Goal: Task Accomplishment & Management: Manage account settings

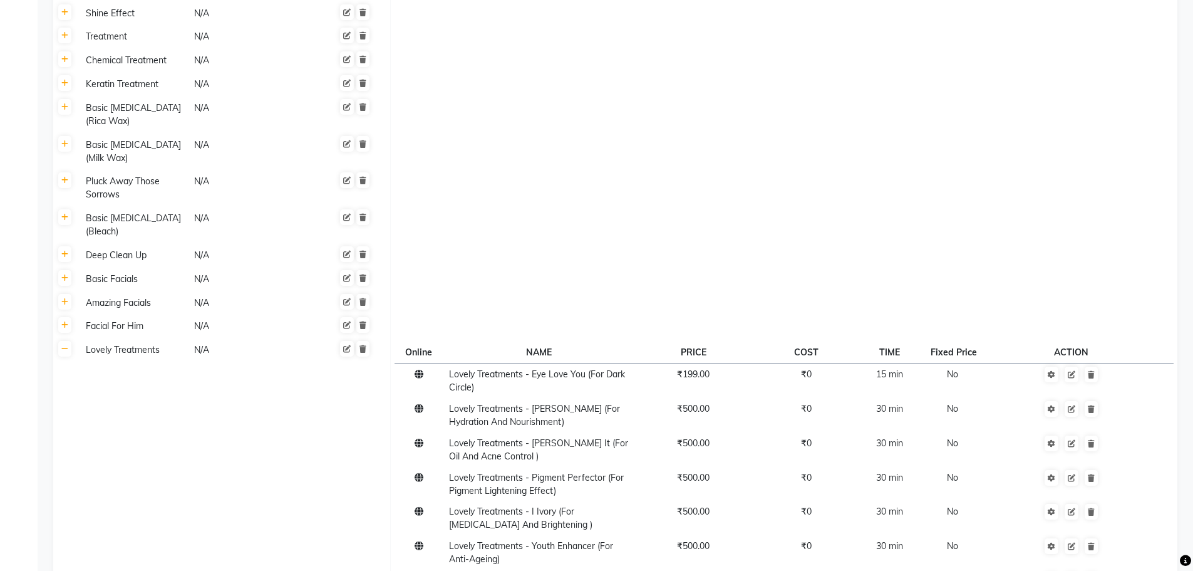
scroll to position [752, 0]
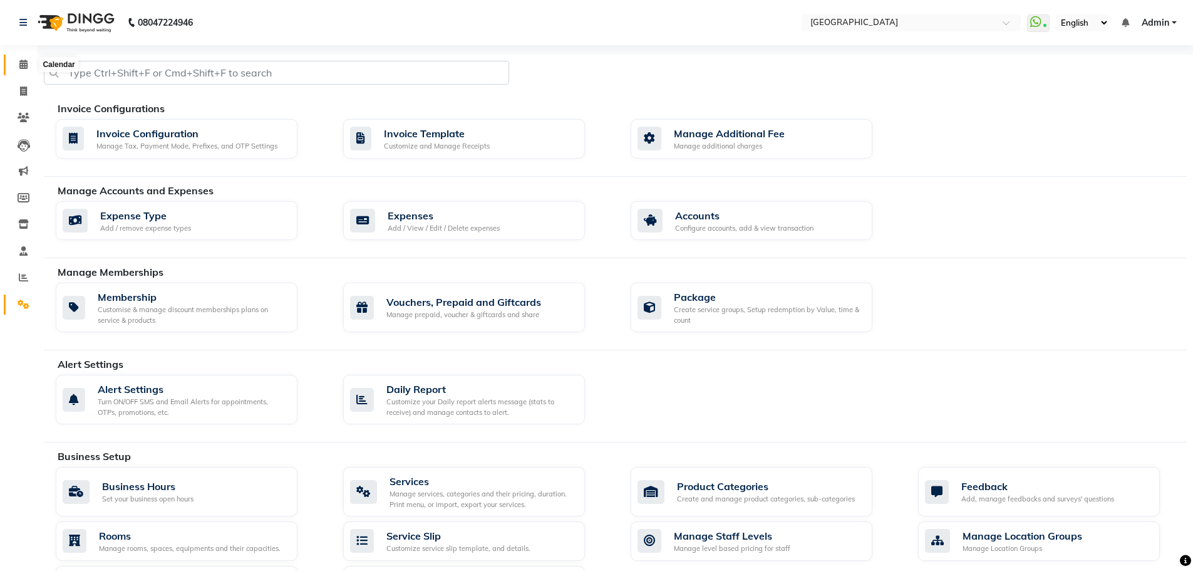
click at [29, 66] on span at bounding box center [24, 65] width 22 height 14
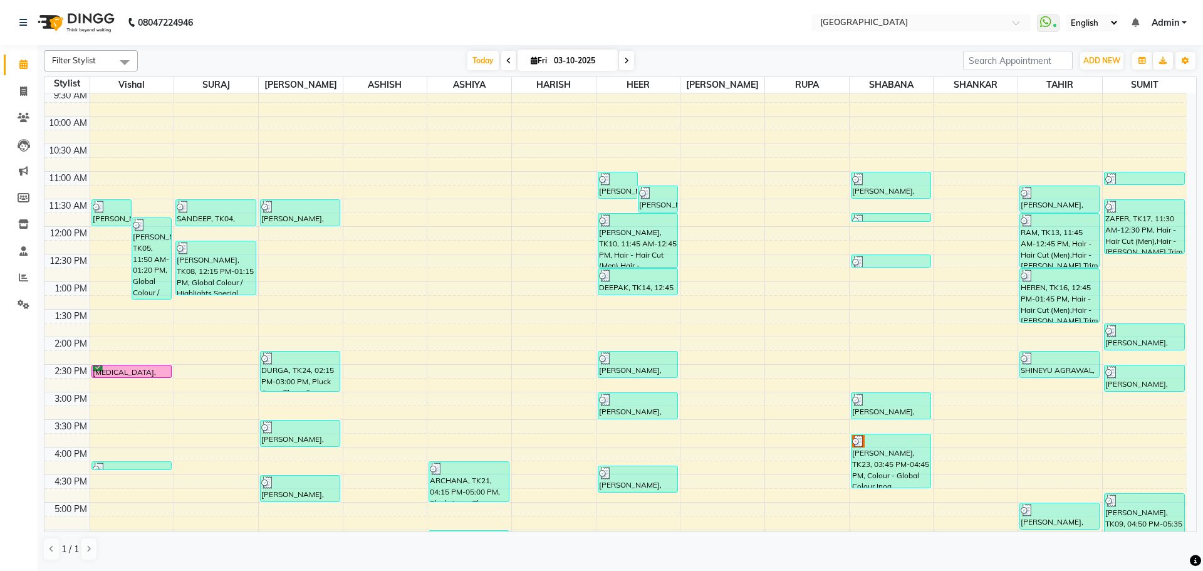
scroll to position [125, 0]
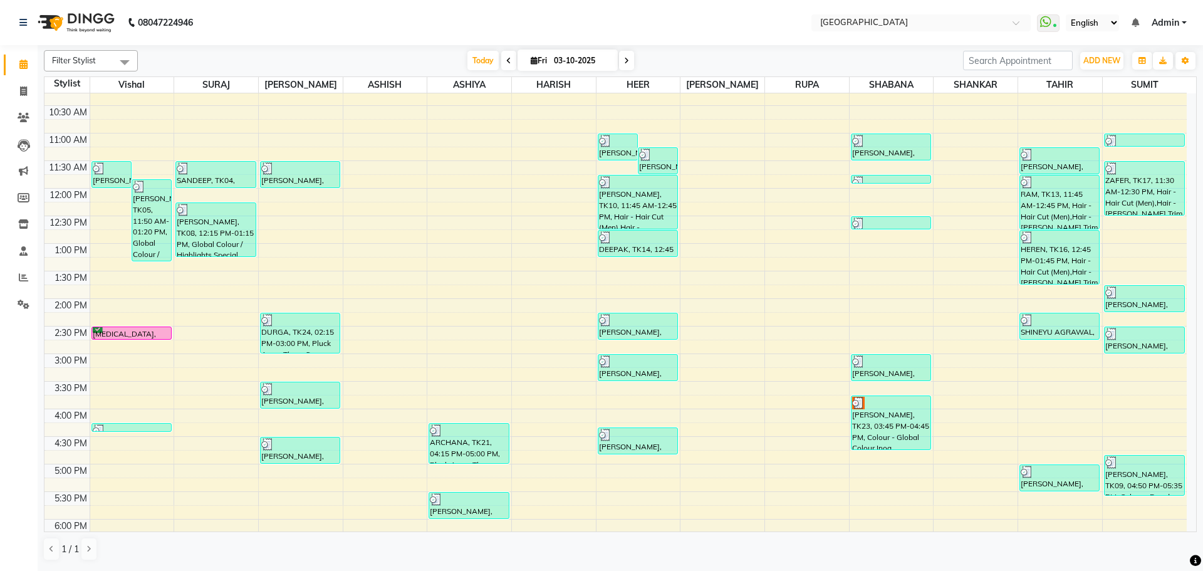
click at [286, 211] on div "8:00 AM 8:30 AM 9:00 AM 9:30 AM 10:00 AM 10:30 AM 11:00 AM 11:30 AM 12:00 PM 12…" at bounding box center [615, 408] width 1142 height 881
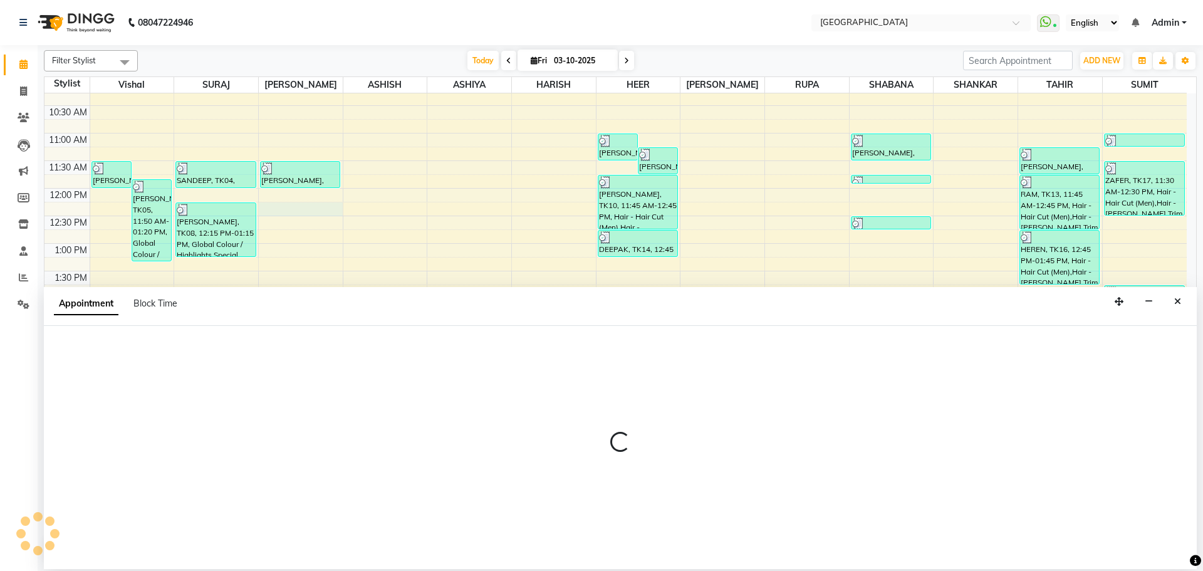
select select "70101"
select select "tentative"
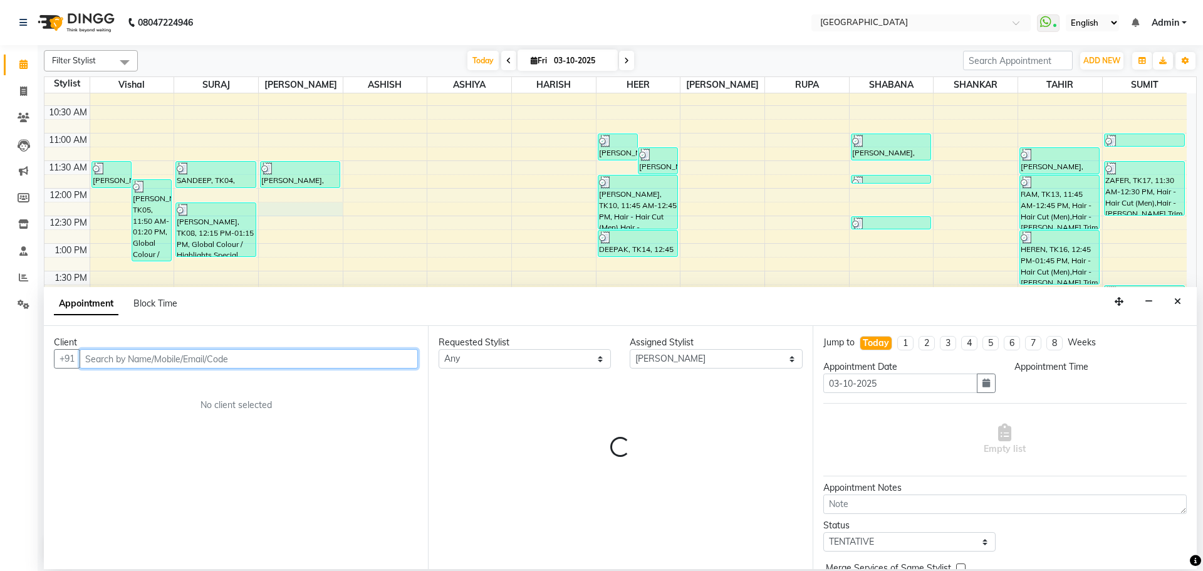
select select "735"
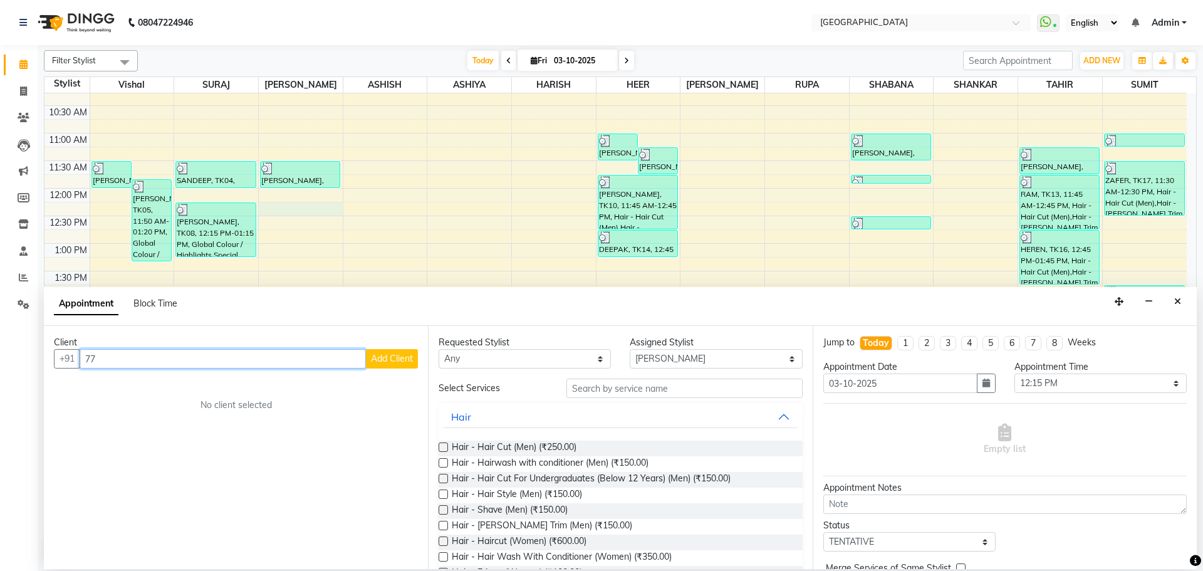
type input "7"
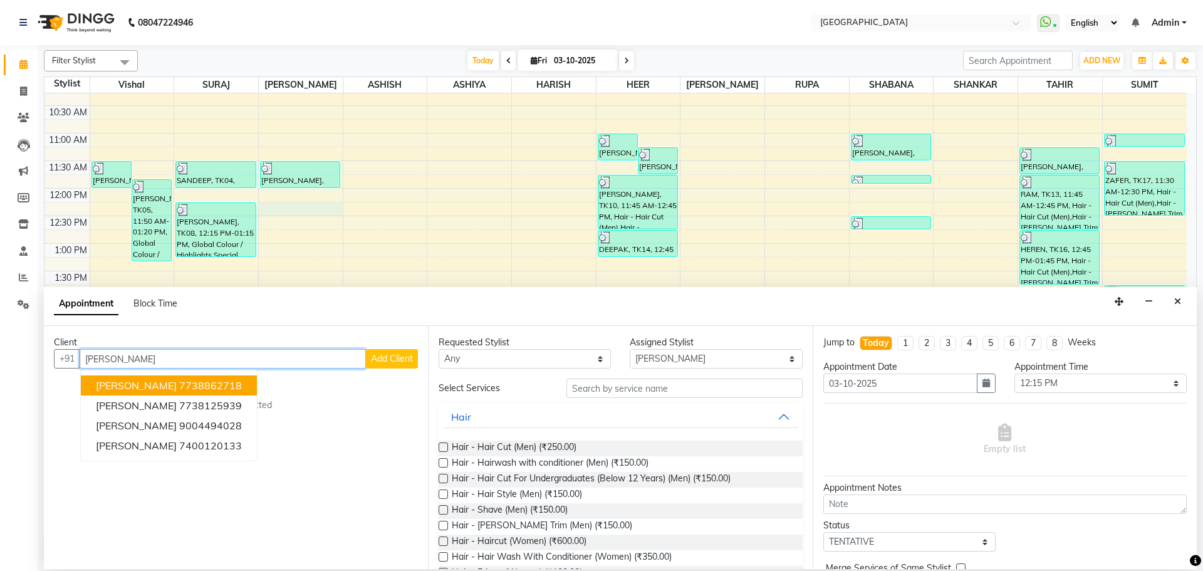
click at [188, 388] on ngb-highlight "7738862718" at bounding box center [210, 385] width 63 height 13
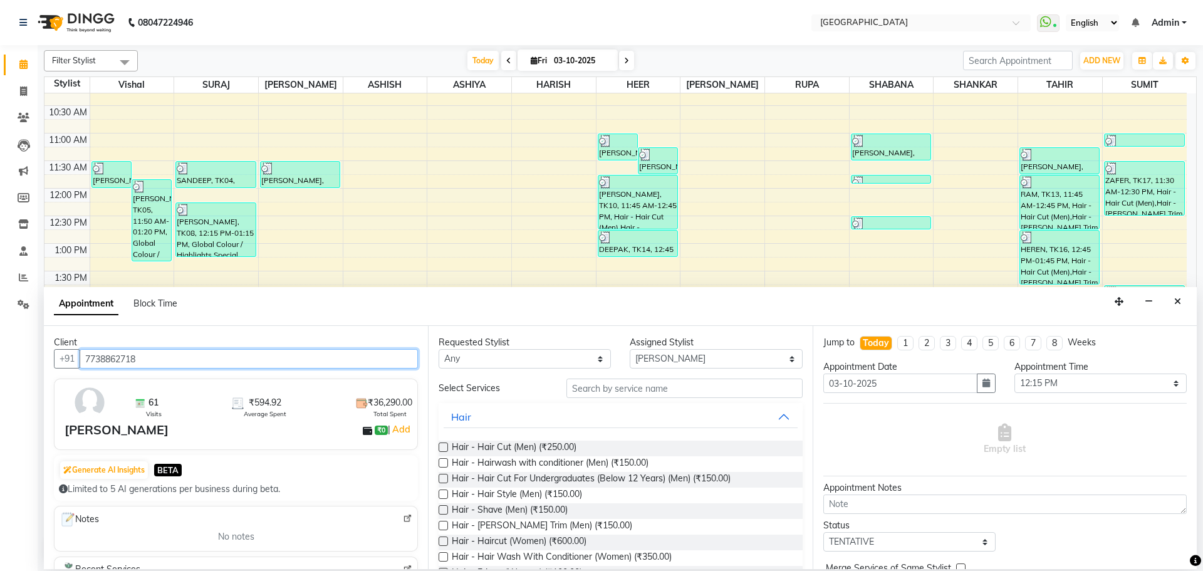
type input "7738862718"
click at [611, 380] on input "text" at bounding box center [684, 387] width 236 height 19
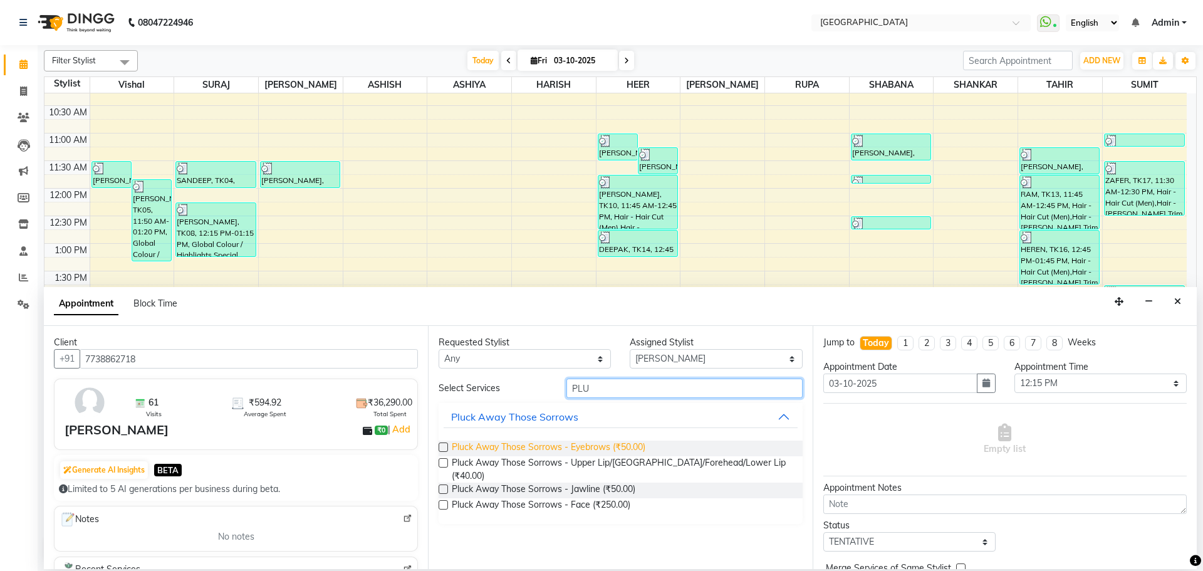
type input "PLU"
click at [572, 453] on span "Pluck Away Those Sorrows - Eyebrows (₹50.00)" at bounding box center [549, 448] width 194 height 16
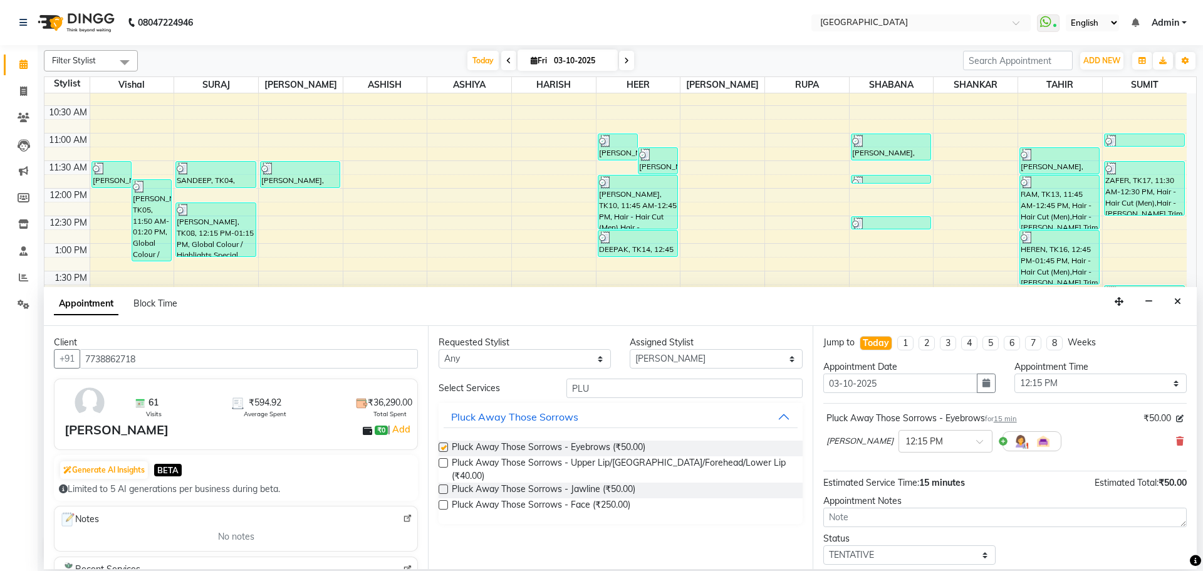
checkbox input "false"
click at [621, 395] on input "PLU" at bounding box center [684, 387] width 236 height 19
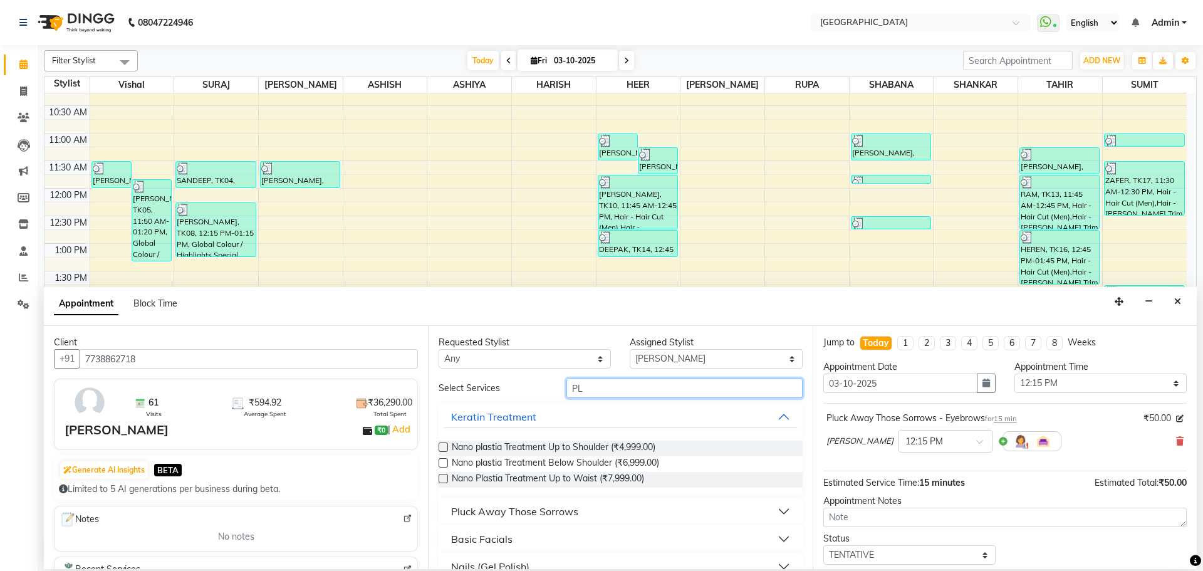
type input "P"
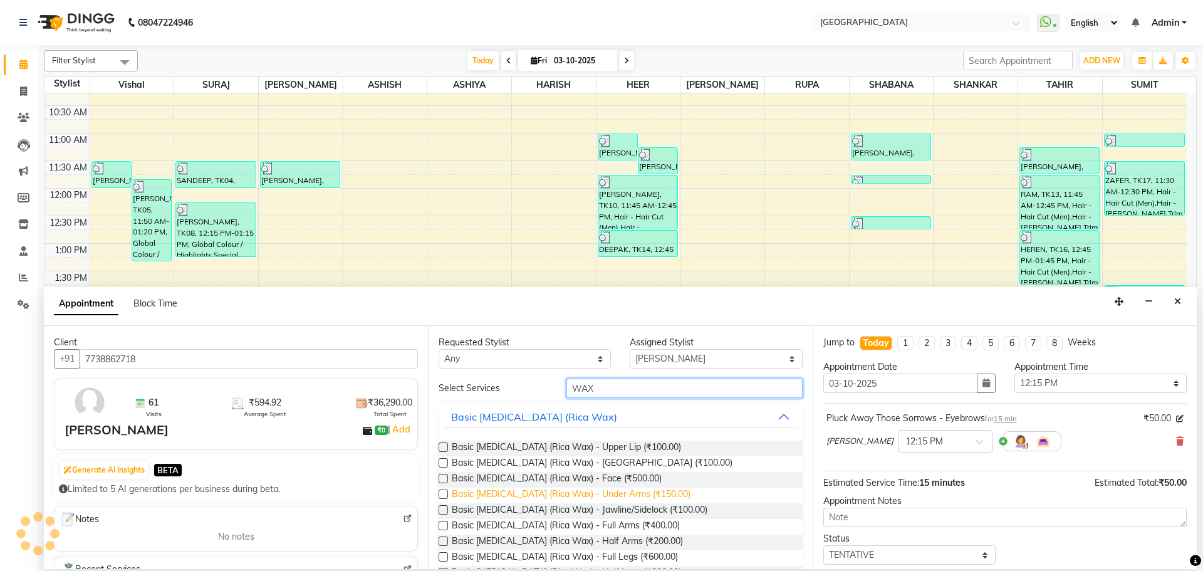
type input "WAX"
click at [593, 495] on span "Basic [MEDICAL_DATA] (Rica Wax) - Under Arms (₹150.00)" at bounding box center [571, 495] width 239 height 16
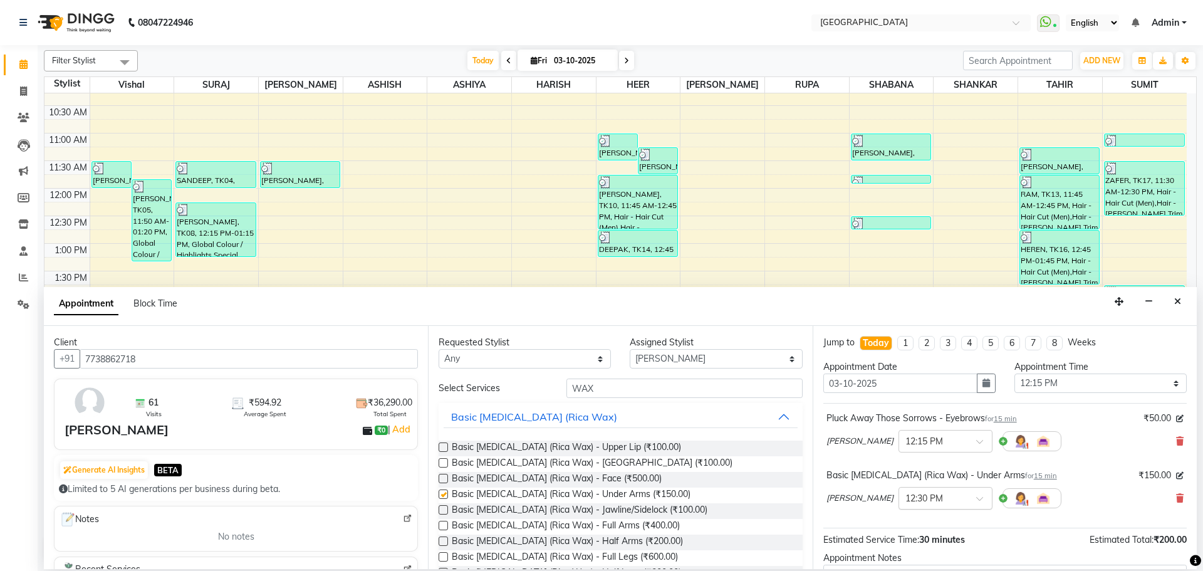
checkbox input "false"
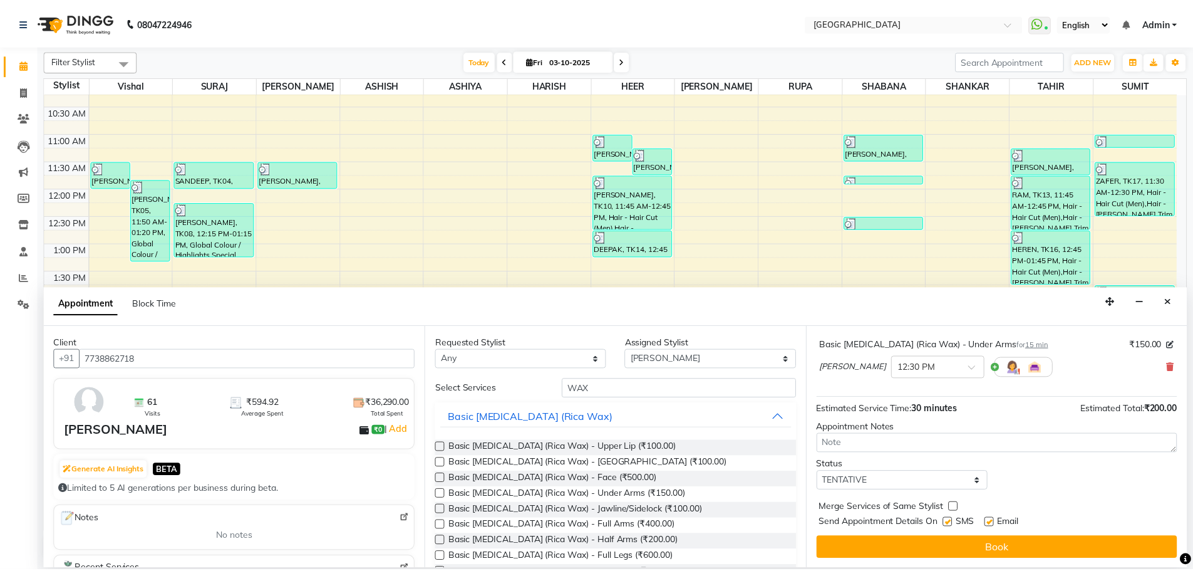
scroll to position [132, 0]
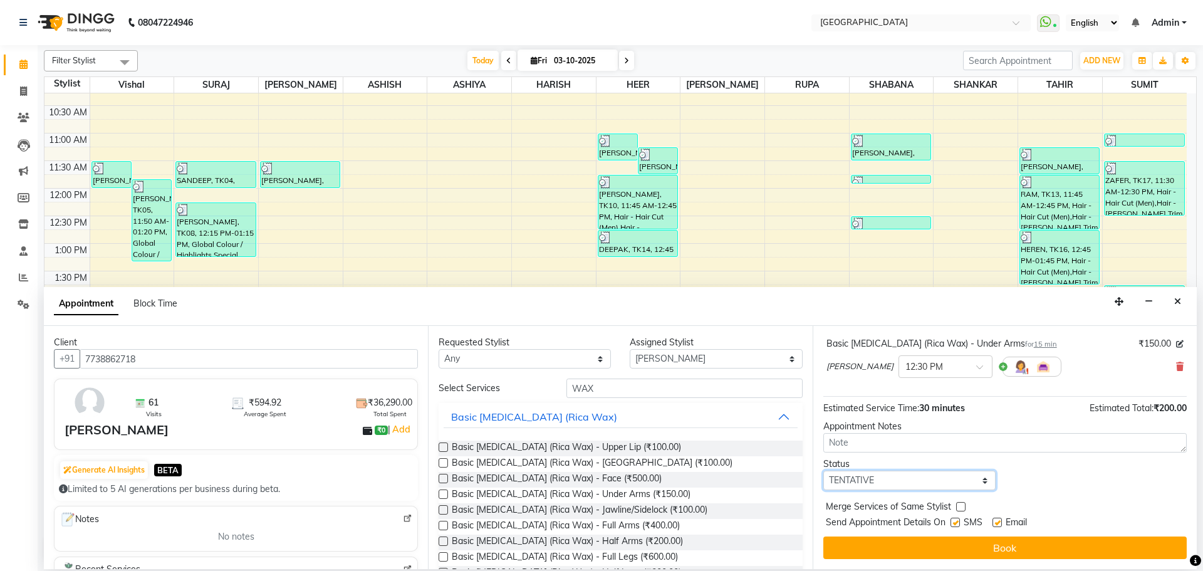
click at [898, 484] on select "Select TENTATIVE CONFIRM CHECK-IN UPCOMING" at bounding box center [909, 479] width 172 height 19
select select "check-in"
click at [823, 470] on select "Select TENTATIVE CONFIRM CHECK-IN UPCOMING" at bounding box center [909, 479] width 172 height 19
click at [952, 504] on div "Merge Services of Same Stylist" at bounding box center [1004, 508] width 363 height 16
click at [962, 506] on label at bounding box center [960, 506] width 9 height 9
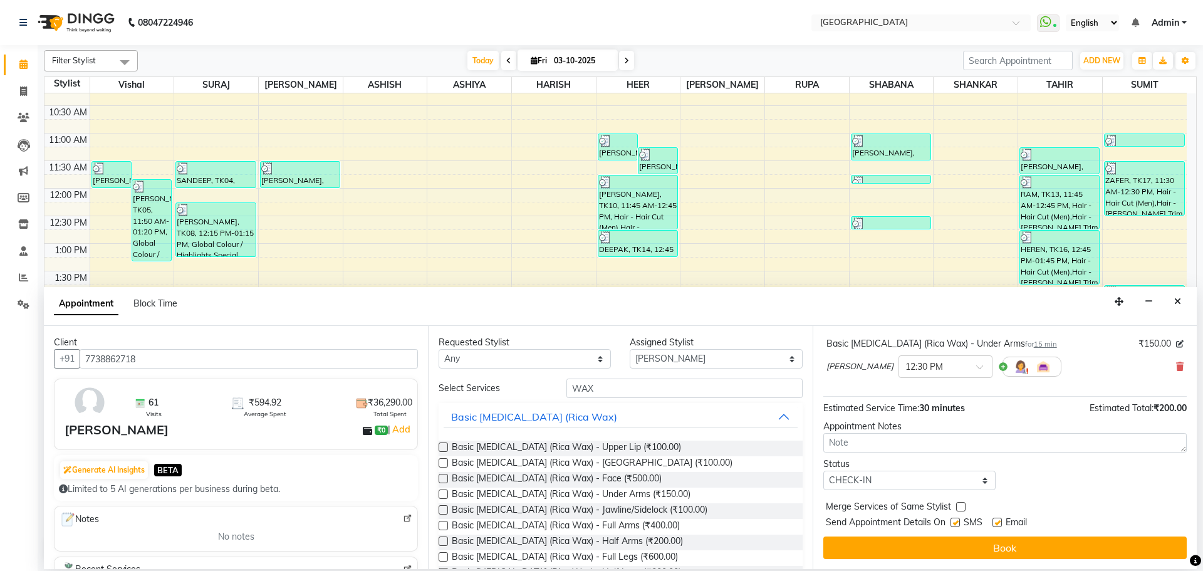
click at [962, 506] on input "checkbox" at bounding box center [960, 508] width 8 height 8
checkbox input "true"
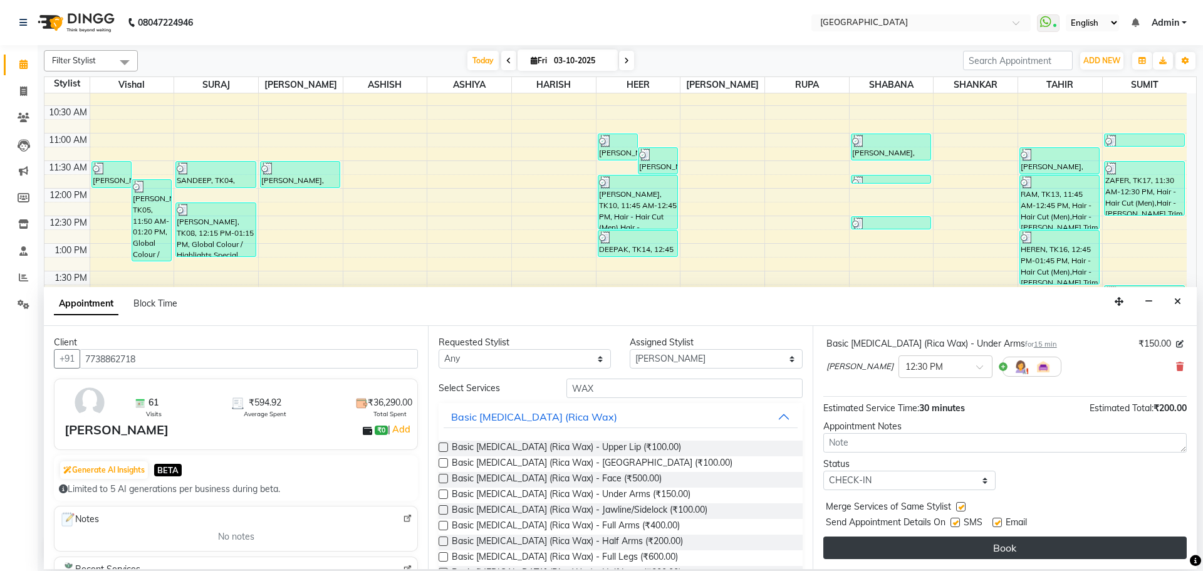
click at [954, 537] on button "Book" at bounding box center [1004, 547] width 363 height 23
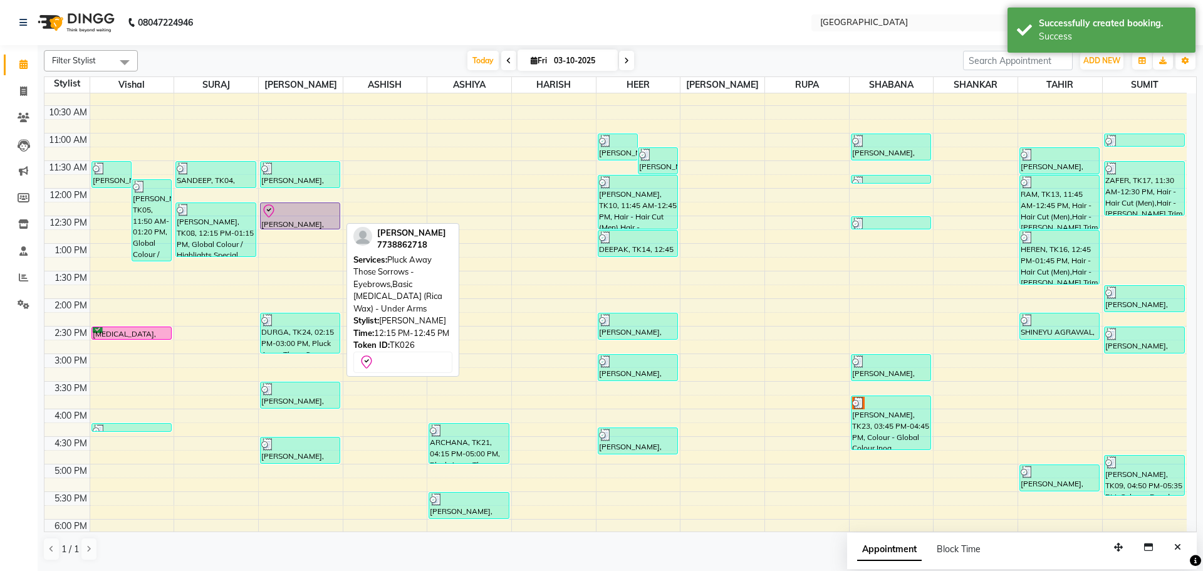
click at [319, 212] on div at bounding box center [300, 211] width 78 height 15
select select "8"
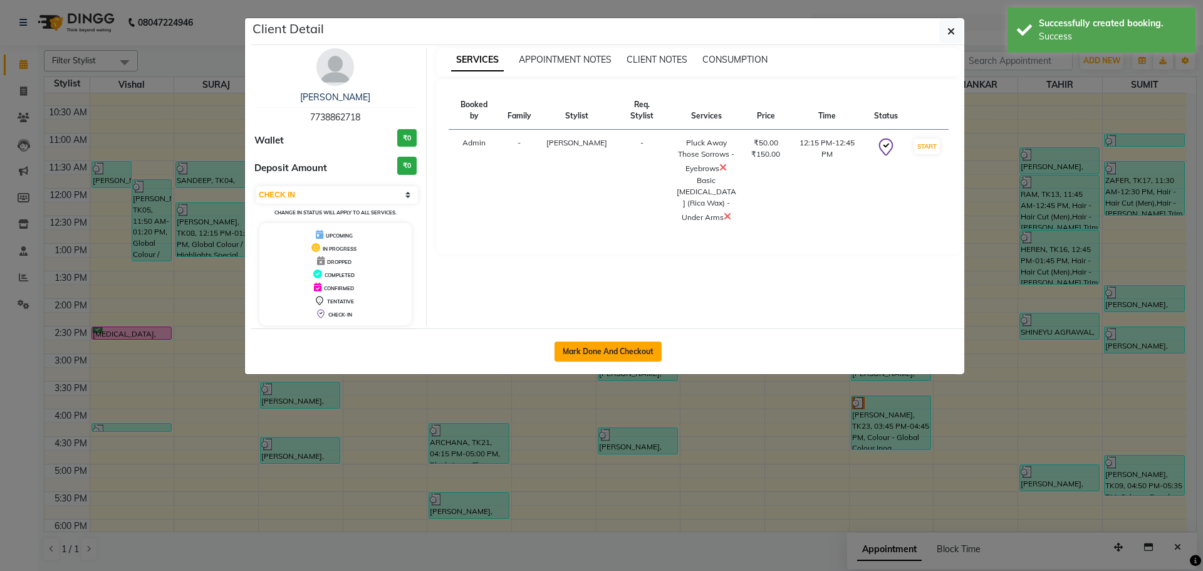
click at [595, 350] on button "Mark Done And Checkout" at bounding box center [607, 351] width 107 height 20
select select "508"
select select "service"
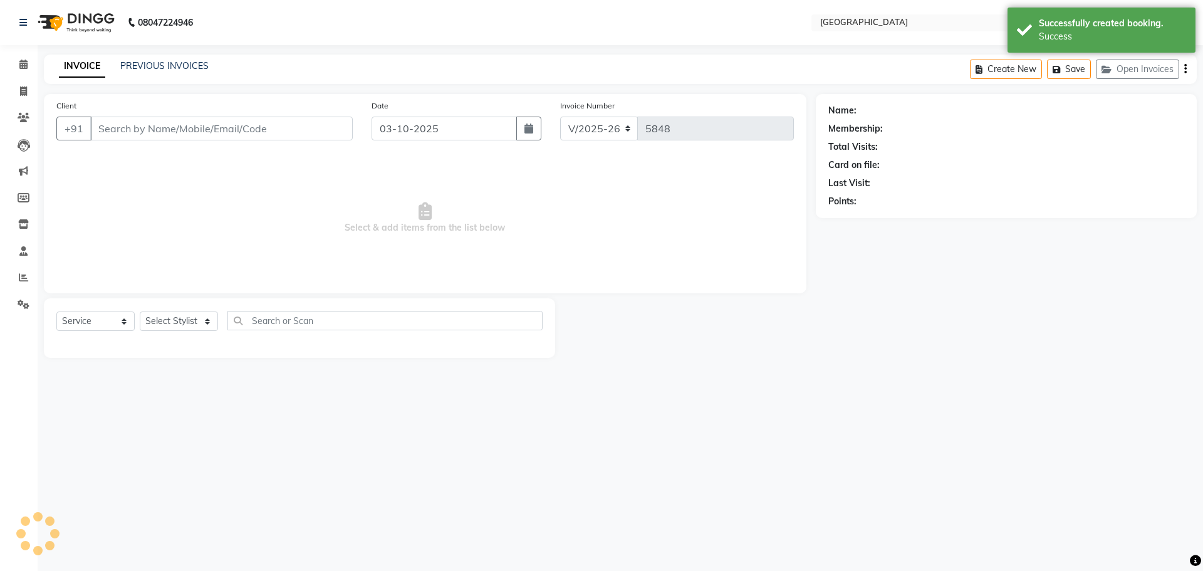
type input "7738862718"
select select "70101"
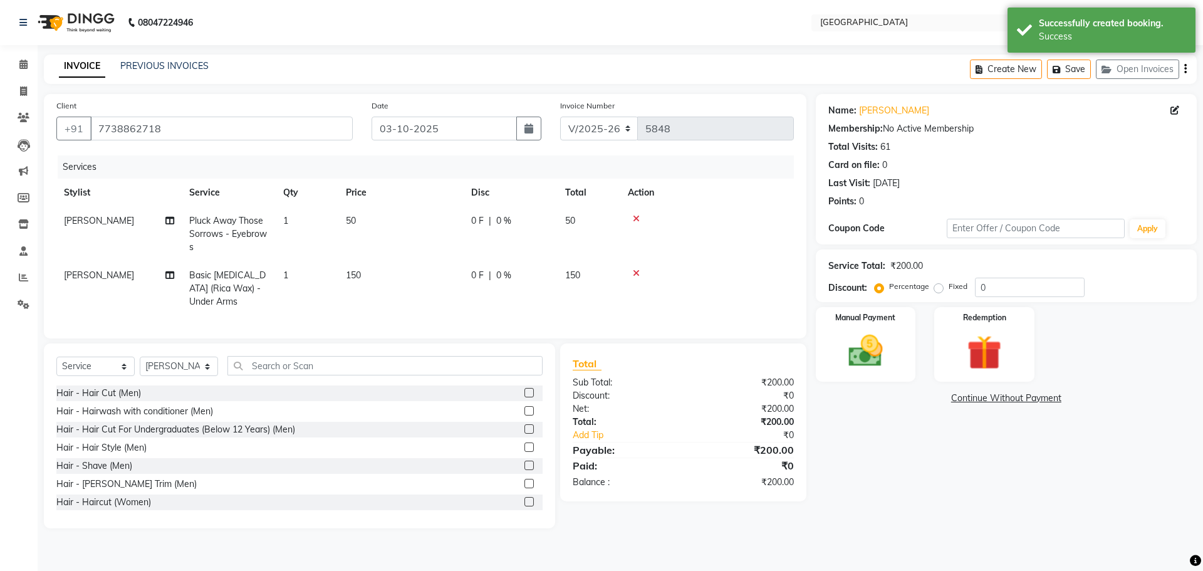
click at [78, 274] on span "[PERSON_NAME]" at bounding box center [99, 274] width 70 height 11
select select "70101"
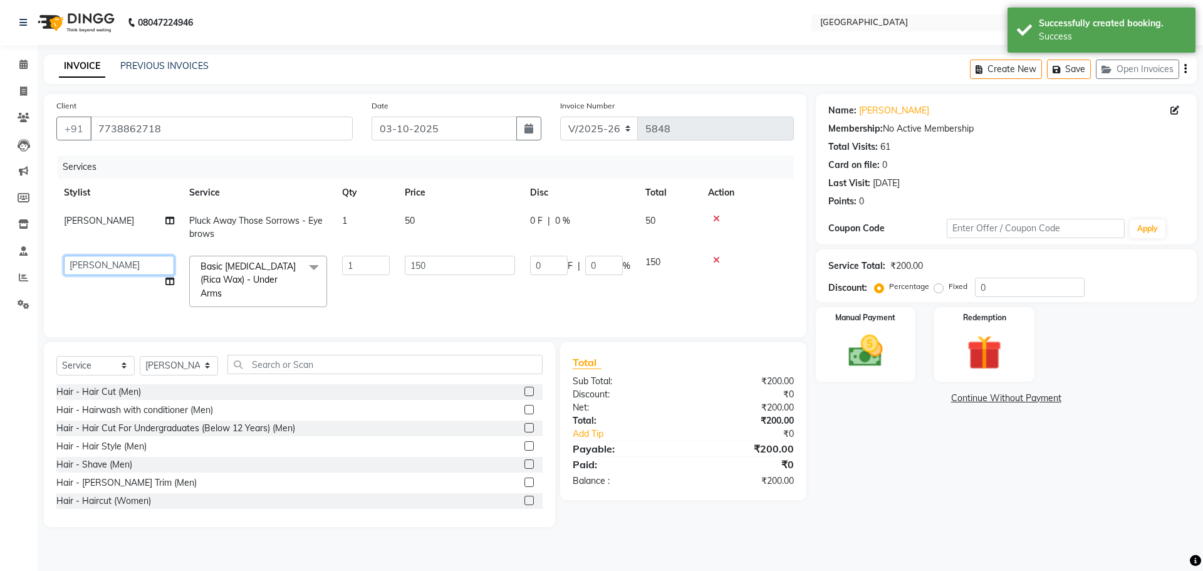
click at [80, 274] on select "[PERSON_NAME] ASHIYA [PERSON_NAME] [PERSON_NAME] [PERSON_NAME] [PERSON_NAME] [P…" at bounding box center [119, 265] width 110 height 19
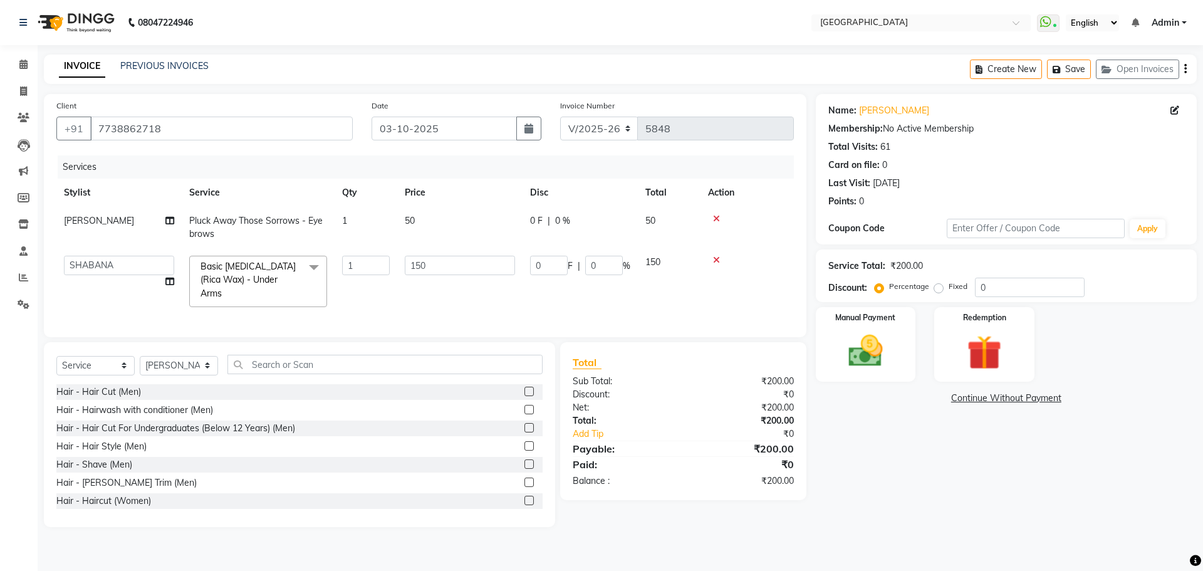
select select "78105"
click at [871, 342] on img at bounding box center [865, 350] width 58 height 41
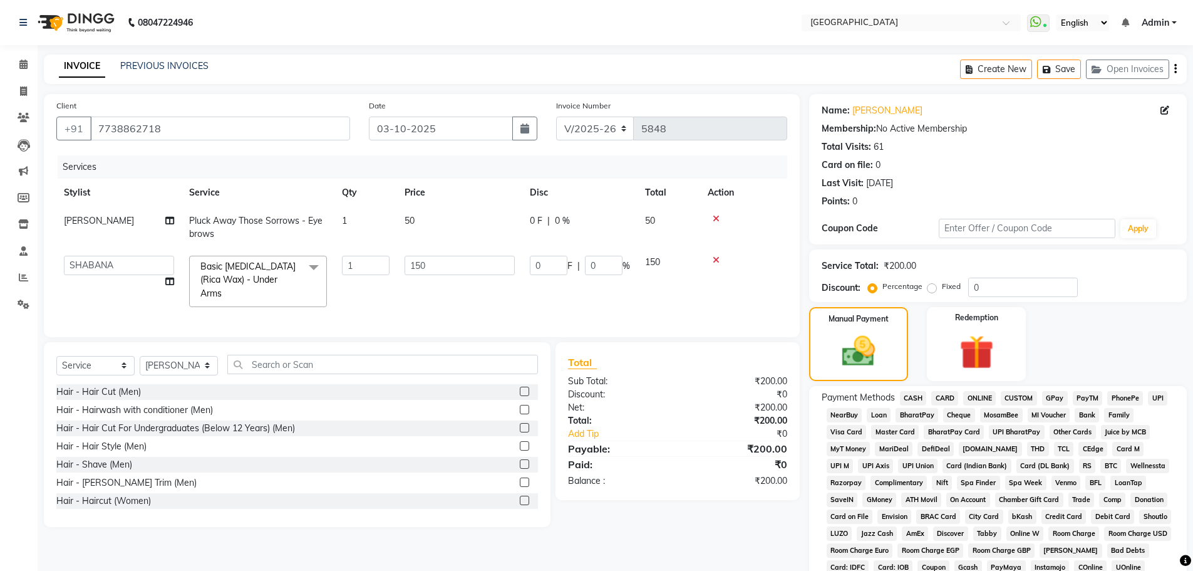
click at [1050, 396] on span "GPay" at bounding box center [1055, 398] width 26 height 14
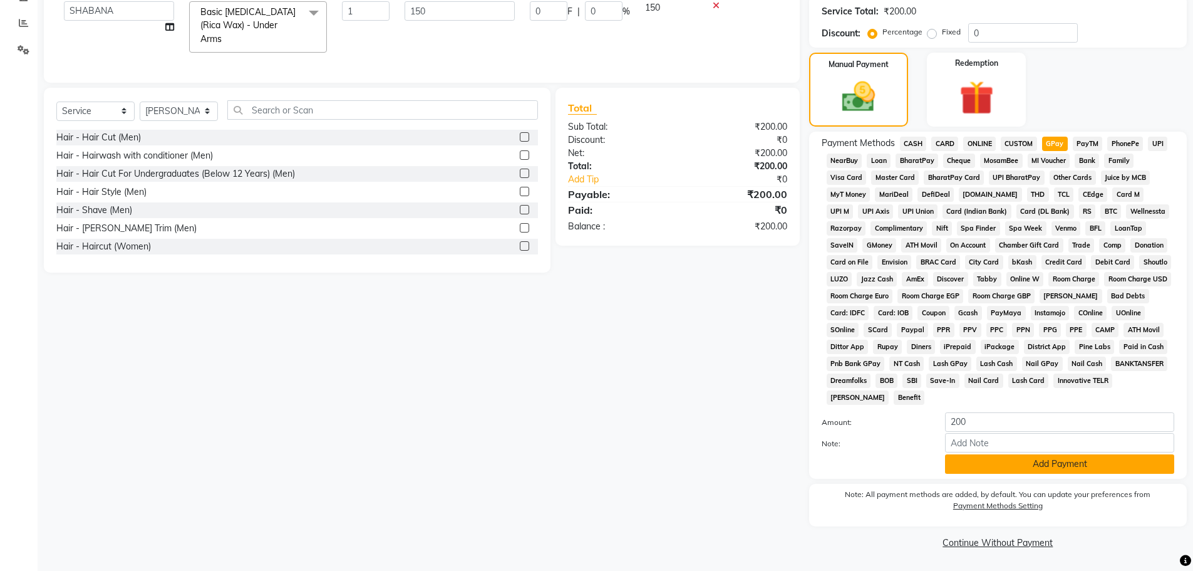
click at [1029, 462] on button "Add Payment" at bounding box center [1059, 463] width 229 height 19
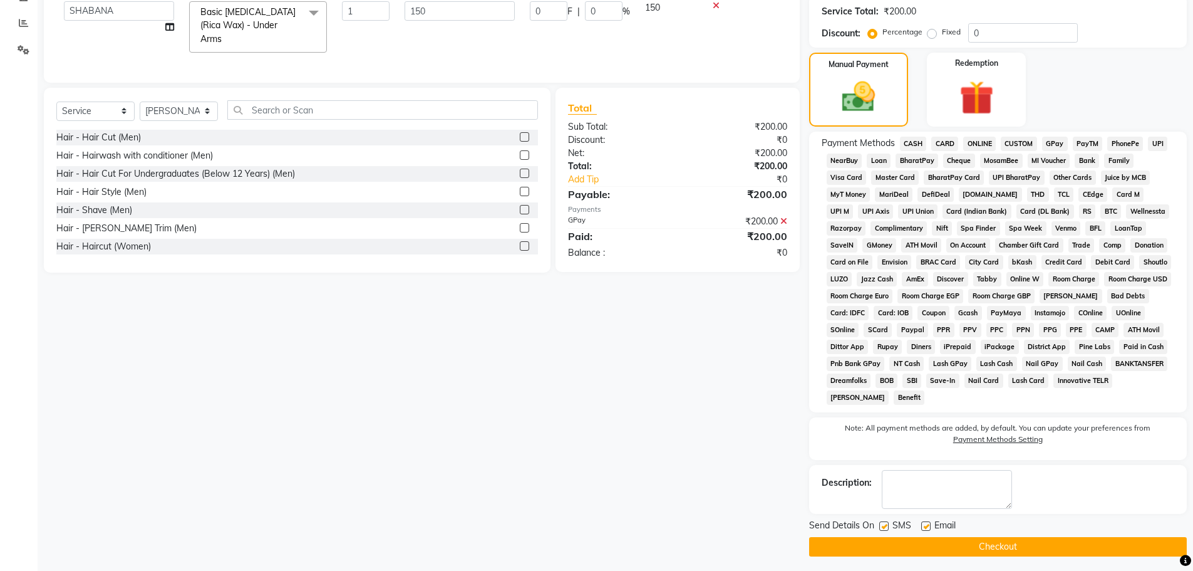
drag, startPoint x: 1005, startPoint y: 550, endPoint x: 996, endPoint y: 548, distance: 9.6
click at [1005, 550] on button "Checkout" at bounding box center [998, 546] width 378 height 19
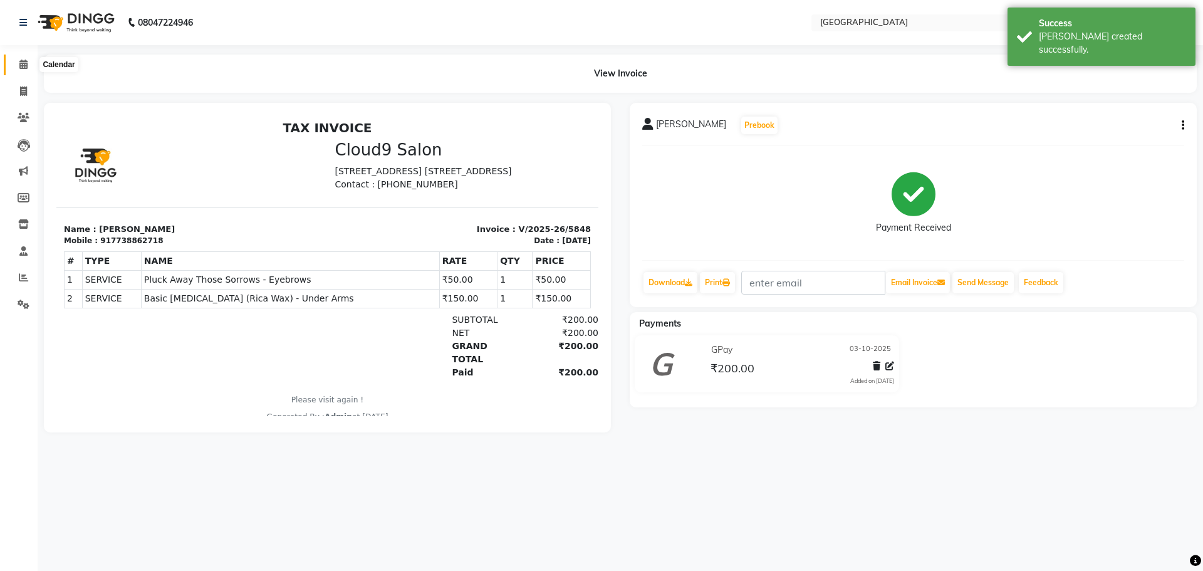
click at [23, 71] on span at bounding box center [24, 65] width 22 height 14
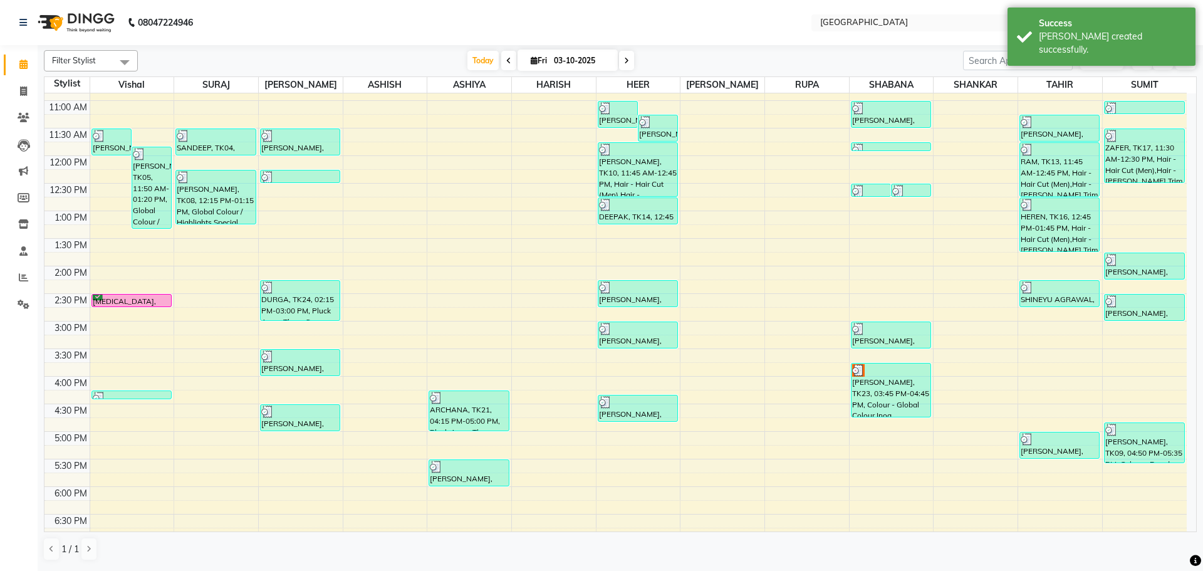
scroll to position [188, 0]
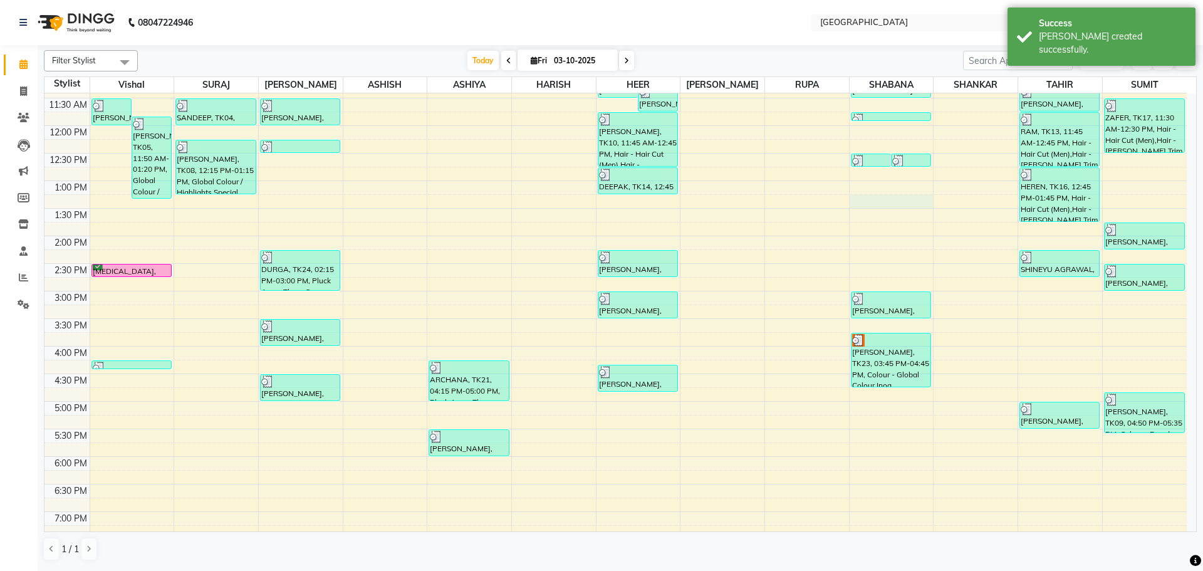
click at [889, 200] on div "8:00 AM 8:30 AM 9:00 AM 9:30 AM 10:00 AM 10:30 AM 11:00 AM 11:30 AM 12:00 PM 12…" at bounding box center [615, 345] width 1142 height 881
select select "78105"
select select "tentative"
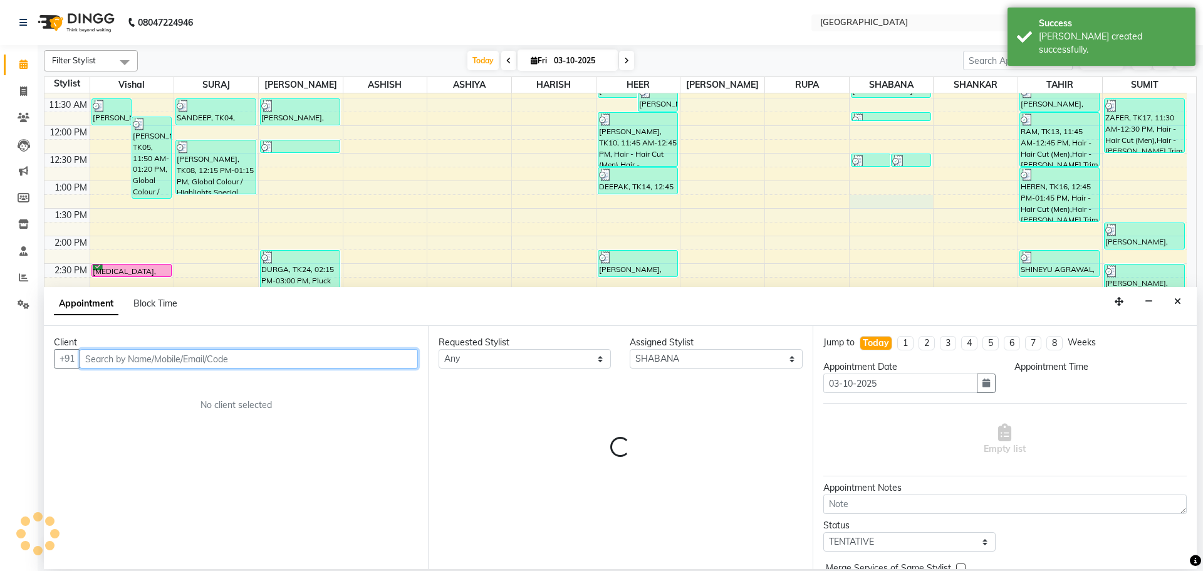
select select "795"
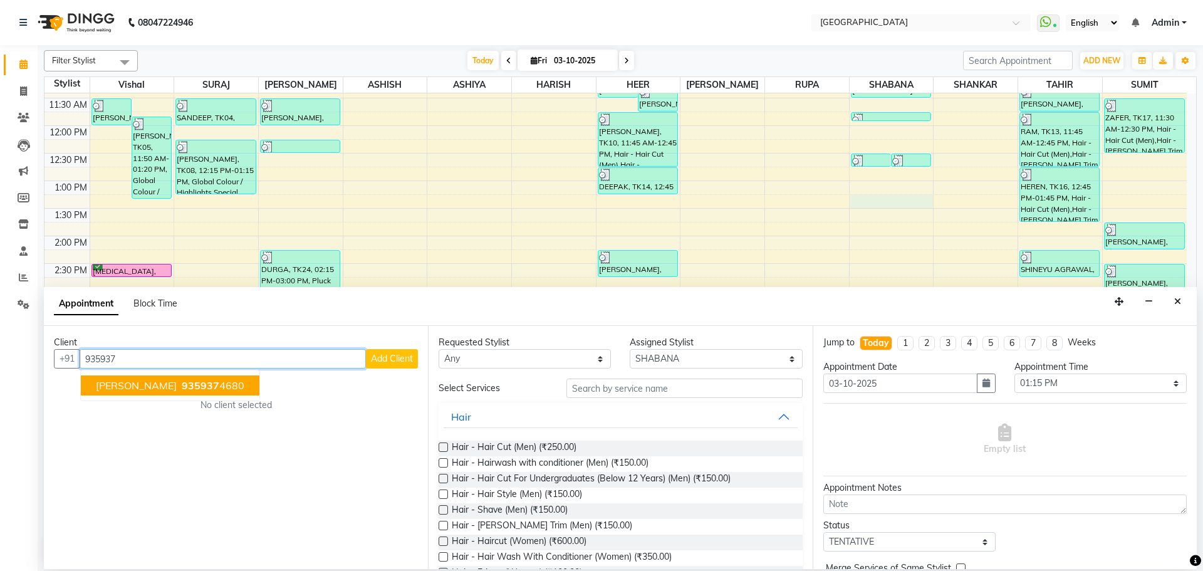
click at [244, 385] on ngb-highlight "935937 4680" at bounding box center [211, 385] width 65 height 13
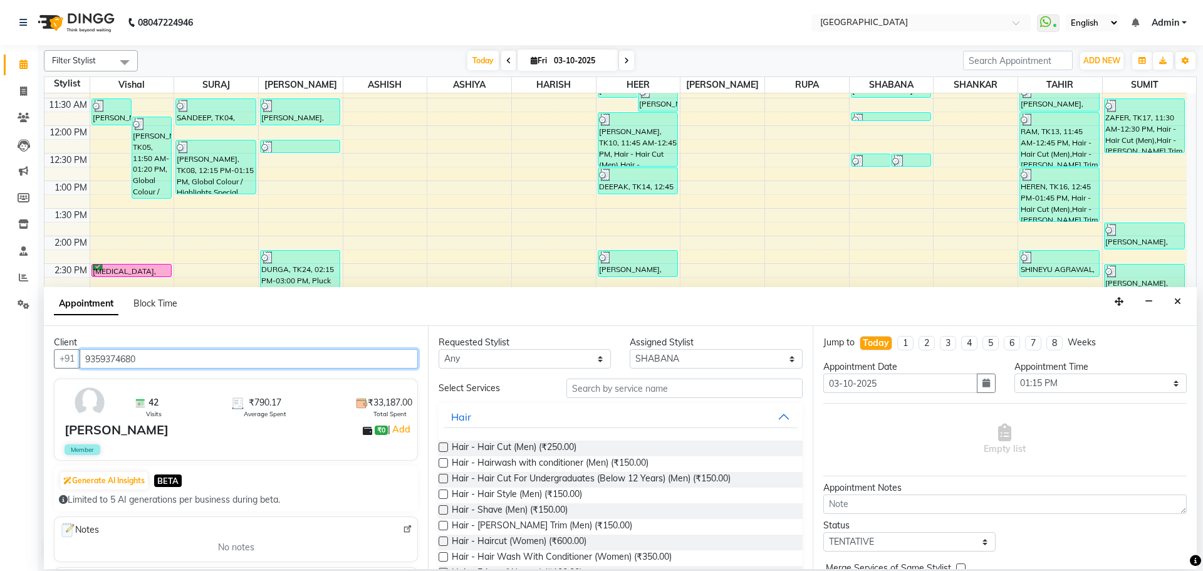
type input "9359374680"
click at [597, 383] on input "text" at bounding box center [684, 387] width 236 height 19
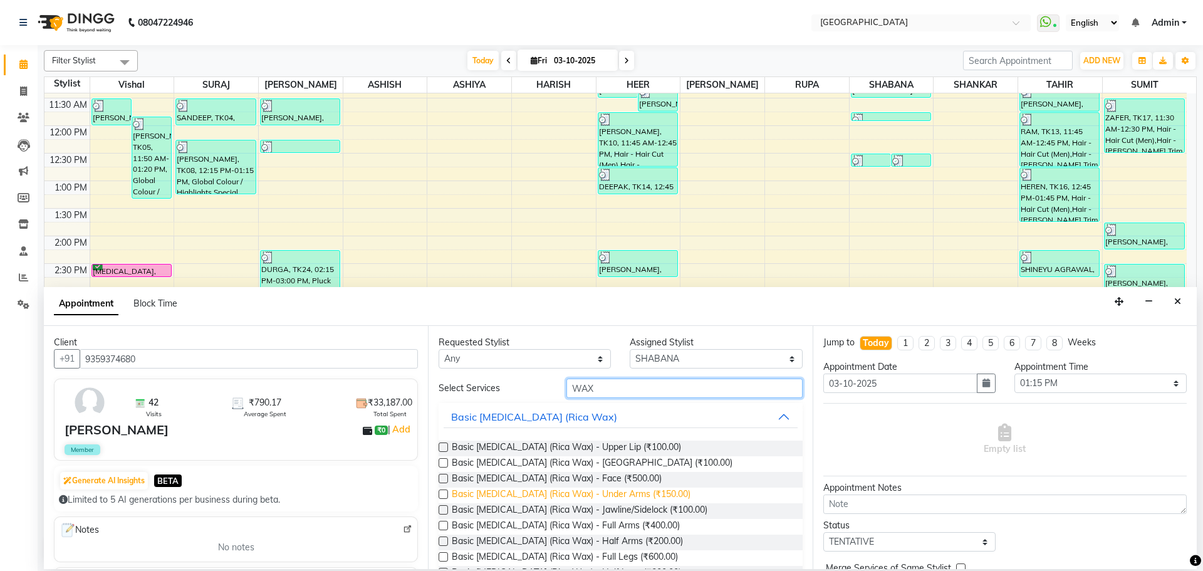
type input "WAX"
click at [609, 497] on span "Basic [MEDICAL_DATA] (Rica Wax) - Under Arms (₹150.00)" at bounding box center [571, 495] width 239 height 16
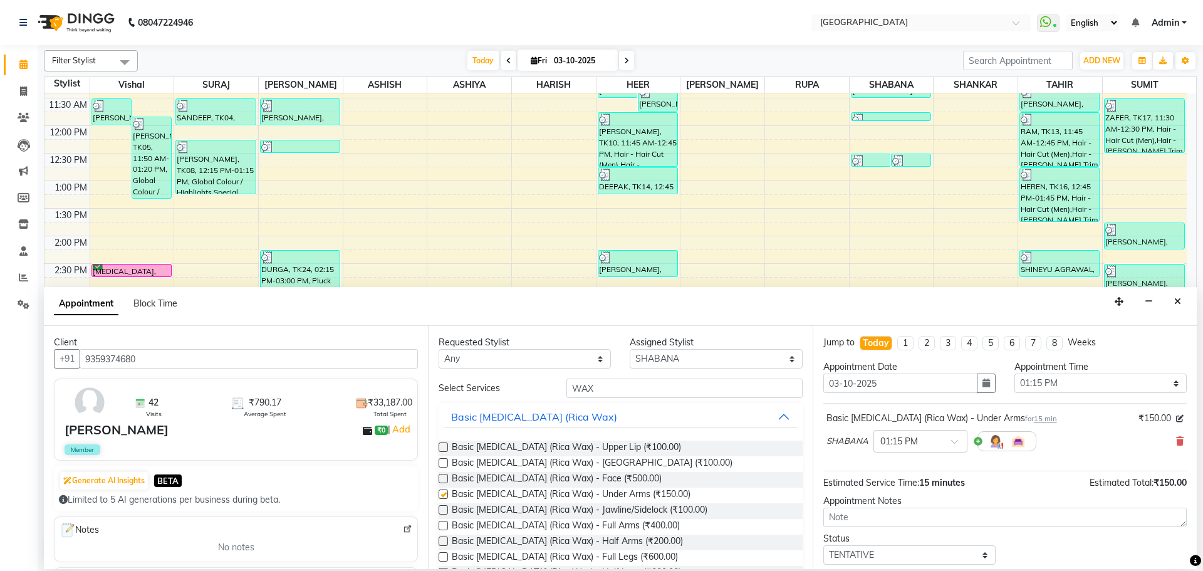
checkbox input "false"
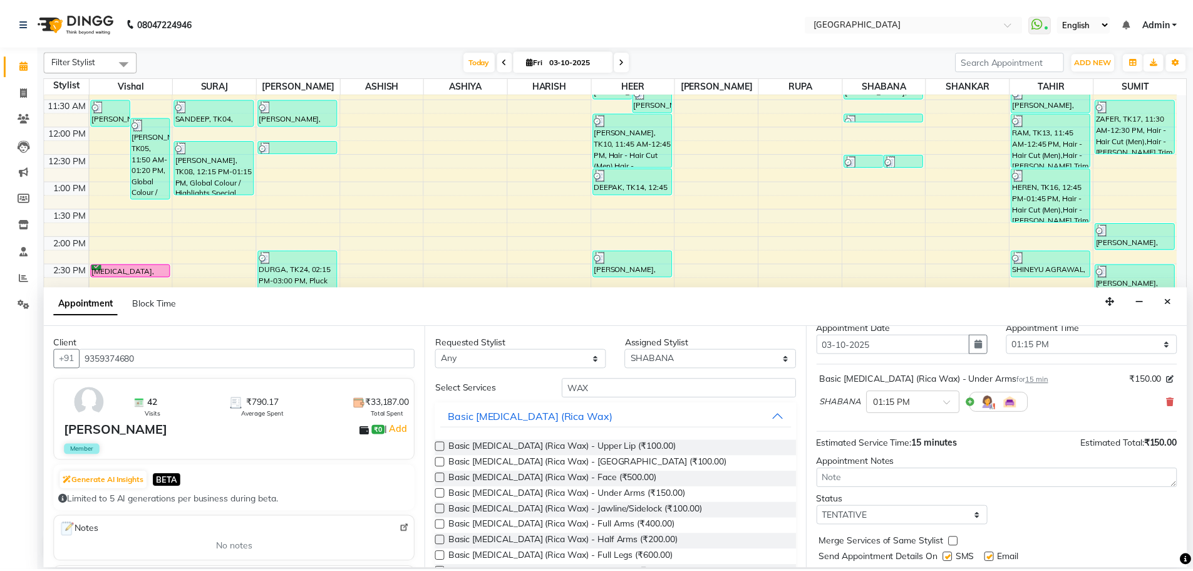
scroll to position [75, 0]
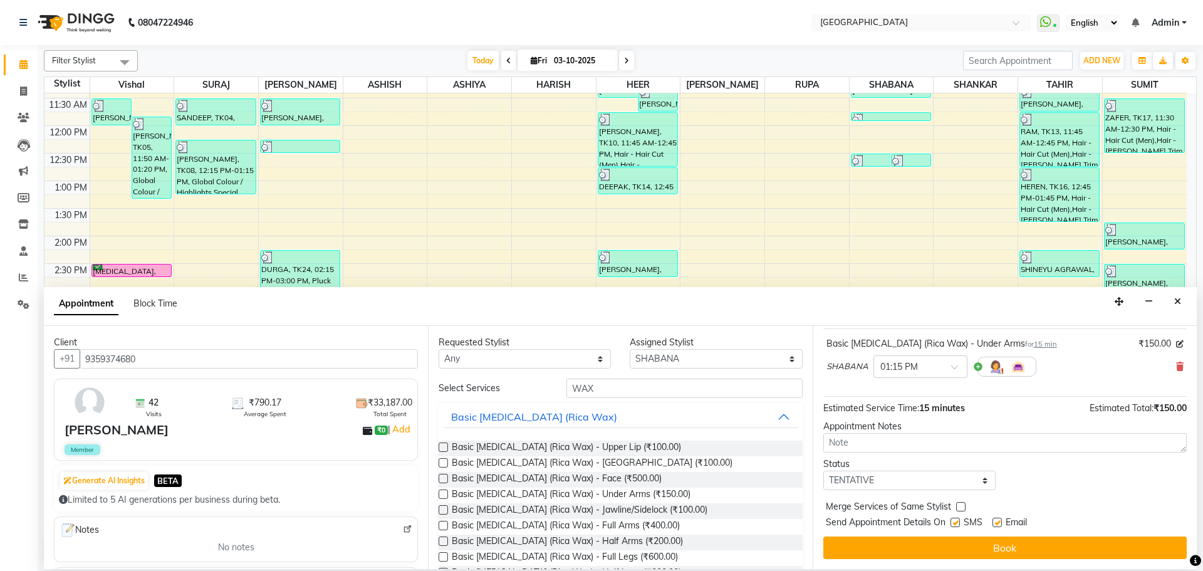
drag, startPoint x: 932, startPoint y: 541, endPoint x: 874, endPoint y: 415, distance: 138.5
click at [933, 541] on button "Book" at bounding box center [1004, 547] width 363 height 23
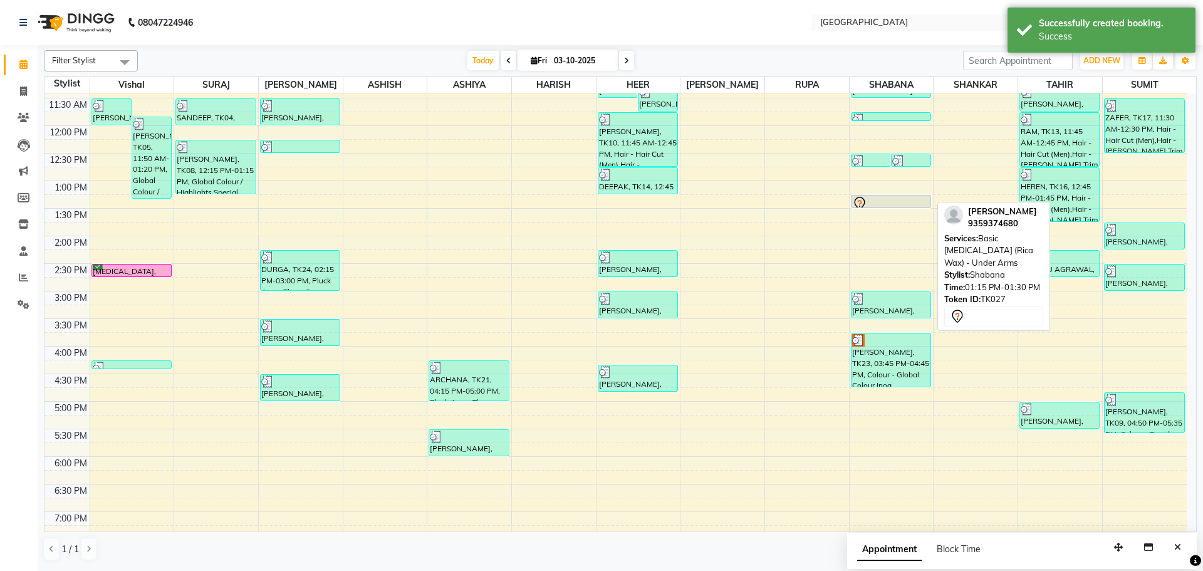
click at [898, 196] on div at bounding box center [891, 203] width 78 height 15
select select "7"
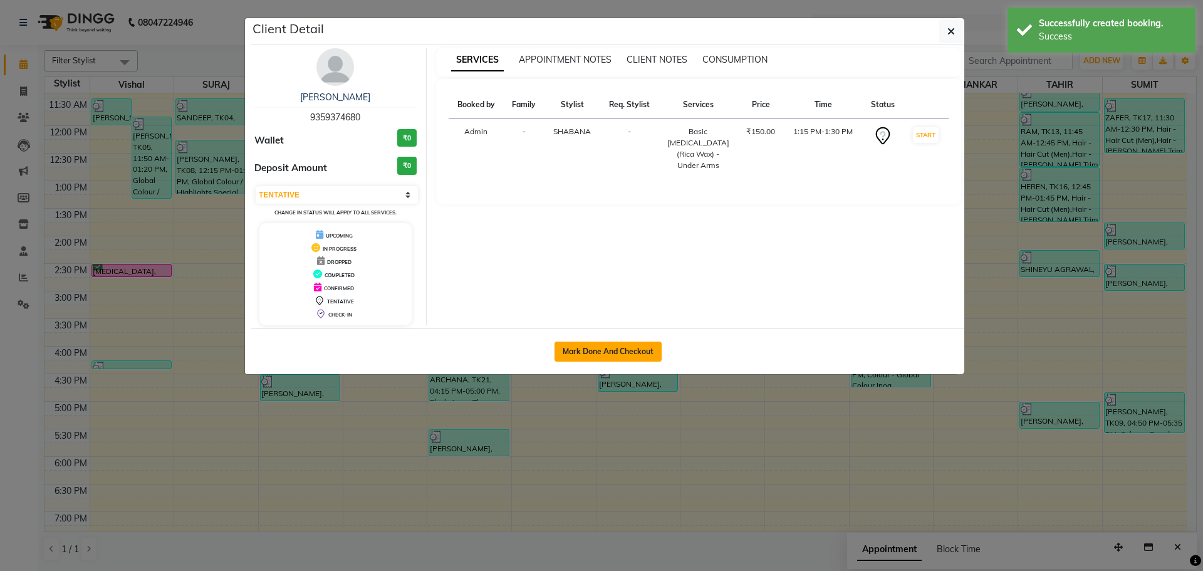
click at [646, 348] on button "Mark Done And Checkout" at bounding box center [607, 351] width 107 height 20
select select "service"
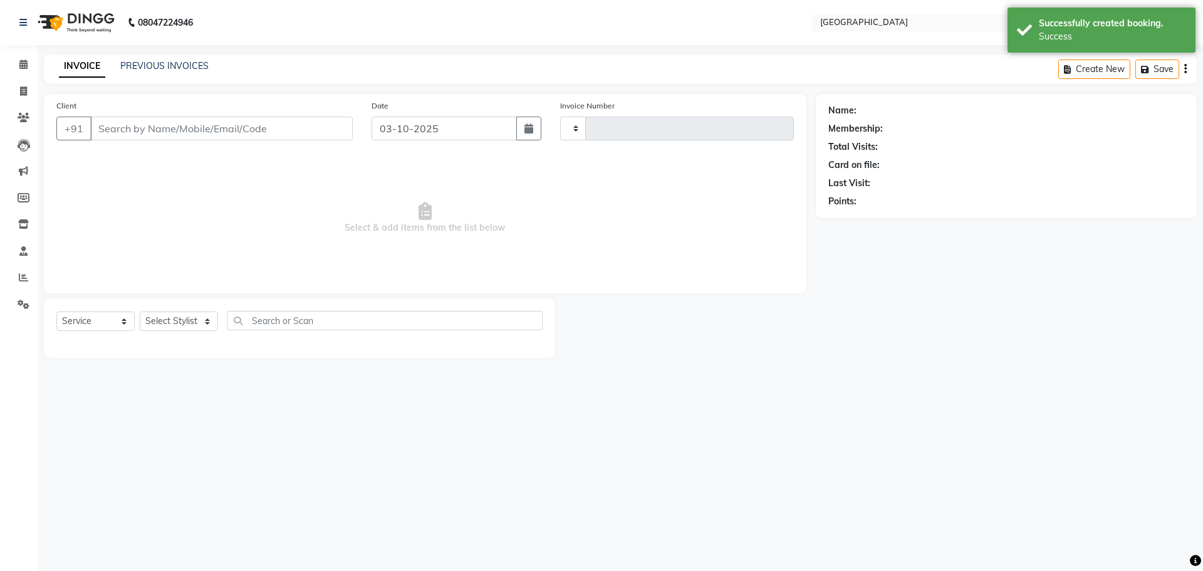
type input "5849"
select select "508"
type input "9359374680"
select select "78105"
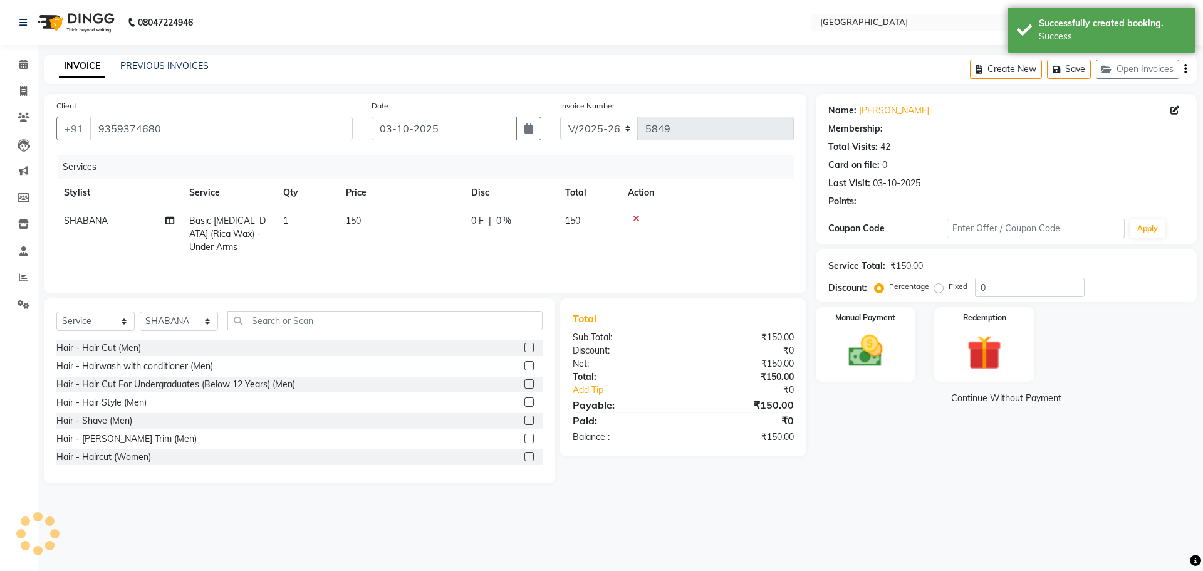
select select "1: Object"
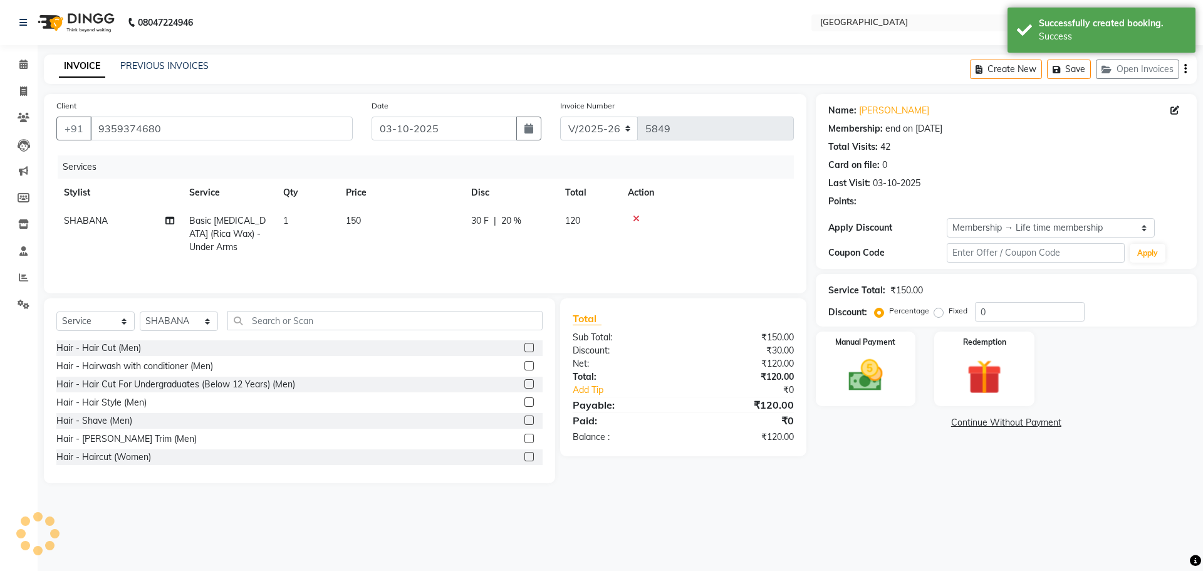
type input "20"
click at [833, 386] on div "Manual Payment" at bounding box center [865, 368] width 104 height 77
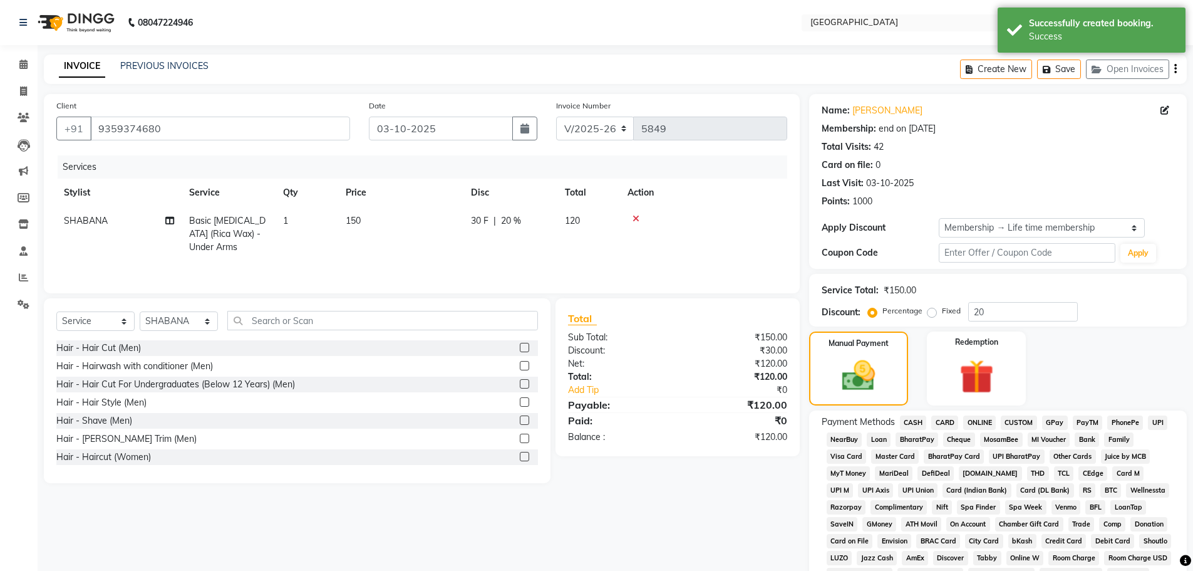
click at [1057, 417] on span "GPay" at bounding box center [1055, 422] width 26 height 14
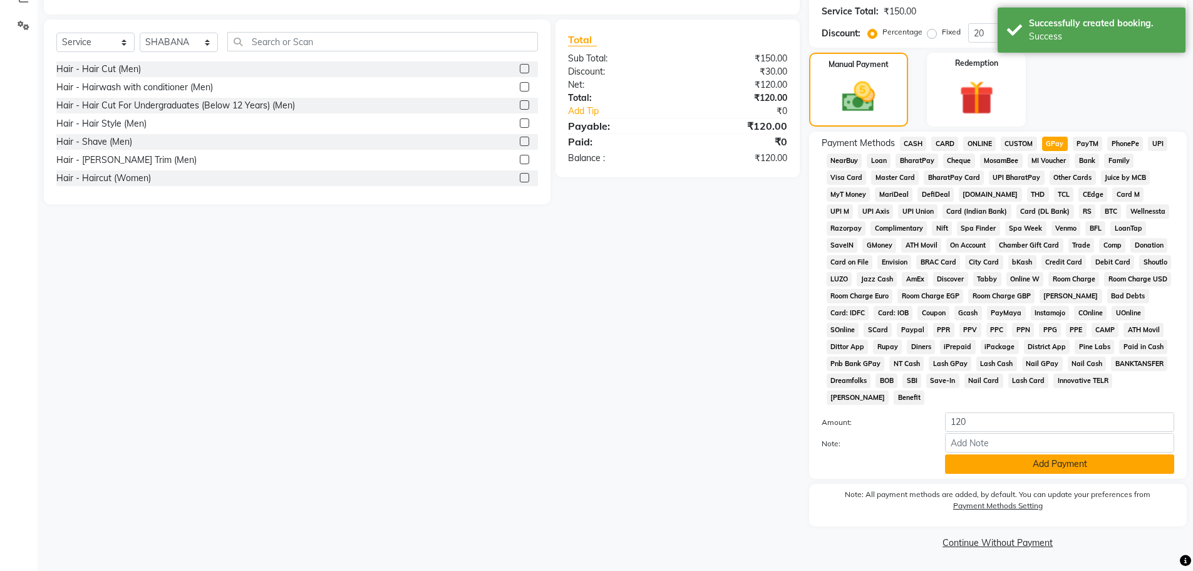
click at [1015, 472] on button "Add Payment" at bounding box center [1059, 463] width 229 height 19
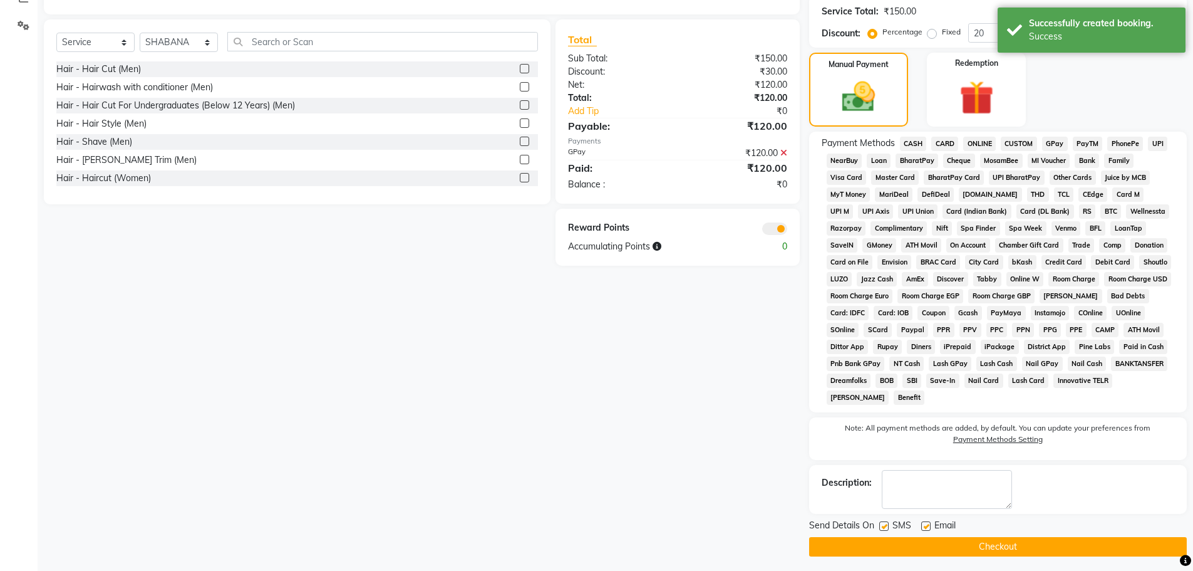
click at [973, 554] on button "Checkout" at bounding box center [998, 546] width 378 height 19
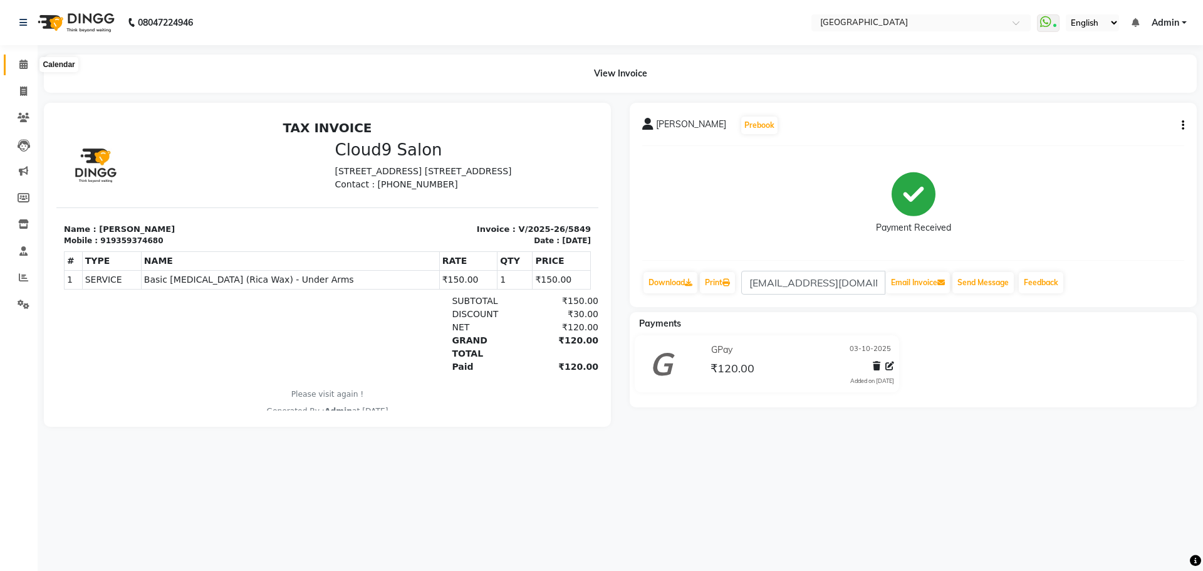
click at [18, 64] on span at bounding box center [24, 65] width 22 height 14
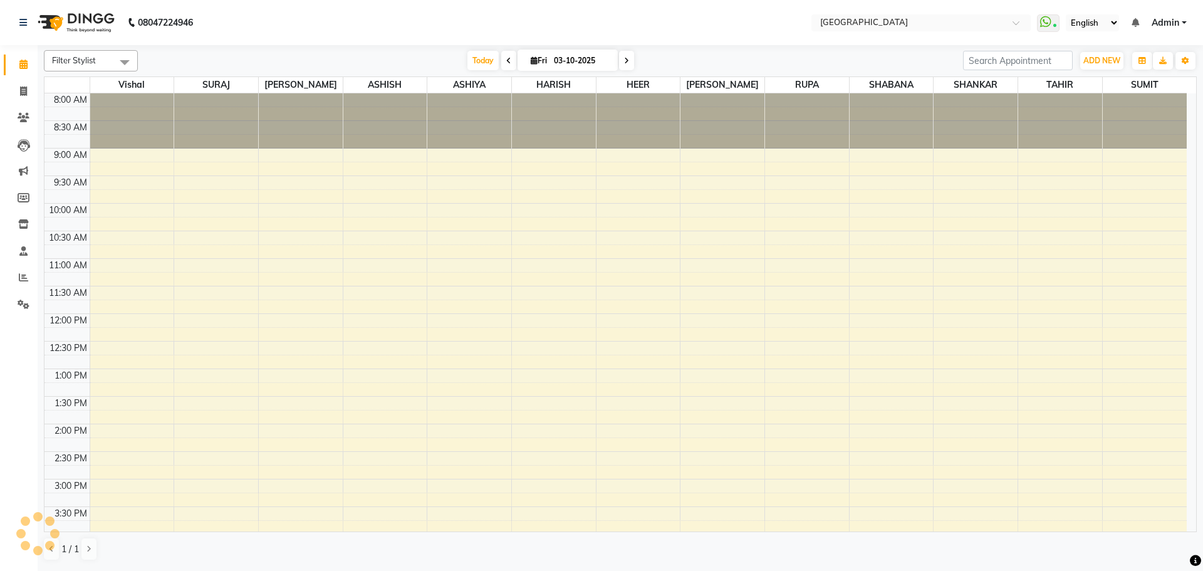
scroll to position [420, 0]
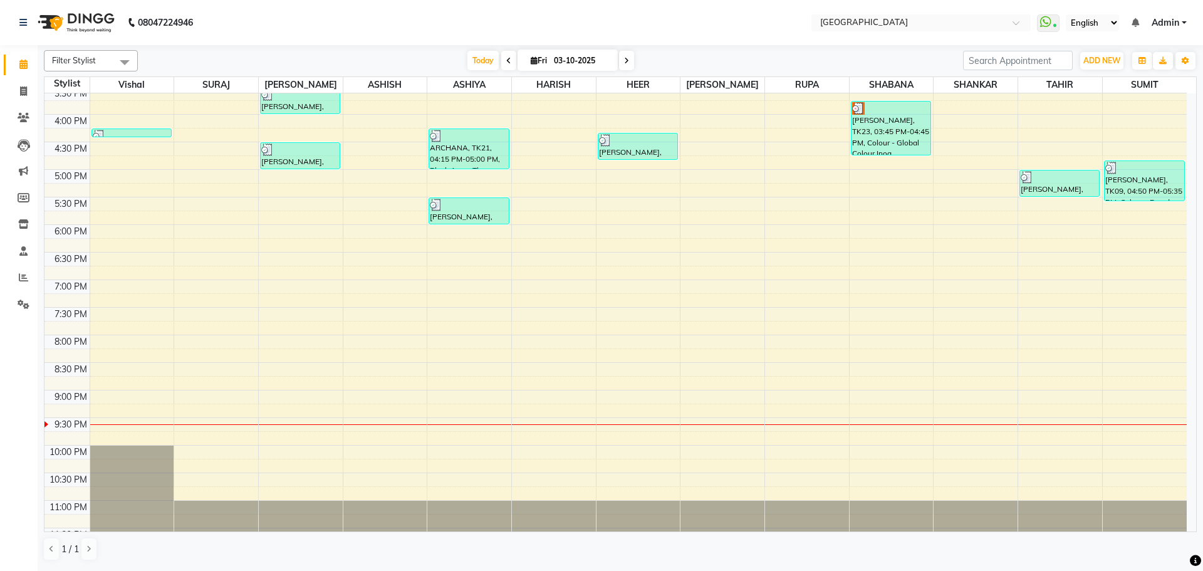
click at [474, 246] on div "8:00 AM 8:30 AM 9:00 AM 9:30 AM 10:00 AM 10:30 AM 11:00 AM 11:30 AM 12:00 PM 12…" at bounding box center [615, 114] width 1142 height 881
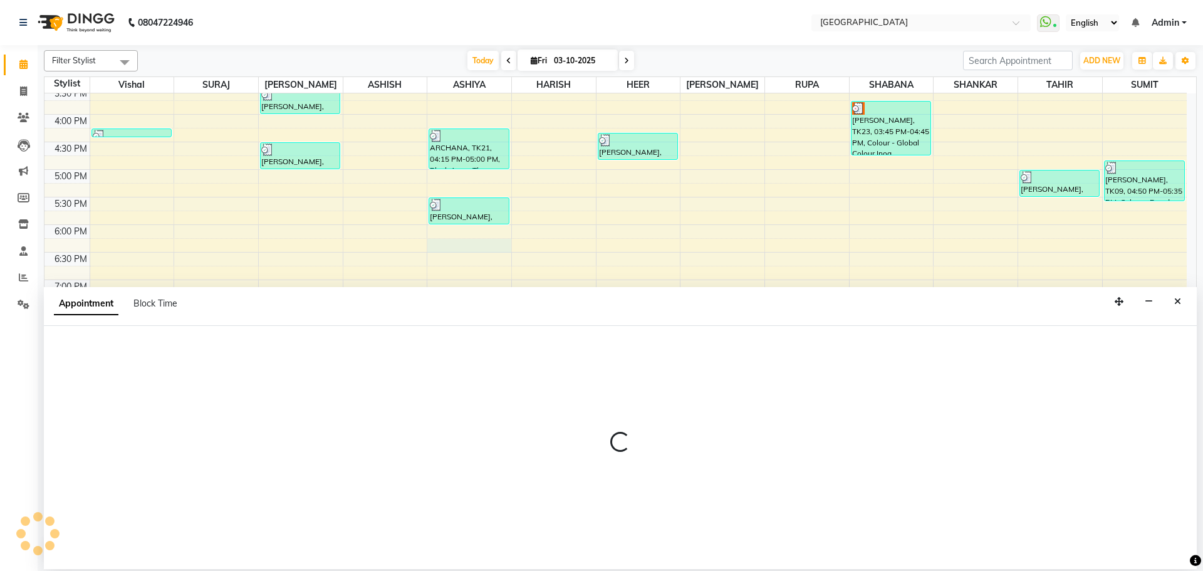
select select "82363"
select select "1095"
select select "tentative"
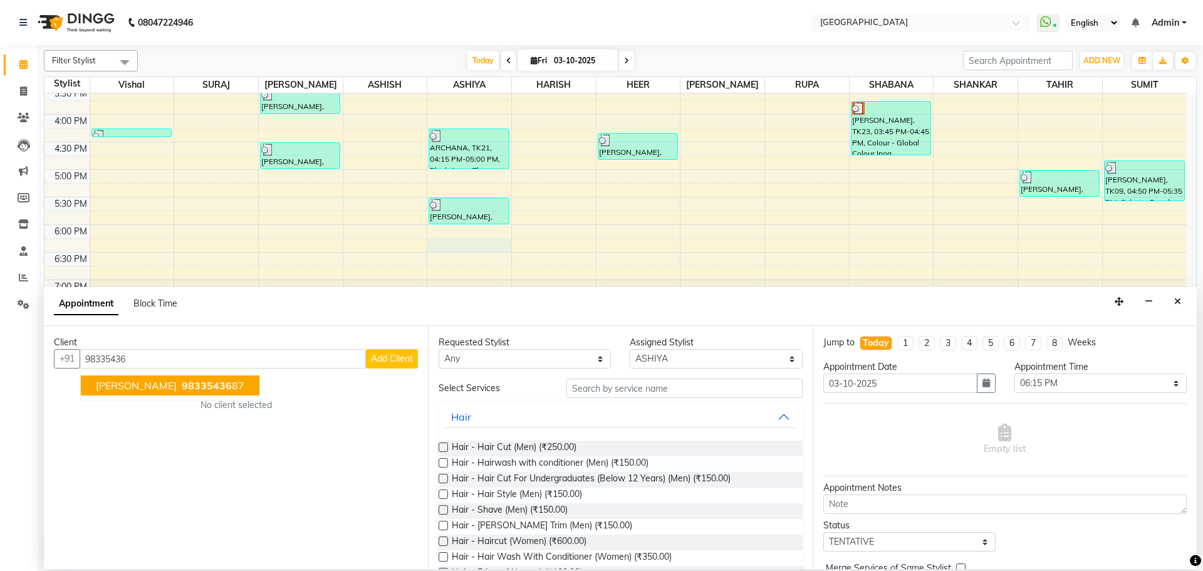
click at [229, 378] on button "[PERSON_NAME] 98335436 87" at bounding box center [170, 385] width 179 height 20
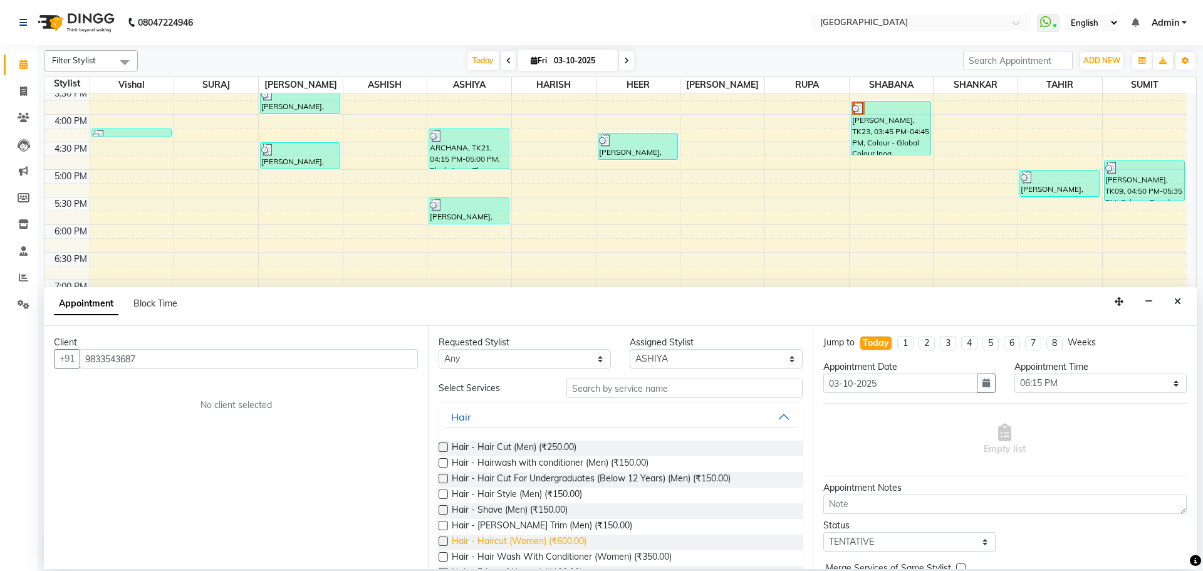
type input "9833543687"
click at [526, 544] on span "Hair - Haircut (Women) (₹600.00)" at bounding box center [519, 542] width 135 height 16
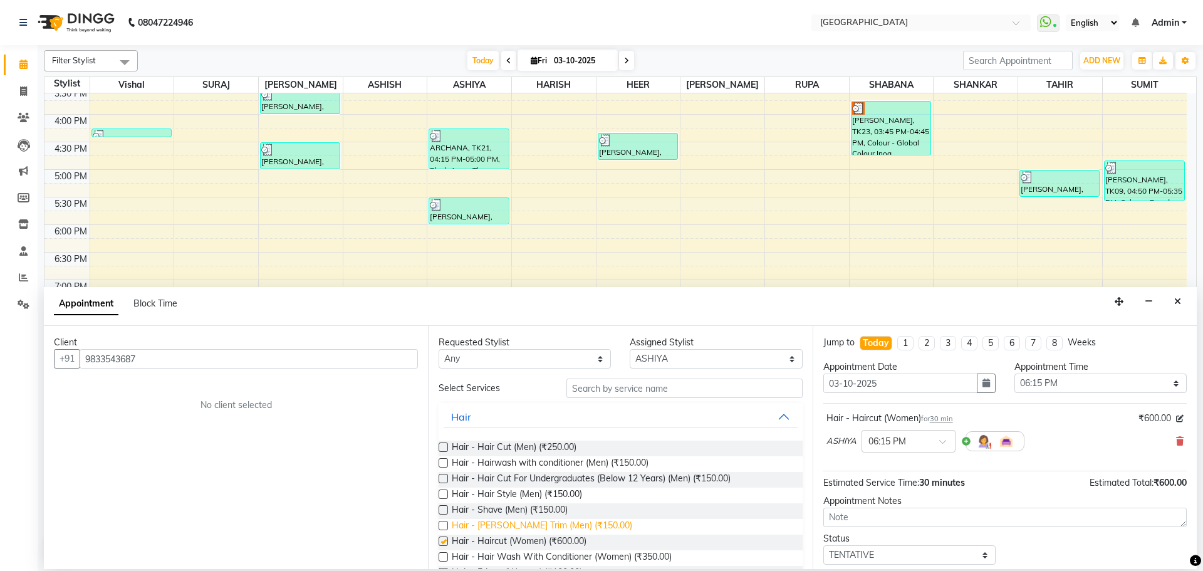
checkbox input "false"
click at [340, 361] on input "9833543687" at bounding box center [249, 358] width 338 height 19
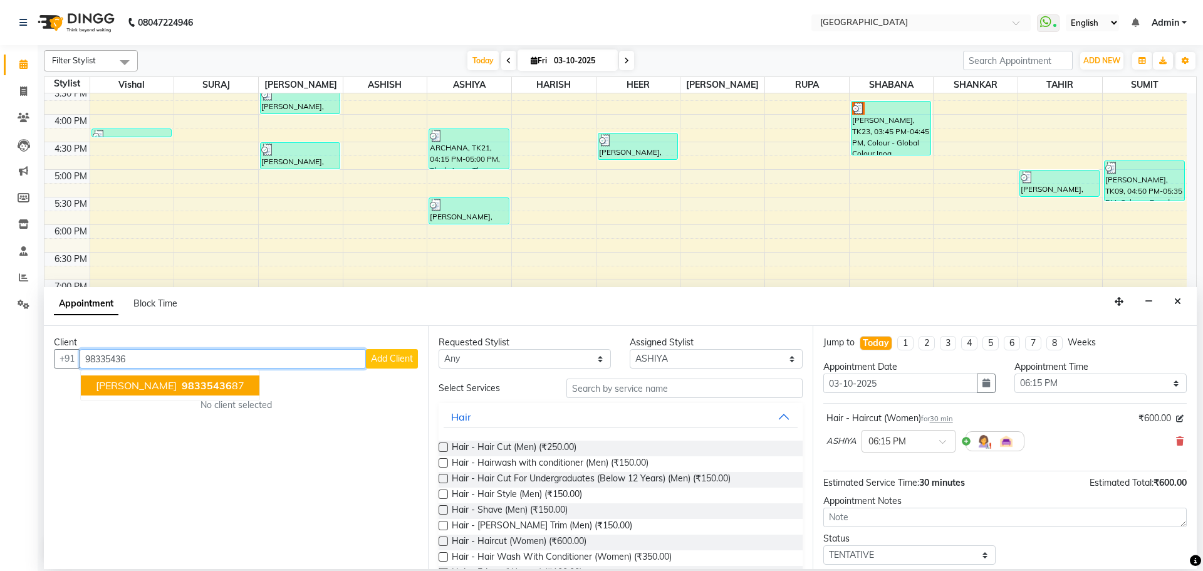
click at [228, 385] on span "98335436" at bounding box center [207, 385] width 50 height 13
type input "9833543687"
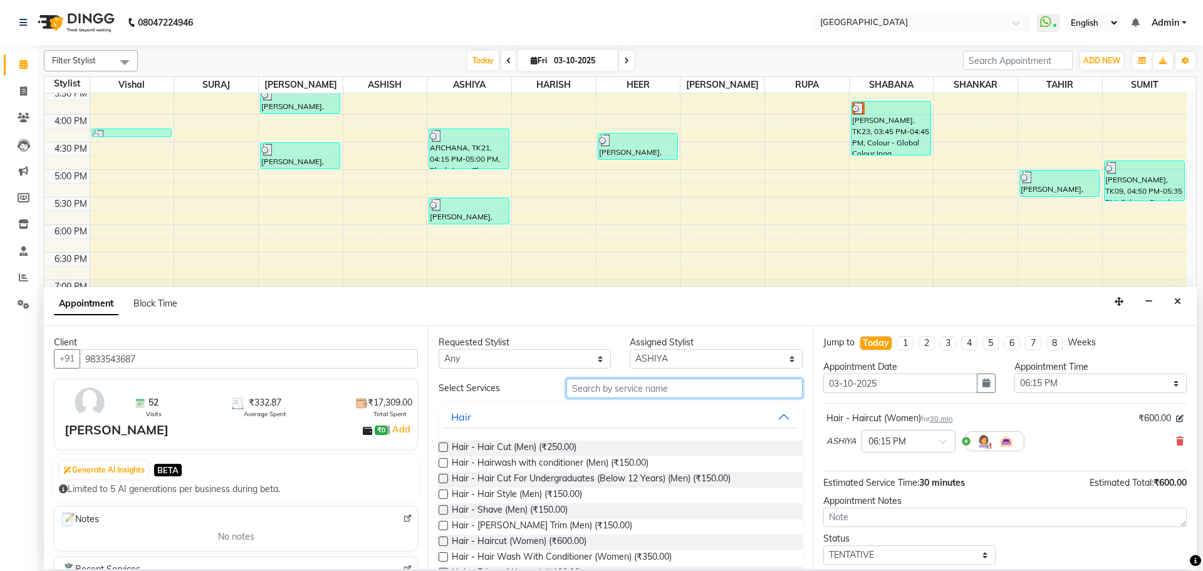
click at [610, 391] on input "text" at bounding box center [684, 387] width 236 height 19
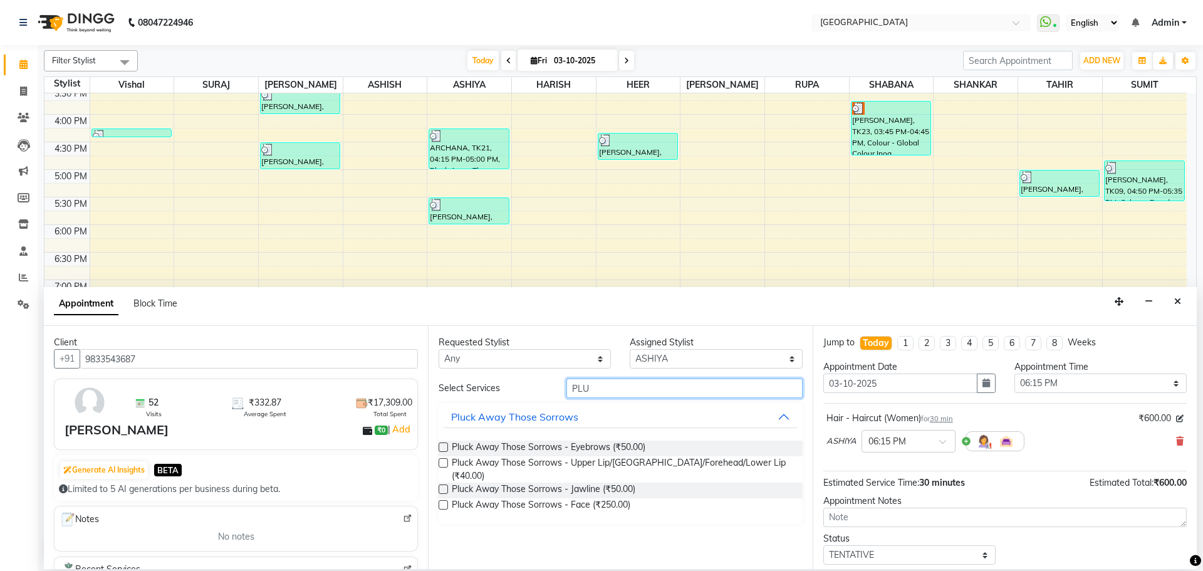
type input "PLU"
click at [648, 444] on div "Pluck Away Those Sorrows - Eyebrows (₹50.00)" at bounding box center [619, 448] width 363 height 16
click at [645, 460] on span "Pluck Away Those Sorrows - Upper Lip/[GEOGRAPHIC_DATA]/Forehead/Lower Lip (₹40.…" at bounding box center [622, 469] width 340 height 26
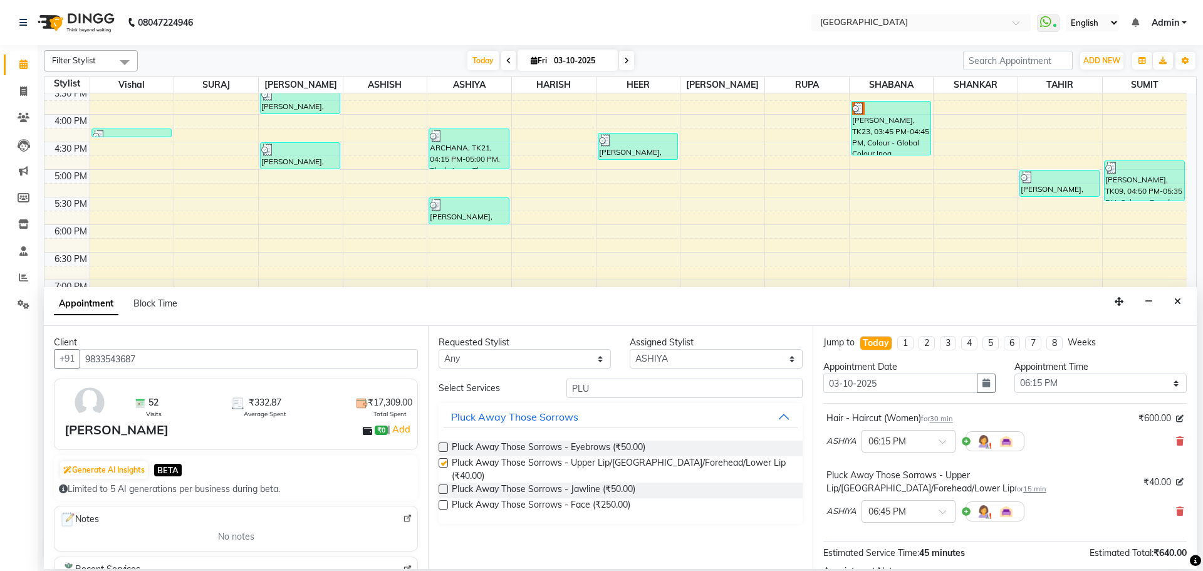
checkbox input "false"
click at [640, 446] on span "Pluck Away Those Sorrows - Eyebrows (₹50.00)" at bounding box center [549, 448] width 194 height 16
checkbox input "false"
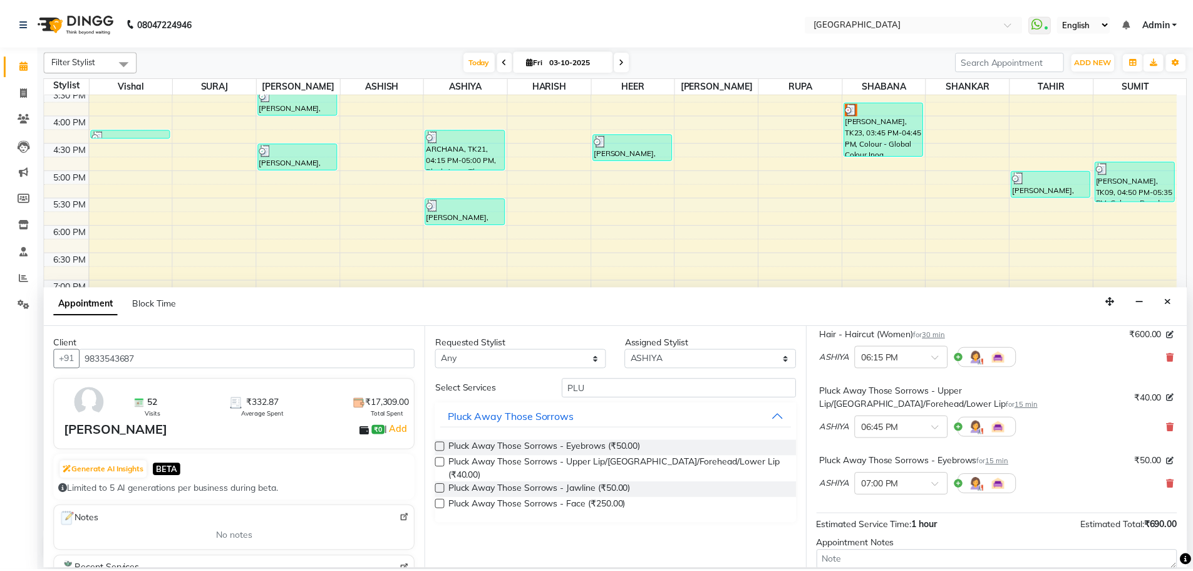
scroll to position [189, 0]
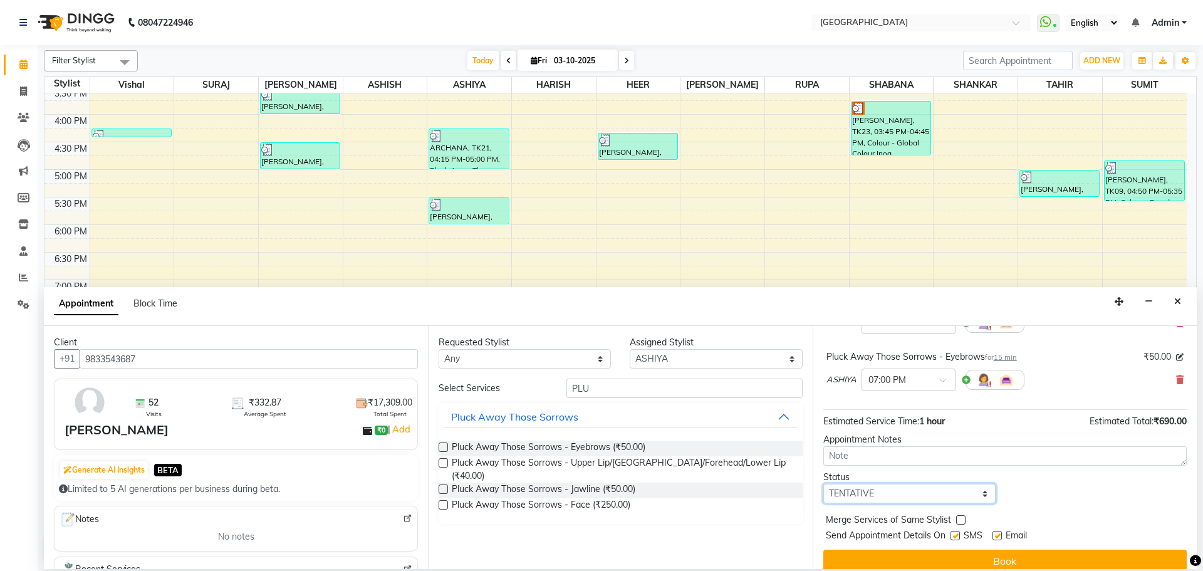
drag, startPoint x: 903, startPoint y: 481, endPoint x: 903, endPoint y: 470, distance: 10.6
click at [903, 484] on select "Select TENTATIVE CONFIRM CHECK-IN UPCOMING" at bounding box center [909, 493] width 172 height 19
select select "check-in"
click at [823, 484] on select "Select TENTATIVE CONFIRM CHECK-IN UPCOMING" at bounding box center [909, 493] width 172 height 19
click at [957, 515] on label at bounding box center [960, 519] width 9 height 9
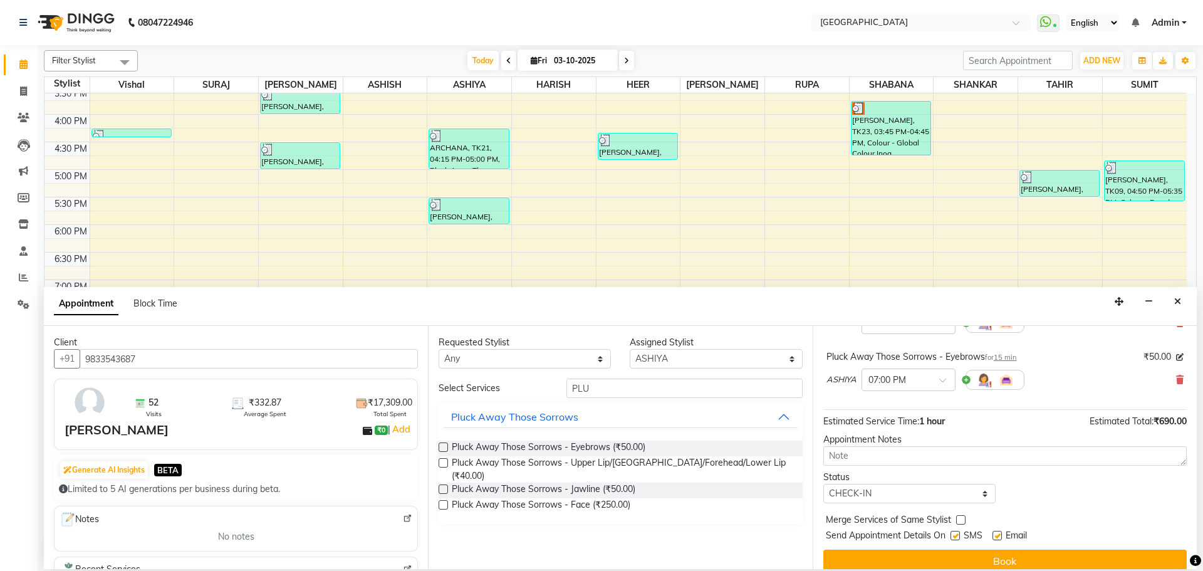
click at [957, 517] on input "checkbox" at bounding box center [960, 521] width 8 height 8
checkbox input "true"
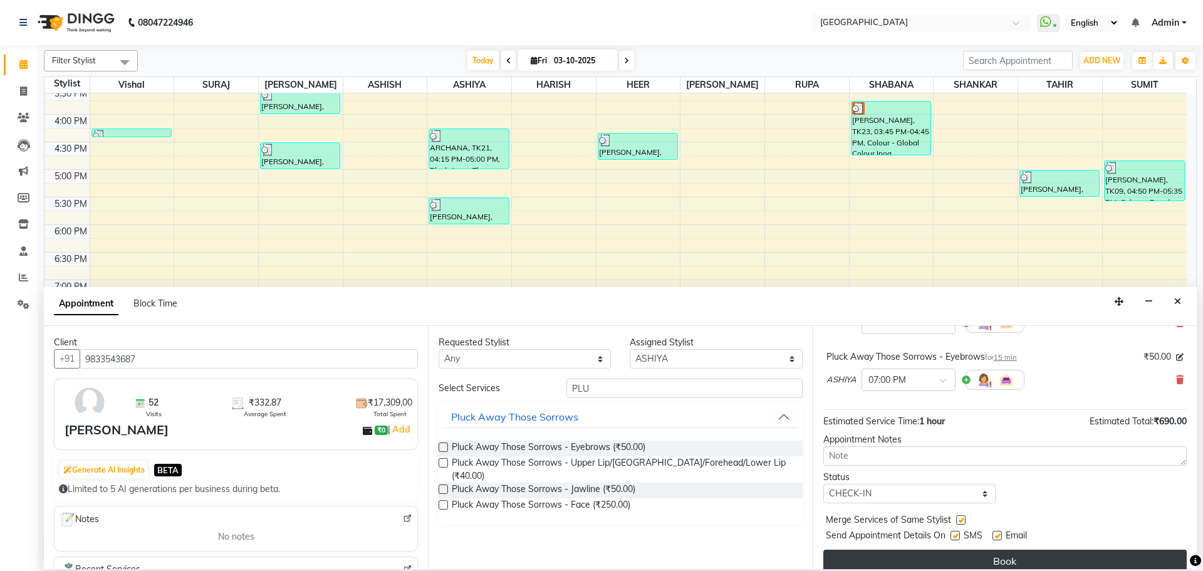
click at [953, 549] on button "Book" at bounding box center [1004, 560] width 363 height 23
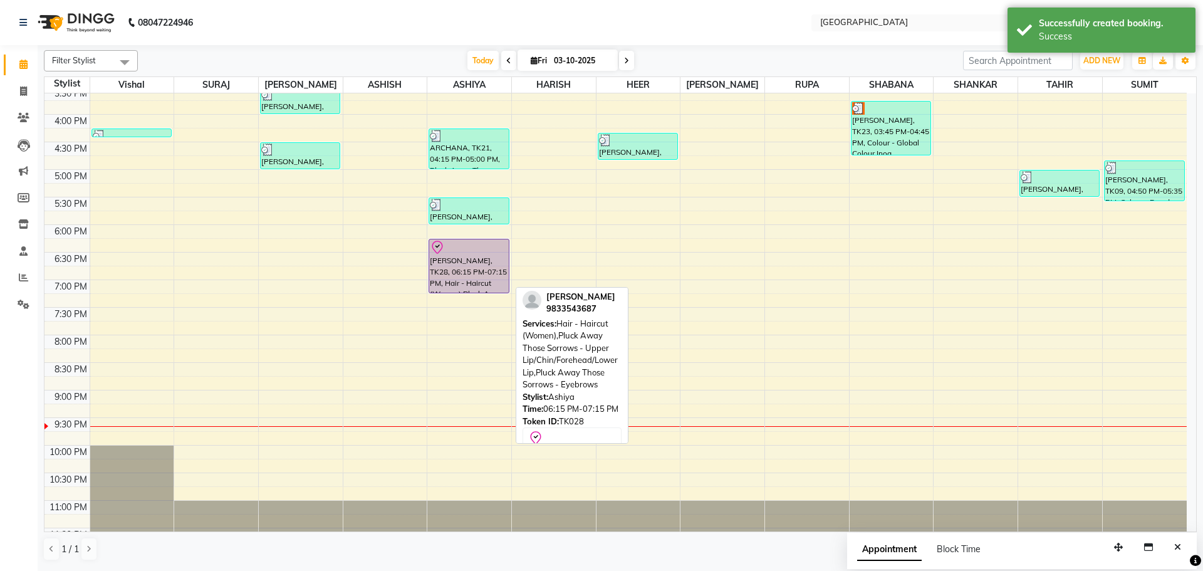
click at [493, 282] on div "[PERSON_NAME], TK28, 06:15 PM-07:15 PM, Hair - Haircut (Women),Pluck Away Those…" at bounding box center [468, 265] width 79 height 53
select select "8"
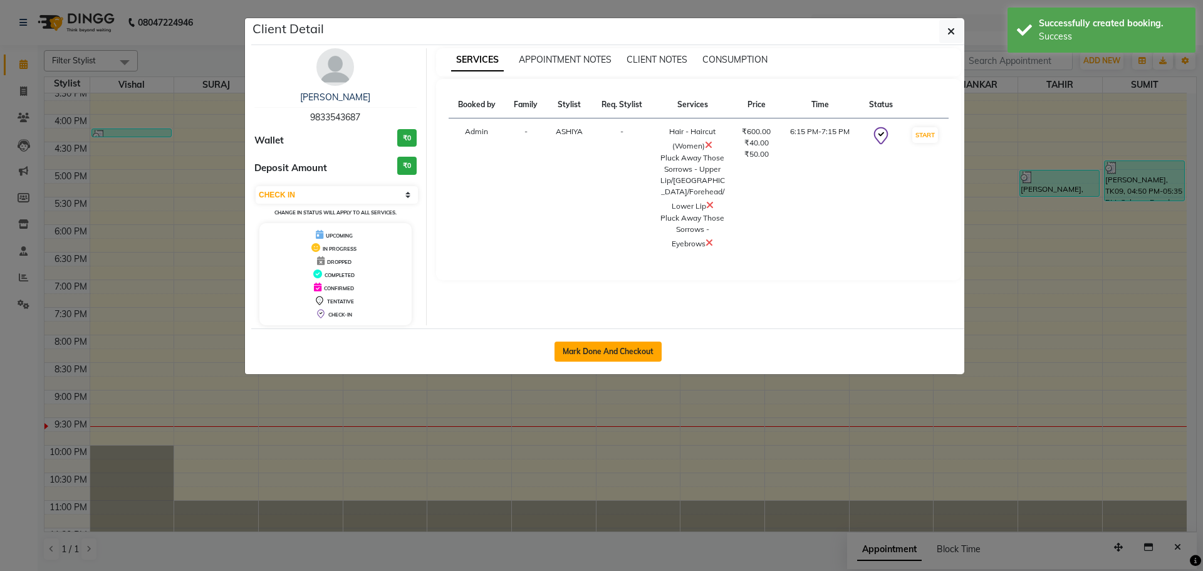
click at [598, 350] on button "Mark Done And Checkout" at bounding box center [607, 351] width 107 height 20
select select "508"
select select "service"
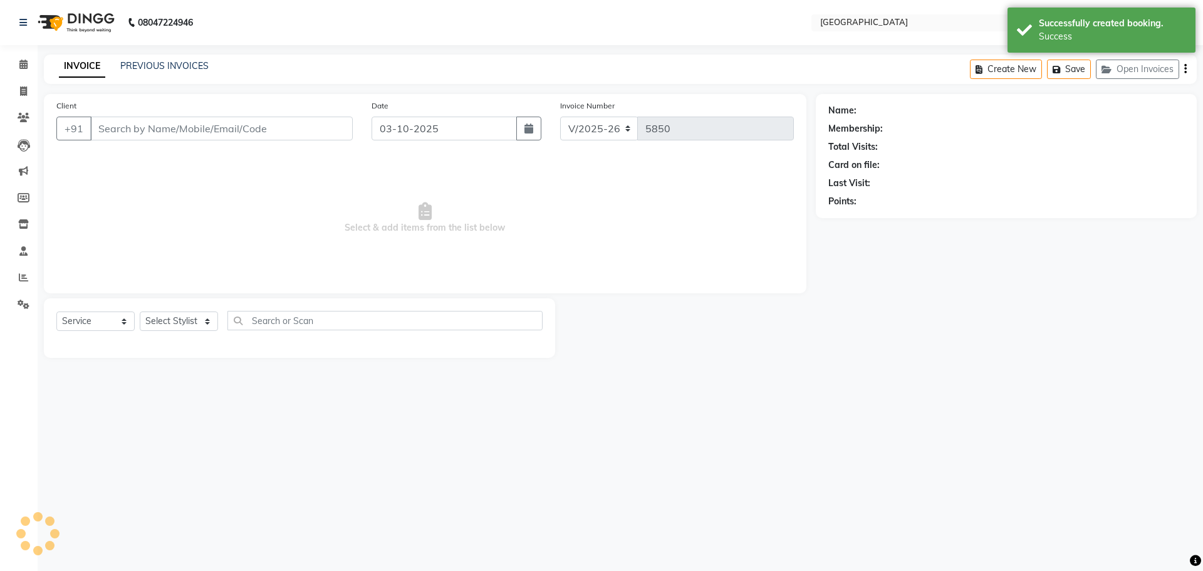
type input "9833543687"
select select "82363"
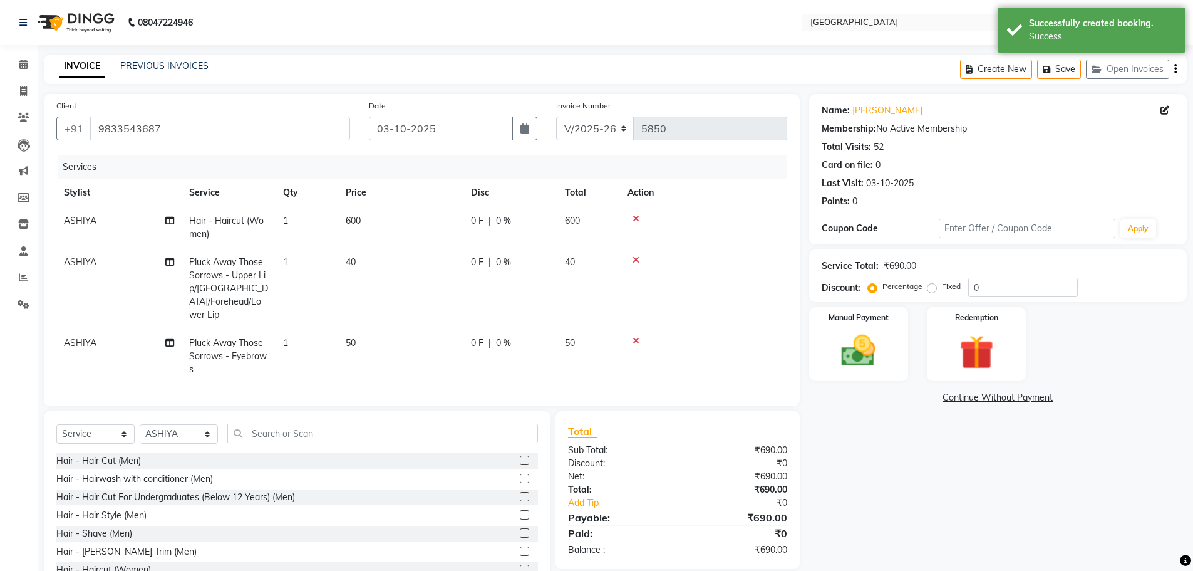
click at [116, 212] on td "ASHIYA" at bounding box center [118, 227] width 125 height 41
select select "82363"
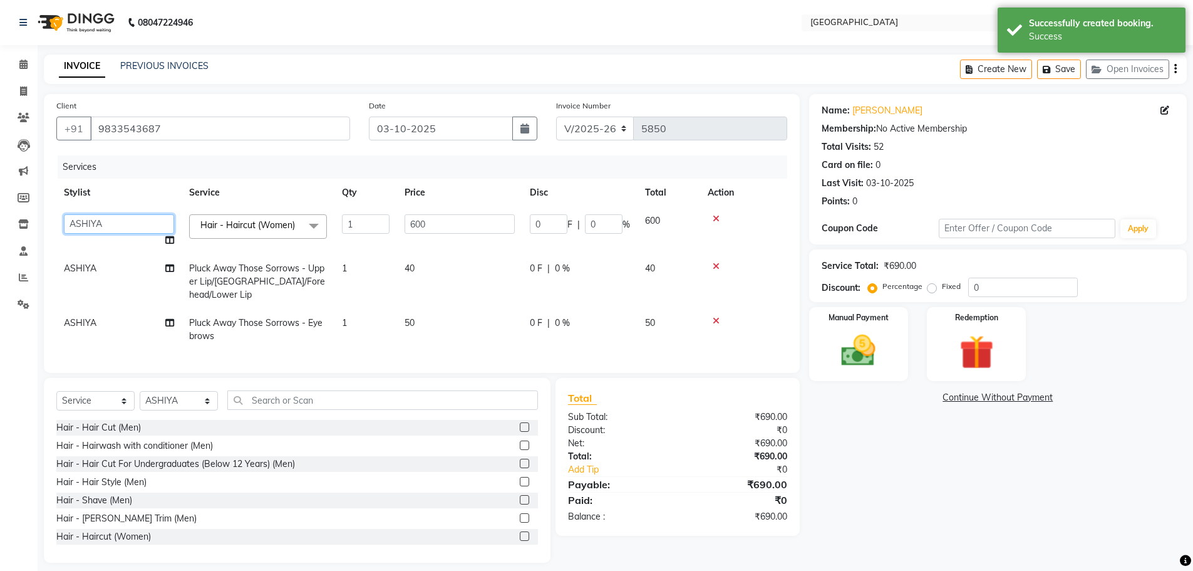
click at [107, 221] on select "[PERSON_NAME] ASHIYA [PERSON_NAME] [PERSON_NAME] [PERSON_NAME] [PERSON_NAME] [P…" at bounding box center [119, 223] width 110 height 19
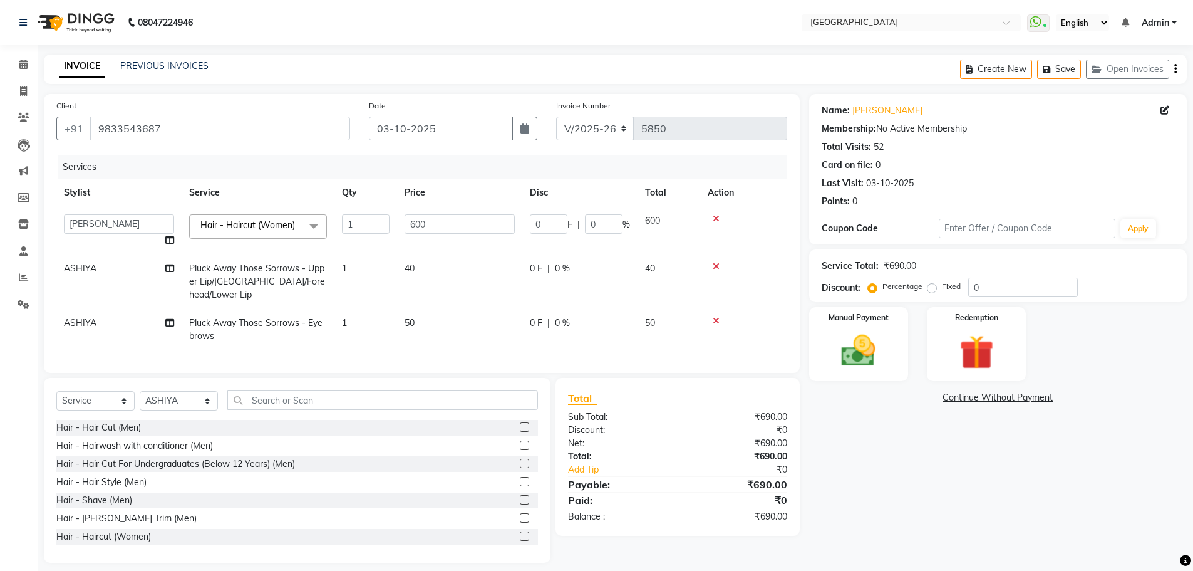
select select "70101"
click at [942, 284] on label "Fixed" at bounding box center [951, 286] width 19 height 11
click at [930, 284] on input "Fixed" at bounding box center [934, 286] width 9 height 9
radio input "true"
click at [969, 283] on input "0" at bounding box center [1023, 287] width 110 height 19
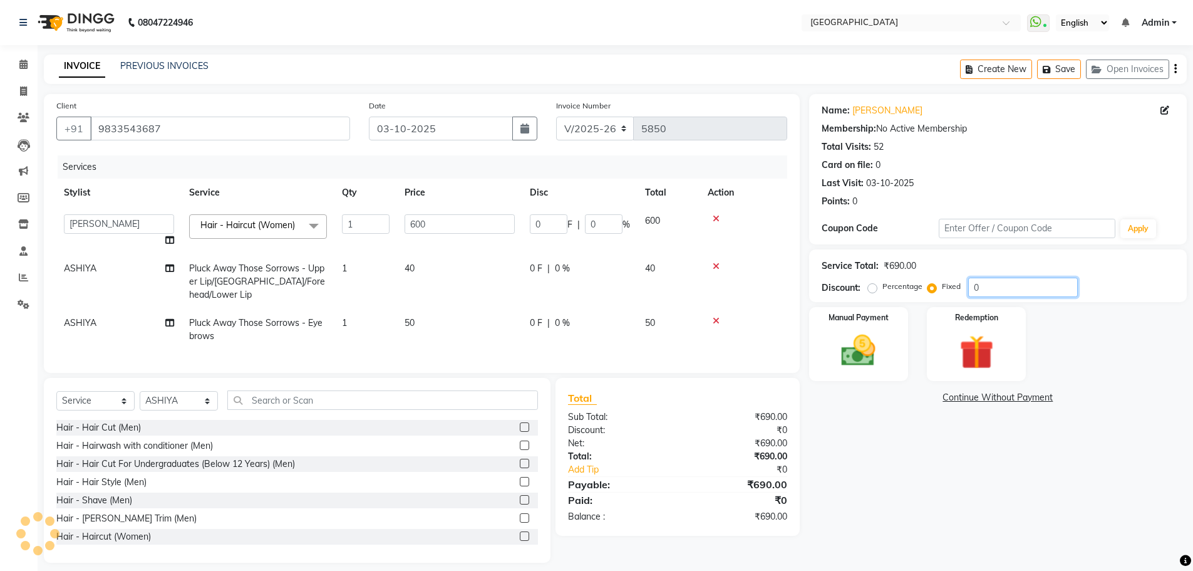
type input "10"
type input "8.7"
type input "1.45"
type input "190"
type input "165.22"
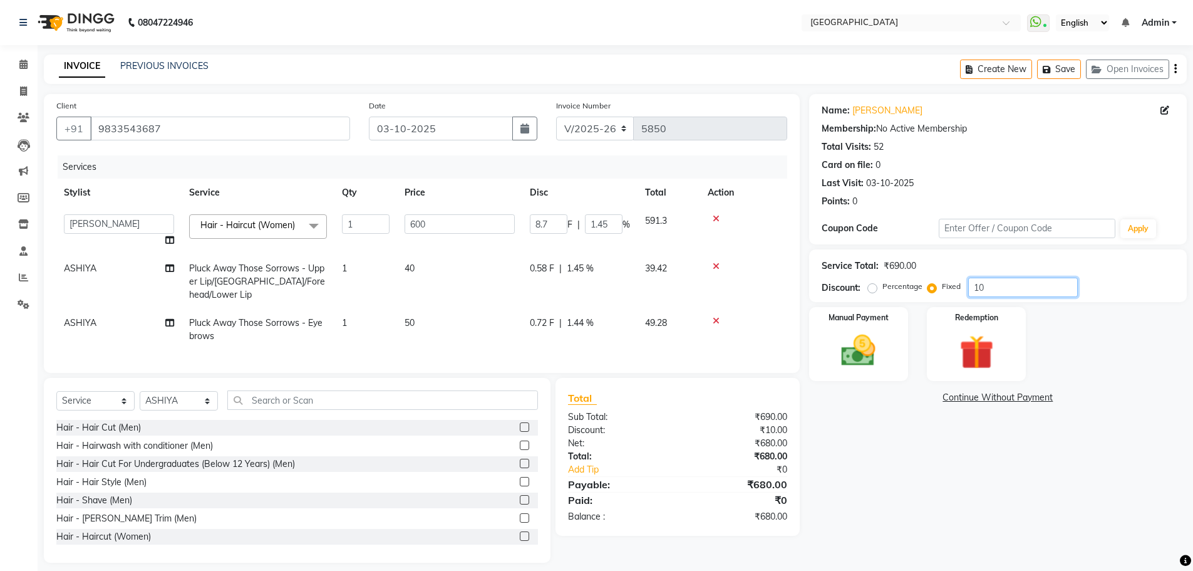
type input "27.54"
type input "190"
click at [971, 501] on div "Name: [PERSON_NAME] Membership: No Active Membership Total Visits: 52 Card on f…" at bounding box center [1002, 328] width 387 height 469
click at [855, 357] on img at bounding box center [859, 350] width 58 height 41
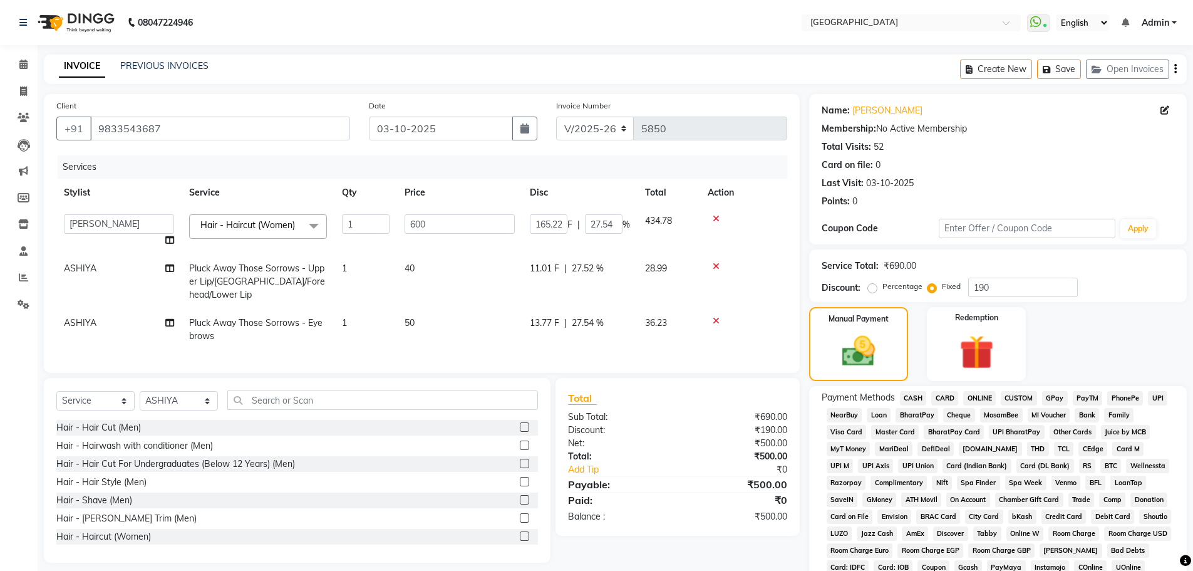
click at [1064, 393] on span "GPay" at bounding box center [1055, 398] width 26 height 14
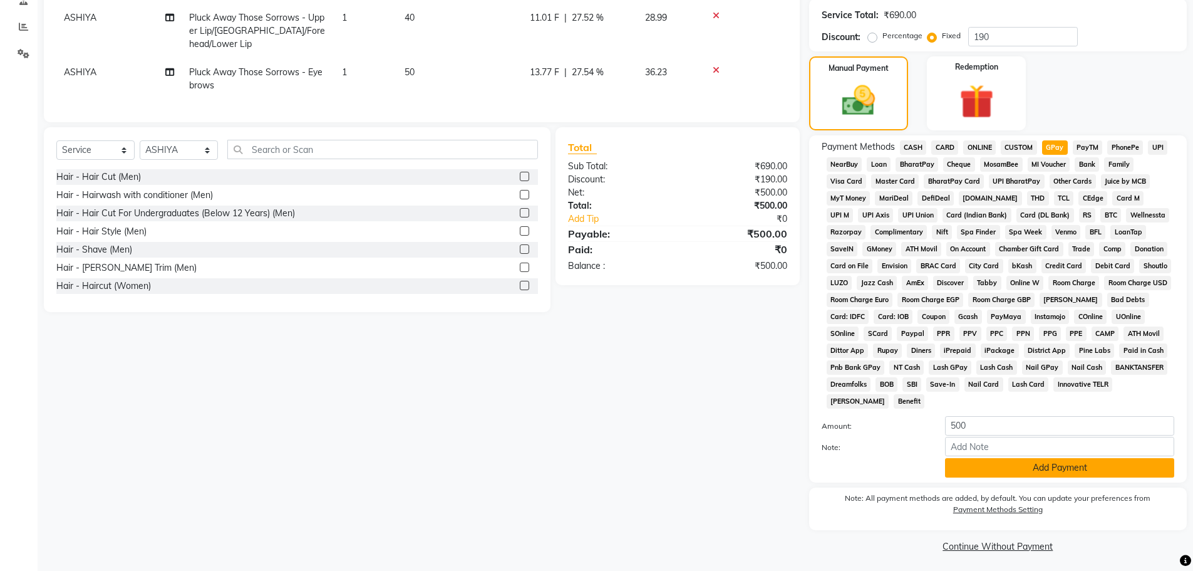
click at [1016, 464] on button "Add Payment" at bounding box center [1059, 467] width 229 height 19
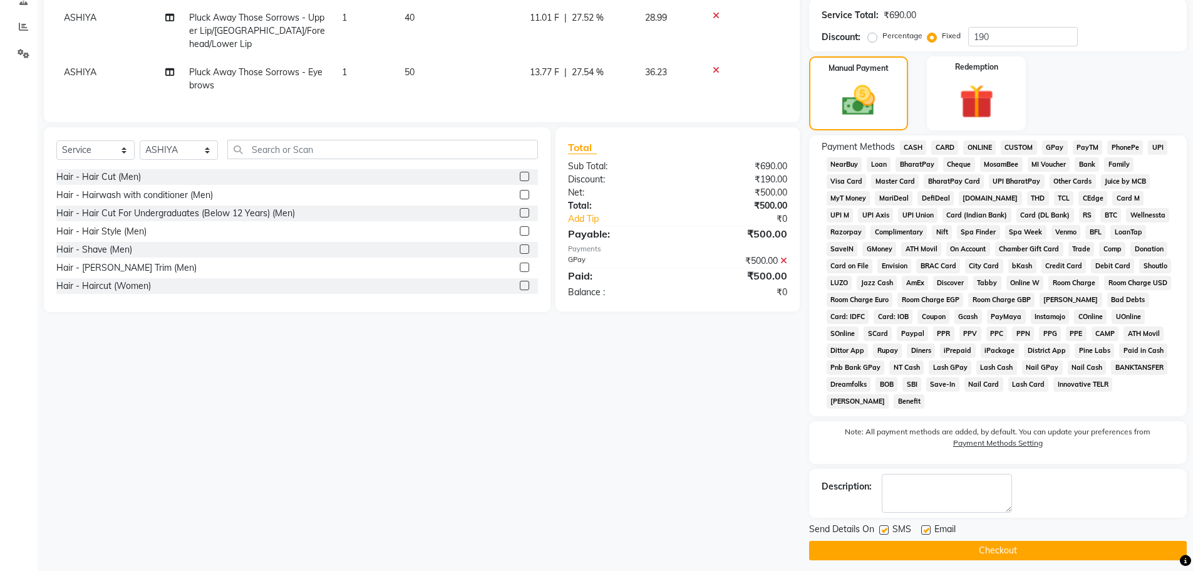
click at [988, 547] on button "Checkout" at bounding box center [998, 550] width 378 height 19
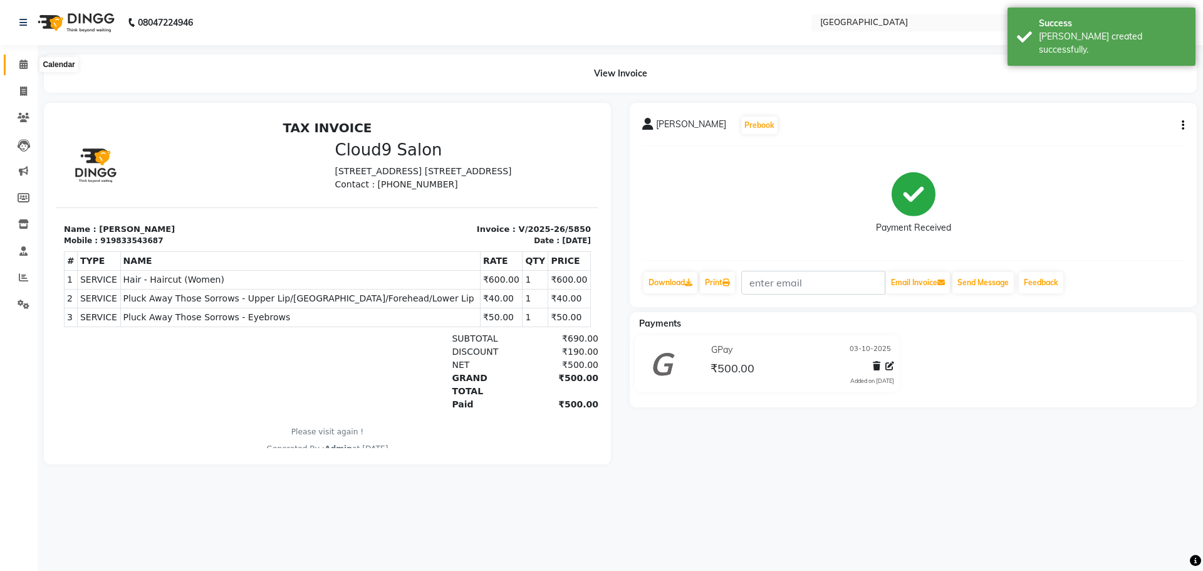
click at [24, 65] on icon at bounding box center [23, 64] width 8 height 9
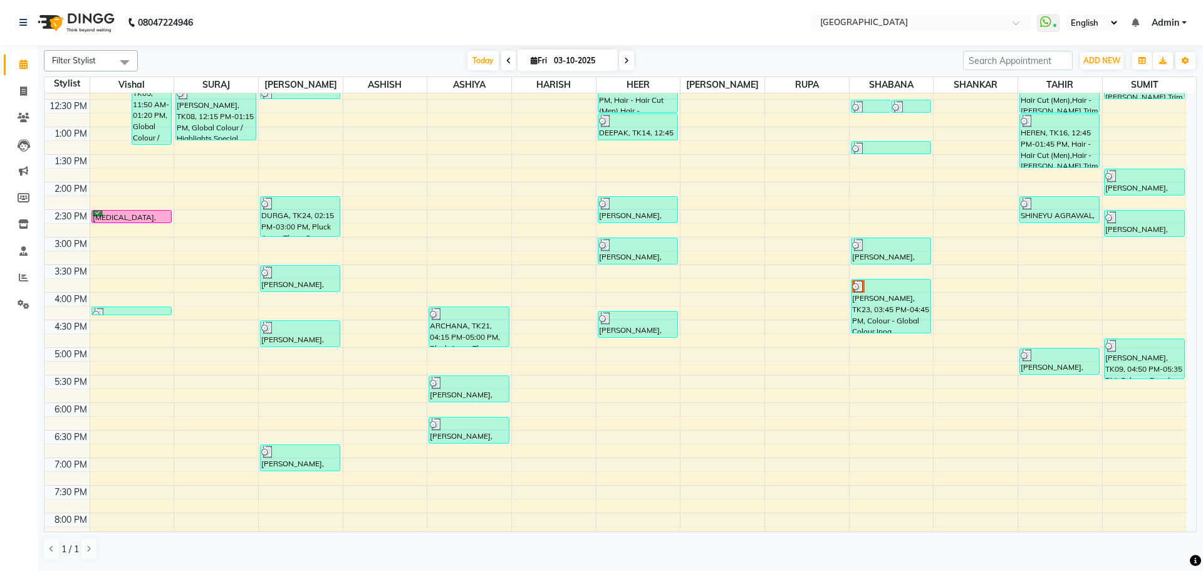
scroll to position [251, 0]
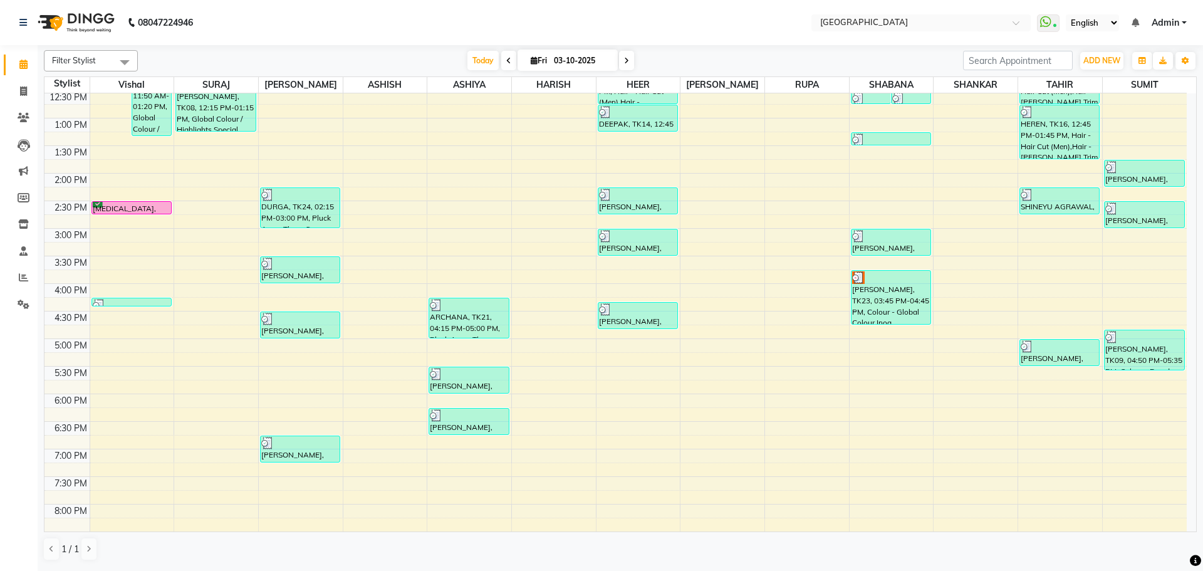
click at [204, 362] on div "8:00 AM 8:30 AM 9:00 AM 9:30 AM 10:00 AM 10:30 AM 11:00 AM 11:30 AM 12:00 PM 12…" at bounding box center [615, 283] width 1142 height 881
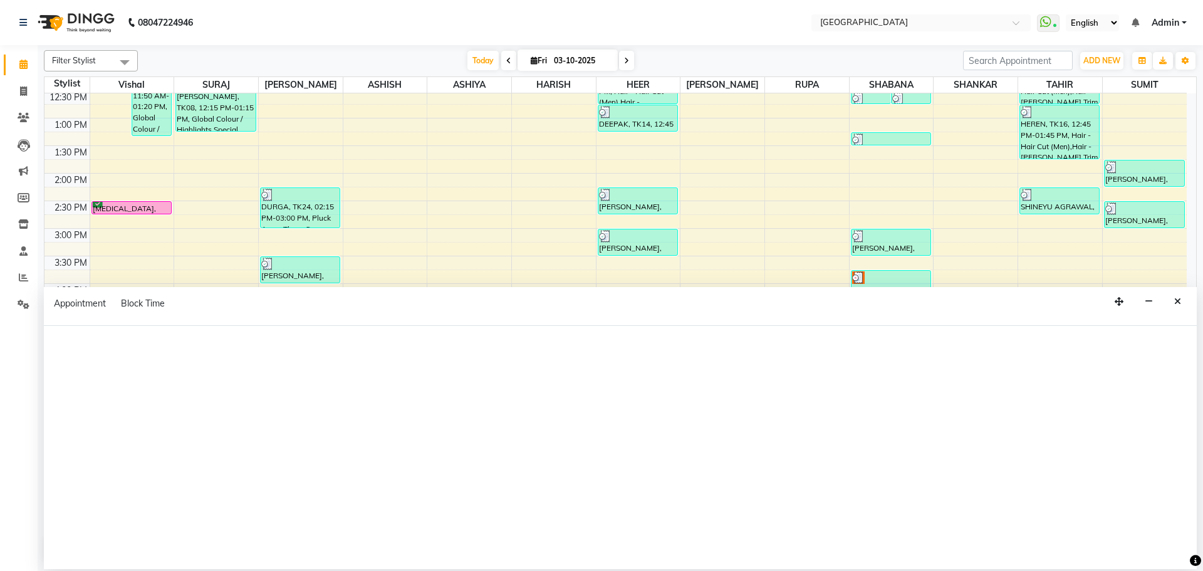
select select "72805"
select select "tentative"
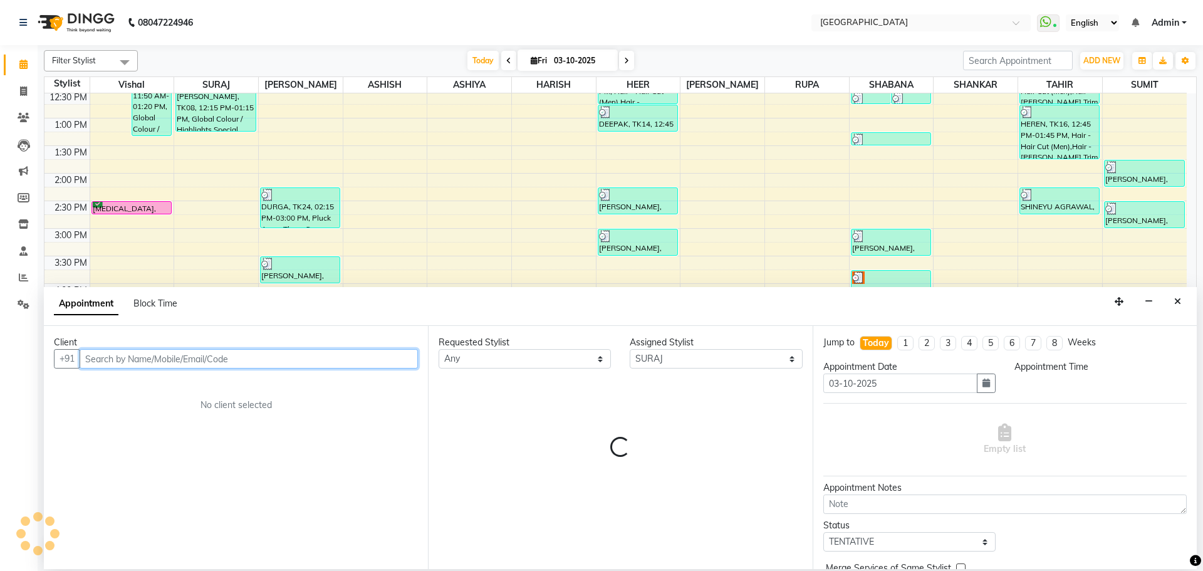
select select "1035"
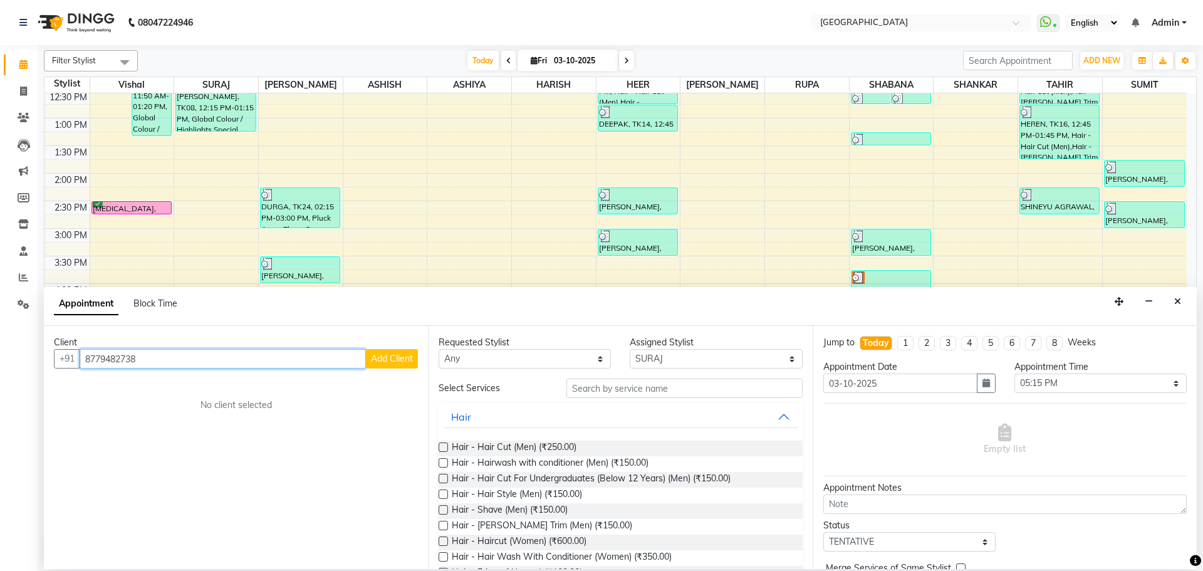
type input "8779482738"
click at [388, 361] on span "Add Client" at bounding box center [392, 358] width 42 height 11
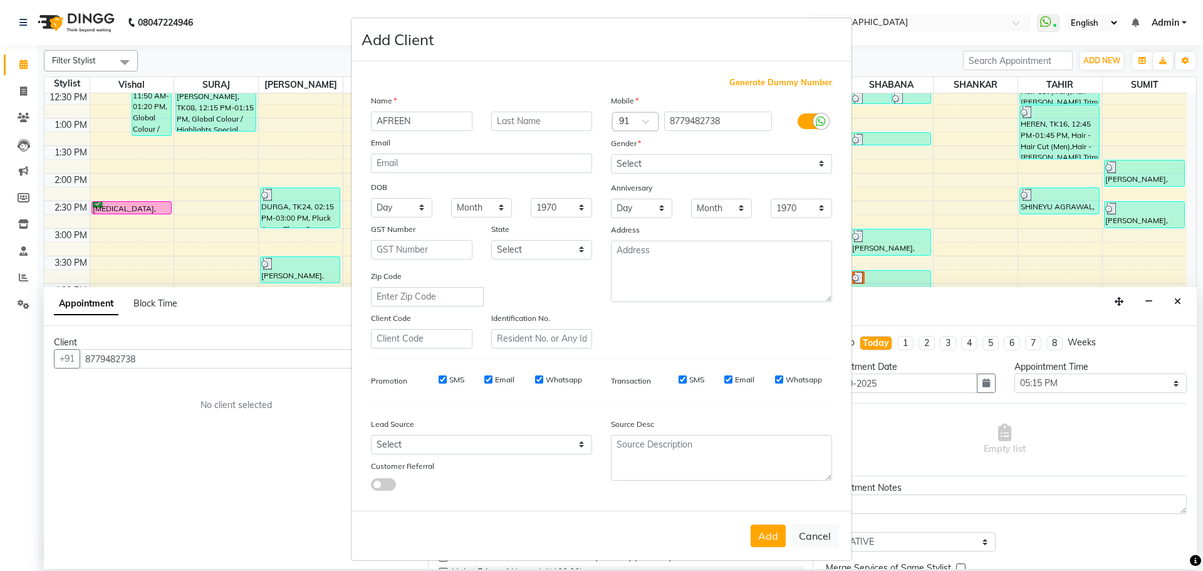
type input "AFREEN"
click at [724, 169] on select "Select [DEMOGRAPHIC_DATA] [DEMOGRAPHIC_DATA] Other Prefer Not To Say" at bounding box center [721, 163] width 221 height 19
click at [611, 154] on select "Select [DEMOGRAPHIC_DATA] [DEMOGRAPHIC_DATA] Other Prefer Not To Say" at bounding box center [721, 163] width 221 height 19
click at [742, 173] on select "Select [DEMOGRAPHIC_DATA] [DEMOGRAPHIC_DATA] Other Prefer Not To Say" at bounding box center [721, 163] width 221 height 19
select select "[DEMOGRAPHIC_DATA]"
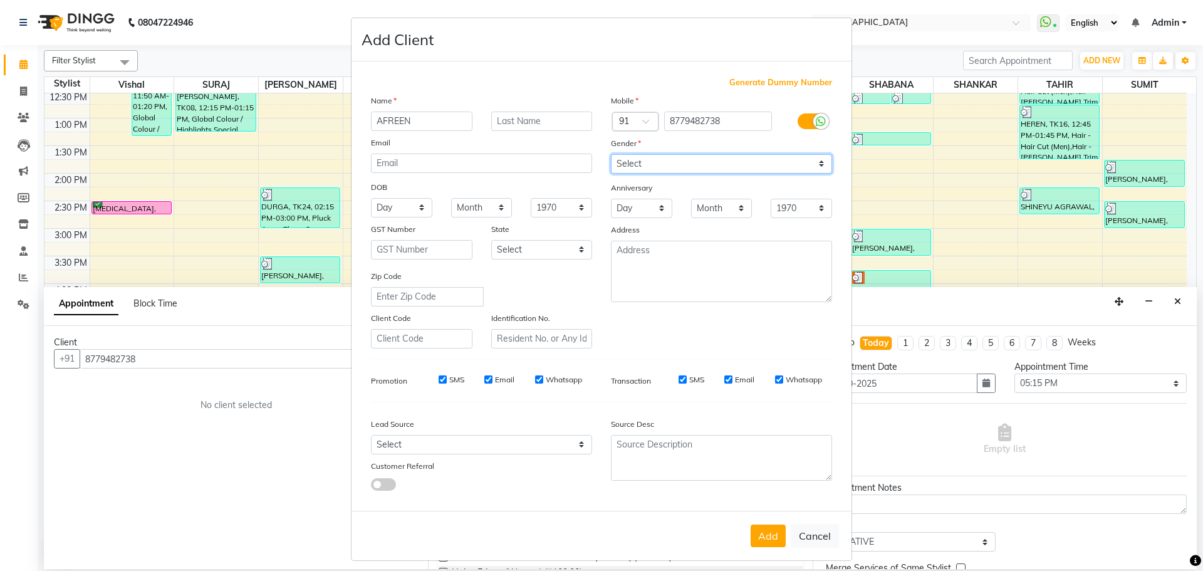
click at [611, 154] on select "Select [DEMOGRAPHIC_DATA] [DEMOGRAPHIC_DATA] Other Prefer Not To Say" at bounding box center [721, 163] width 221 height 19
click at [770, 532] on button "Add" at bounding box center [767, 535] width 35 height 23
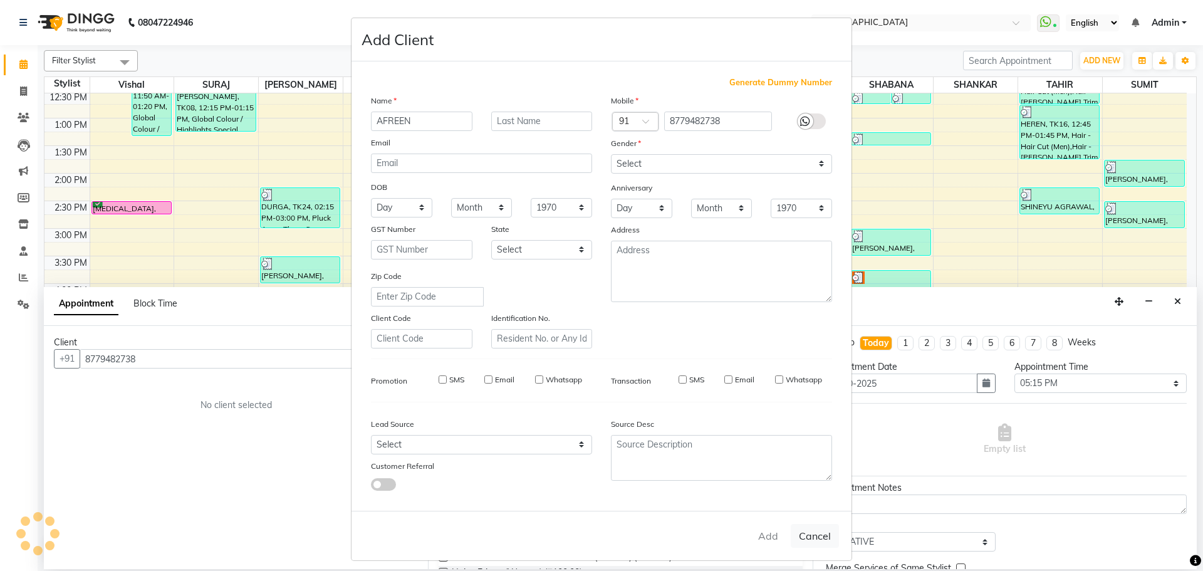
select select
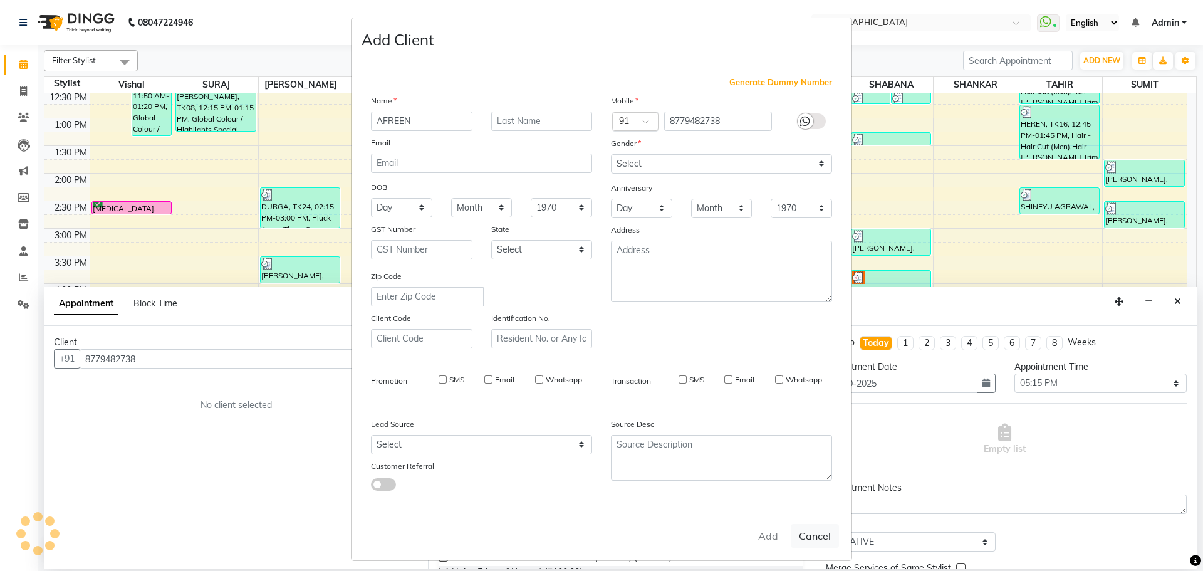
select select
checkbox input "false"
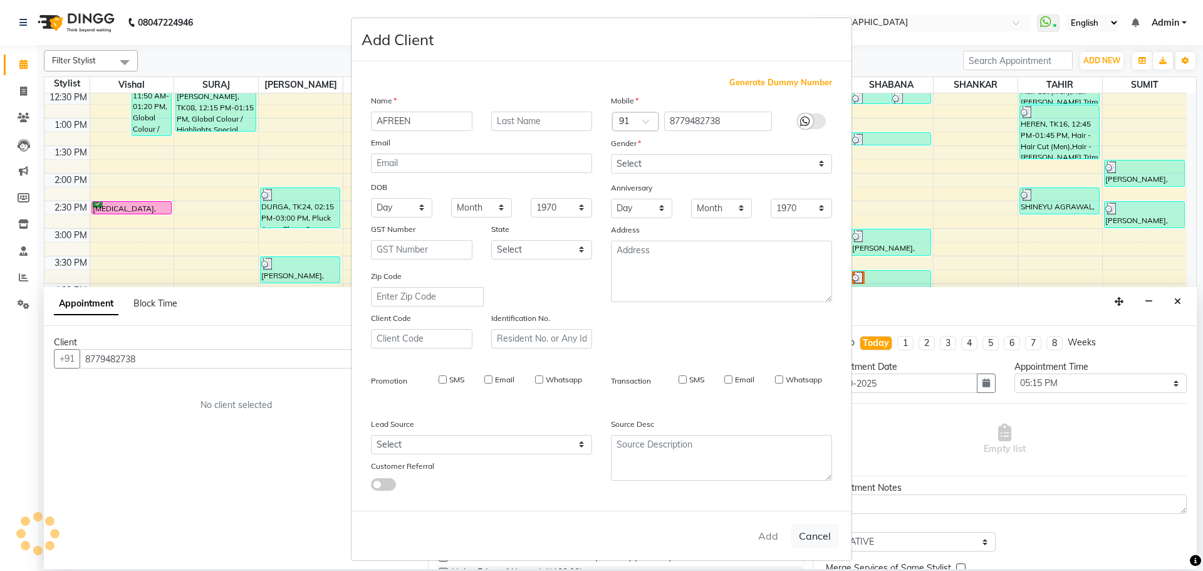
checkbox input "false"
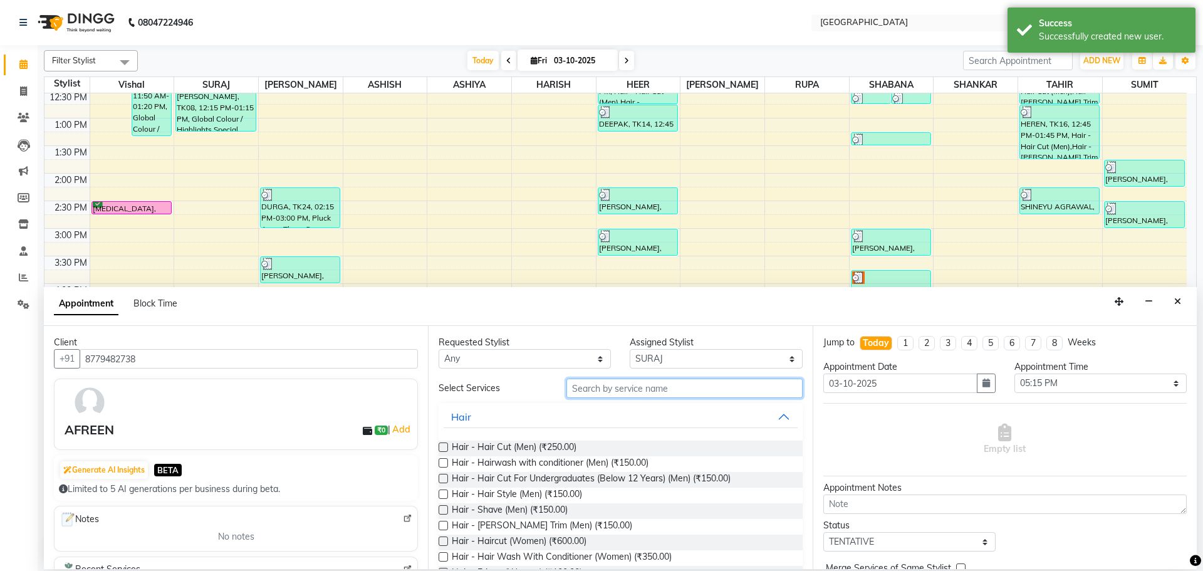
click at [650, 385] on input "text" at bounding box center [684, 387] width 236 height 19
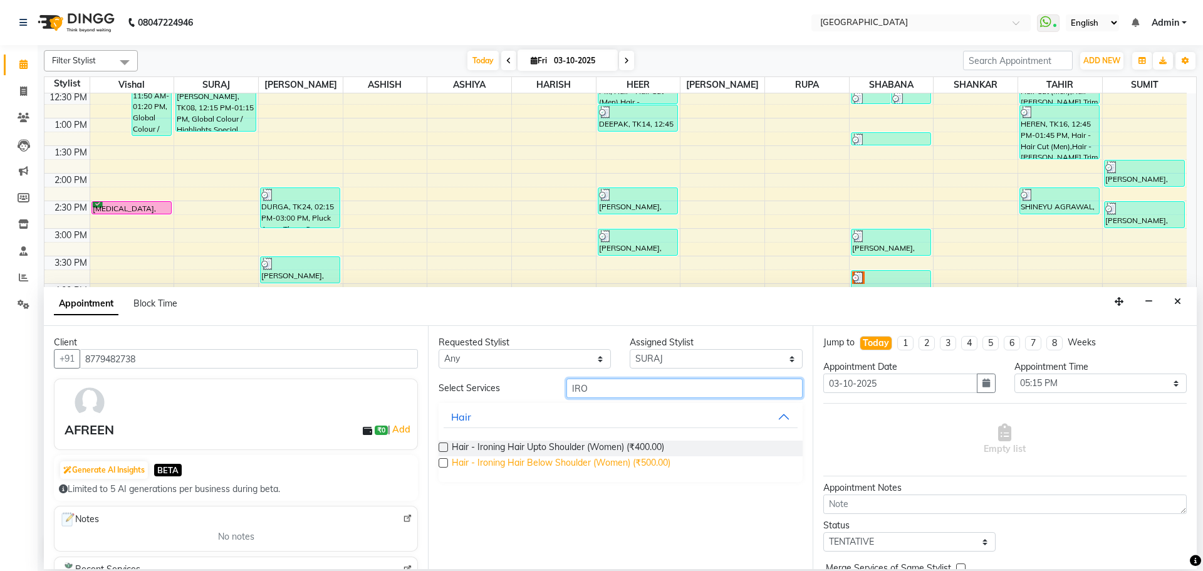
type input "IRO"
click at [569, 463] on span "Hair - Ironing Hair Below Shoulder (Women) (₹500.00)" at bounding box center [561, 464] width 219 height 16
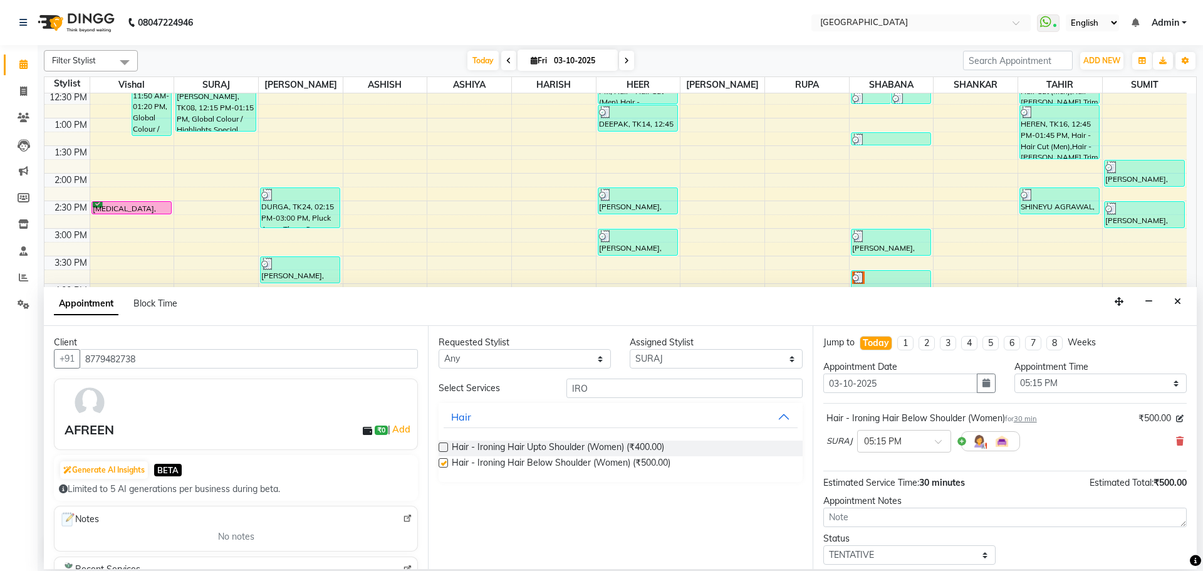
checkbox input "false"
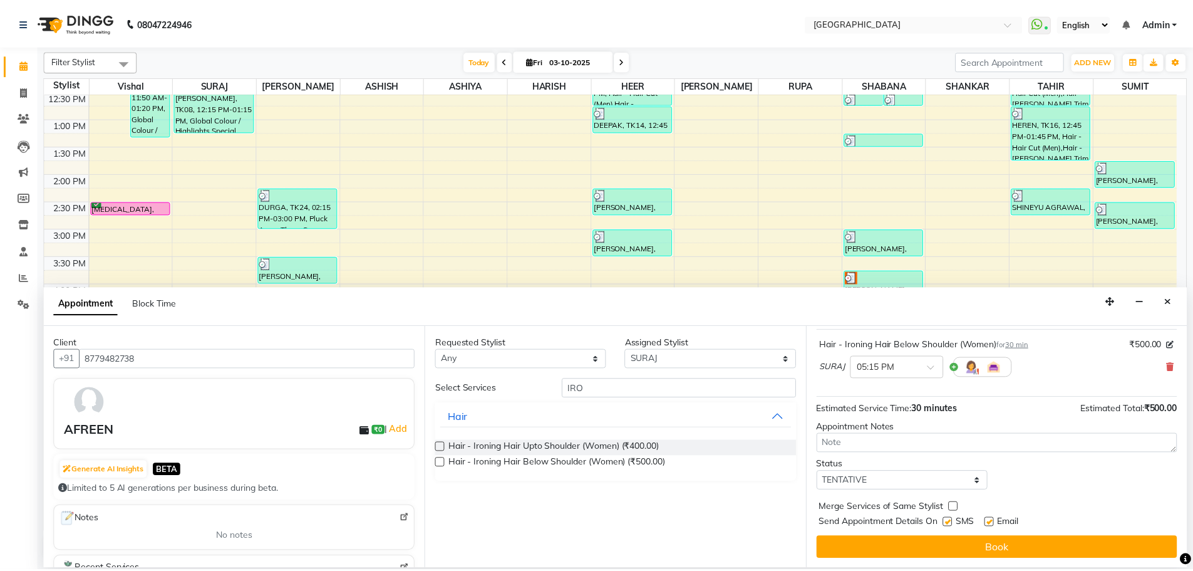
scroll to position [75, 0]
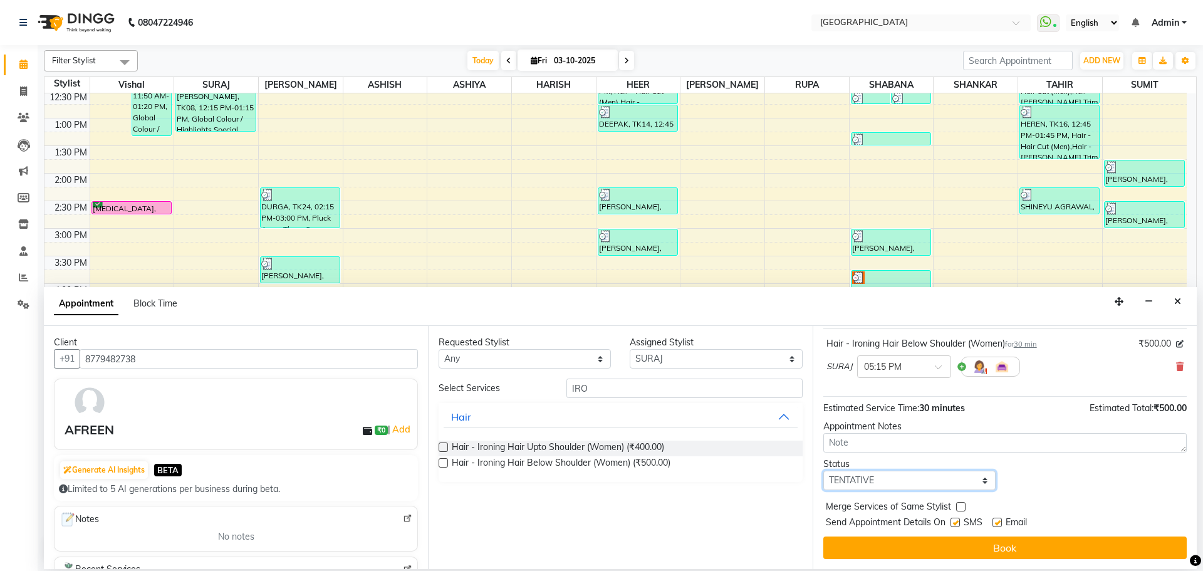
drag, startPoint x: 948, startPoint y: 489, endPoint x: 948, endPoint y: 472, distance: 16.3
click at [948, 487] on select "Select TENTATIVE CONFIRM CHECK-IN UPCOMING" at bounding box center [909, 479] width 172 height 19
select select "confirm booking"
click at [823, 470] on select "Select TENTATIVE CONFIRM CHECK-IN UPCOMING" at bounding box center [909, 479] width 172 height 19
click at [960, 507] on label at bounding box center [960, 506] width 9 height 9
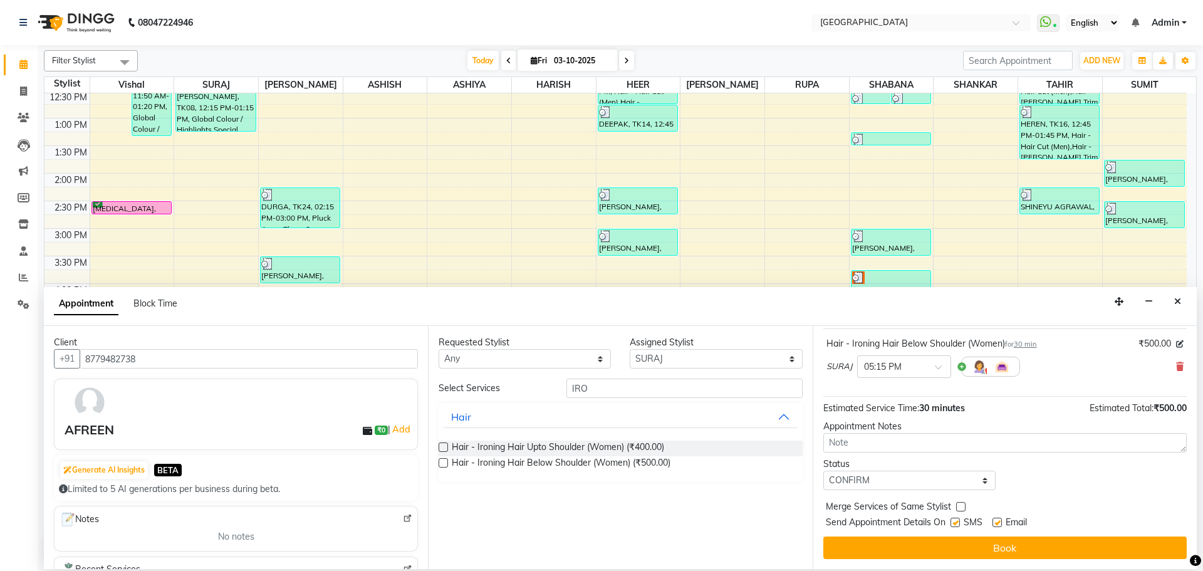
click at [960, 507] on input "checkbox" at bounding box center [960, 508] width 8 height 8
checkbox input "true"
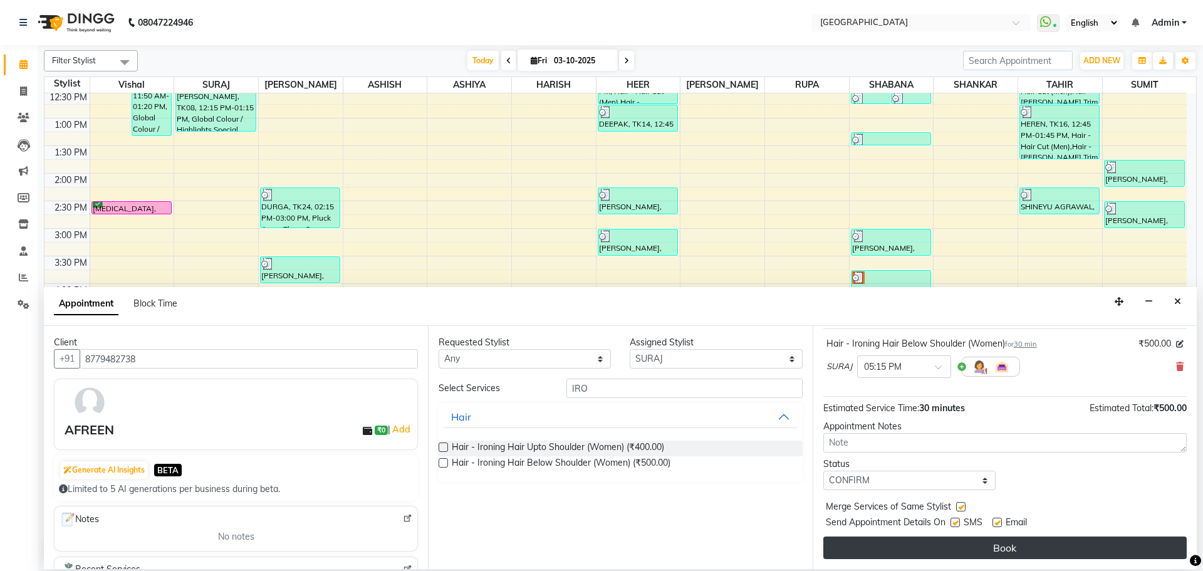
click at [950, 551] on button "Book" at bounding box center [1004, 547] width 363 height 23
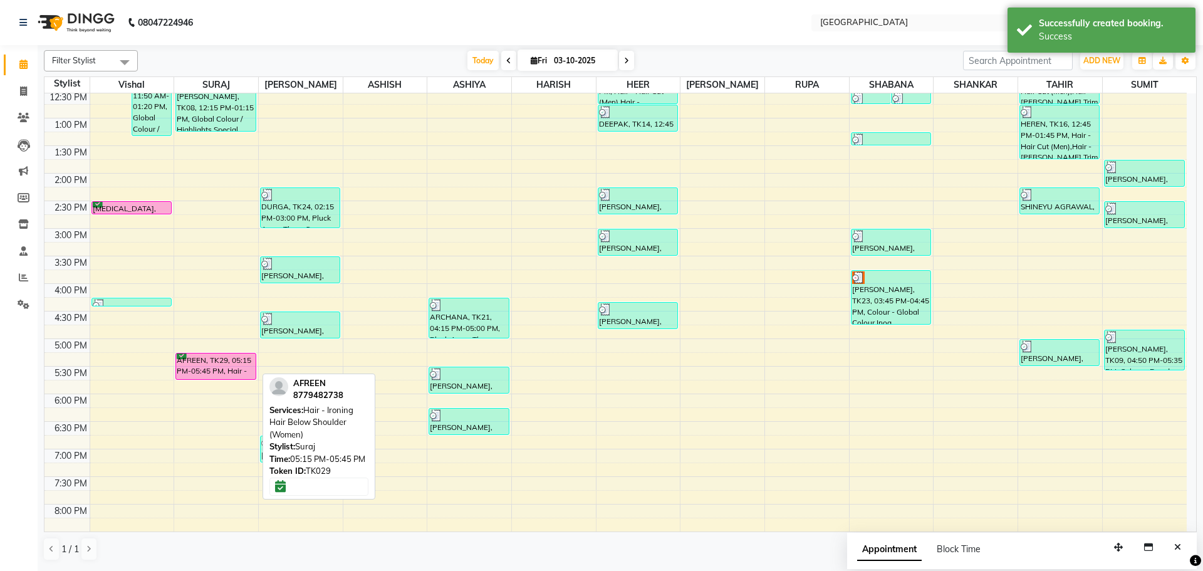
click at [185, 373] on div "AFREEN, TK29, 05:15 PM-05:45 PM, Hair - Ironing Hair Below Shoulder (Women)" at bounding box center [215, 366] width 79 height 26
select select "6"
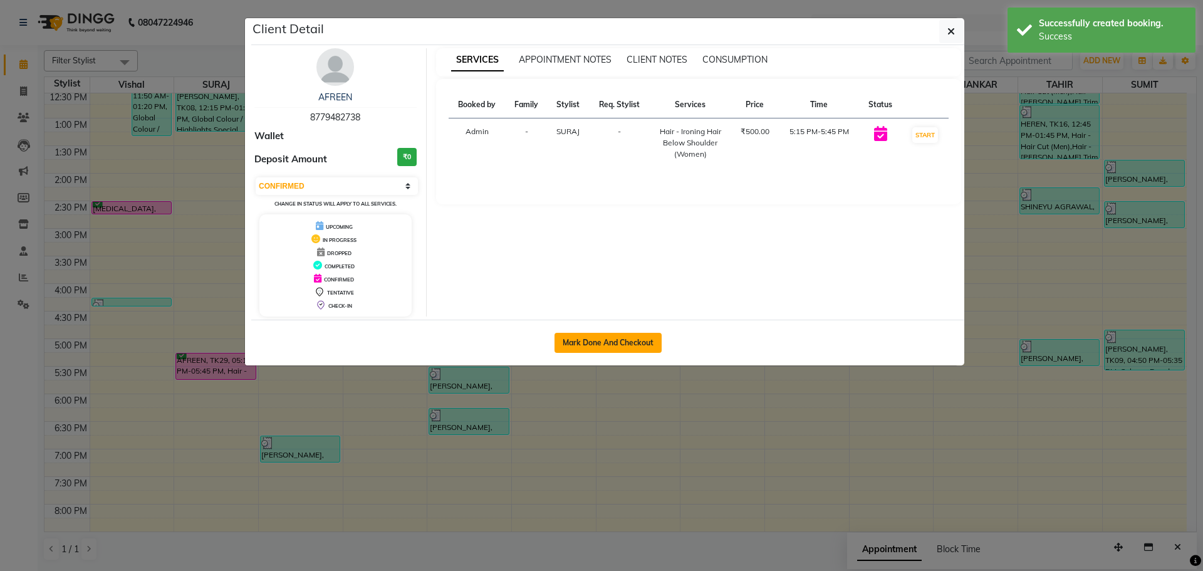
click at [598, 338] on button "Mark Done And Checkout" at bounding box center [607, 343] width 107 height 20
select select "service"
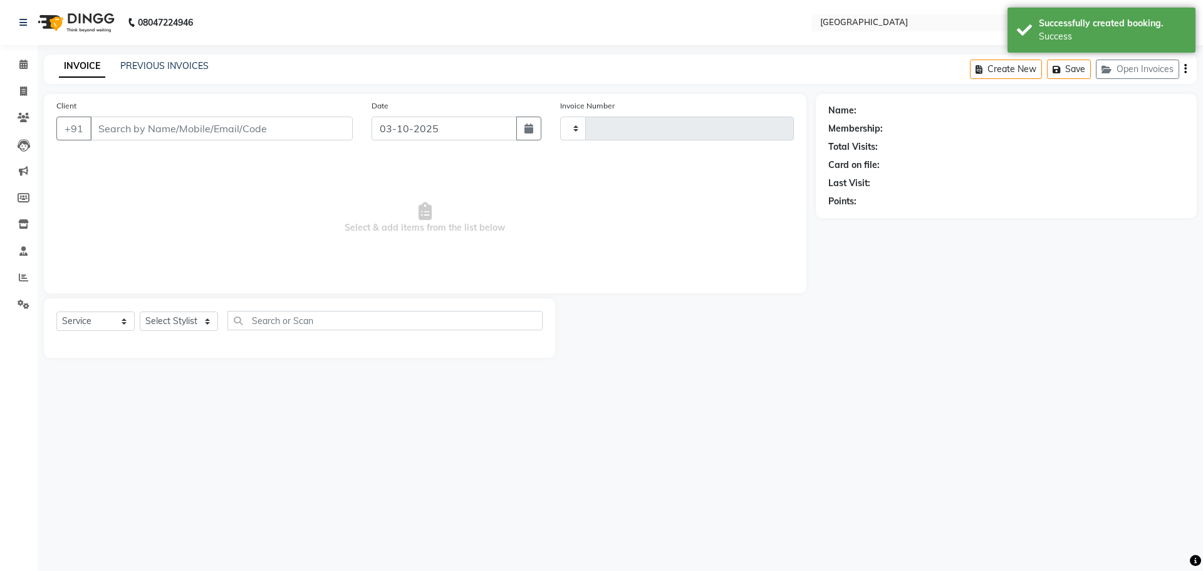
type input "5851"
select select "508"
type input "8779482738"
select select "72805"
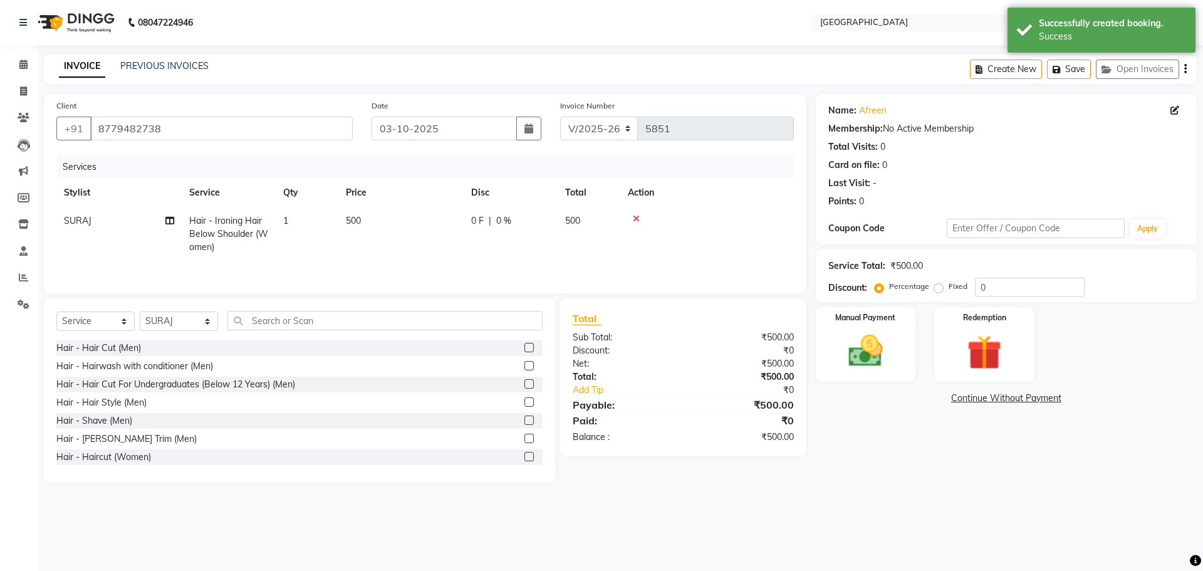
click at [340, 226] on td "500" at bounding box center [400, 234] width 125 height 54
select select "72805"
click at [414, 220] on input "500" at bounding box center [460, 223] width 110 height 19
type input "700"
click at [946, 566] on div "08047224946 Select Location × Cloud9 Salon, [GEOGRAPHIC_DATA] WhatsApp Status ✕…" at bounding box center [601, 285] width 1203 height 571
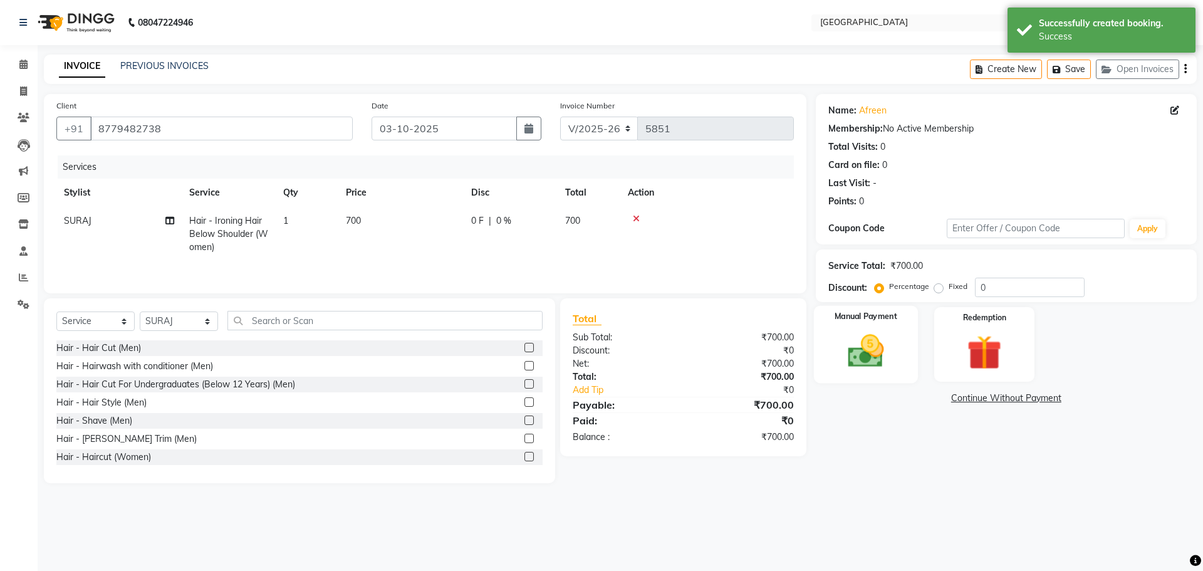
click at [879, 369] on img at bounding box center [865, 350] width 58 height 41
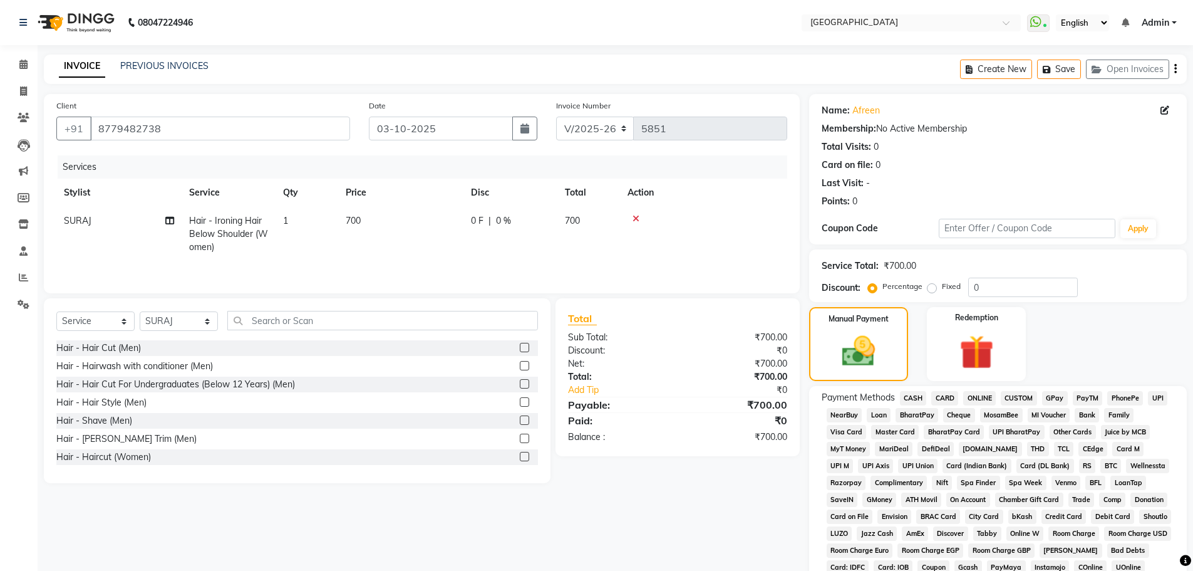
click at [1062, 395] on span "GPay" at bounding box center [1055, 398] width 26 height 14
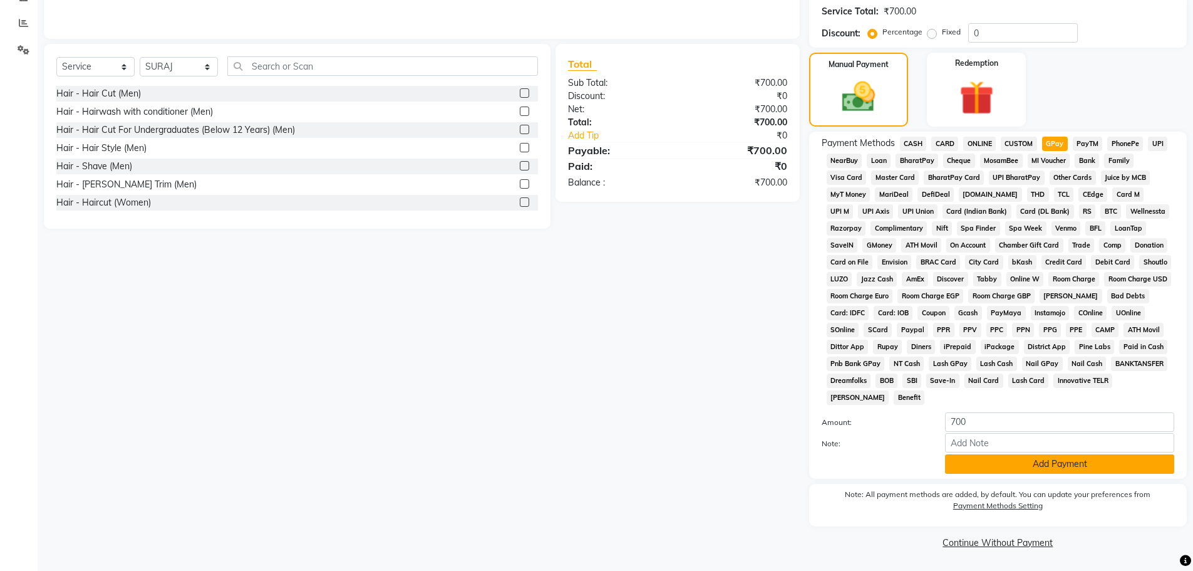
click at [1015, 469] on button "Add Payment" at bounding box center [1059, 463] width 229 height 19
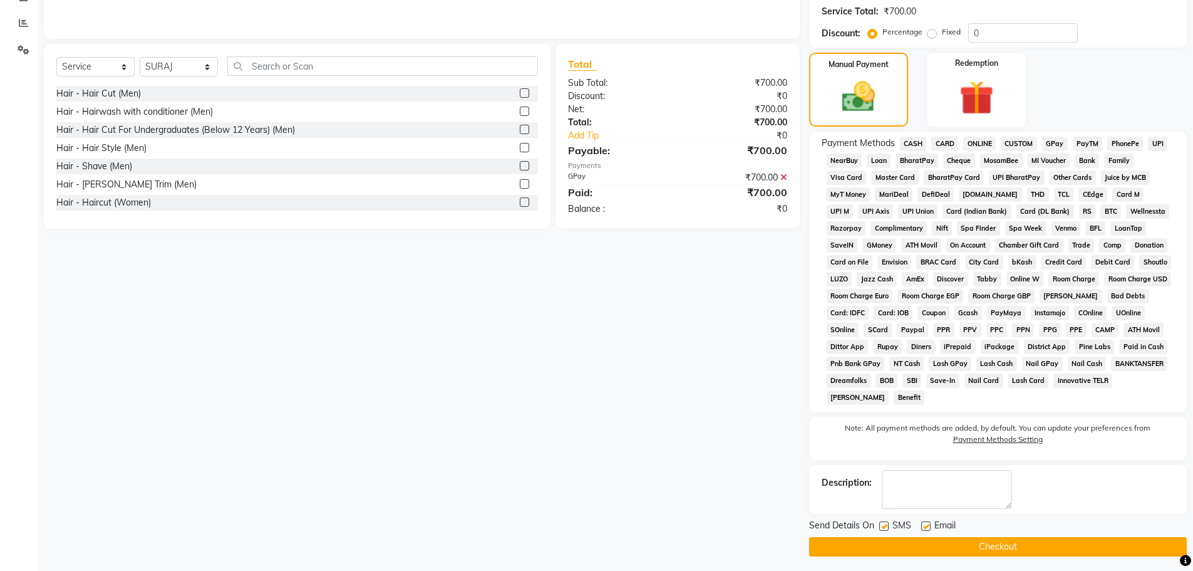
click at [990, 542] on button "Checkout" at bounding box center [998, 546] width 378 height 19
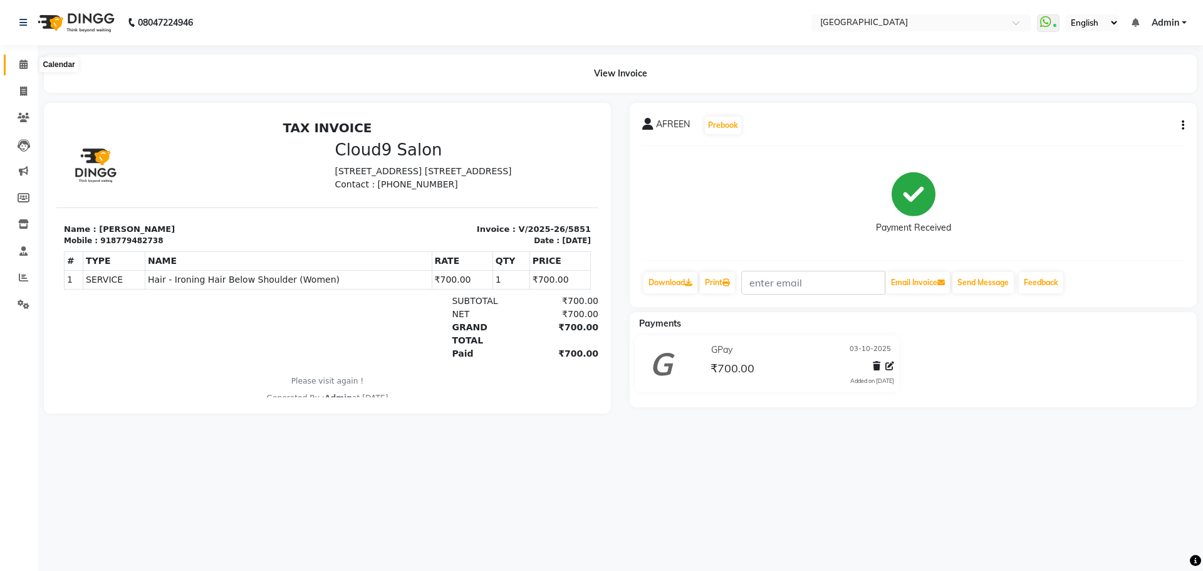
click at [17, 68] on span at bounding box center [24, 65] width 22 height 14
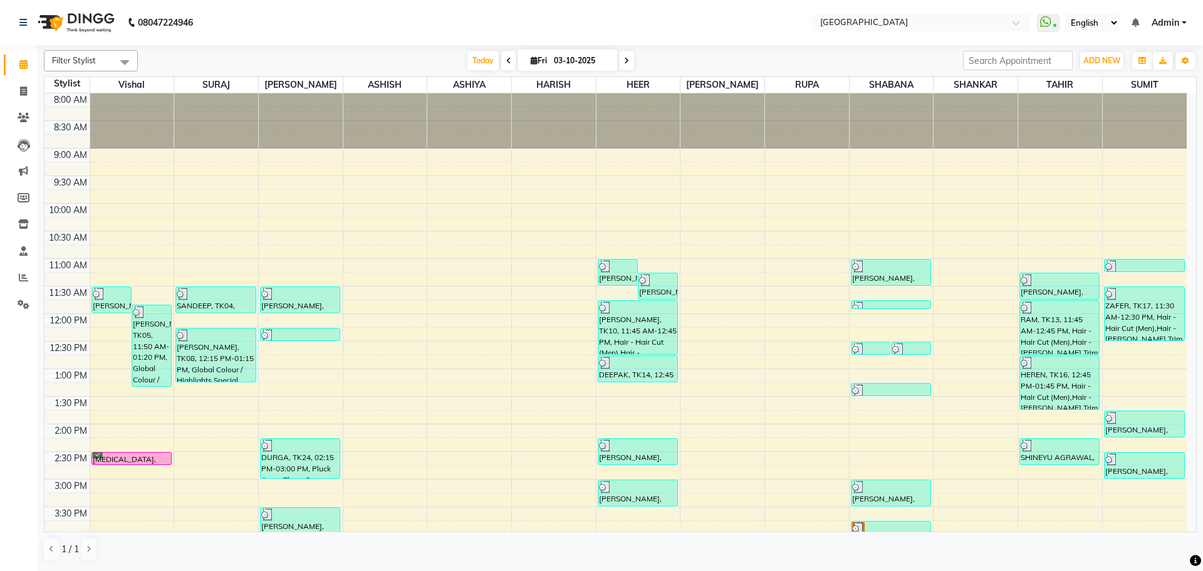
scroll to position [63, 0]
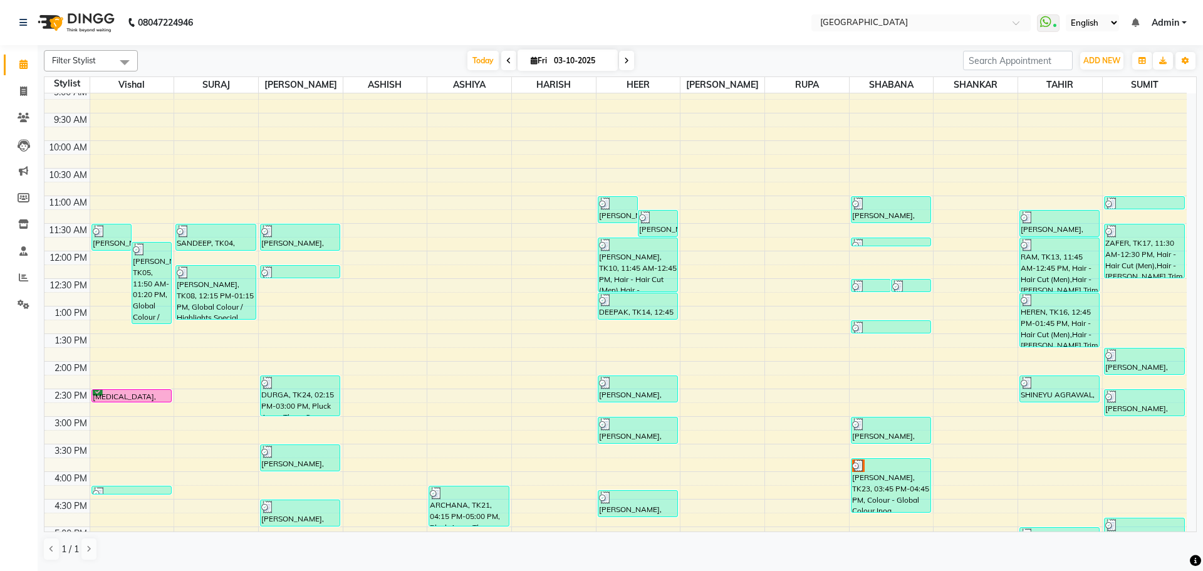
click at [1146, 294] on div "8:00 AM 8:30 AM 9:00 AM 9:30 AM 10:00 AM 10:30 AM 11:00 AM 11:30 AM 12:00 PM 12…" at bounding box center [615, 471] width 1142 height 881
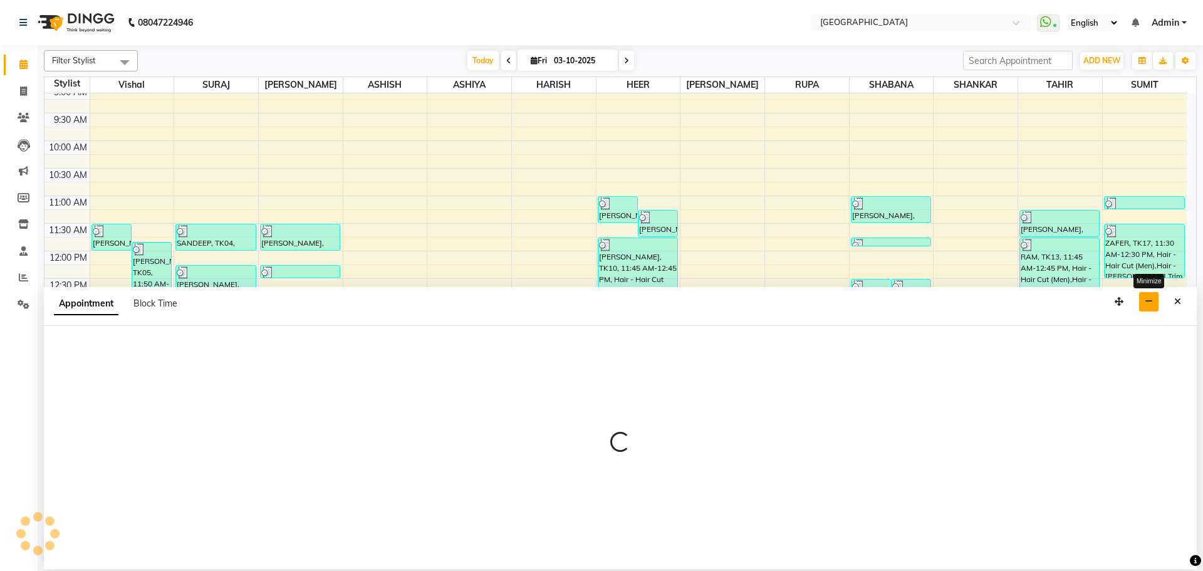
select select "89692"
select select "765"
select select "tentative"
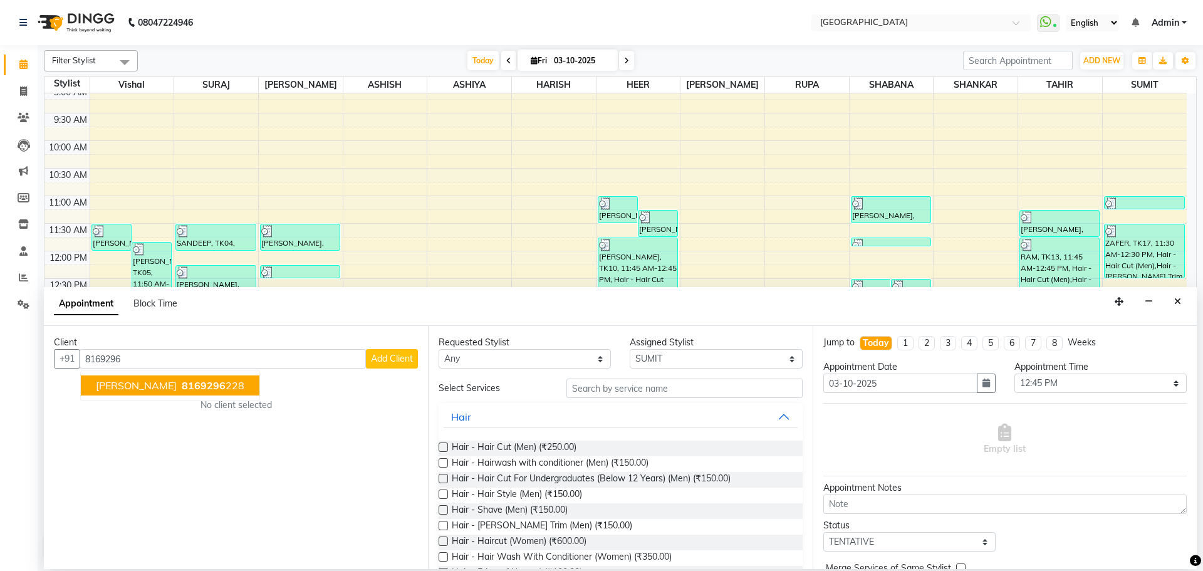
click at [124, 395] on ngb-typeahead-window "[PERSON_NAME] 8169296 228" at bounding box center [170, 385] width 180 height 31
click at [145, 392] on button "[PERSON_NAME] 8169296 228" at bounding box center [170, 385] width 179 height 20
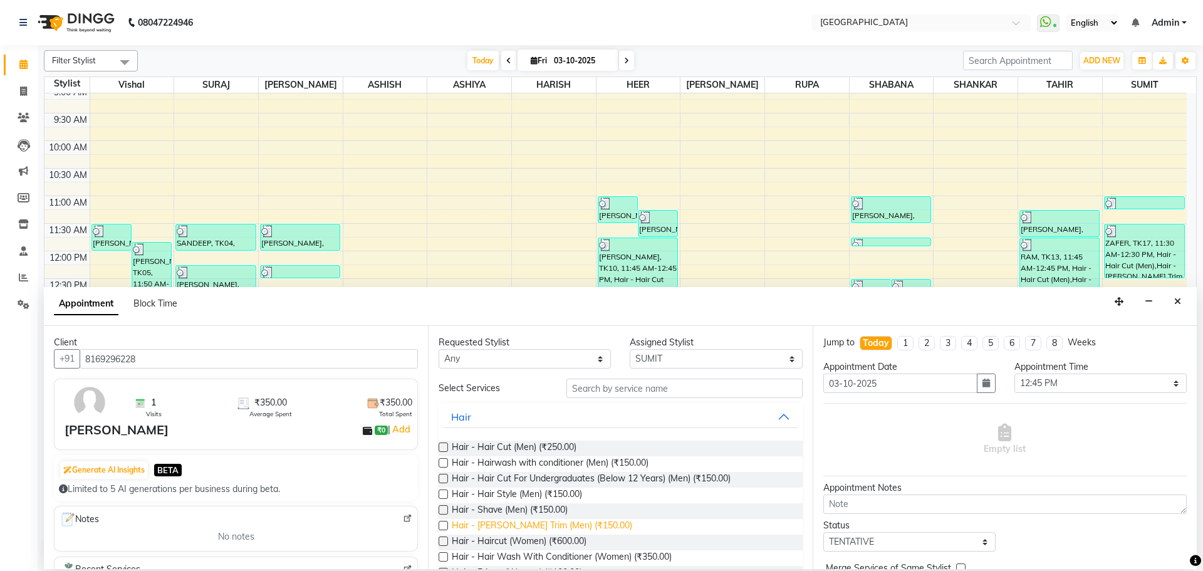
type input "8169296228"
click at [534, 523] on span "Hair - [PERSON_NAME] Trim (Men) (₹150.00)" at bounding box center [542, 527] width 180 height 16
checkbox input "false"
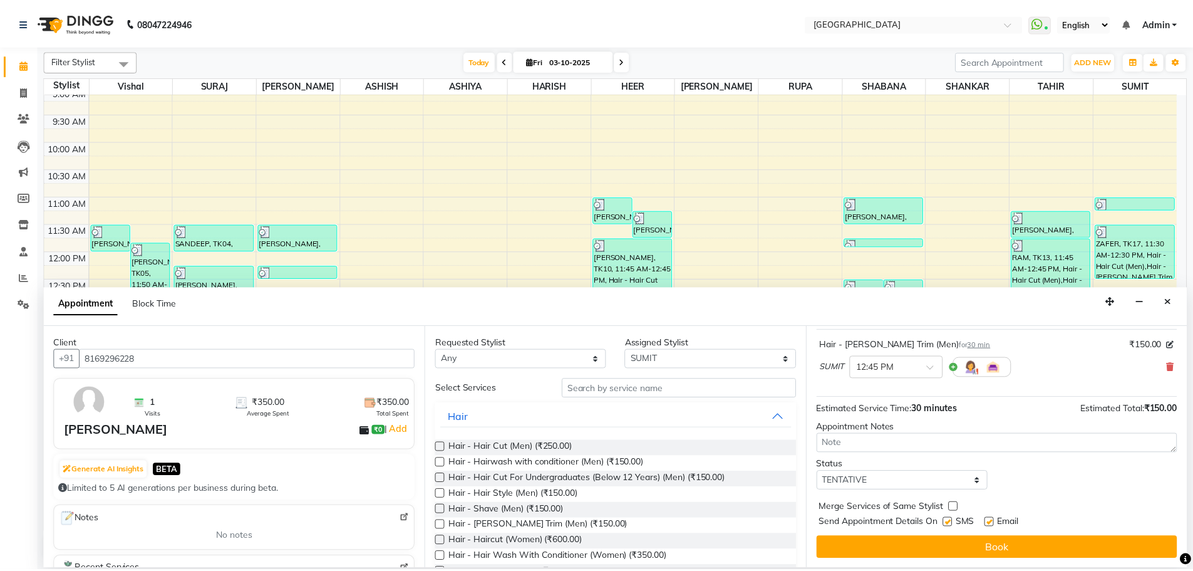
scroll to position [75, 0]
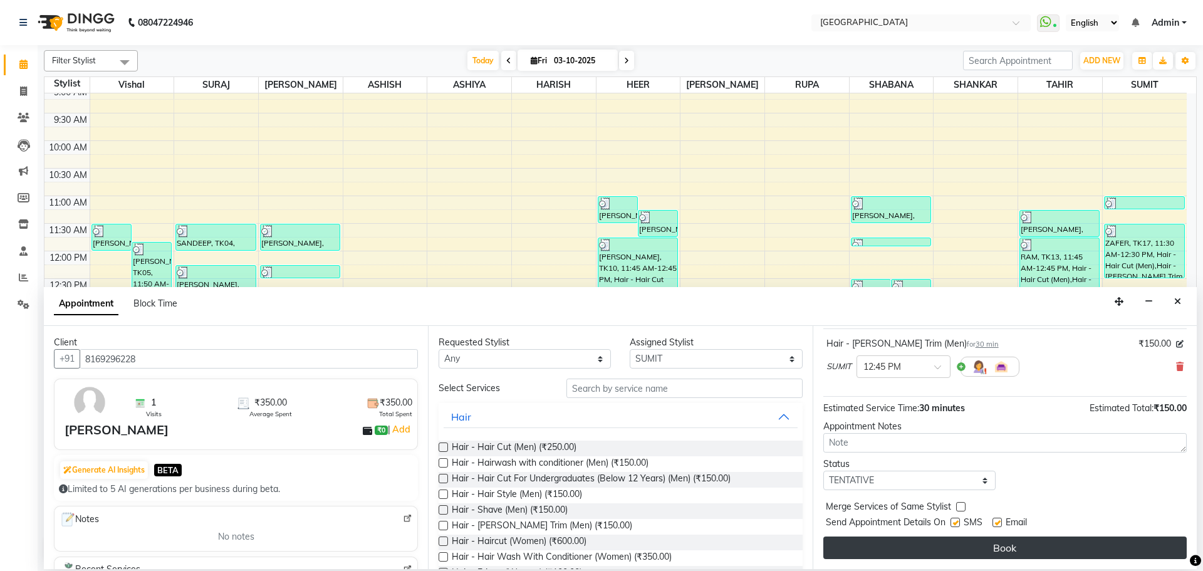
click at [874, 541] on button "Book" at bounding box center [1004, 547] width 363 height 23
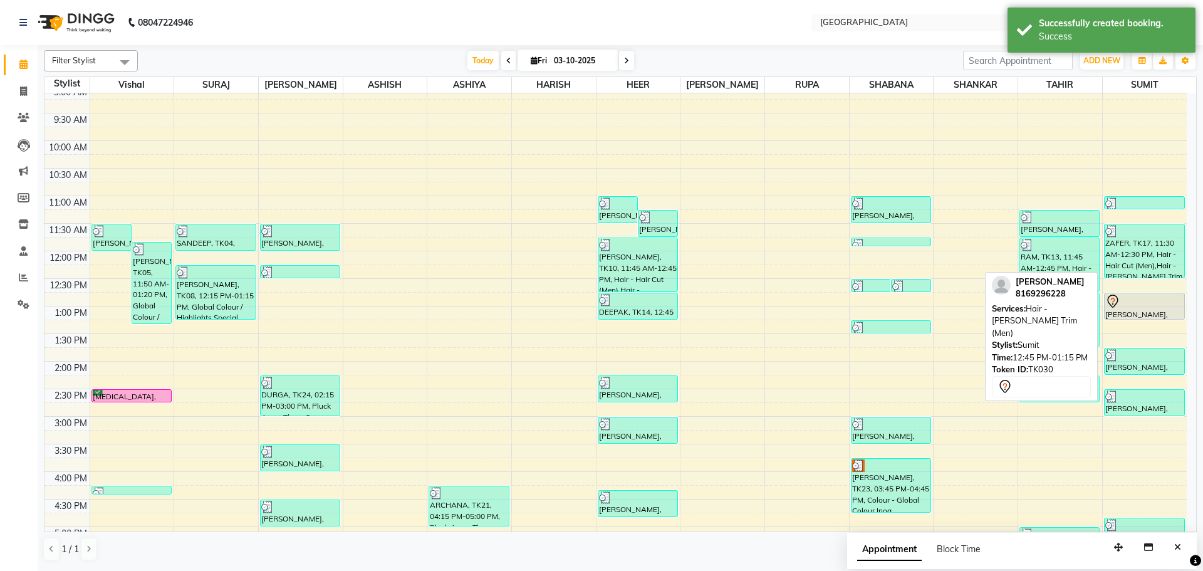
click at [1131, 306] on div at bounding box center [1144, 301] width 78 height 15
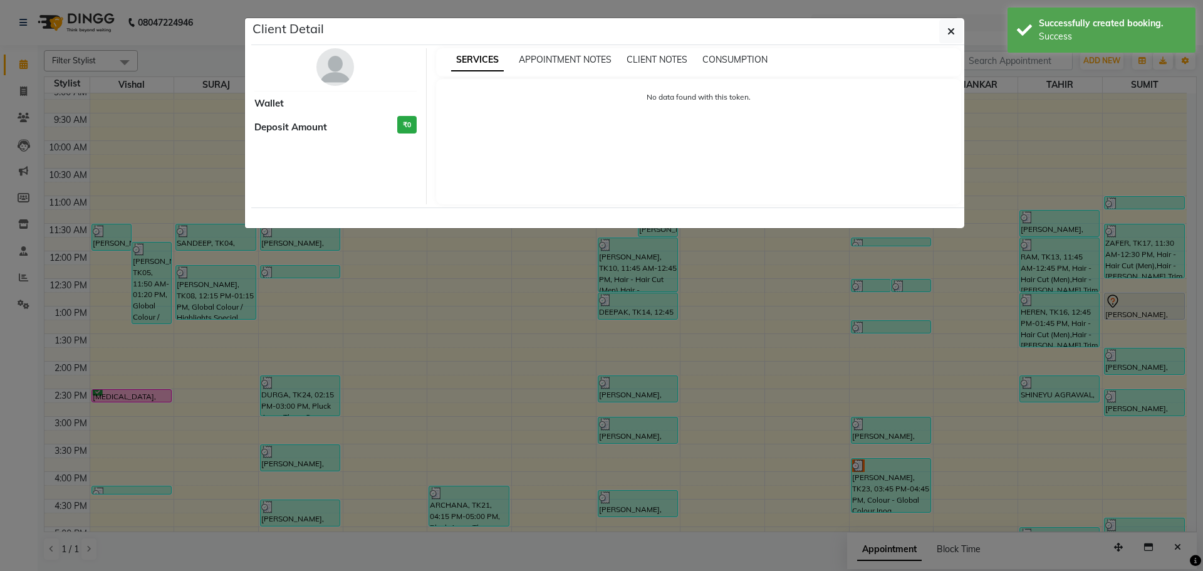
select select "7"
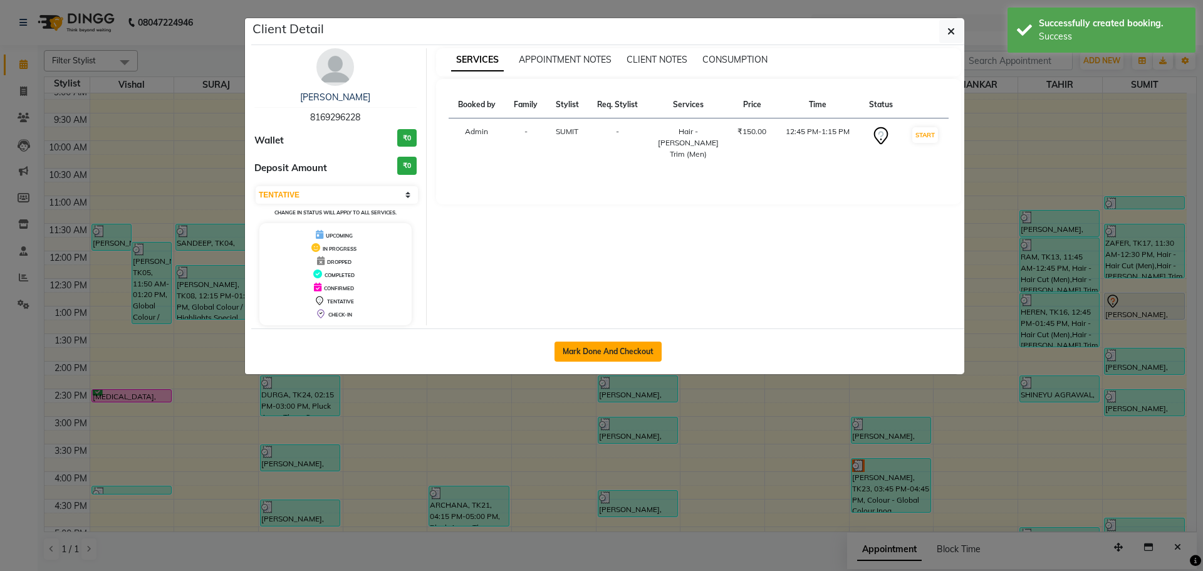
click at [630, 350] on button "Mark Done And Checkout" at bounding box center [607, 351] width 107 height 20
select select "service"
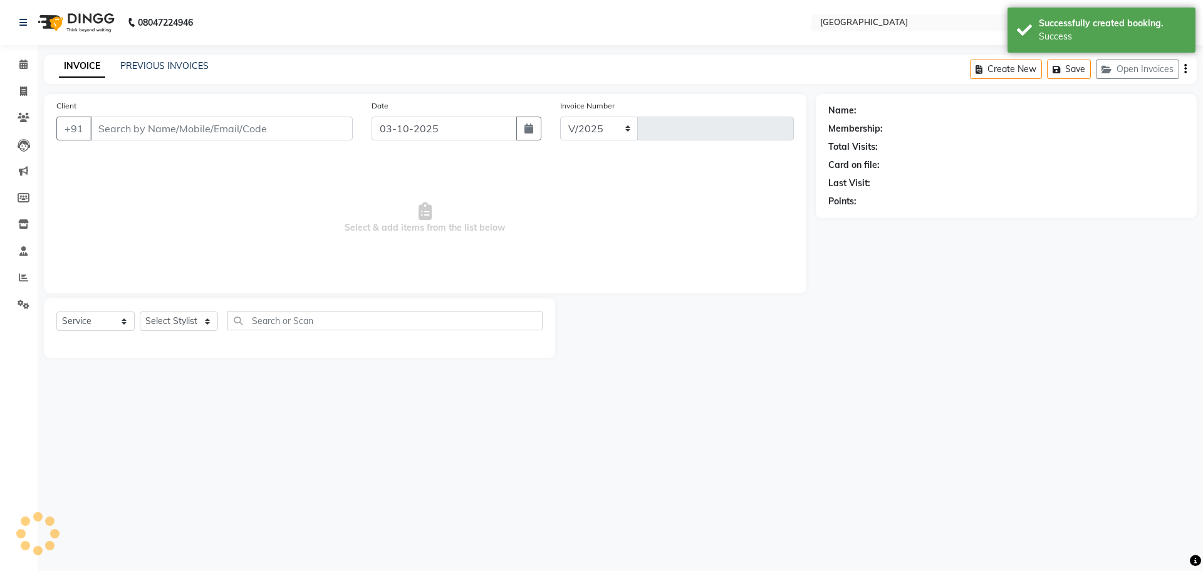
select select "508"
type input "5852"
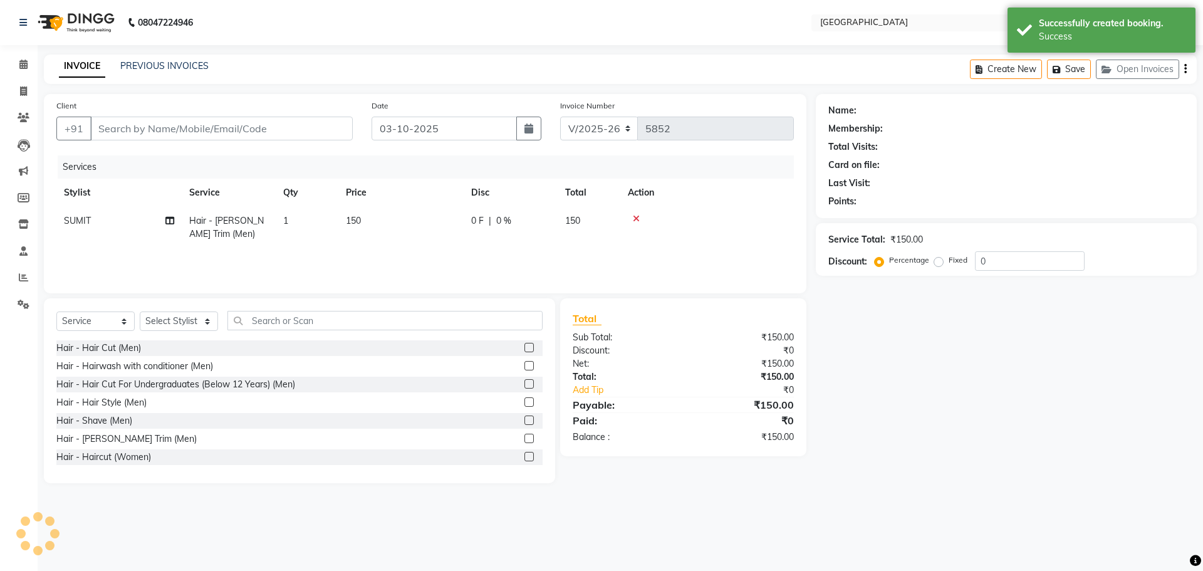
type input "8169296228"
select select "89692"
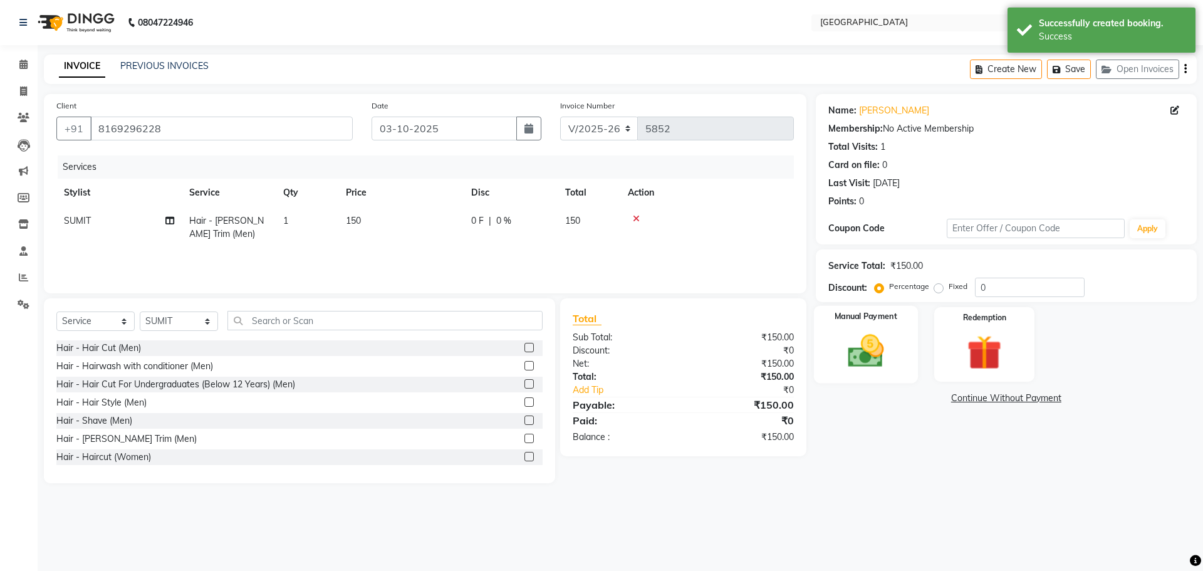
click at [904, 365] on div "Manual Payment" at bounding box center [865, 344] width 104 height 77
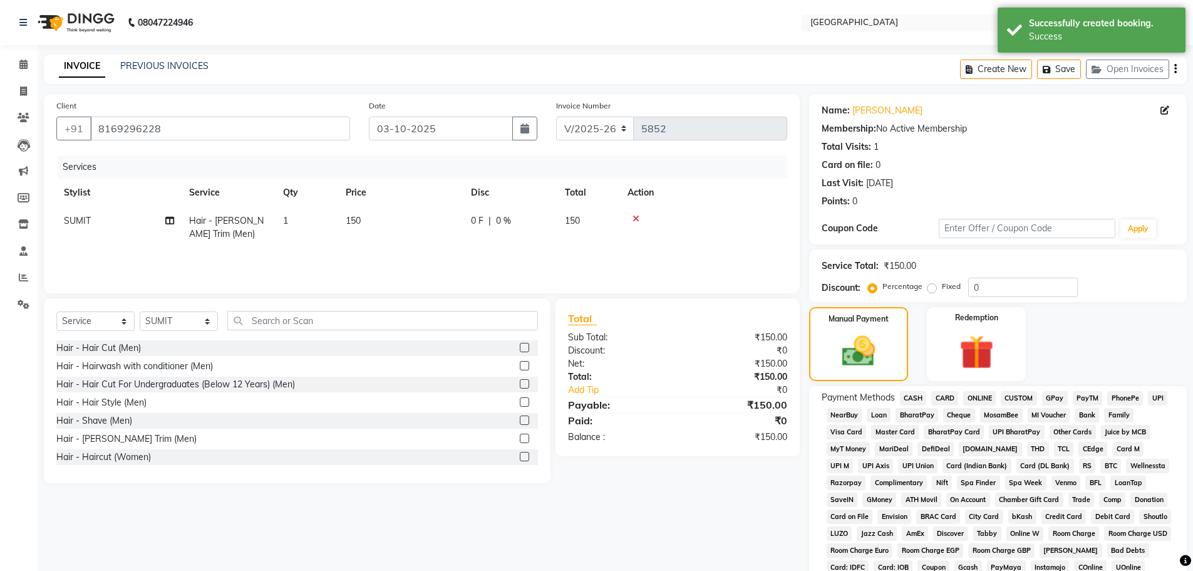
click at [1057, 393] on span "GPay" at bounding box center [1055, 398] width 26 height 14
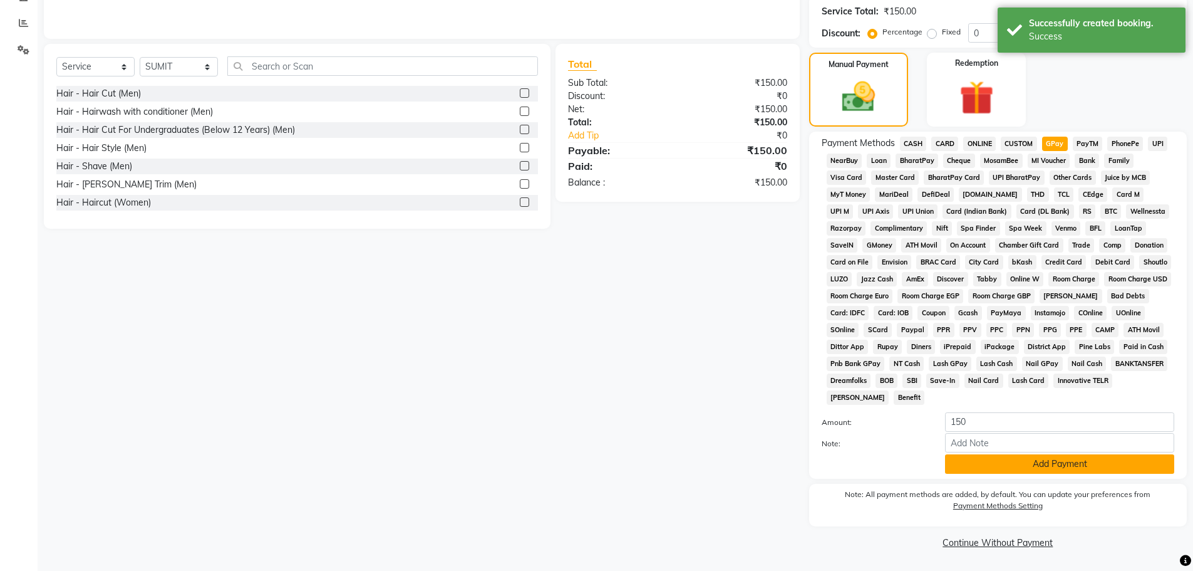
click at [1040, 472] on button "Add Payment" at bounding box center [1059, 463] width 229 height 19
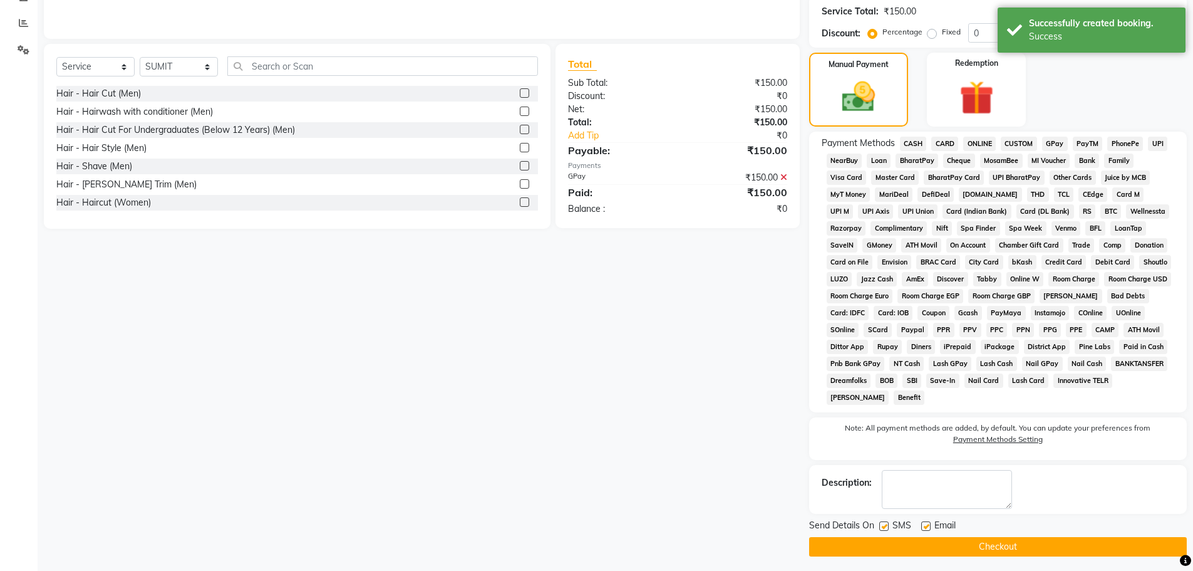
click at [1022, 547] on button "Checkout" at bounding box center [998, 546] width 378 height 19
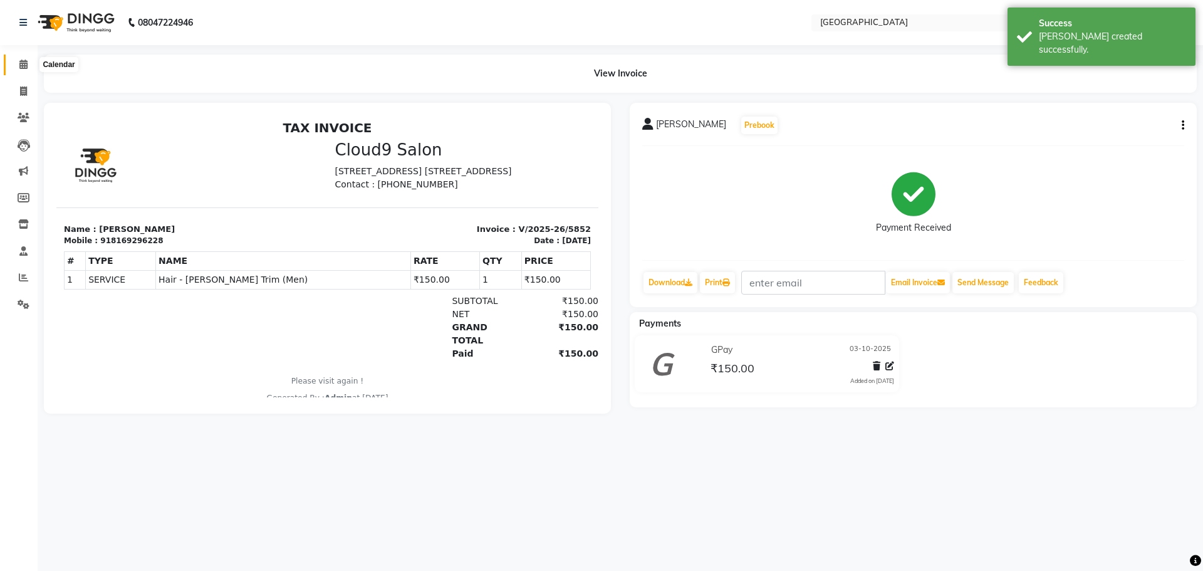
click at [24, 58] on span at bounding box center [24, 65] width 22 height 14
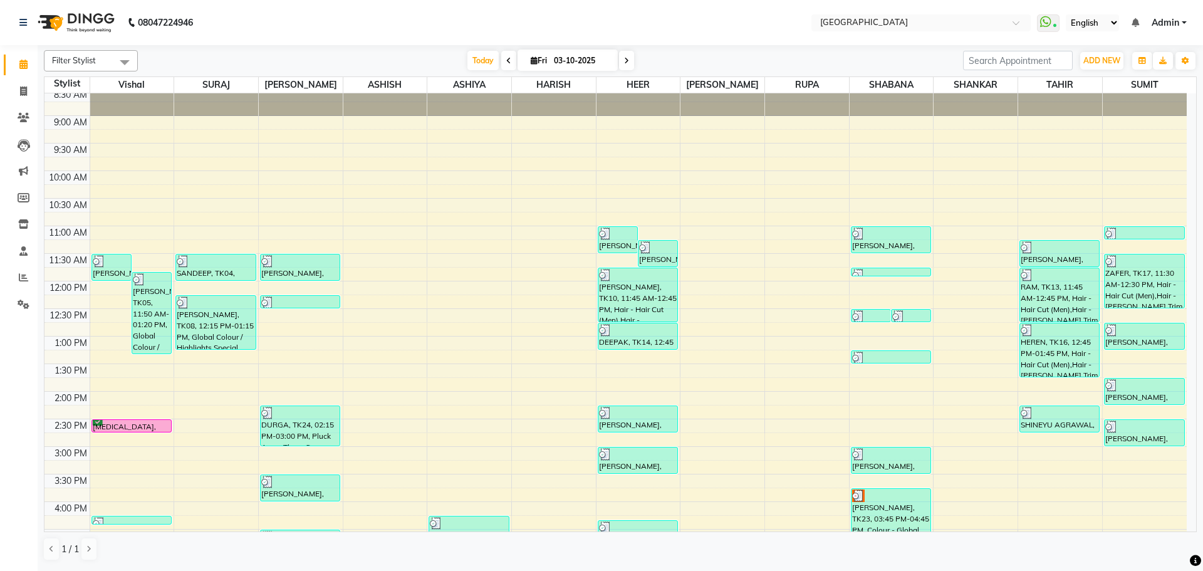
scroll to position [63, 0]
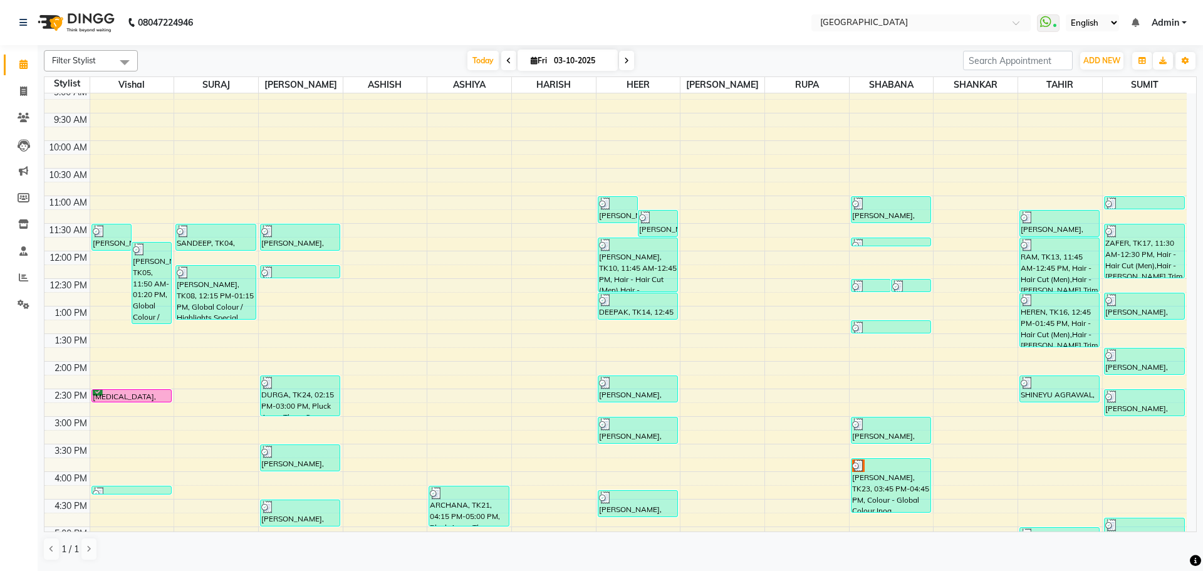
click at [1072, 410] on div "8:00 AM 8:30 AM 9:00 AM 9:30 AM 10:00 AM 10:30 AM 11:00 AM 11:30 AM 12:00 PM 12…" at bounding box center [615, 471] width 1142 height 881
select select "42424"
select select "tentative"
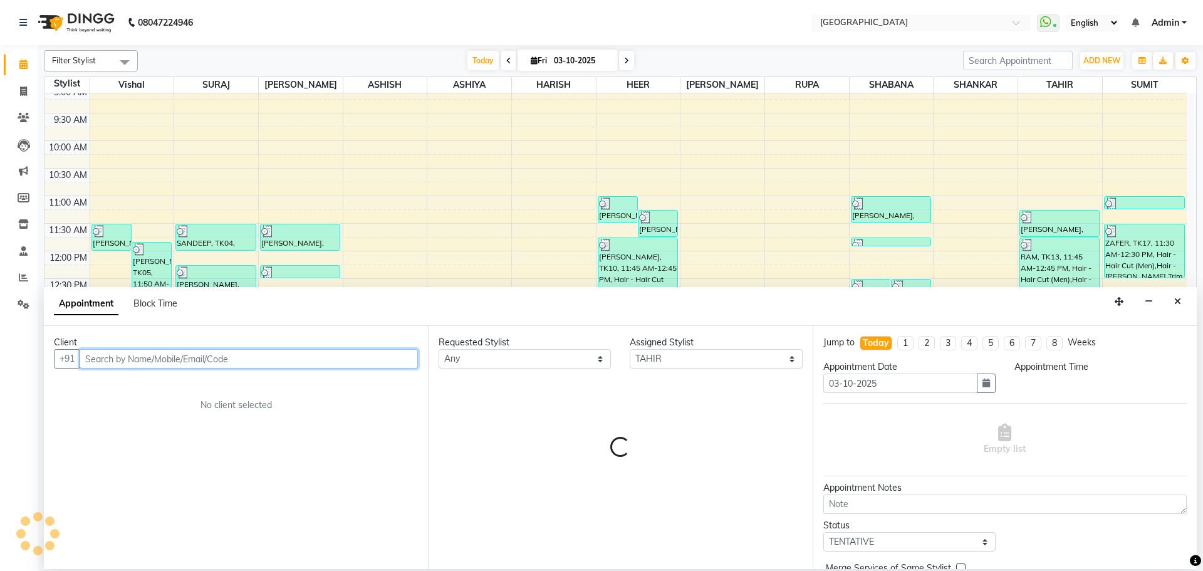
select select "885"
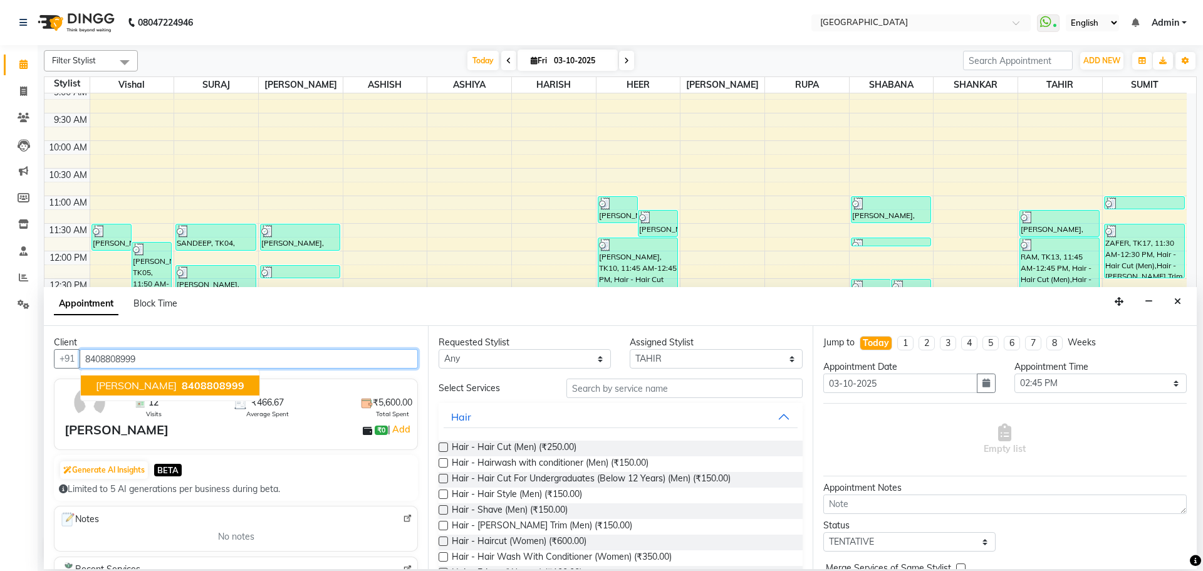
click at [182, 383] on span "8408808999" at bounding box center [213, 385] width 63 height 13
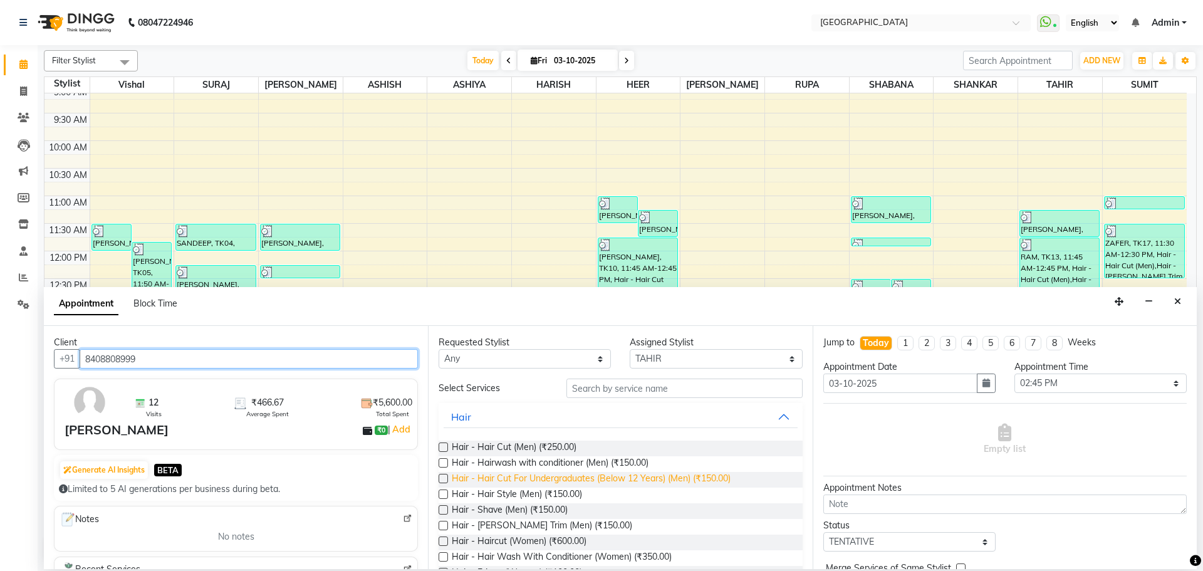
type input "8408808999"
click at [535, 484] on span "Hair - Hair Cut For Undergraduates (Below 12 Years) (Men) (₹150.00)" at bounding box center [591, 480] width 279 height 16
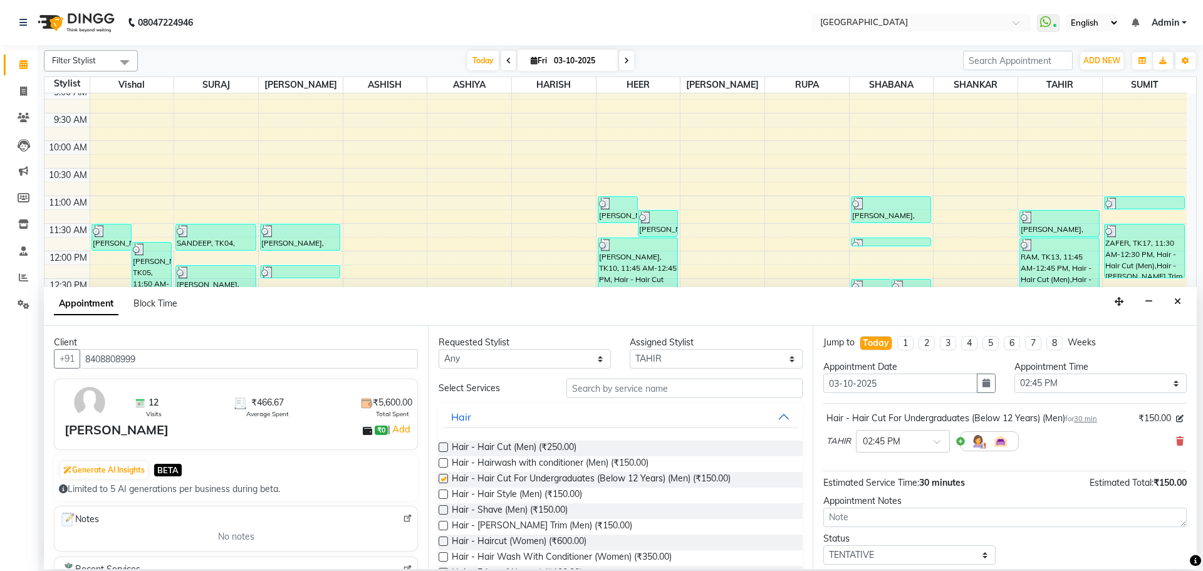
checkbox input "false"
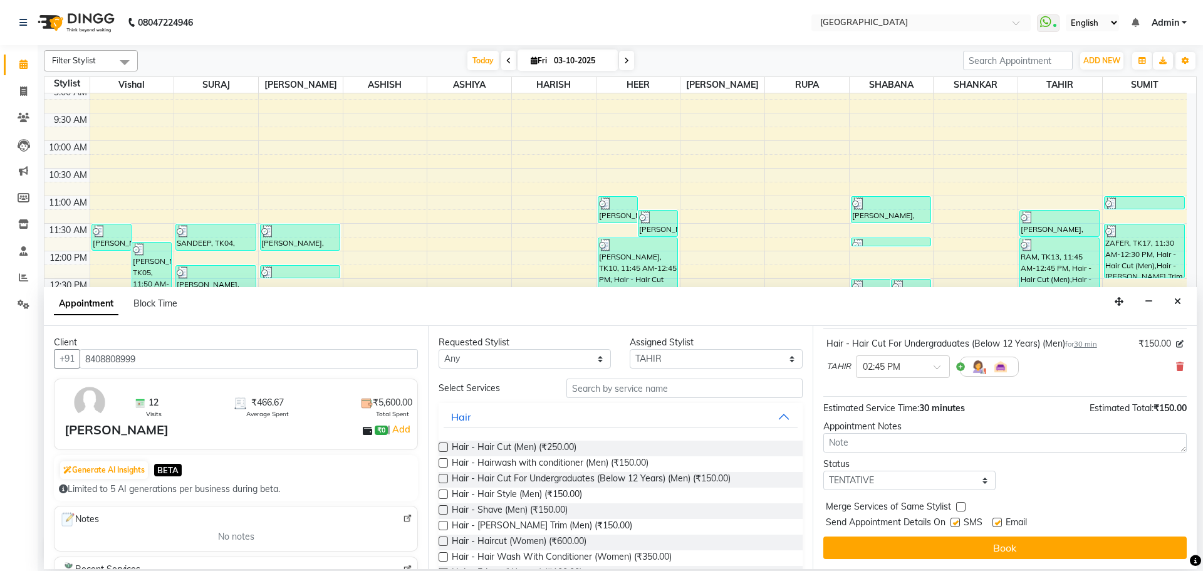
click at [933, 547] on button "Book" at bounding box center [1004, 547] width 363 height 23
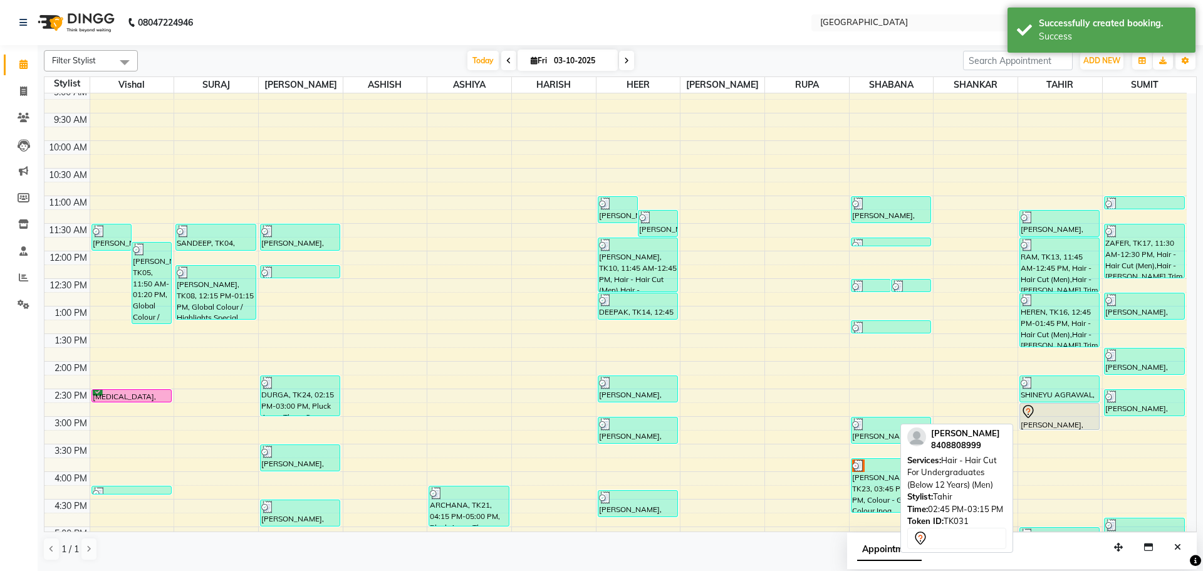
click at [1029, 410] on icon at bounding box center [1027, 411] width 15 height 15
select select "7"
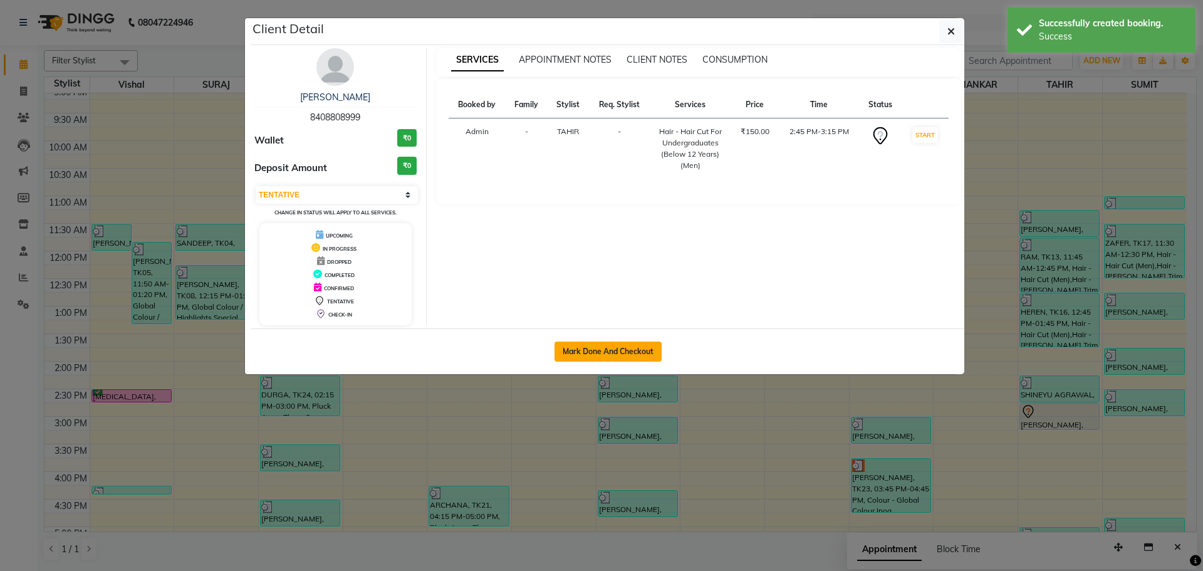
click at [630, 354] on button "Mark Done And Checkout" at bounding box center [607, 351] width 107 height 20
select select "508"
select select "service"
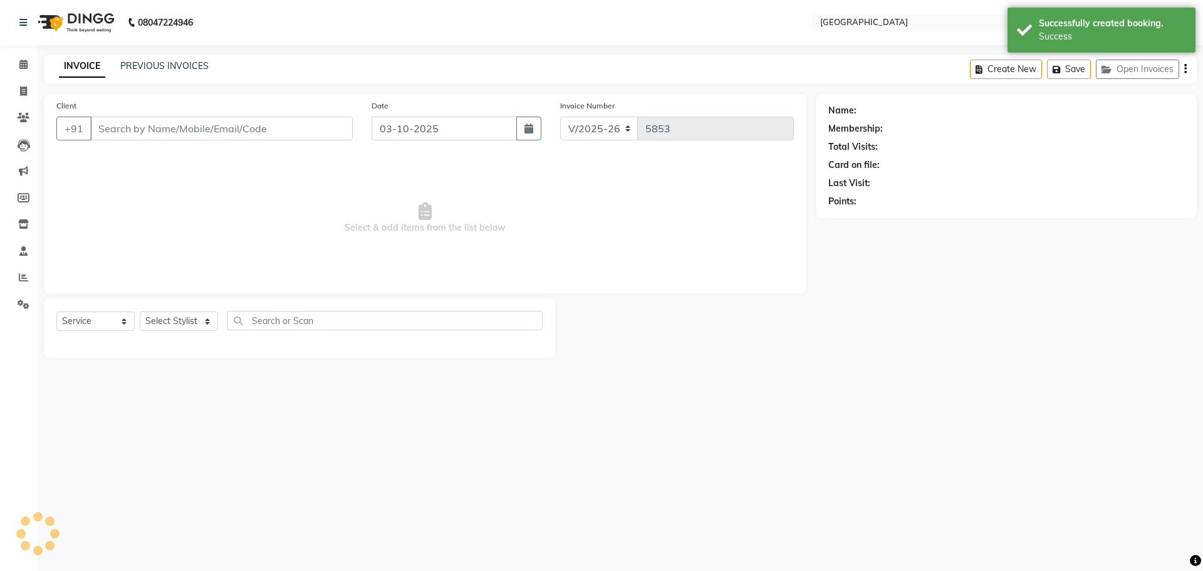
type input "8408808999"
select select "42424"
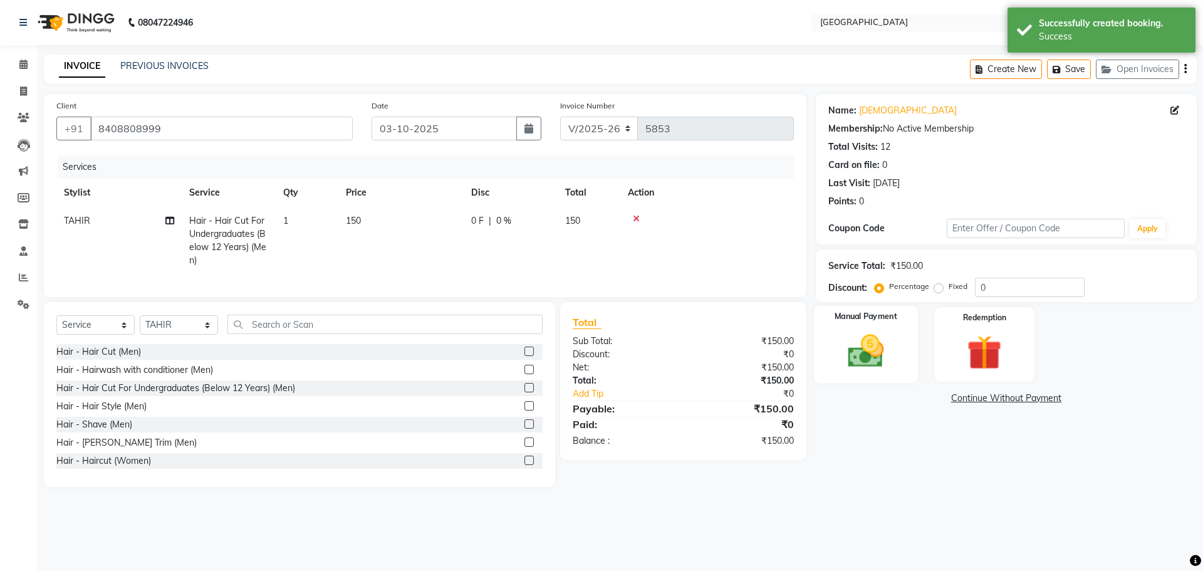
click at [848, 344] on img at bounding box center [865, 350] width 58 height 41
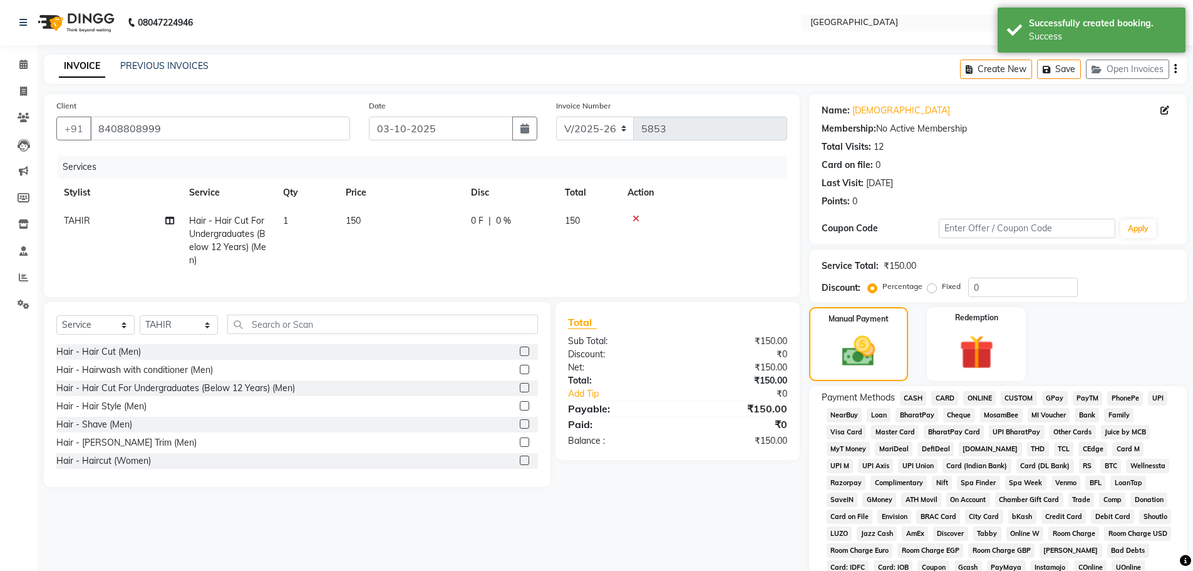
click at [1053, 398] on span "GPay" at bounding box center [1055, 398] width 26 height 14
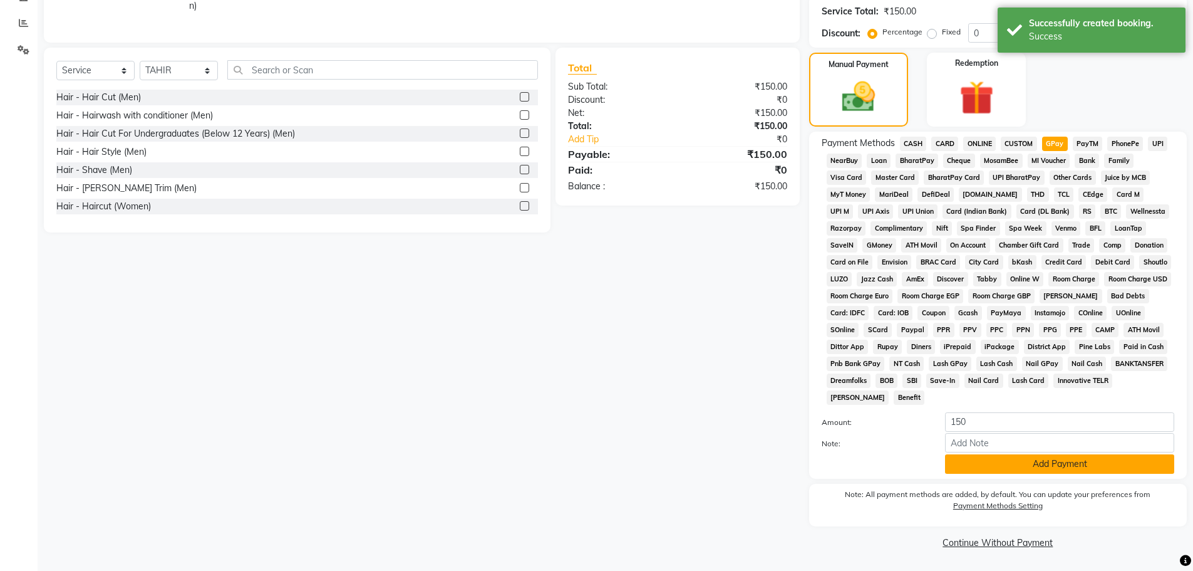
click at [1032, 465] on button "Add Payment" at bounding box center [1059, 463] width 229 height 19
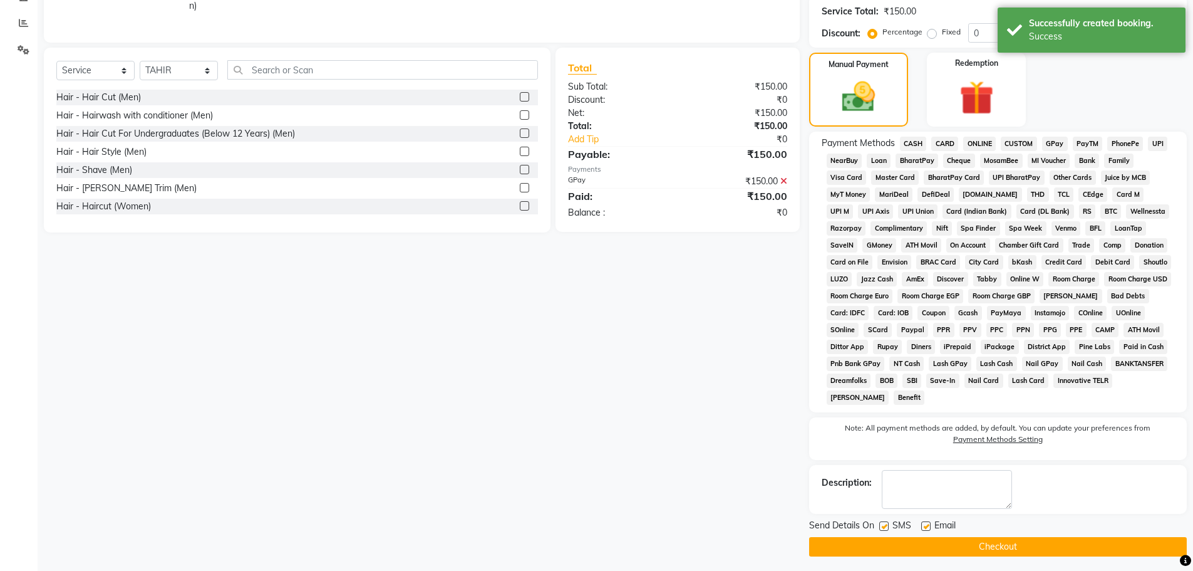
drag, startPoint x: 1002, startPoint y: 551, endPoint x: 954, endPoint y: 508, distance: 64.4
click at [1002, 549] on button "Checkout" at bounding box center [998, 546] width 378 height 19
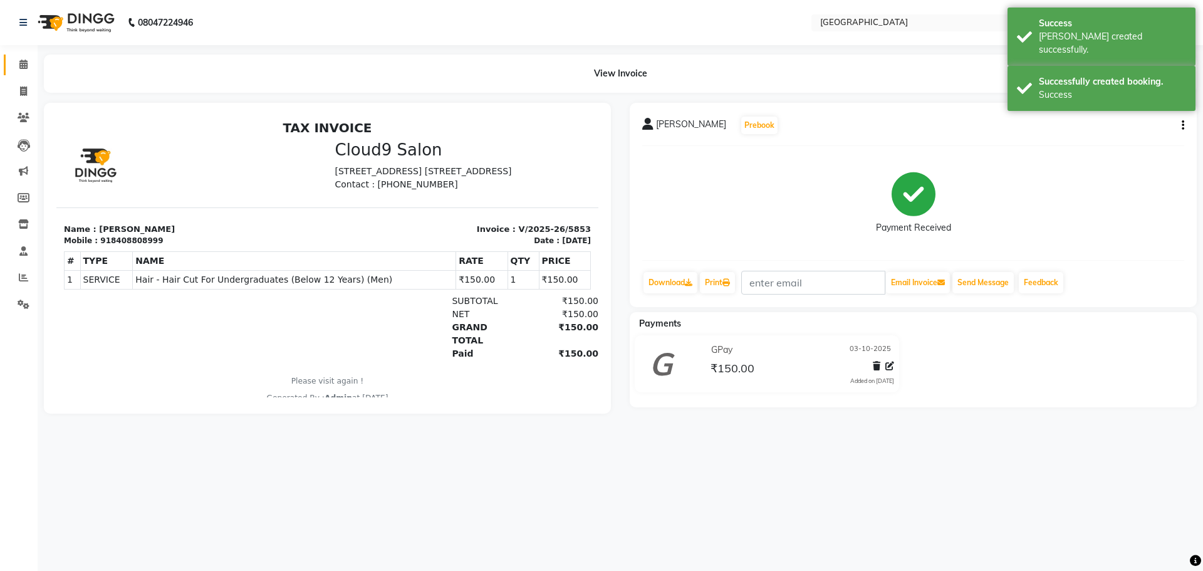
click at [16, 72] on link "Calendar" at bounding box center [19, 64] width 30 height 21
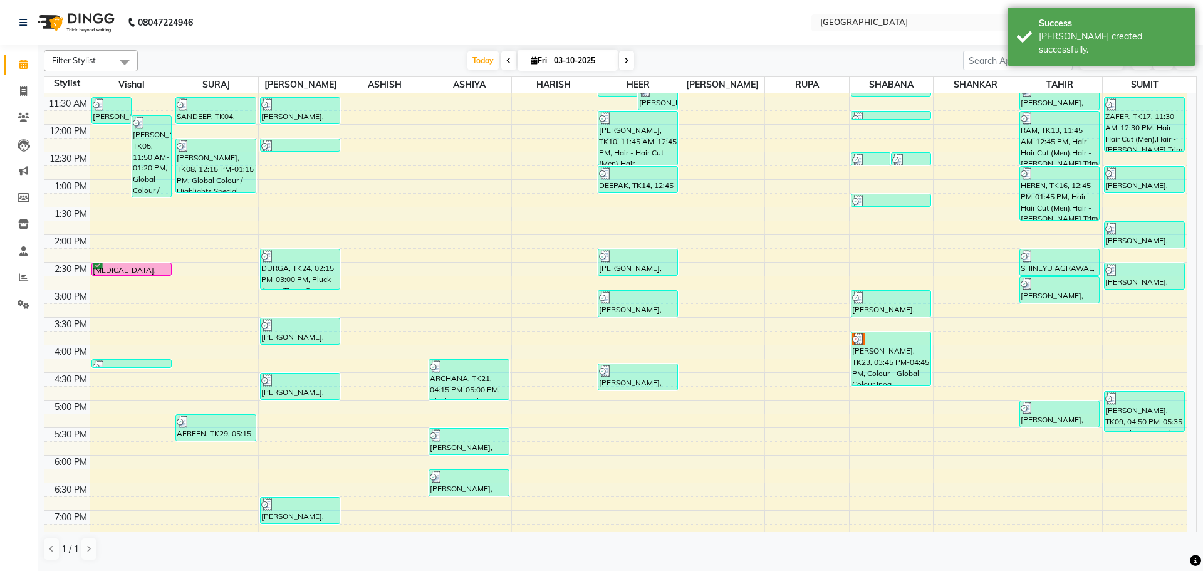
scroll to position [251, 0]
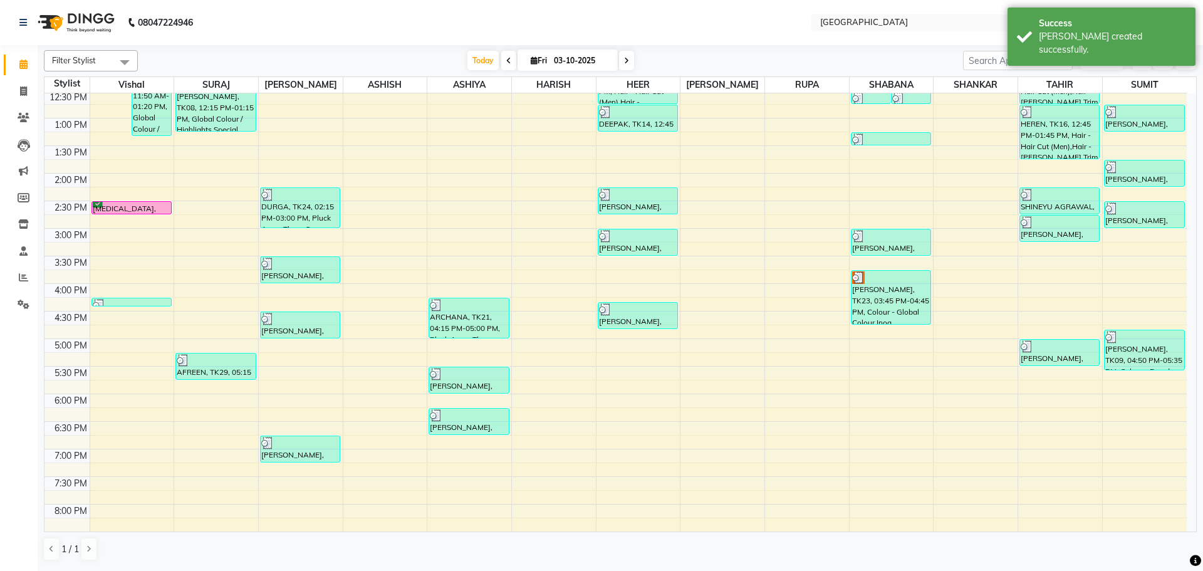
click at [621, 162] on div "8:00 AM 8:30 AM 9:00 AM 9:30 AM 10:00 AM 10:30 AM 11:00 AM 11:30 AM 12:00 PM 12…" at bounding box center [615, 283] width 1142 height 881
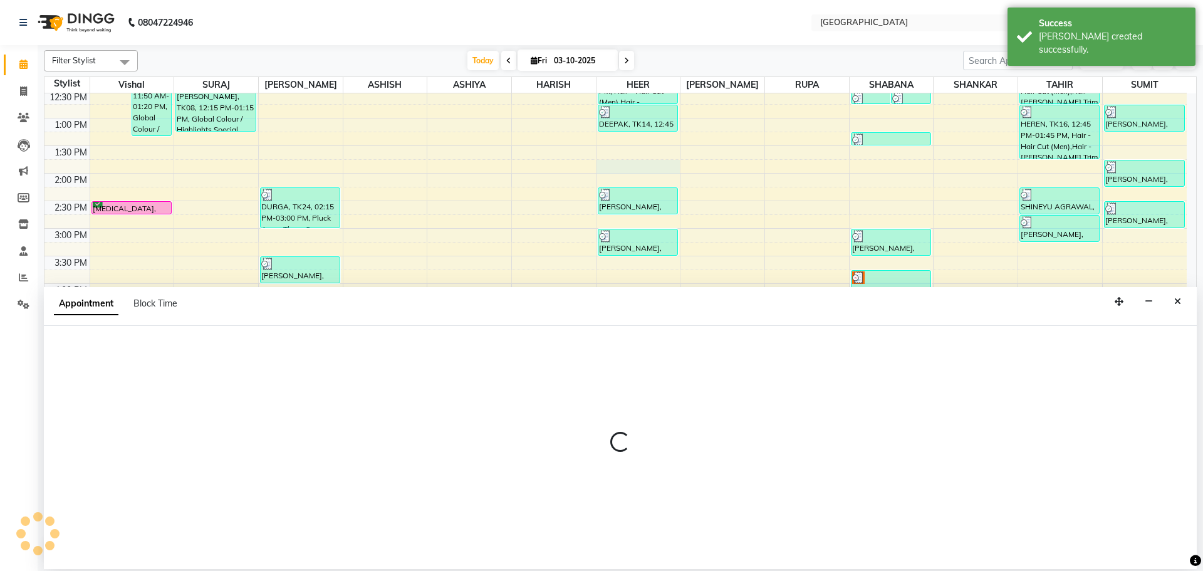
select select "83705"
select select "825"
select select "tentative"
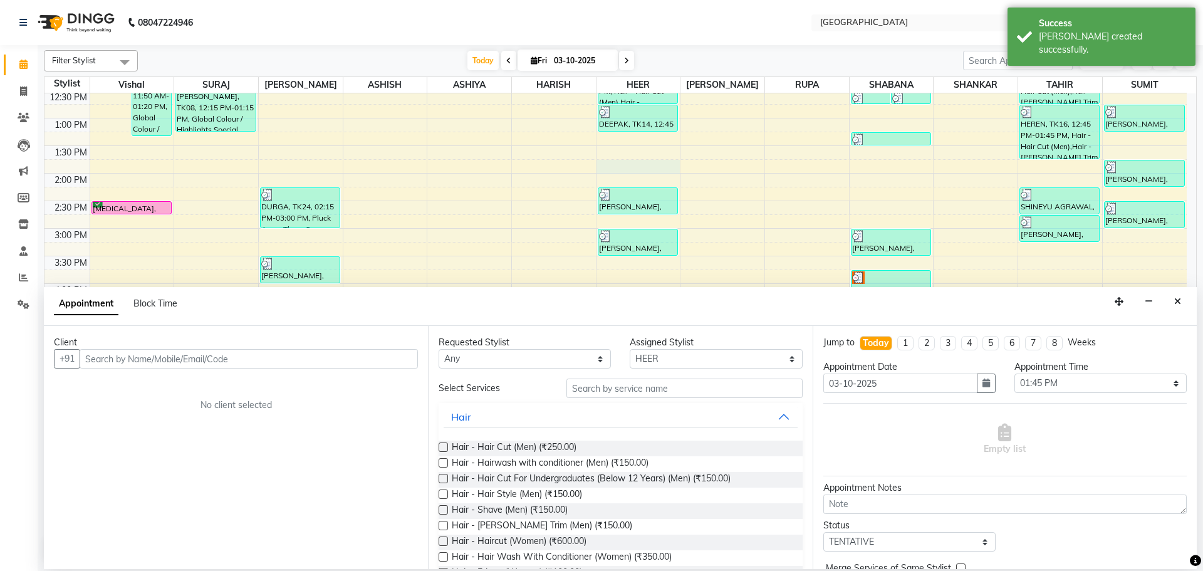
click at [630, 133] on div "8:00 AM 8:30 AM 9:00 AM 9:30 AM 10:00 AM 10:30 AM 11:00 AM 11:30 AM 12:00 PM 12…" at bounding box center [615, 283] width 1142 height 881
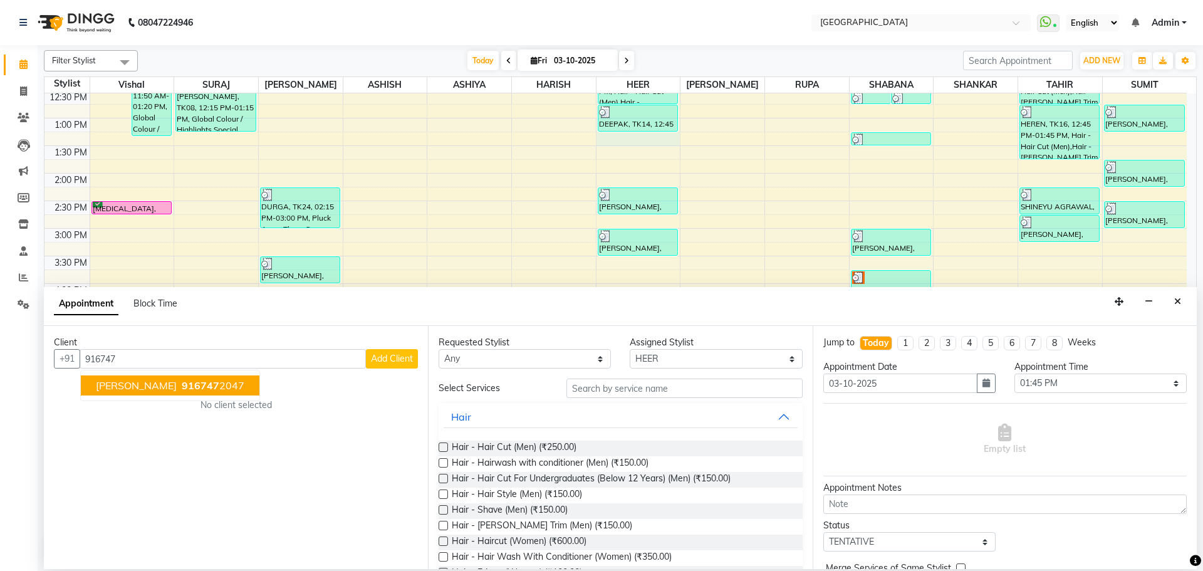
click at [192, 385] on ngb-highlight "916747 2047" at bounding box center [211, 385] width 65 height 13
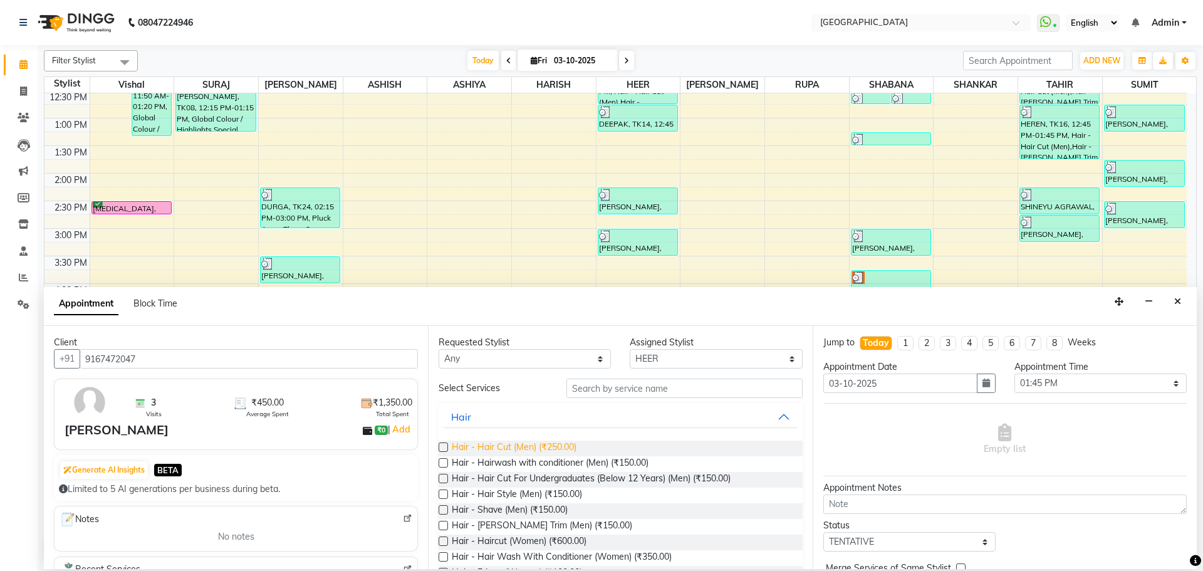
type input "9167472047"
click at [507, 445] on span "Hair - Hair Cut (Men) (₹250.00)" at bounding box center [514, 448] width 125 height 16
checkbox input "false"
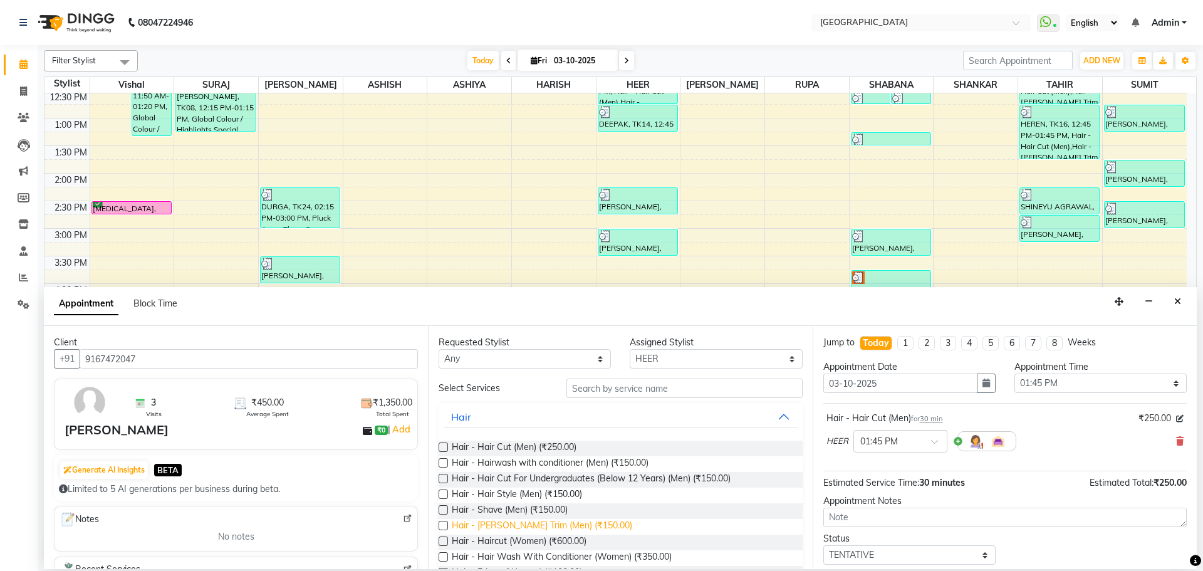
click at [489, 529] on span "Hair - [PERSON_NAME] Trim (Men) (₹150.00)" at bounding box center [542, 527] width 180 height 16
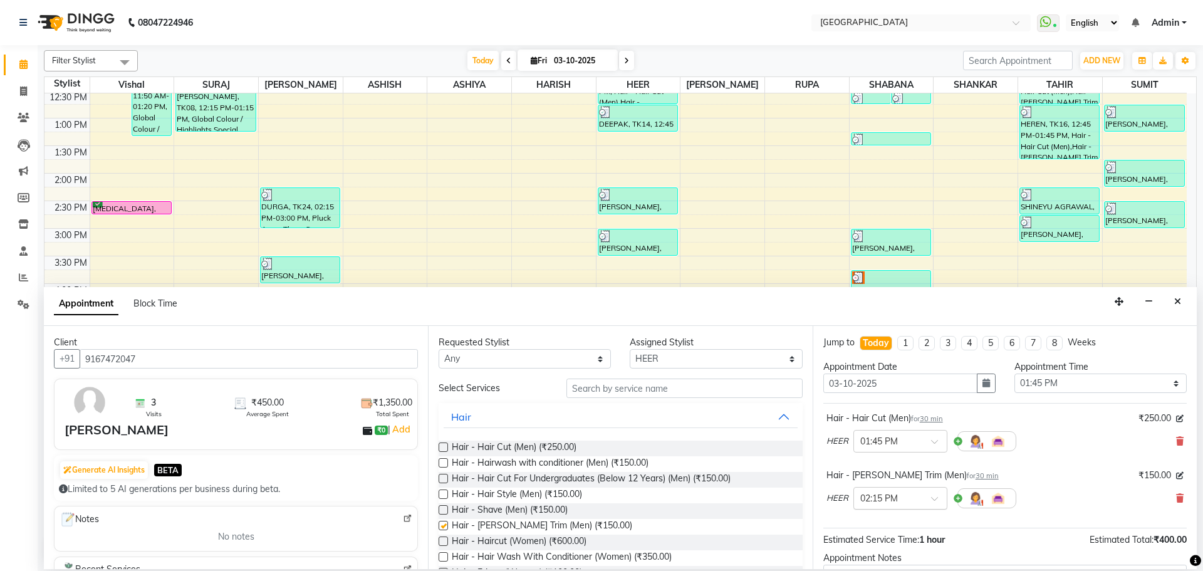
checkbox input "false"
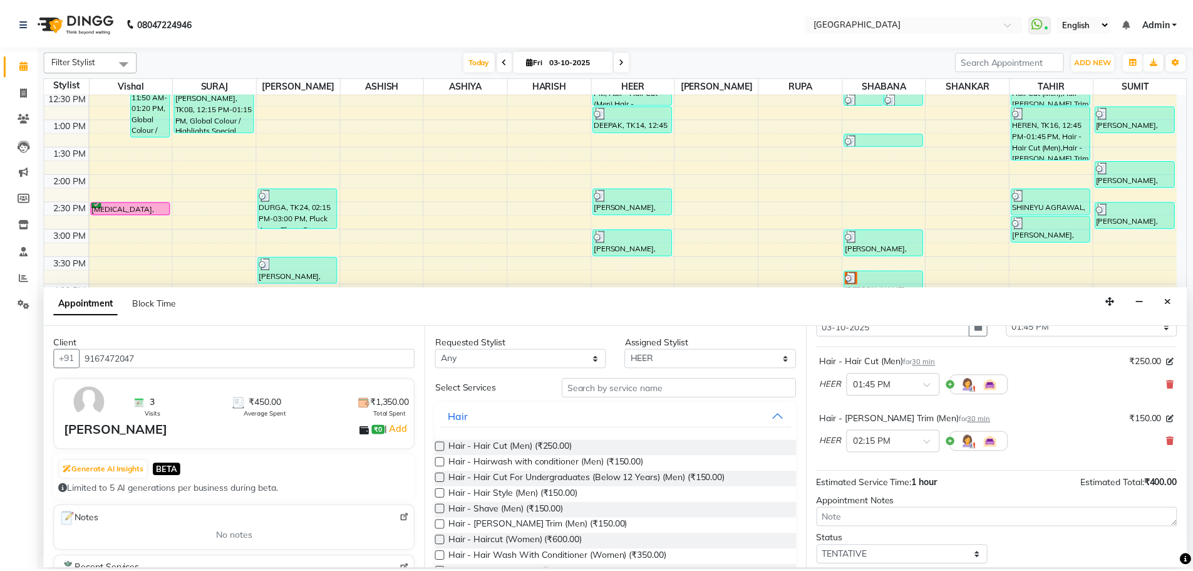
scroll to position [132, 0]
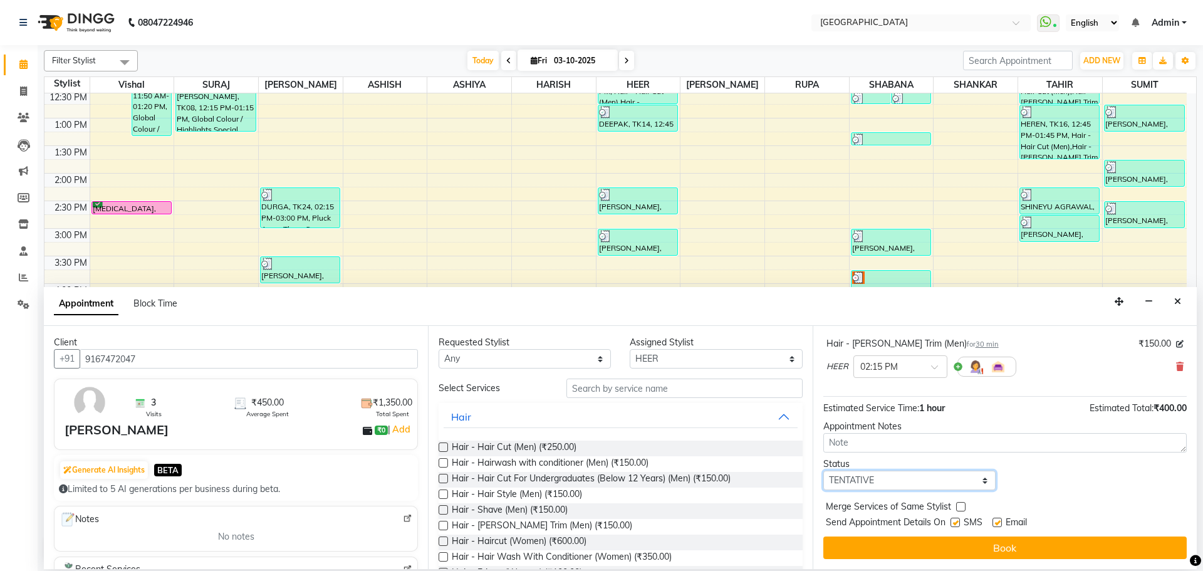
drag, startPoint x: 909, startPoint y: 482, endPoint x: 910, endPoint y: 470, distance: 11.9
click at [910, 479] on select "Select TENTATIVE CONFIRM CHECK-IN UPCOMING" at bounding box center [909, 479] width 172 height 19
select select "check-in"
click at [823, 470] on select "Select TENTATIVE CONFIRM CHECK-IN UPCOMING" at bounding box center [909, 479] width 172 height 19
click at [954, 505] on div "Merge Services of Same Stylist" at bounding box center [1004, 508] width 363 height 16
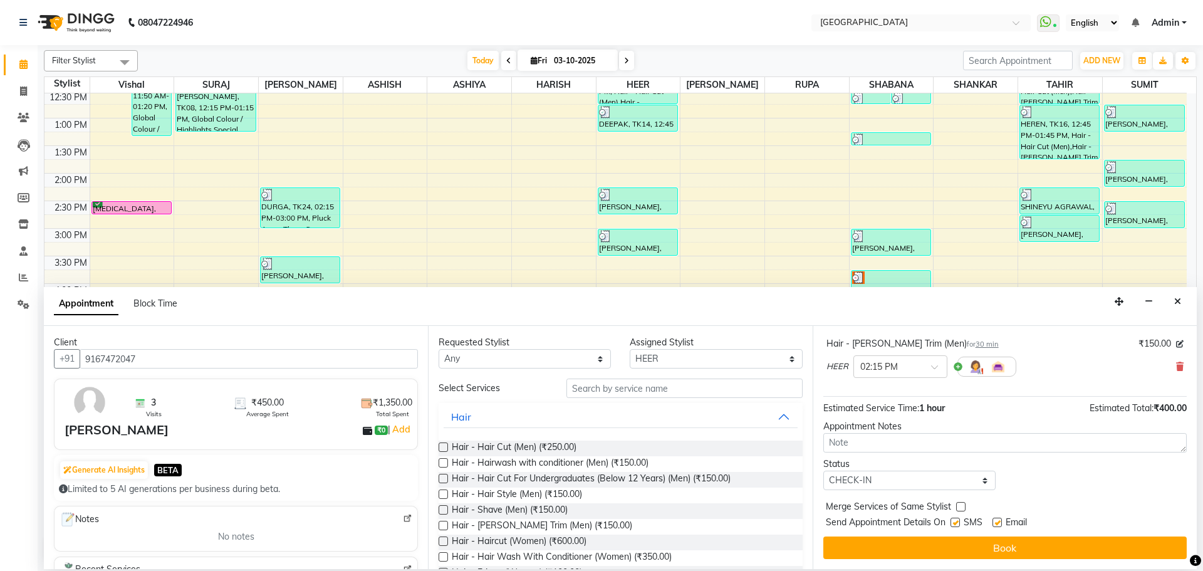
click at [957, 509] on label at bounding box center [960, 506] width 9 height 9
click at [957, 509] on input "checkbox" at bounding box center [960, 508] width 8 height 8
checkbox input "true"
drag, startPoint x: 923, startPoint y: 495, endPoint x: 920, endPoint y: 515, distance: 19.6
click at [923, 506] on div "Jump to [DATE] 1 2 3 4 5 6 7 8 Weeks Appointment Date [DATE] Appointment Time S…" at bounding box center [1004, 447] width 384 height 243
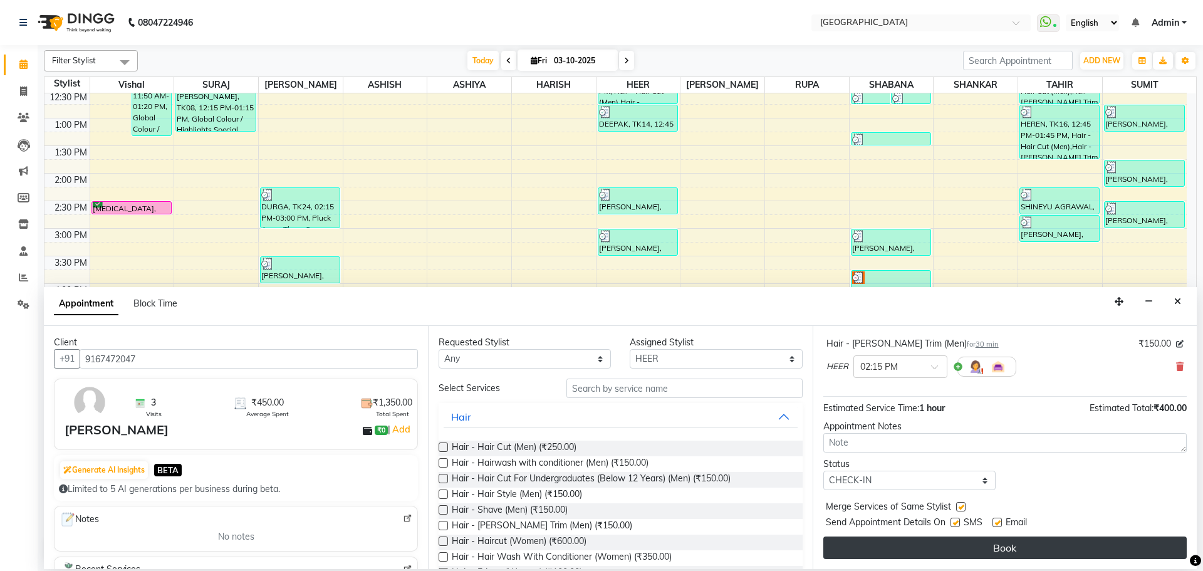
click at [928, 544] on button "Book" at bounding box center [1004, 547] width 363 height 23
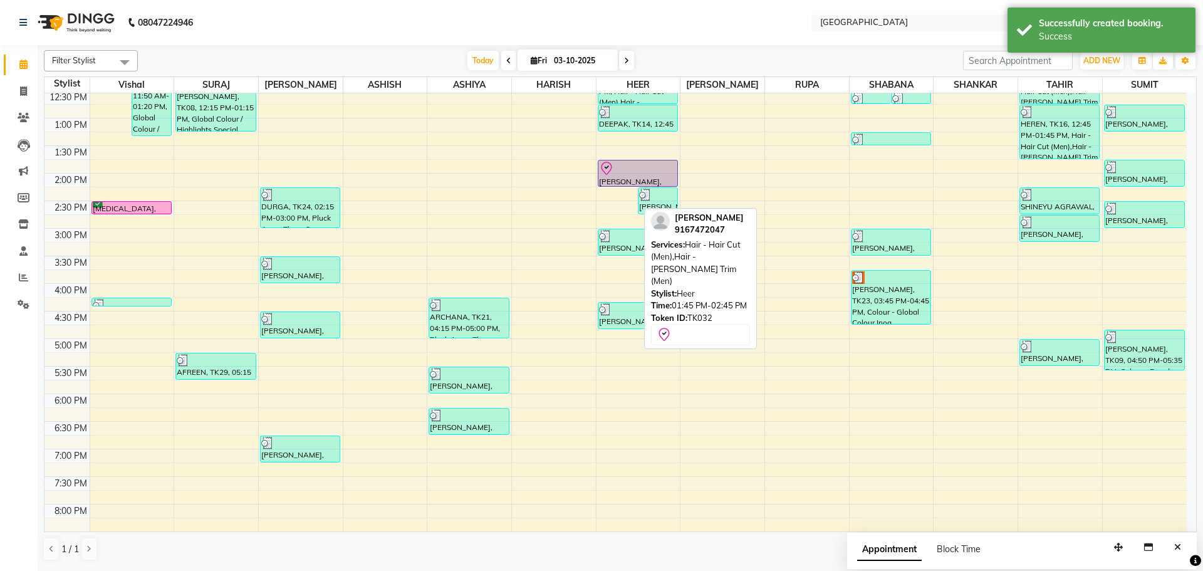
drag, startPoint x: 623, startPoint y: 212, endPoint x: 624, endPoint y: 174, distance: 38.2
click at [624, 174] on div "RAJESH, TK11, 11:00 AM-11:30 AM, Hair - [PERSON_NAME] Trim (Men) [PERSON_NAME],…" at bounding box center [638, 283] width 84 height 881
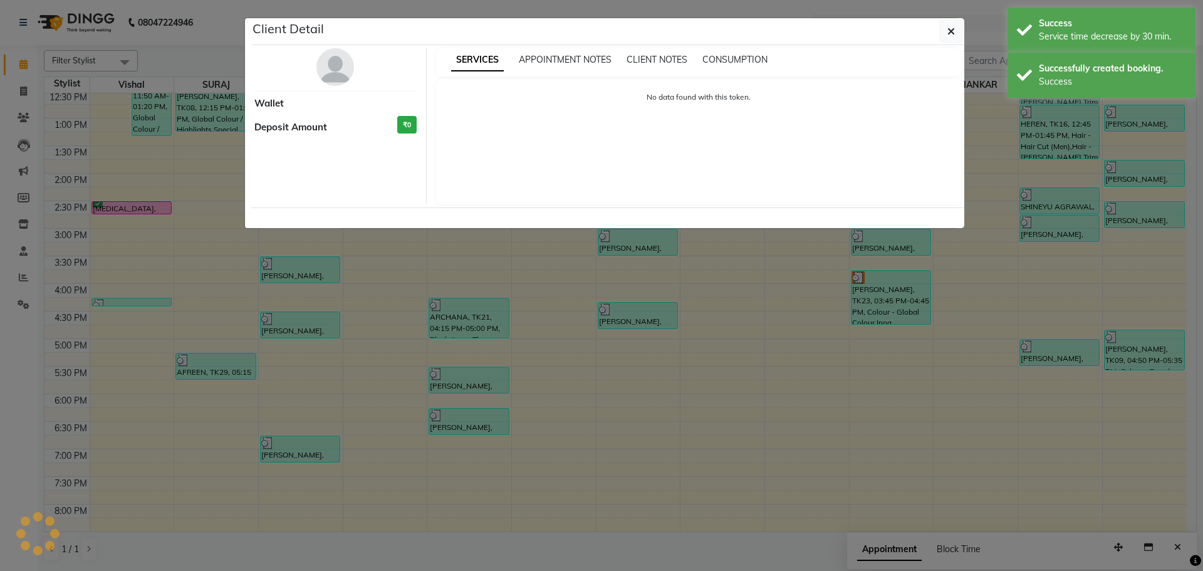
select select "8"
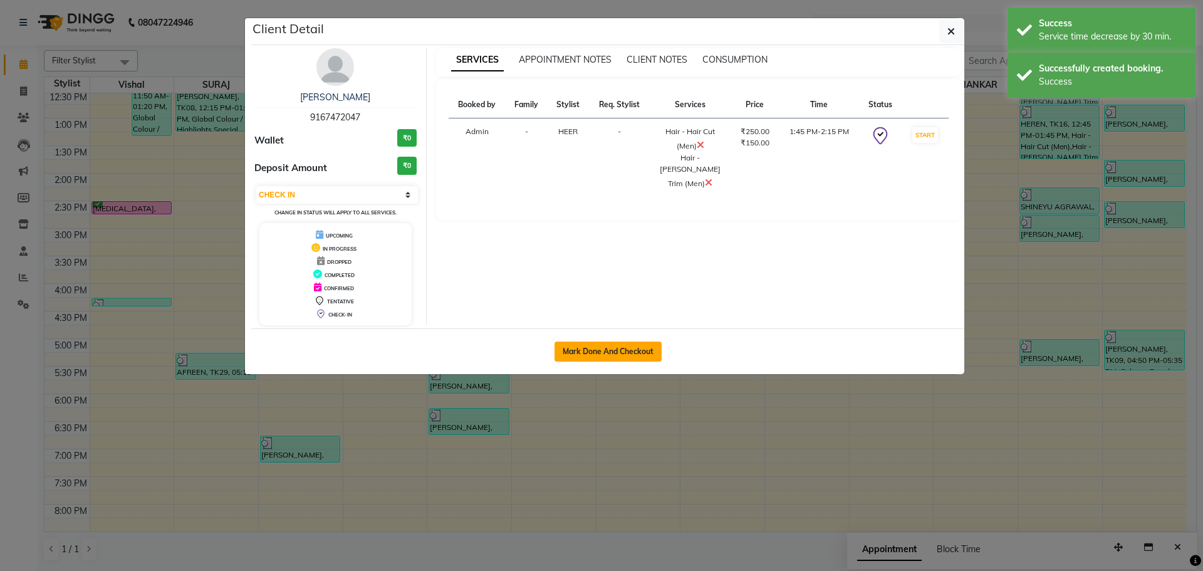
click at [616, 343] on button "Mark Done And Checkout" at bounding box center [607, 351] width 107 height 20
select select "508"
select select "service"
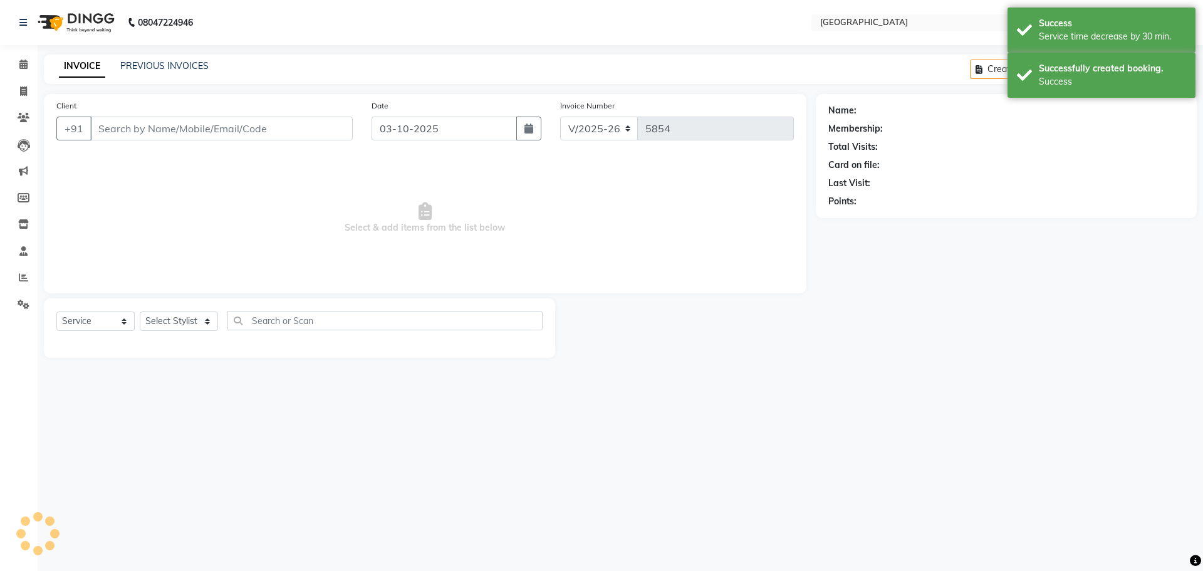
type input "9167472047"
select select "83705"
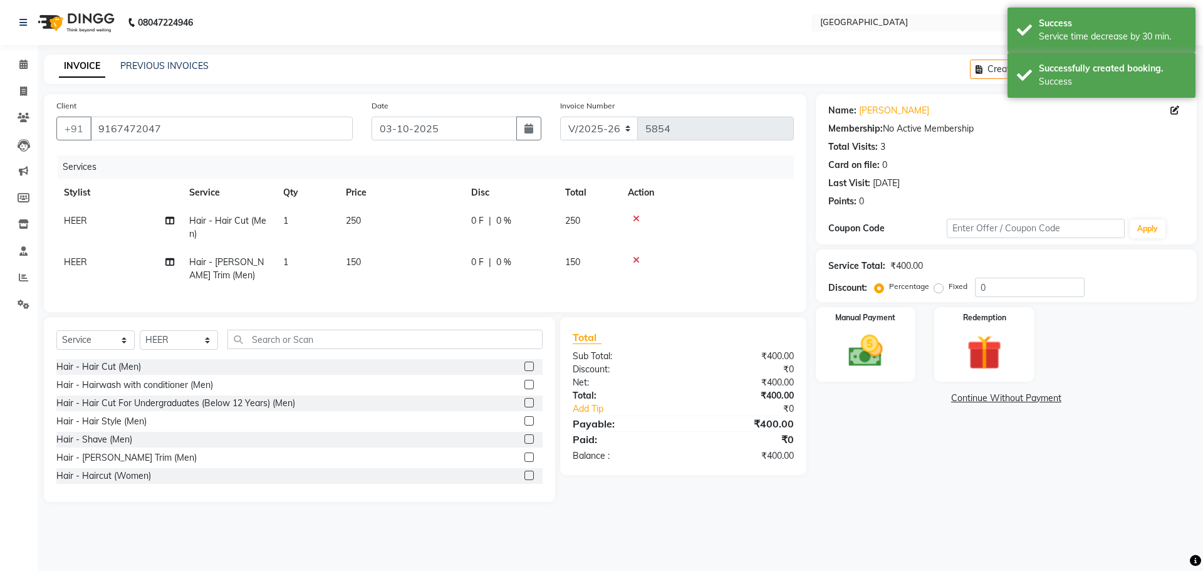
click at [546, 212] on td "0 F | 0 %" at bounding box center [511, 227] width 94 height 41
select select "83705"
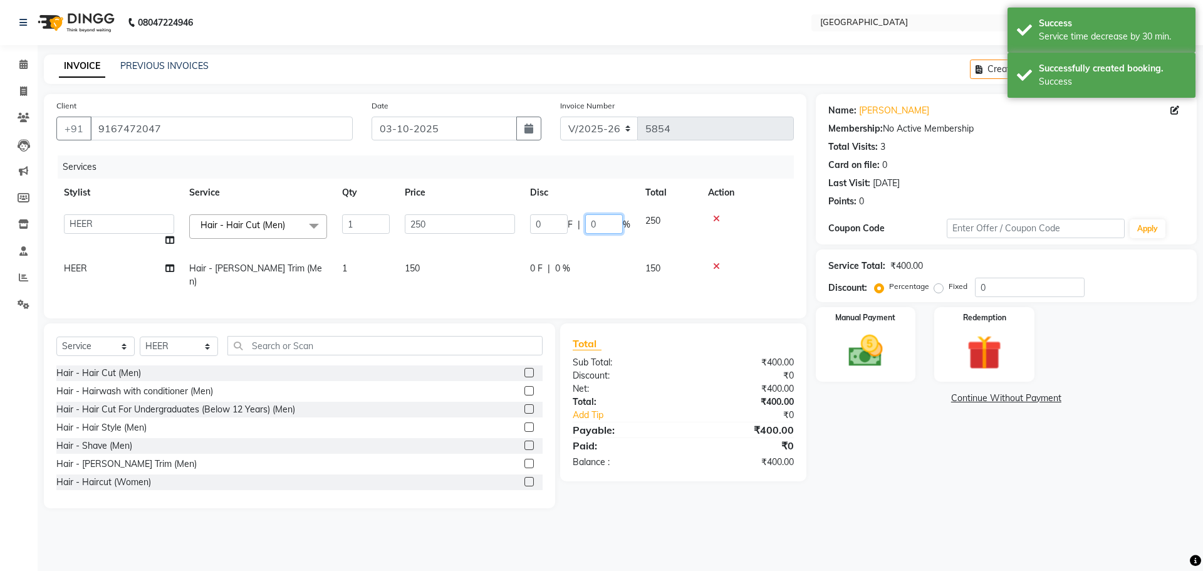
click at [588, 224] on input "0" at bounding box center [604, 223] width 38 height 19
type input "20"
click at [888, 351] on img at bounding box center [865, 350] width 58 height 41
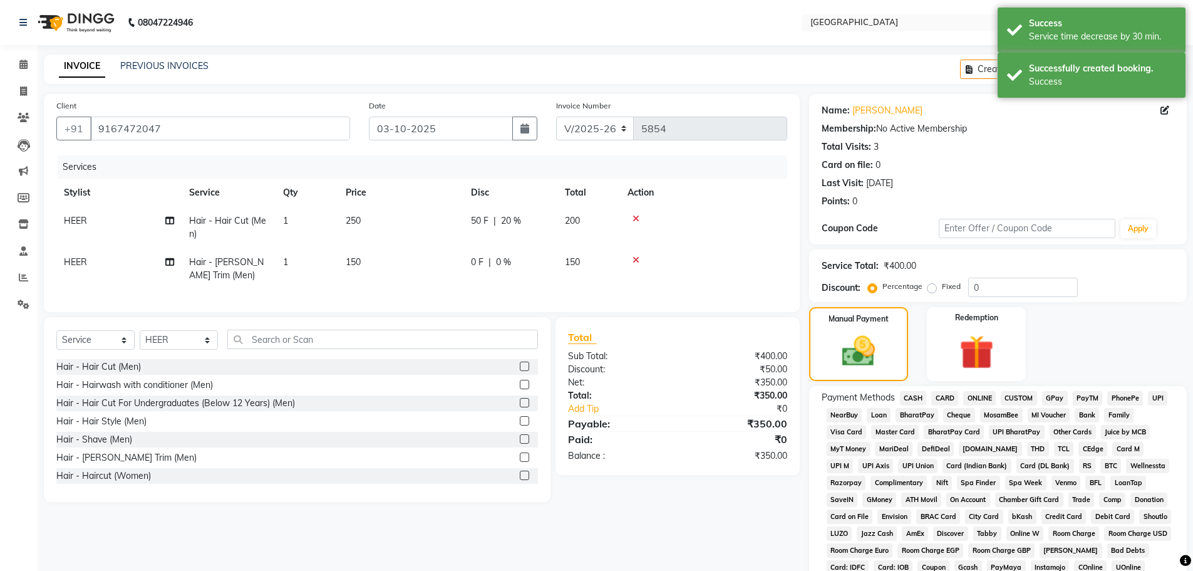
click at [1062, 399] on span "GPay" at bounding box center [1055, 398] width 26 height 14
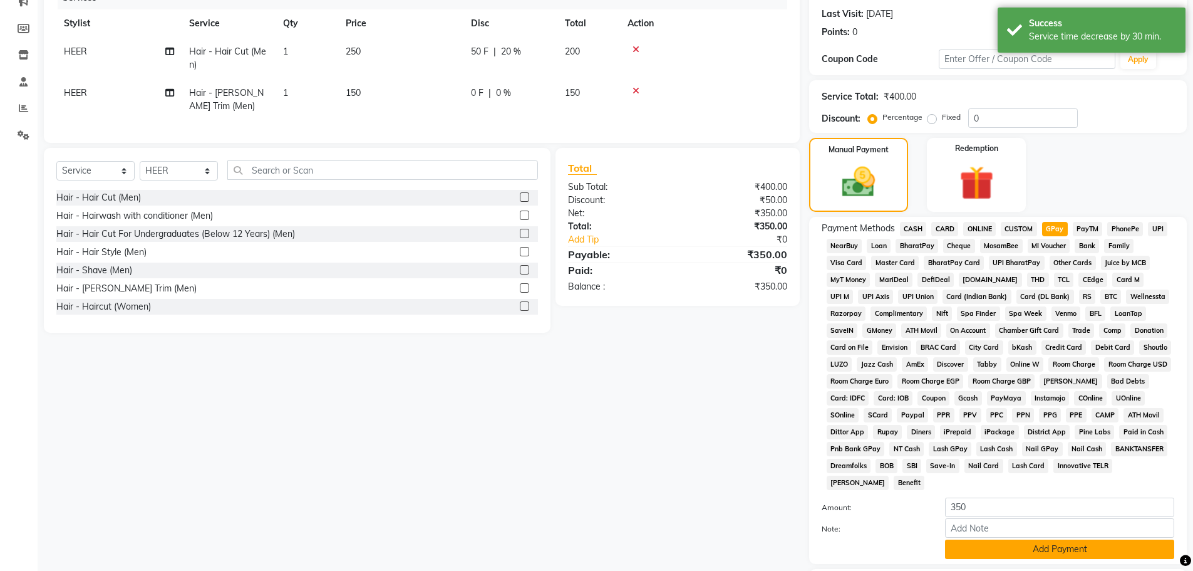
scroll to position [254, 0]
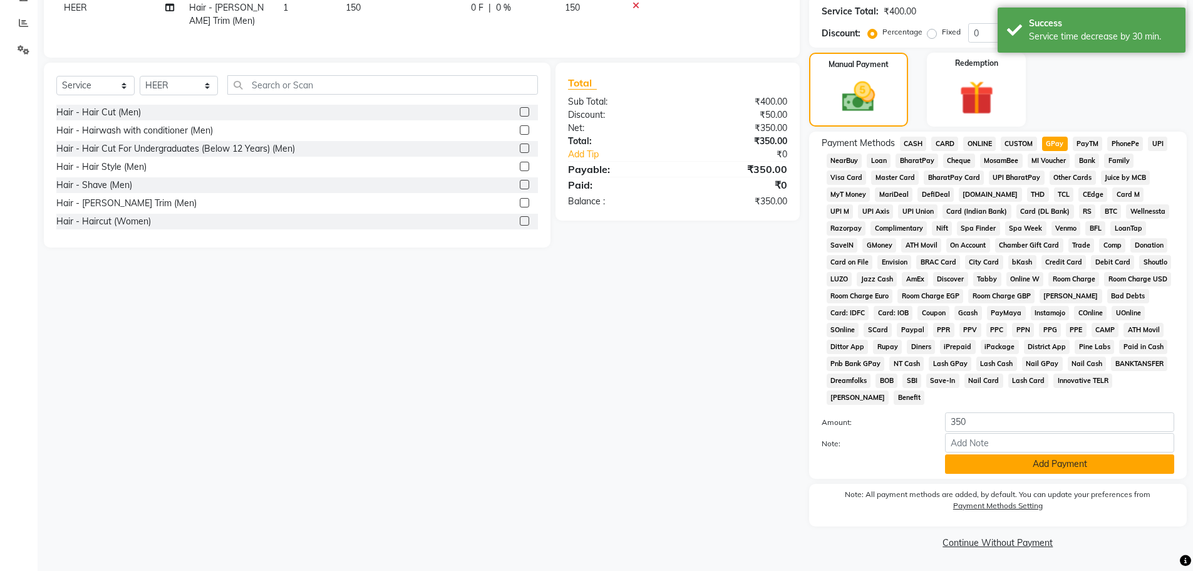
click at [1050, 469] on button "Add Payment" at bounding box center [1059, 463] width 229 height 19
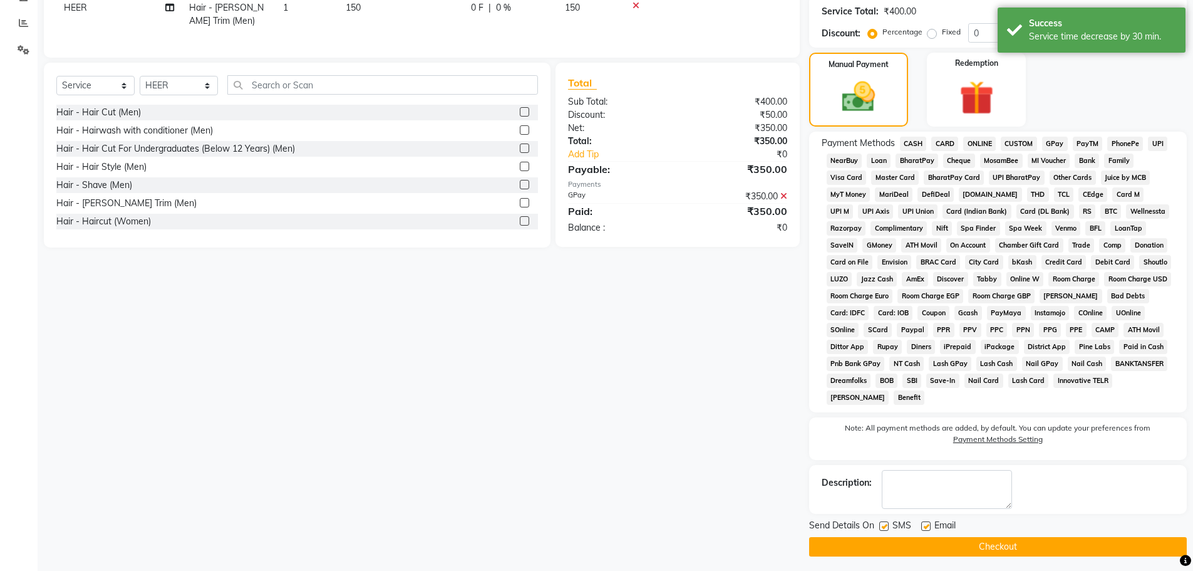
click at [1028, 553] on button "Checkout" at bounding box center [998, 546] width 378 height 19
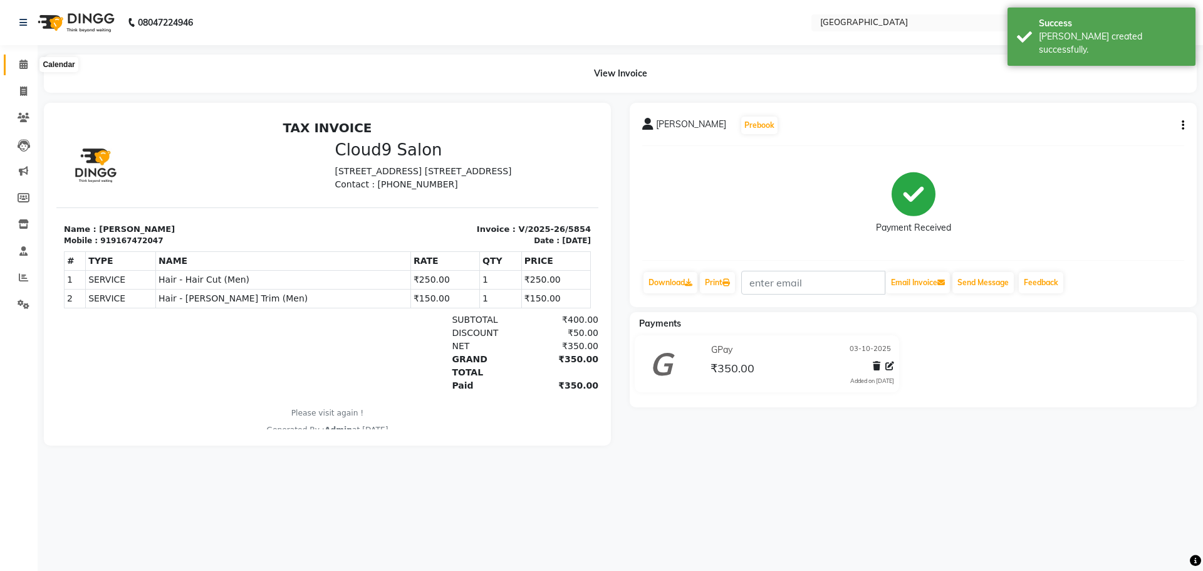
click at [16, 66] on span at bounding box center [24, 65] width 22 height 14
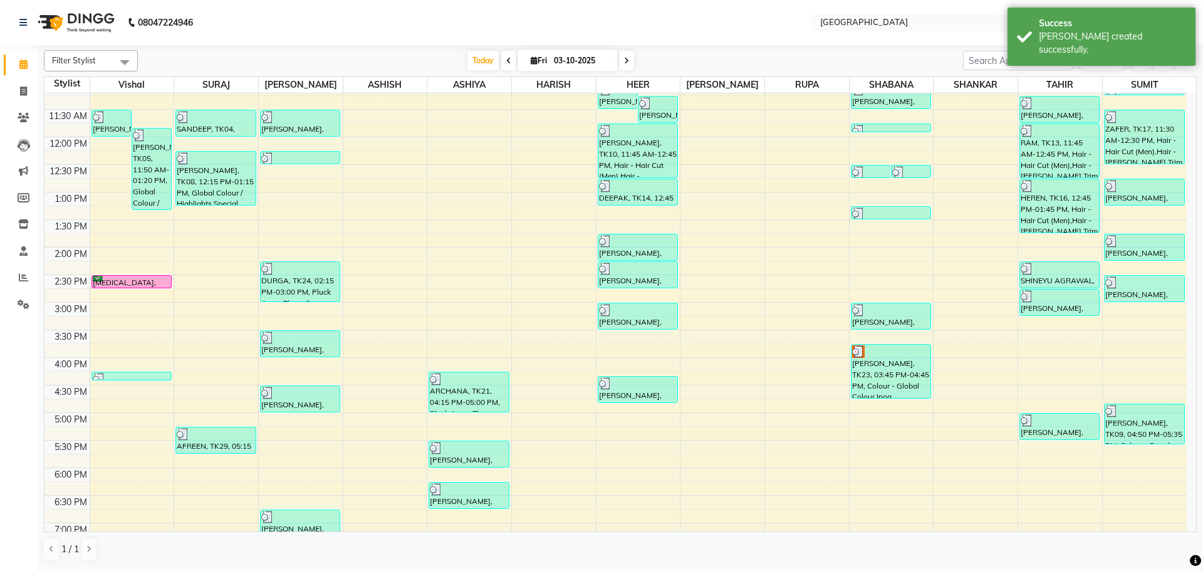
scroll to position [188, 0]
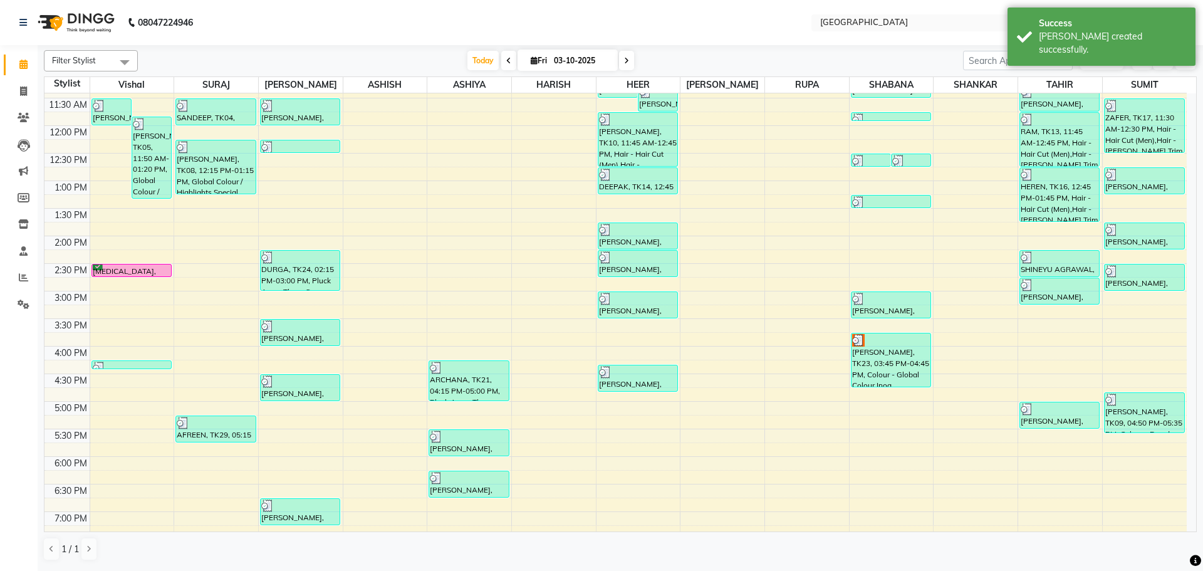
click at [627, 197] on div "8:00 AM 8:30 AM 9:00 AM 9:30 AM 10:00 AM 10:30 AM 11:00 AM 11:30 AM 12:00 PM 12…" at bounding box center [615, 345] width 1142 height 881
select select "83705"
select select "tentative"
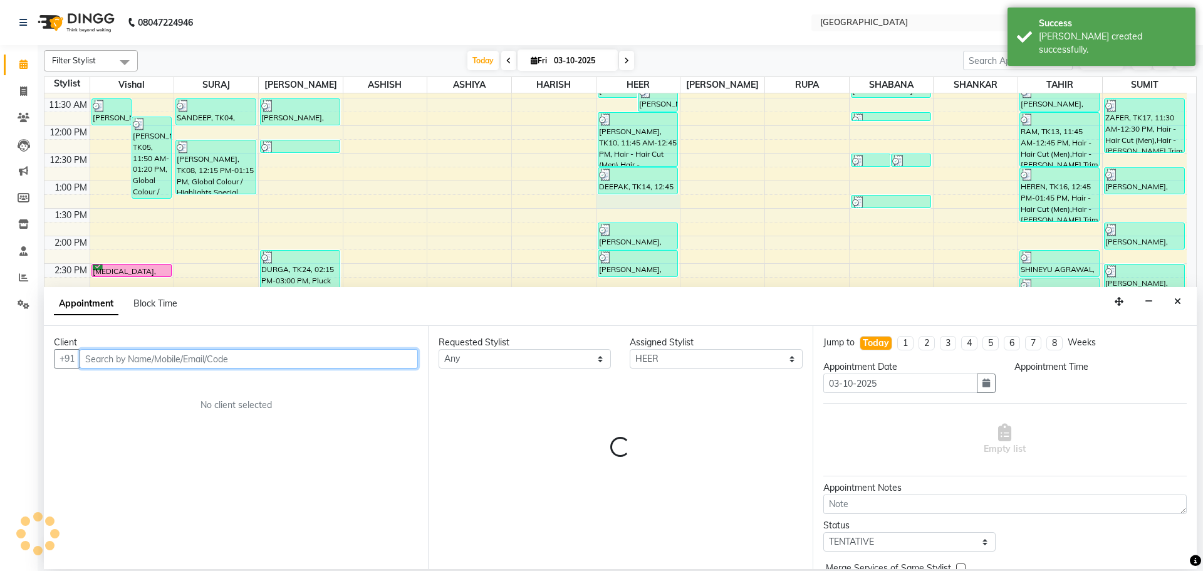
select select "795"
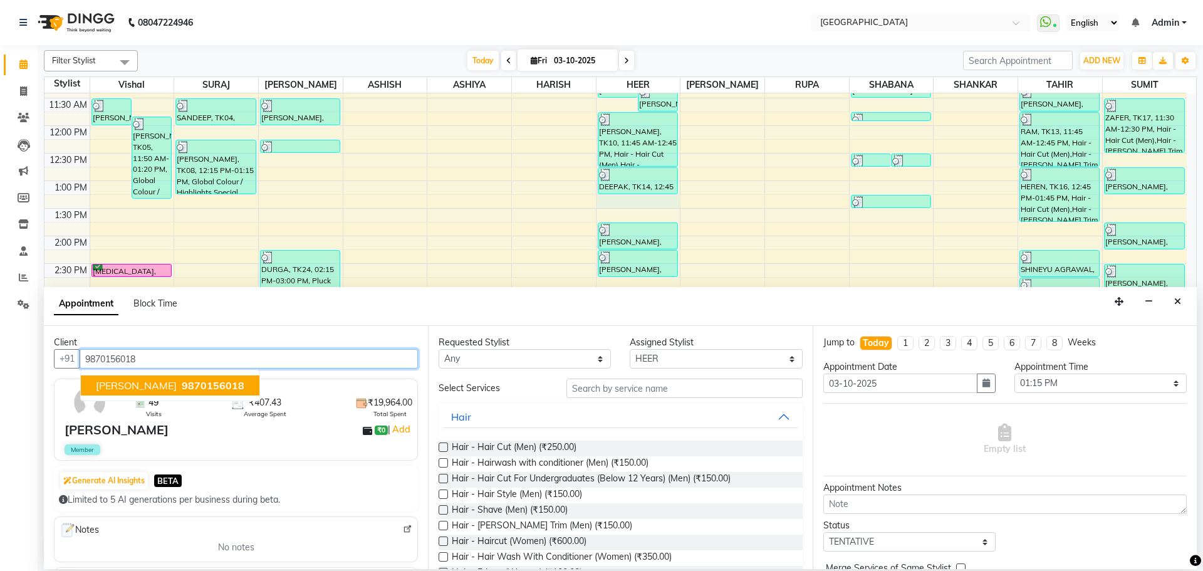
click at [173, 390] on span "[PERSON_NAME]" at bounding box center [136, 385] width 81 height 13
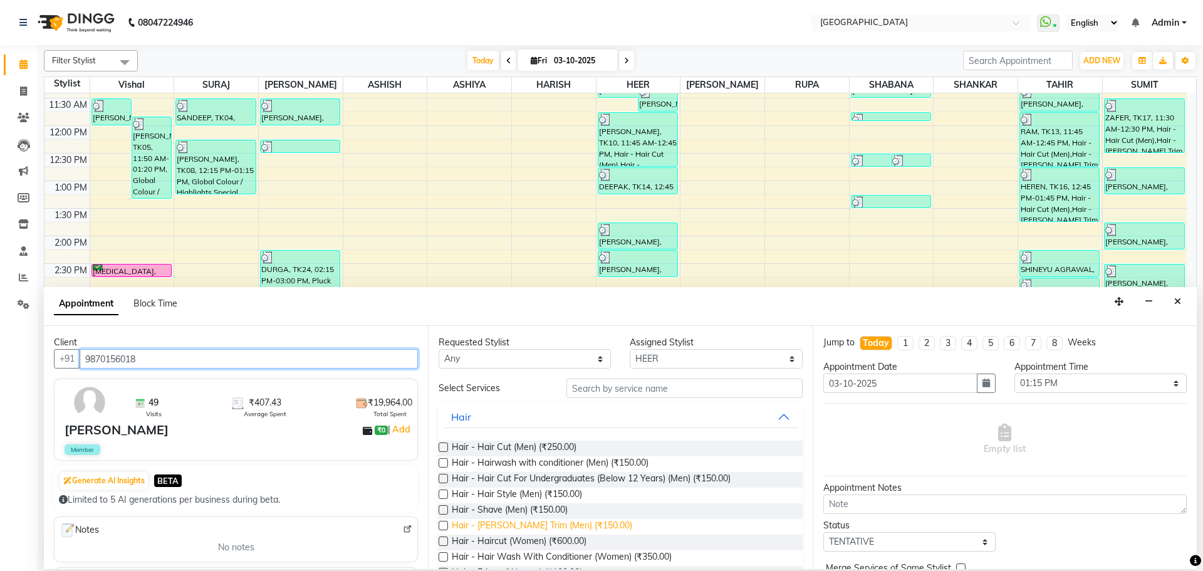
type input "9870156018"
click at [538, 522] on span "Hair - [PERSON_NAME] Trim (Men) (₹150.00)" at bounding box center [542, 527] width 180 height 16
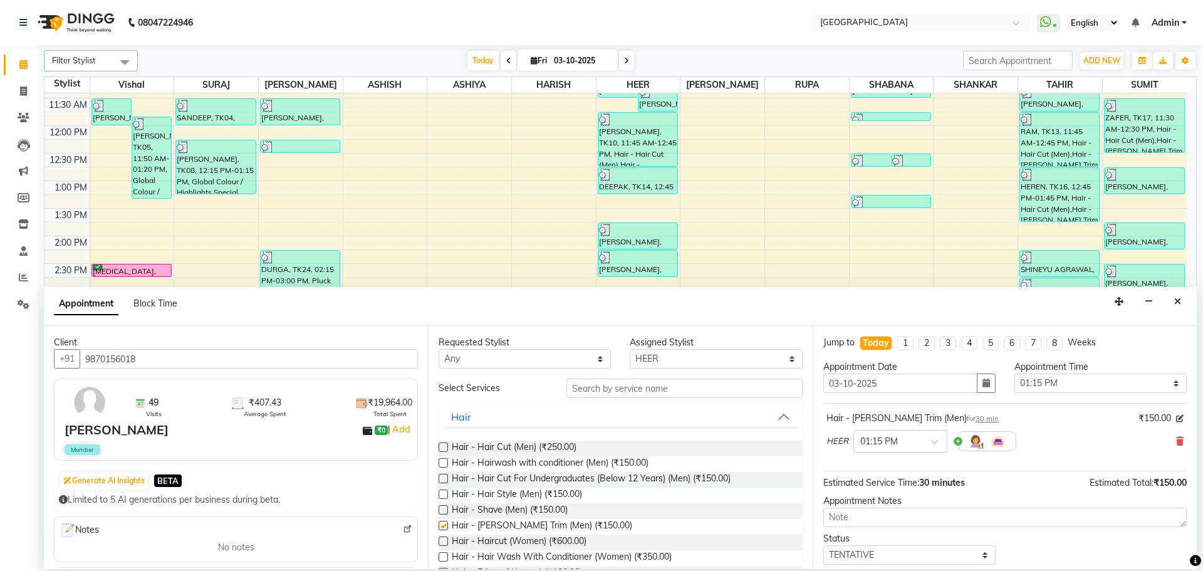
checkbox input "false"
click at [651, 387] on input "text" at bounding box center [684, 387] width 236 height 19
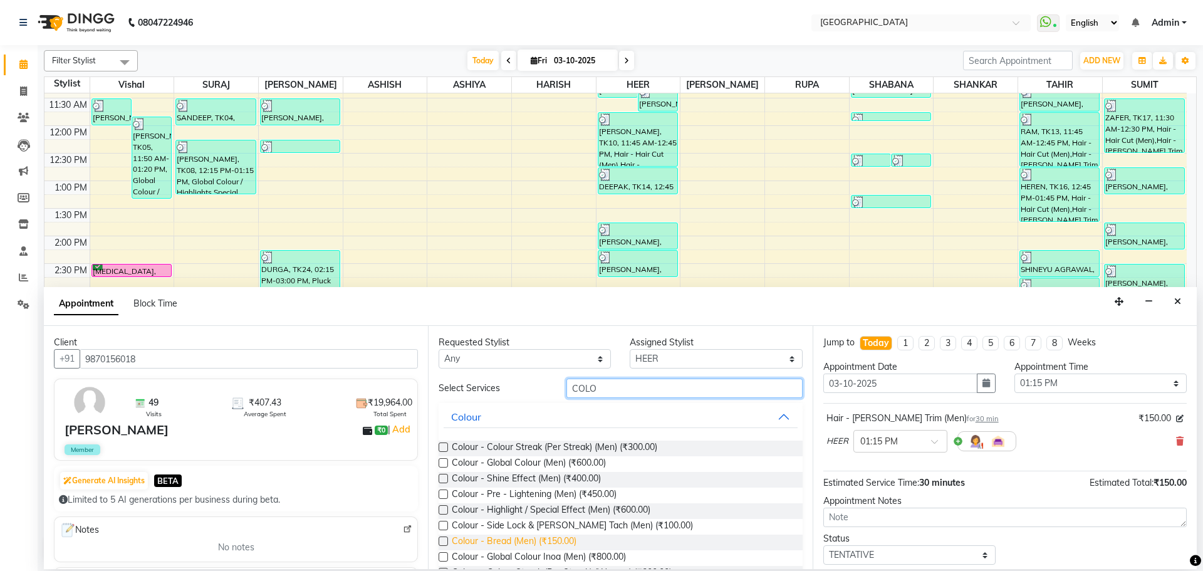
type input "COLO"
click at [560, 541] on span "Colour - Bread (Men) (₹150.00)" at bounding box center [514, 542] width 125 height 16
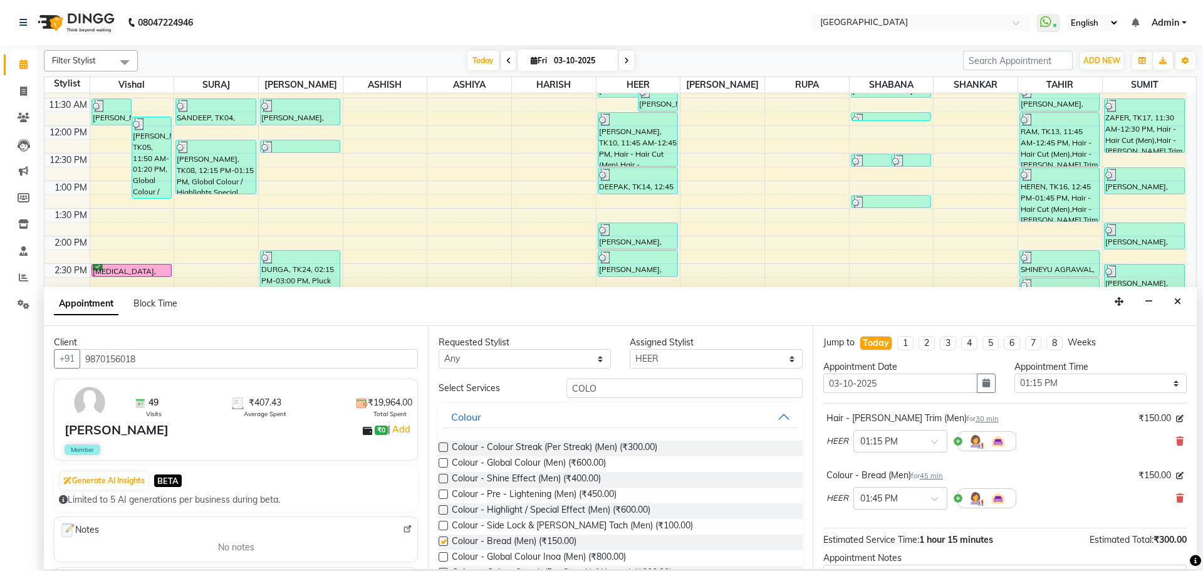
checkbox input "false"
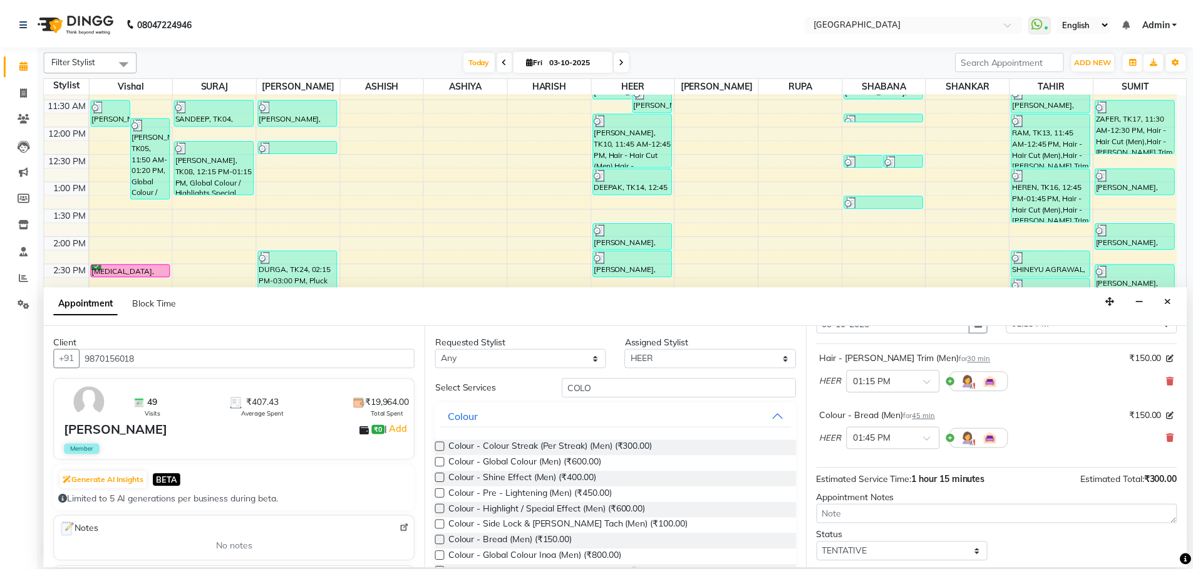
scroll to position [132, 0]
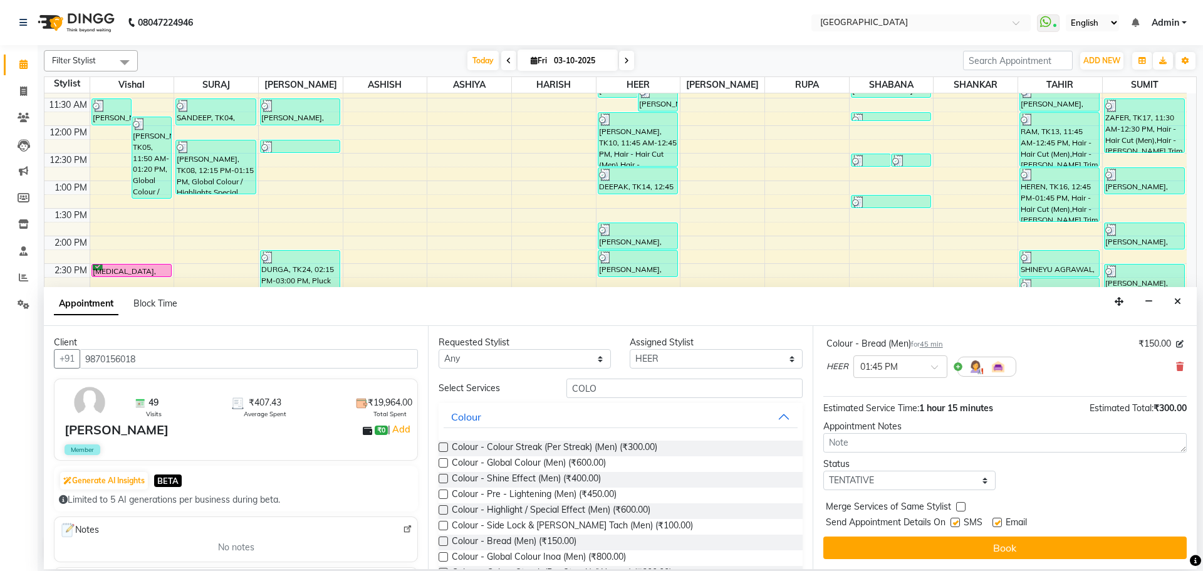
drag, startPoint x: 911, startPoint y: 492, endPoint x: 912, endPoint y: 464, distance: 27.6
click at [912, 490] on div "Jump to [DATE] 1 2 3 4 5 6 7 8 Weeks Appointment Date [DATE] Appointment Time S…" at bounding box center [1004, 447] width 384 height 243
click at [912, 464] on div "Status" at bounding box center [909, 463] width 172 height 13
drag, startPoint x: 920, startPoint y: 484, endPoint x: 920, endPoint y: 475, distance: 8.8
click at [920, 484] on select "Select TENTATIVE CONFIRM CHECK-IN UPCOMING" at bounding box center [909, 479] width 172 height 19
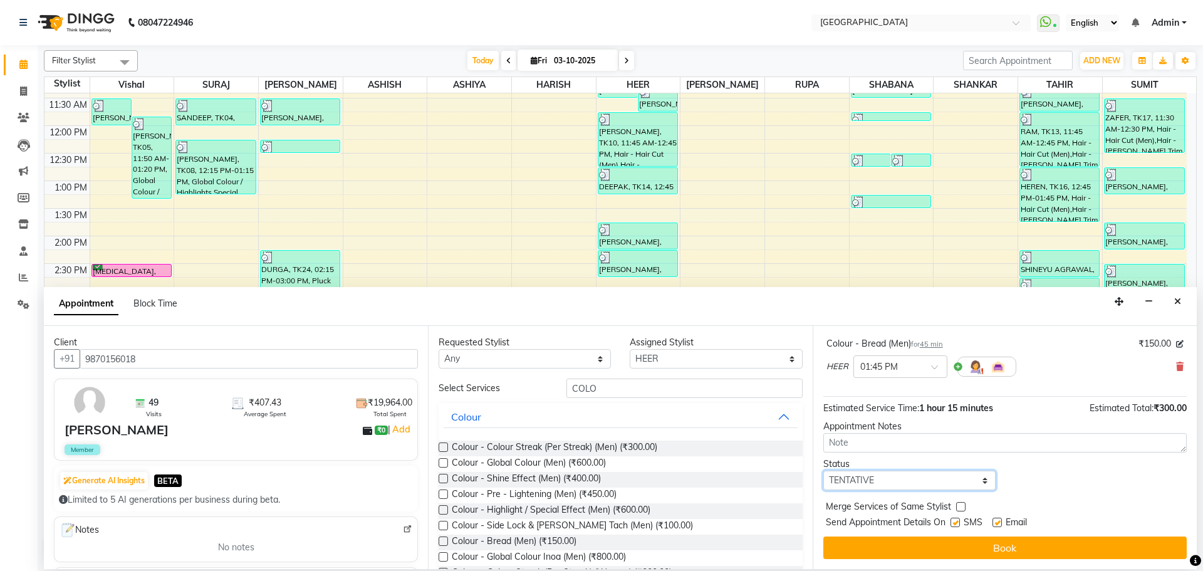
select select "upcoming"
click at [823, 470] on select "Select TENTATIVE CONFIRM CHECK-IN UPCOMING" at bounding box center [909, 479] width 172 height 19
drag, startPoint x: 963, startPoint y: 501, endPoint x: 960, endPoint y: 509, distance: 9.1
click at [963, 503] on div "Merge Services of Same Stylist" at bounding box center [1004, 508] width 363 height 16
click at [954, 508] on div "Merge Services of Same Stylist" at bounding box center [1004, 508] width 363 height 16
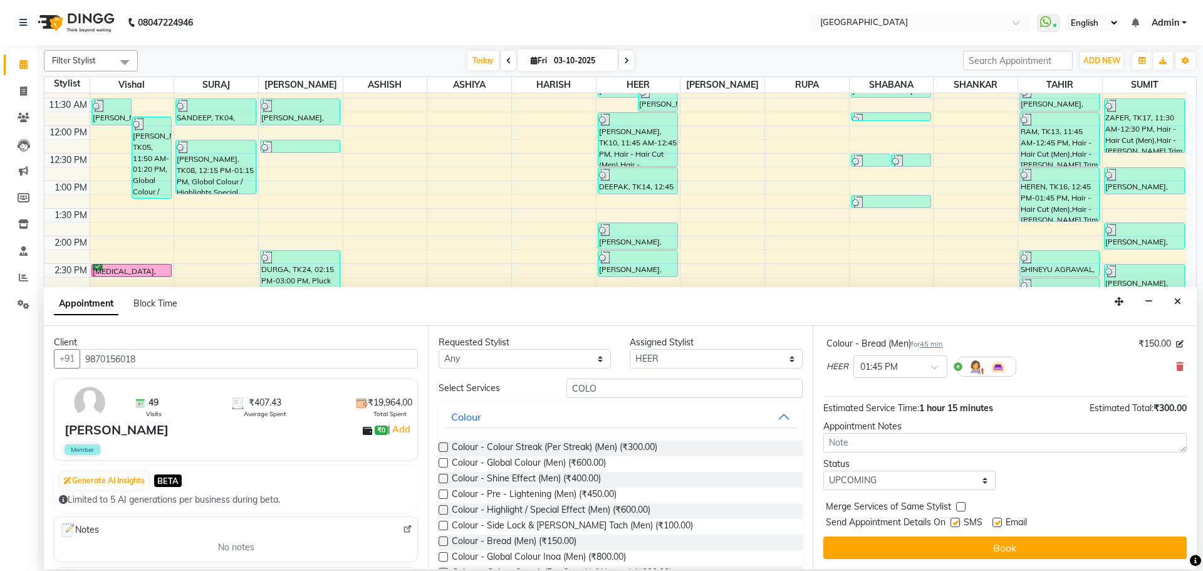
click at [956, 508] on label at bounding box center [960, 506] width 9 height 9
click at [956, 508] on input "checkbox" at bounding box center [960, 508] width 8 height 8
checkbox input "true"
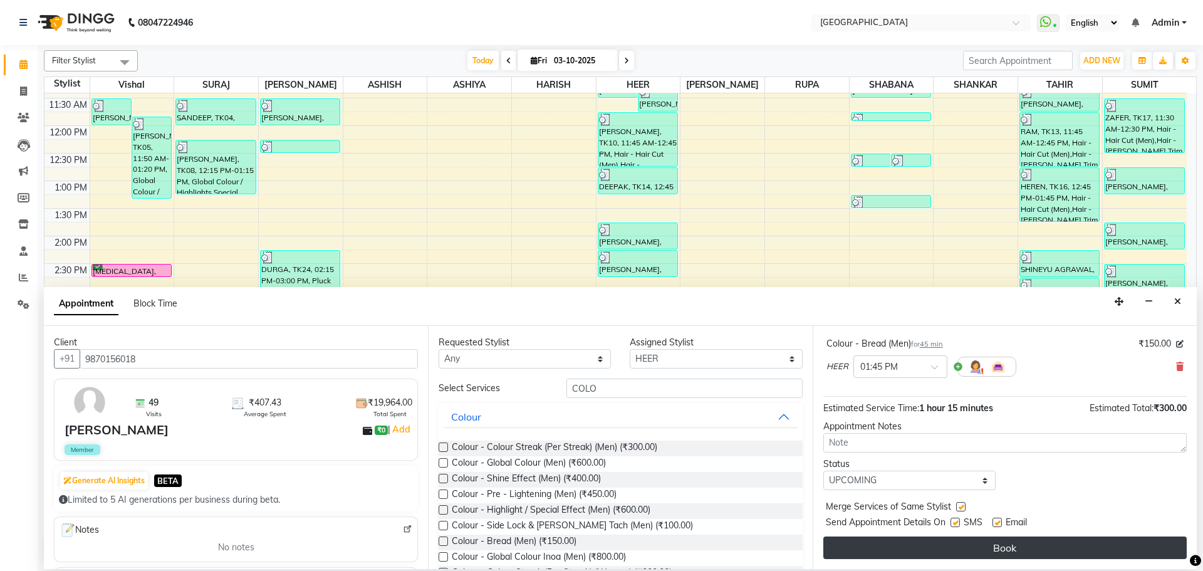
click at [950, 539] on button "Book" at bounding box center [1004, 547] width 363 height 23
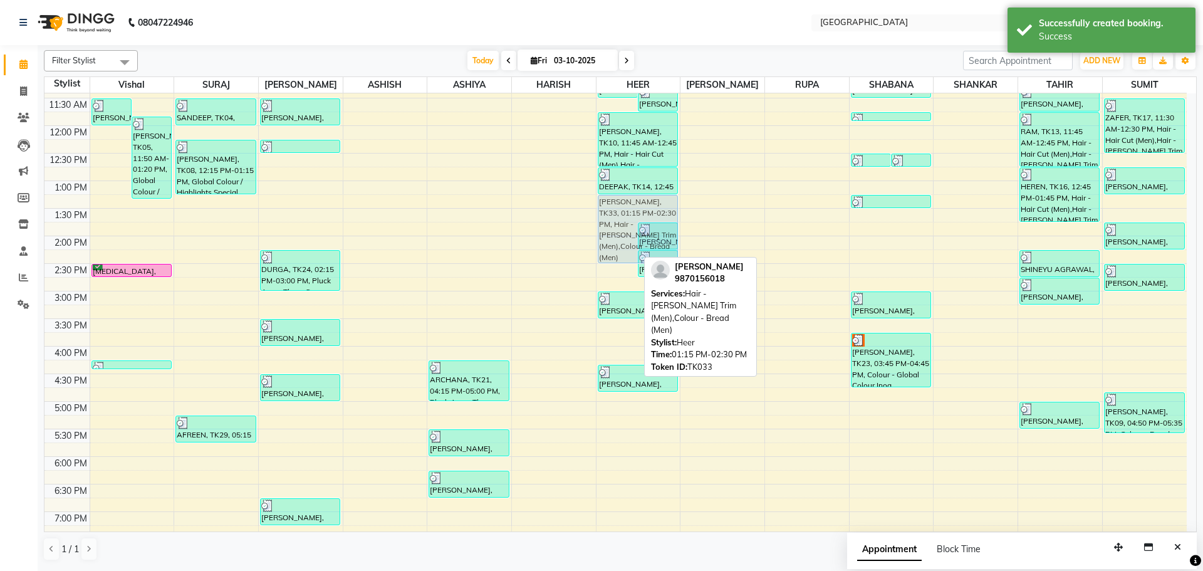
drag, startPoint x: 627, startPoint y: 254, endPoint x: 622, endPoint y: 260, distance: 8.0
click at [622, 260] on div "RAJESH, TK11, 11:00 AM-11:30 AM, Hair - [PERSON_NAME] Trim (Men) [PERSON_NAME],…" at bounding box center [638, 345] width 84 height 881
drag, startPoint x: 626, startPoint y: 264, endPoint x: 623, endPoint y: 223, distance: 40.8
click at [623, 223] on div "8:00 AM 8:30 AM 9:00 AM 9:30 AM 10:00 AM 10:30 AM 11:00 AM 11:30 AM 12:00 PM 12…" at bounding box center [615, 345] width 1142 height 881
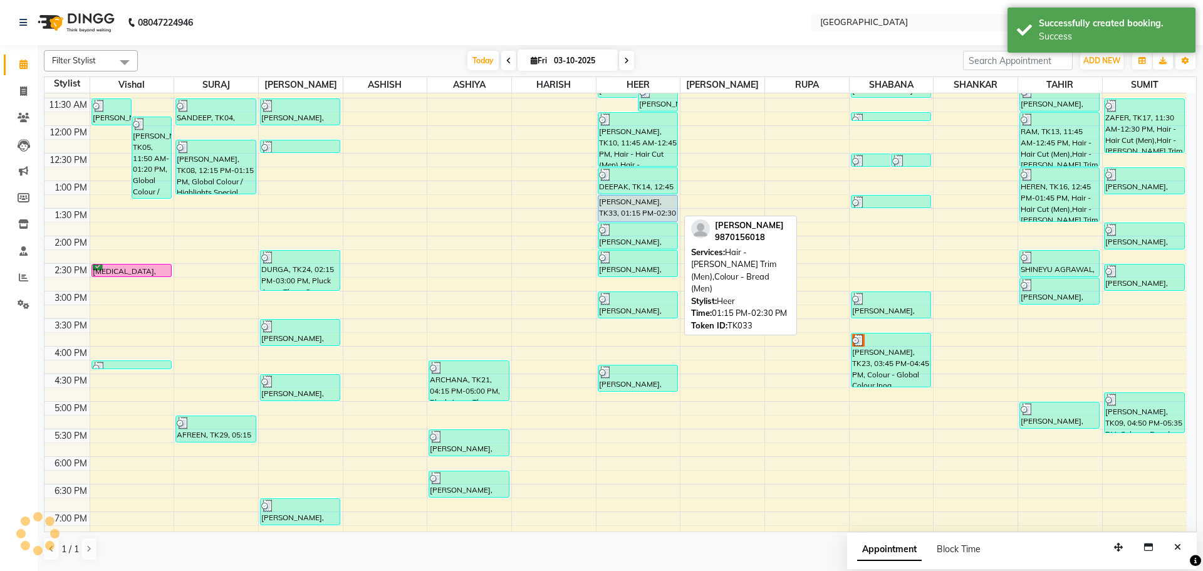
click at [623, 204] on div "[PERSON_NAME], TK33, 01:15 PM-02:30 PM, Hair - [PERSON_NAME] Trim (Men),Colour …" at bounding box center [637, 208] width 79 height 26
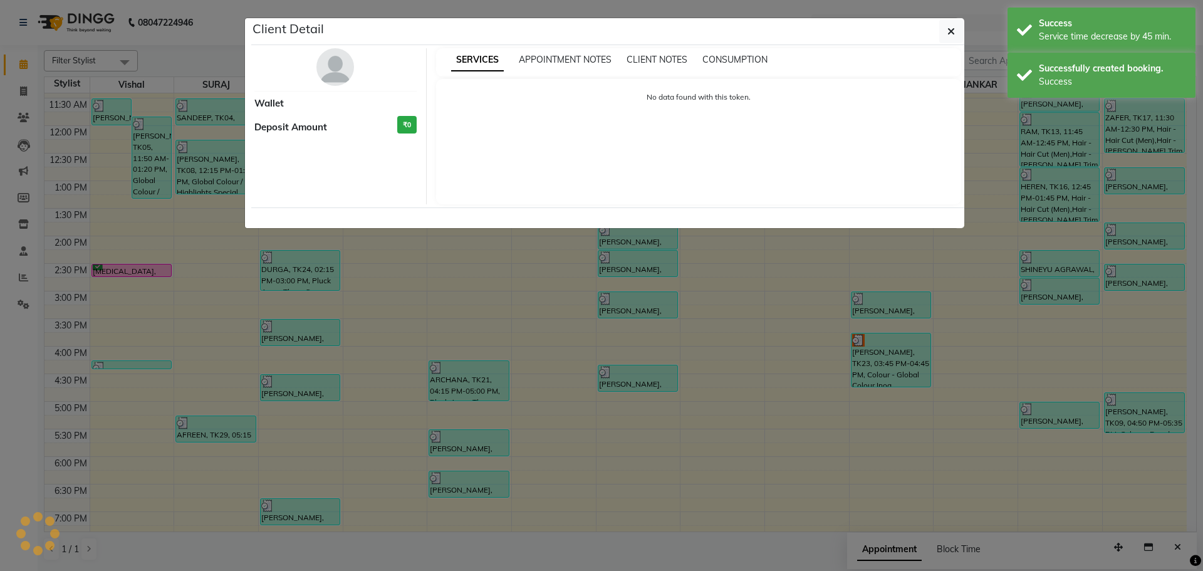
select select "5"
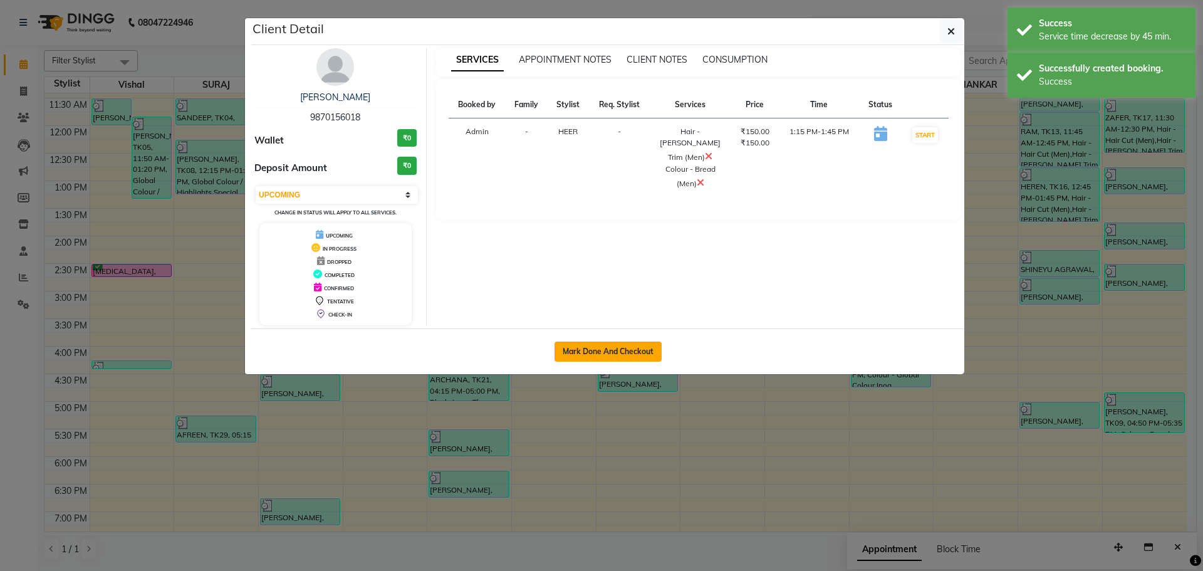
click at [643, 355] on button "Mark Done And Checkout" at bounding box center [607, 351] width 107 height 20
select select "service"
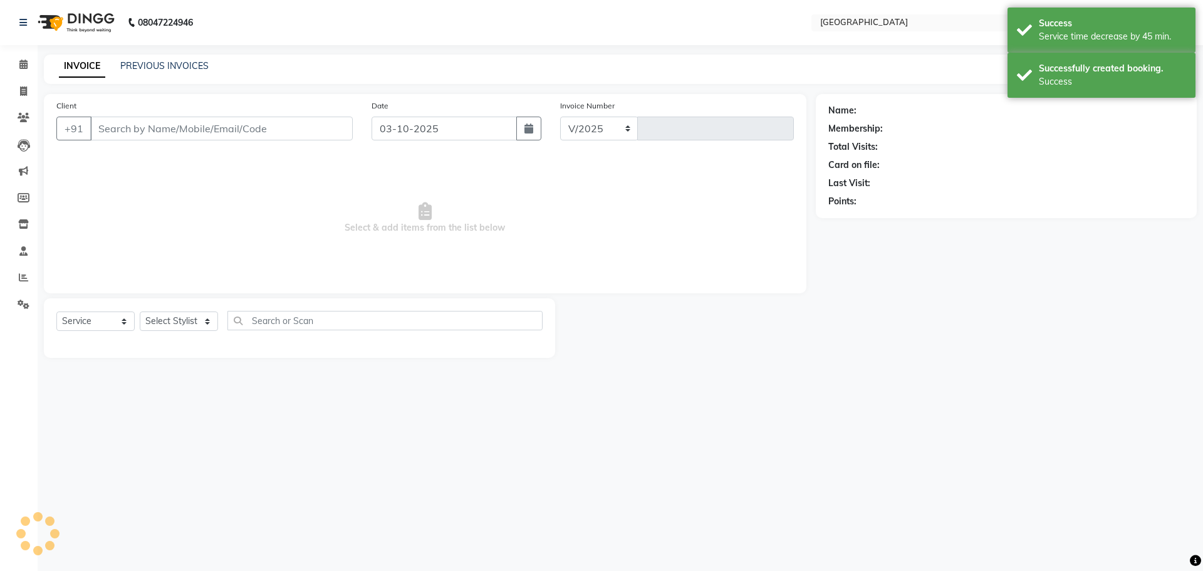
select select "508"
type input "5855"
type input "9870156018"
select select "83705"
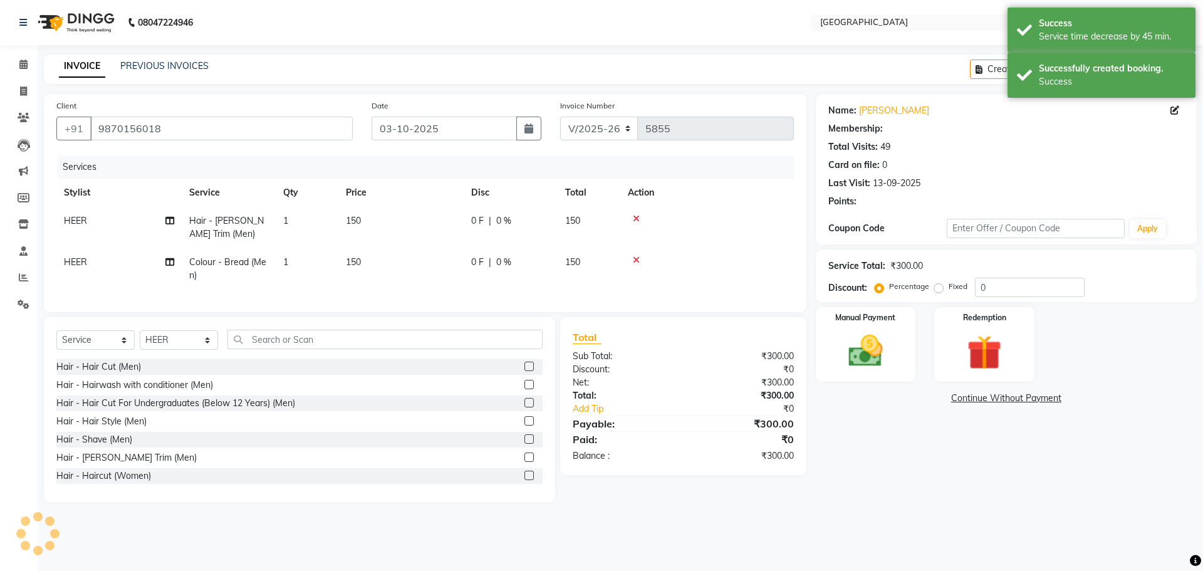
select select "1: Object"
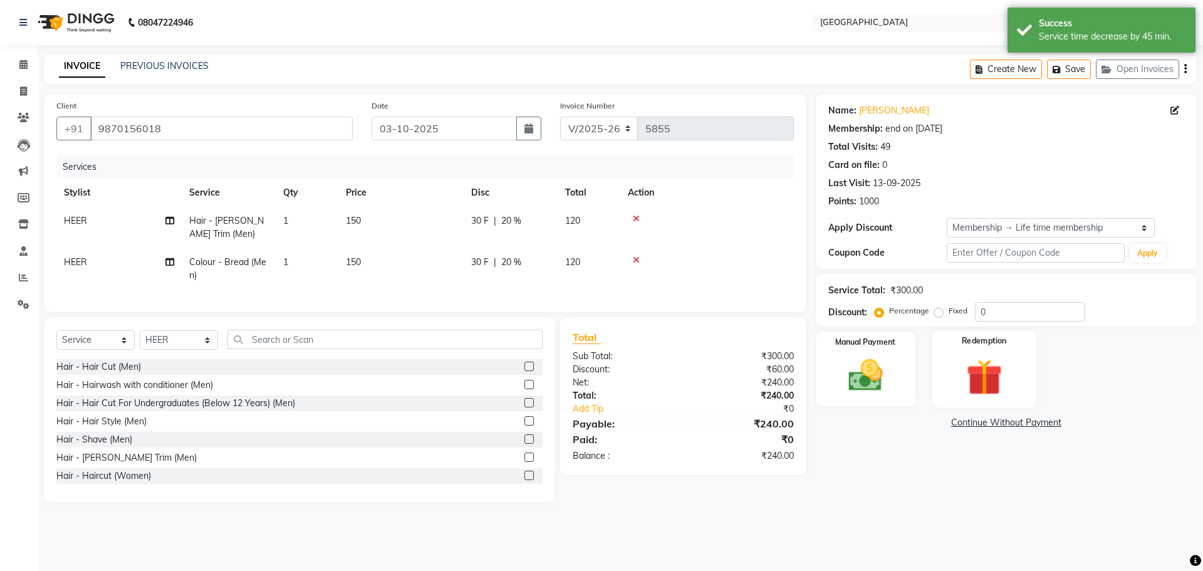
type input "20"
click at [900, 380] on div "Manual Payment" at bounding box center [865, 368] width 104 height 77
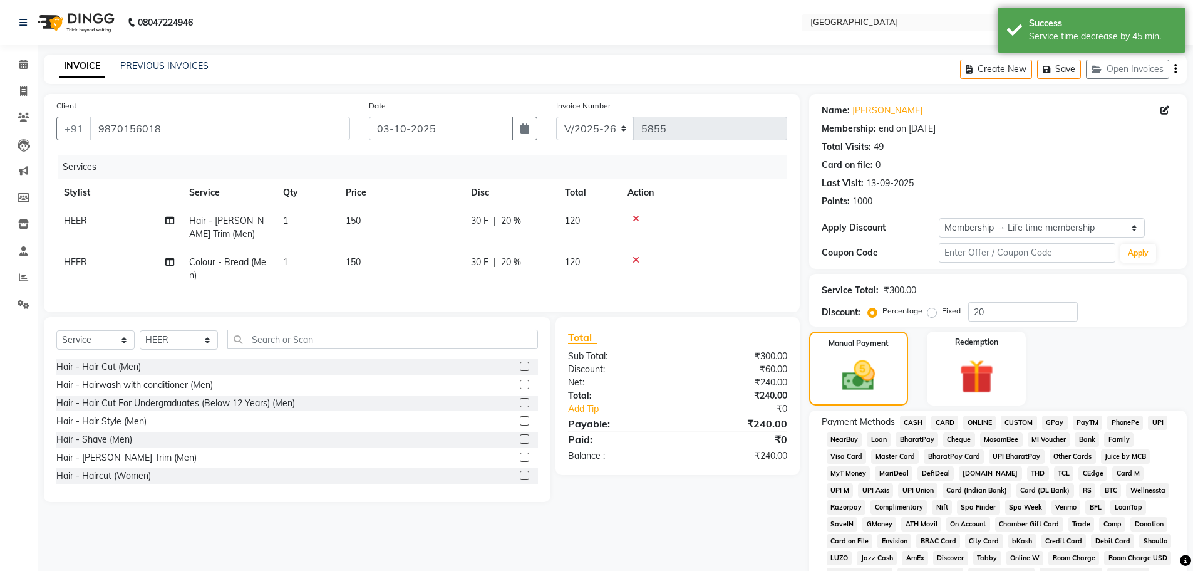
click at [1057, 422] on span "GPay" at bounding box center [1055, 422] width 26 height 14
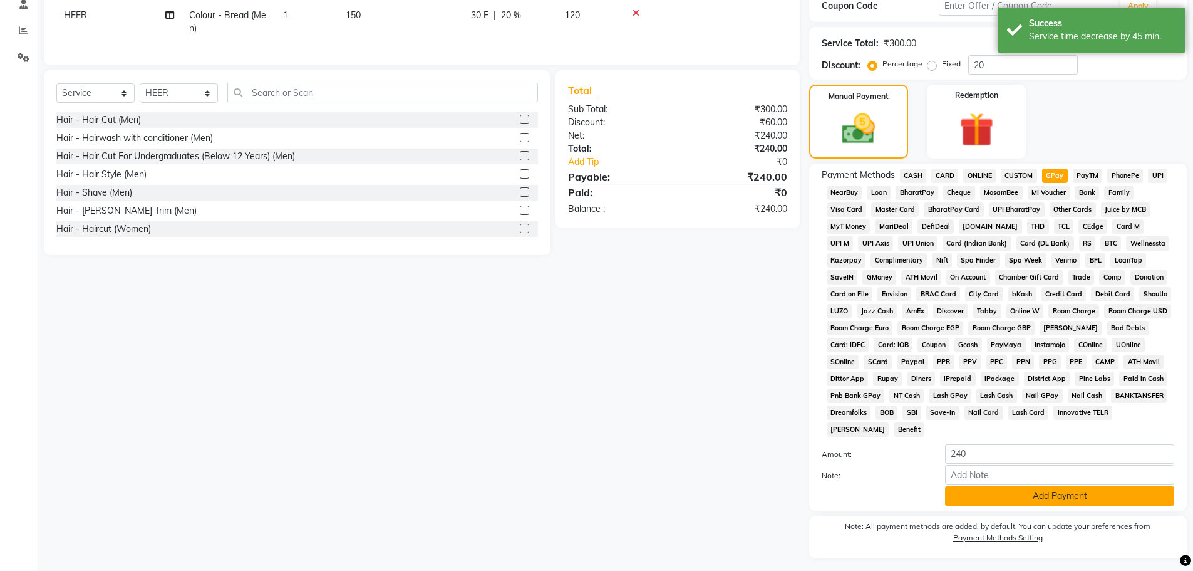
scroll to position [279, 0]
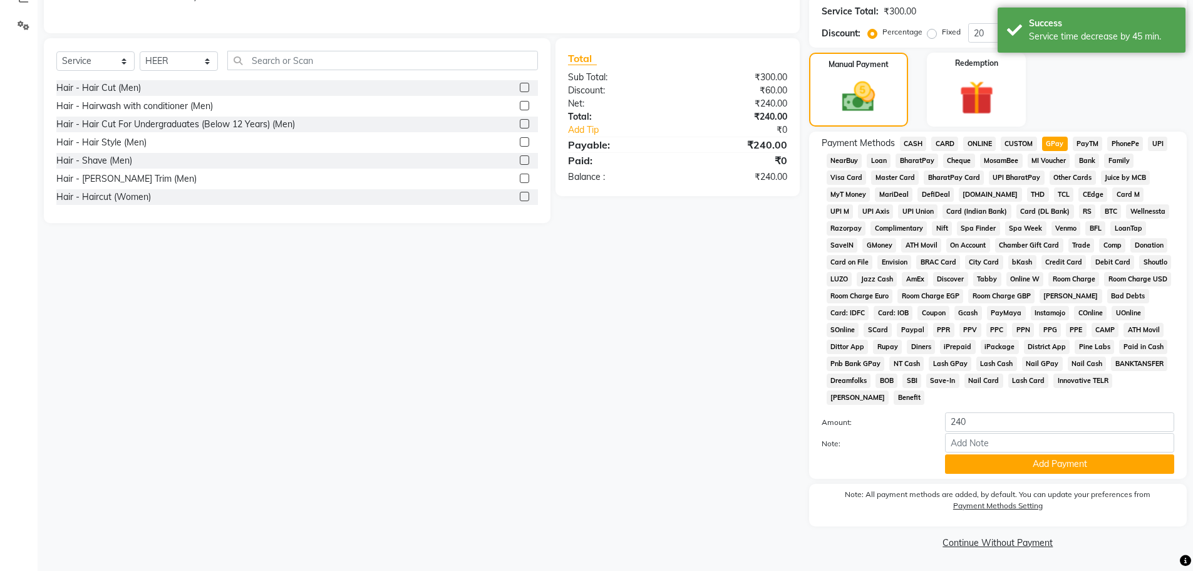
drag, startPoint x: 1032, startPoint y: 544, endPoint x: 1034, endPoint y: 537, distance: 7.1
click at [1034, 537] on link "Continue Without Payment" at bounding box center [998, 542] width 373 height 13
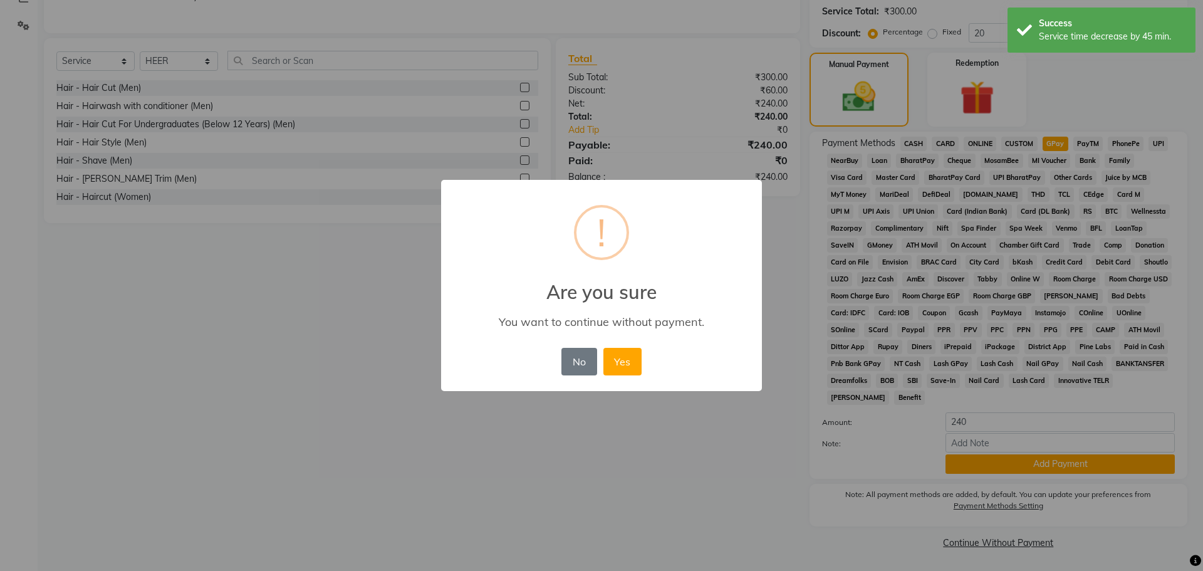
click at [1049, 470] on div "× ! Are you sure You want to continue without payment. No No Yes" at bounding box center [601, 285] width 1203 height 571
click at [1051, 465] on div "× ! Are you sure You want to continue without payment. No No Yes" at bounding box center [601, 285] width 1203 height 571
click at [1104, 532] on div "× ! Are you sure You want to continue without payment. No No Yes" at bounding box center [601, 285] width 1203 height 571
click at [583, 369] on button "No" at bounding box center [578, 362] width 35 height 28
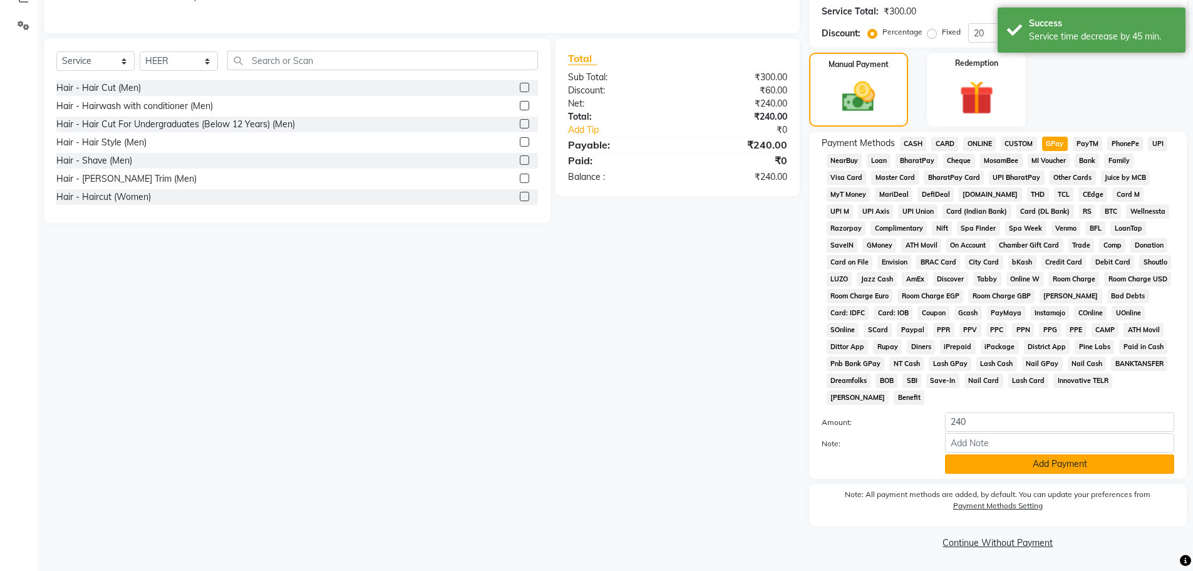
click at [983, 460] on button "Add Payment" at bounding box center [1059, 463] width 229 height 19
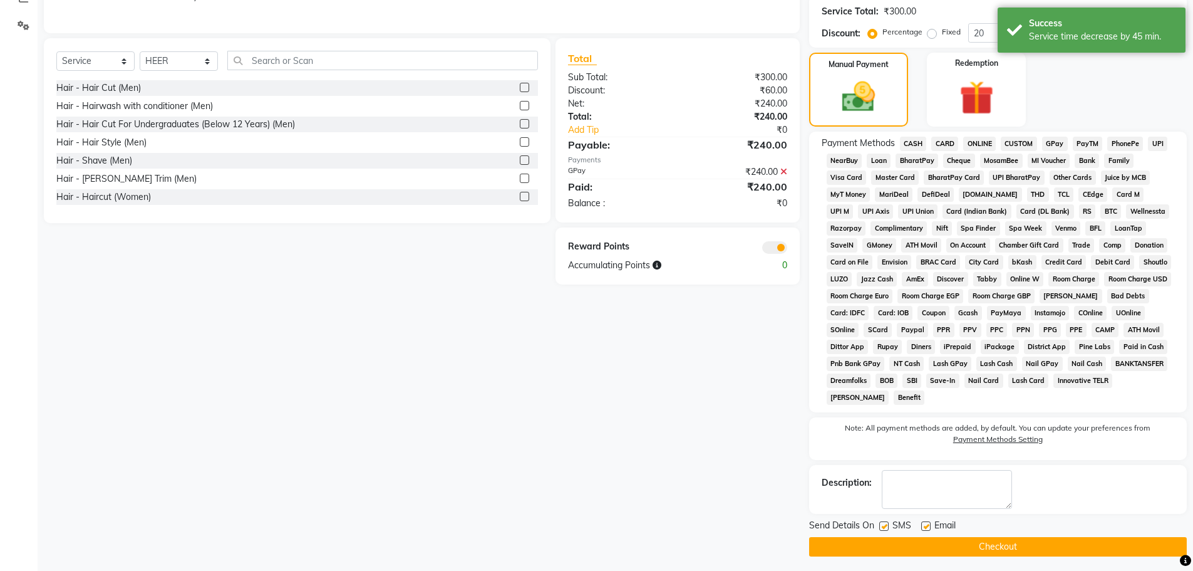
click at [960, 543] on button "Checkout" at bounding box center [998, 546] width 378 height 19
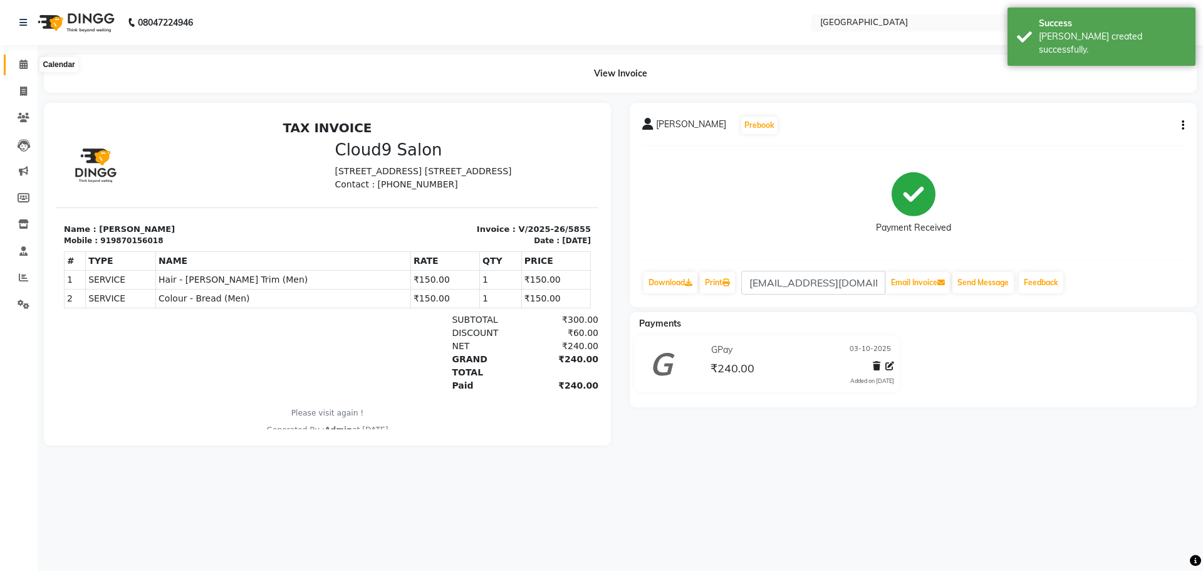
drag, startPoint x: 21, startPoint y: 62, endPoint x: 28, endPoint y: 58, distance: 7.3
click at [21, 62] on icon at bounding box center [23, 64] width 8 height 9
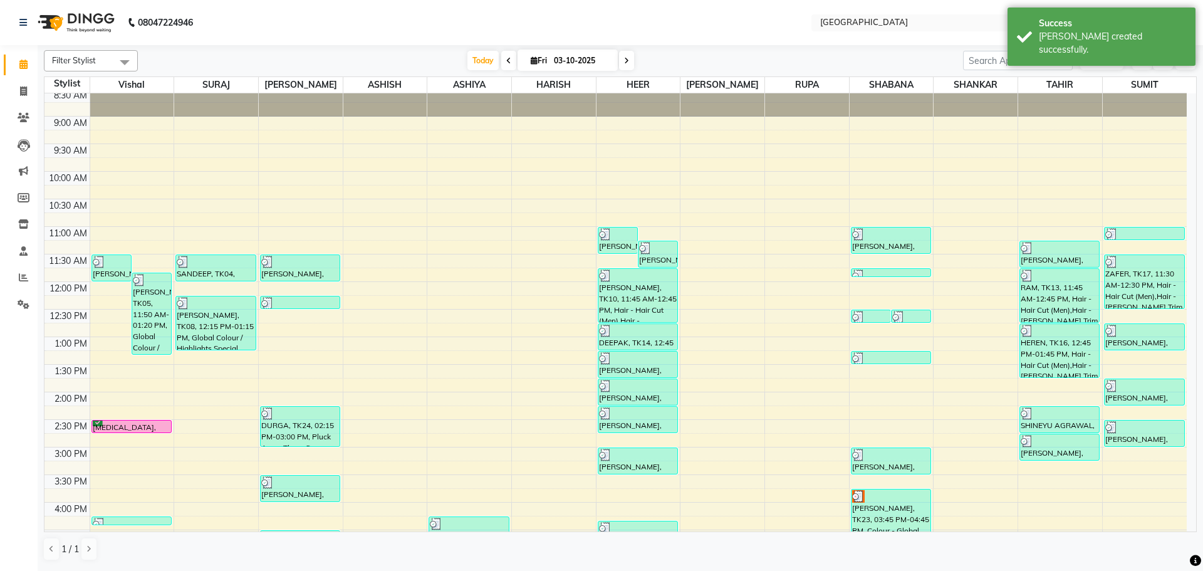
scroll to position [125, 0]
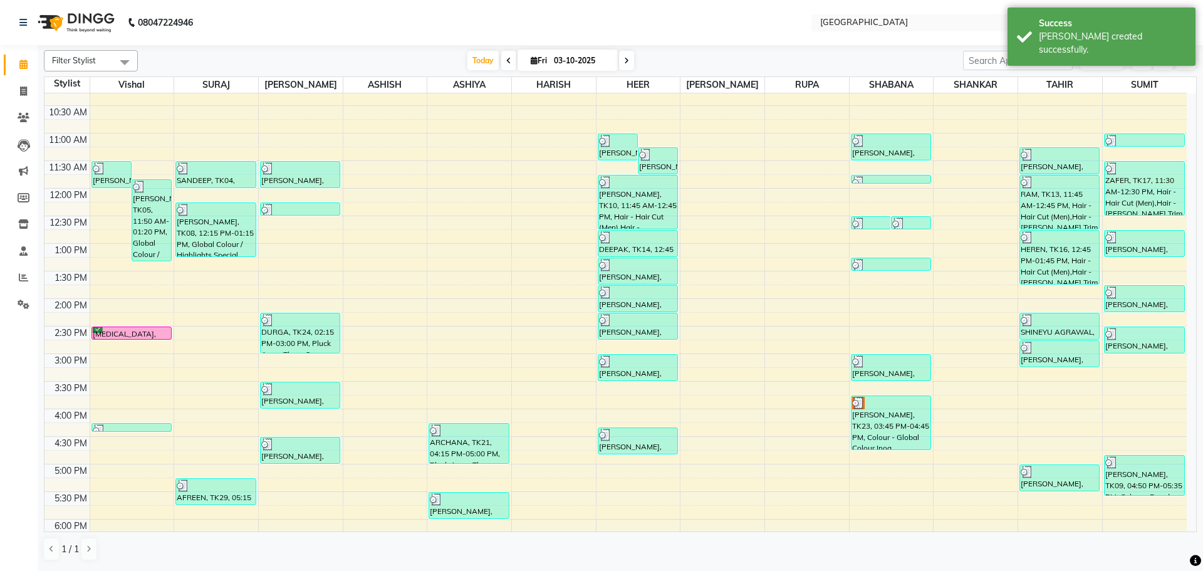
click at [1152, 360] on div "8:00 AM 8:30 AM 9:00 AM 9:30 AM 10:00 AM 10:30 AM 11:00 AM 11:30 AM 12:00 PM 12…" at bounding box center [615, 408] width 1142 height 881
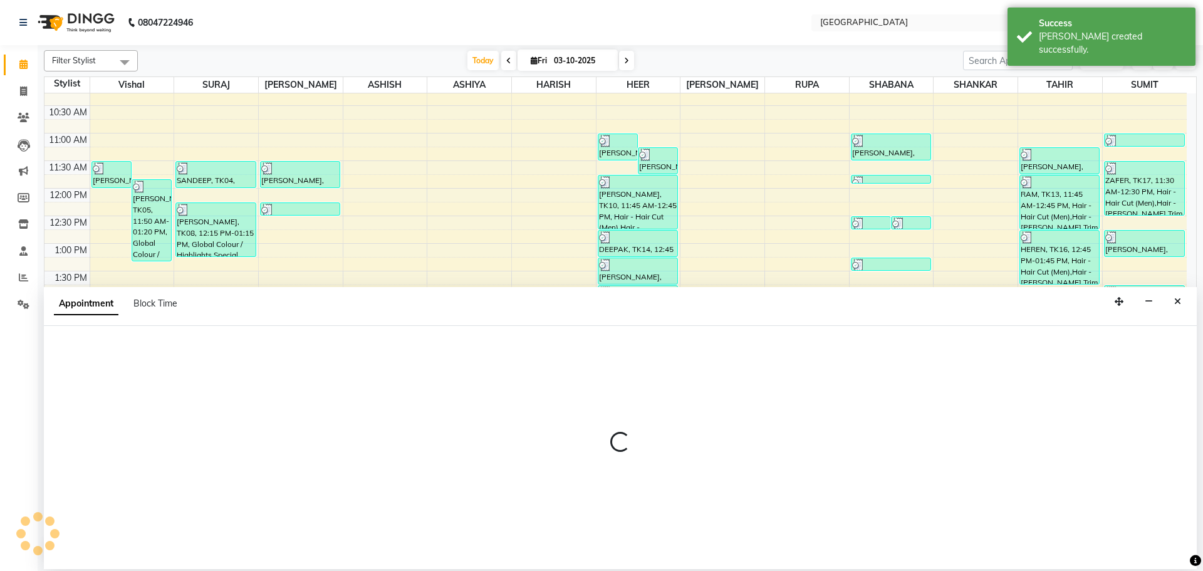
select select "89692"
select select "900"
select select "tentative"
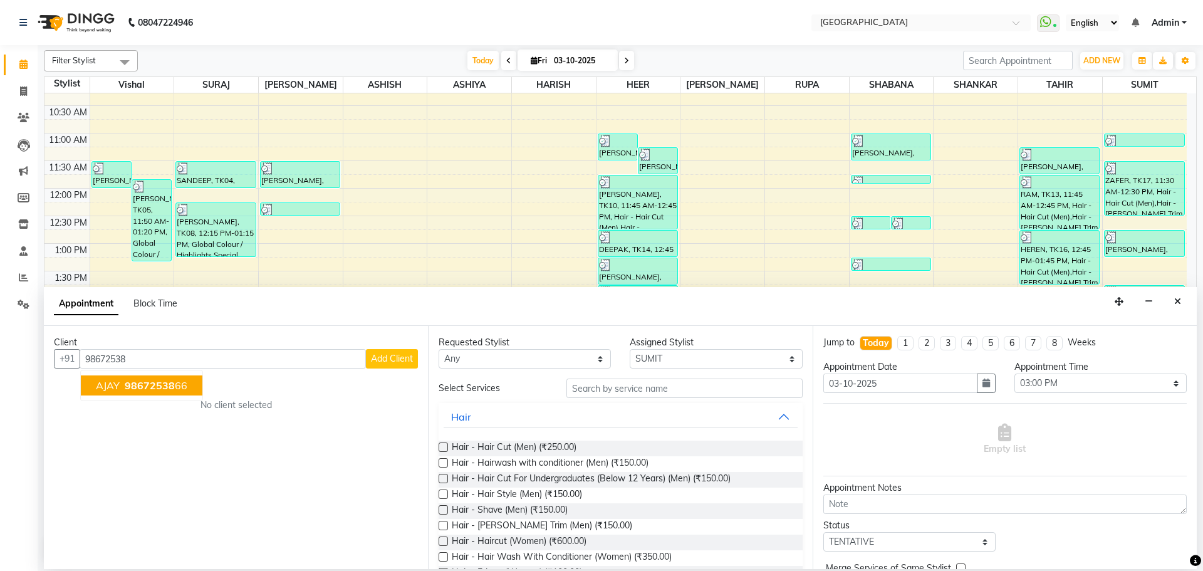
click at [137, 389] on span "98672538" at bounding box center [150, 385] width 50 height 13
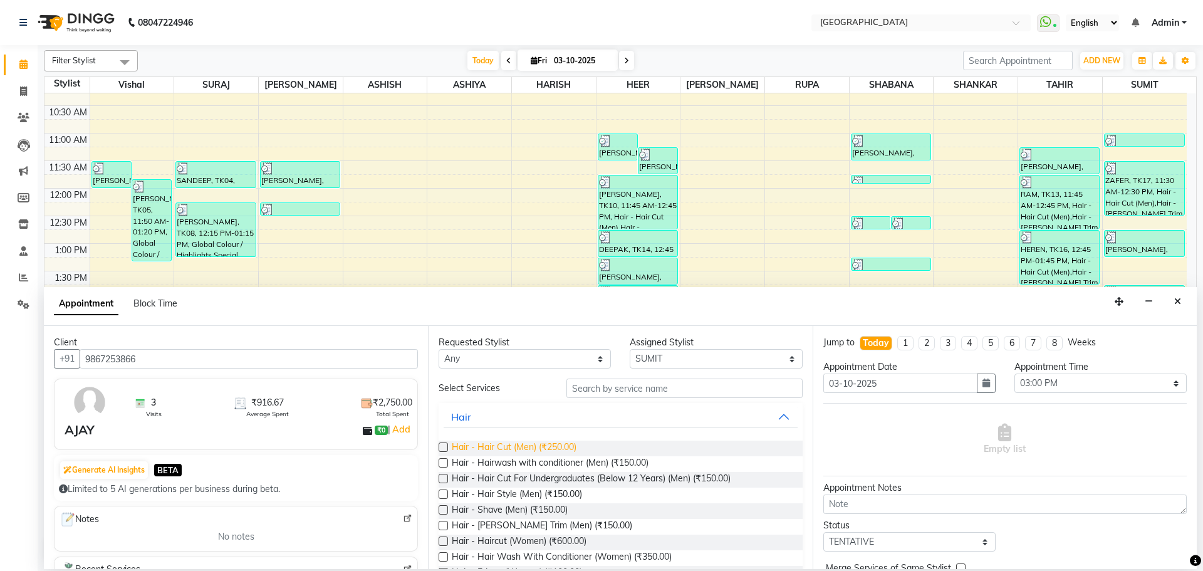
type input "9867253866"
click at [554, 442] on span "Hair - Hair Cut (Men) (₹250.00)" at bounding box center [514, 448] width 125 height 16
checkbox input "false"
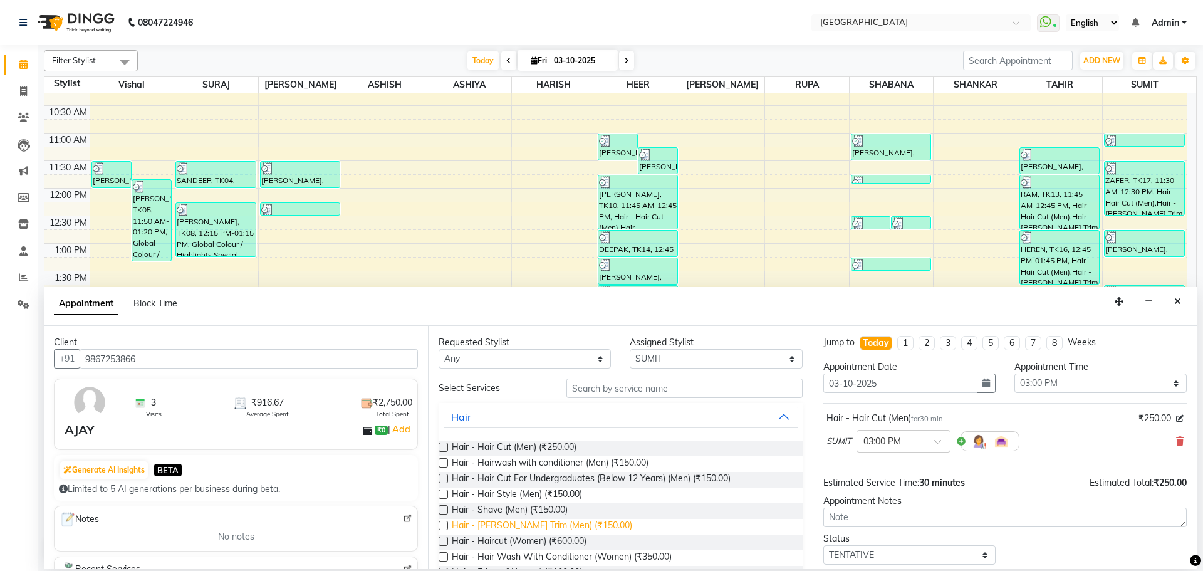
click at [556, 526] on span "Hair - [PERSON_NAME] Trim (Men) (₹150.00)" at bounding box center [542, 527] width 180 height 16
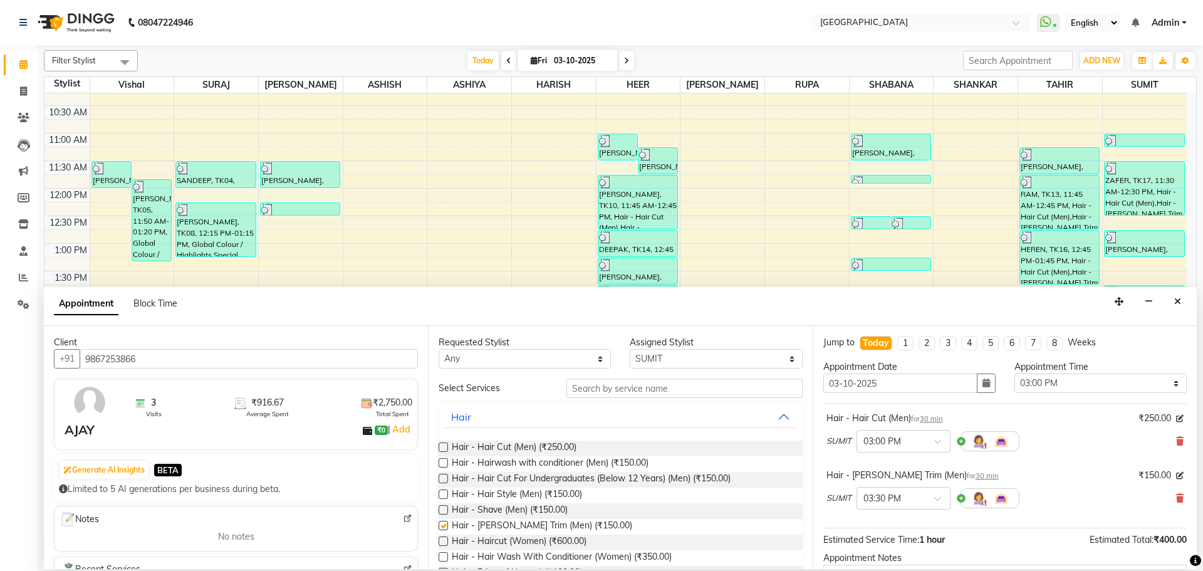
checkbox input "false"
click at [612, 394] on input "text" at bounding box center [684, 387] width 236 height 19
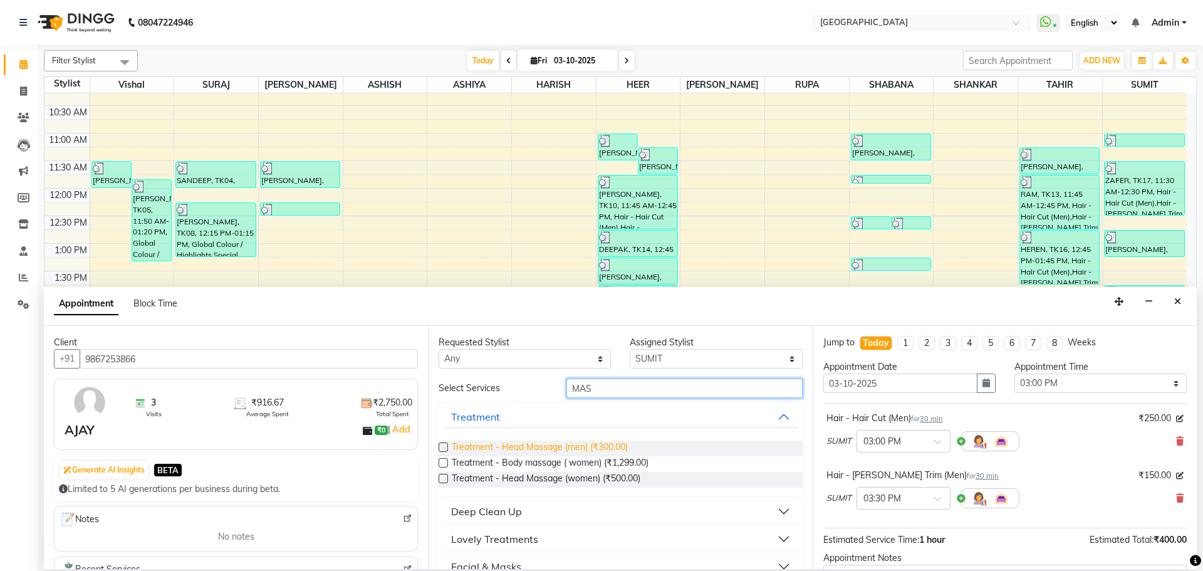
type input "MAS"
click at [607, 444] on span "Treatment - Head Massage (men) (₹300.00)" at bounding box center [540, 448] width 176 height 16
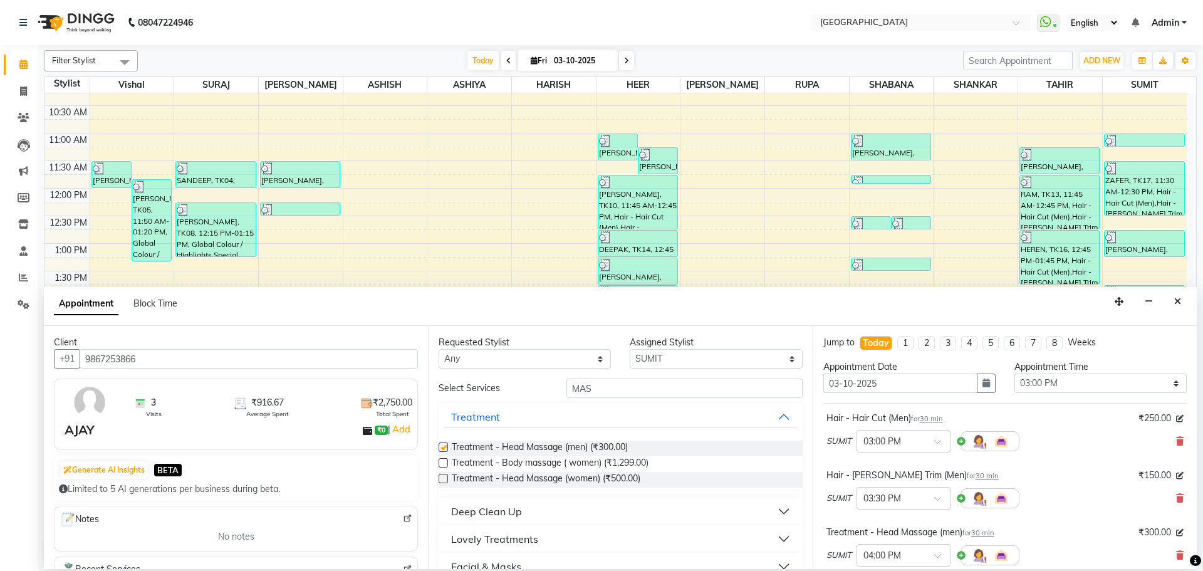
checkbox input "false"
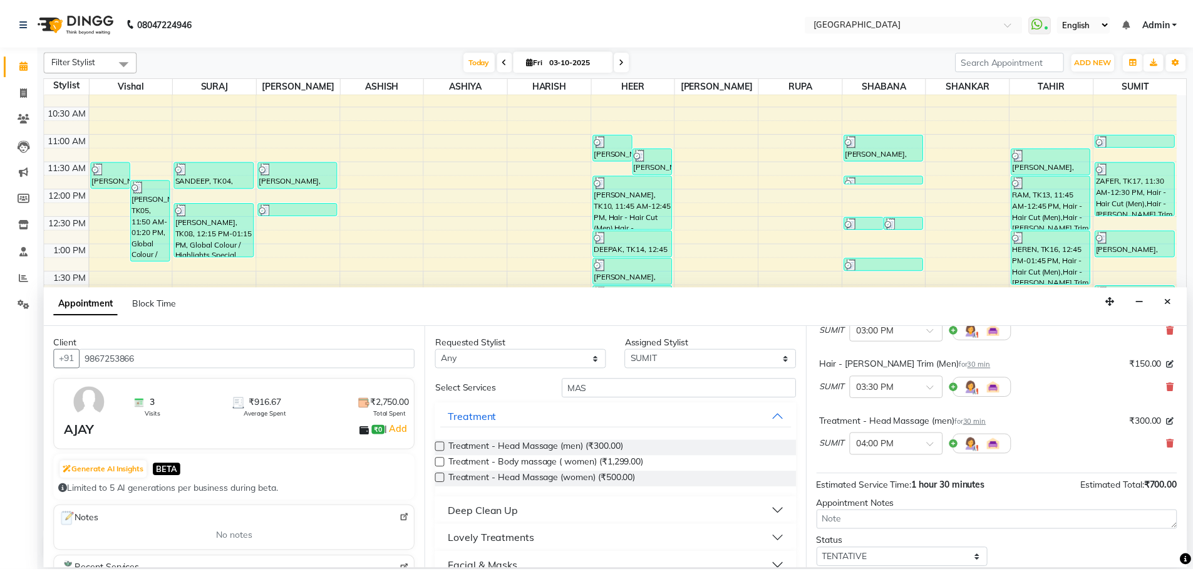
scroll to position [189, 0]
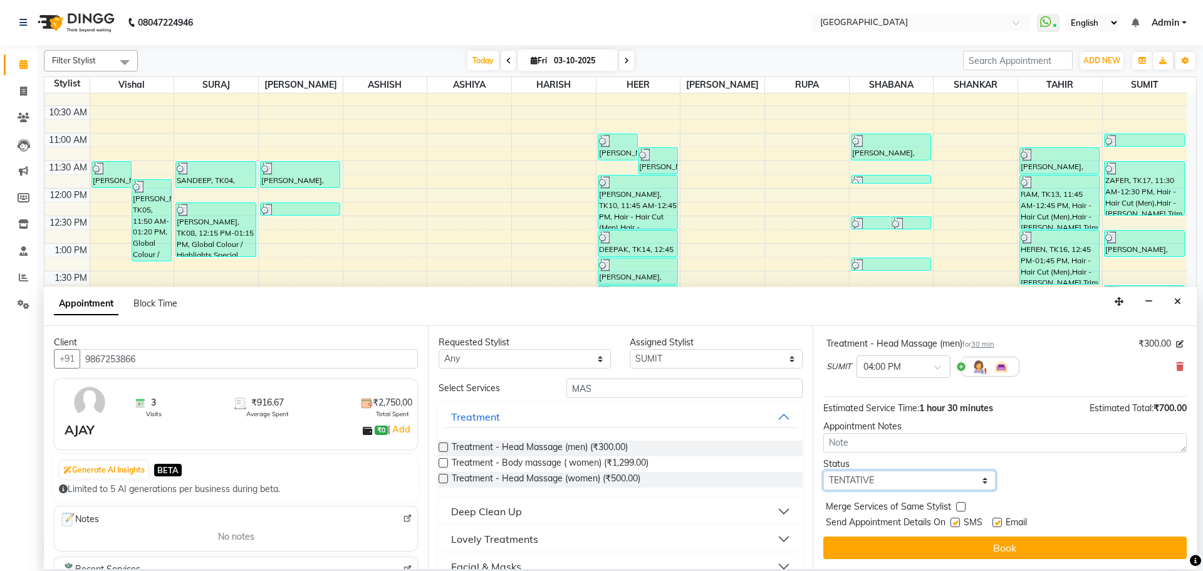
drag, startPoint x: 943, startPoint y: 479, endPoint x: 938, endPoint y: 470, distance: 9.2
click at [943, 479] on select "Select TENTATIVE CONFIRM CHECK-IN UPCOMING" at bounding box center [909, 479] width 172 height 19
select select "confirm booking"
click at [823, 470] on select "Select TENTATIVE CONFIRM CHECK-IN UPCOMING" at bounding box center [909, 479] width 172 height 19
click at [961, 504] on label at bounding box center [960, 506] width 9 height 9
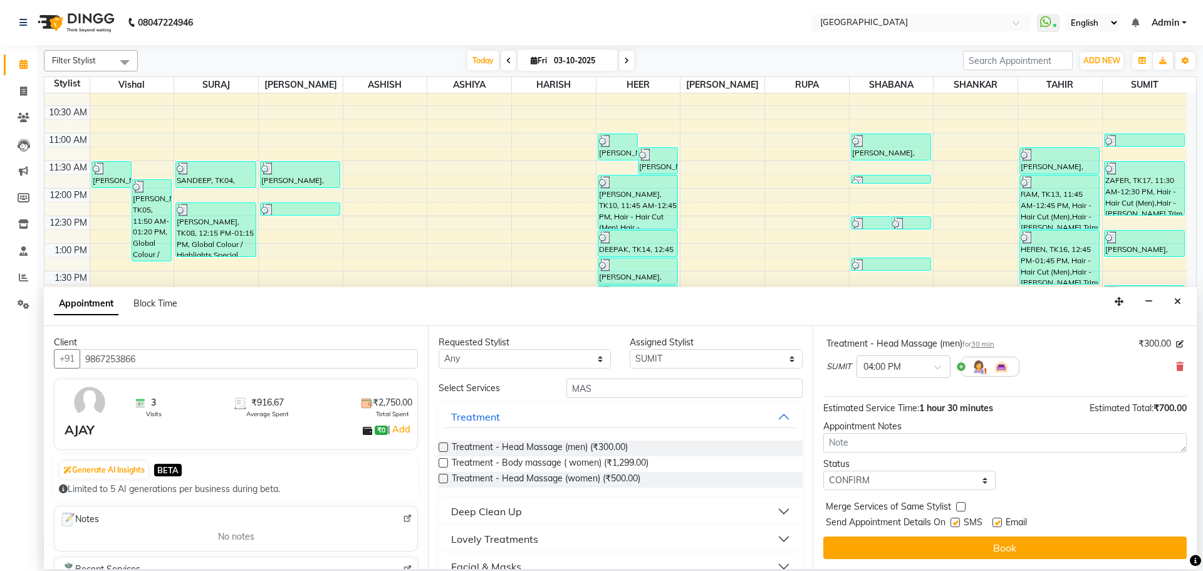
click at [961, 504] on input "checkbox" at bounding box center [960, 508] width 8 height 8
checkbox input "true"
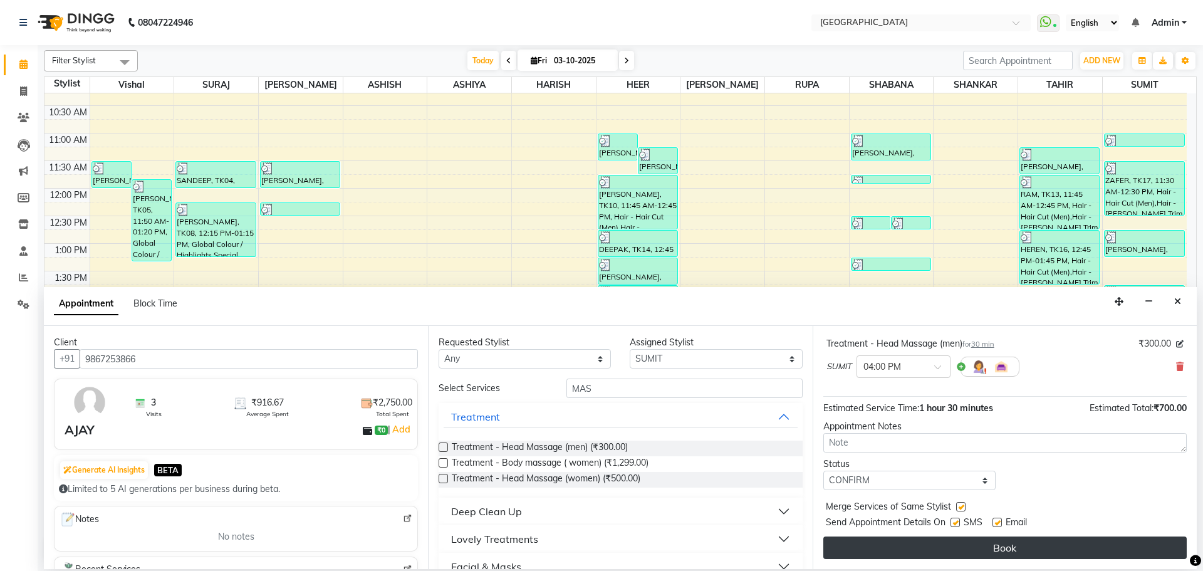
click at [961, 553] on button "Book" at bounding box center [1004, 547] width 363 height 23
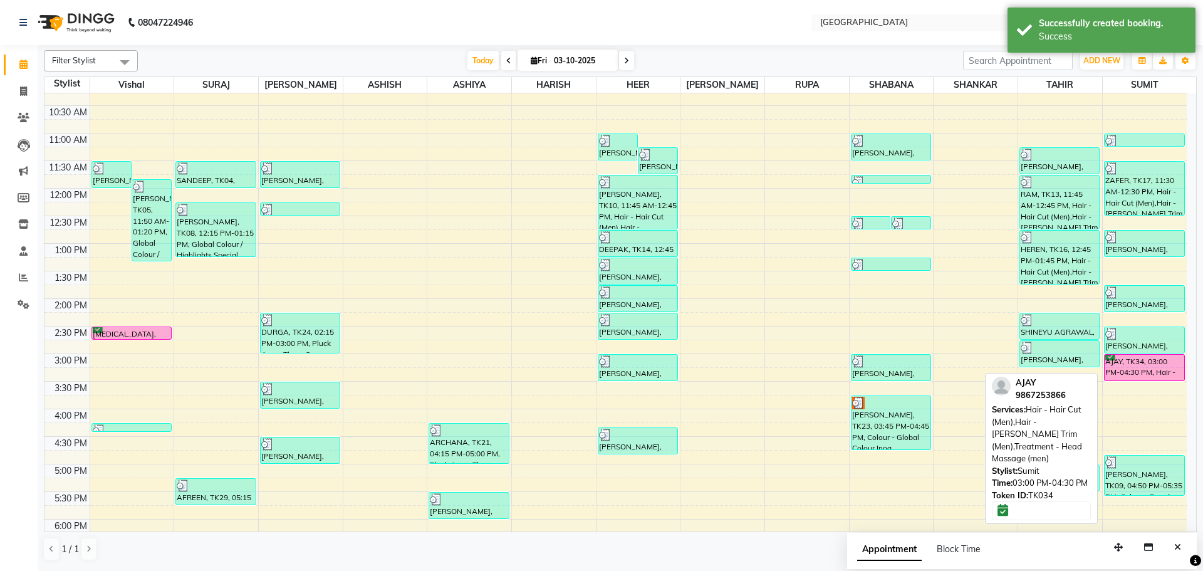
drag, startPoint x: 1131, startPoint y: 433, endPoint x: 1136, endPoint y: 375, distance: 58.4
click at [1136, 375] on div "[PERSON_NAME], TK12, 11:00 AM-11:15 AM, Treatment - Loreal Hair Spa (Men) ZAFER…" at bounding box center [1145, 408] width 84 height 881
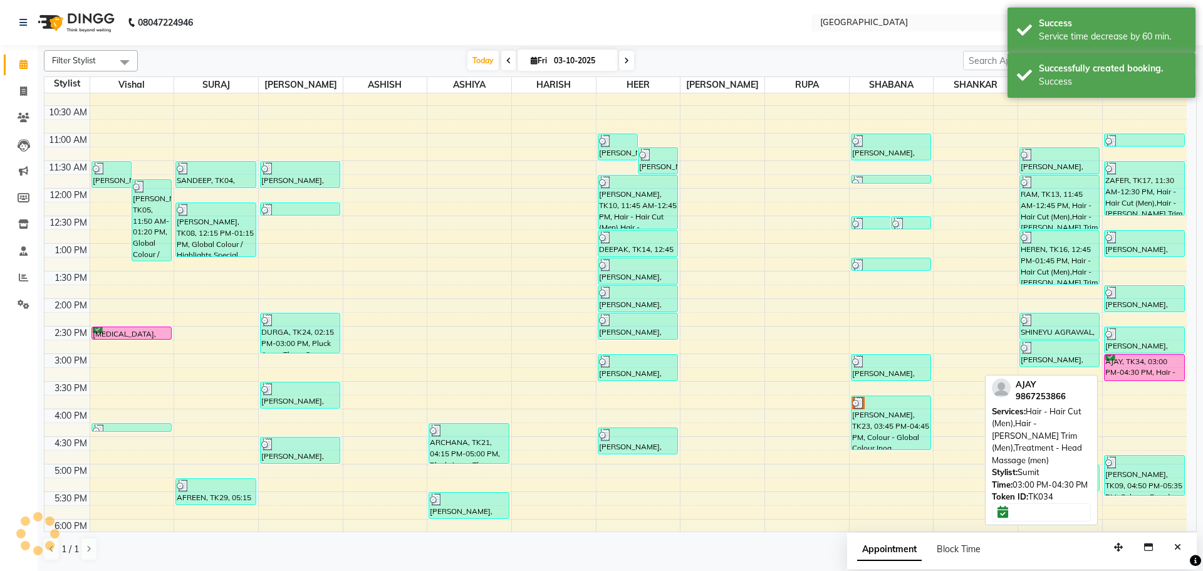
click at [1136, 368] on div "AJAY, TK34, 03:00 PM-04:30 PM, Hair - Hair Cut (Men),Hair - [PERSON_NAME] Trim …" at bounding box center [1144, 368] width 80 height 26
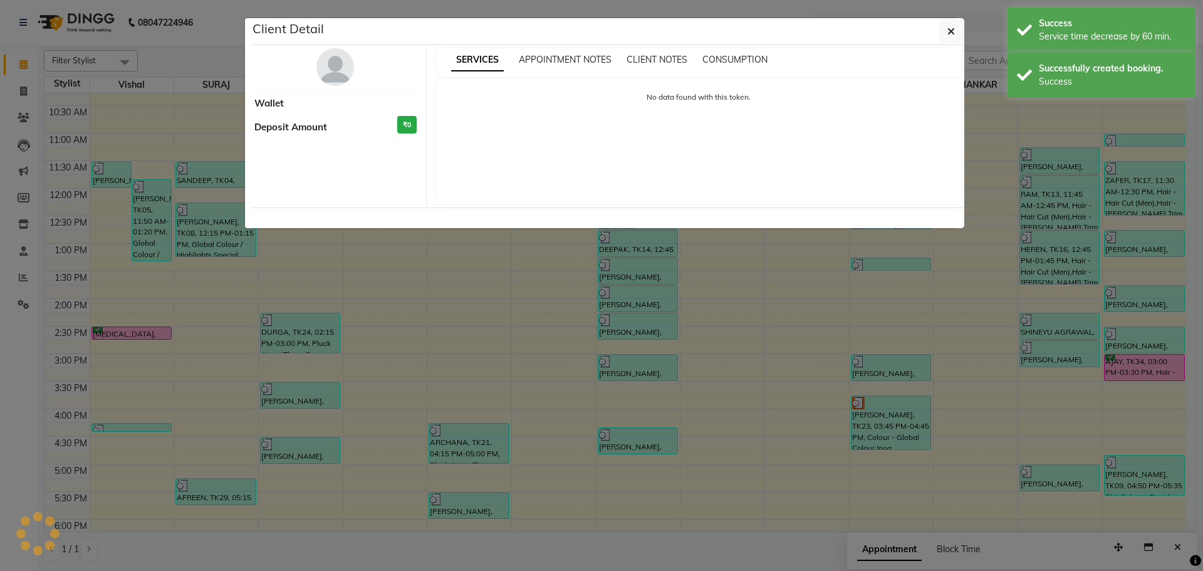
select select "6"
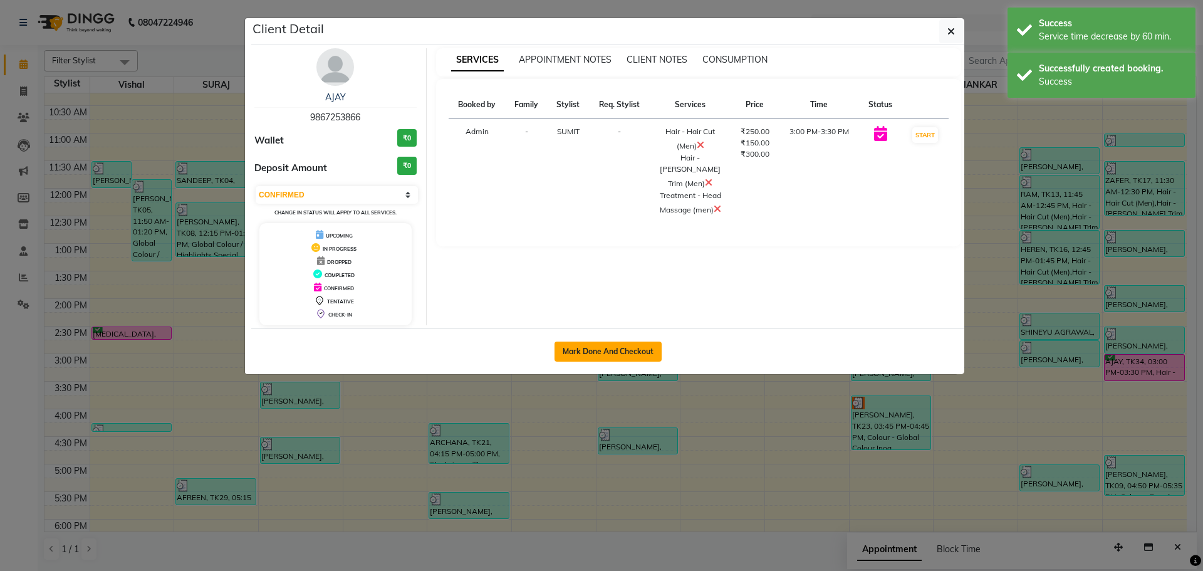
click at [556, 351] on button "Mark Done And Checkout" at bounding box center [607, 351] width 107 height 20
select select "508"
select select "service"
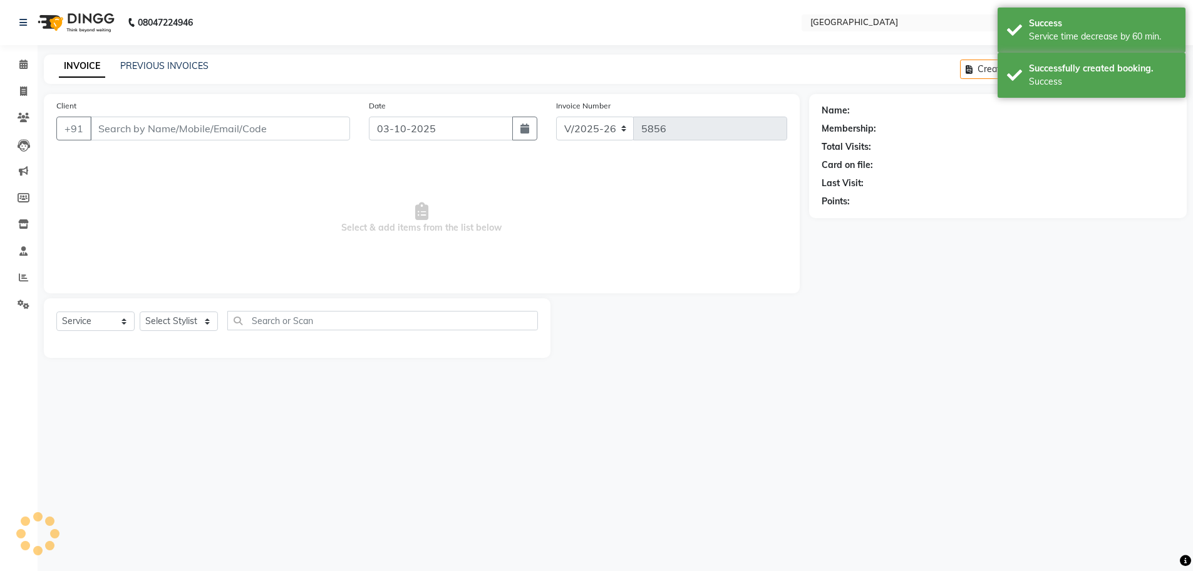
type input "9867253866"
select select "89692"
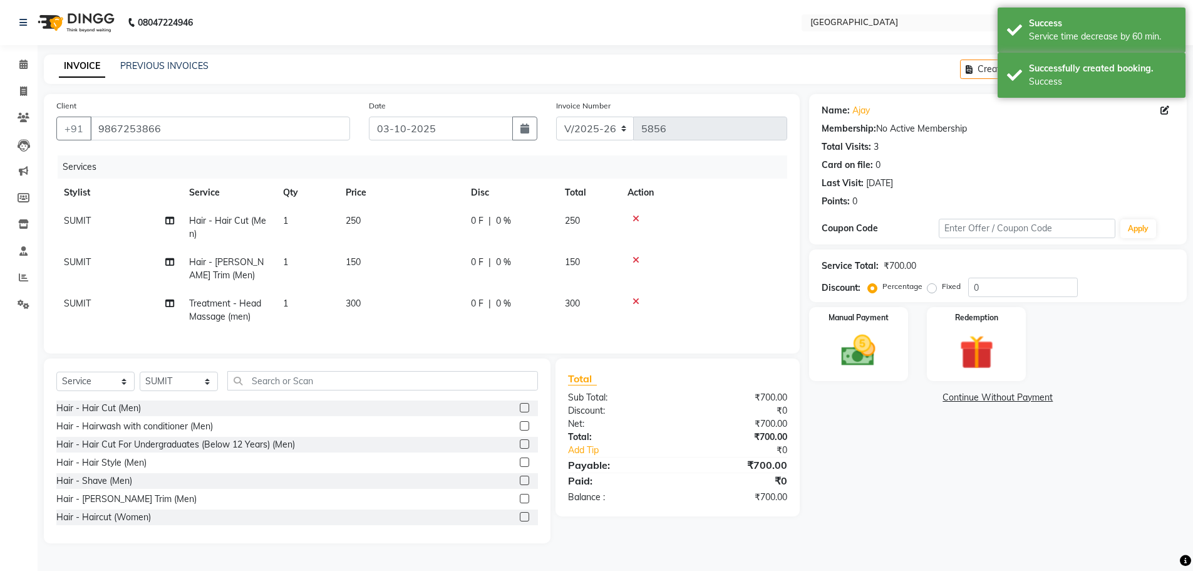
click at [558, 215] on td "250" at bounding box center [589, 227] width 63 height 41
select select "89692"
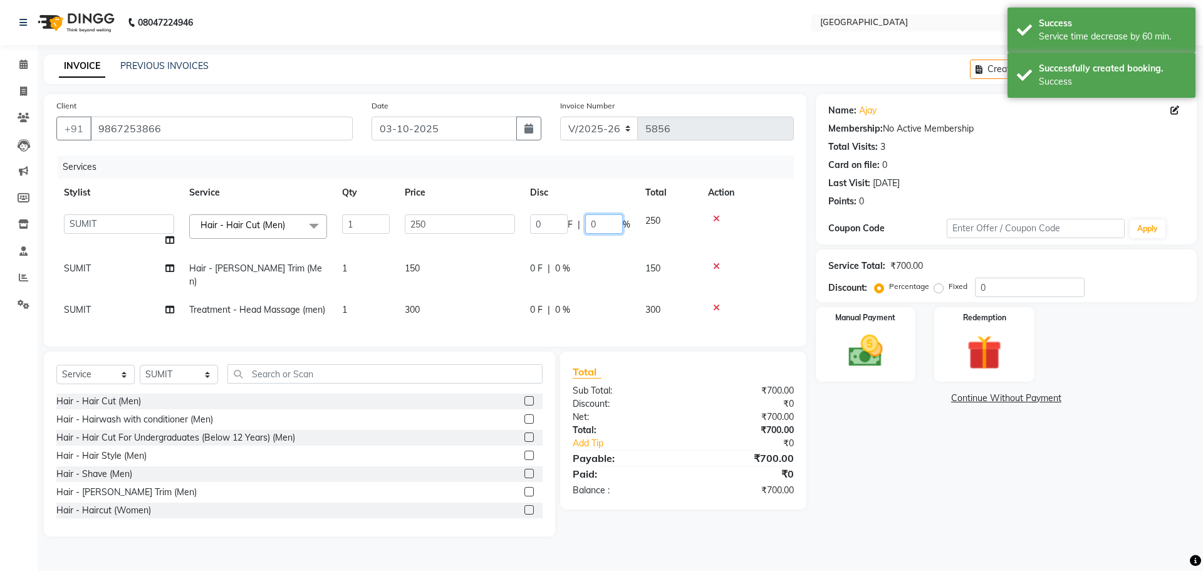
click at [585, 217] on input "0" at bounding box center [604, 223] width 38 height 19
type input "20"
click at [848, 343] on img at bounding box center [865, 350] width 58 height 41
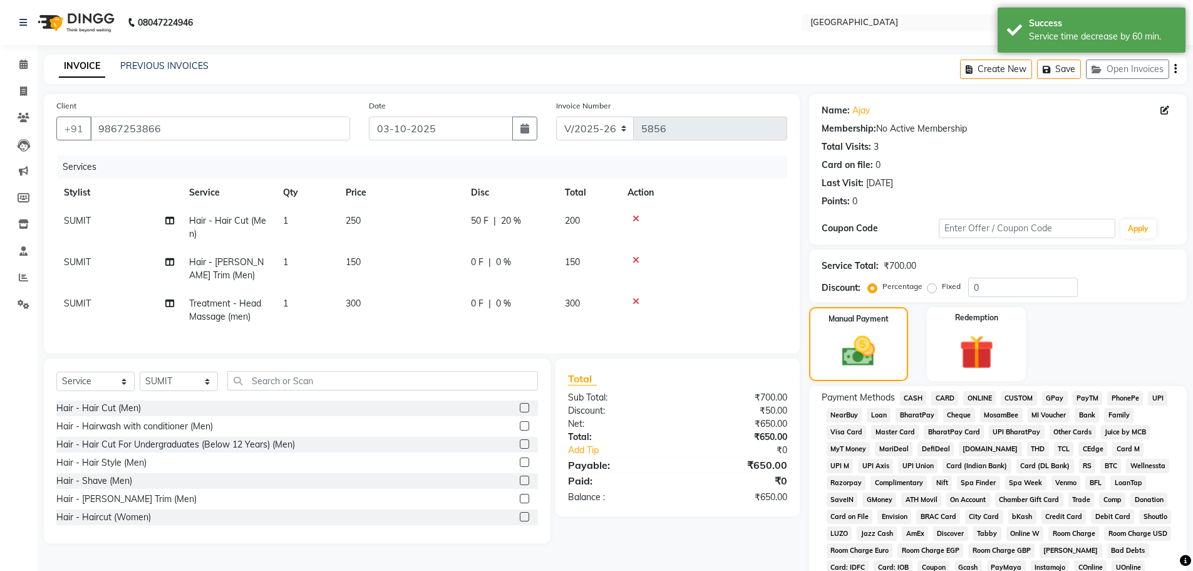
click at [1062, 400] on span "GPay" at bounding box center [1055, 398] width 26 height 14
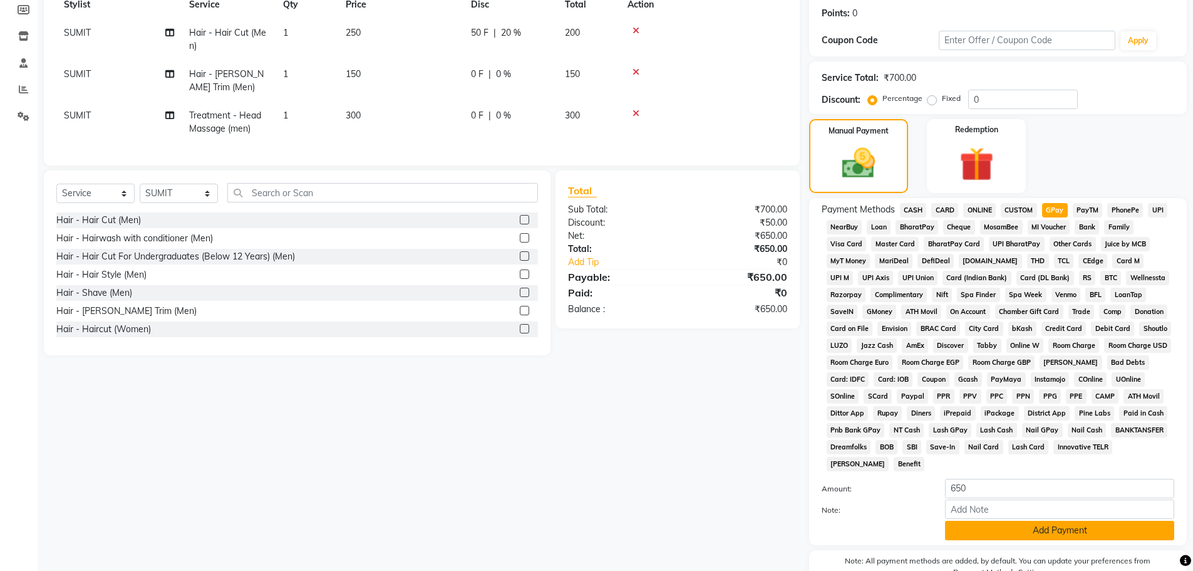
click at [1056, 530] on button "Add Payment" at bounding box center [1059, 530] width 229 height 19
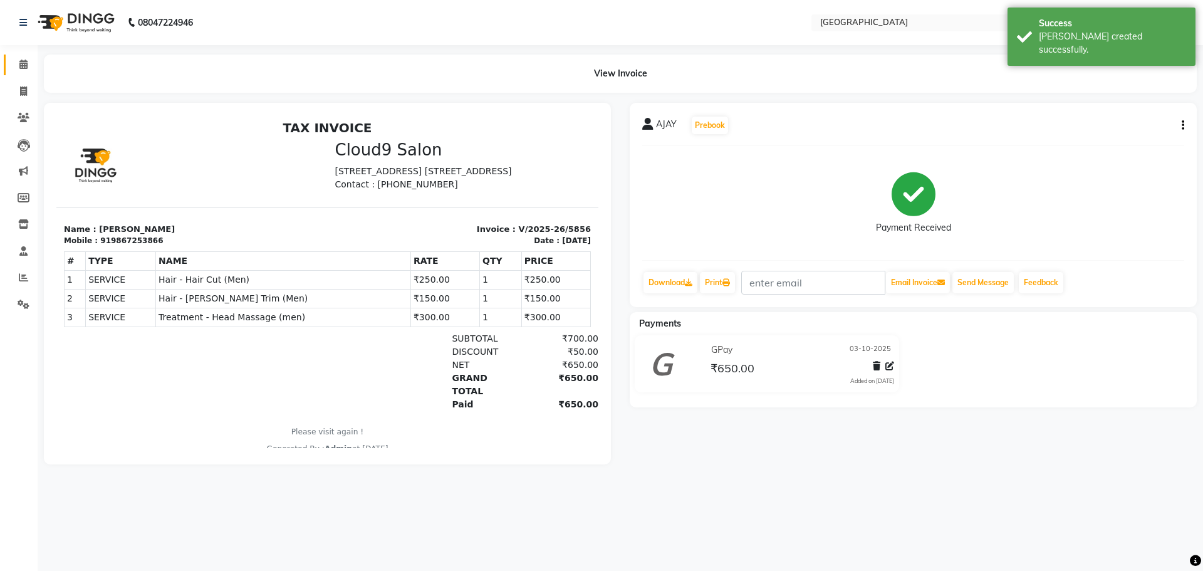
click at [9, 65] on link "Calendar" at bounding box center [19, 64] width 30 height 21
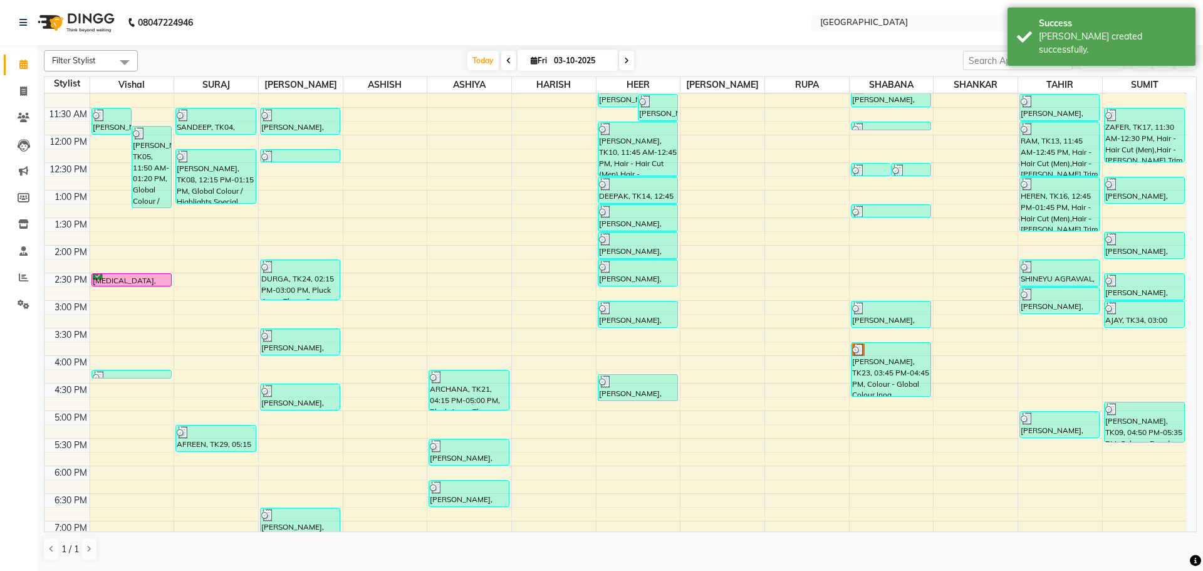
scroll to position [169, 0]
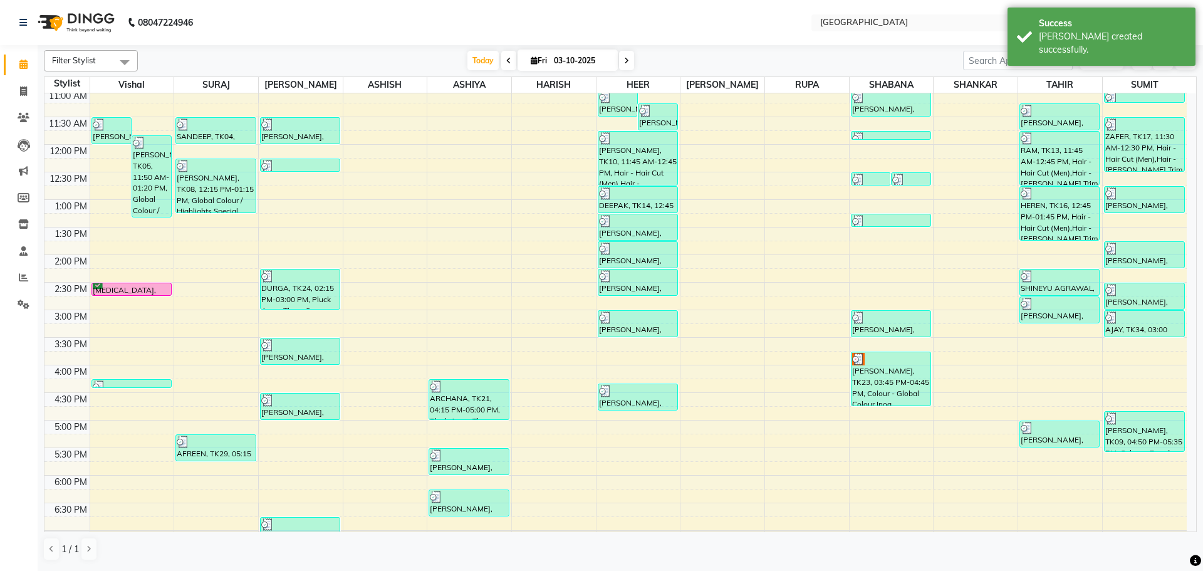
click at [1061, 329] on div "8:00 AM 8:30 AM 9:00 AM 9:30 AM 10:00 AM 10:30 AM 11:00 AM 11:30 AM 12:00 PM 12…" at bounding box center [615, 364] width 1142 height 881
select select "42424"
select select "915"
select select "tentative"
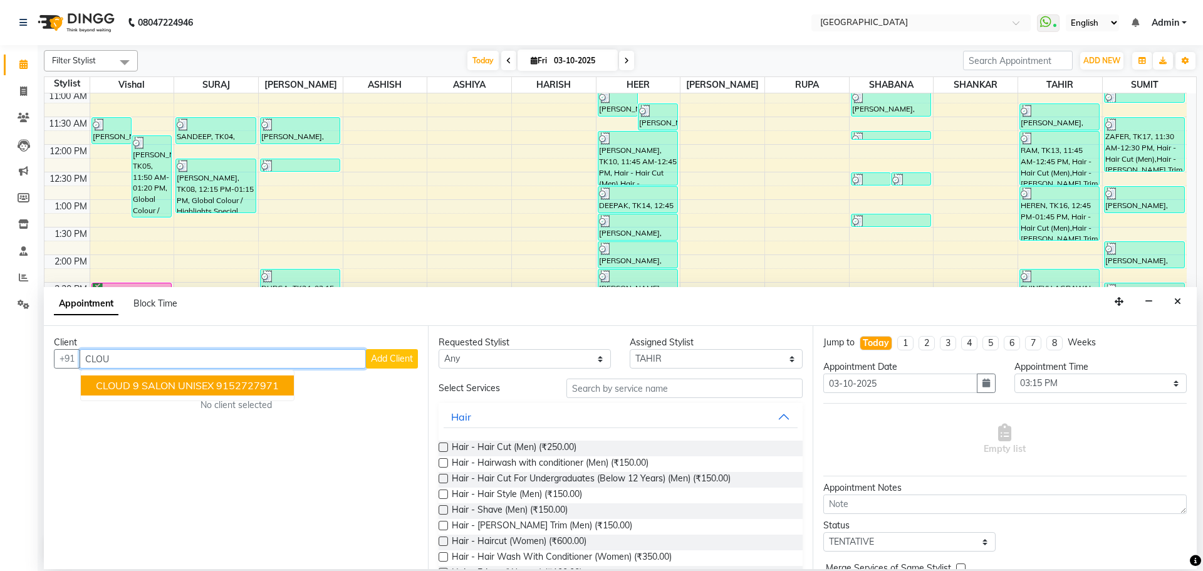
click at [198, 392] on button "CLOUD 9 SALON UNISEX 9152727971" at bounding box center [187, 385] width 213 height 20
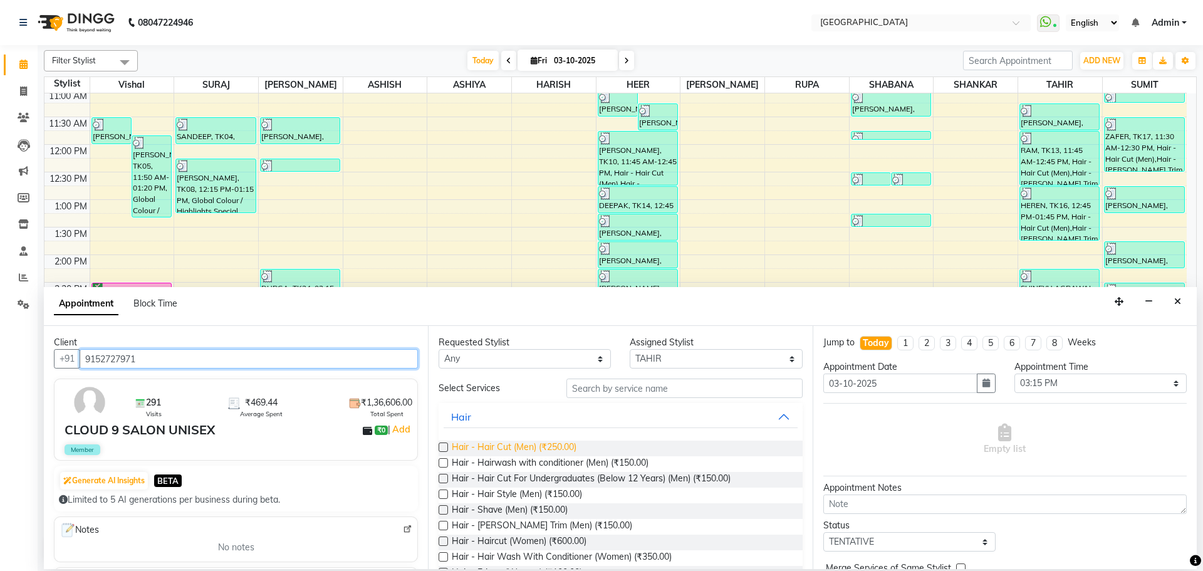
type input "9152727971"
click at [553, 443] on span "Hair - Hair Cut (Men) (₹250.00)" at bounding box center [514, 448] width 125 height 16
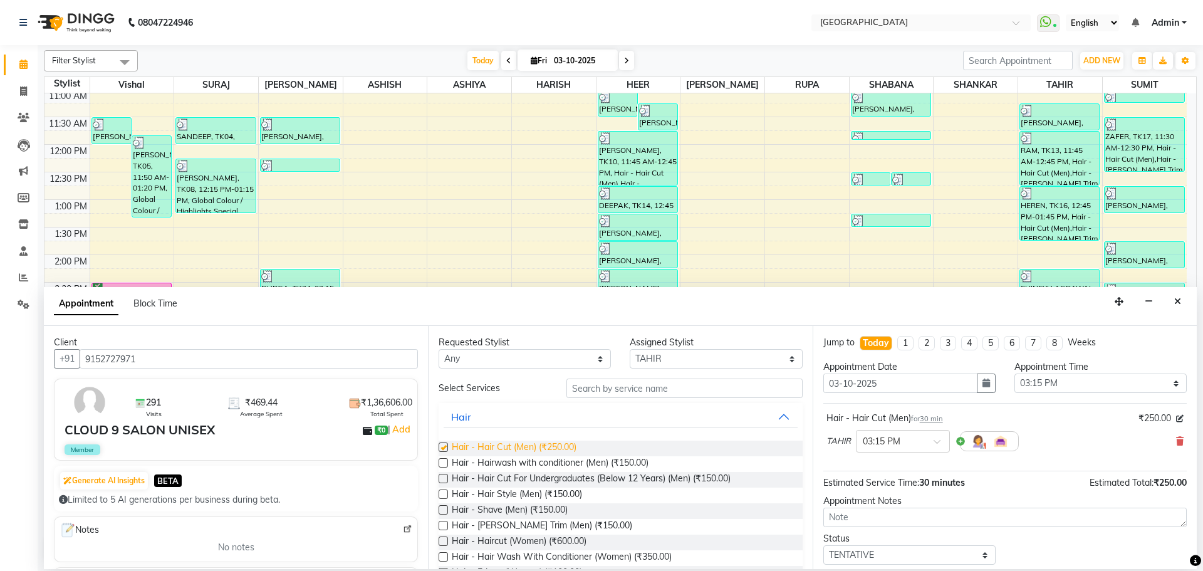
checkbox input "false"
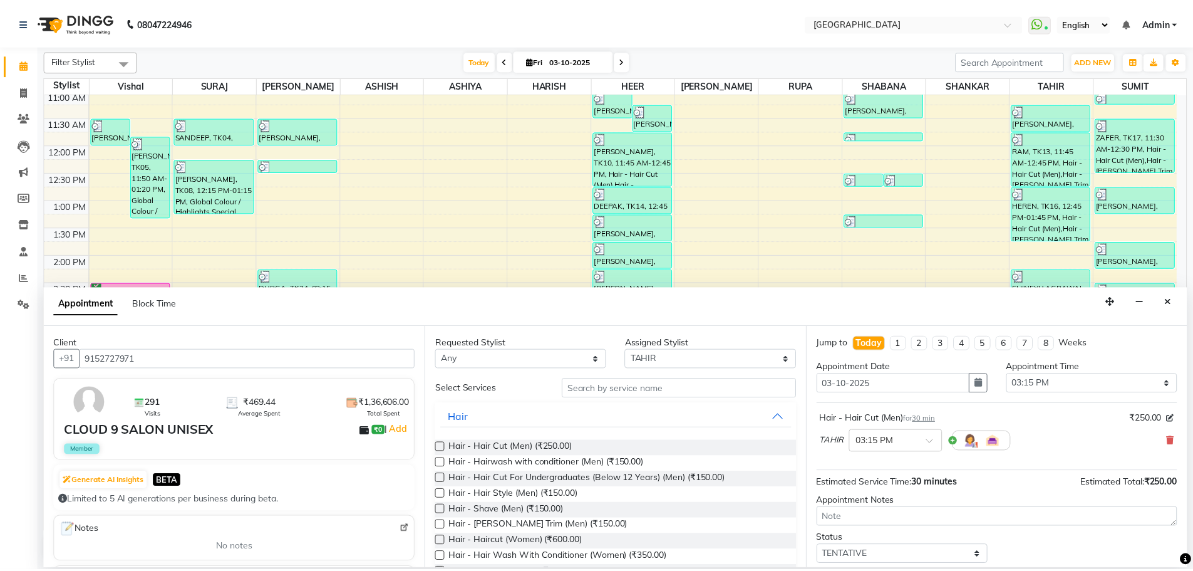
scroll to position [75, 0]
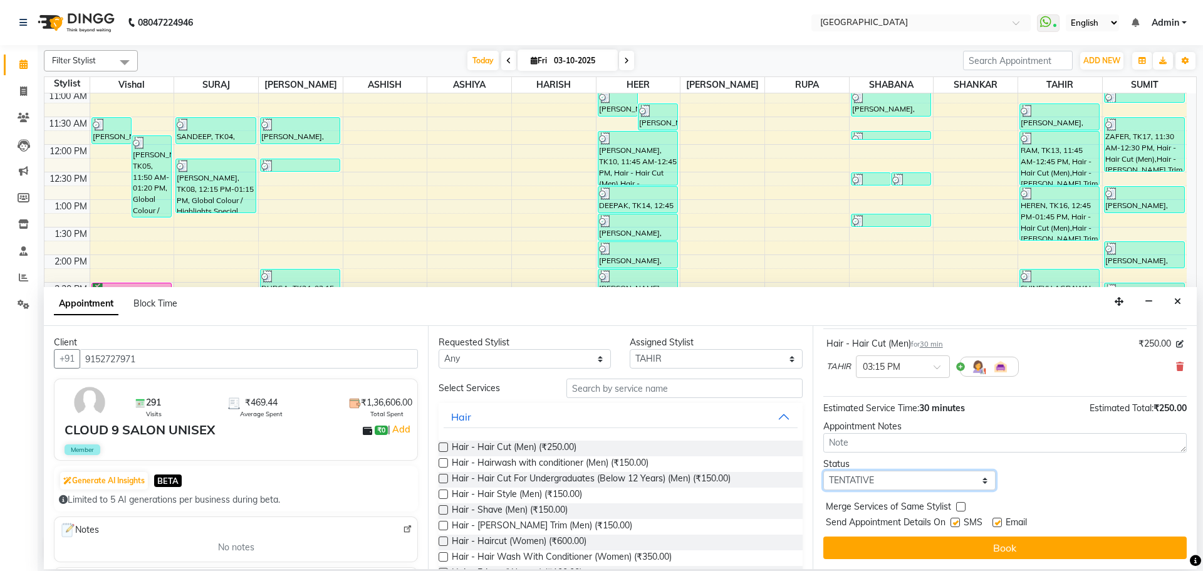
drag, startPoint x: 916, startPoint y: 484, endPoint x: 915, endPoint y: 460, distance: 23.2
click at [916, 484] on select "Select TENTATIVE CONFIRM CHECK-IN UPCOMING" at bounding box center [909, 479] width 172 height 19
click at [915, 459] on div "Status" at bounding box center [909, 463] width 172 height 13
drag, startPoint x: 929, startPoint y: 481, endPoint x: 929, endPoint y: 470, distance: 10.6
click at [929, 481] on select "Select TENTATIVE CONFIRM CHECK-IN UPCOMING" at bounding box center [909, 479] width 172 height 19
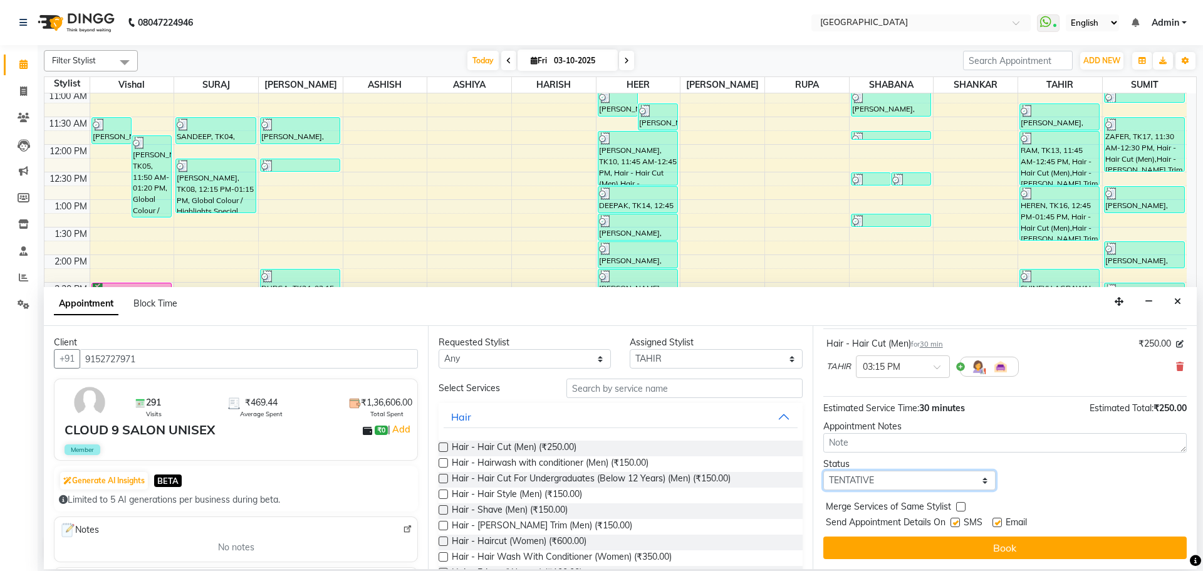
select select "check-in"
click at [823, 470] on select "Select TENTATIVE CONFIRM CHECK-IN UPCOMING" at bounding box center [909, 479] width 172 height 19
click at [957, 502] on label at bounding box center [960, 506] width 9 height 9
click at [957, 504] on input "checkbox" at bounding box center [960, 508] width 8 height 8
checkbox input "true"
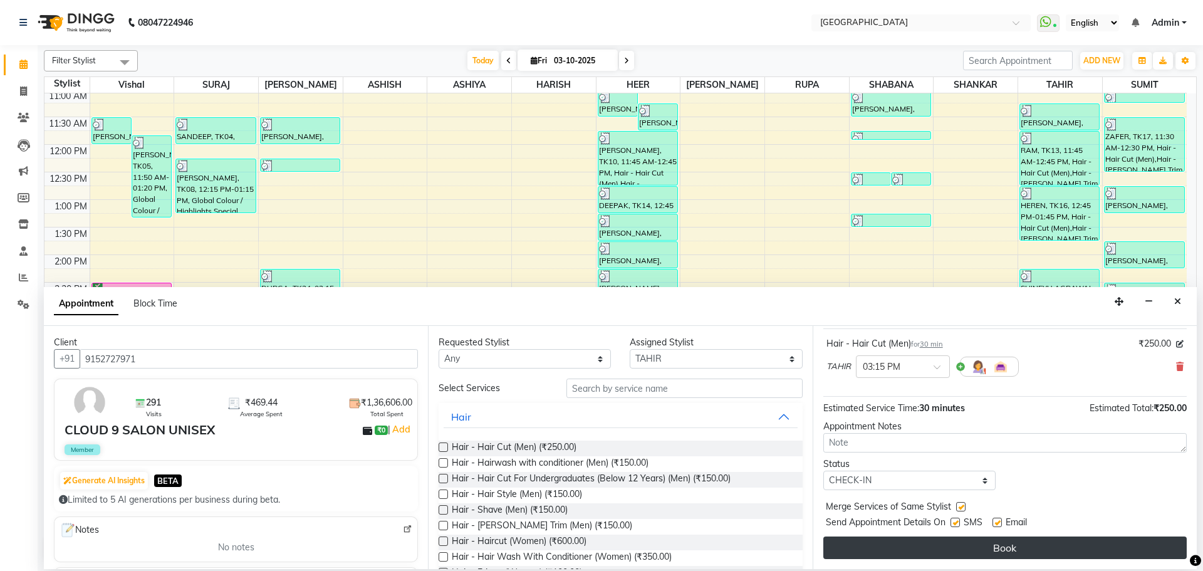
click at [956, 541] on button "Book" at bounding box center [1004, 547] width 363 height 23
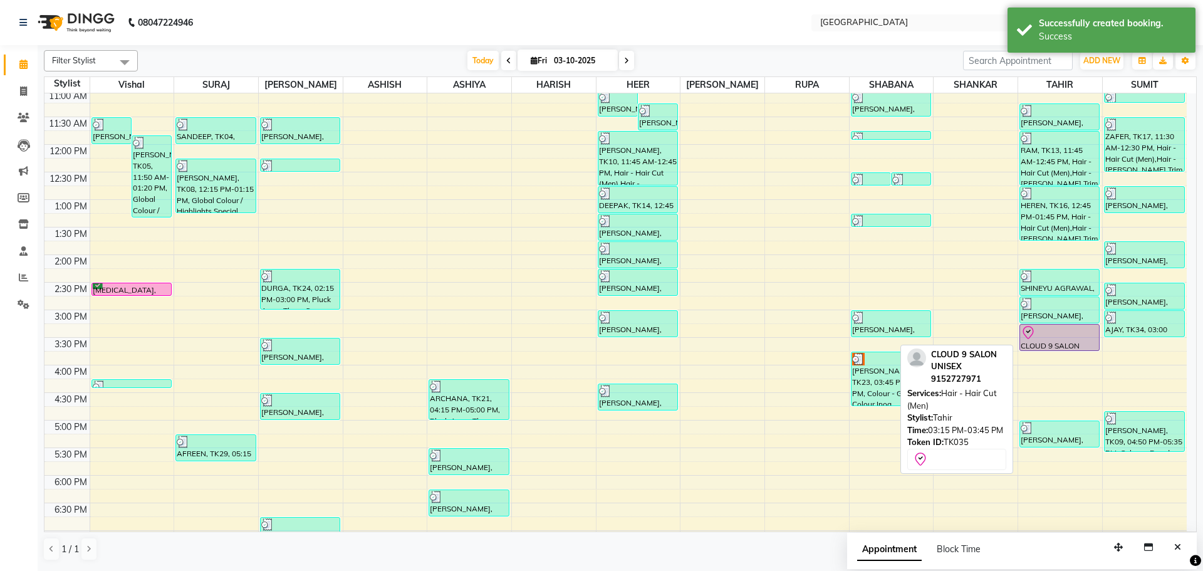
click at [1040, 341] on div "CLOUD 9 SALON UNISEX, TK35, 03:15 PM-03:45 PM, Hair - Hair Cut (Men)" at bounding box center [1059, 337] width 79 height 26
select select "8"
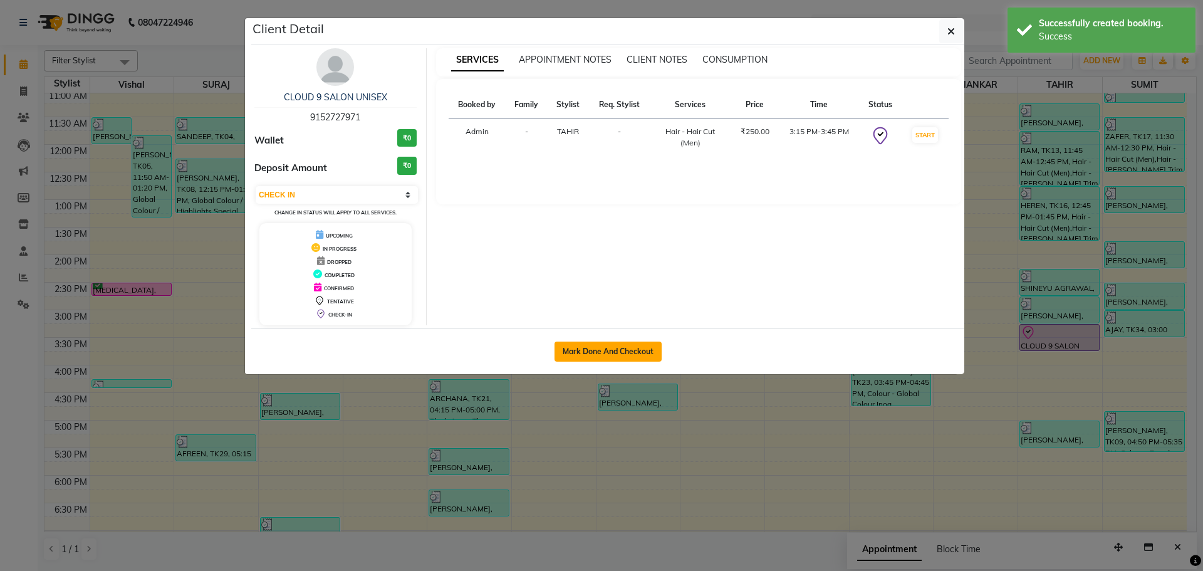
click at [574, 356] on button "Mark Done And Checkout" at bounding box center [607, 351] width 107 height 20
select select "508"
select select "service"
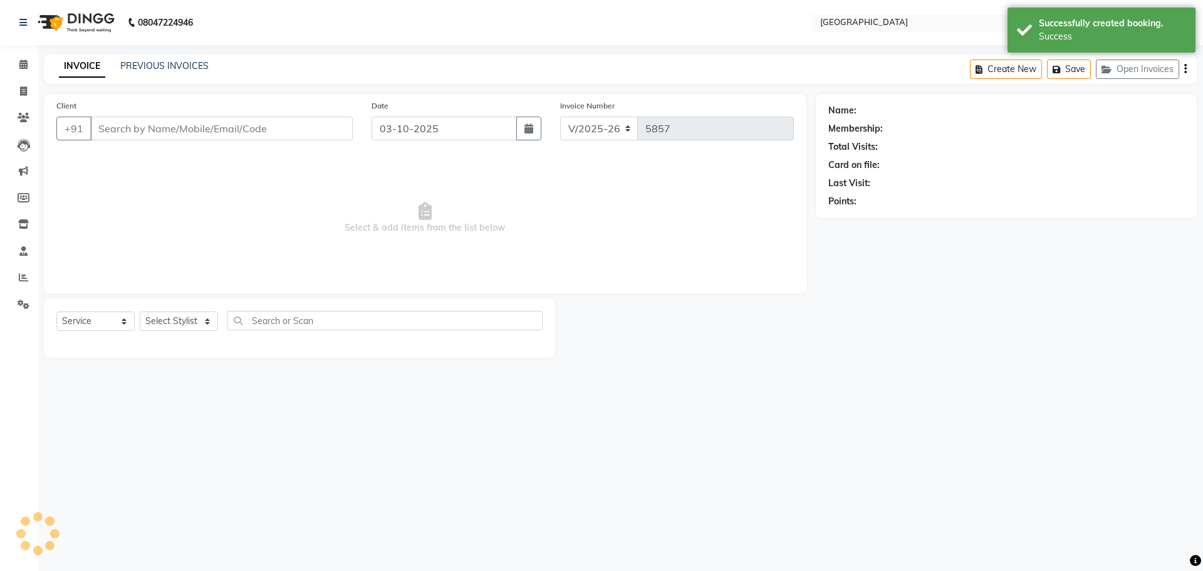
type input "9152727971"
select select "42424"
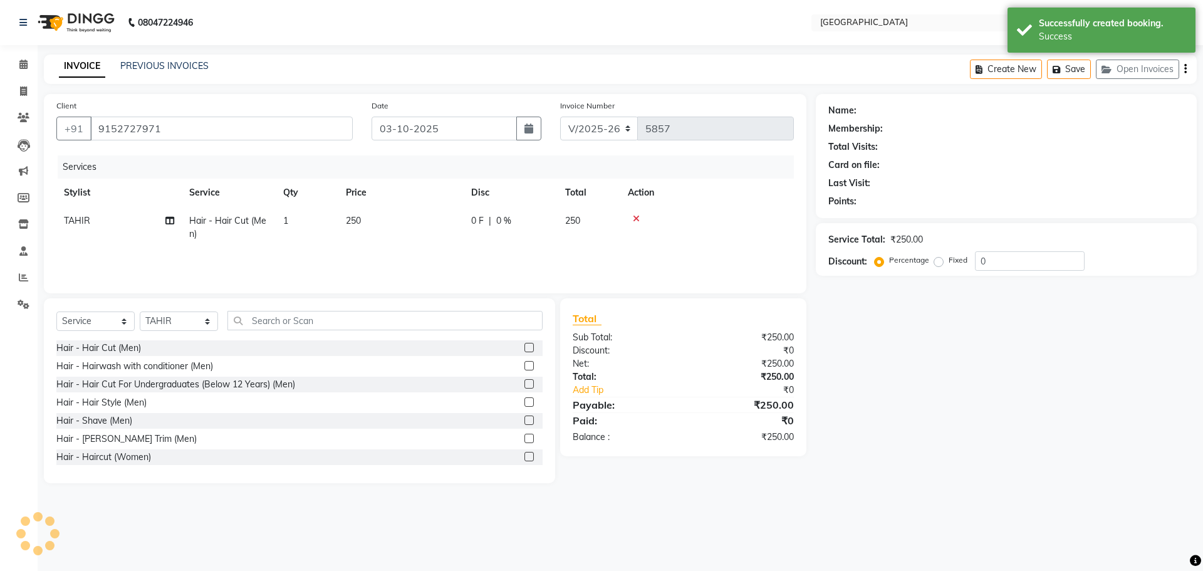
select select "1: Object"
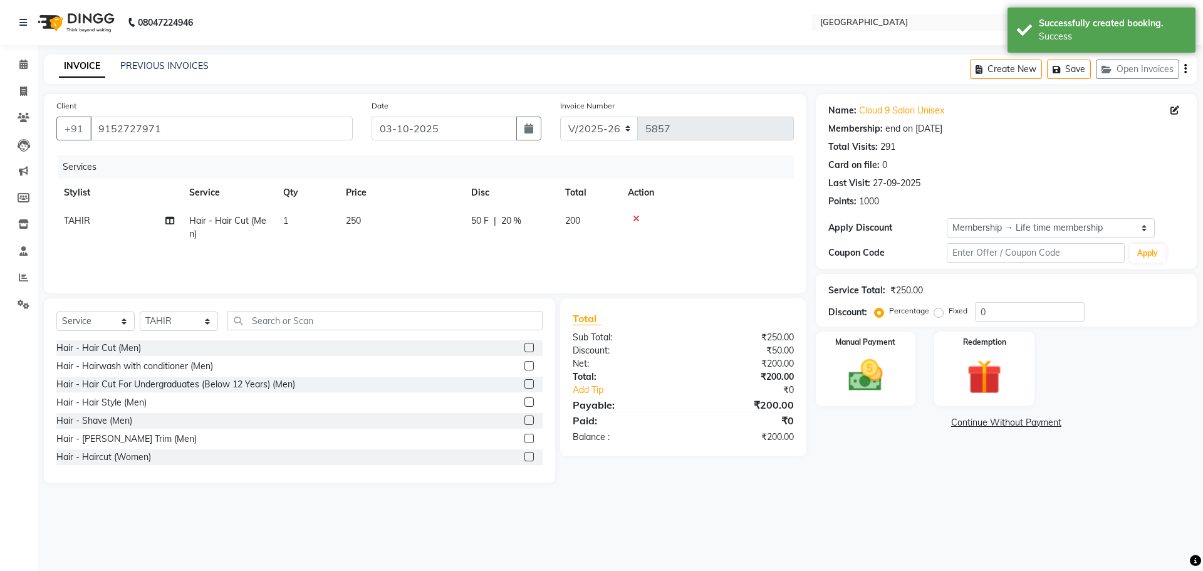
type input "20"
click at [896, 366] on div "Manual Payment" at bounding box center [865, 368] width 104 height 77
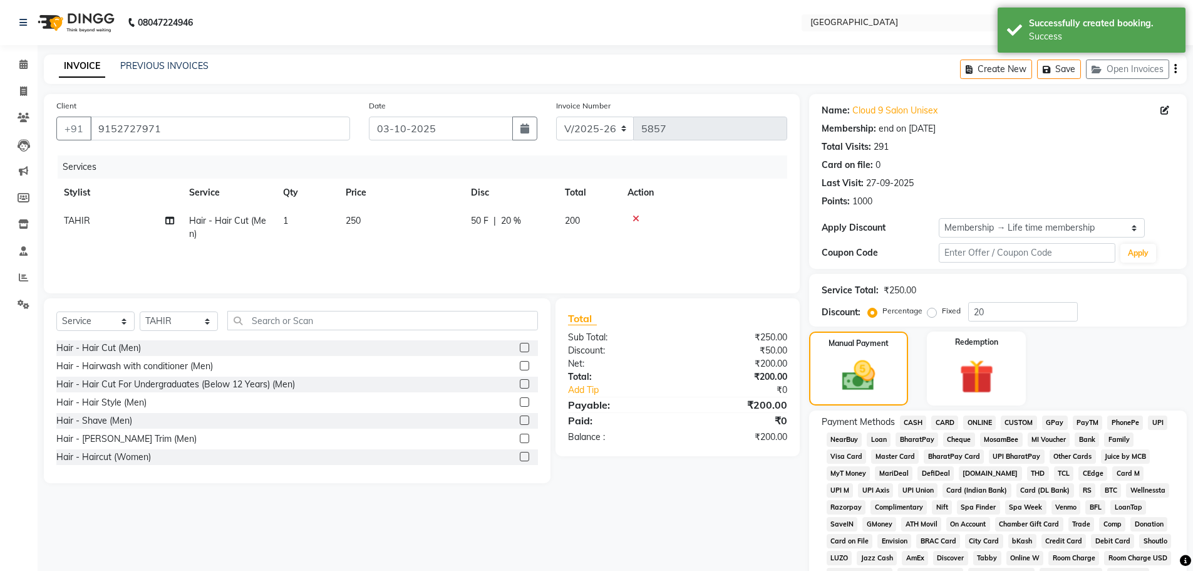
drag, startPoint x: 1054, startPoint y: 422, endPoint x: 1012, endPoint y: 445, distance: 48.2
click at [1054, 424] on span "GPay" at bounding box center [1055, 422] width 26 height 14
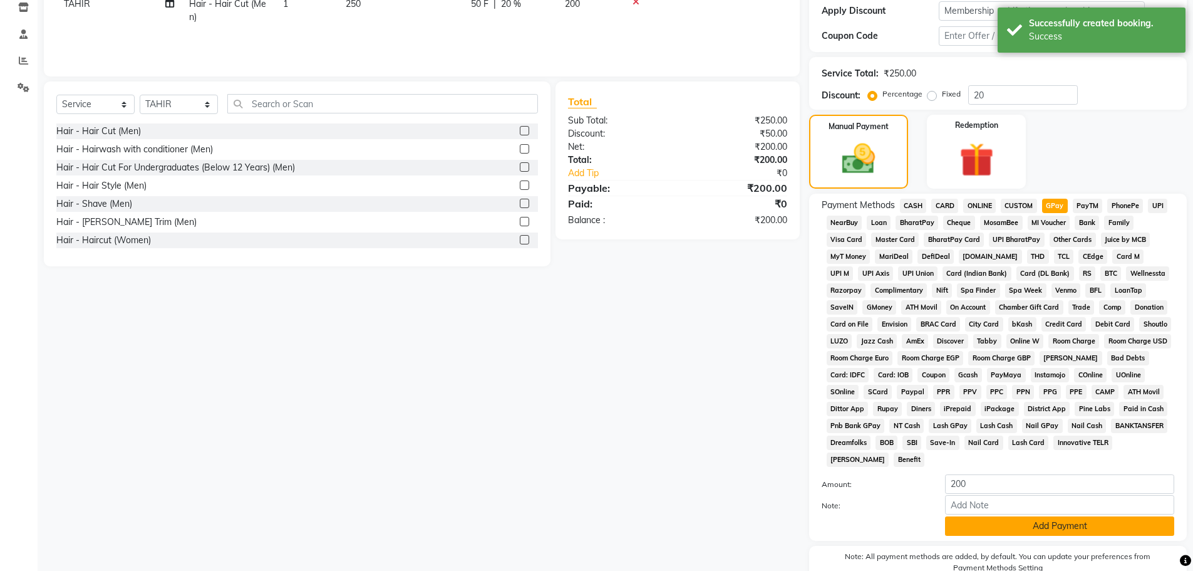
scroll to position [279, 0]
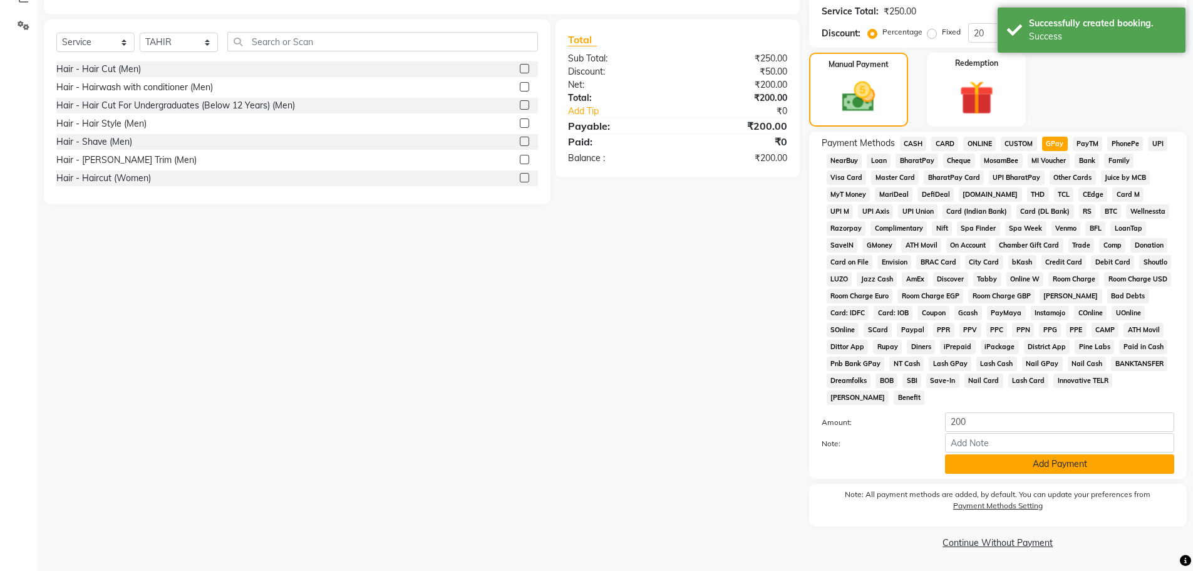
click at [1002, 467] on button "Add Payment" at bounding box center [1059, 463] width 229 height 19
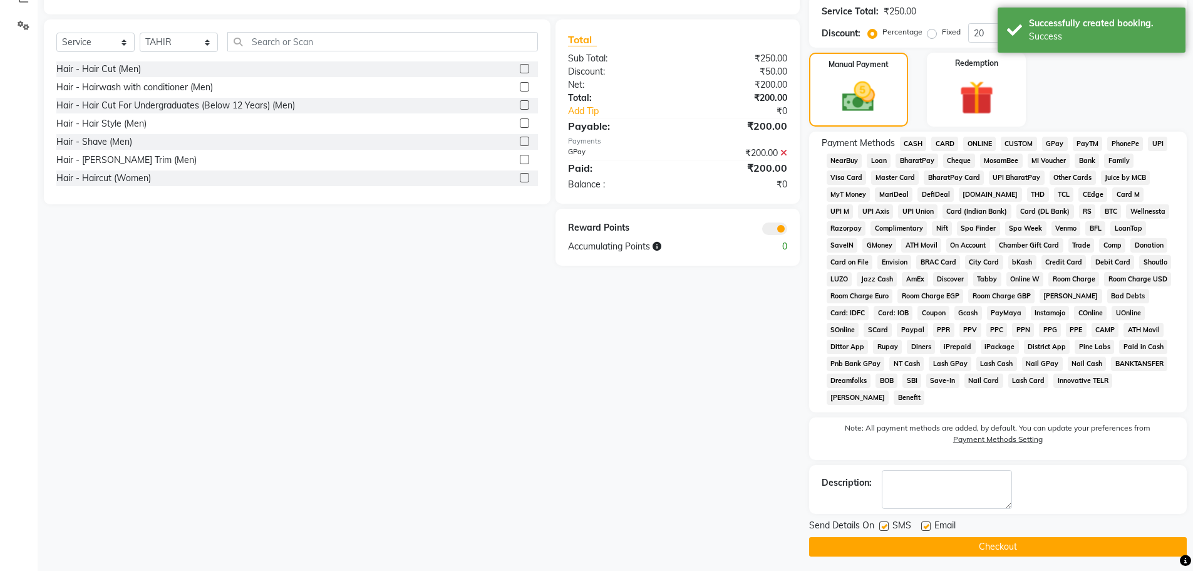
click at [992, 544] on button "Checkout" at bounding box center [998, 546] width 378 height 19
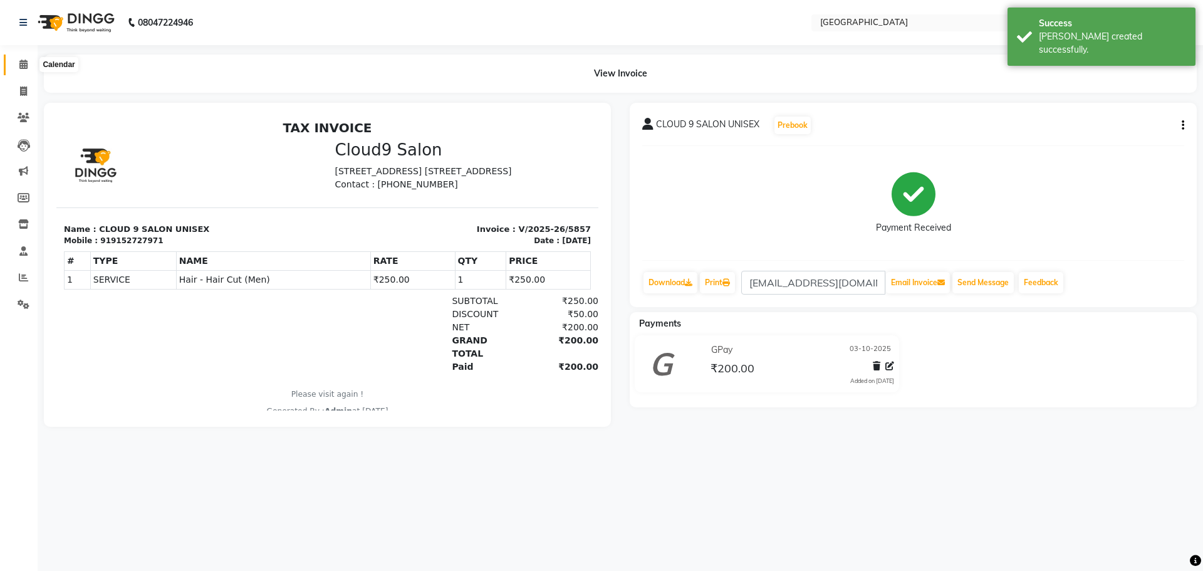
click at [30, 63] on span at bounding box center [24, 65] width 22 height 14
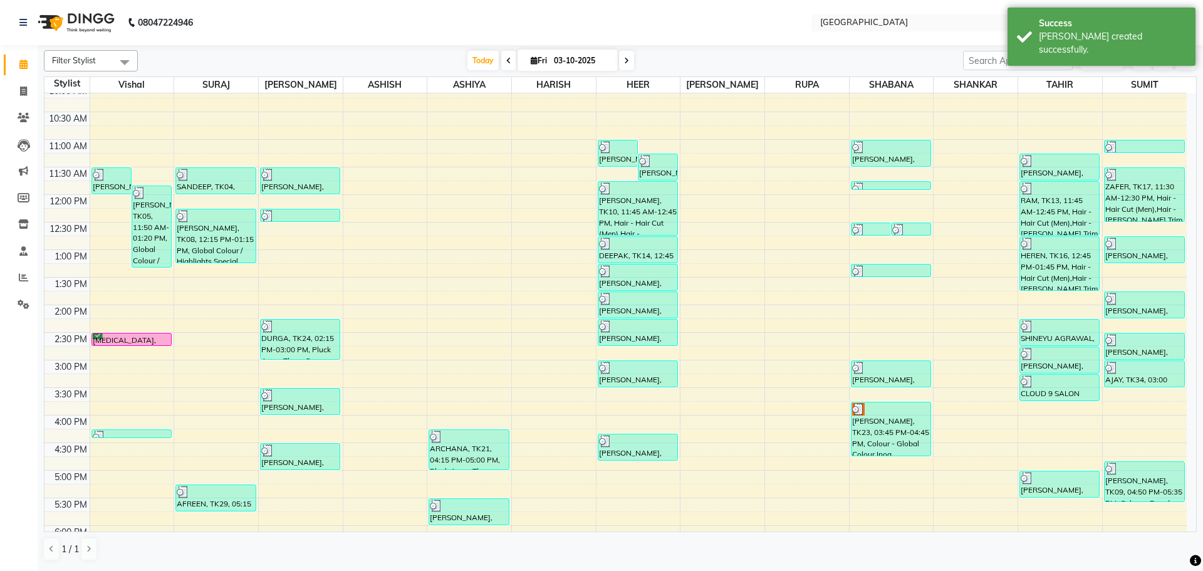
scroll to position [251, 0]
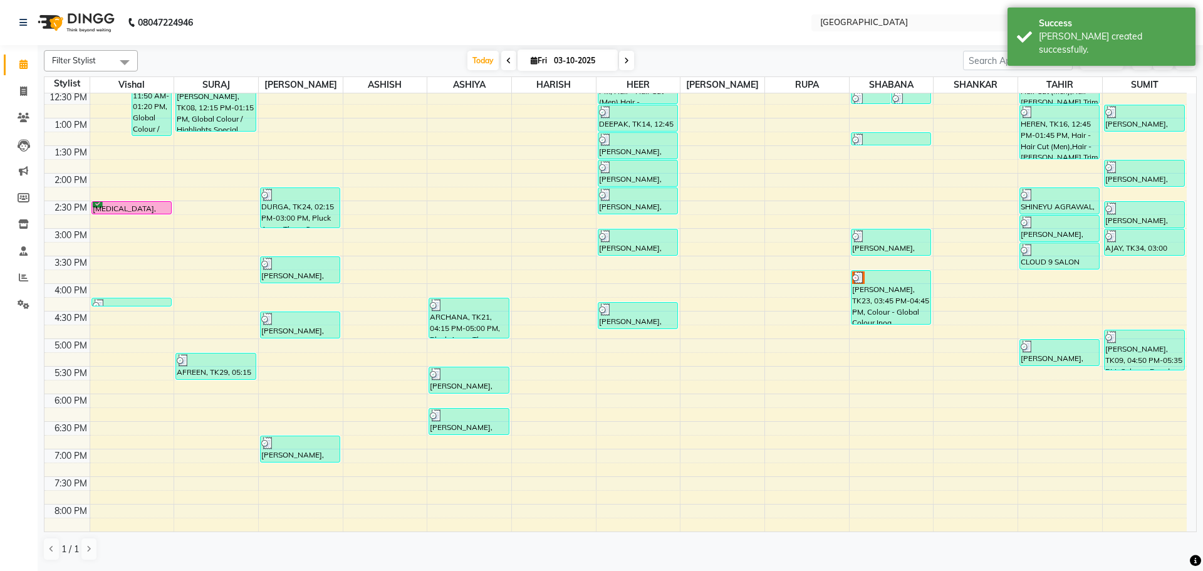
click at [1045, 277] on div "8:00 AM 8:30 AM 9:00 AM 9:30 AM 10:00 AM 10:30 AM 11:00 AM 11:30 AM 12:00 PM 12…" at bounding box center [615, 283] width 1142 height 881
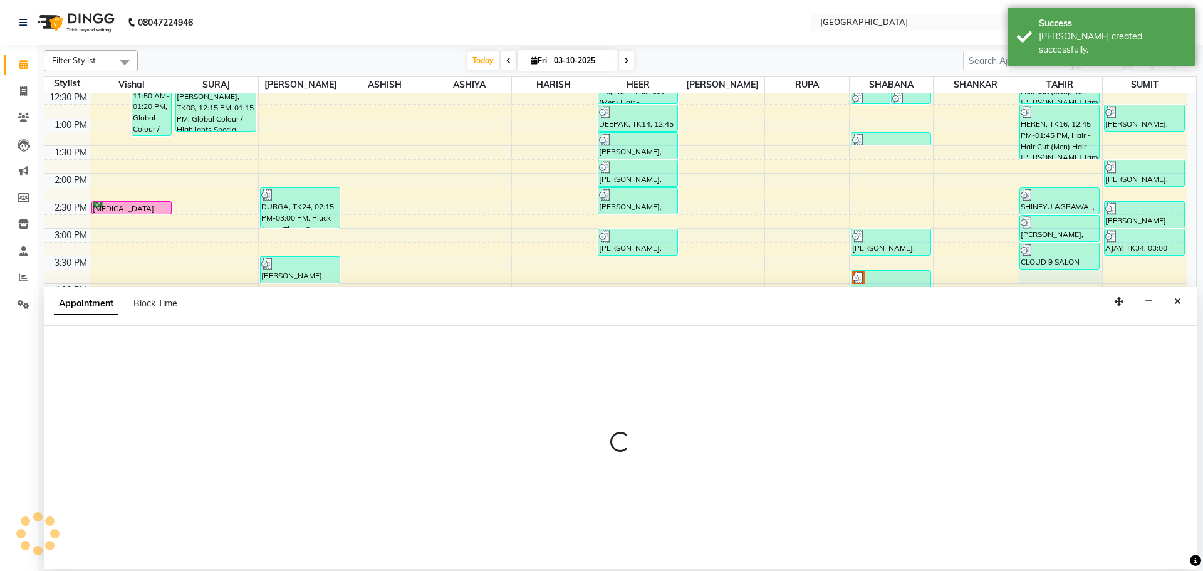
select select "42424"
select select "945"
select select "tentative"
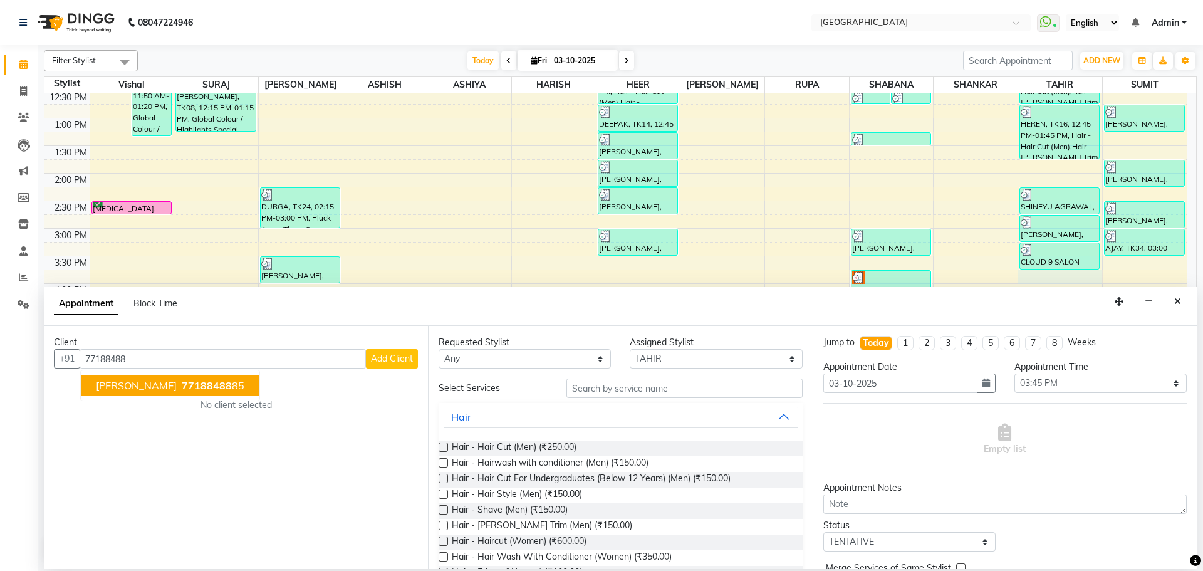
click at [182, 385] on span "77188488" at bounding box center [207, 385] width 50 height 13
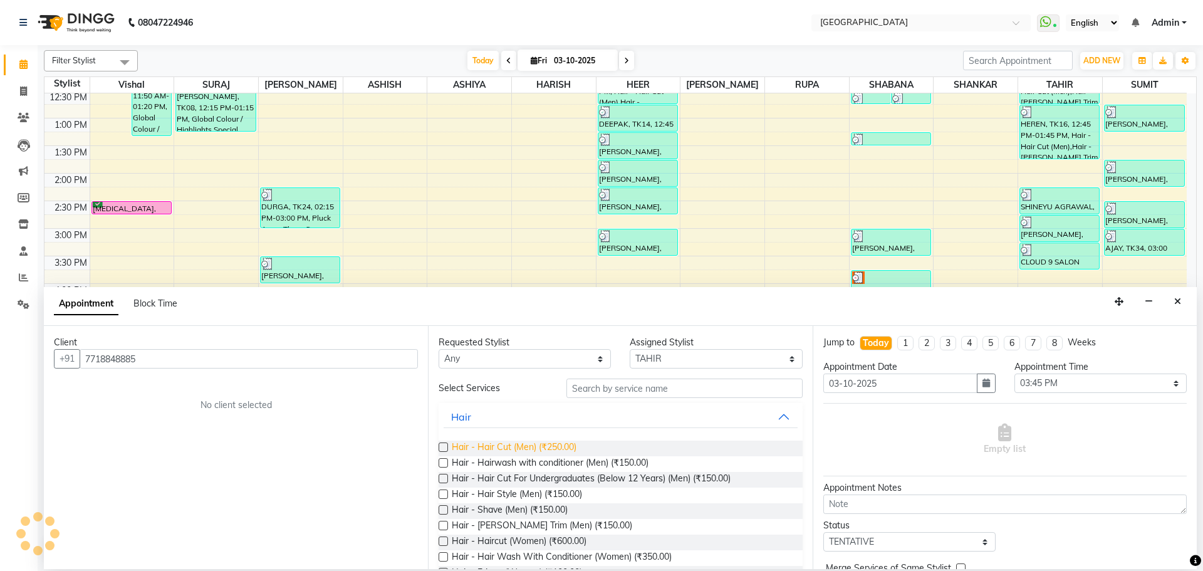
type input "7718848885"
click at [576, 447] on span "Hair - Hair Cut (Men) (₹250.00)" at bounding box center [514, 448] width 125 height 16
checkbox input "false"
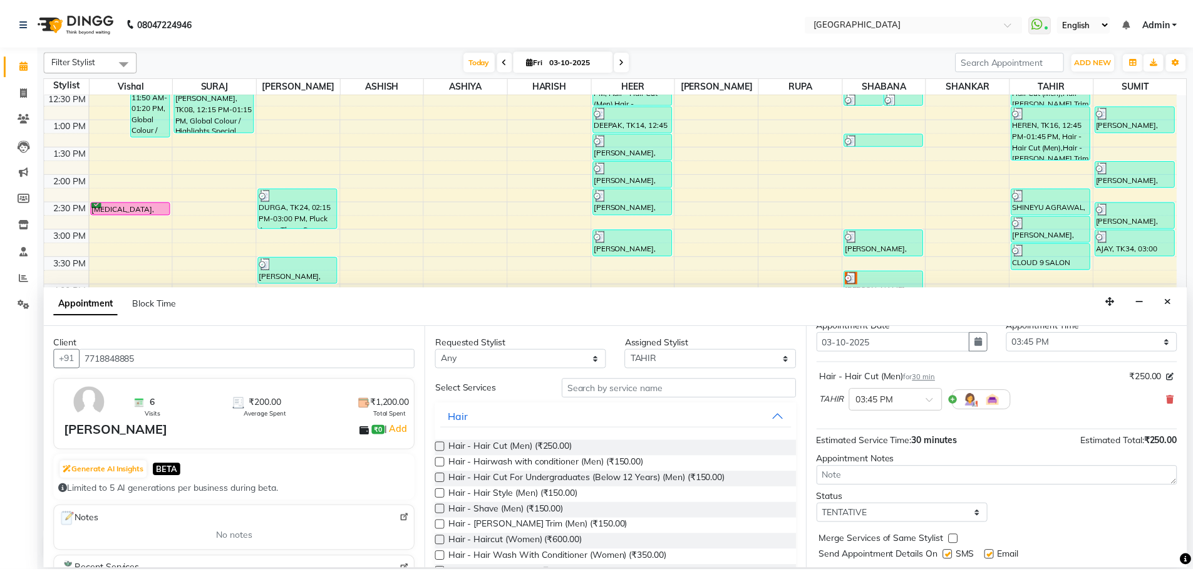
scroll to position [75, 0]
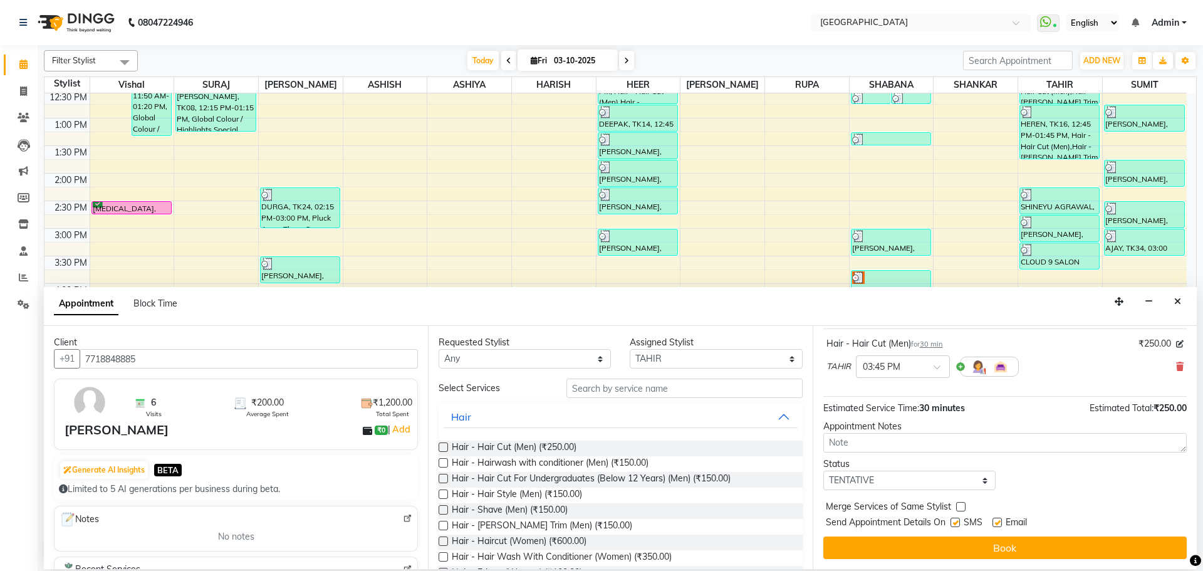
click at [865, 553] on button "Book" at bounding box center [1004, 547] width 363 height 23
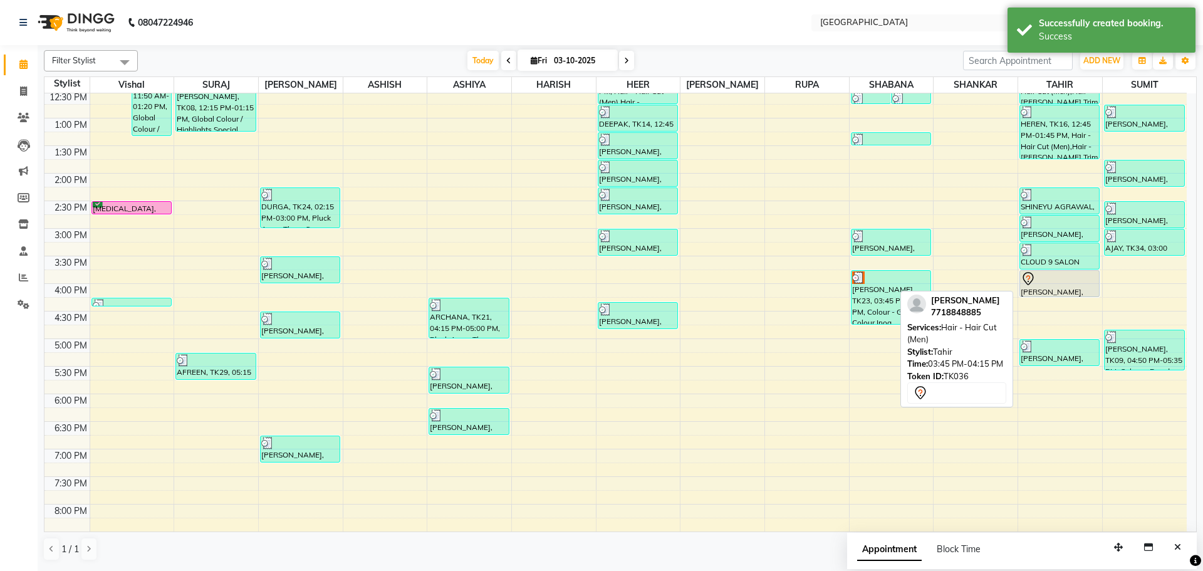
click at [1028, 284] on icon at bounding box center [1028, 278] width 11 height 13
select select "7"
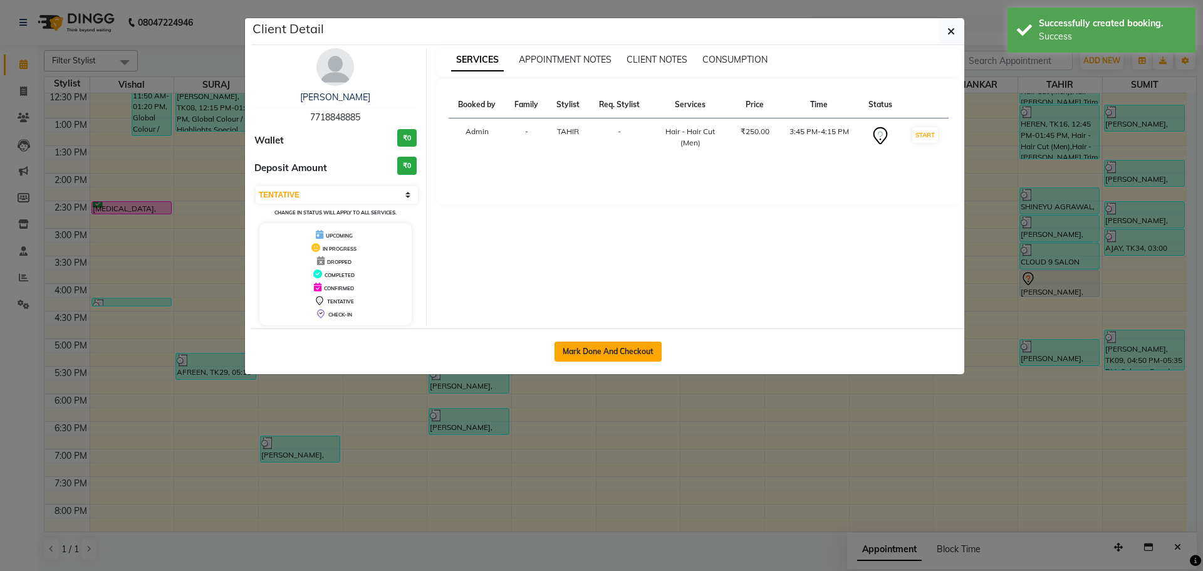
click at [610, 356] on button "Mark Done And Checkout" at bounding box center [607, 351] width 107 height 20
select select "service"
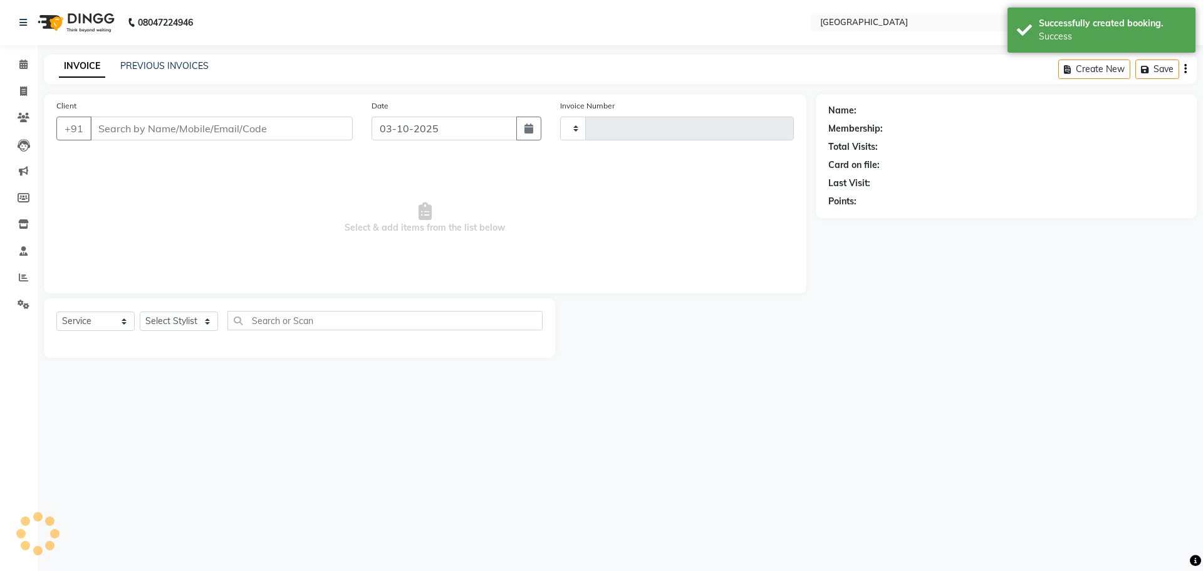
type input "5858"
select select "508"
type input "7718848885"
select select "42424"
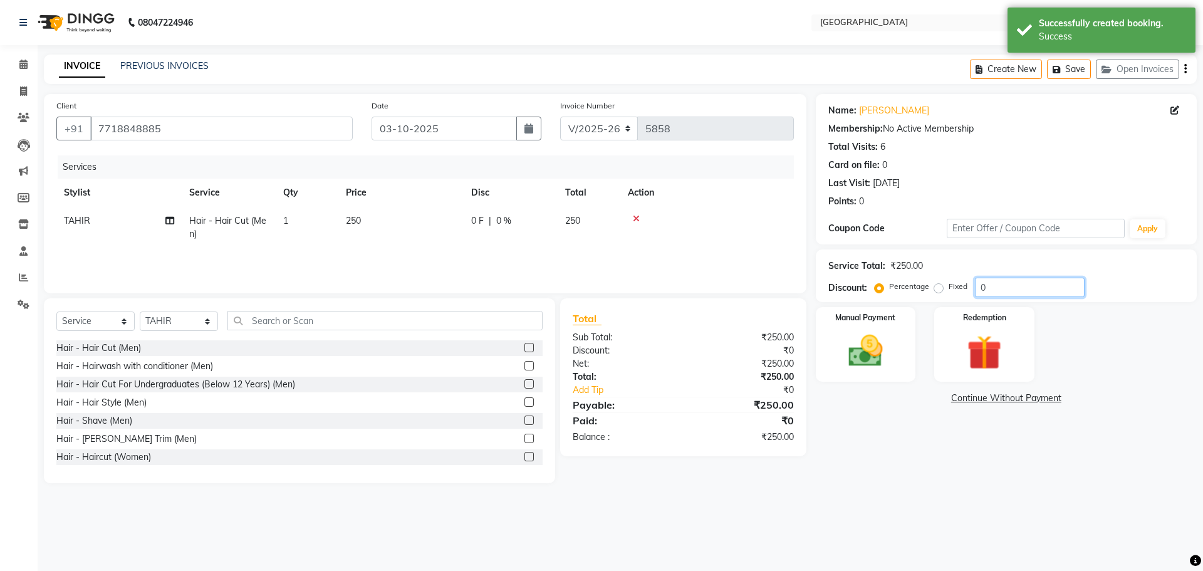
click at [975, 286] on input "0" at bounding box center [1030, 287] width 110 height 19
type input "20"
click at [873, 365] on img at bounding box center [865, 350] width 58 height 41
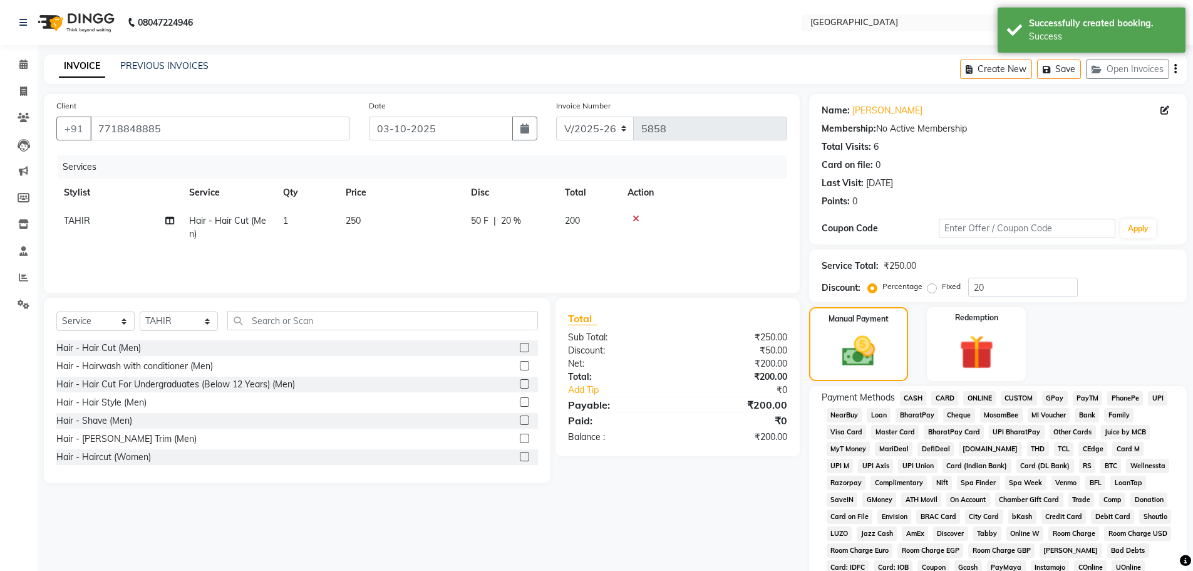
click at [1064, 398] on span "GPay" at bounding box center [1055, 398] width 26 height 14
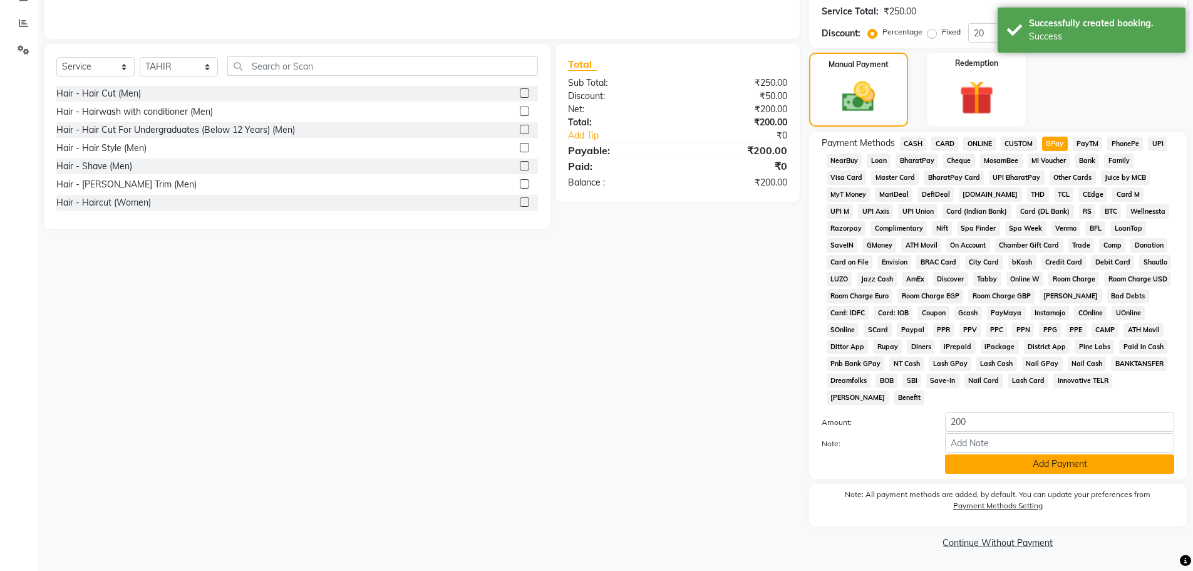
click at [1030, 464] on button "Add Payment" at bounding box center [1059, 463] width 229 height 19
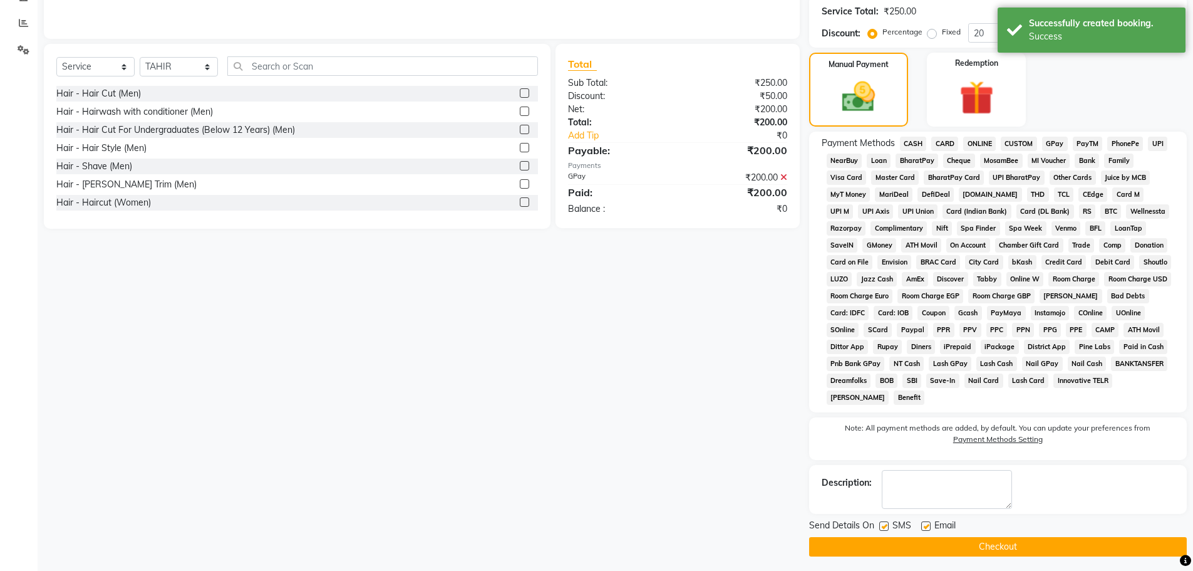
click at [1009, 543] on button "Checkout" at bounding box center [998, 546] width 378 height 19
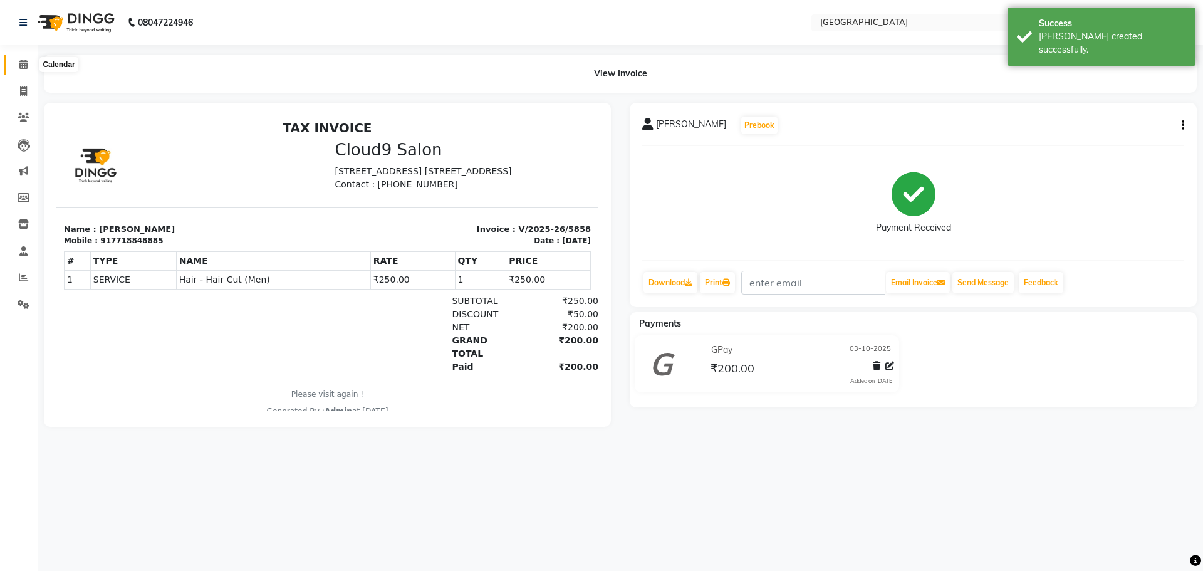
drag, startPoint x: 29, startPoint y: 63, endPoint x: 39, endPoint y: 75, distance: 15.2
click at [29, 63] on span at bounding box center [24, 65] width 22 height 14
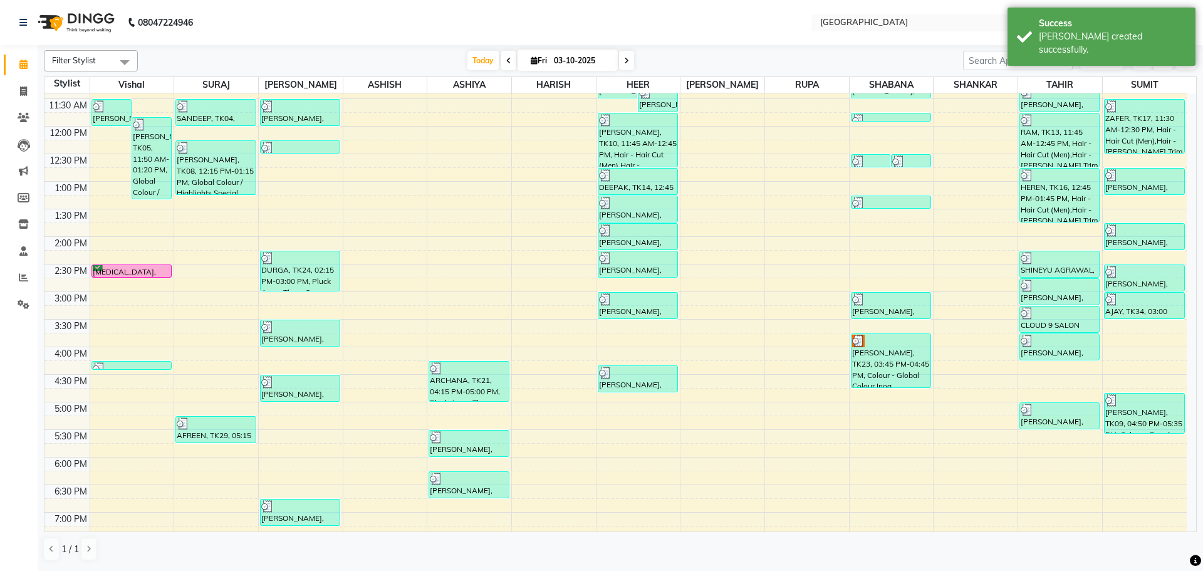
scroll to position [188, 0]
click at [630, 329] on div "8:00 AM 8:30 AM 9:00 AM 9:30 AM 10:00 AM 10:30 AM 11:00 AM 11:30 AM 12:00 PM 12…" at bounding box center [615, 345] width 1142 height 881
select select "83705"
select select "930"
select select "tentative"
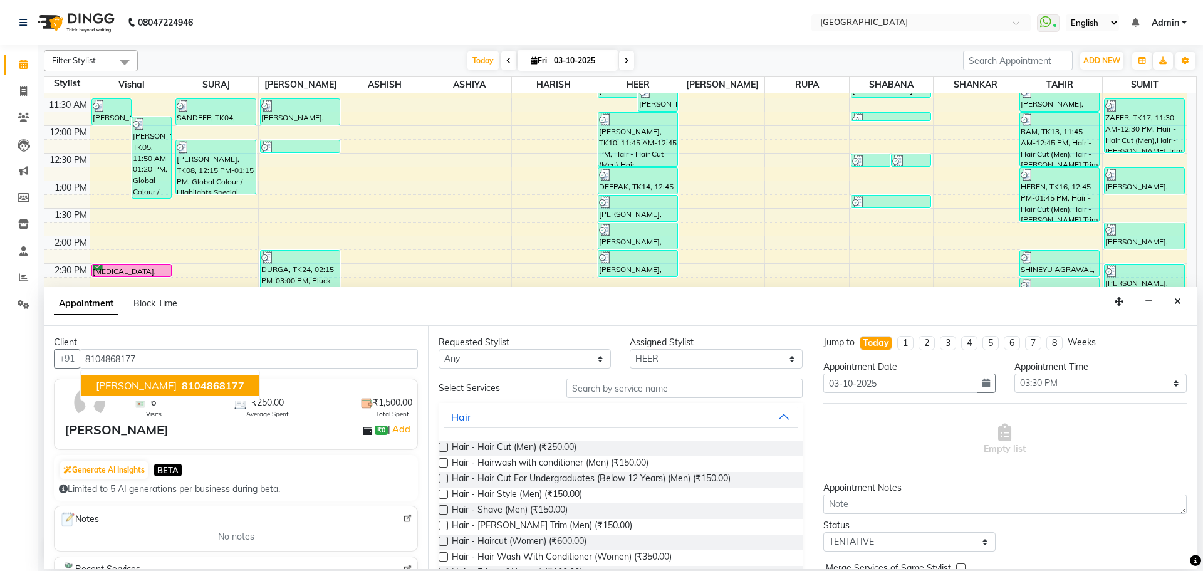
click at [151, 392] on button "[PERSON_NAME] 8104868177" at bounding box center [170, 385] width 179 height 20
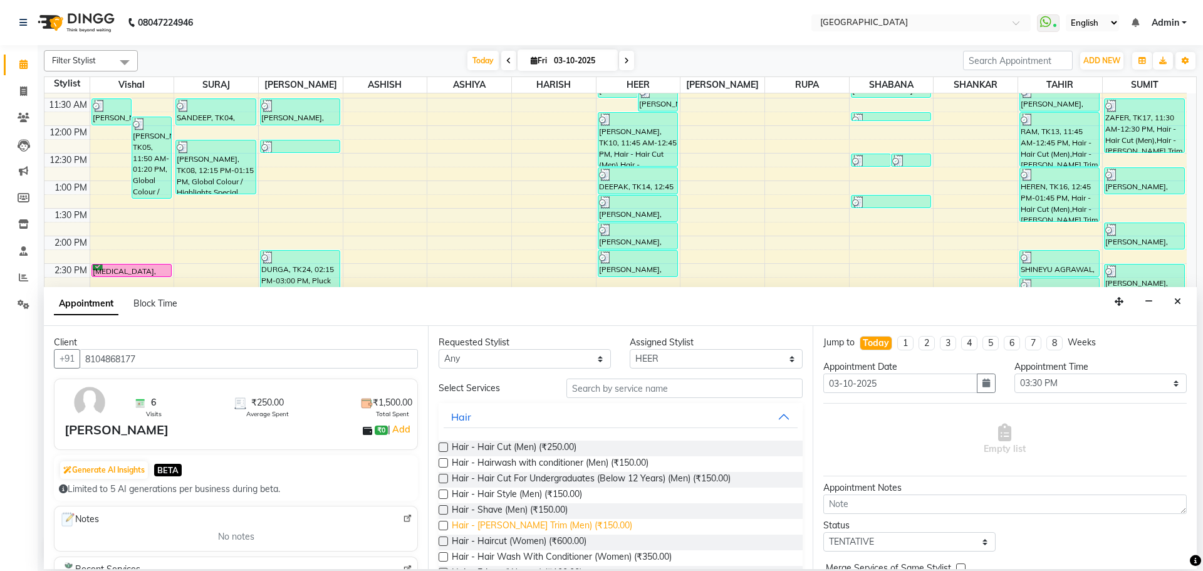
type input "8104868177"
click at [514, 527] on span "Hair - [PERSON_NAME] Trim (Men) (₹150.00)" at bounding box center [542, 527] width 180 height 16
checkbox input "false"
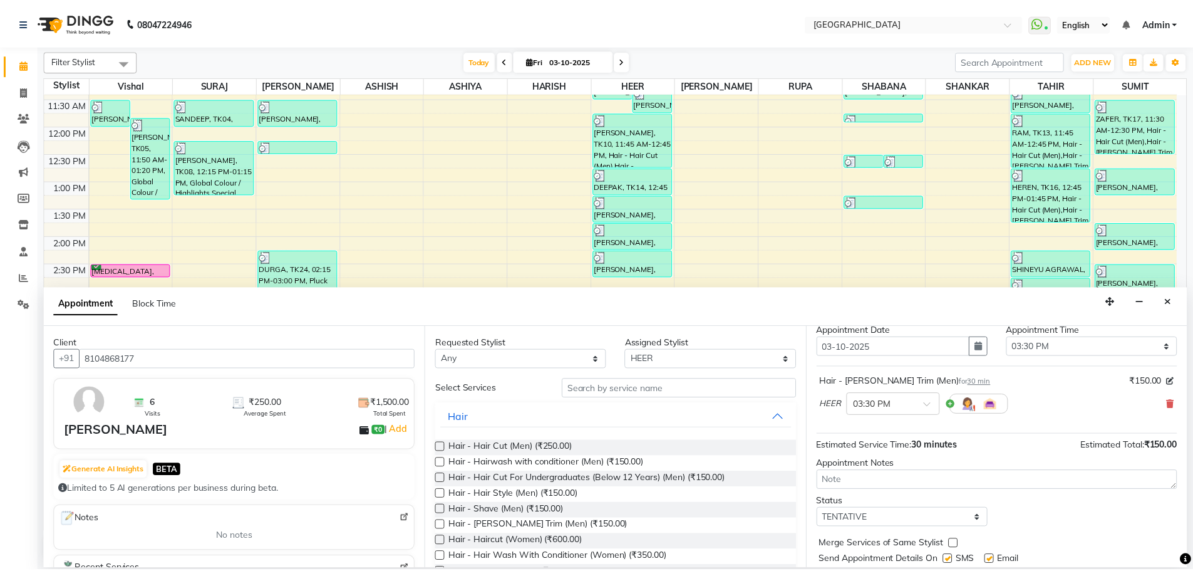
scroll to position [75, 0]
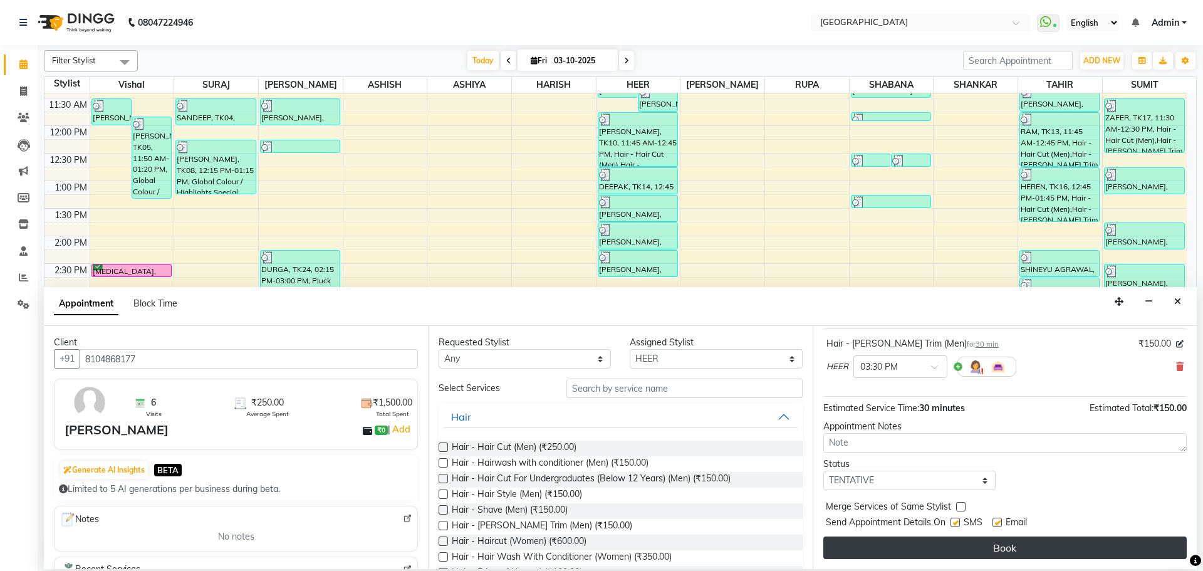
click at [851, 539] on button "Book" at bounding box center [1004, 547] width 363 height 23
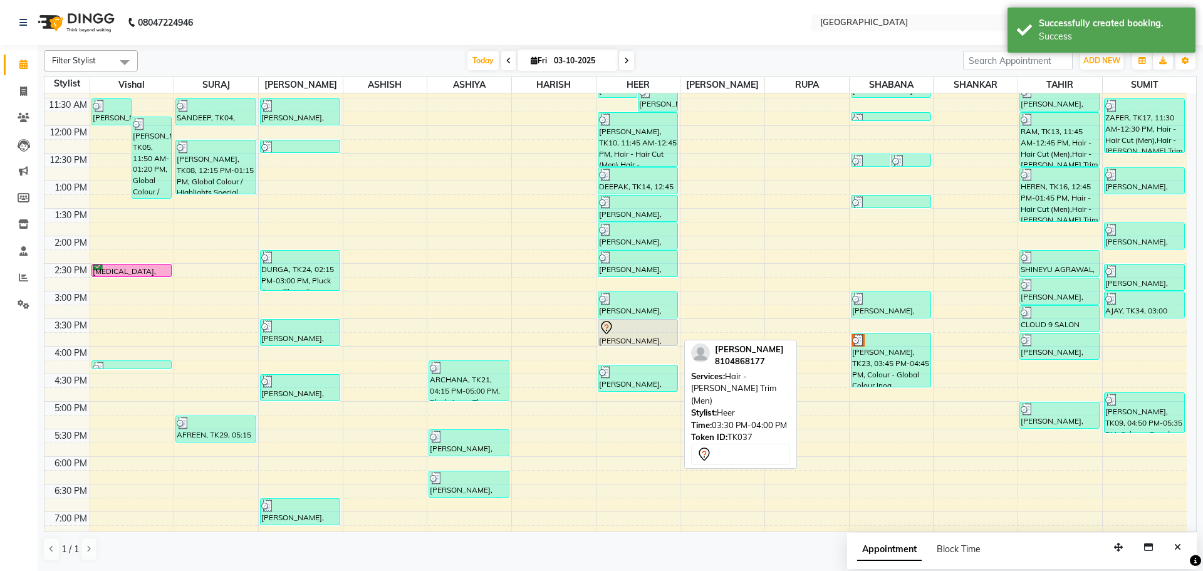
click at [633, 331] on div at bounding box center [638, 327] width 78 height 15
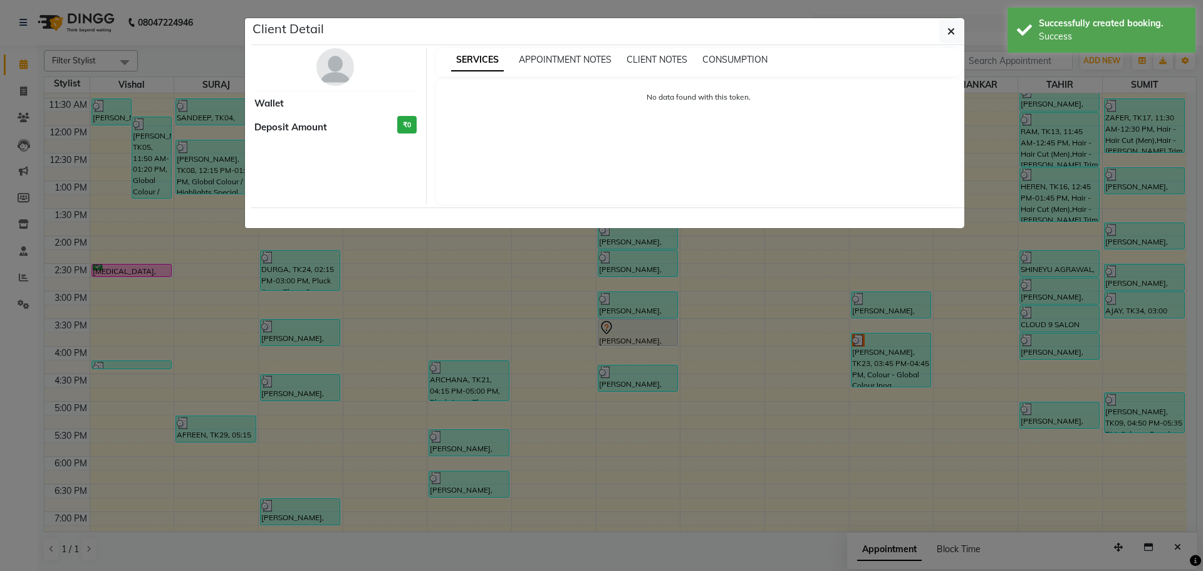
select select "7"
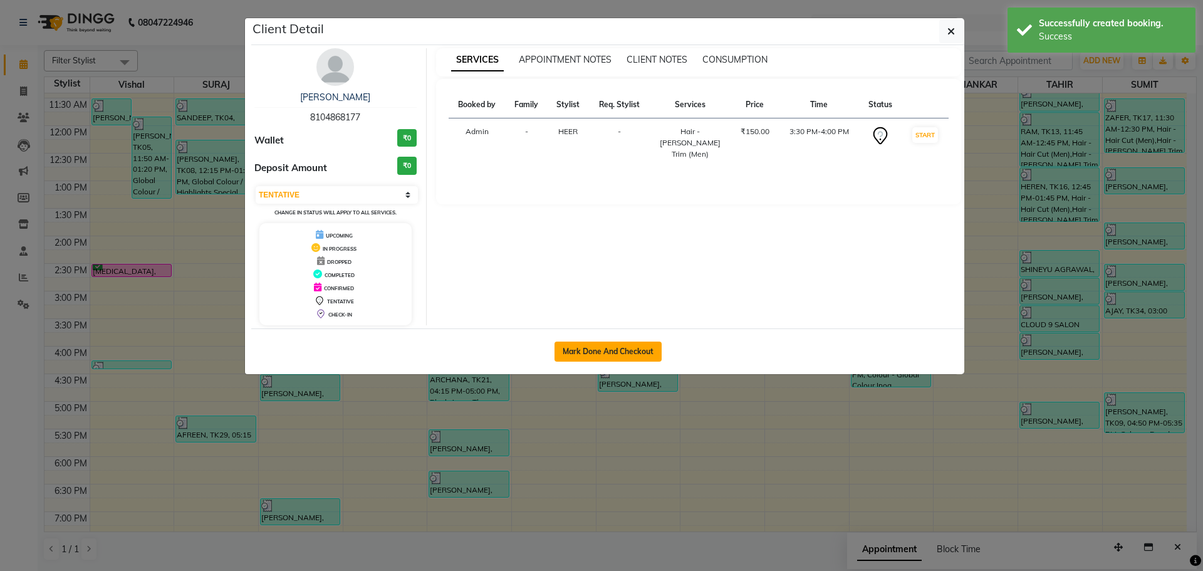
click at [571, 351] on button "Mark Done And Checkout" at bounding box center [607, 351] width 107 height 20
select select "508"
select select "service"
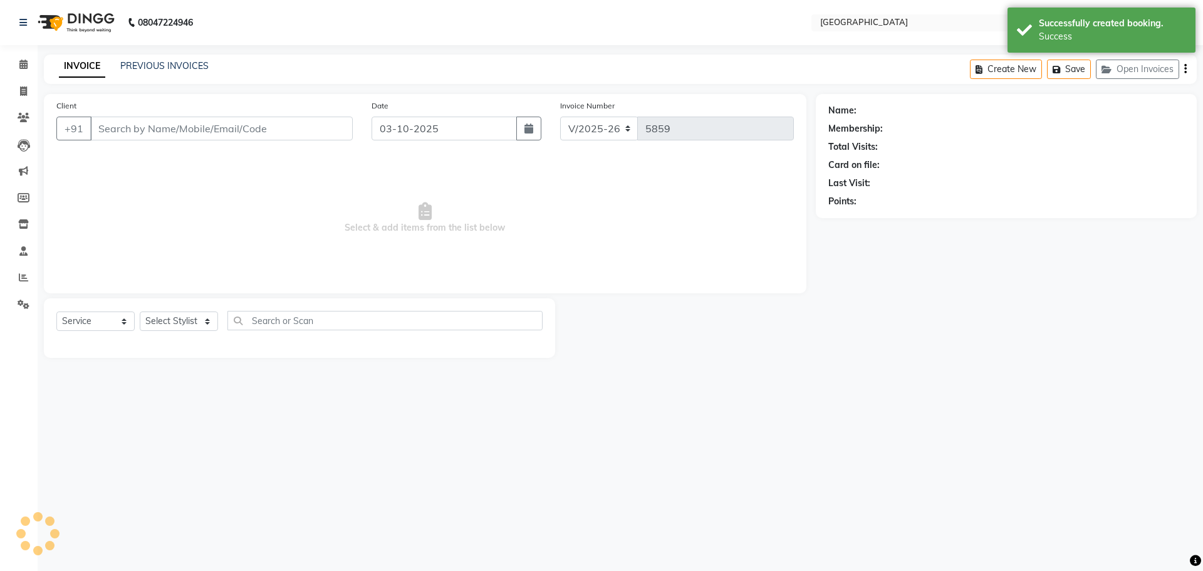
type input "8104868177"
select select "83705"
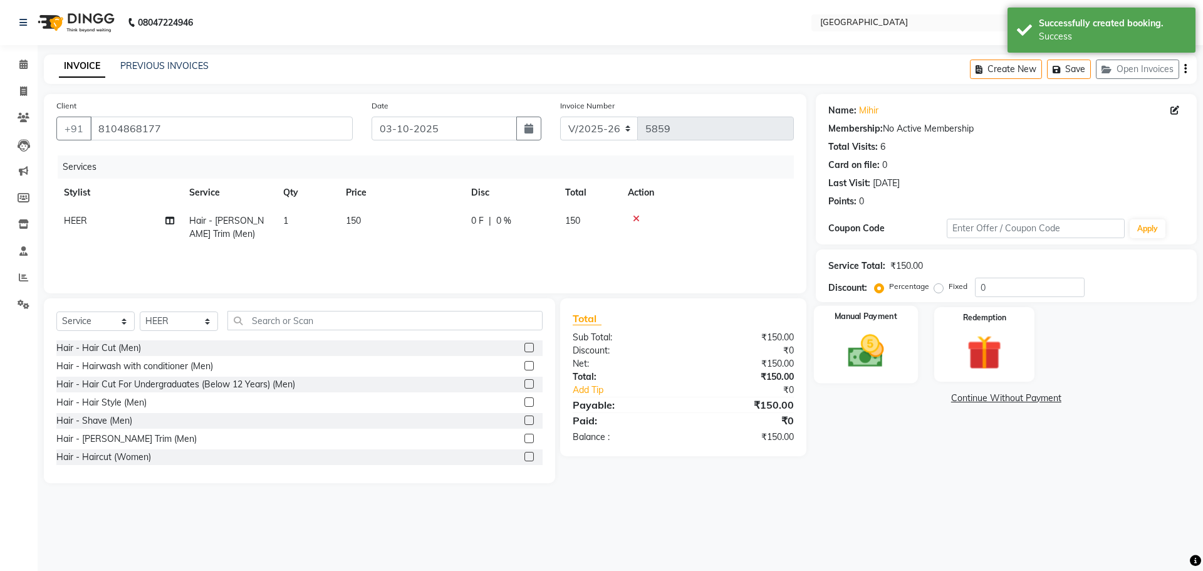
drag, startPoint x: 864, startPoint y: 355, endPoint x: 903, endPoint y: 376, distance: 44.3
click at [864, 355] on img at bounding box center [865, 350] width 58 height 41
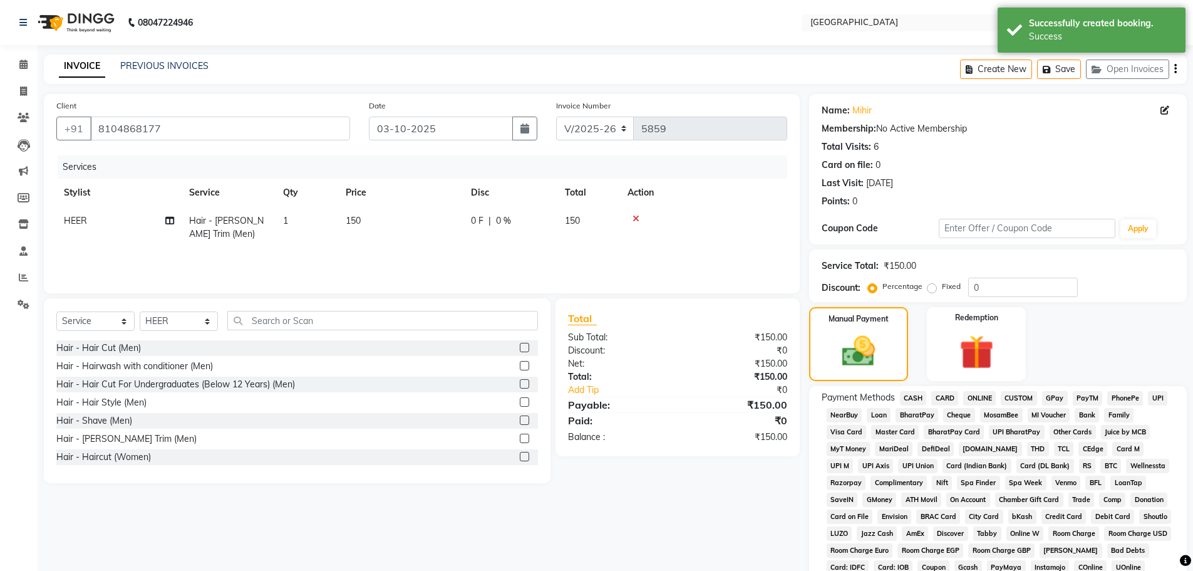
click at [1059, 405] on span "GPay" at bounding box center [1055, 398] width 26 height 14
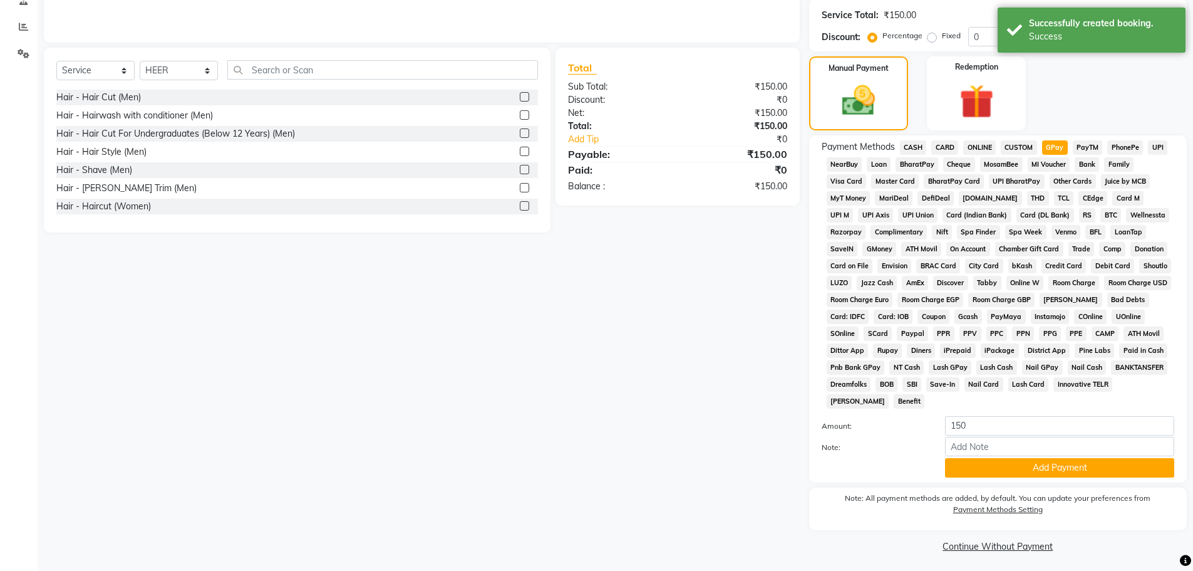
click at [1043, 463] on button "Add Payment" at bounding box center [1059, 467] width 229 height 19
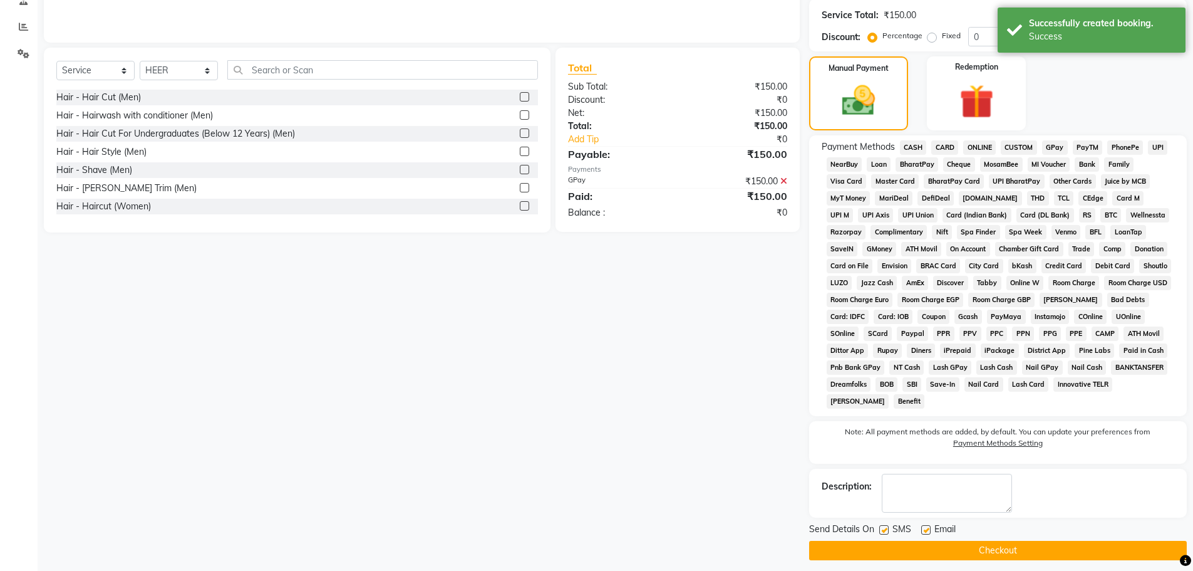
click at [1024, 547] on button "Checkout" at bounding box center [998, 550] width 378 height 19
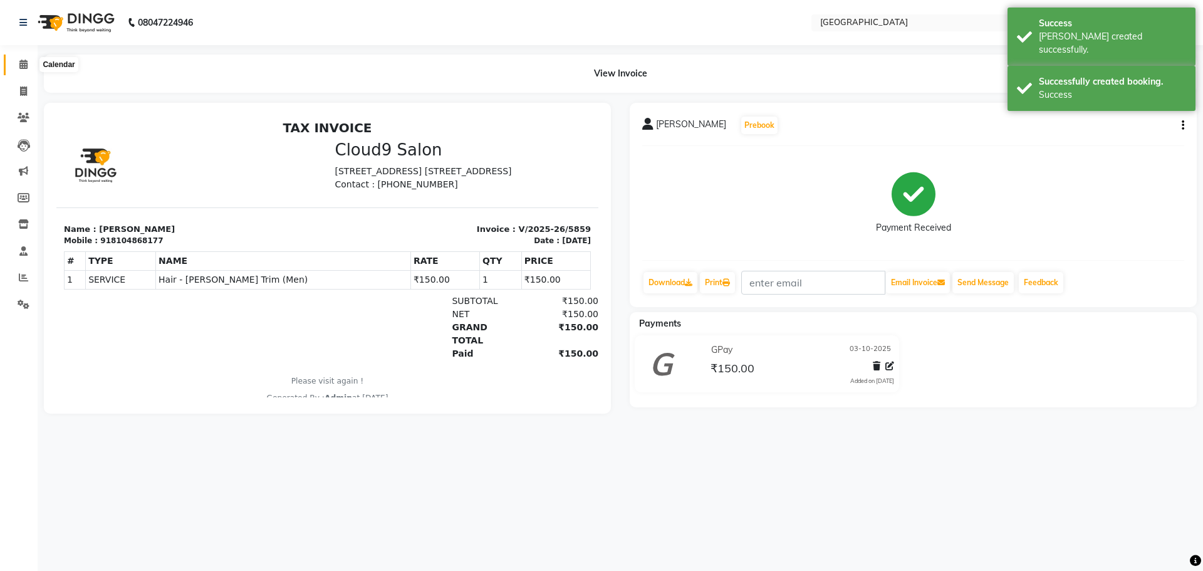
click at [20, 63] on icon at bounding box center [23, 64] width 8 height 9
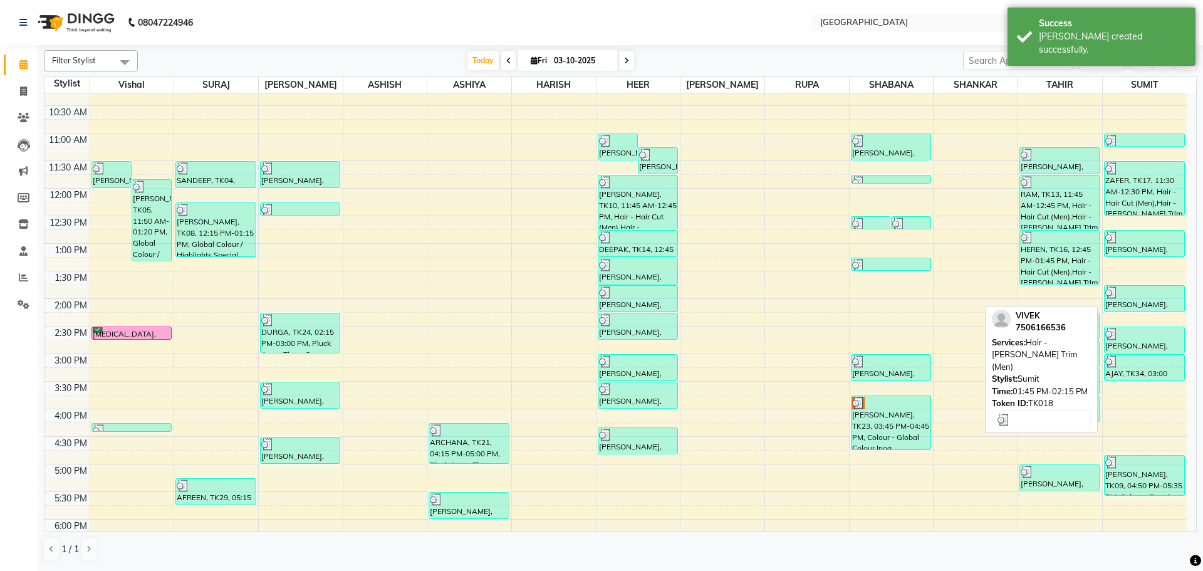
scroll to position [188, 0]
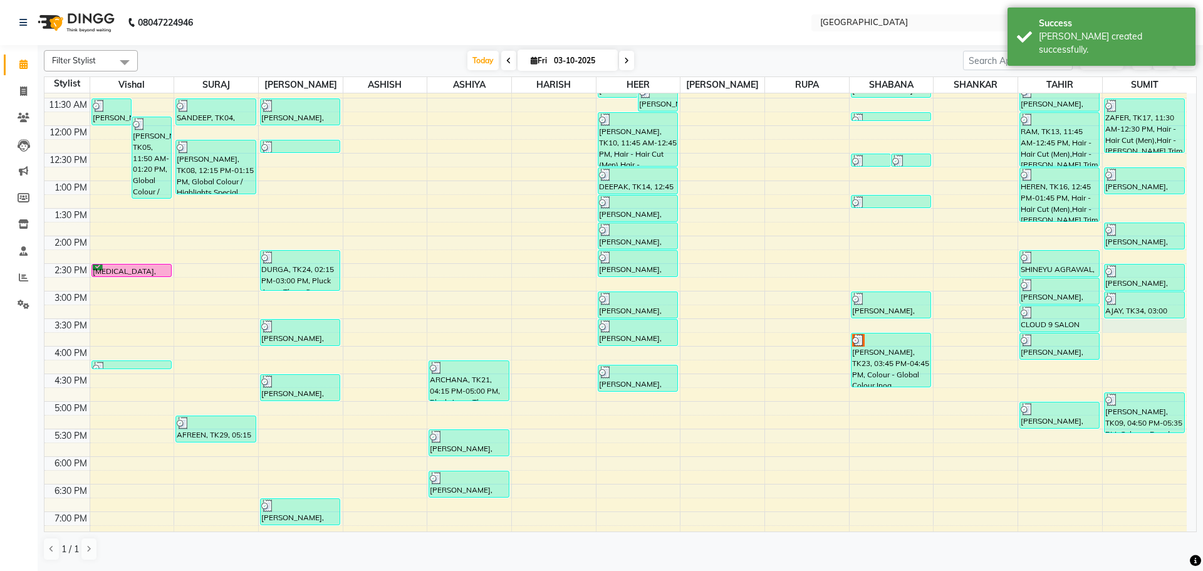
click at [1136, 326] on div "8:00 AM 8:30 AM 9:00 AM 9:30 AM 10:00 AM 10:30 AM 11:00 AM 11:30 AM 12:00 PM 12…" at bounding box center [615, 345] width 1142 height 881
select select "89692"
select select "930"
select select "tentative"
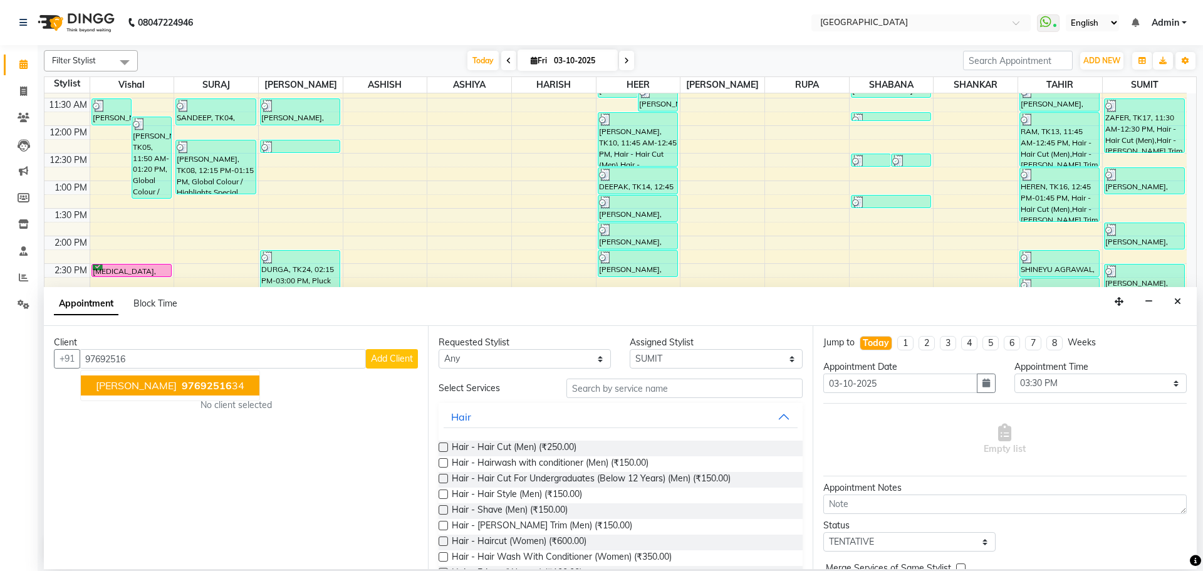
drag, startPoint x: 176, startPoint y: 383, endPoint x: 181, endPoint y: 377, distance: 8.0
click at [182, 382] on span "97692516" at bounding box center [207, 385] width 50 height 13
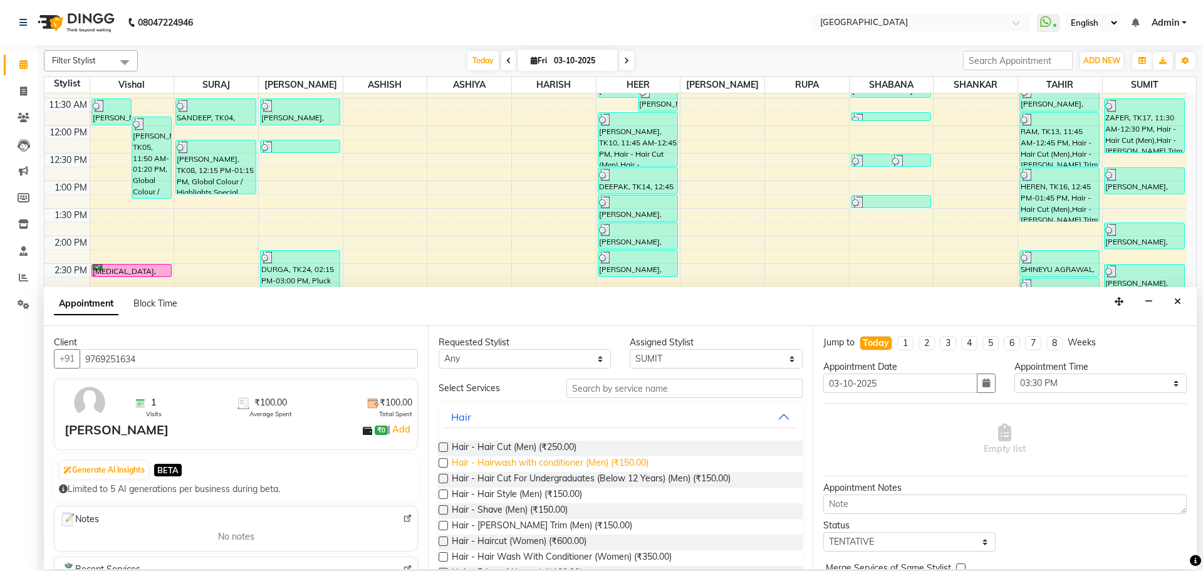
type input "9769251634"
click at [518, 455] on span "Hair - Hair Cut (Men) (₹250.00)" at bounding box center [514, 448] width 125 height 16
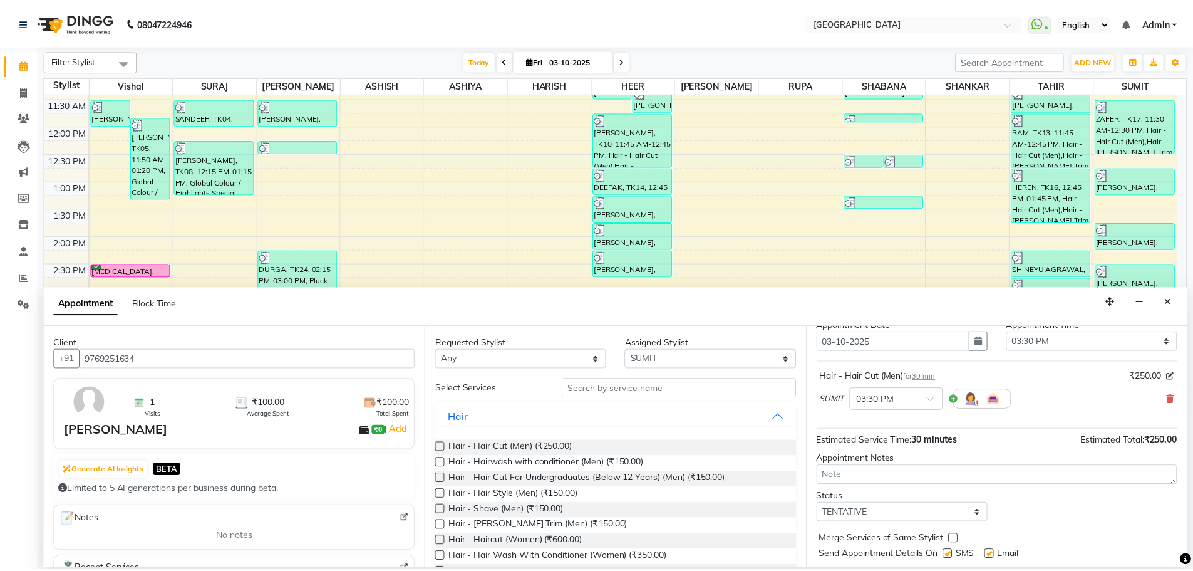
scroll to position [75, 0]
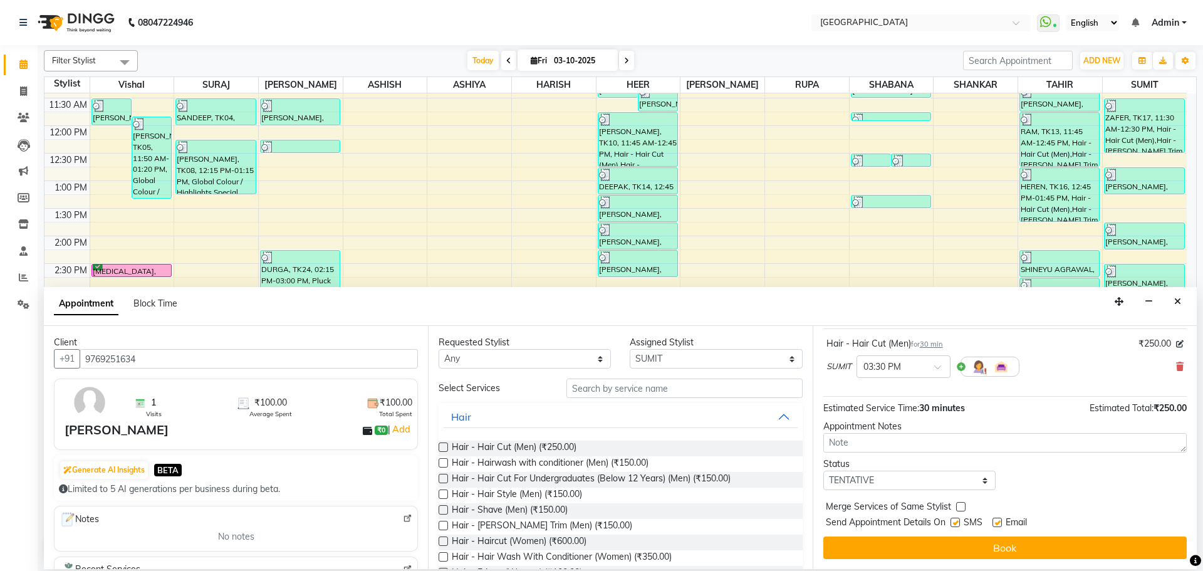
click at [842, 537] on button "Book" at bounding box center [1004, 547] width 363 height 23
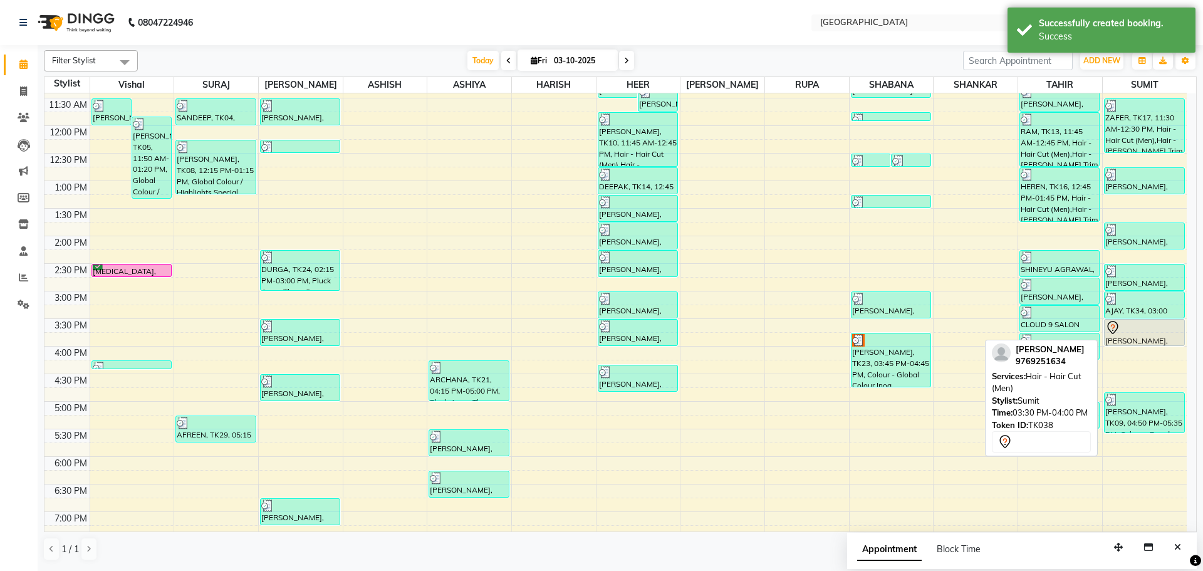
click at [1148, 326] on div at bounding box center [1144, 327] width 78 height 15
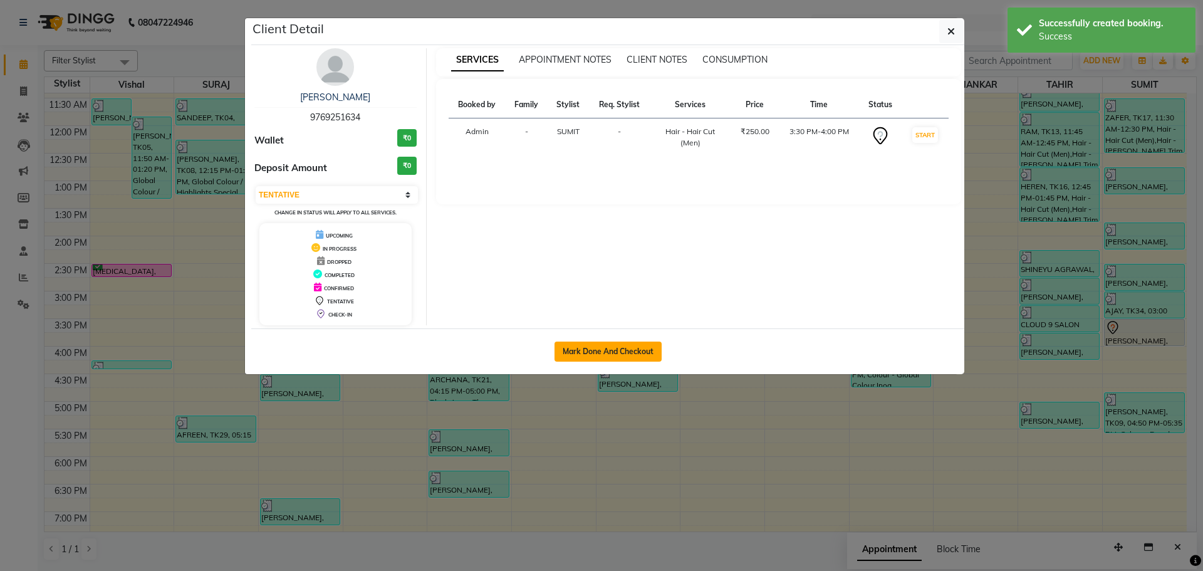
click at [608, 355] on button "Mark Done And Checkout" at bounding box center [607, 351] width 107 height 20
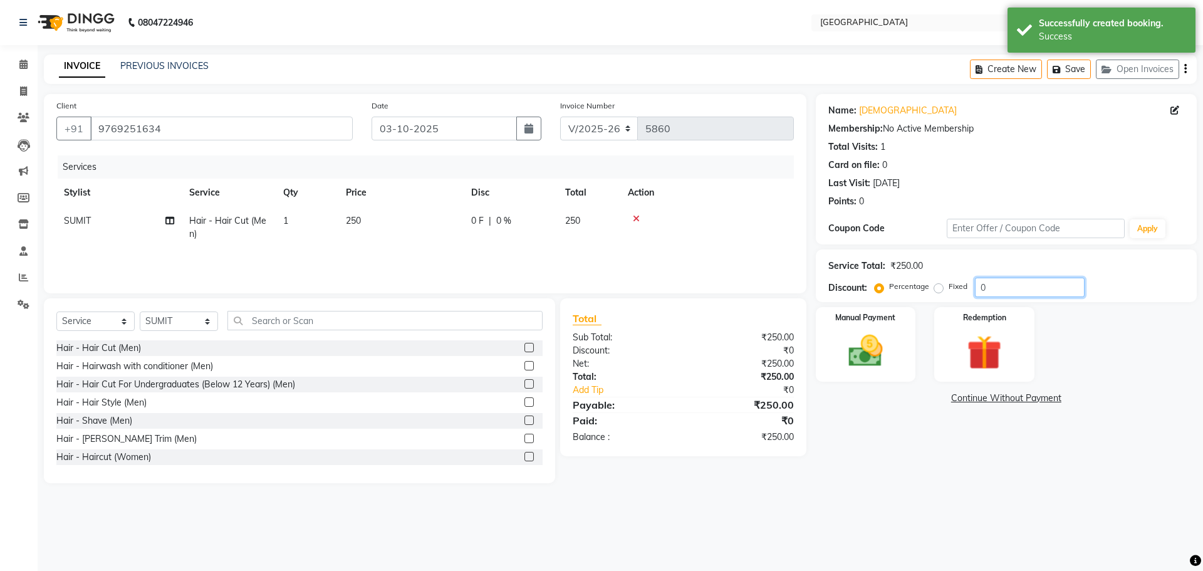
click at [981, 288] on input "0" at bounding box center [1030, 287] width 110 height 19
click at [871, 350] on img at bounding box center [865, 350] width 58 height 41
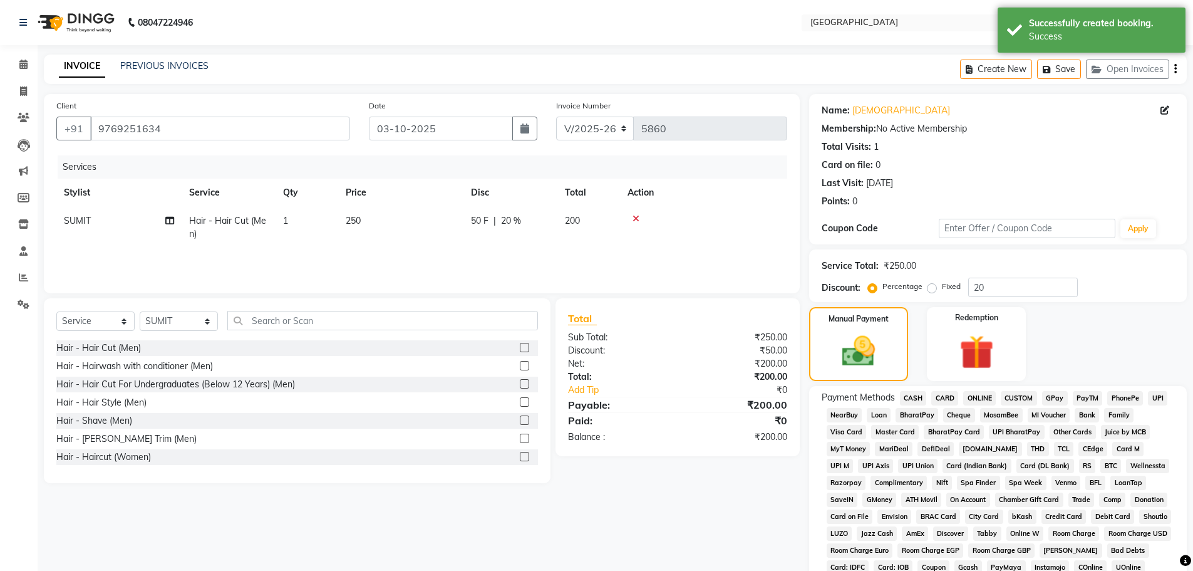
click at [1054, 398] on span "GPay" at bounding box center [1055, 398] width 26 height 14
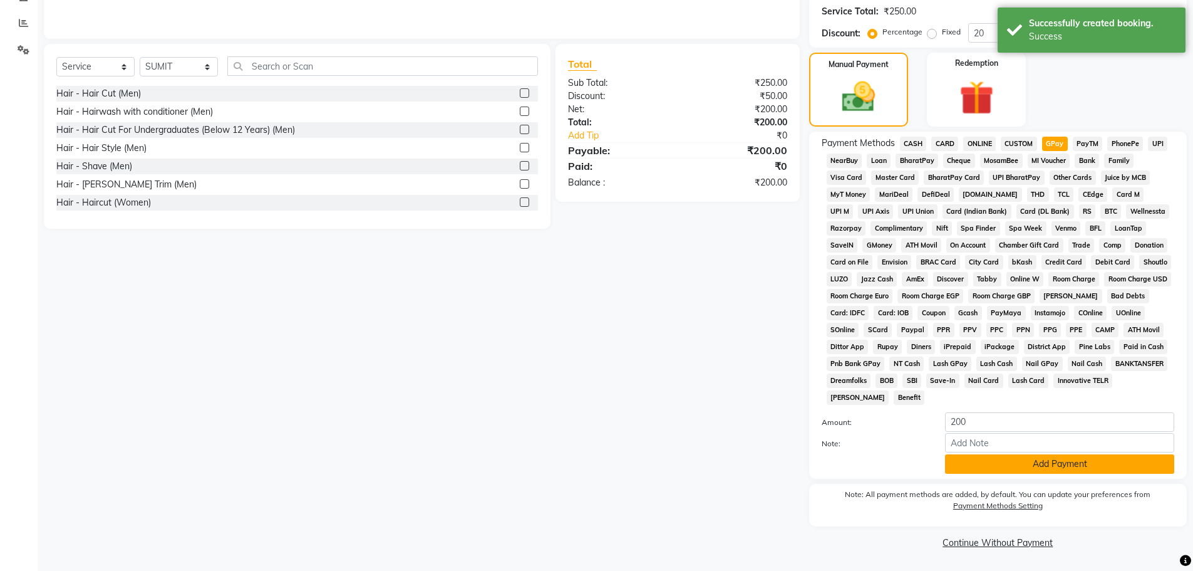
click at [1042, 464] on button "Add Payment" at bounding box center [1059, 463] width 229 height 19
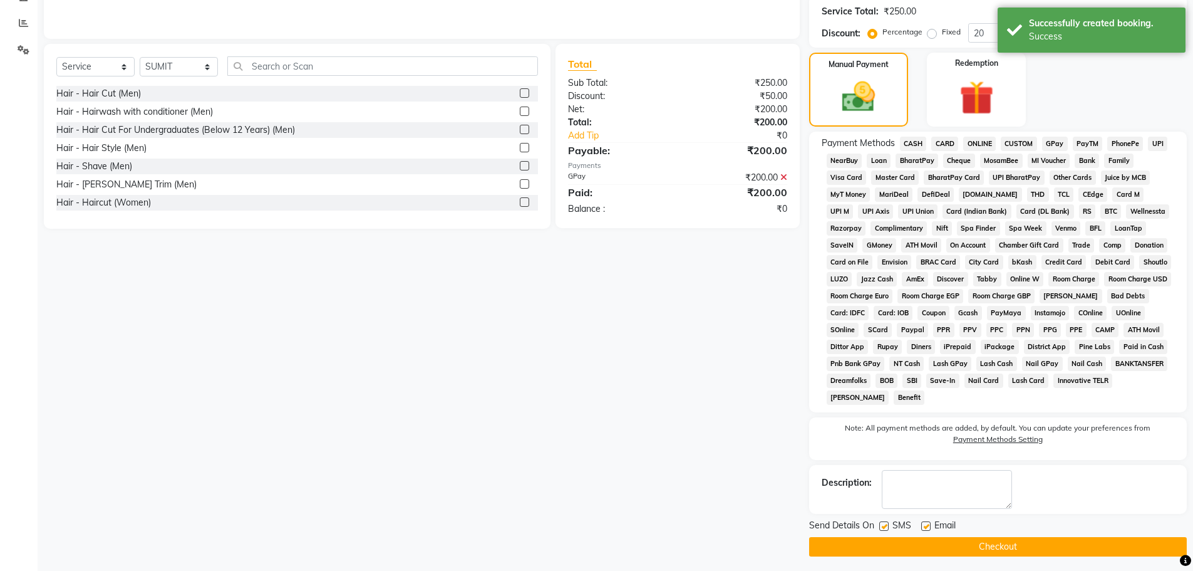
click at [1015, 544] on button "Checkout" at bounding box center [998, 546] width 378 height 19
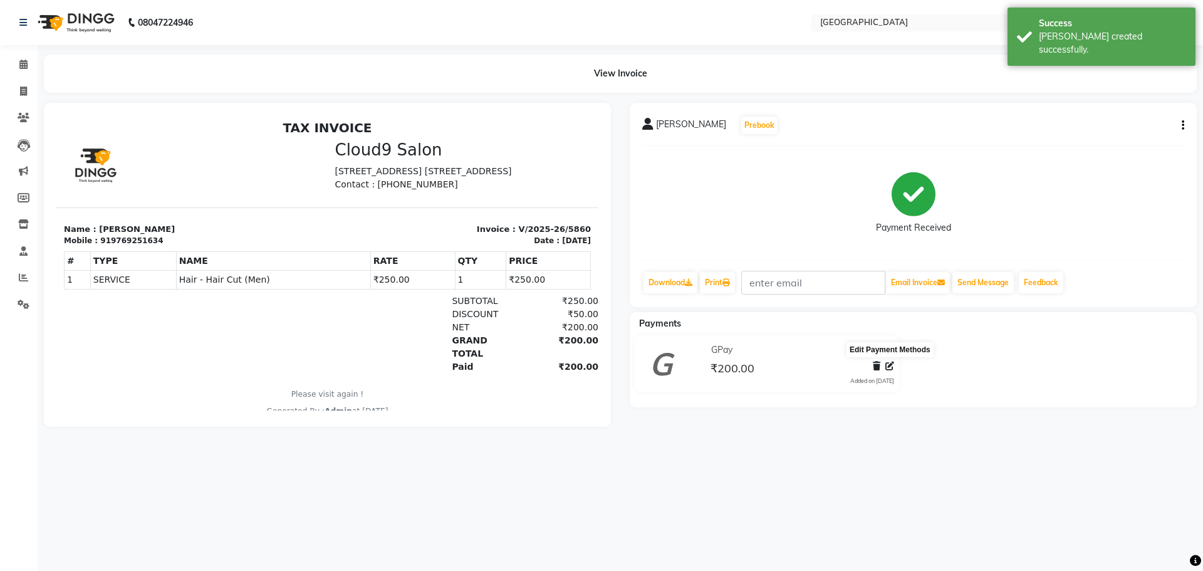
click at [885, 365] on icon at bounding box center [889, 365] width 9 height 9
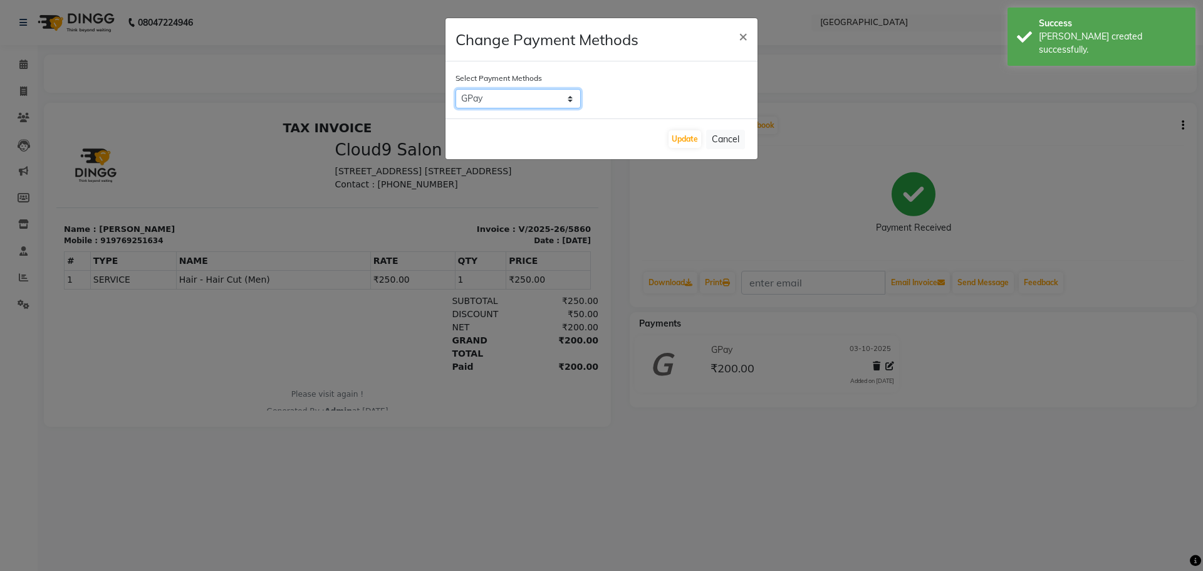
click at [564, 92] on select "CASH CARD ONLINE CUSTOM GPay PayTM PhonePe UPI NearBuy Loan BharatPay Cheque Mo…" at bounding box center [517, 98] width 125 height 19
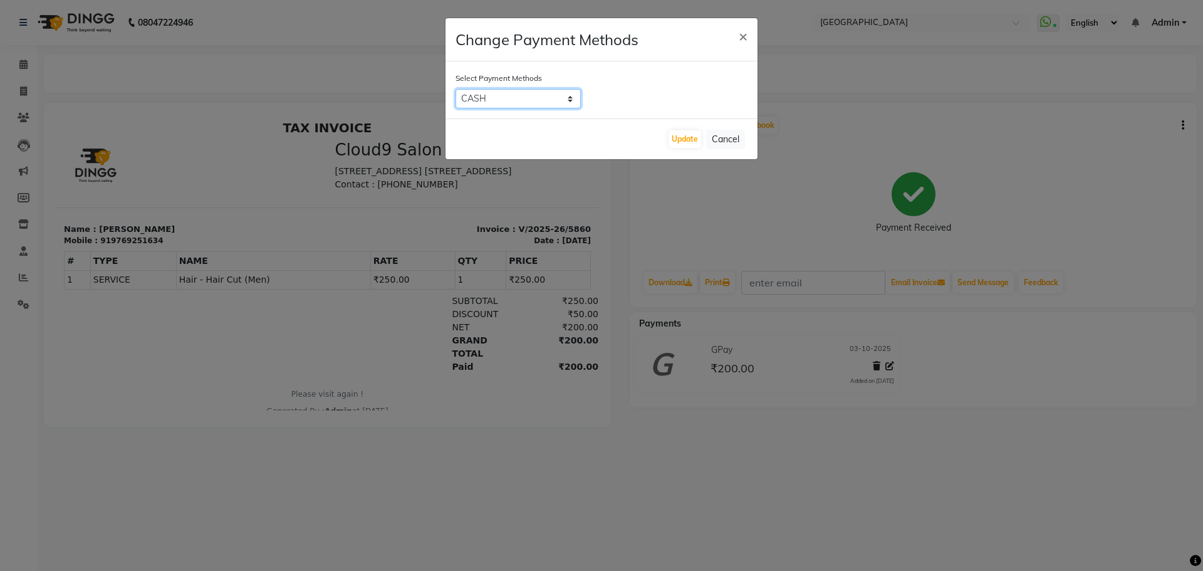
click at [455, 89] on select "CASH CARD ONLINE CUSTOM GPay PayTM PhonePe UPI NearBuy Loan BharatPay Cheque Mo…" at bounding box center [517, 98] width 125 height 19
click at [680, 137] on button "Update" at bounding box center [684, 139] width 33 height 18
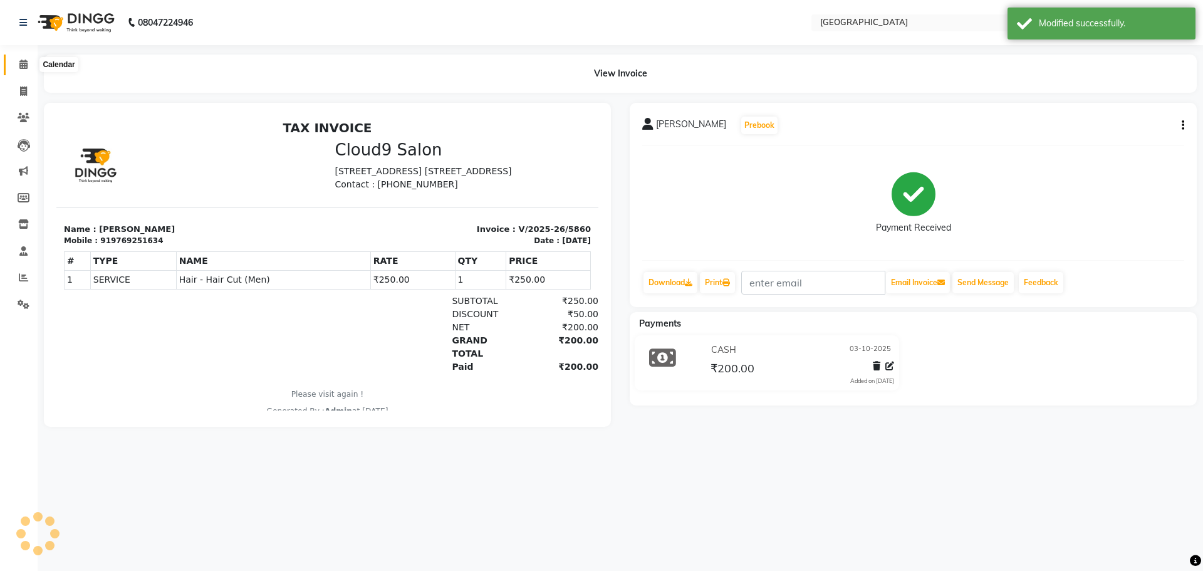
click at [20, 66] on icon at bounding box center [23, 64] width 8 height 9
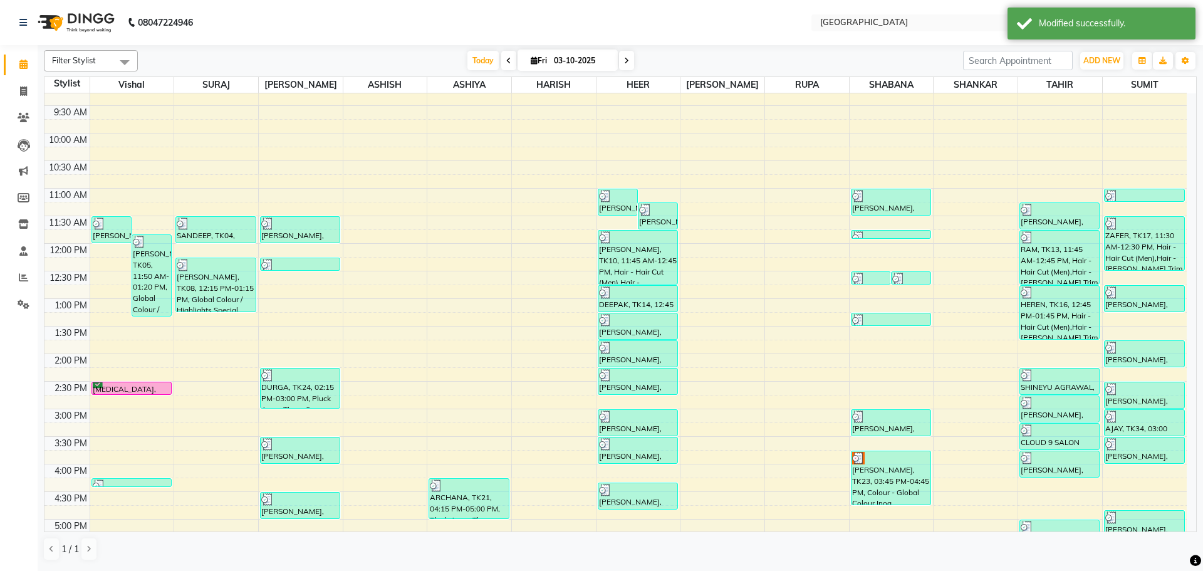
scroll to position [251, 0]
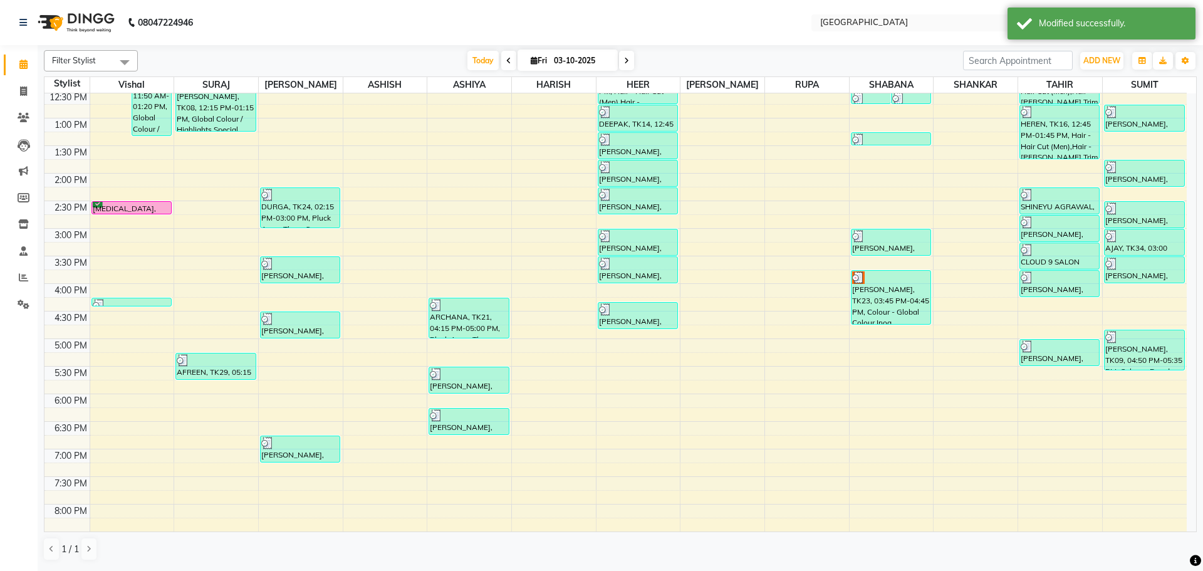
click at [1070, 309] on div "8:00 AM 8:30 AM 9:00 AM 9:30 AM 10:00 AM 10:30 AM 11:00 AM 11:30 AM 12:00 PM 12…" at bounding box center [615, 283] width 1142 height 881
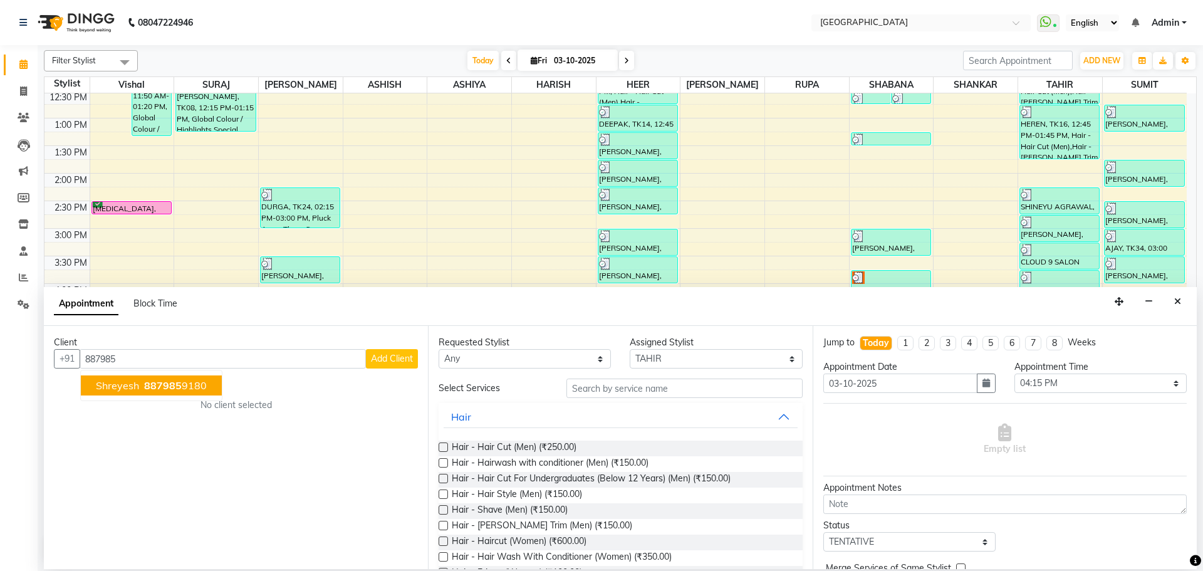
click at [179, 384] on span "887985" at bounding box center [163, 385] width 38 height 13
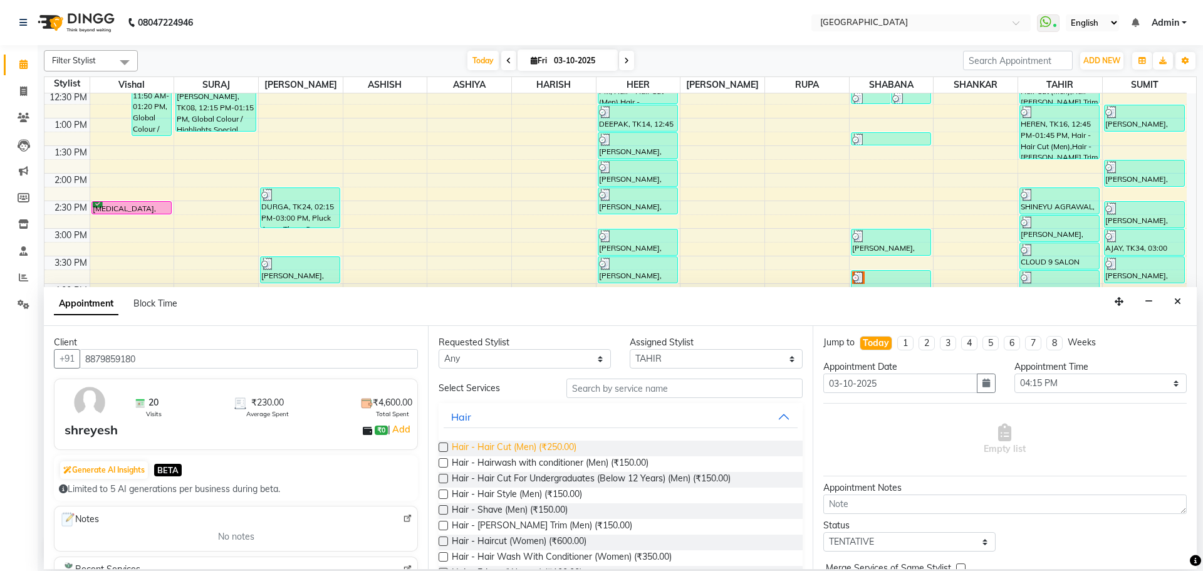
click at [546, 453] on span "Hair - Hair Cut (Men) (₹250.00)" at bounding box center [514, 448] width 125 height 16
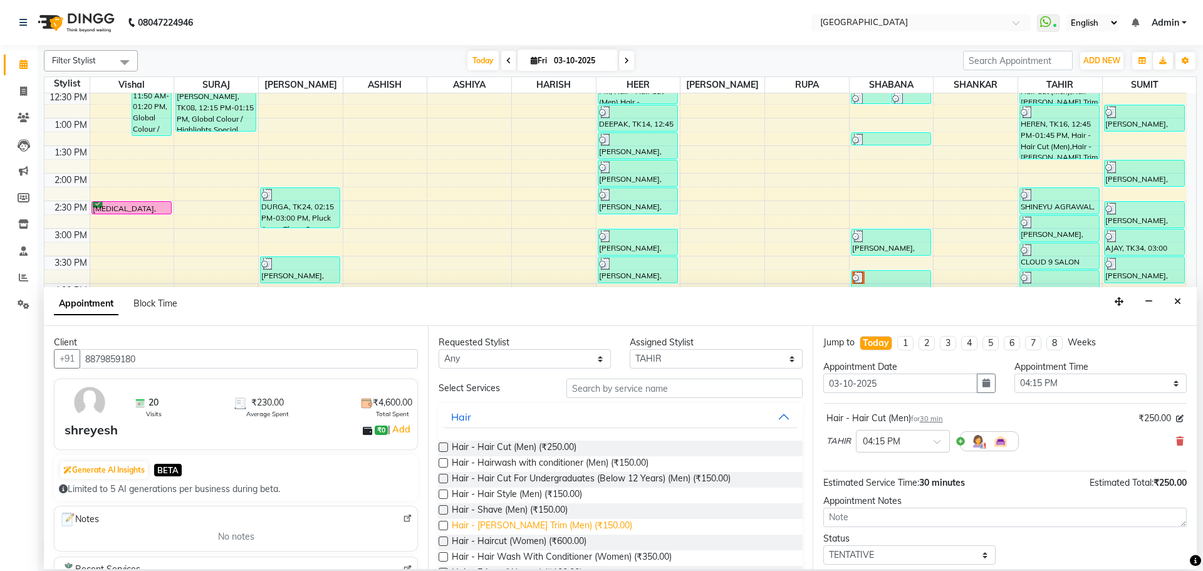
click at [544, 526] on span "Hair - [PERSON_NAME] Trim (Men) (₹150.00)" at bounding box center [542, 527] width 180 height 16
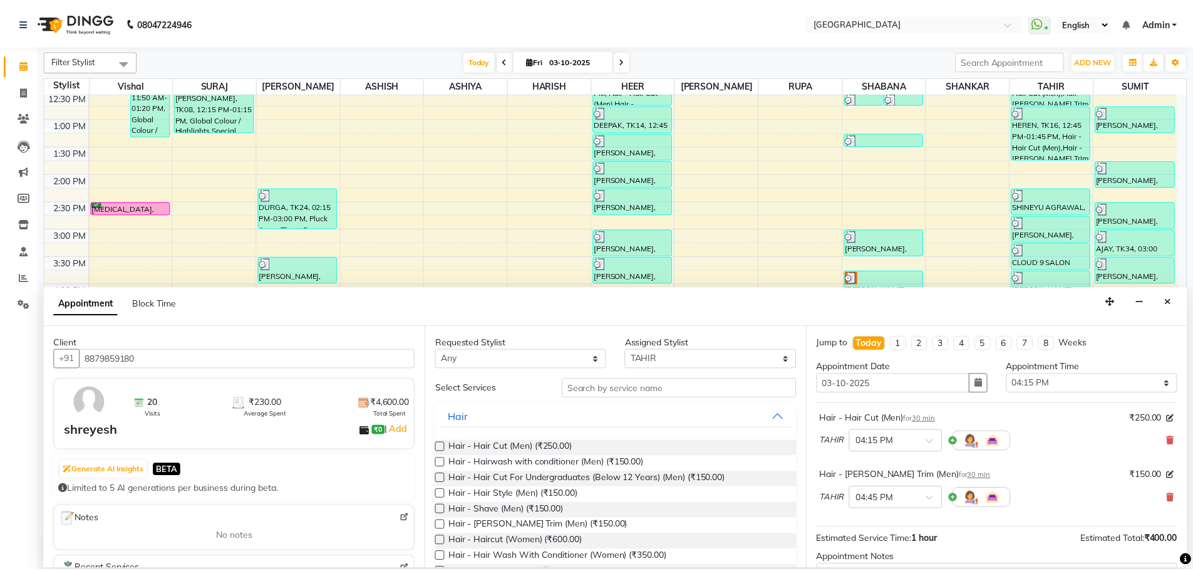
scroll to position [132, 0]
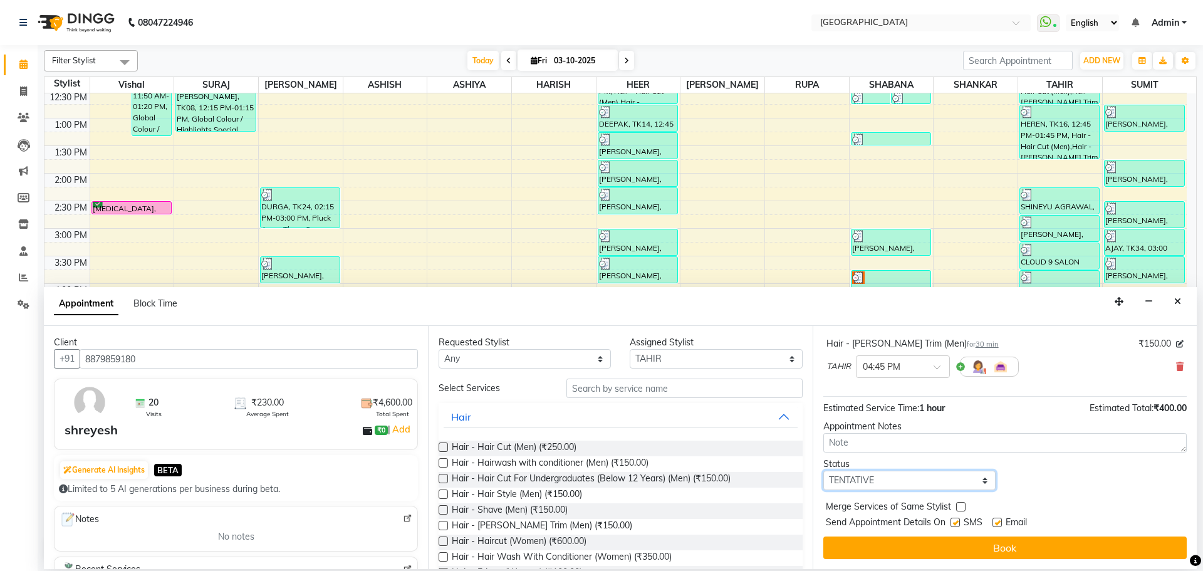
drag, startPoint x: 892, startPoint y: 486, endPoint x: 894, endPoint y: 470, distance: 15.8
click at [892, 486] on select "Select TENTATIVE CONFIRM CHECK-IN UPCOMING" at bounding box center [909, 479] width 172 height 19
click at [823, 470] on select "Select TENTATIVE CONFIRM CHECK-IN UPCOMING" at bounding box center [909, 479] width 172 height 19
click at [960, 508] on label at bounding box center [960, 506] width 9 height 9
click at [960, 508] on input "checkbox" at bounding box center [960, 508] width 8 height 8
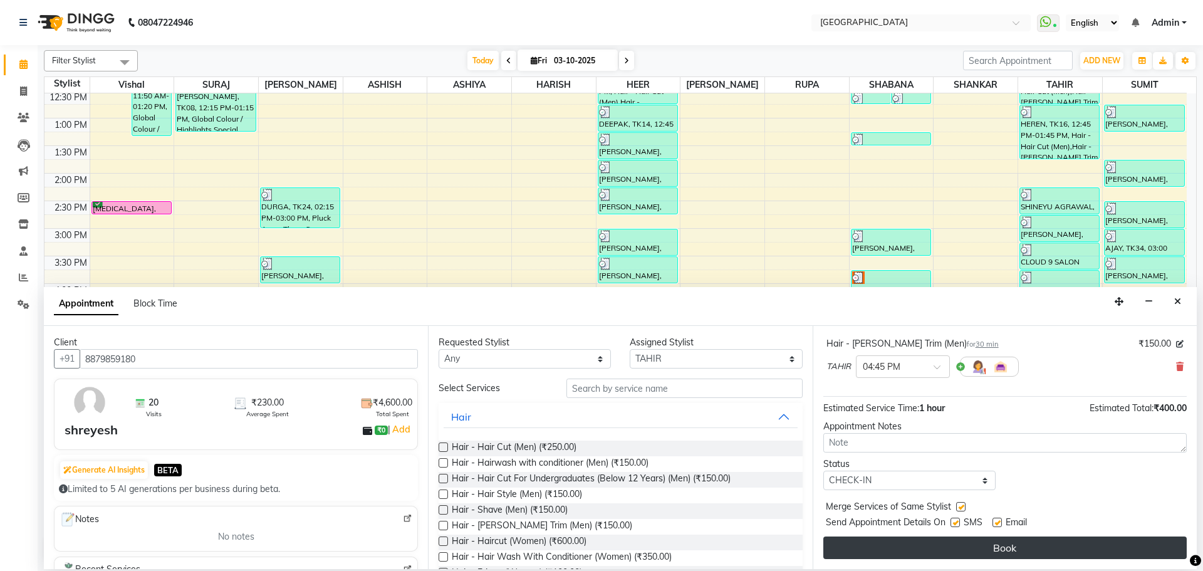
click at [954, 551] on button "Book" at bounding box center [1004, 547] width 363 height 23
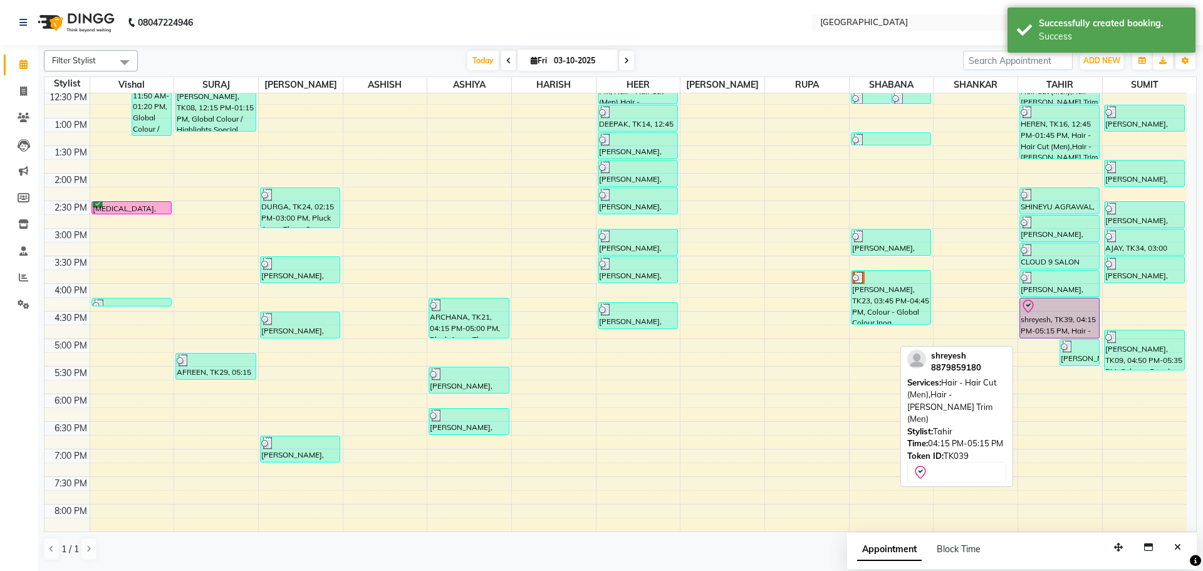
drag, startPoint x: 1047, startPoint y: 351, endPoint x: 1042, endPoint y: 328, distance: 24.3
click at [1042, 328] on div "shreyesh, TK39, 04:15 PM-05:15 PM, Hair - Hair Cut (Men),Hair - [PERSON_NAME] T…" at bounding box center [1060, 283] width 84 height 881
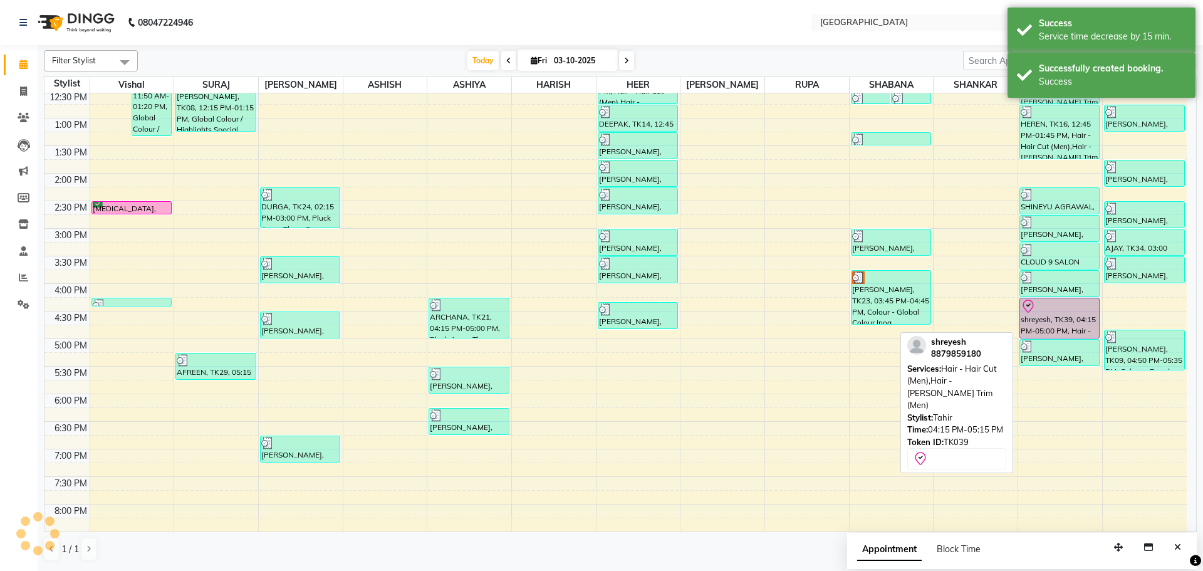
click at [1043, 317] on div "shreyesh, TK39, 04:15 PM-05:00 PM, Hair - Hair Cut (Men),Hair - [PERSON_NAME] T…" at bounding box center [1059, 317] width 79 height 39
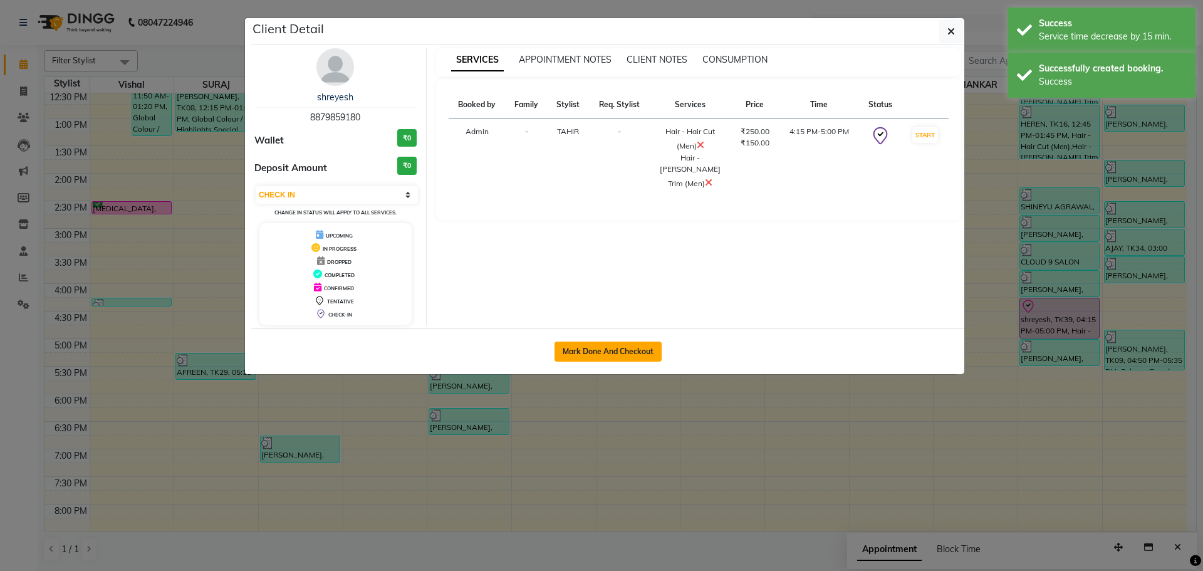
click at [641, 353] on button "Mark Done And Checkout" at bounding box center [607, 351] width 107 height 20
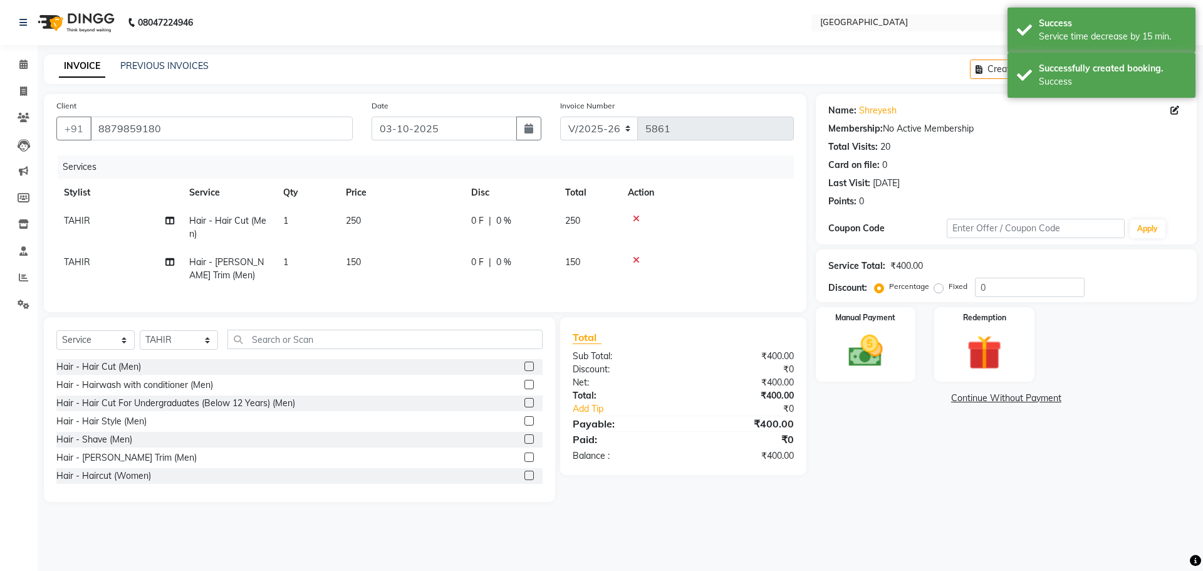
click at [551, 197] on th "Disc" at bounding box center [511, 193] width 94 height 28
click at [579, 219] on span "250" at bounding box center [572, 220] width 15 height 11
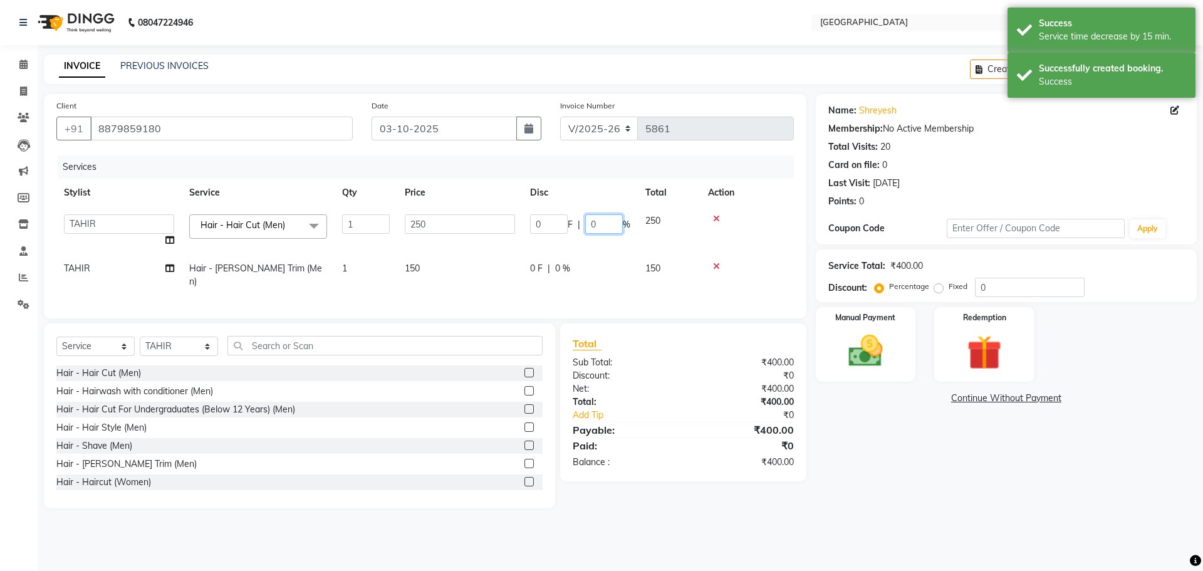
click at [585, 222] on input "0" at bounding box center [604, 223] width 38 height 19
click at [856, 338] on img at bounding box center [865, 350] width 58 height 41
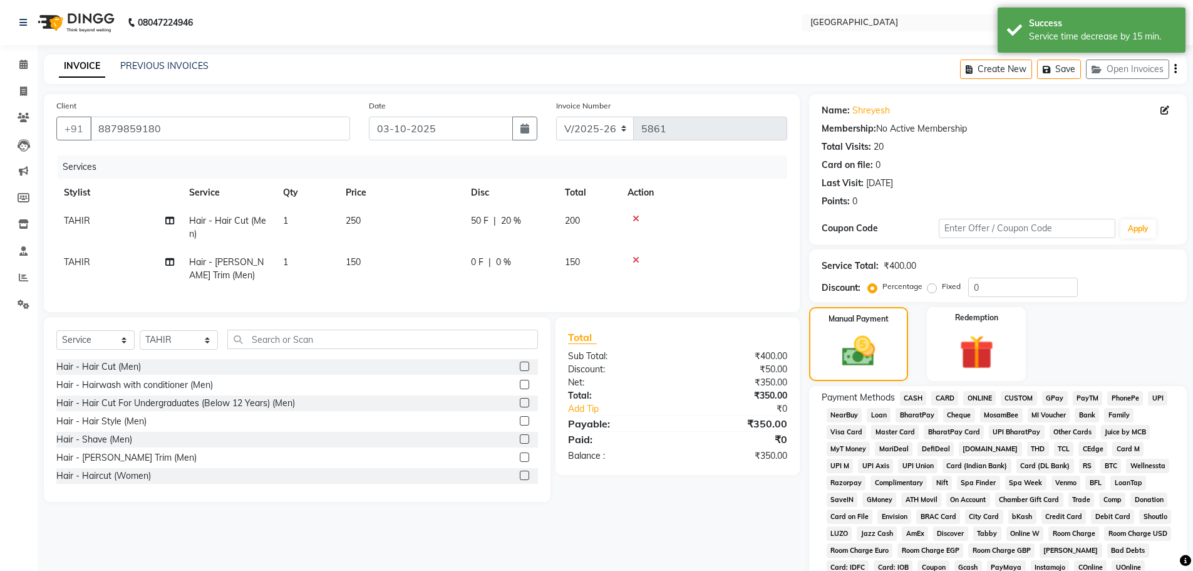
click at [1051, 396] on span "GPay" at bounding box center [1055, 398] width 26 height 14
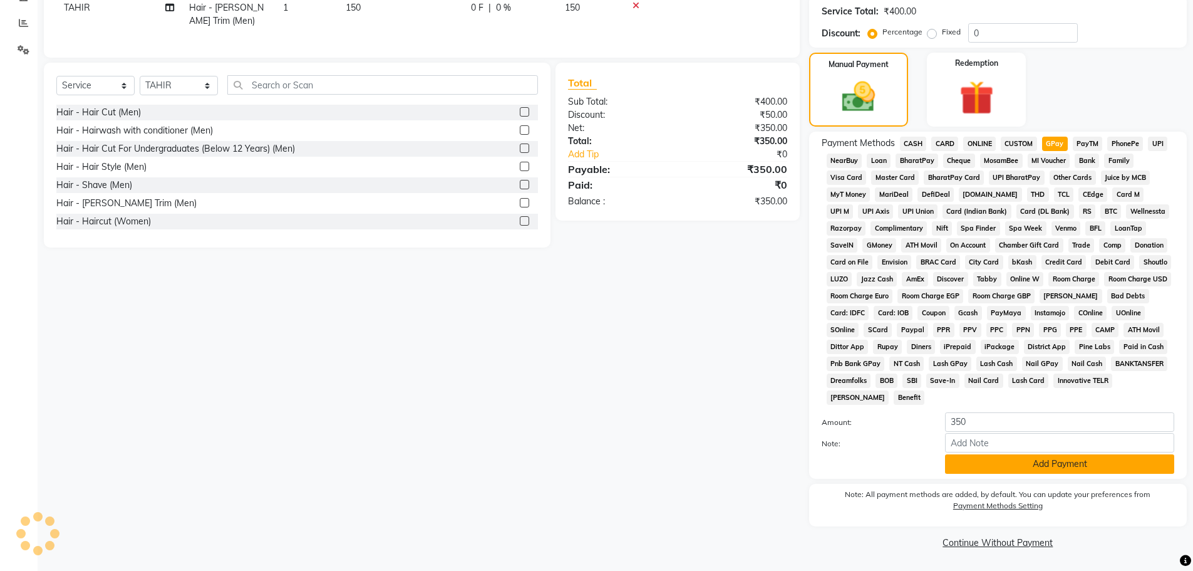
click at [1042, 462] on button "Add Payment" at bounding box center [1059, 463] width 229 height 19
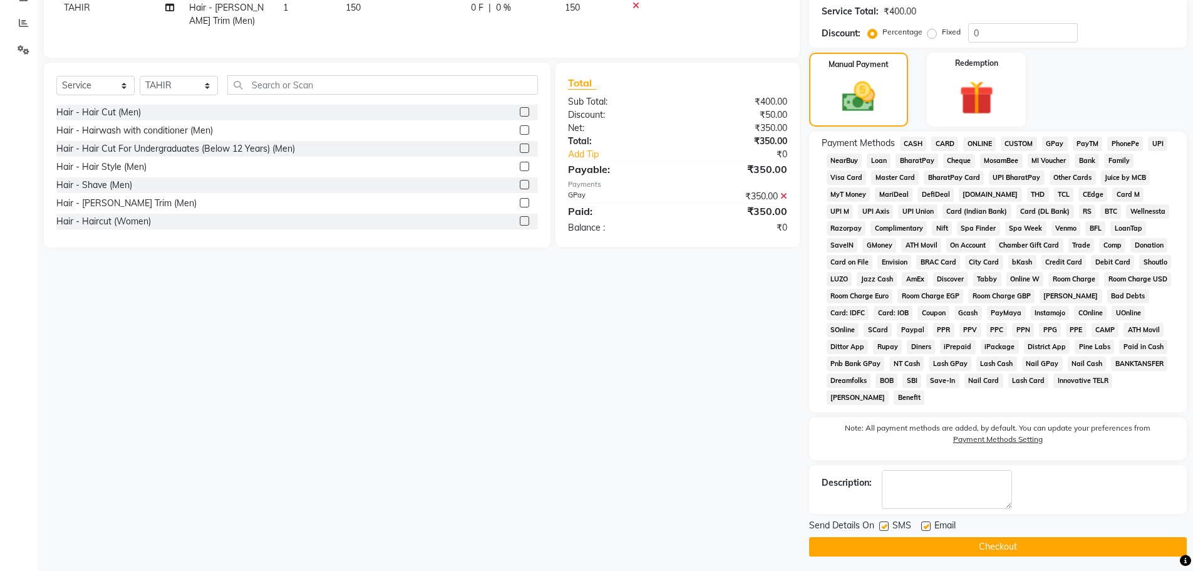
click at [1014, 550] on button "Checkout" at bounding box center [998, 546] width 378 height 19
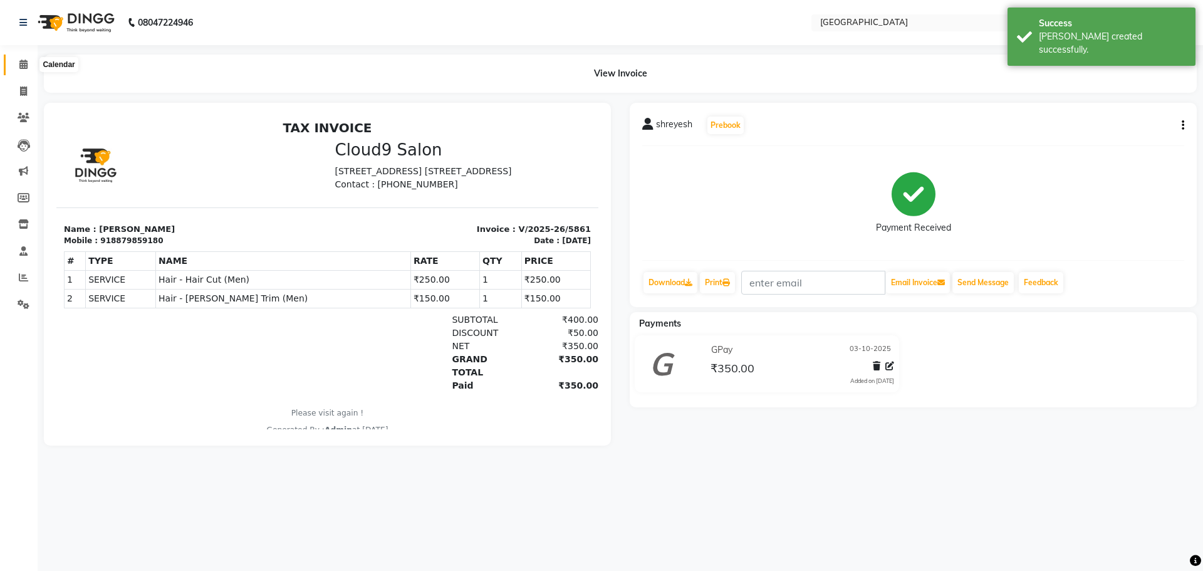
drag, startPoint x: 21, startPoint y: 69, endPoint x: 23, endPoint y: 1, distance: 67.7
click at [21, 69] on span at bounding box center [24, 65] width 22 height 14
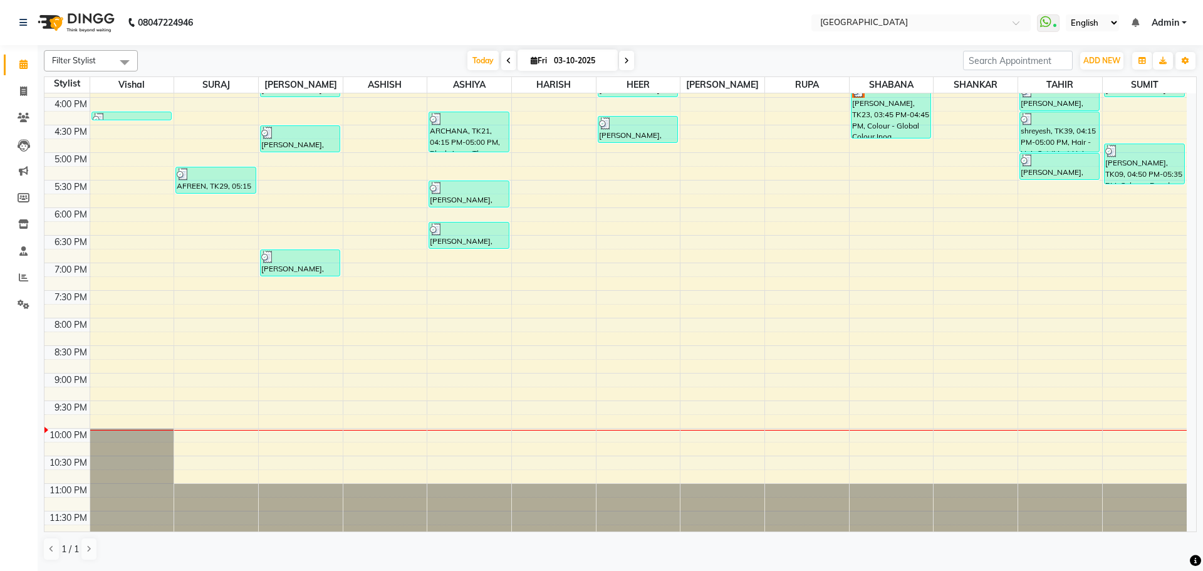
scroll to position [444, 0]
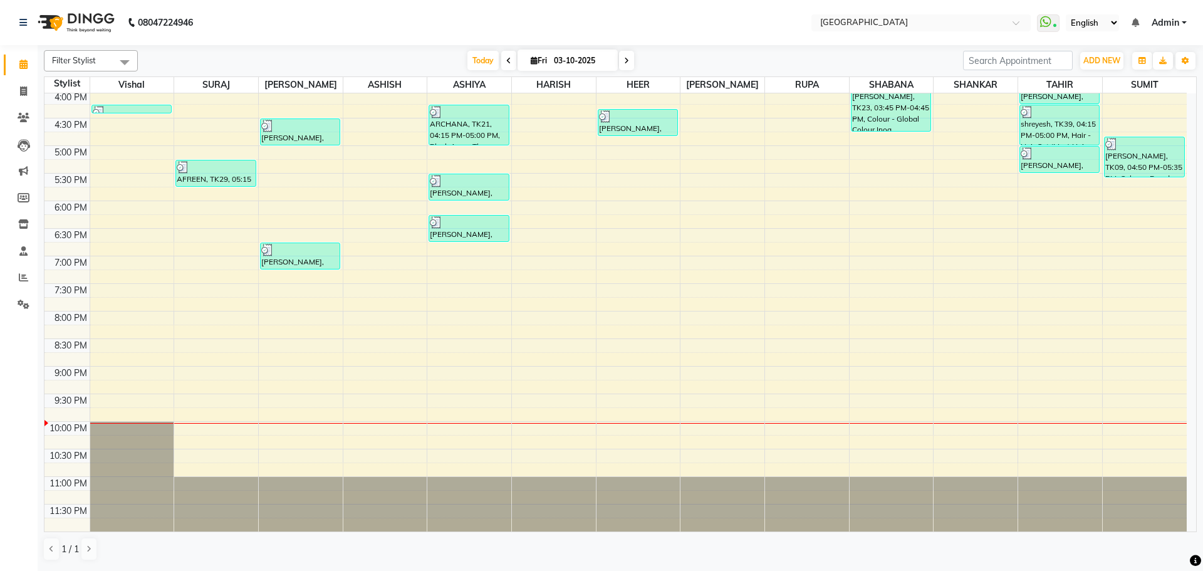
click at [141, 346] on div "8:00 AM 8:30 AM 9:00 AM 9:30 AM 10:00 AM 10:30 AM 11:00 AM 11:30 AM 12:00 PM 12…" at bounding box center [615, 90] width 1142 height 881
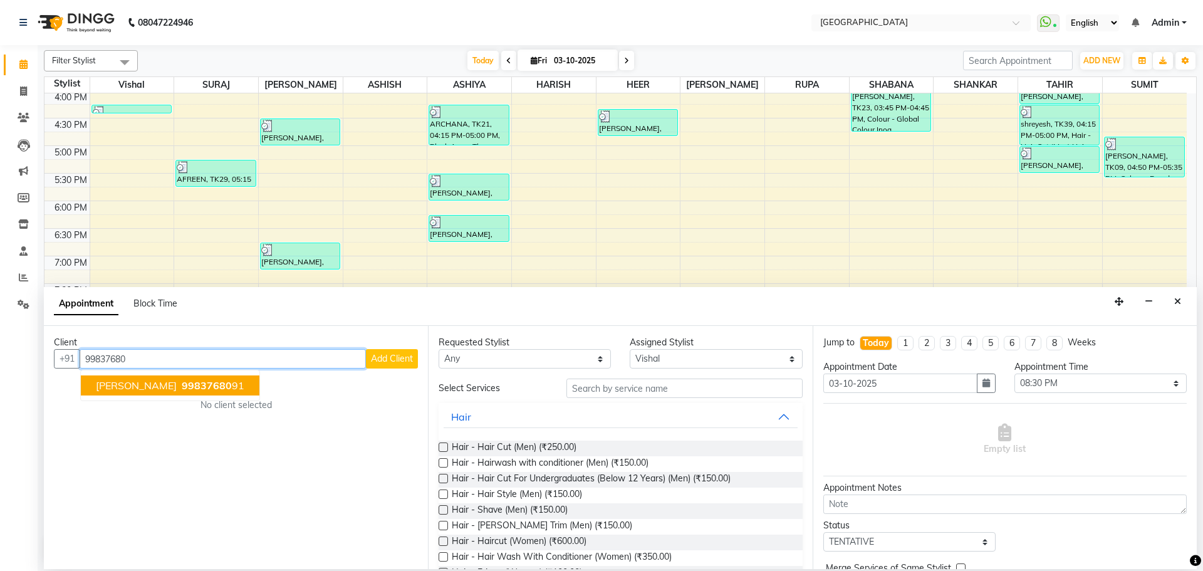
click at [190, 379] on span "99837680" at bounding box center [207, 385] width 50 height 13
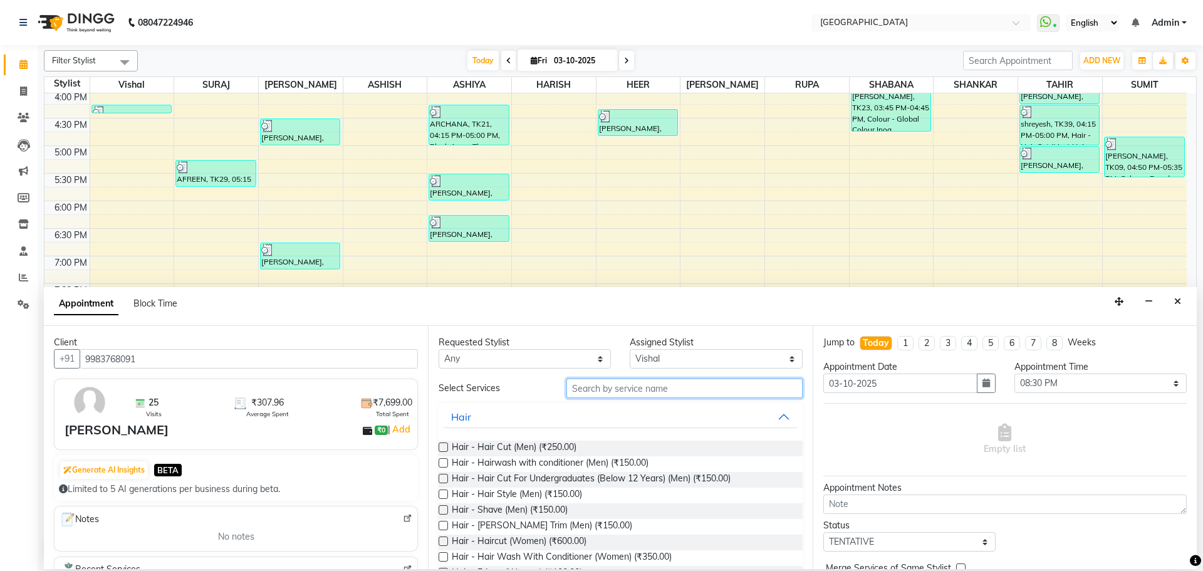
click at [634, 385] on input "text" at bounding box center [684, 387] width 236 height 19
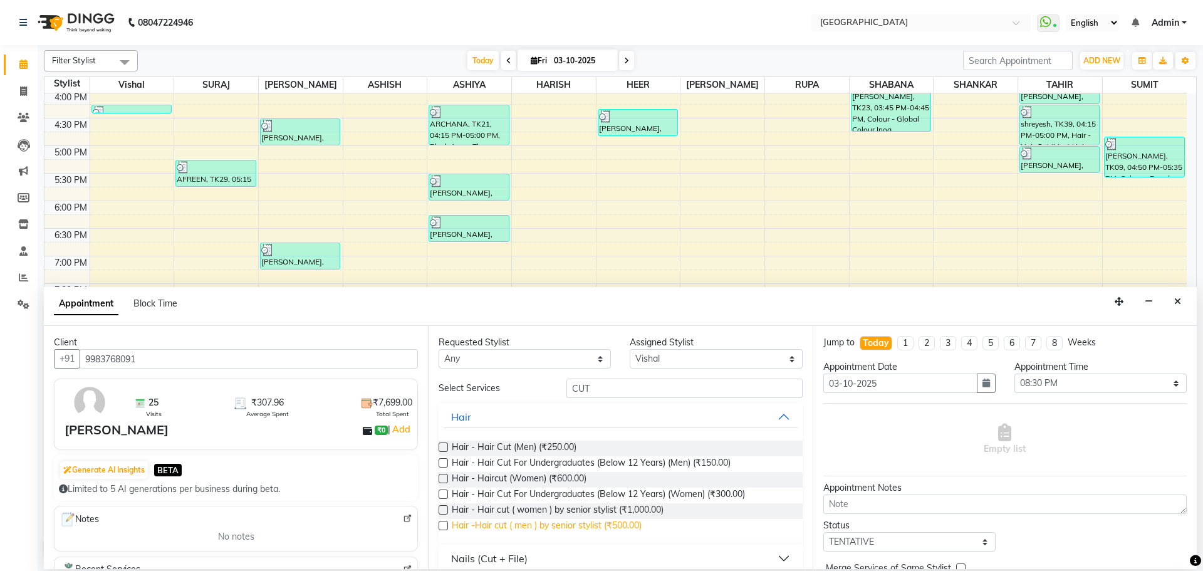
click at [586, 526] on span "Hair -Hair cut ( men ) by senior stylist (₹500.00)" at bounding box center [547, 527] width 190 height 16
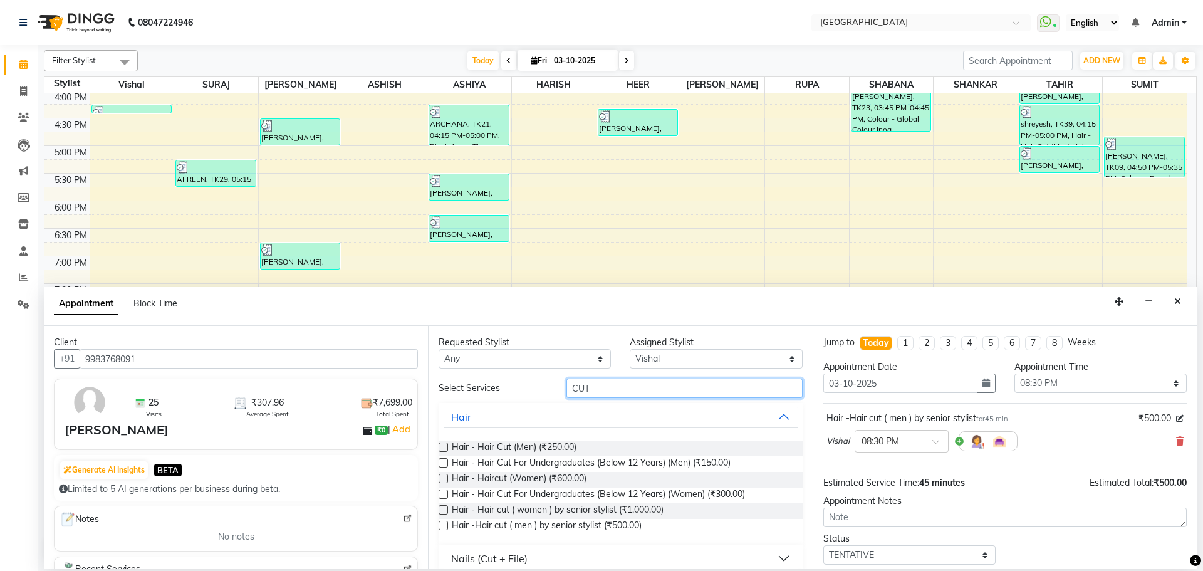
click at [631, 383] on input "CUT" at bounding box center [684, 387] width 236 height 19
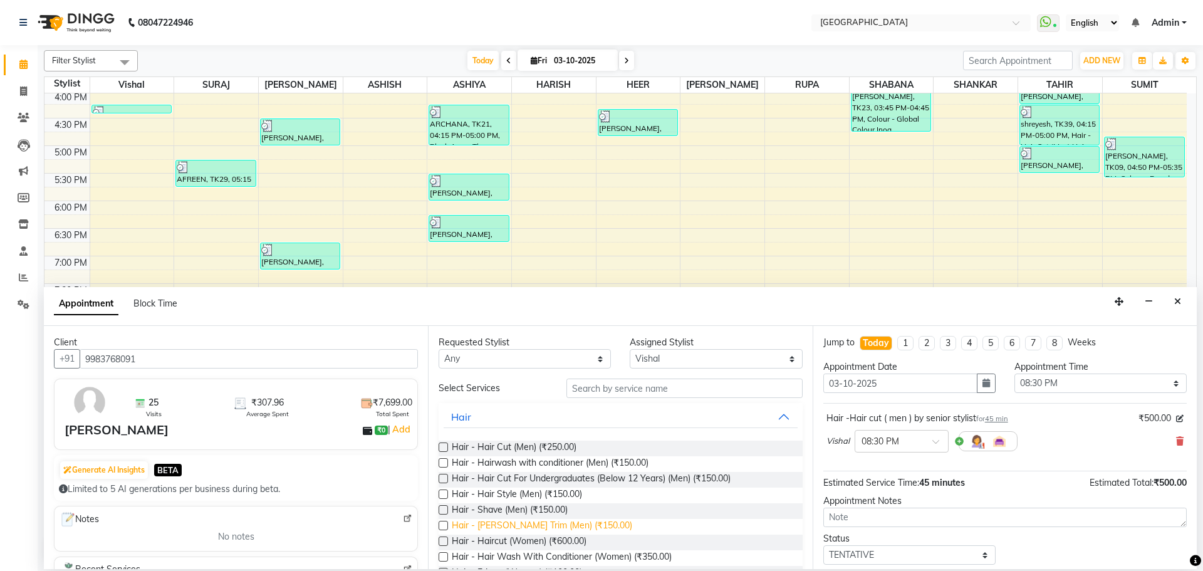
click at [553, 528] on span "Hair - [PERSON_NAME] Trim (Men) (₹150.00)" at bounding box center [542, 527] width 180 height 16
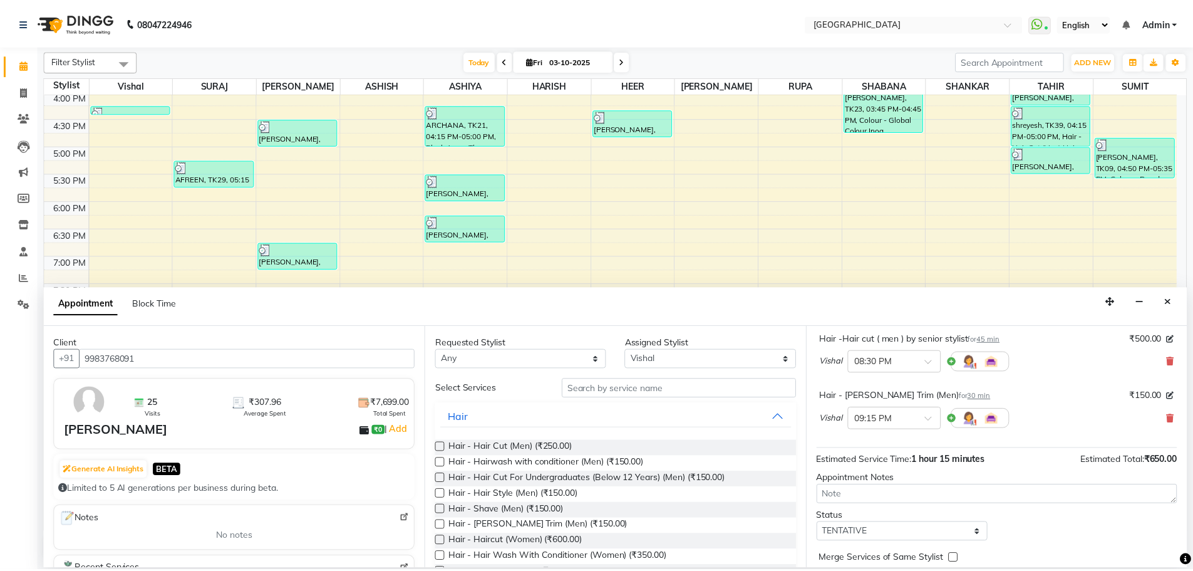
scroll to position [125, 0]
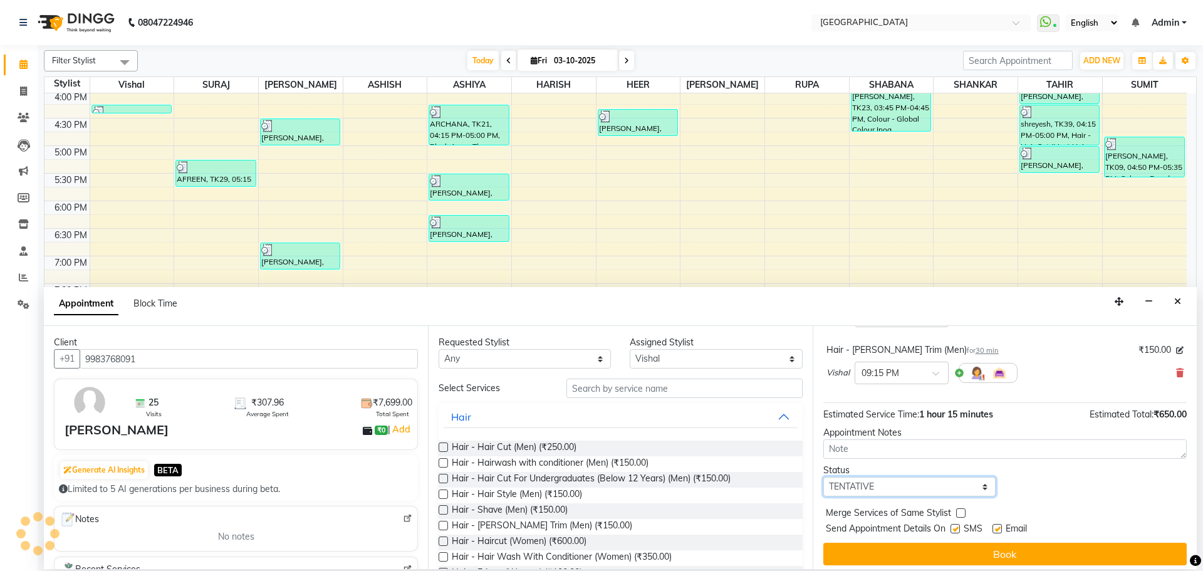
click at [933, 482] on select "Select TENTATIVE CONFIRM CHECK-IN UPCOMING" at bounding box center [909, 486] width 172 height 19
click at [823, 477] on select "Select TENTATIVE CONFIRM CHECK-IN UPCOMING" at bounding box center [909, 486] width 172 height 19
click at [958, 510] on label at bounding box center [960, 512] width 9 height 9
click at [958, 510] on input "checkbox" at bounding box center [960, 514] width 8 height 8
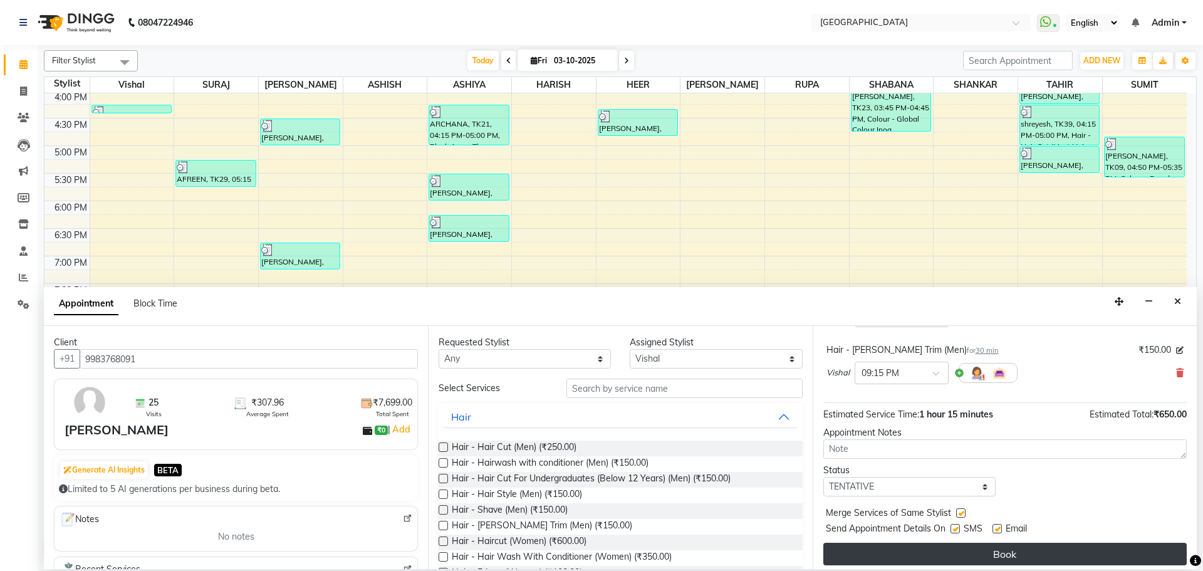
click at [955, 551] on button "Book" at bounding box center [1004, 553] width 363 height 23
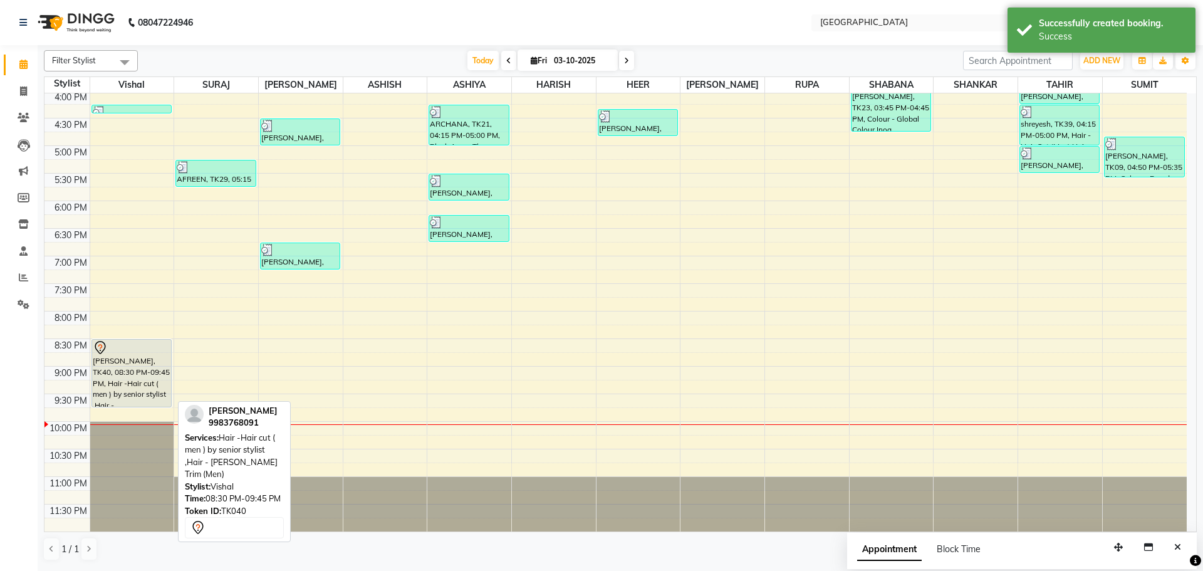
click at [126, 373] on div "[PERSON_NAME], TK40, 08:30 PM-09:45 PM, Hair -Hair cut ( men ) by senior stylis…" at bounding box center [131, 373] width 79 height 67
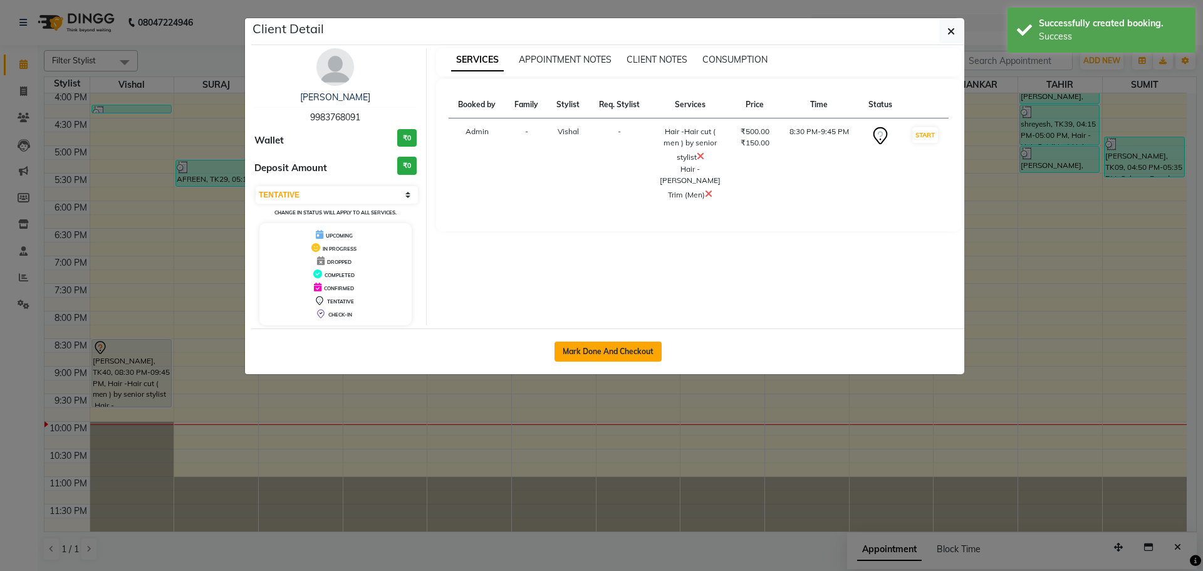
click at [633, 355] on button "Mark Done And Checkout" at bounding box center [607, 351] width 107 height 20
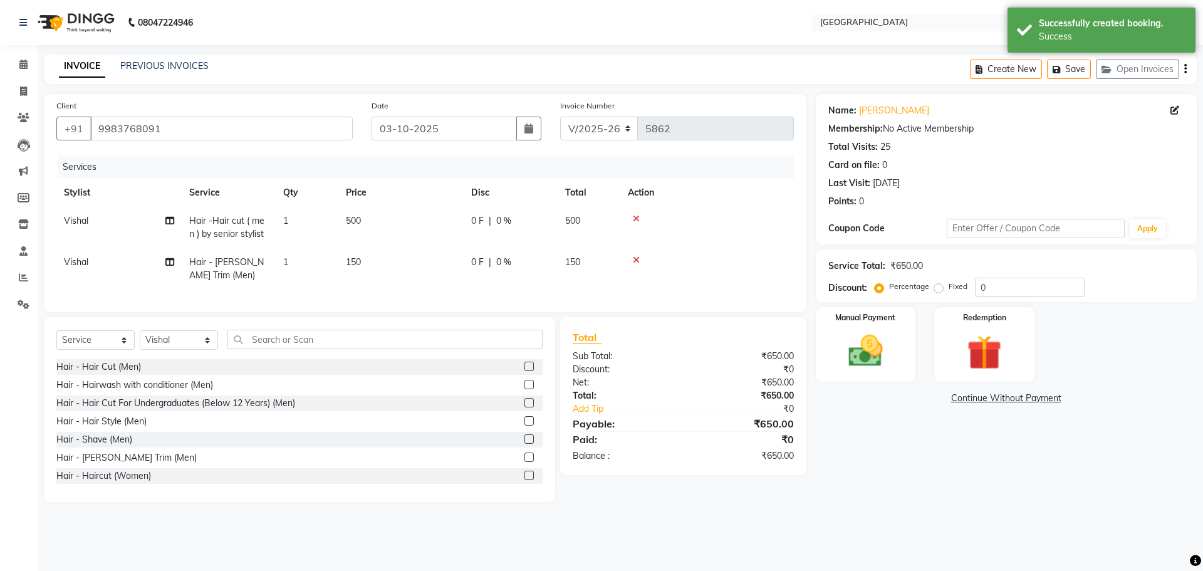
click at [550, 218] on td "0 F | 0 %" at bounding box center [511, 227] width 94 height 41
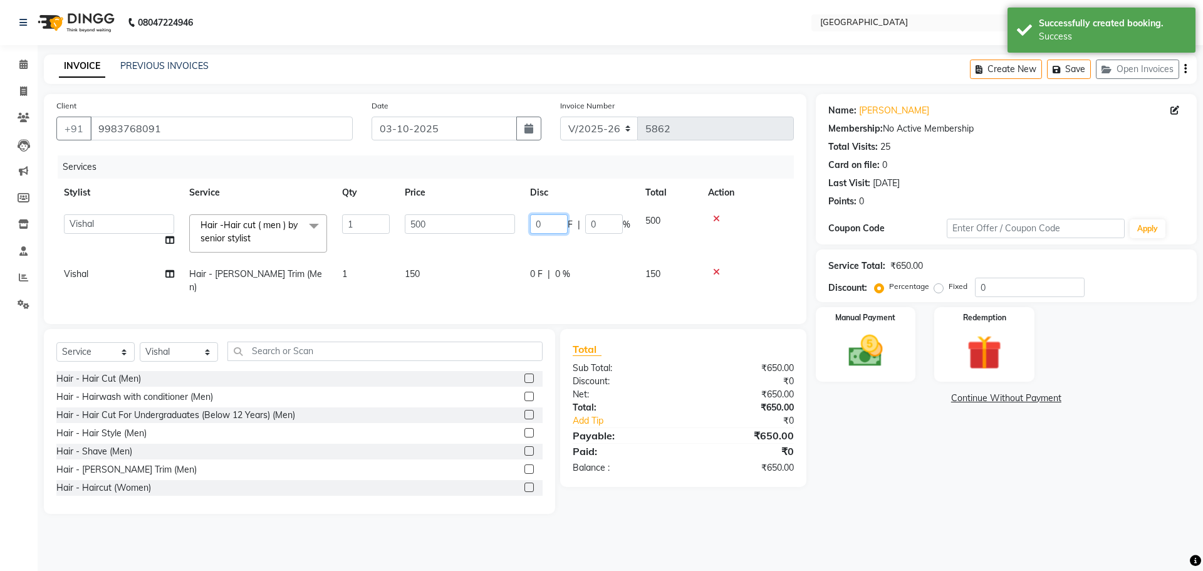
click at [534, 219] on input "0" at bounding box center [549, 223] width 38 height 19
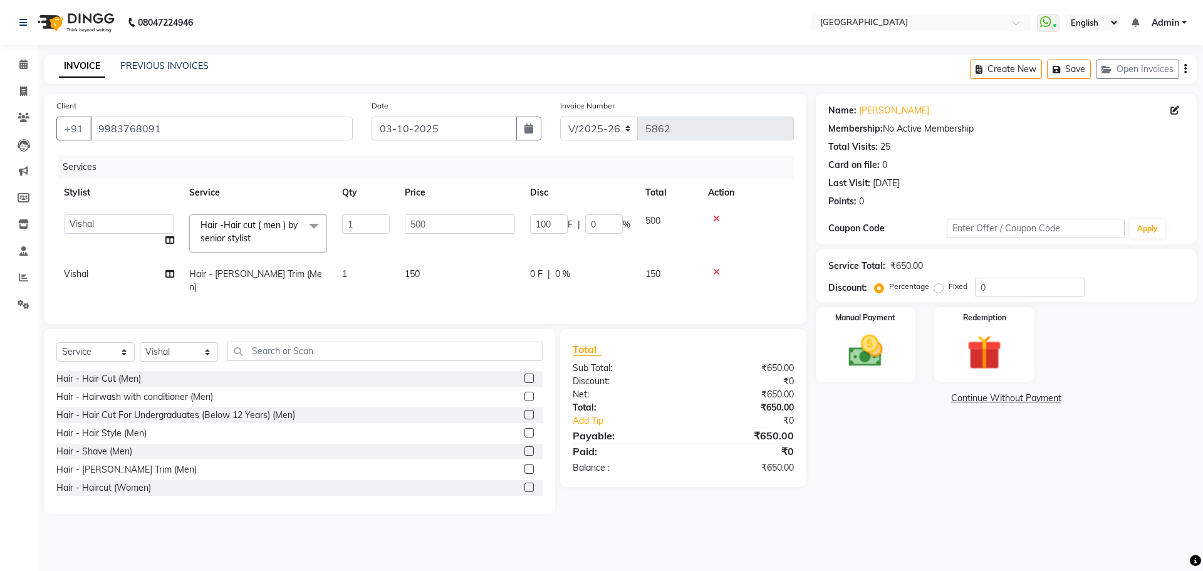
click at [885, 489] on div "Name: [PERSON_NAME] Membership: No Active Membership Total Visits: 25 Card on f…" at bounding box center [1011, 304] width 390 height 420
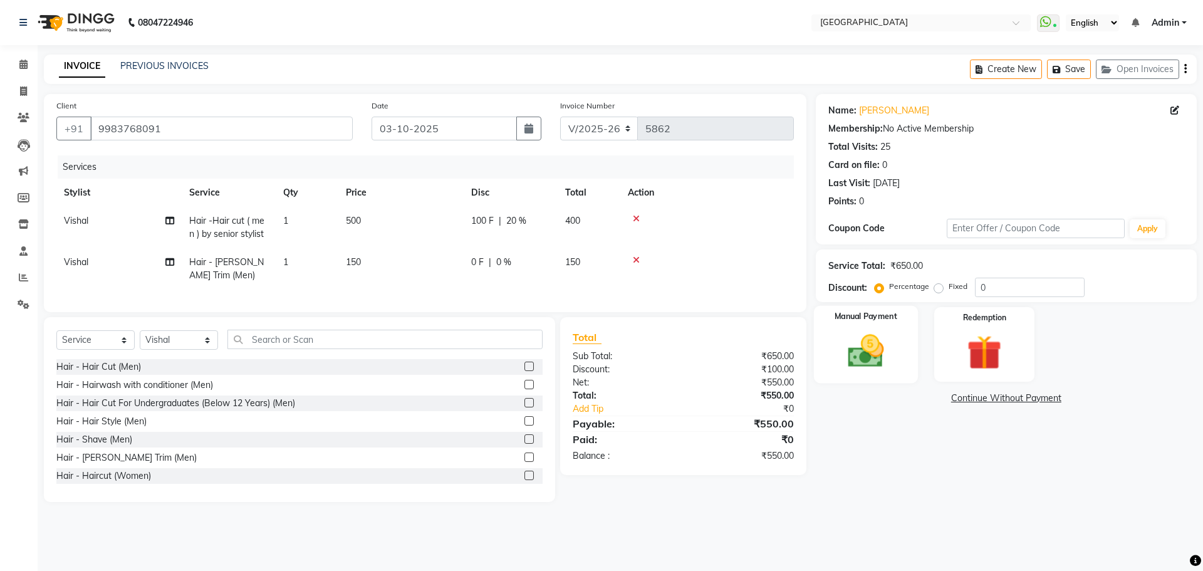
click at [861, 370] on img at bounding box center [865, 350] width 58 height 41
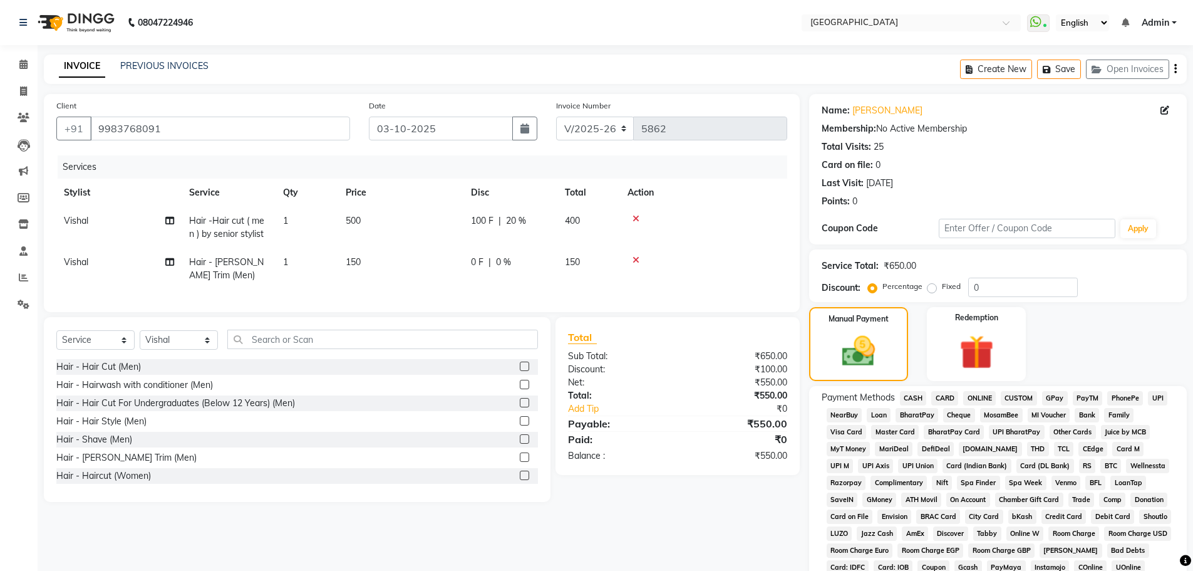
click at [475, 217] on span "100 F" at bounding box center [482, 220] width 23 height 13
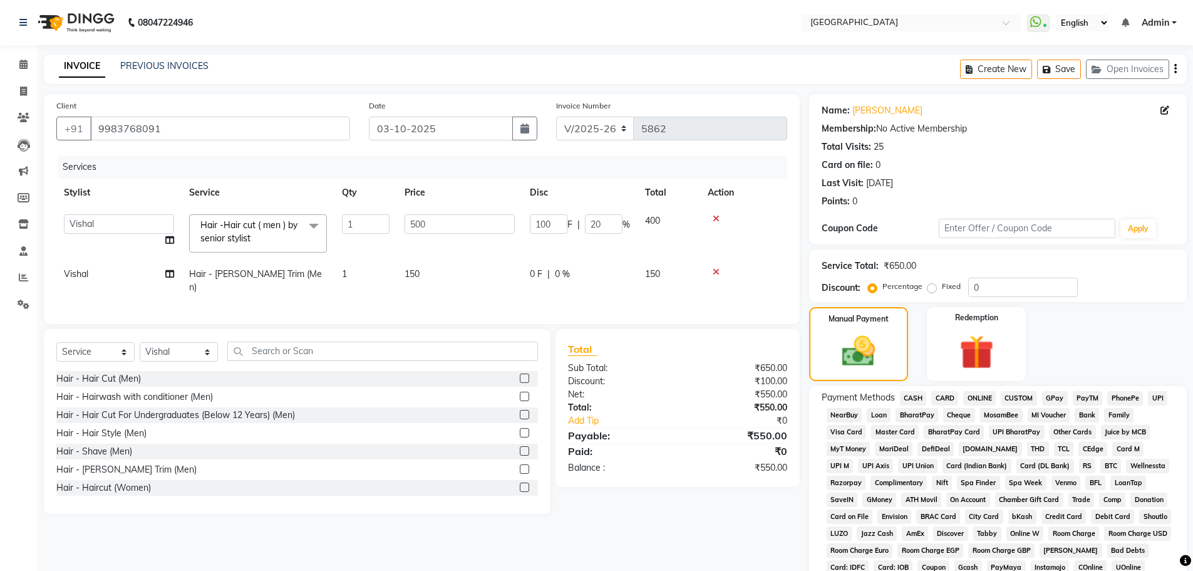
click at [754, 244] on td at bounding box center [743, 233] width 87 height 53
click at [911, 394] on span "CASH" at bounding box center [913, 398] width 27 height 14
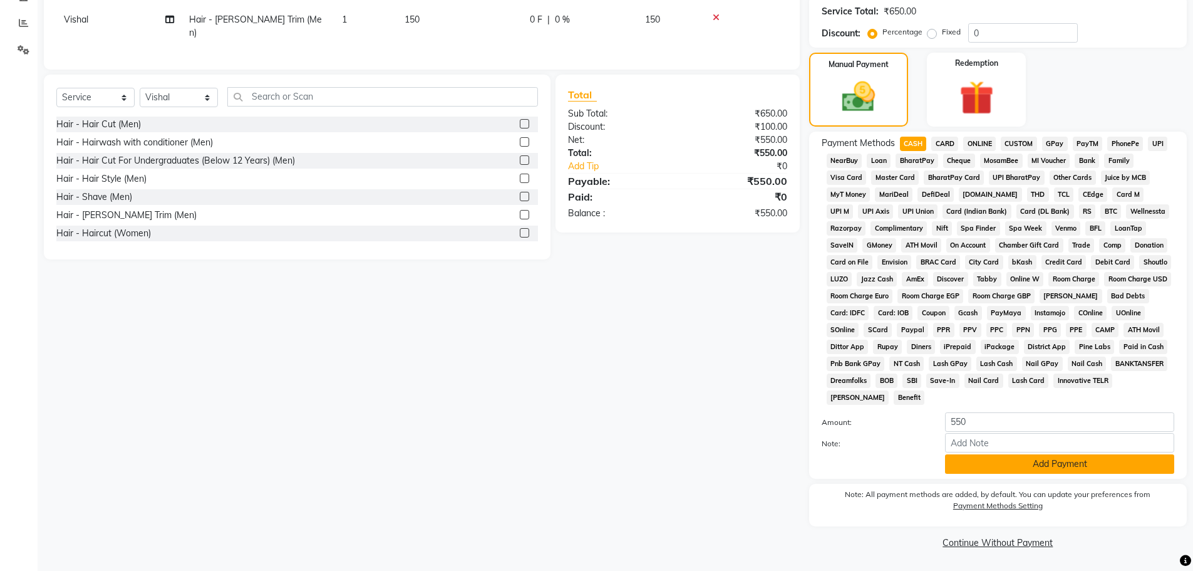
click at [963, 463] on button "Add Payment" at bounding box center [1059, 463] width 229 height 19
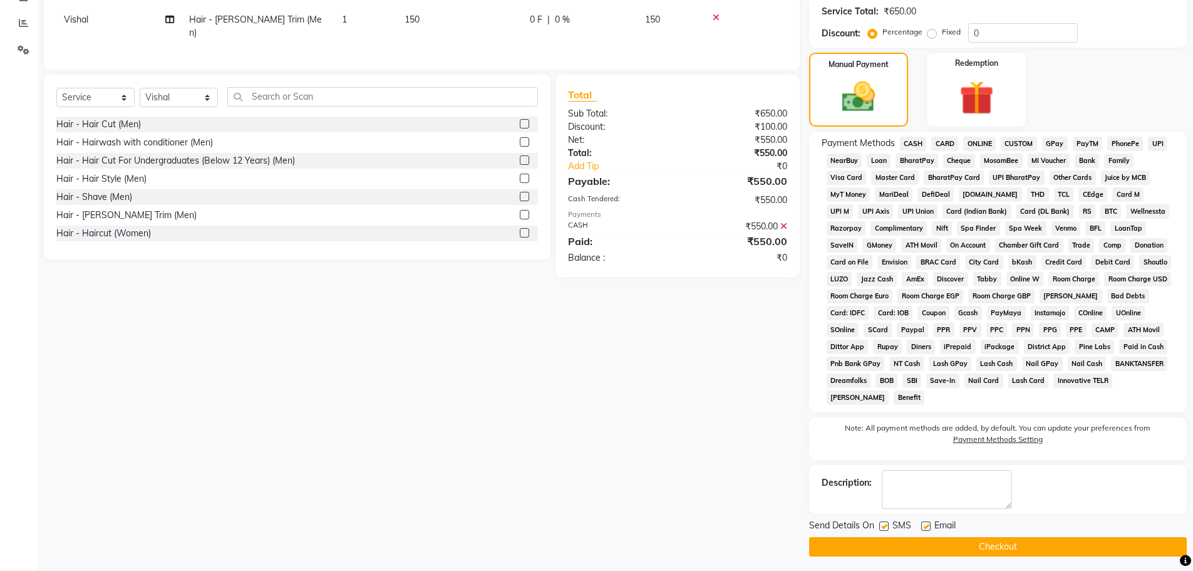
drag, startPoint x: 931, startPoint y: 539, endPoint x: 918, endPoint y: 535, distance: 14.5
click at [928, 539] on button "Checkout" at bounding box center [998, 546] width 378 height 19
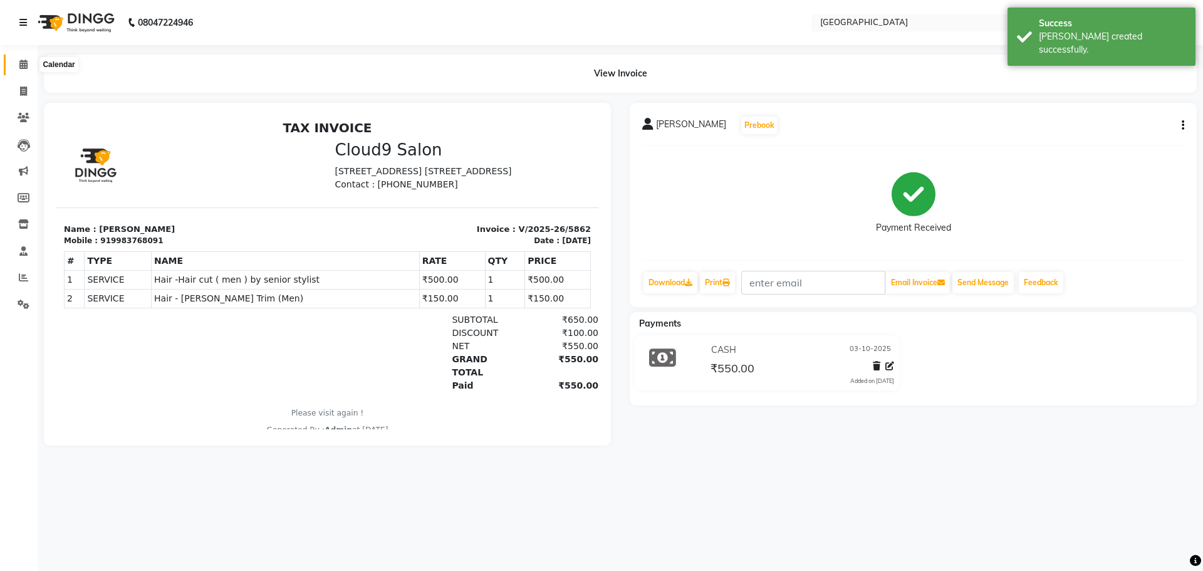
drag, startPoint x: 14, startPoint y: 66, endPoint x: 24, endPoint y: 18, distance: 49.3
click at [14, 66] on span at bounding box center [24, 65] width 22 height 14
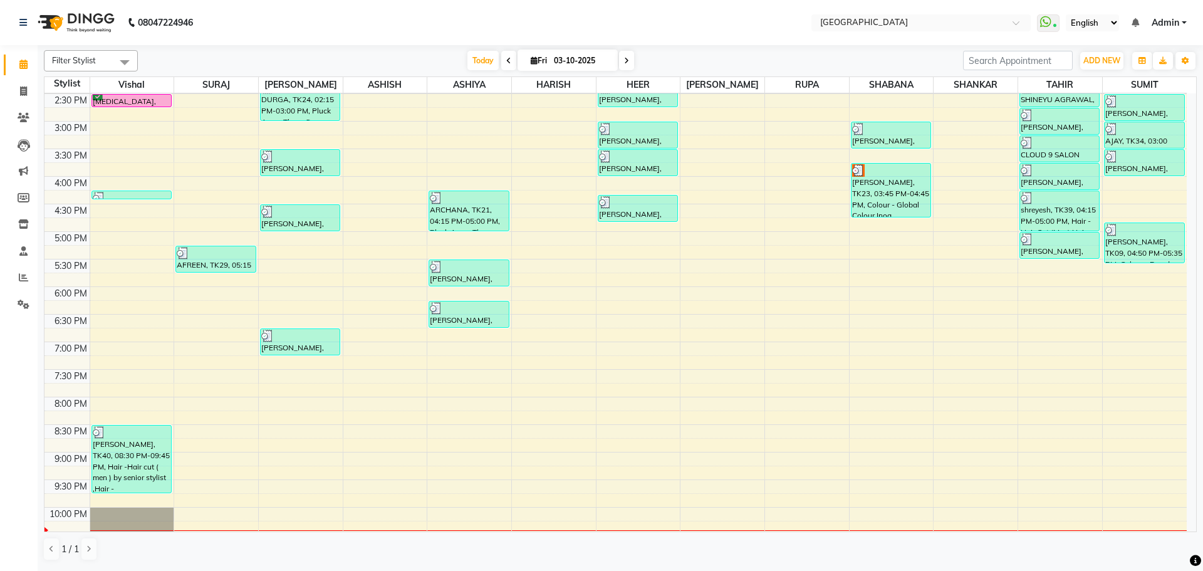
scroll to position [376, 0]
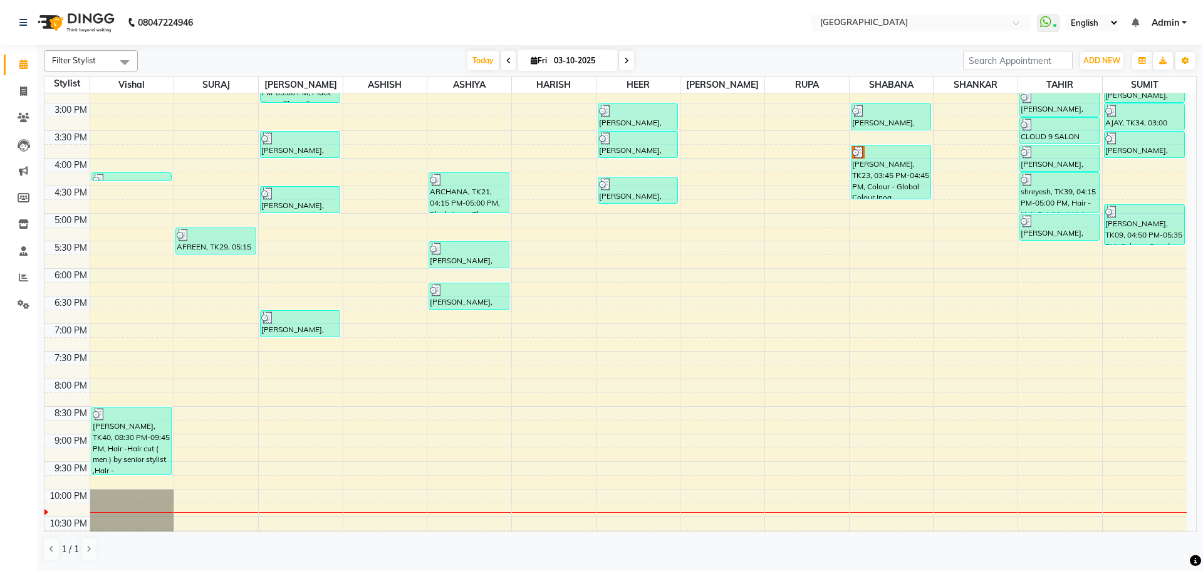
click at [887, 440] on div "8:00 AM 8:30 AM 9:00 AM 9:30 AM 10:00 AM 10:30 AM 11:00 AM 11:30 AM 12:00 PM 12…" at bounding box center [615, 157] width 1142 height 881
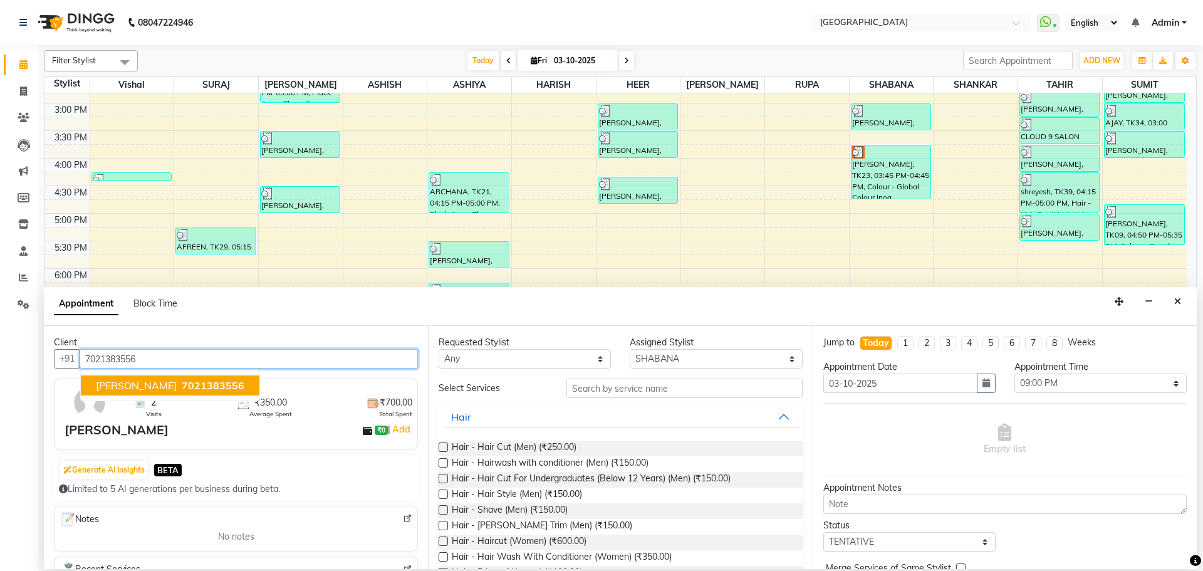
click at [139, 388] on span "[PERSON_NAME]" at bounding box center [136, 385] width 81 height 13
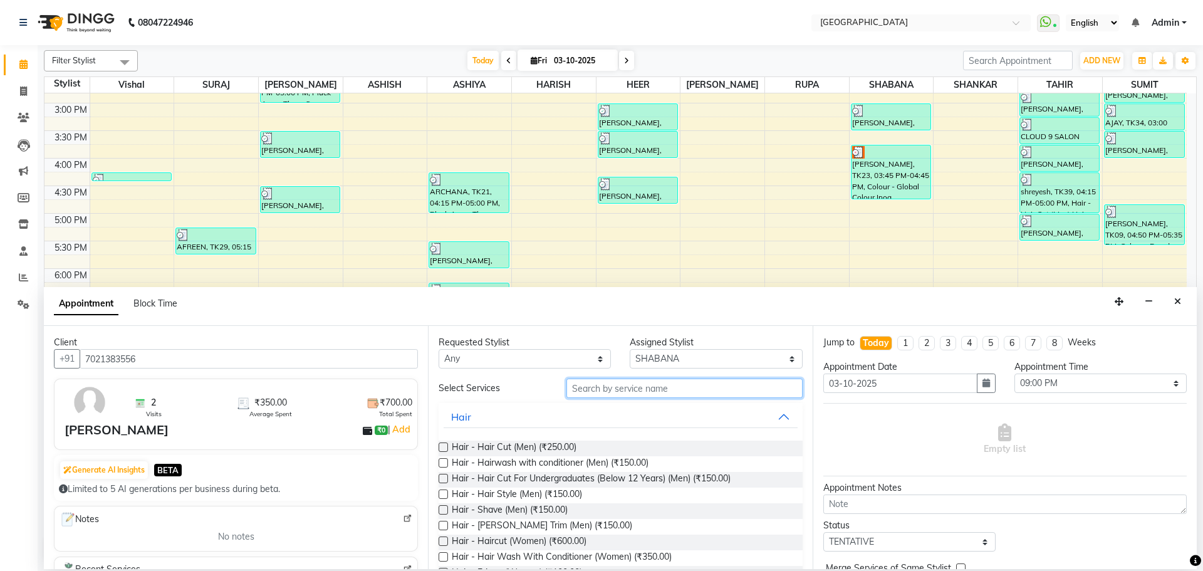
click at [611, 388] on input "text" at bounding box center [684, 387] width 236 height 19
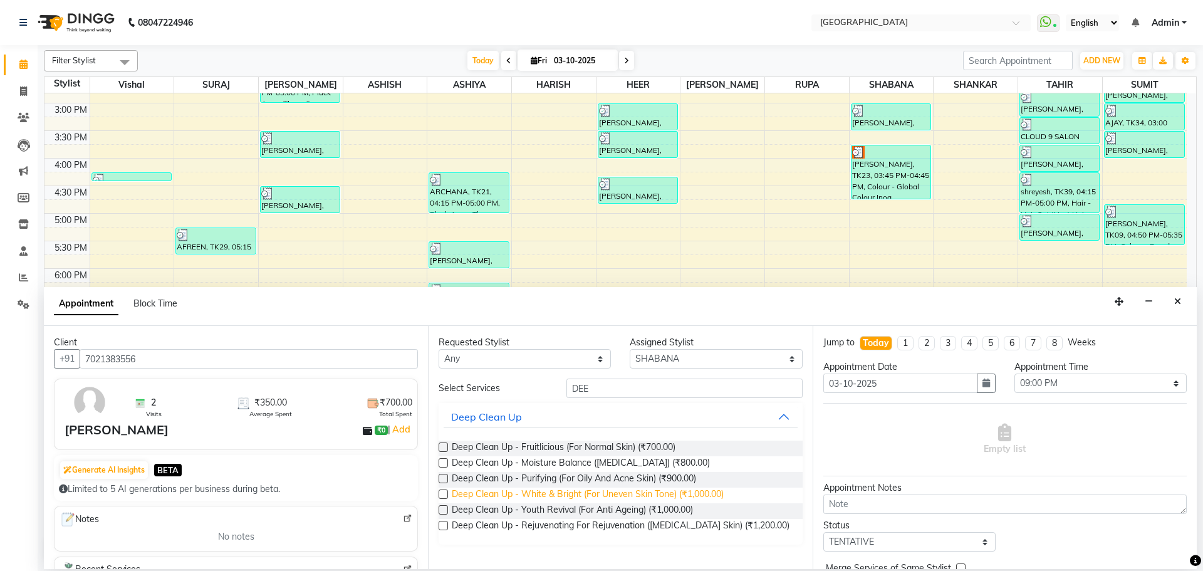
click at [692, 491] on span "Deep Clean Up - White & Bright (For Uneven Skin Tone) (₹1,000.00)" at bounding box center [588, 495] width 272 height 16
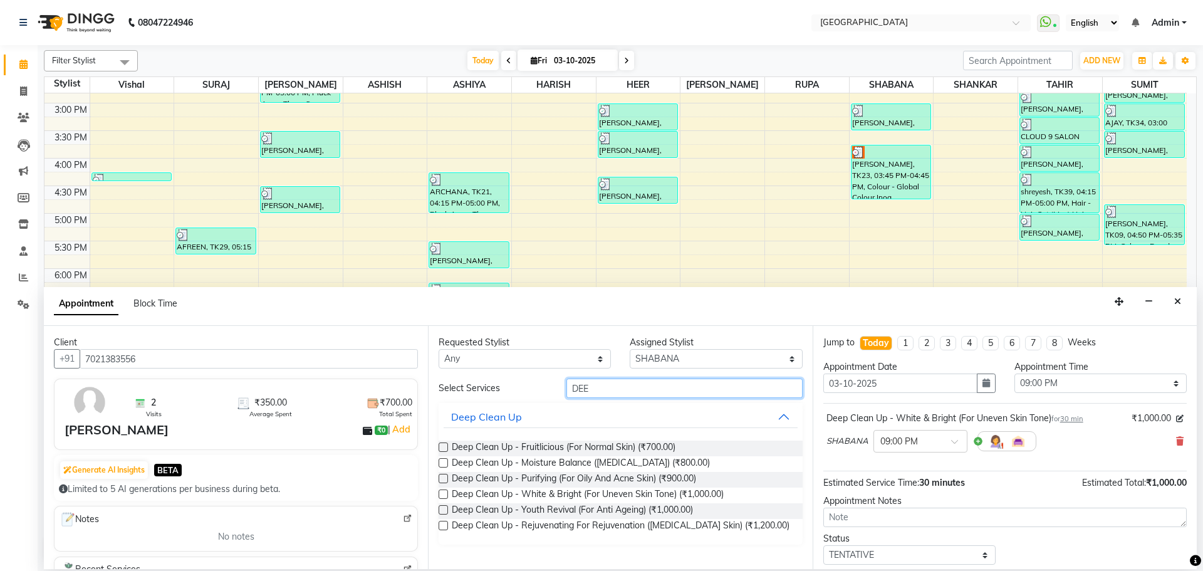
click at [626, 385] on input "DEE" at bounding box center [684, 387] width 236 height 19
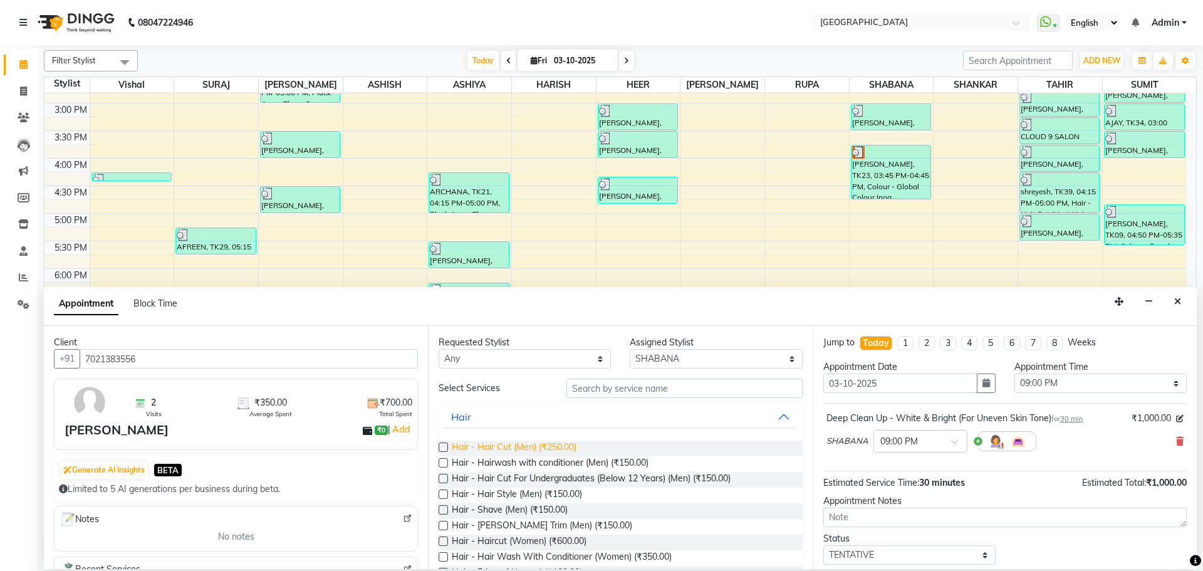
click at [562, 447] on span "Hair - Hair Cut (Men) (₹250.00)" at bounding box center [514, 448] width 125 height 16
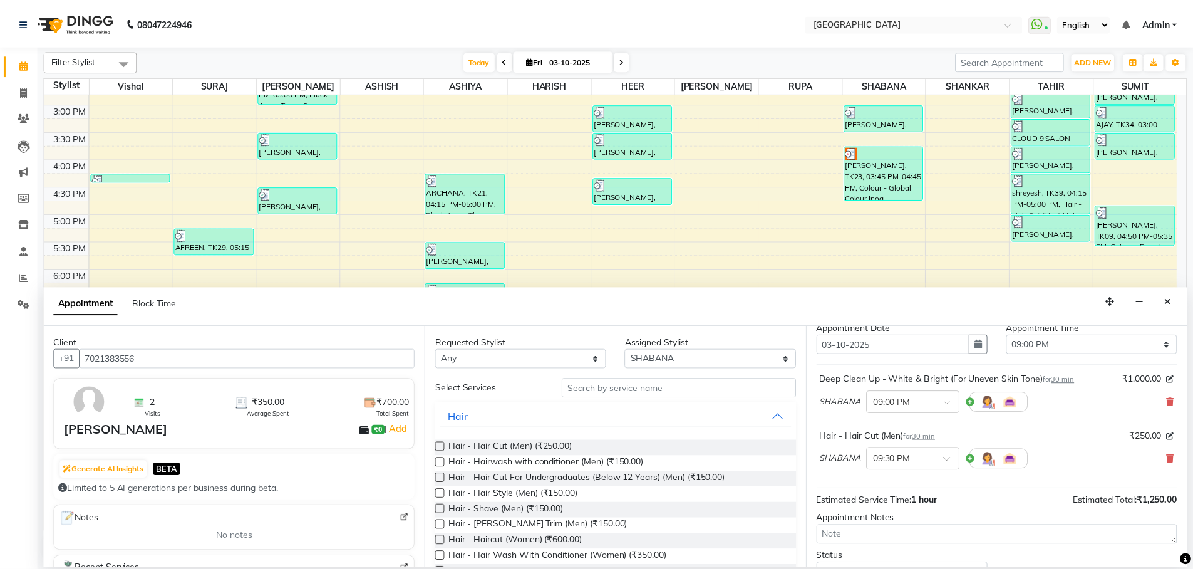
scroll to position [132, 0]
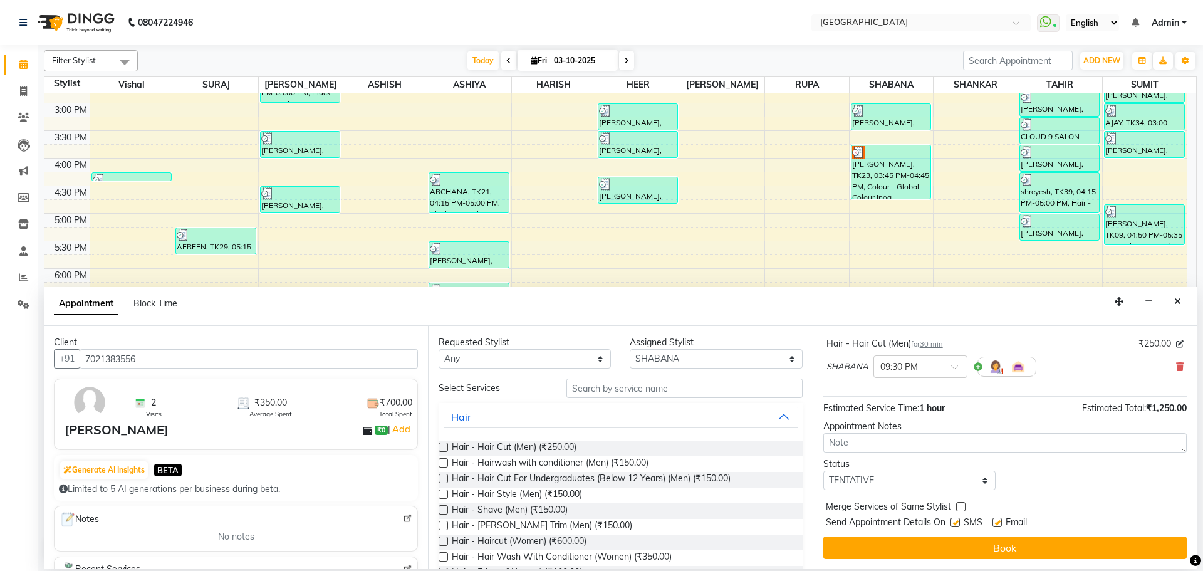
click at [962, 506] on label at bounding box center [960, 506] width 9 height 9
click at [962, 506] on input "checkbox" at bounding box center [960, 508] width 8 height 8
click at [970, 482] on select "Select TENTATIVE CONFIRM CHECK-IN UPCOMING" at bounding box center [909, 479] width 172 height 19
click at [823, 470] on select "Select TENTATIVE CONFIRM CHECK-IN UPCOMING" at bounding box center [909, 479] width 172 height 19
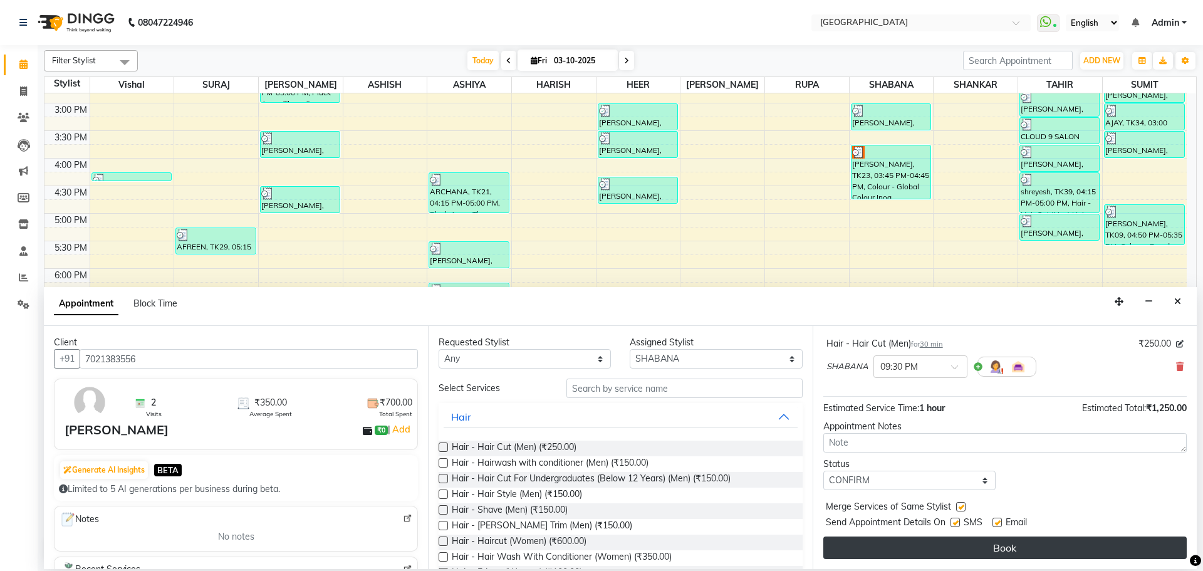
click at [987, 540] on button "Book" at bounding box center [1004, 547] width 363 height 23
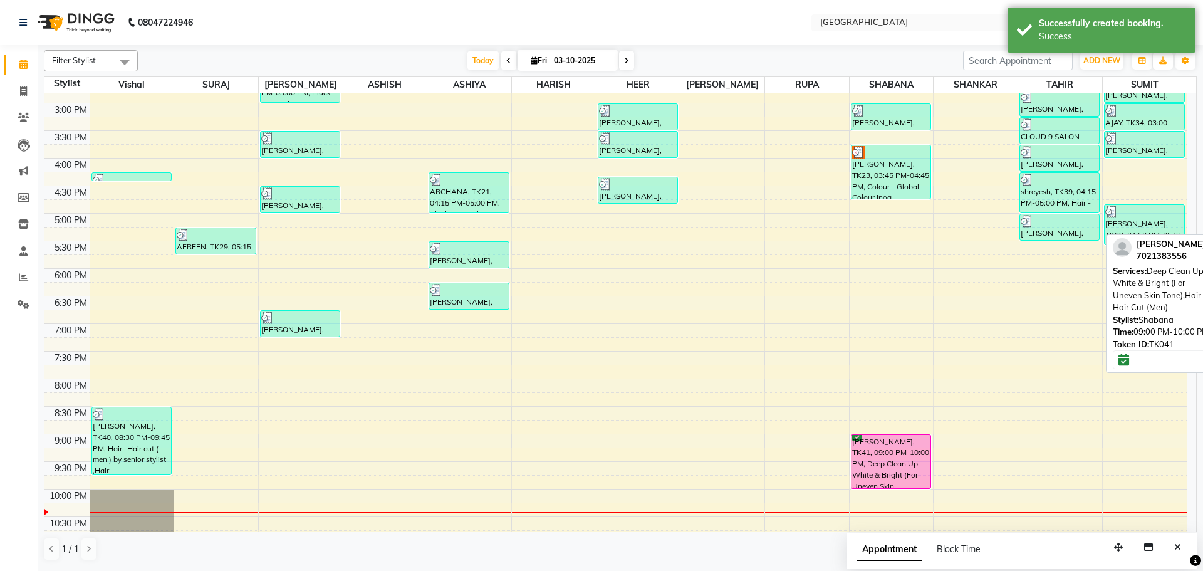
click at [888, 454] on div "[PERSON_NAME], TK41, 09:00 PM-10:00 PM, Deep Clean Up - White & Bright (For Une…" at bounding box center [890, 461] width 79 height 53
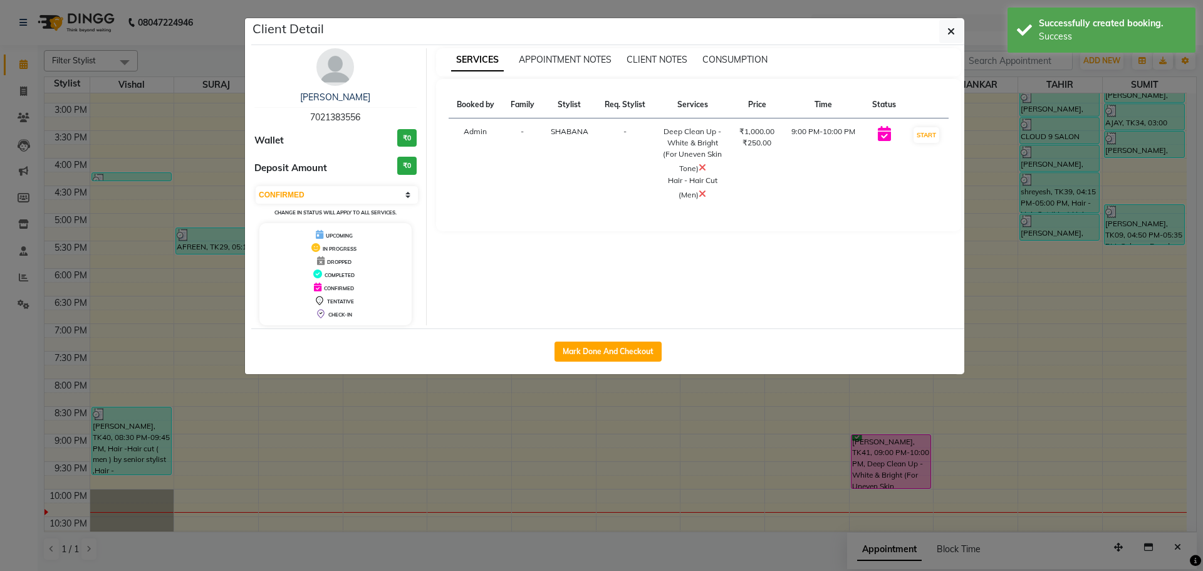
click at [605, 352] on button "Mark Done And Checkout" at bounding box center [607, 351] width 107 height 20
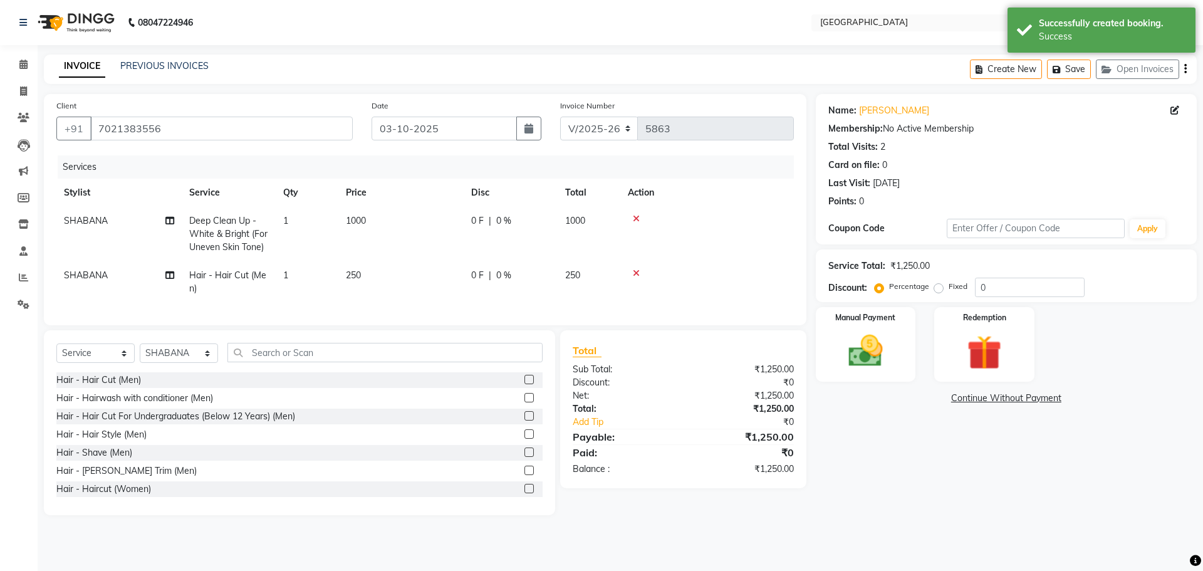
click at [530, 280] on div "0 F | 0 %" at bounding box center [510, 275] width 79 height 13
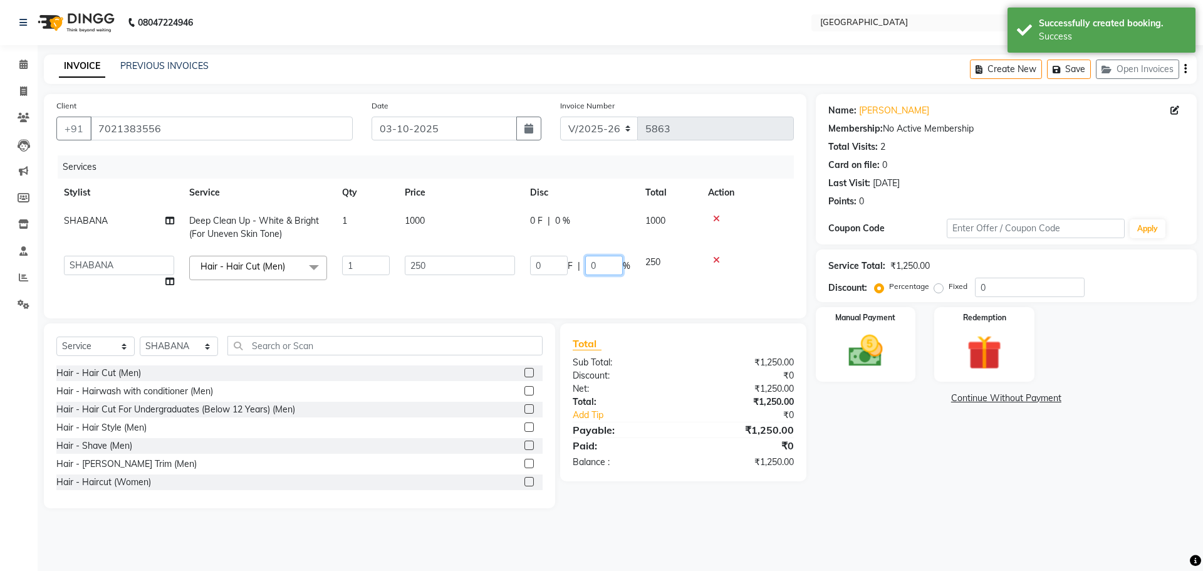
click at [588, 267] on input "0" at bounding box center [604, 265] width 38 height 19
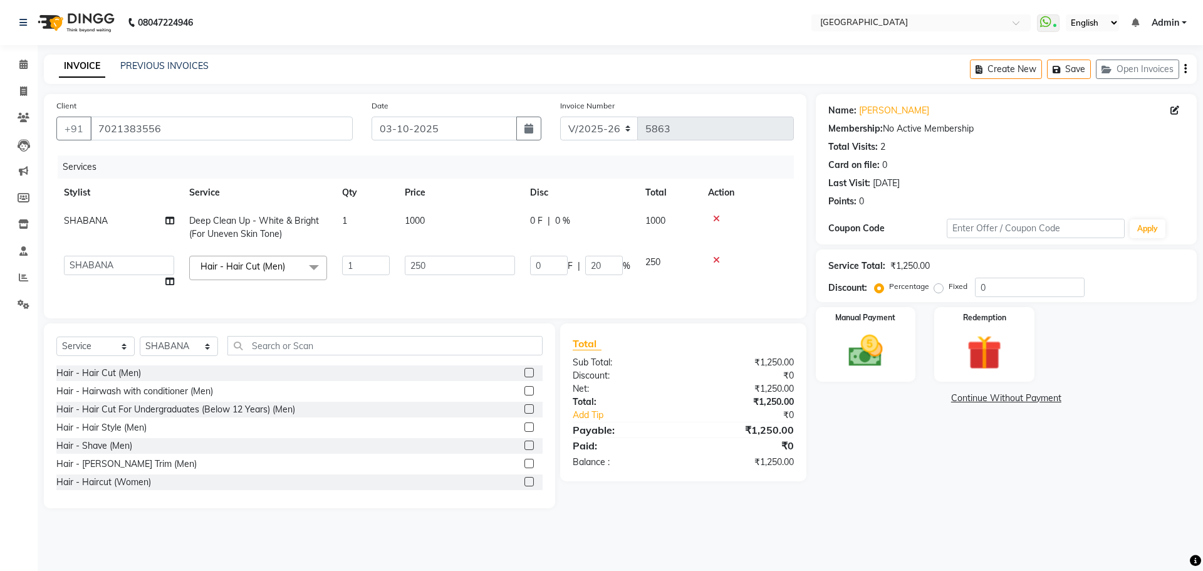
click at [724, 286] on td at bounding box center [746, 272] width 93 height 48
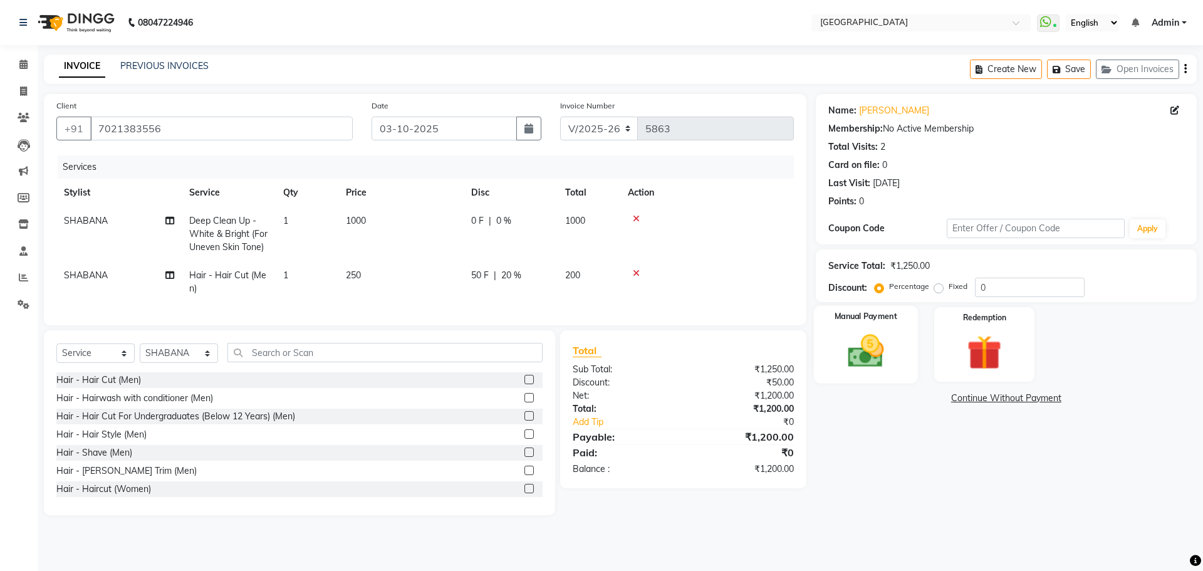
click at [871, 361] on img at bounding box center [865, 350] width 58 height 41
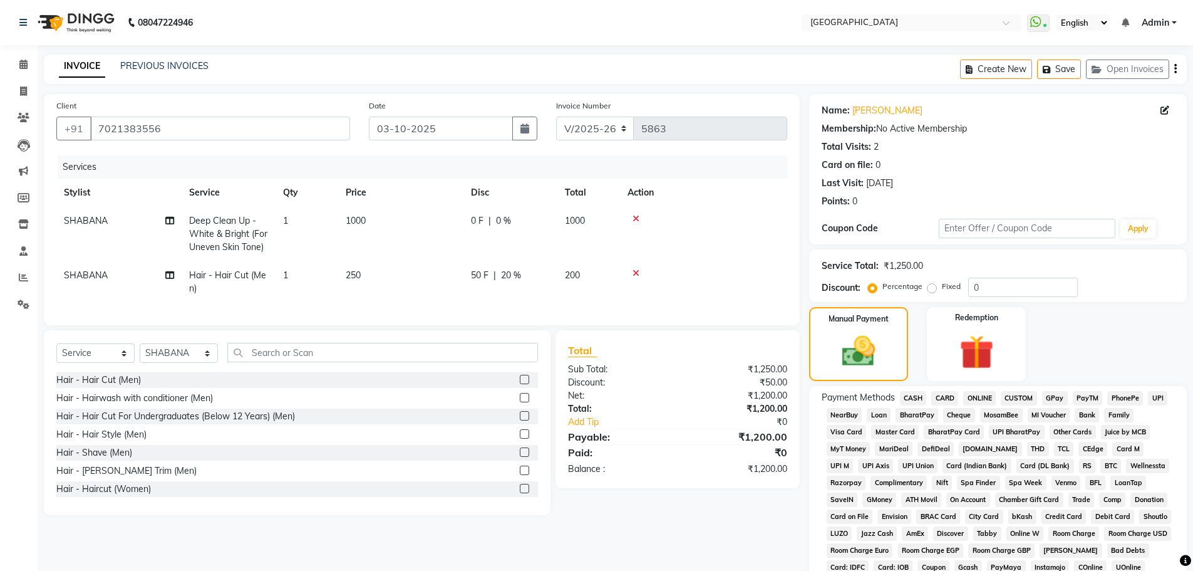
click at [1052, 393] on span "GPay" at bounding box center [1055, 398] width 26 height 14
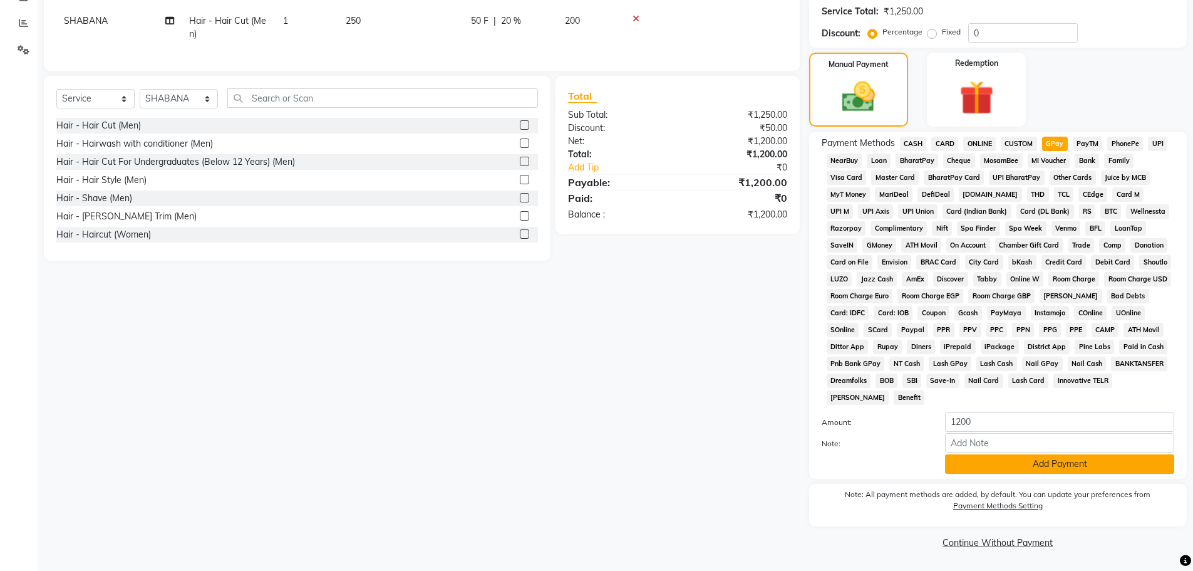
click at [1047, 459] on button "Add Payment" at bounding box center [1059, 463] width 229 height 19
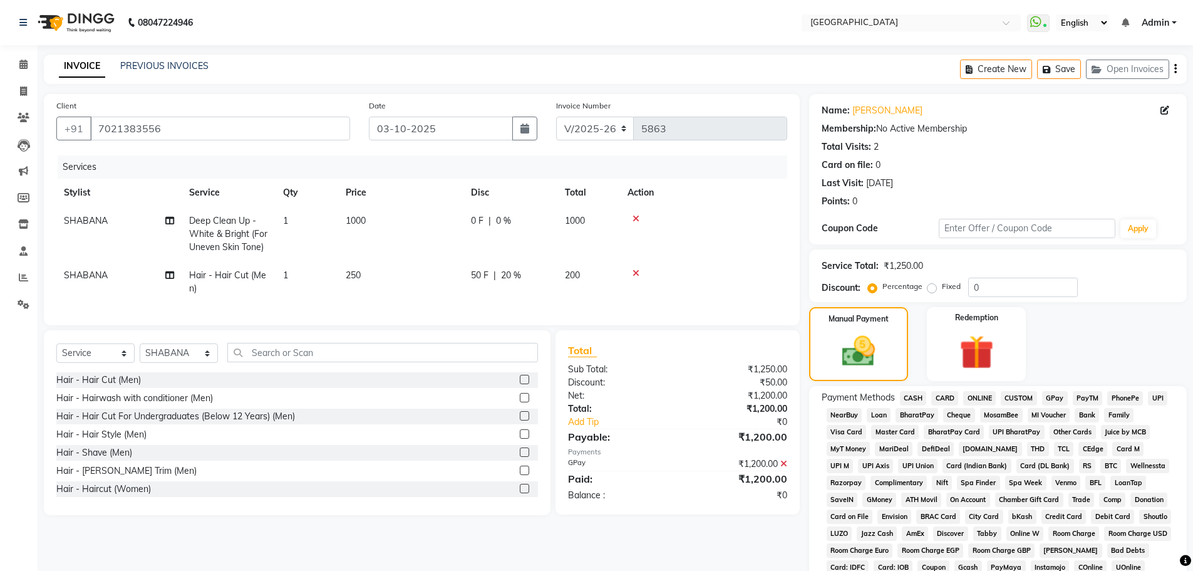
scroll to position [259, 0]
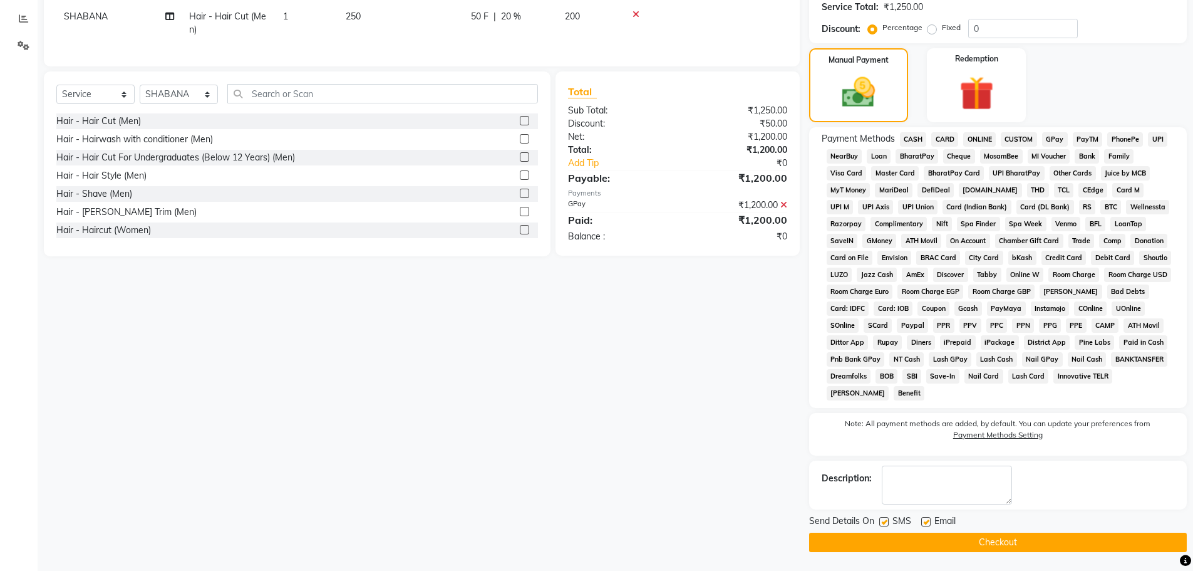
click at [978, 543] on button "Checkout" at bounding box center [998, 541] width 378 height 19
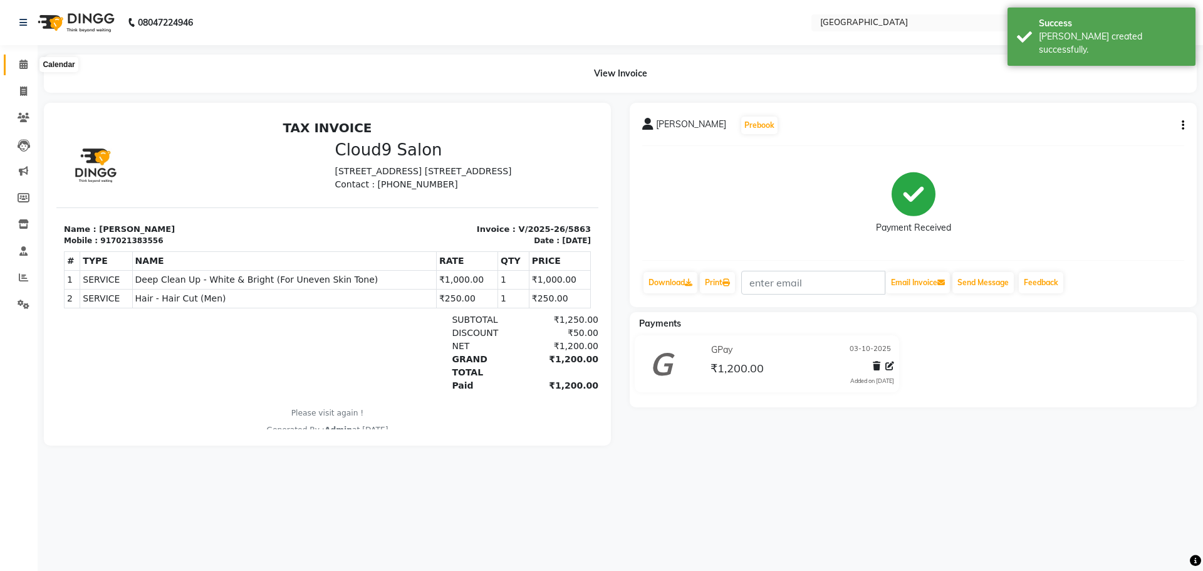
drag, startPoint x: 24, startPoint y: 66, endPoint x: 60, endPoint y: 60, distance: 36.1
click at [24, 66] on icon at bounding box center [23, 64] width 8 height 9
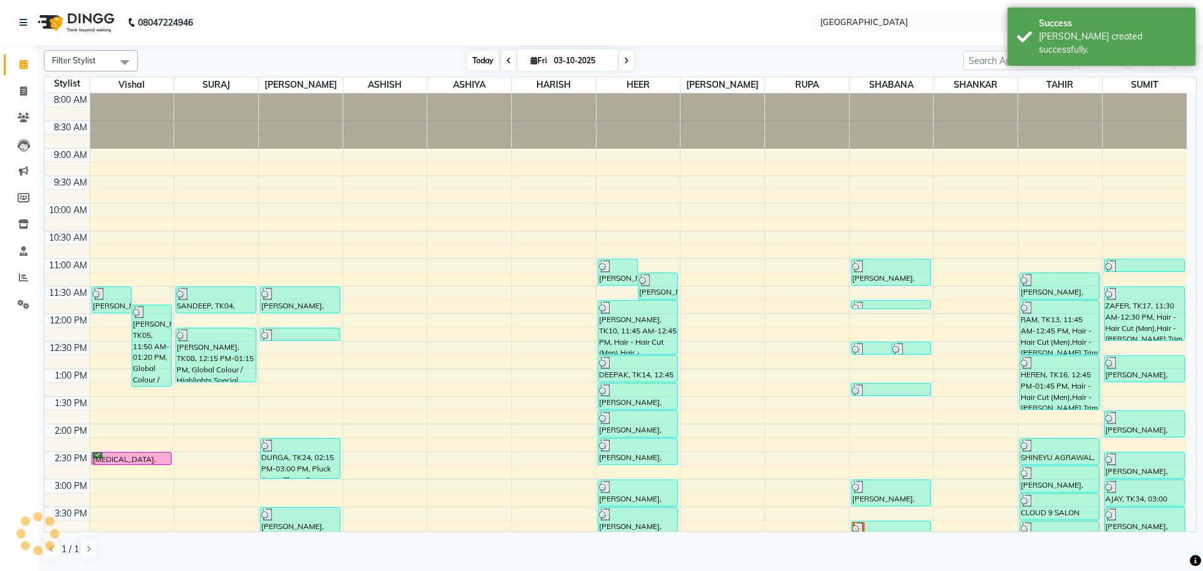
click at [475, 56] on span "Today" at bounding box center [482, 60] width 31 height 19
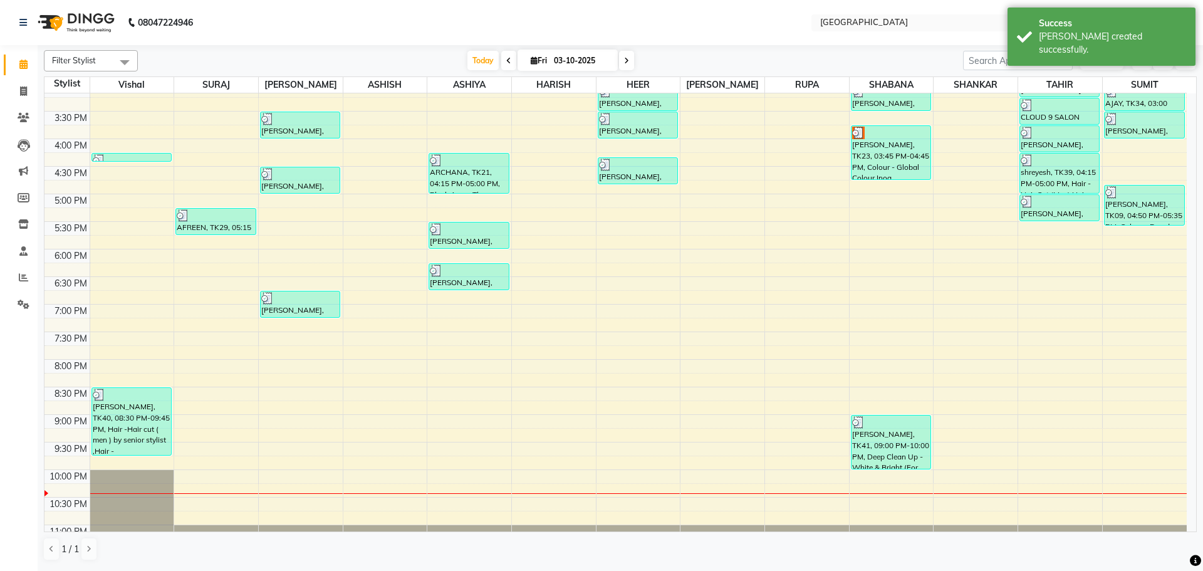
scroll to position [318, 0]
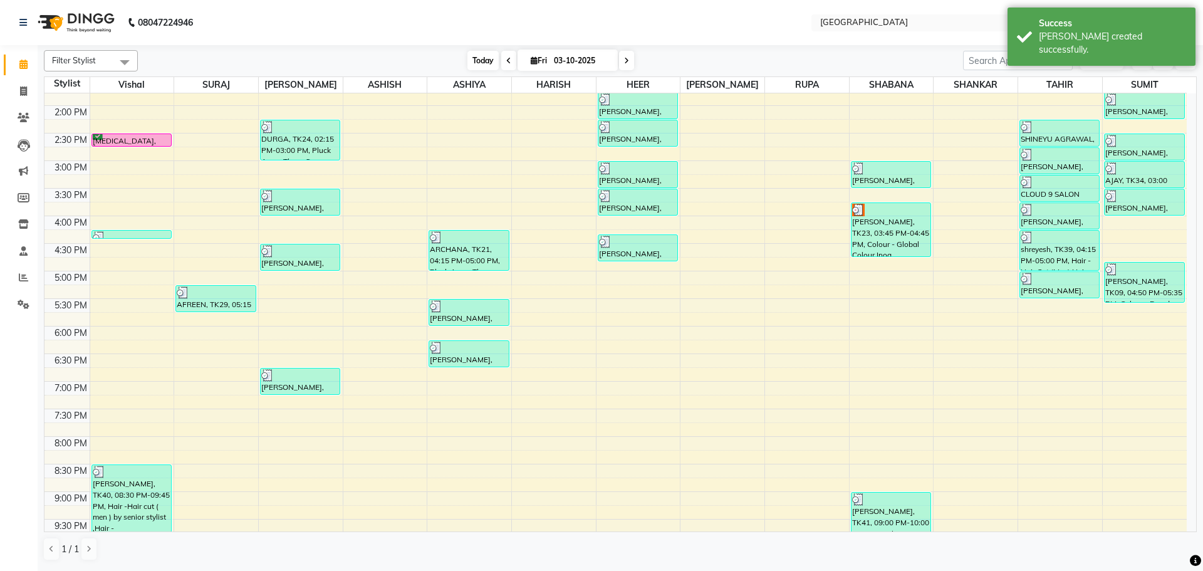
click at [477, 60] on span "Today" at bounding box center [482, 60] width 31 height 19
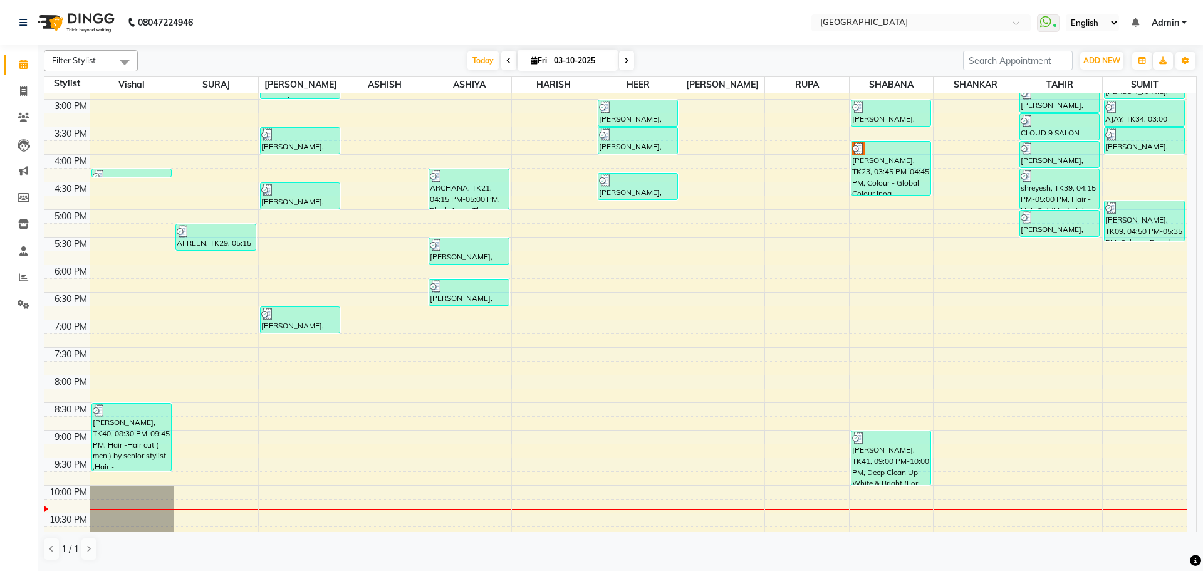
scroll to position [381, 0]
click at [128, 363] on div "8:00 AM 8:30 AM 9:00 AM 9:30 AM 10:00 AM 10:30 AM 11:00 AM 11:30 AM 12:00 PM 12…" at bounding box center [615, 152] width 1142 height 881
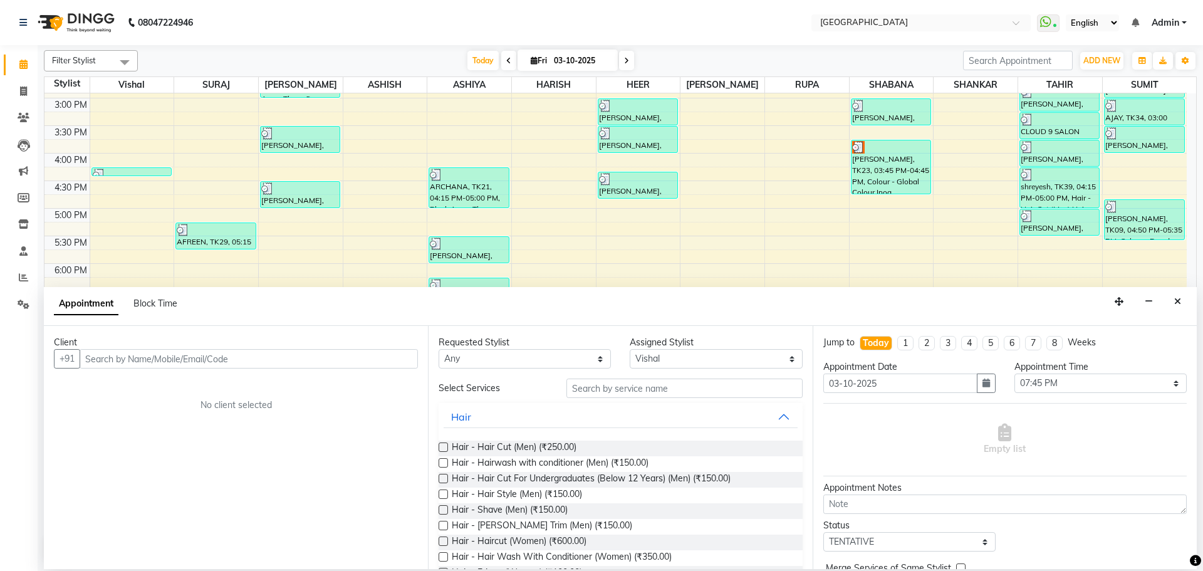
click at [389, 360] on input "text" at bounding box center [249, 358] width 338 height 19
click at [1177, 300] on icon "Close" at bounding box center [1177, 301] width 7 height 9
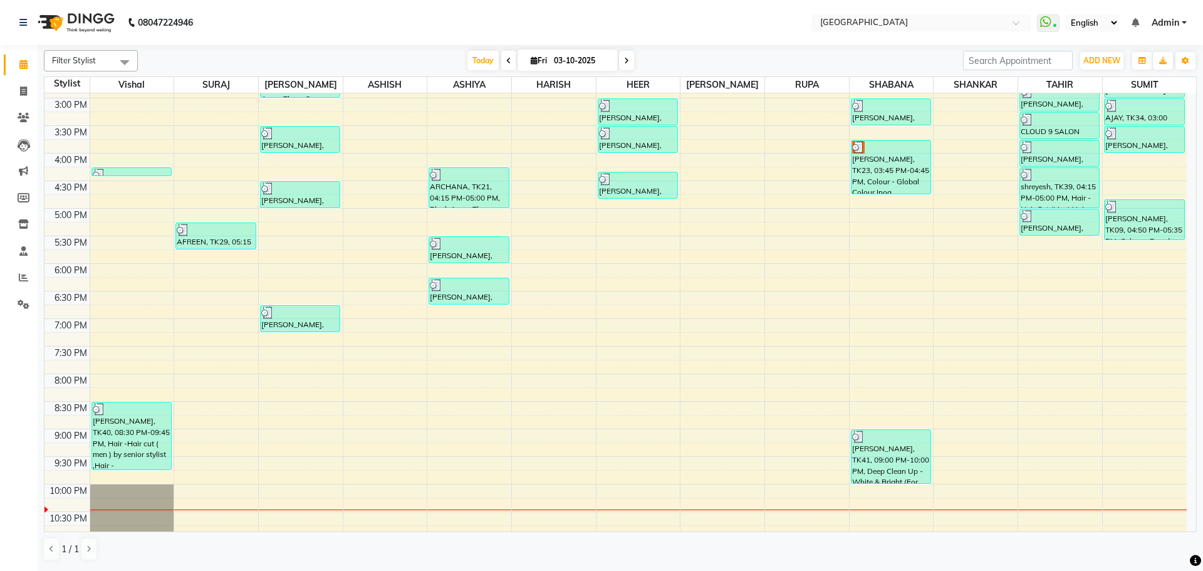
drag, startPoint x: 482, startPoint y: 63, endPoint x: 370, endPoint y: 58, distance: 112.2
click at [482, 63] on span "Today" at bounding box center [482, 60] width 31 height 19
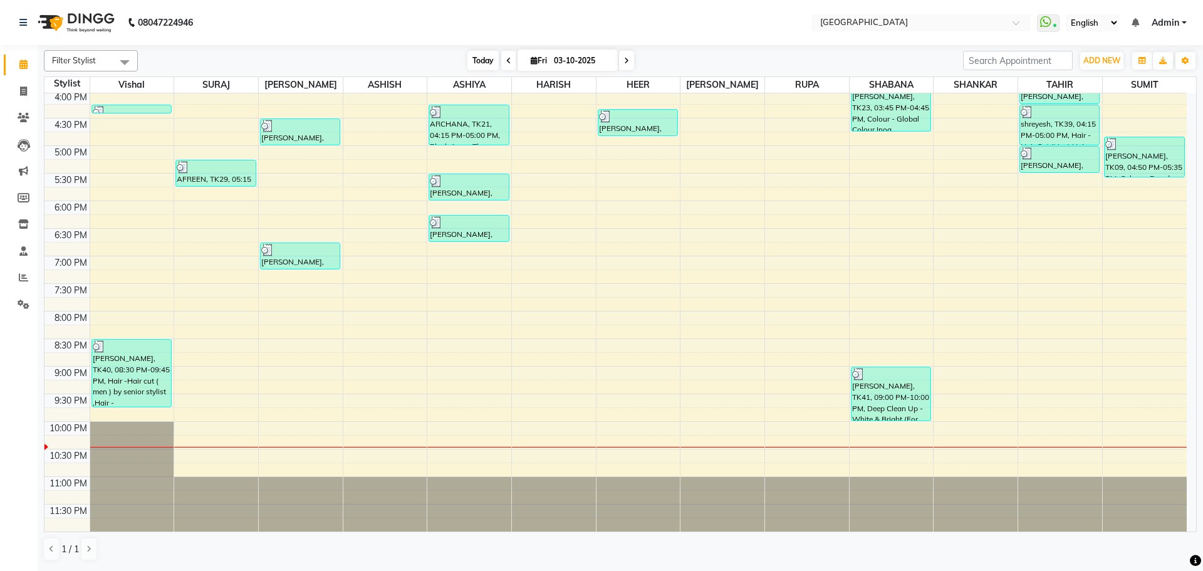
click at [487, 59] on span "Today" at bounding box center [482, 60] width 31 height 19
click at [479, 61] on span "Today" at bounding box center [482, 60] width 31 height 19
click at [23, 66] on icon at bounding box center [23, 64] width 8 height 9
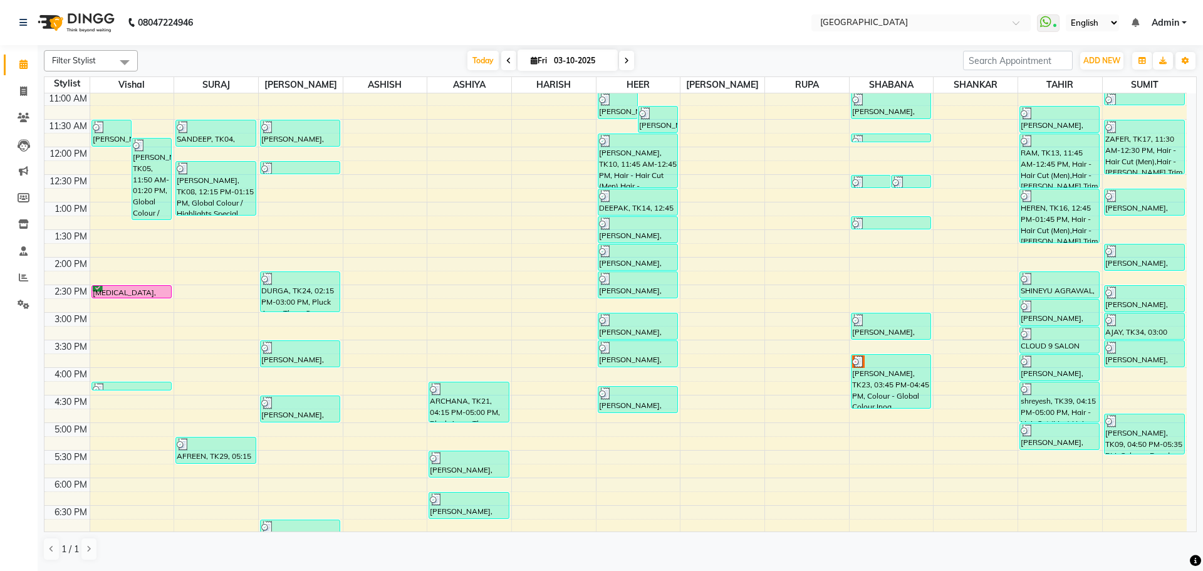
scroll to position [5, 0]
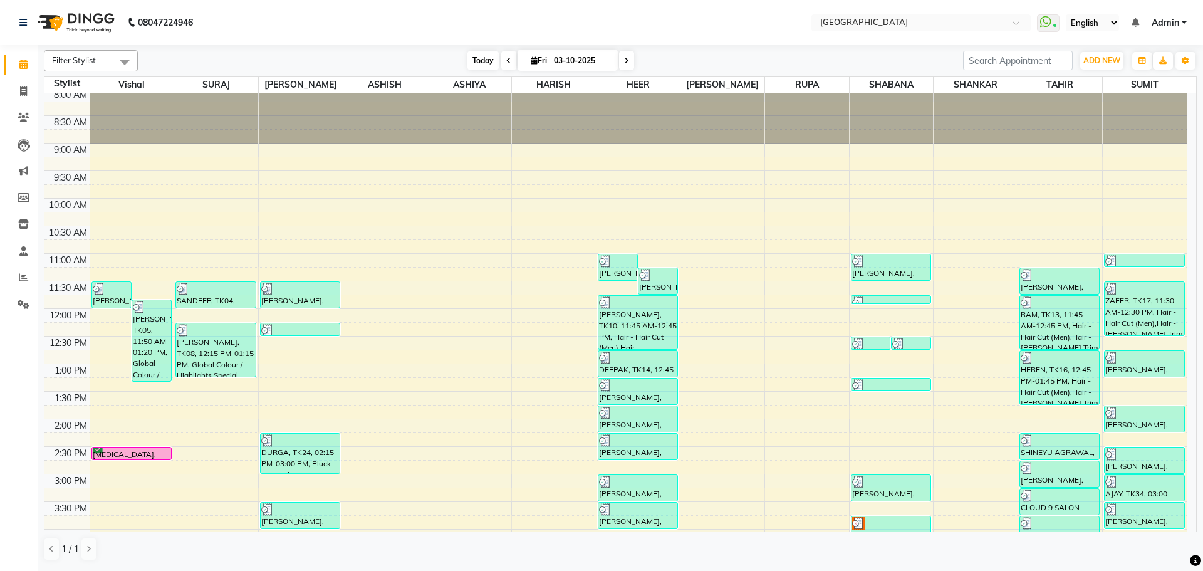
click at [482, 60] on span "Today" at bounding box center [482, 60] width 31 height 19
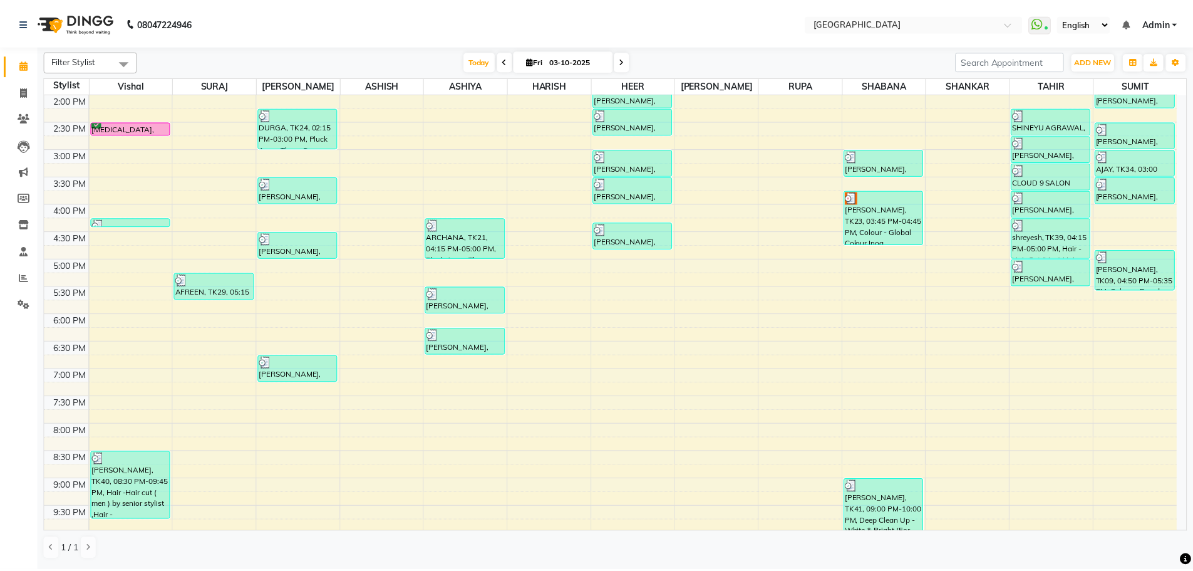
scroll to position [318, 0]
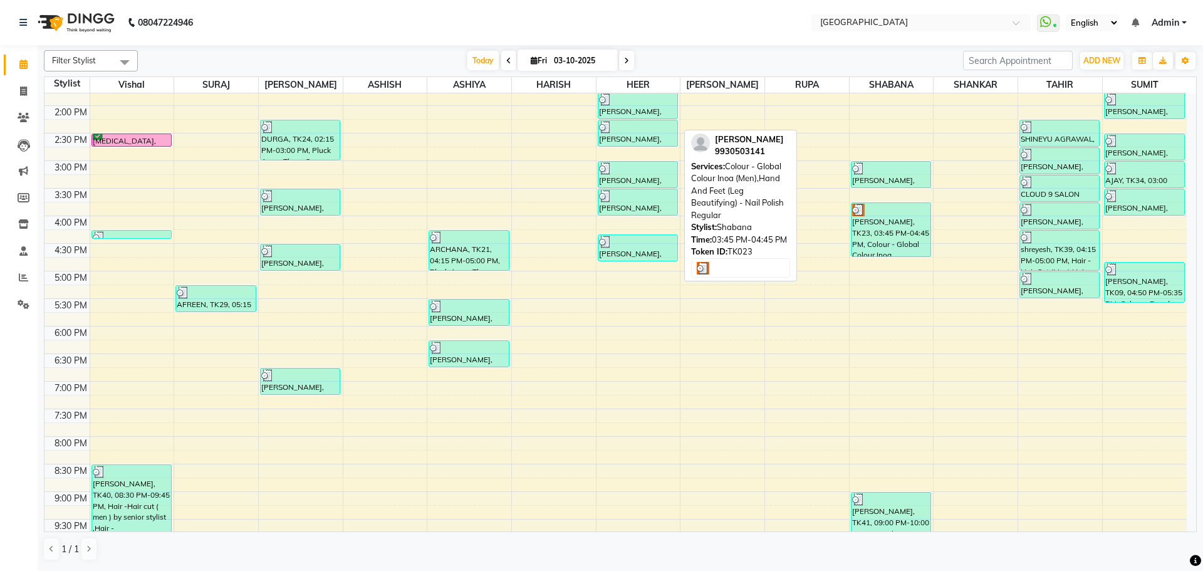
click at [878, 235] on div "[PERSON_NAME], TK23, 03:45 PM-04:45 PM, Colour - Global Colour Inoa (Men),Hand …" at bounding box center [890, 229] width 79 height 53
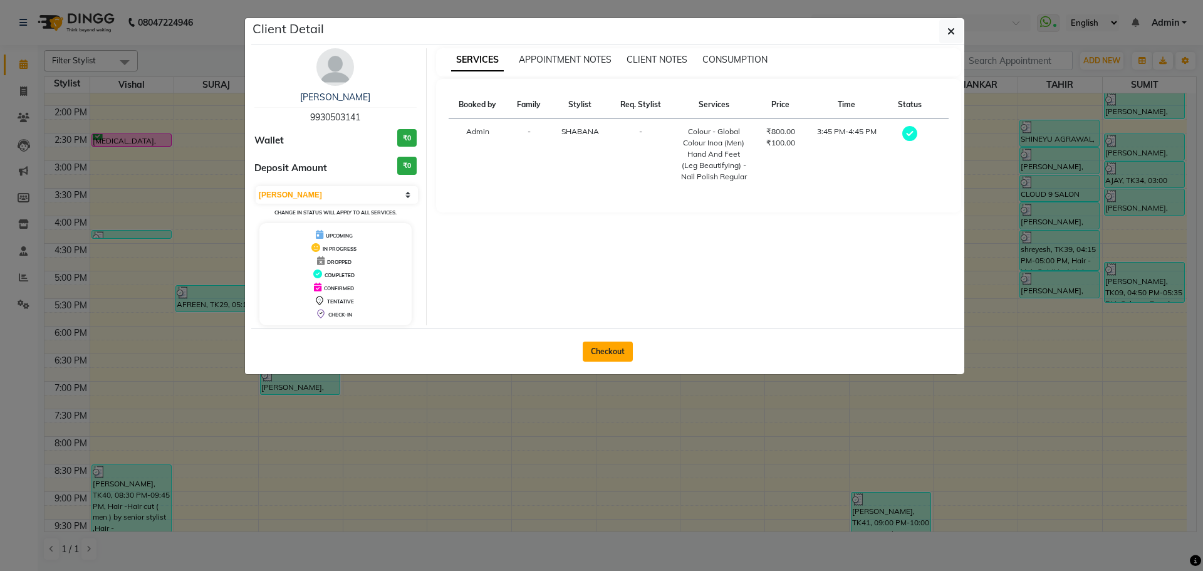
click at [613, 353] on button "Checkout" at bounding box center [608, 351] width 50 height 20
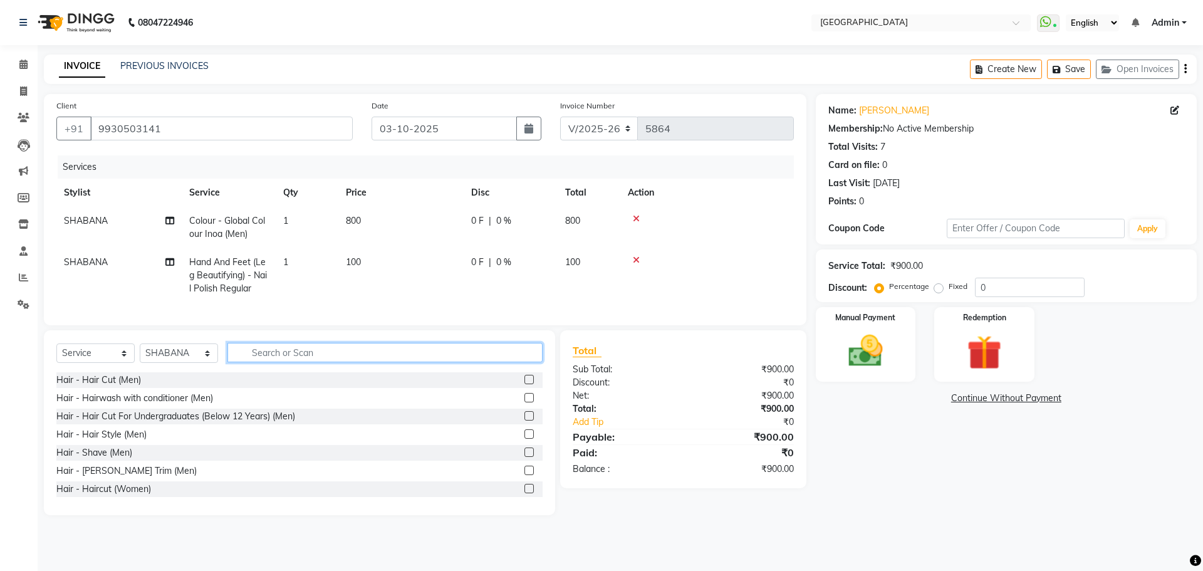
click at [289, 361] on input "text" at bounding box center [384, 352] width 315 height 19
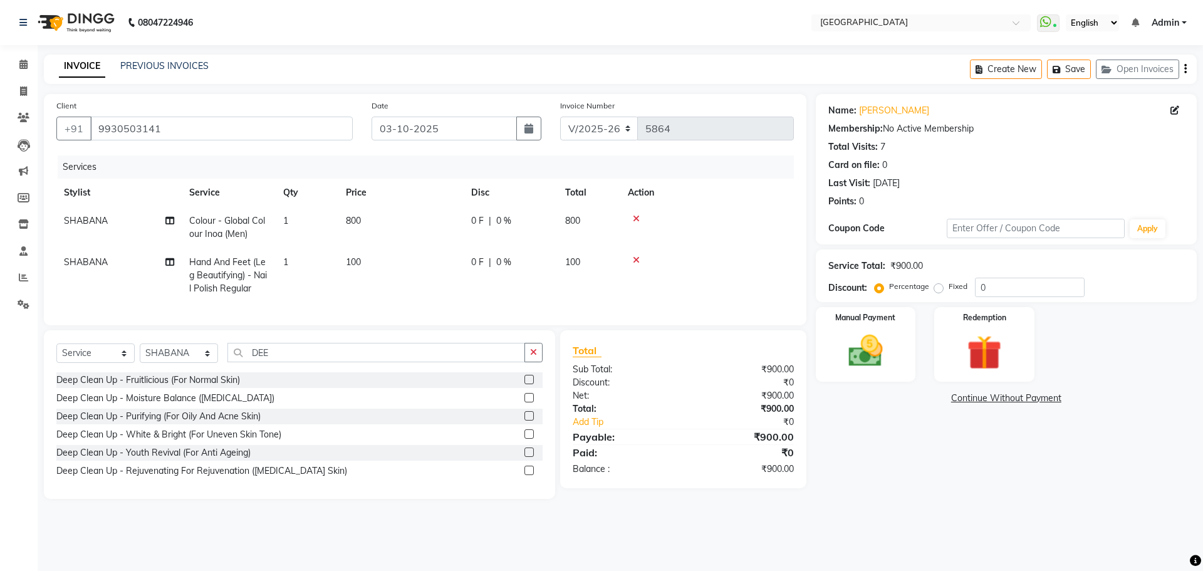
click at [528, 438] on label at bounding box center [528, 433] width 9 height 9
click at [528, 438] on input "checkbox" at bounding box center [528, 434] width 8 height 8
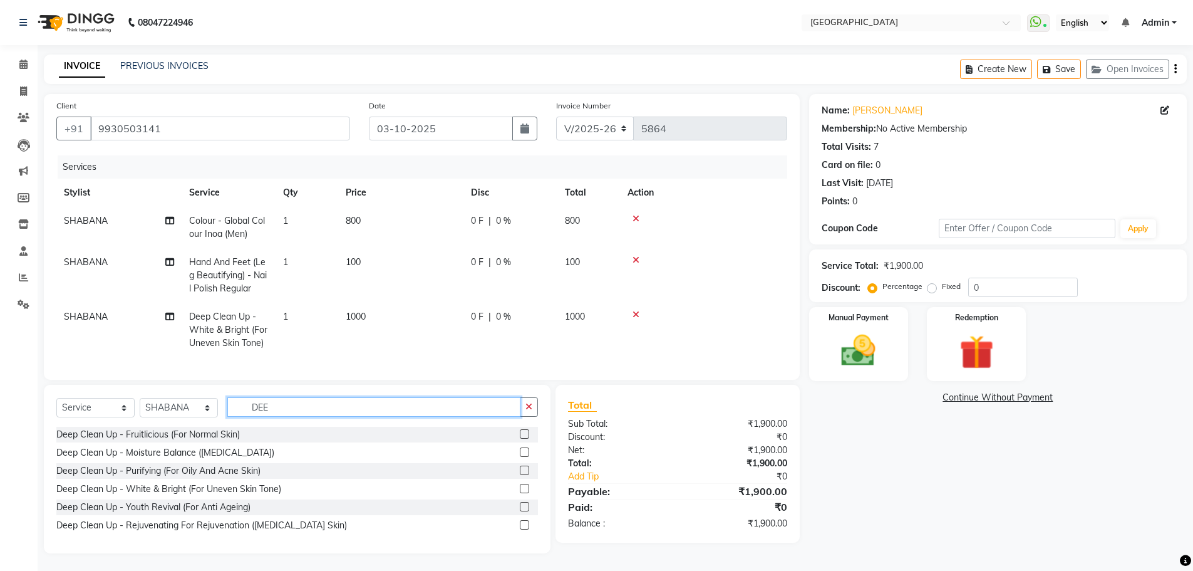
click at [333, 413] on input "DEE" at bounding box center [373, 406] width 293 height 19
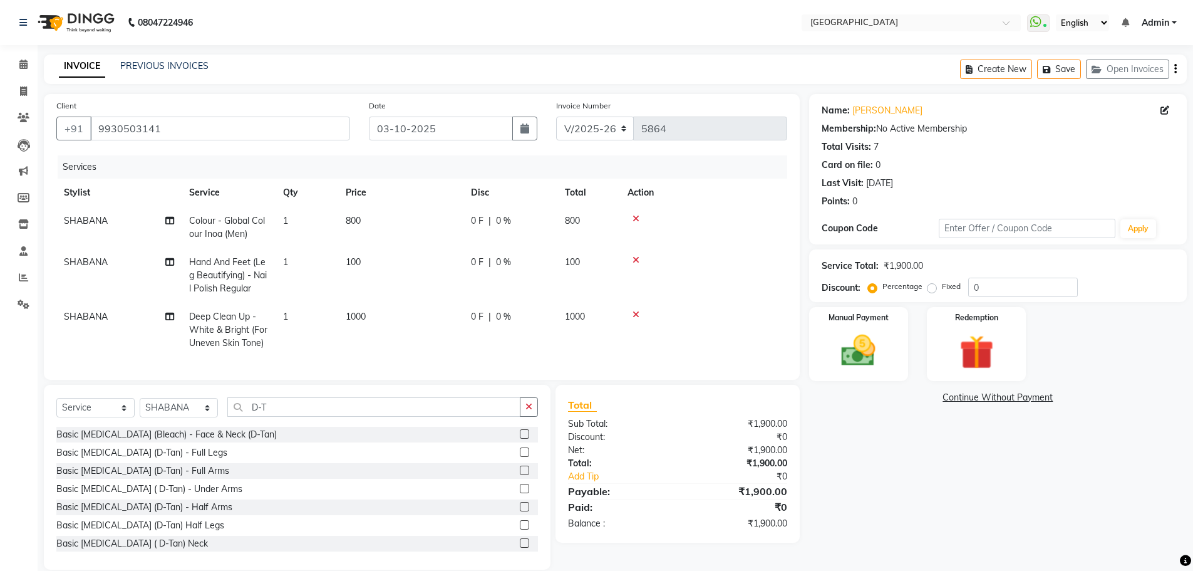
click at [520, 438] on label at bounding box center [524, 433] width 9 height 9
click at [520, 438] on input "checkbox" at bounding box center [524, 434] width 8 height 8
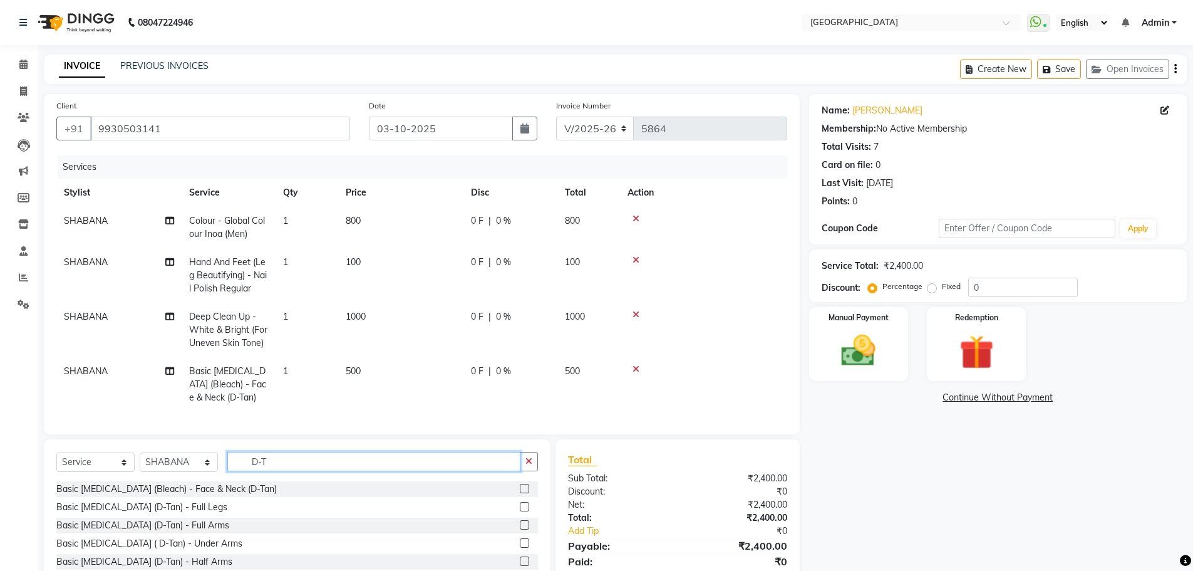
click at [386, 471] on input "D-T" at bounding box center [373, 461] width 293 height 19
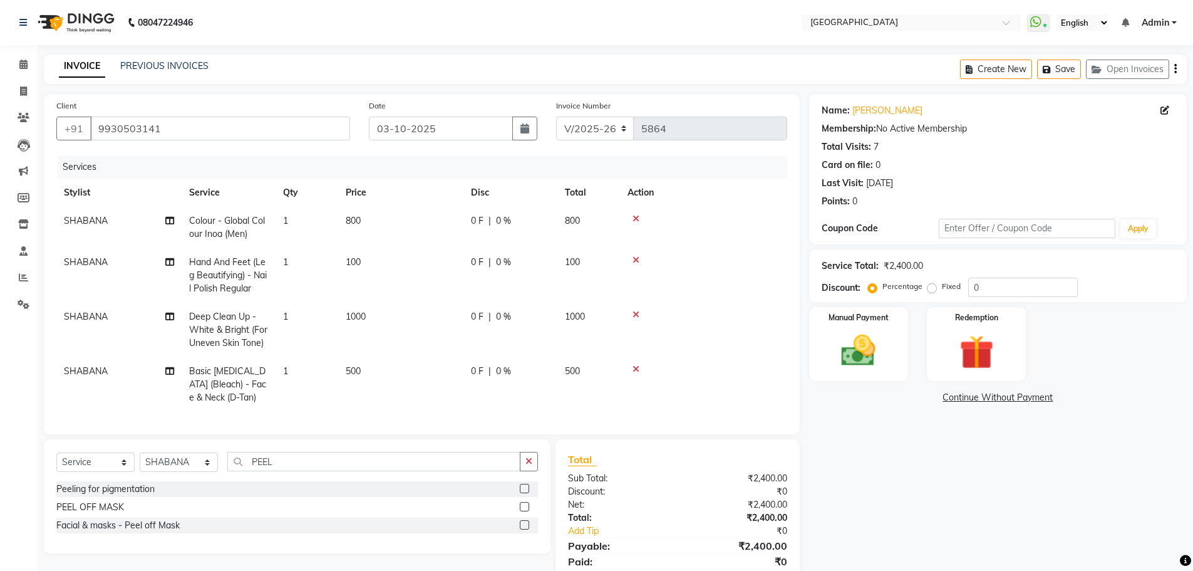
click at [526, 511] on label at bounding box center [524, 506] width 9 height 9
click at [526, 511] on input "checkbox" at bounding box center [524, 507] width 8 height 8
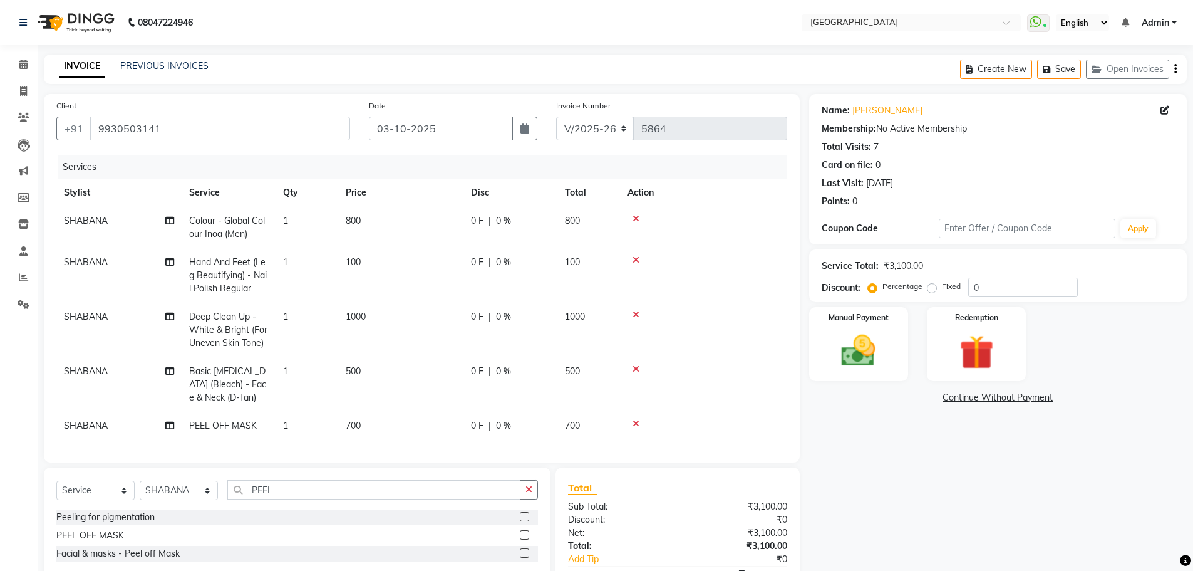
scroll to position [83, 0]
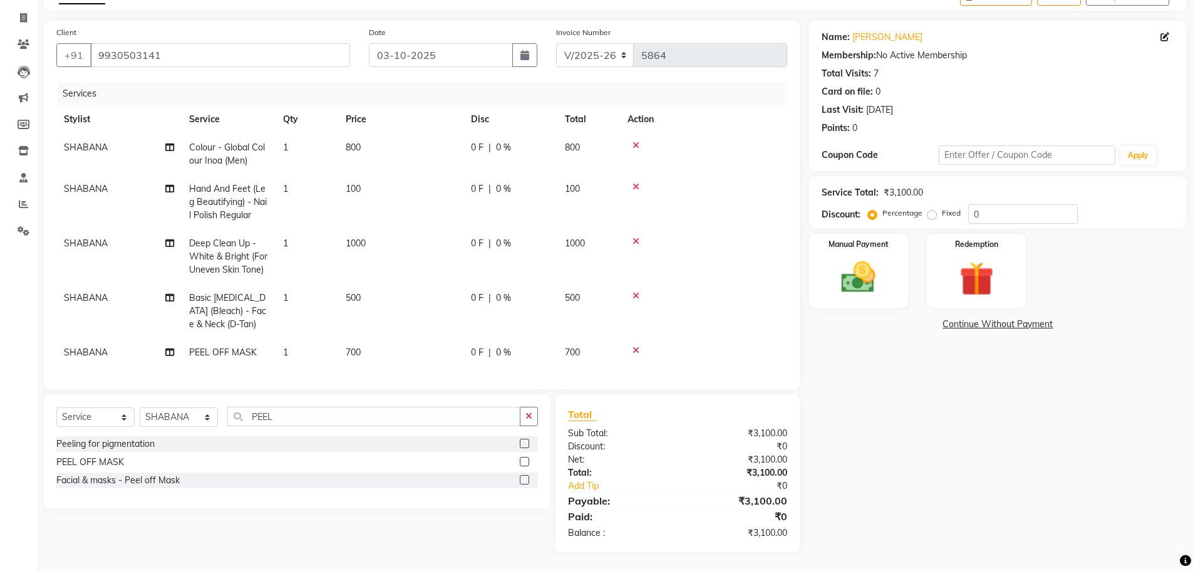
click at [345, 338] on td "700" at bounding box center [400, 352] width 125 height 28
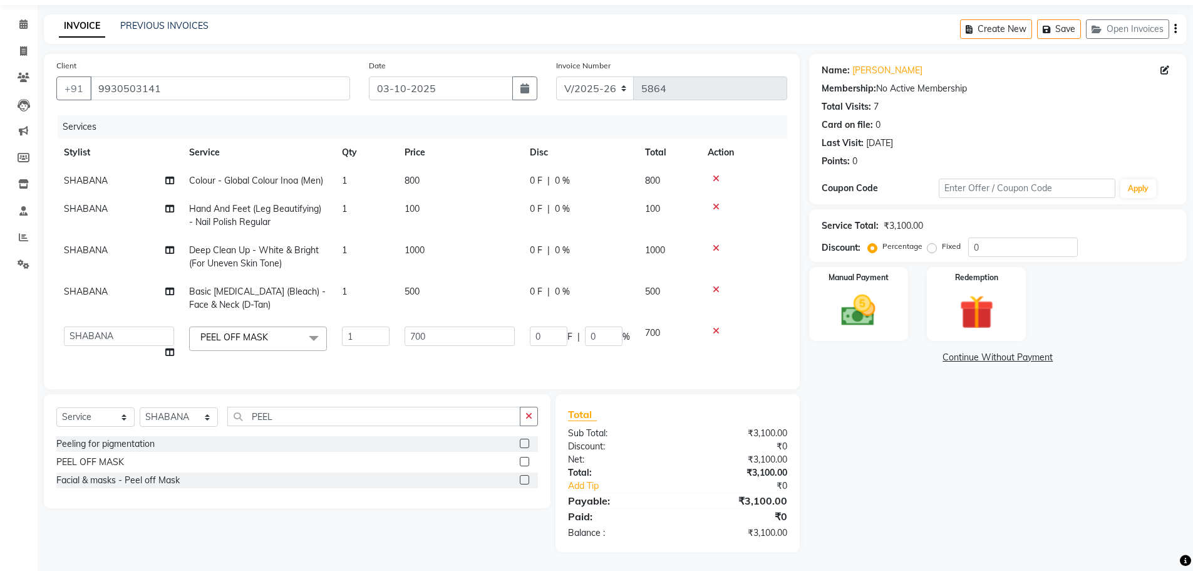
scroll to position [49, 0]
click at [417, 326] on input "700" at bounding box center [460, 335] width 110 height 19
click at [611, 340] on tbody "SHABANA Colour - Global Colour Inoa (Men) 1 800 0 F | 0 % 800 SHABANA Hand And …" at bounding box center [421, 267] width 731 height 200
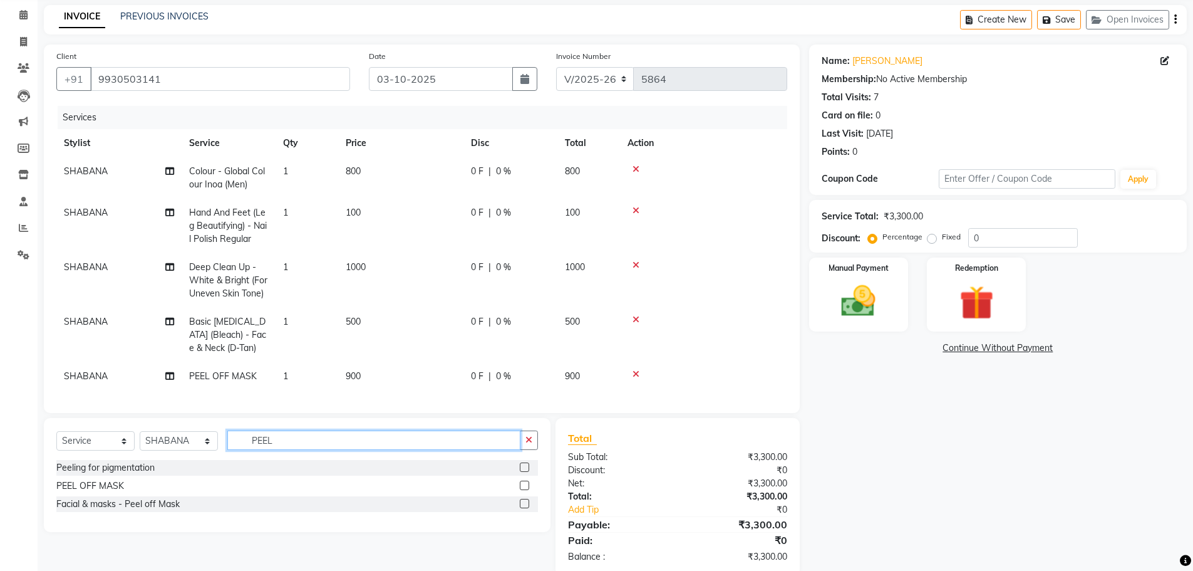
click at [305, 449] on input "PEEL" at bounding box center [373, 439] width 293 height 19
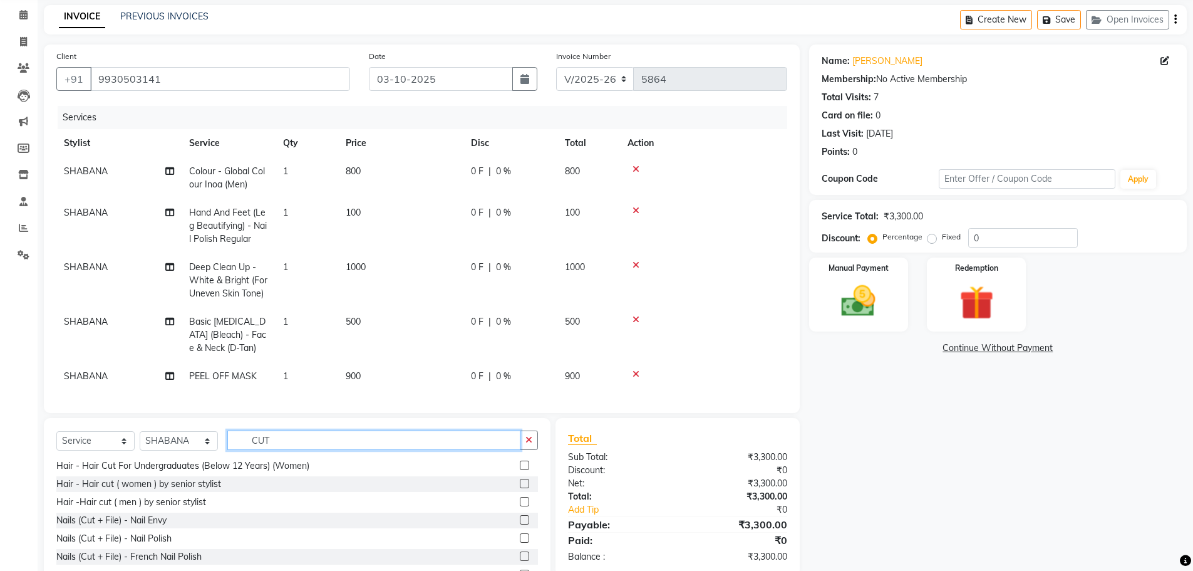
scroll to position [110, 0]
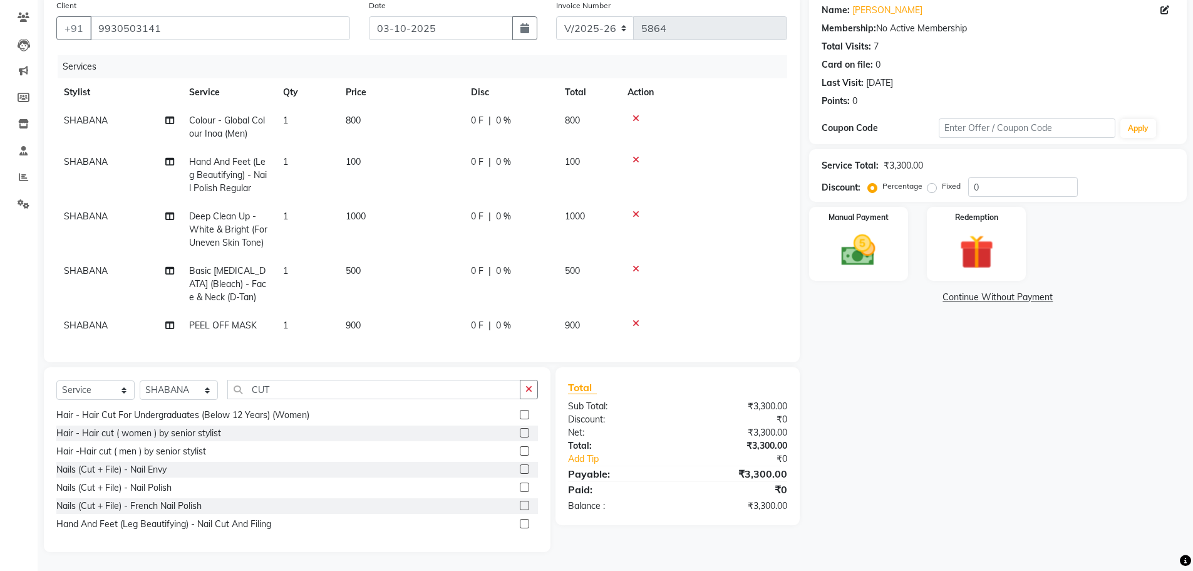
click at [520, 525] on label at bounding box center [524, 523] width 9 height 9
click at [520, 525] on input "checkbox" at bounding box center [524, 524] width 8 height 8
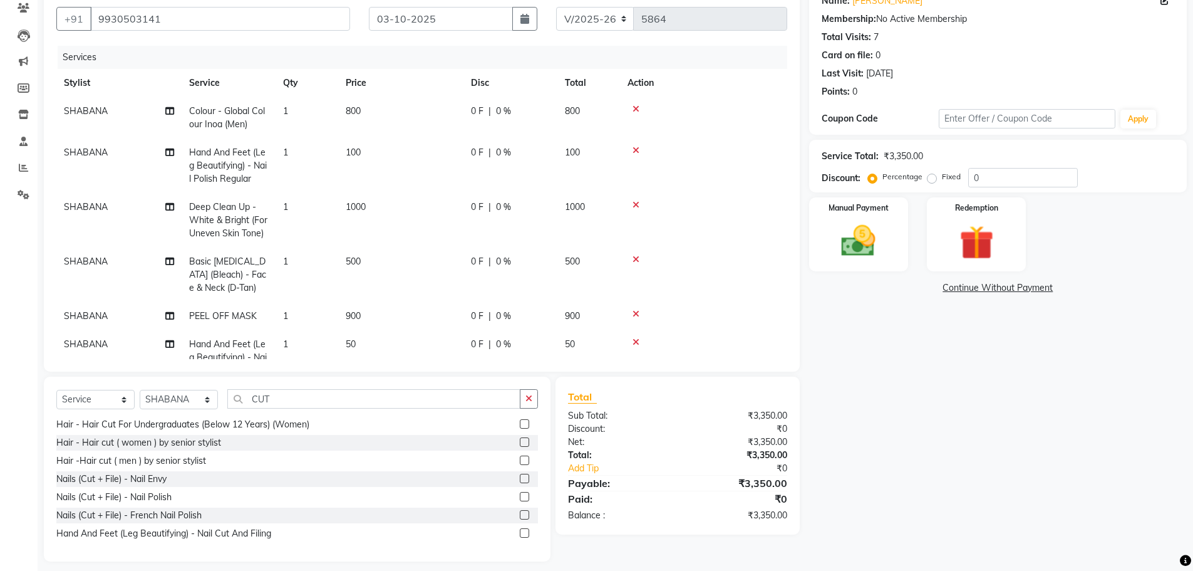
click at [635, 151] on icon at bounding box center [636, 150] width 7 height 9
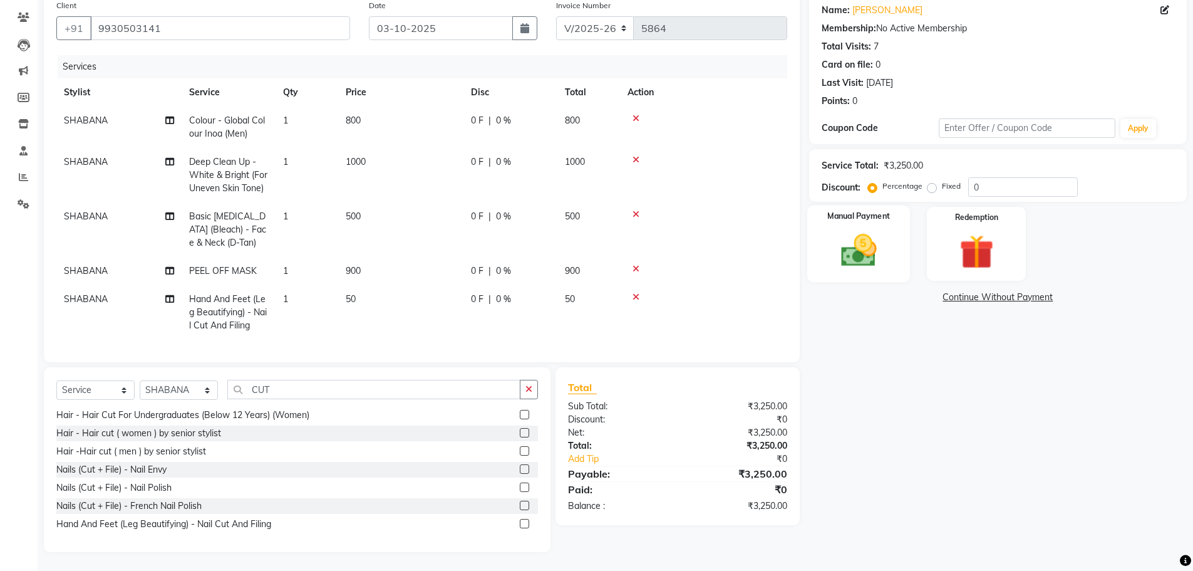
click at [860, 241] on img at bounding box center [859, 250] width 58 height 41
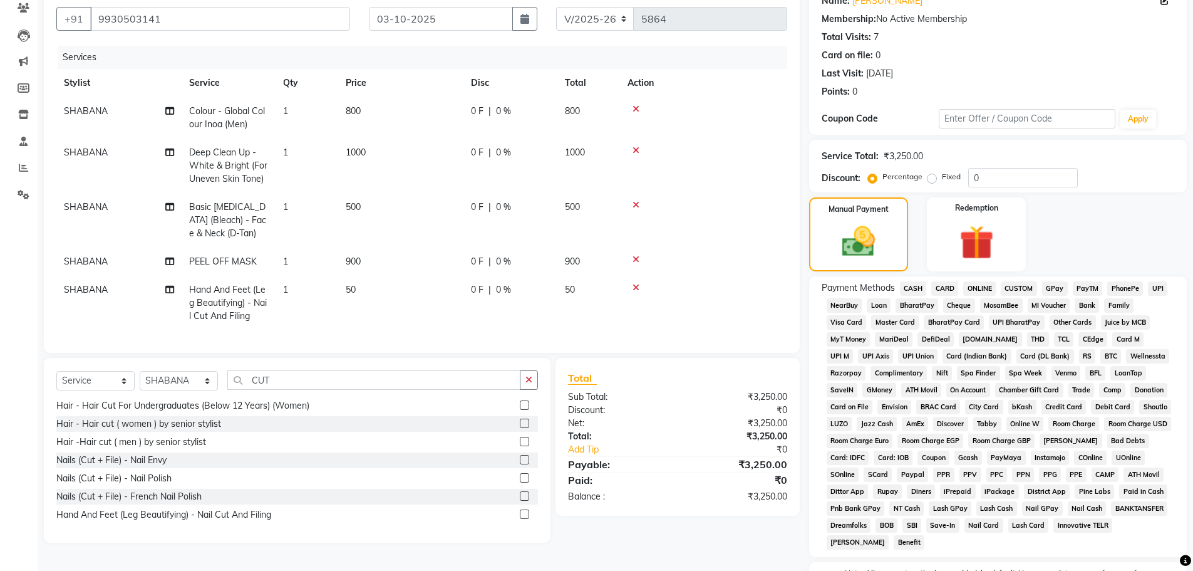
click at [93, 114] on span "SHABANA" at bounding box center [86, 110] width 44 height 11
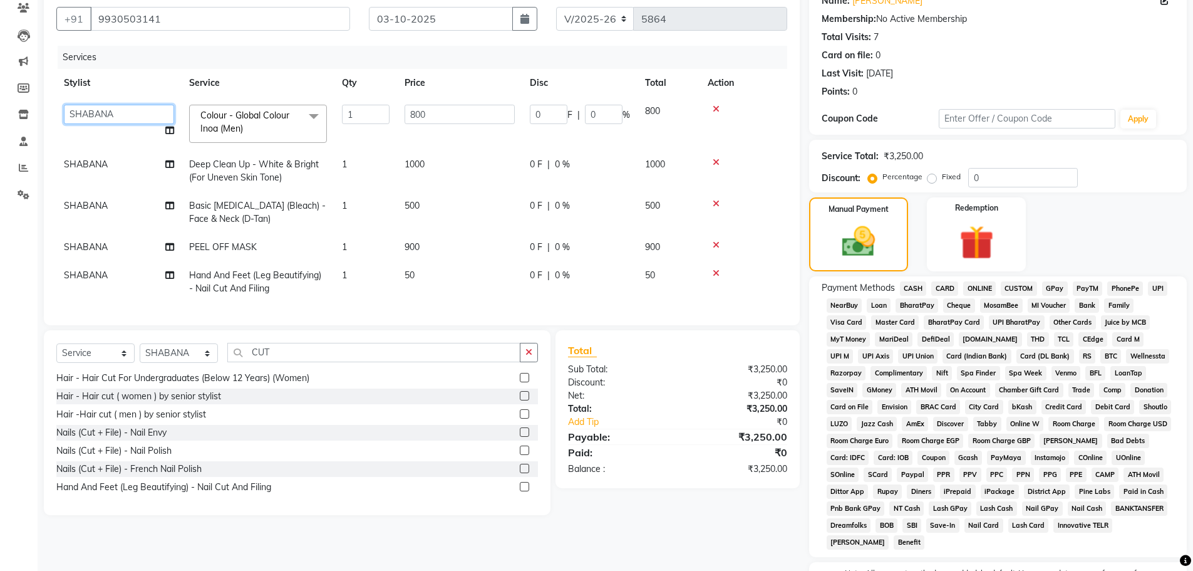
click at [93, 114] on select "[PERSON_NAME] ASHIYA [PERSON_NAME] [PERSON_NAME] [PERSON_NAME] [PERSON_NAME] [P…" at bounding box center [119, 114] width 110 height 19
click at [88, 160] on span "SHABANA" at bounding box center [86, 163] width 44 height 11
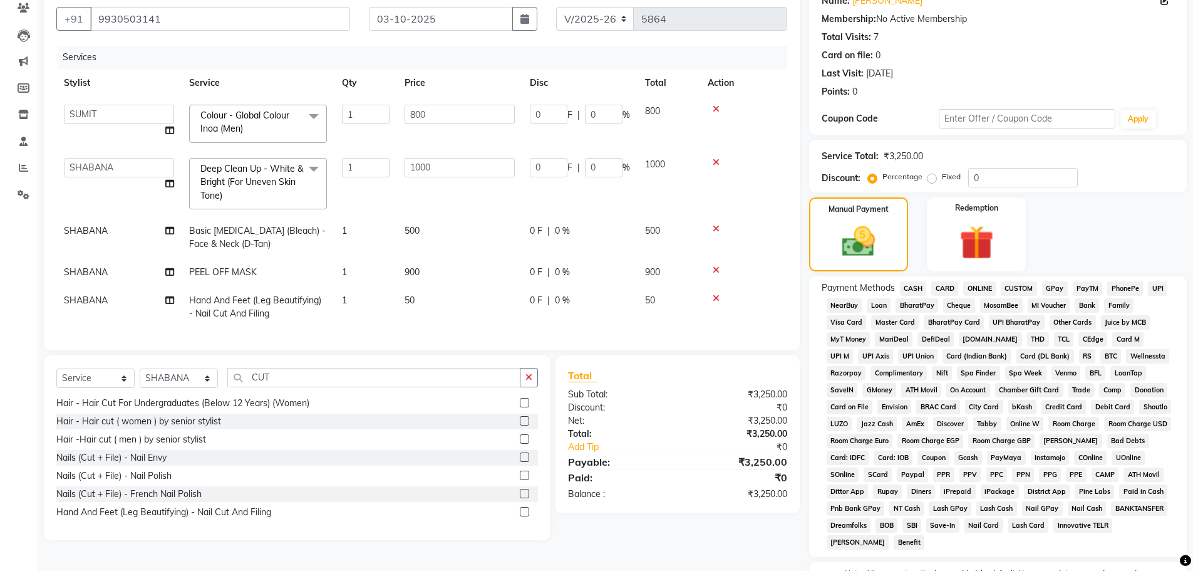
click at [765, 149] on td at bounding box center [743, 123] width 87 height 53
click at [755, 137] on td at bounding box center [743, 123] width 87 height 53
click at [1054, 288] on span "GPay" at bounding box center [1055, 288] width 26 height 14
click at [911, 288] on span "CASH" at bounding box center [913, 288] width 27 height 14
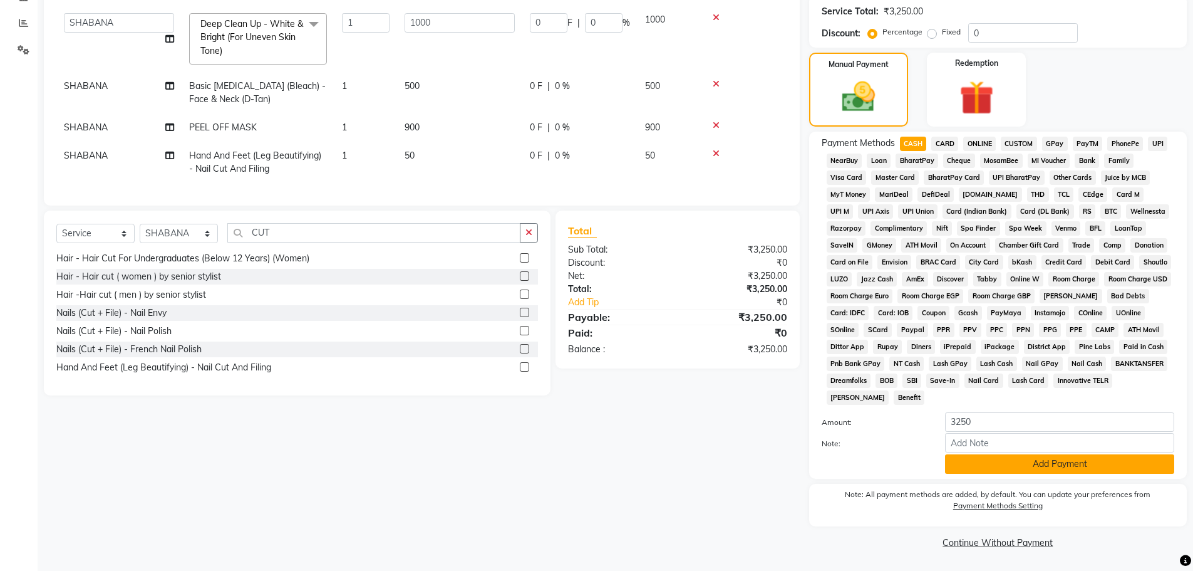
click at [1056, 468] on button "Add Payment" at bounding box center [1059, 463] width 229 height 19
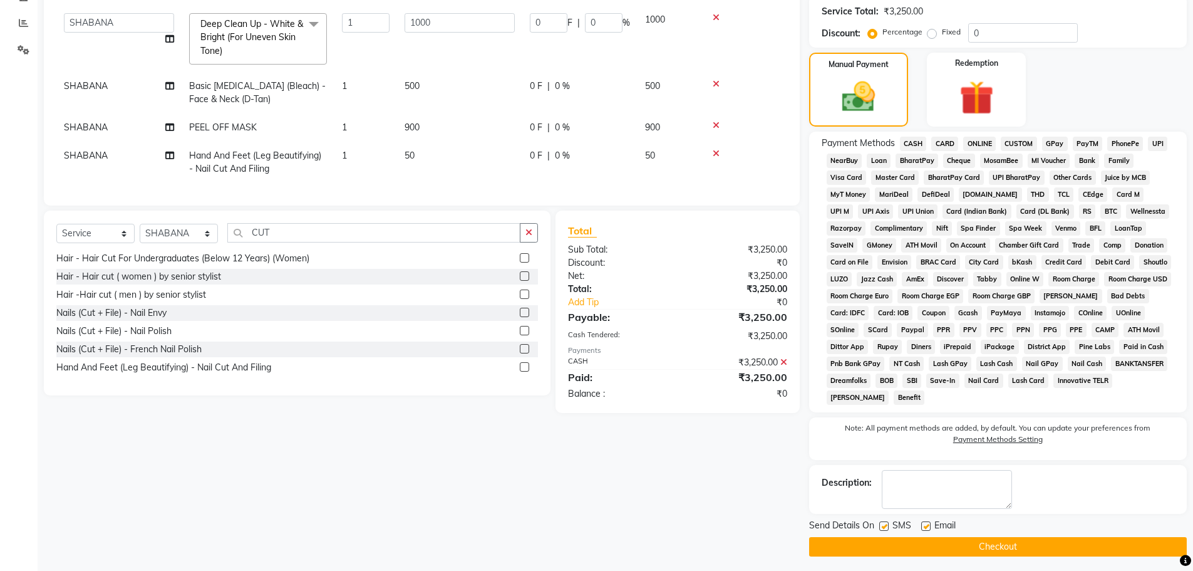
click at [995, 552] on button "Checkout" at bounding box center [998, 546] width 378 height 19
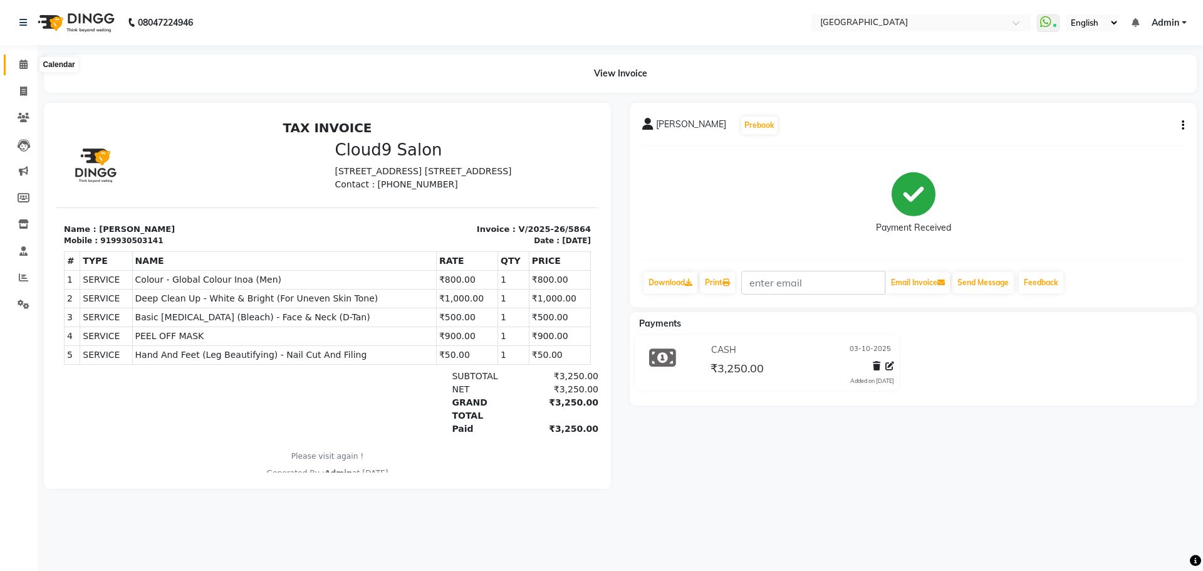
click at [22, 65] on icon at bounding box center [23, 64] width 8 height 9
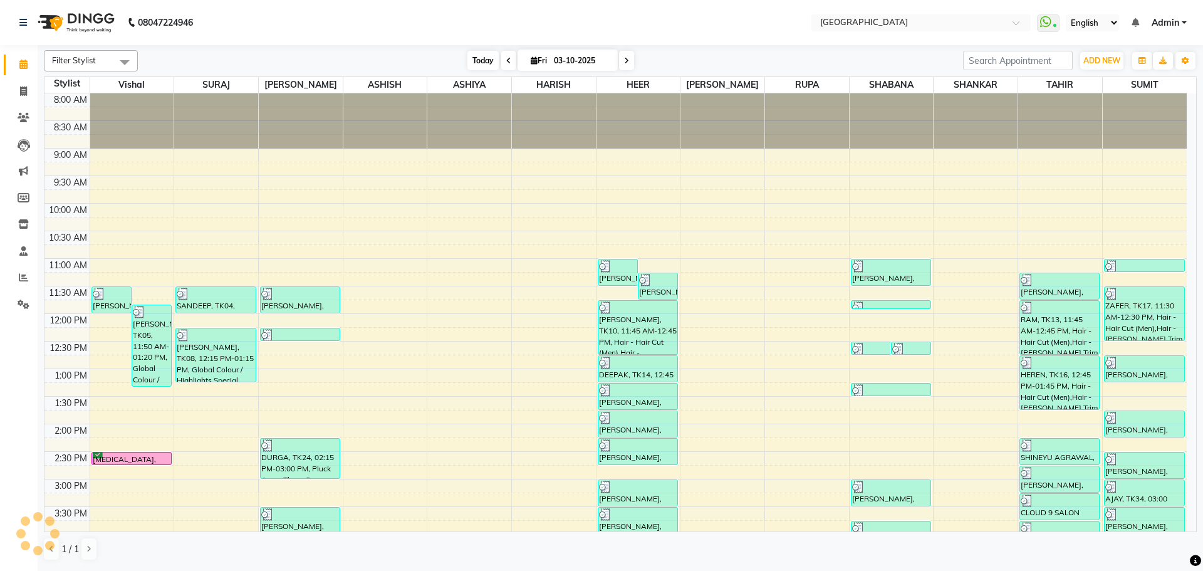
click at [482, 59] on span "Today" at bounding box center [482, 60] width 31 height 19
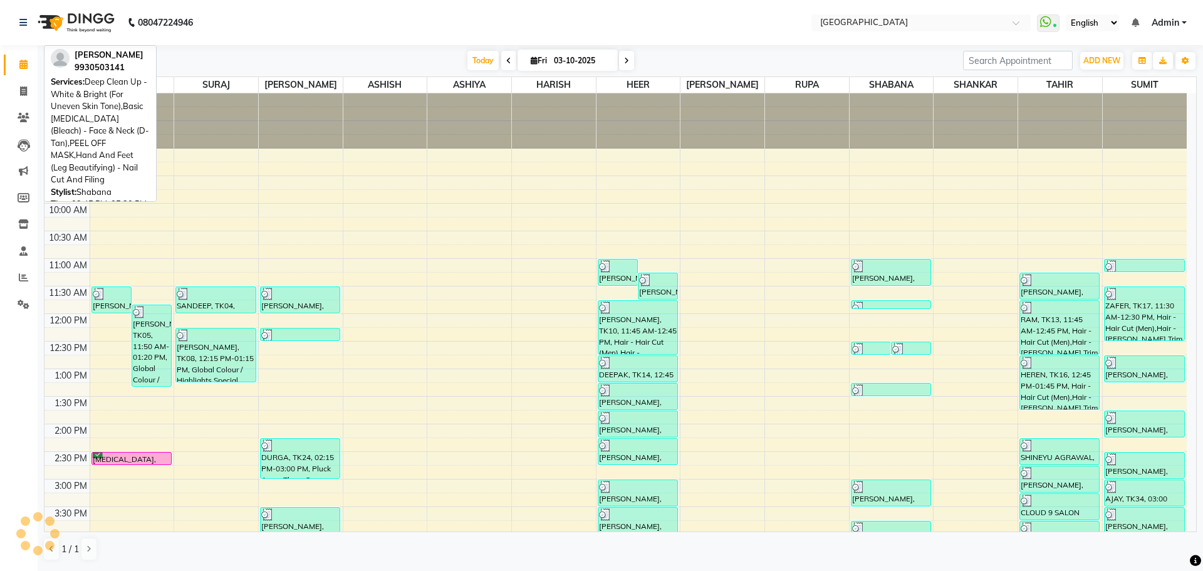
scroll to position [444, 0]
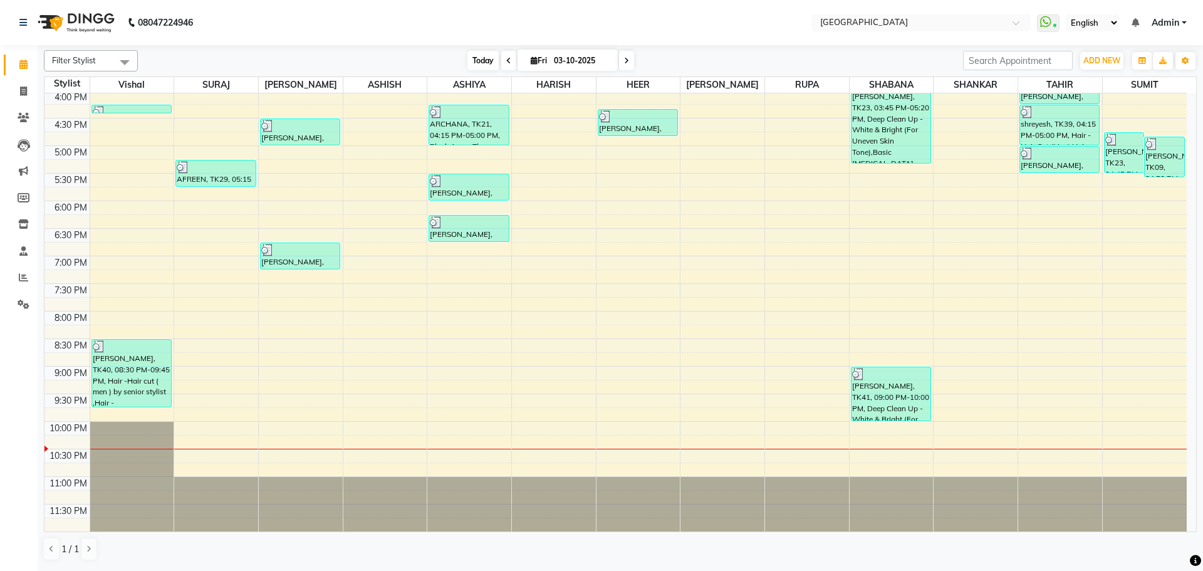
click at [483, 60] on span "Today" at bounding box center [482, 60] width 31 height 19
click at [1186, 59] on icon "button" at bounding box center [1185, 61] width 8 height 8
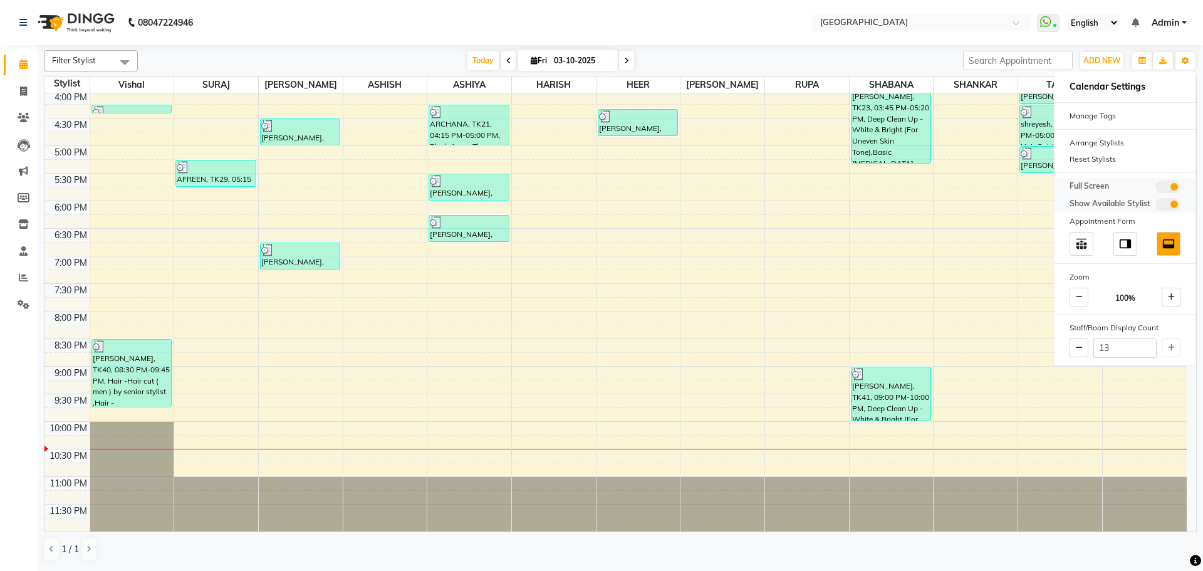
click at [1171, 182] on span at bounding box center [1167, 186] width 25 height 13
click at [1155, 189] on input "checkbox" at bounding box center [1155, 189] width 0 height 0
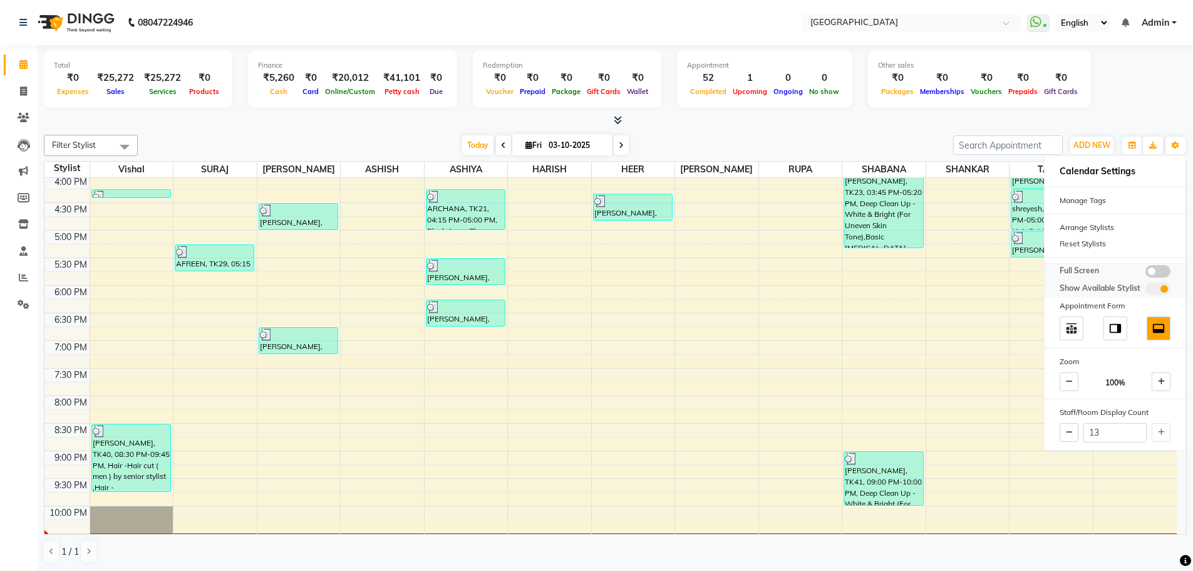
click at [1157, 274] on span at bounding box center [1158, 271] width 25 height 13
click at [1146, 273] on input "checkbox" at bounding box center [1146, 273] width 0 height 0
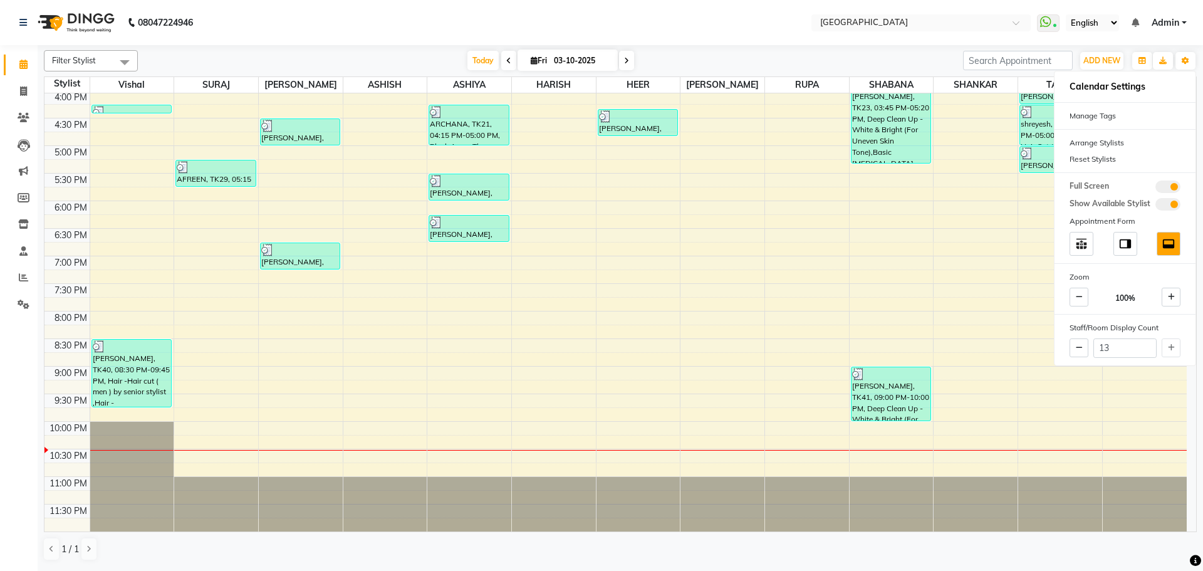
click at [475, 61] on span "Today" at bounding box center [482, 60] width 31 height 19
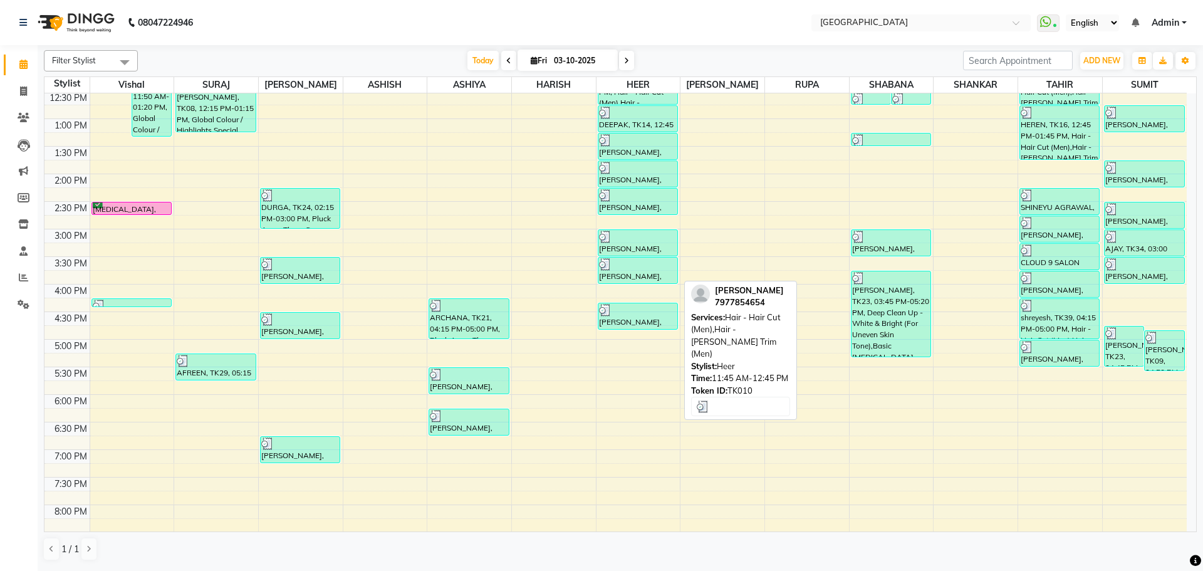
scroll to position [256, 0]
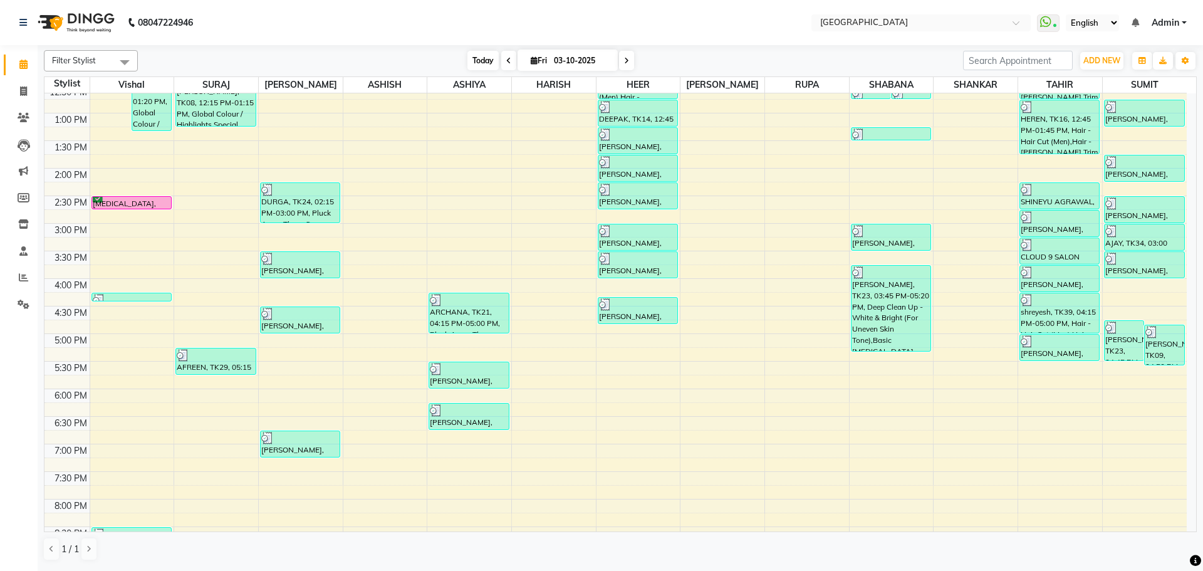
click at [470, 57] on span "Today" at bounding box center [482, 60] width 31 height 19
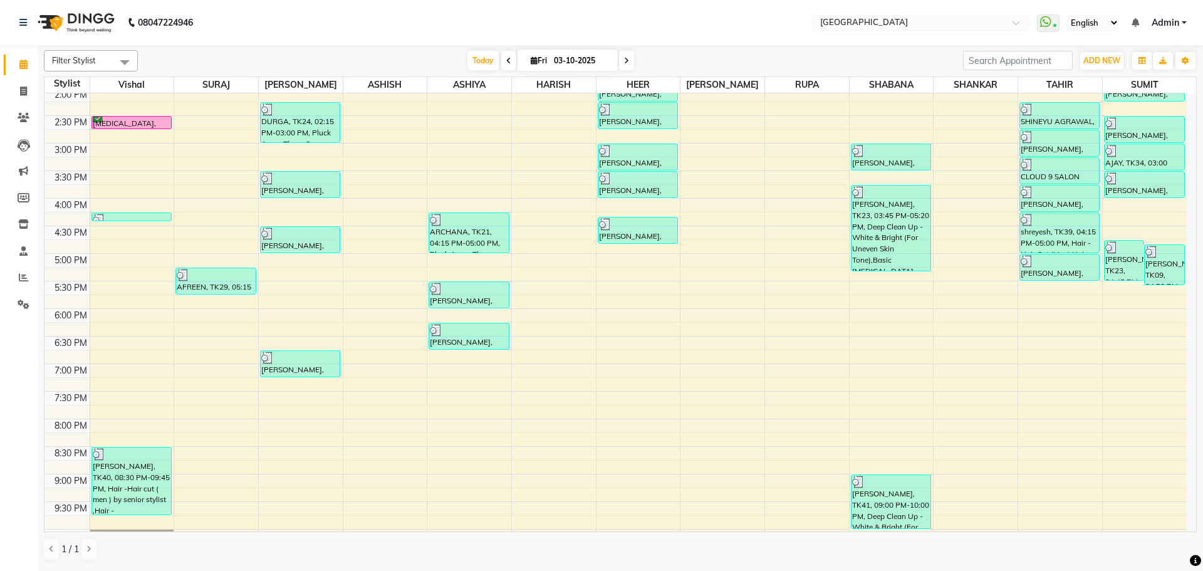
scroll to position [318, 0]
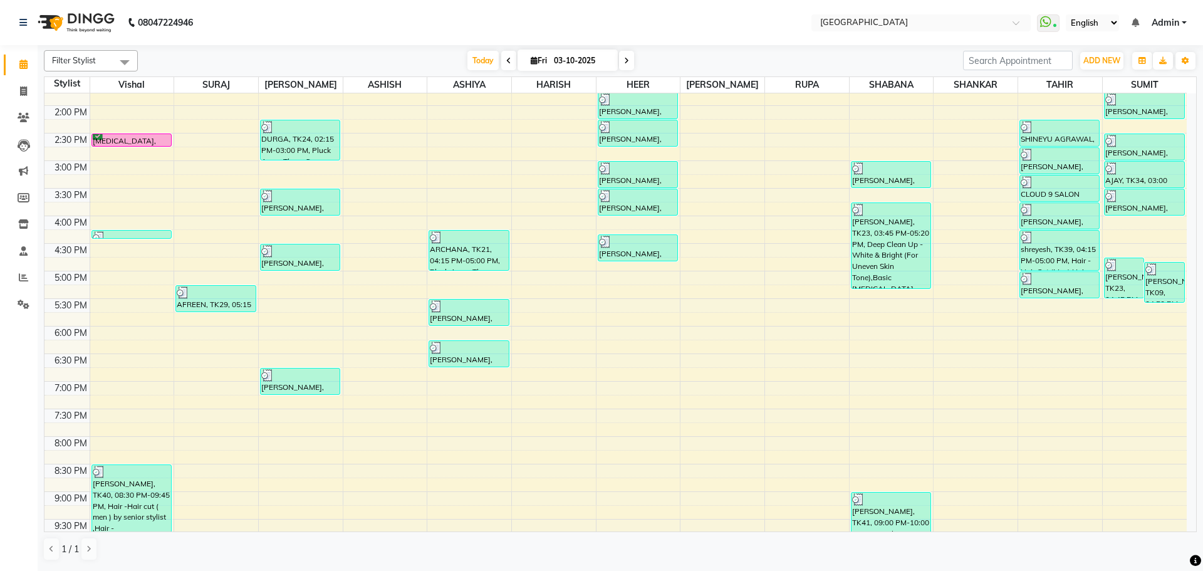
click at [1132, 334] on div "8:00 AM 8:30 AM 9:00 AM 9:30 AM 10:00 AM 10:30 AM 11:00 AM 11:30 AM 12:00 PM 12…" at bounding box center [615, 215] width 1142 height 881
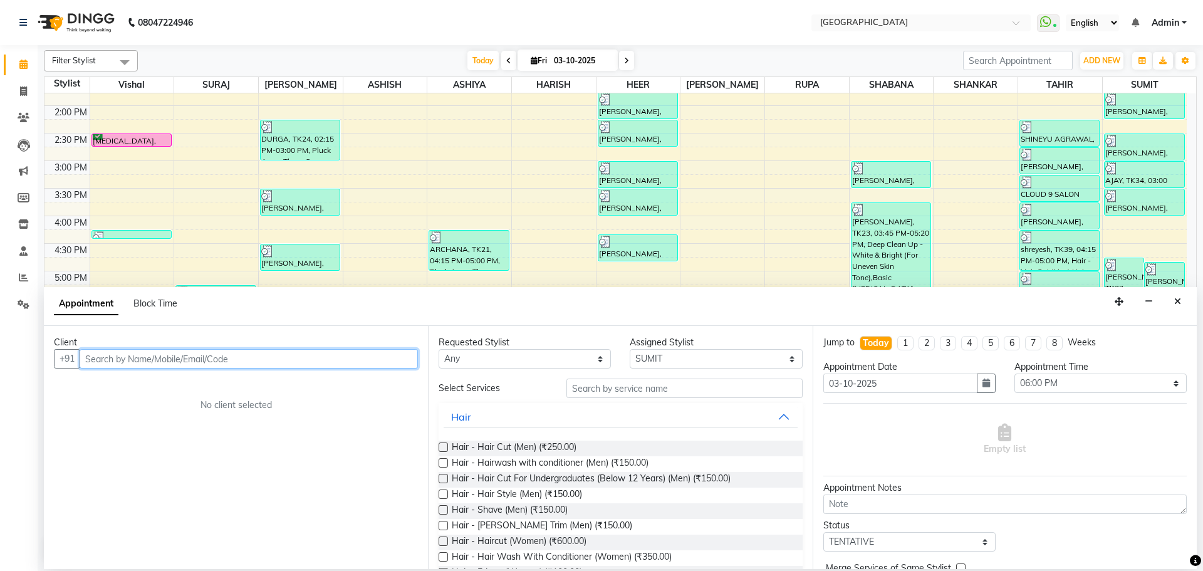
click at [239, 354] on input "text" at bounding box center [249, 358] width 338 height 19
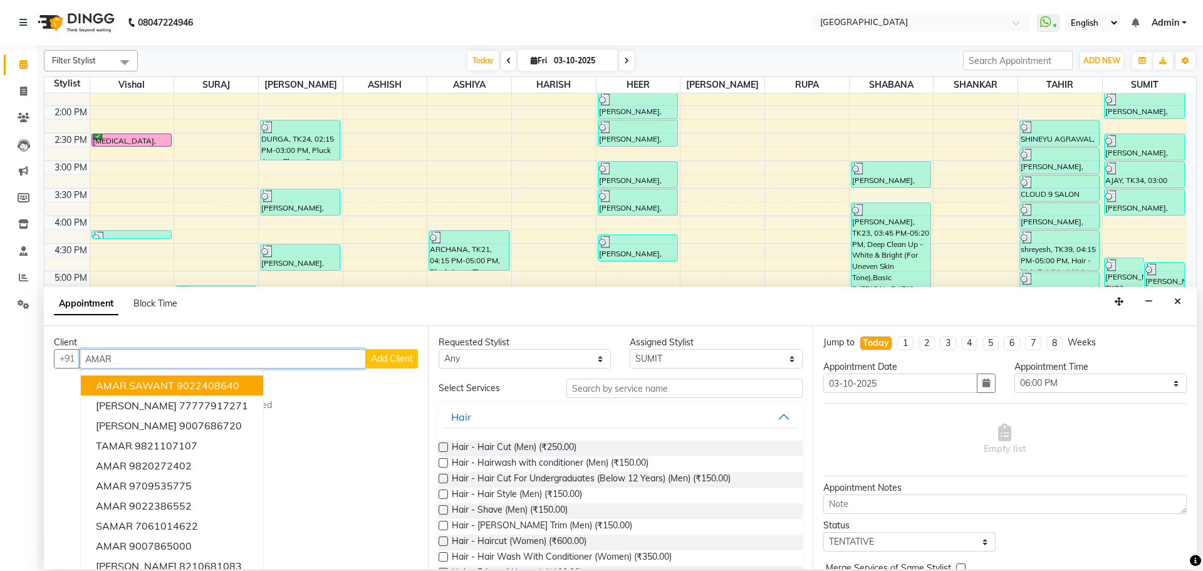
click at [163, 392] on button "AMAR SAWANT 9022408640" at bounding box center [172, 385] width 182 height 20
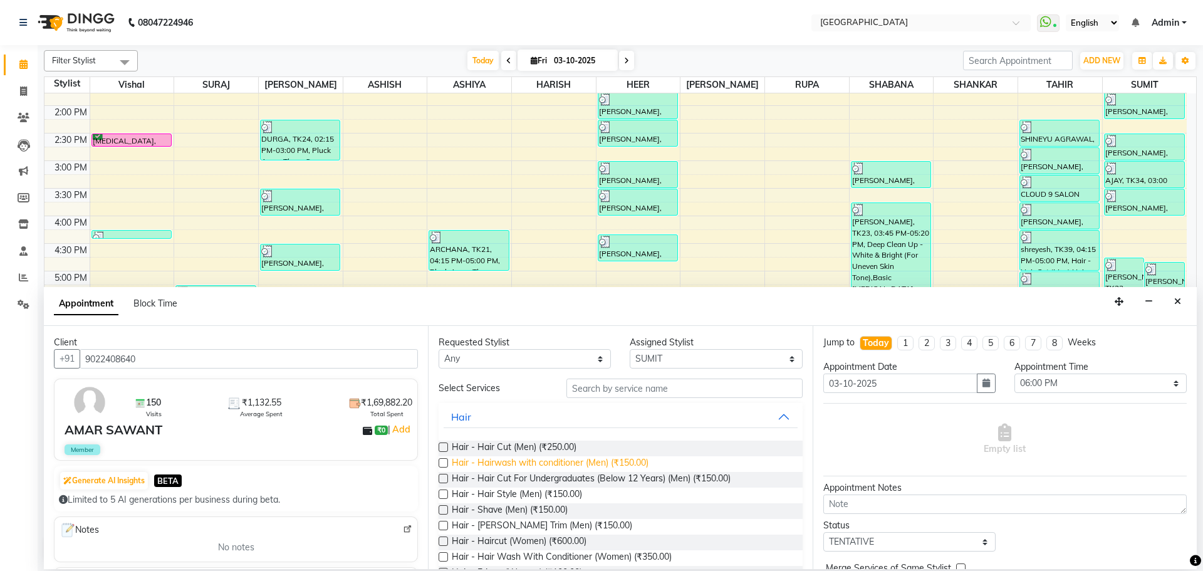
drag, startPoint x: 534, startPoint y: 524, endPoint x: 565, endPoint y: 463, distance: 68.9
click at [534, 525] on span "Hair - [PERSON_NAME] Trim (Men) (₹150.00)" at bounding box center [542, 527] width 180 height 16
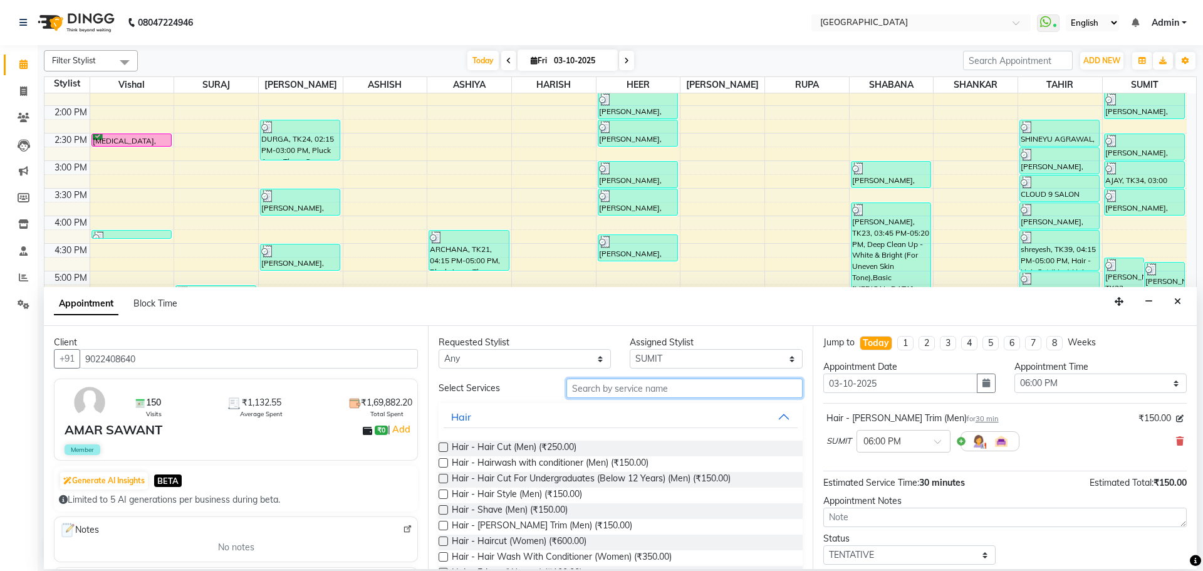
click at [601, 390] on input "text" at bounding box center [684, 387] width 236 height 19
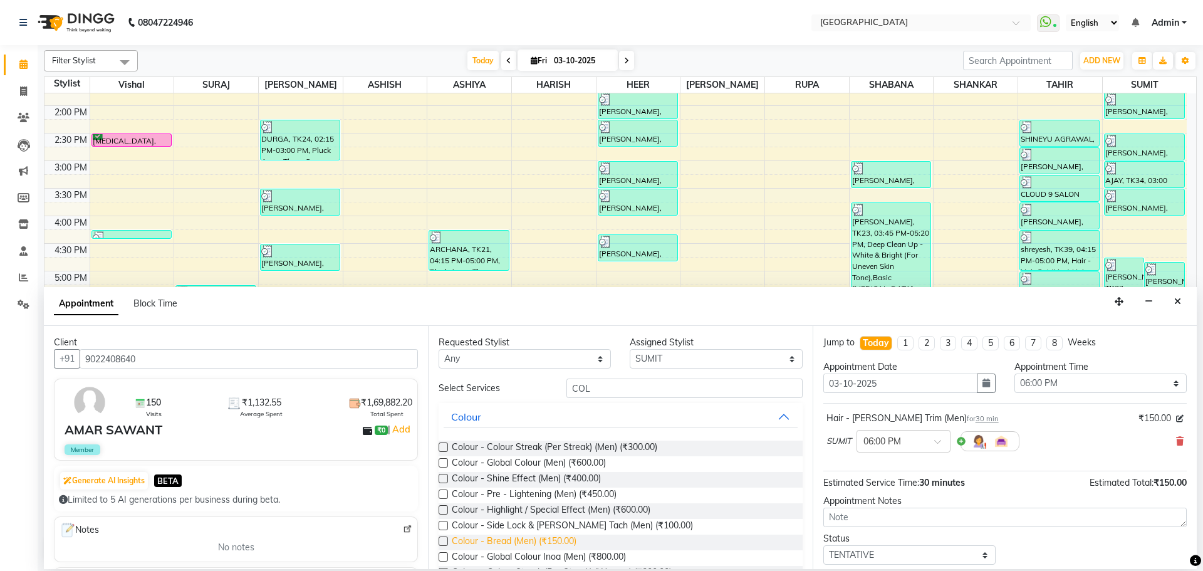
click at [559, 541] on span "Colour - Bread (Men) (₹150.00)" at bounding box center [514, 542] width 125 height 16
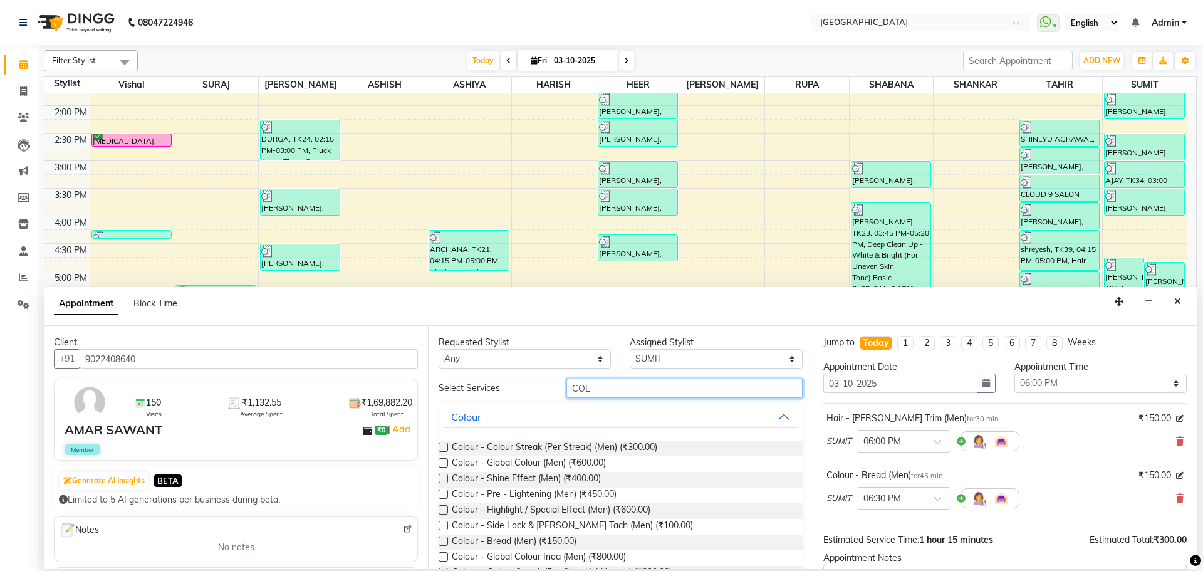
click at [720, 384] on input "COL" at bounding box center [684, 387] width 236 height 19
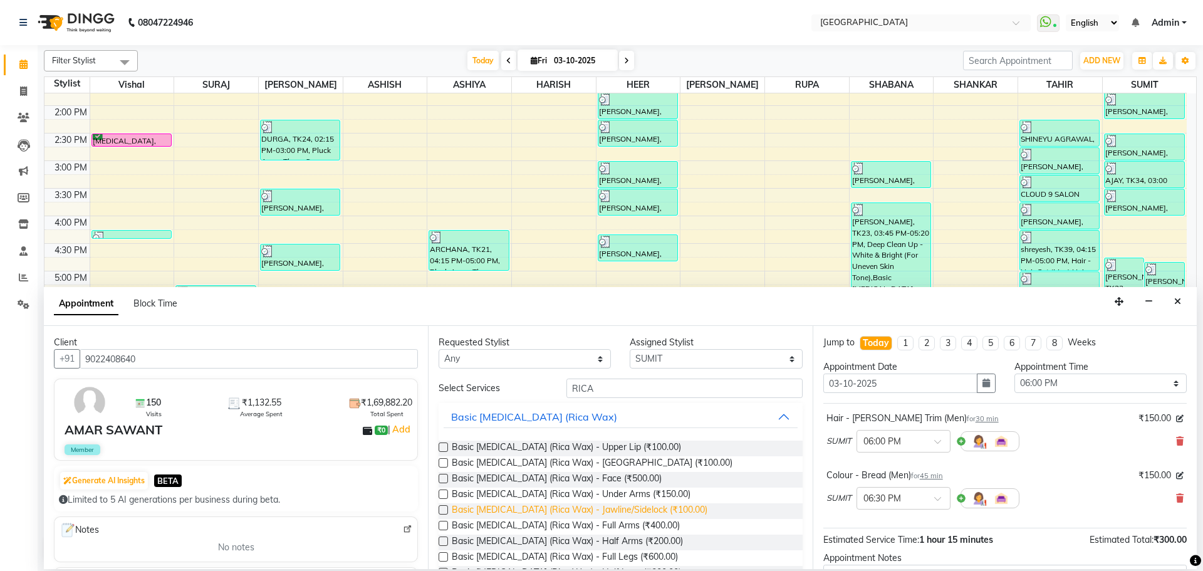
click at [613, 510] on span "Basic [MEDICAL_DATA] (Rica Wax) - Jawline/Sidelock (₹100.00)" at bounding box center [580, 511] width 256 height 16
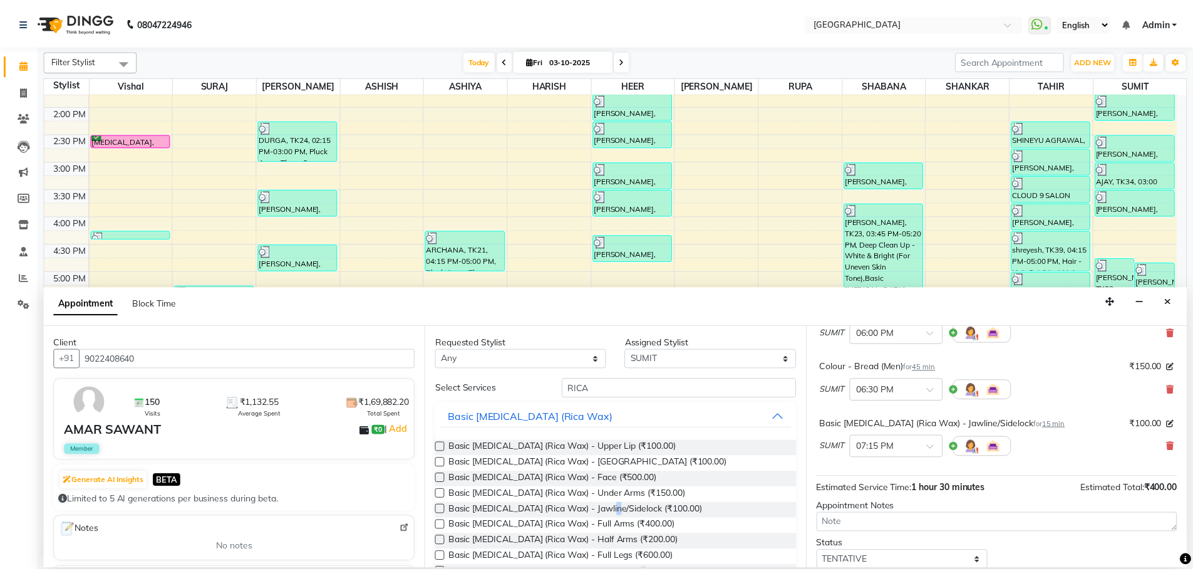
scroll to position [189, 0]
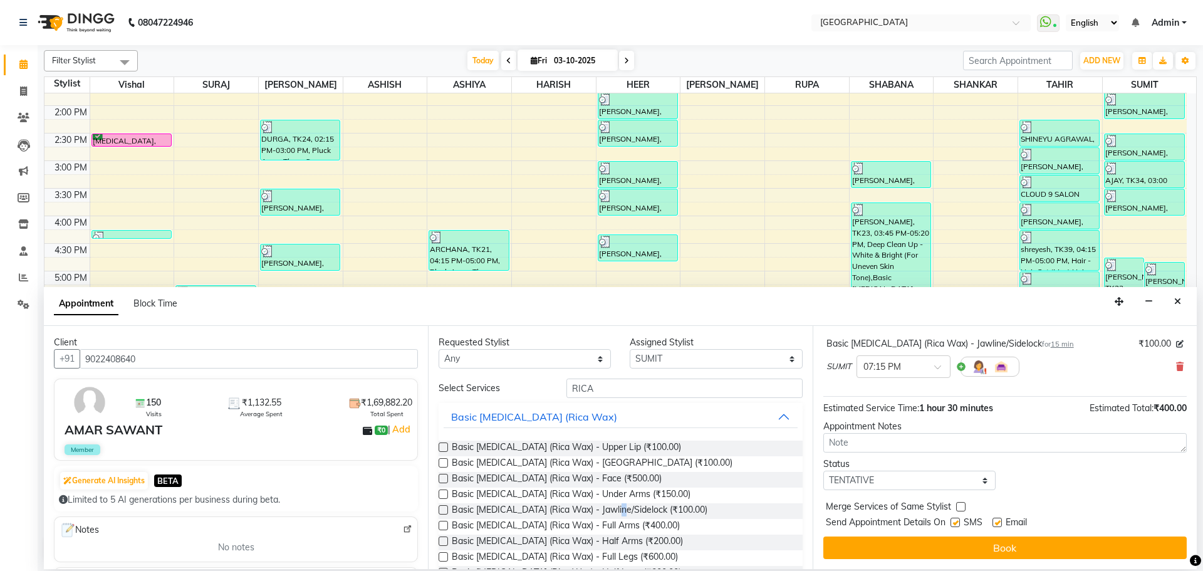
click at [962, 507] on label at bounding box center [960, 506] width 9 height 9
click at [962, 507] on input "checkbox" at bounding box center [960, 508] width 8 height 8
click at [970, 485] on select "Select TENTATIVE CONFIRM CHECK-IN UPCOMING" at bounding box center [909, 479] width 172 height 19
click at [823, 470] on select "Select TENTATIVE CONFIRM CHECK-IN UPCOMING" at bounding box center [909, 479] width 172 height 19
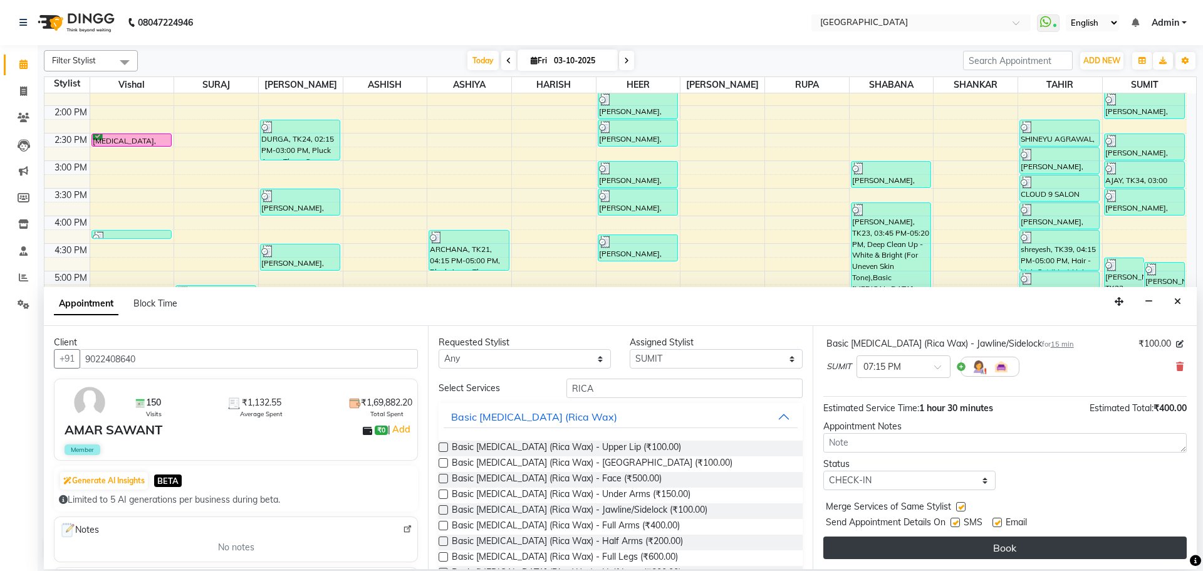
click at [997, 547] on button "Book" at bounding box center [1004, 547] width 363 height 23
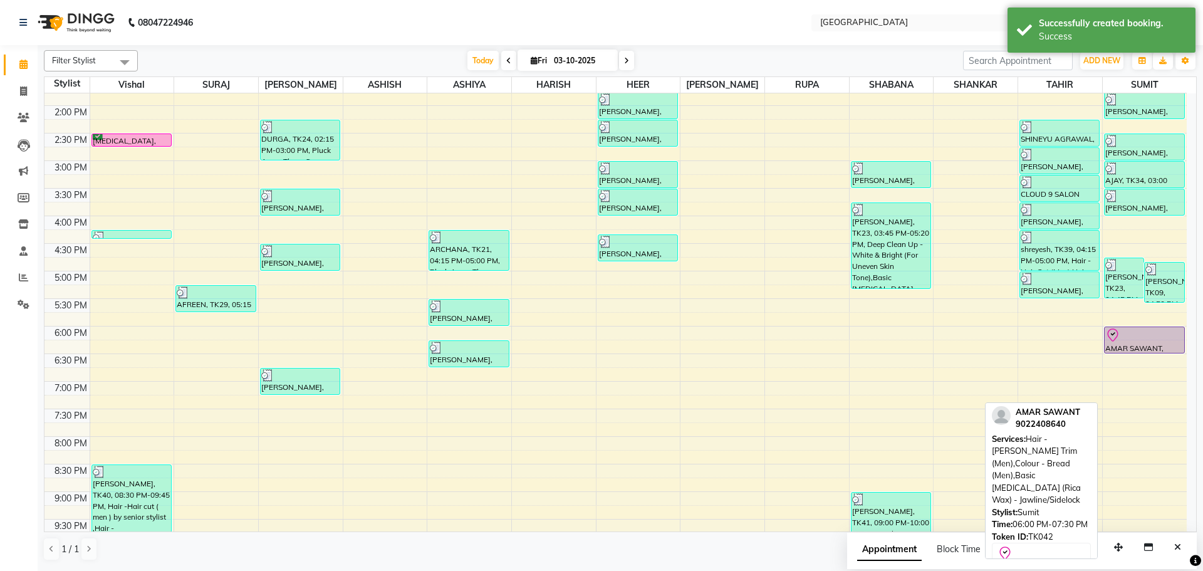
drag, startPoint x: 1133, startPoint y: 407, endPoint x: 1143, endPoint y: 352, distance: 55.5
click at [1143, 352] on div "[PERSON_NAME], TK23, 04:45 PM-05:30 PM, Colour - Global Colour Inoa (Men) [PERS…" at bounding box center [1145, 215] width 84 height 881
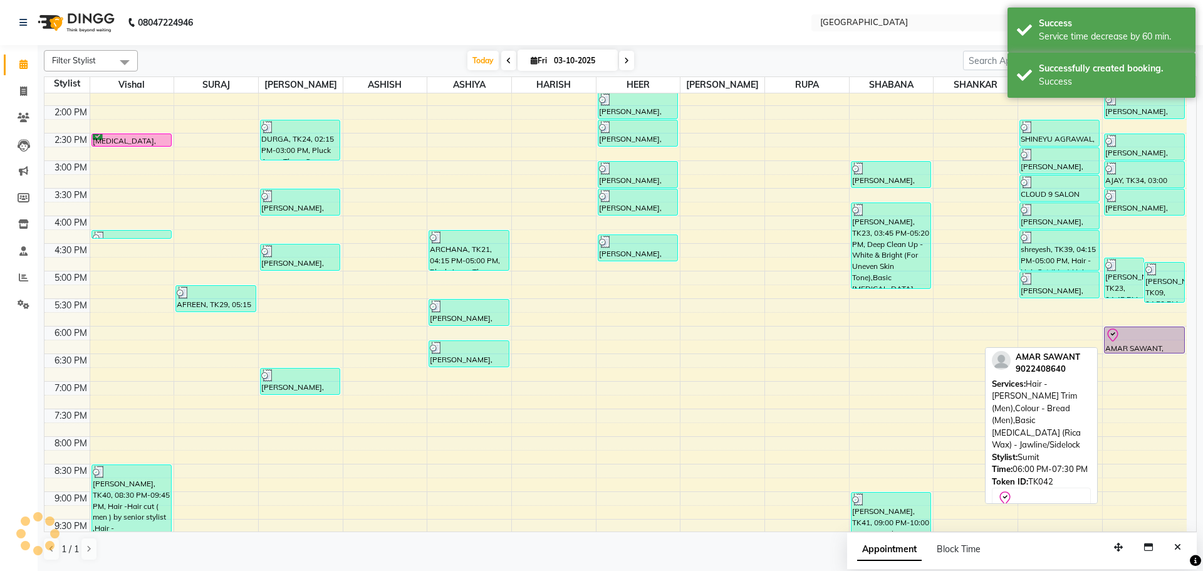
click at [1140, 336] on div at bounding box center [1144, 335] width 78 height 15
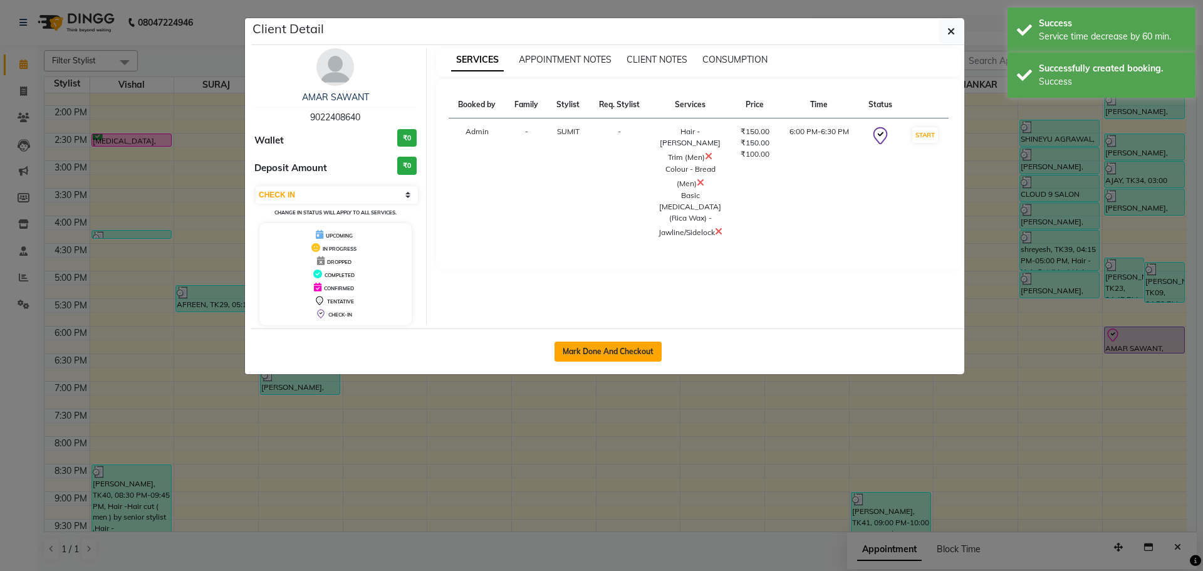
click at [606, 350] on button "Mark Done And Checkout" at bounding box center [607, 351] width 107 height 20
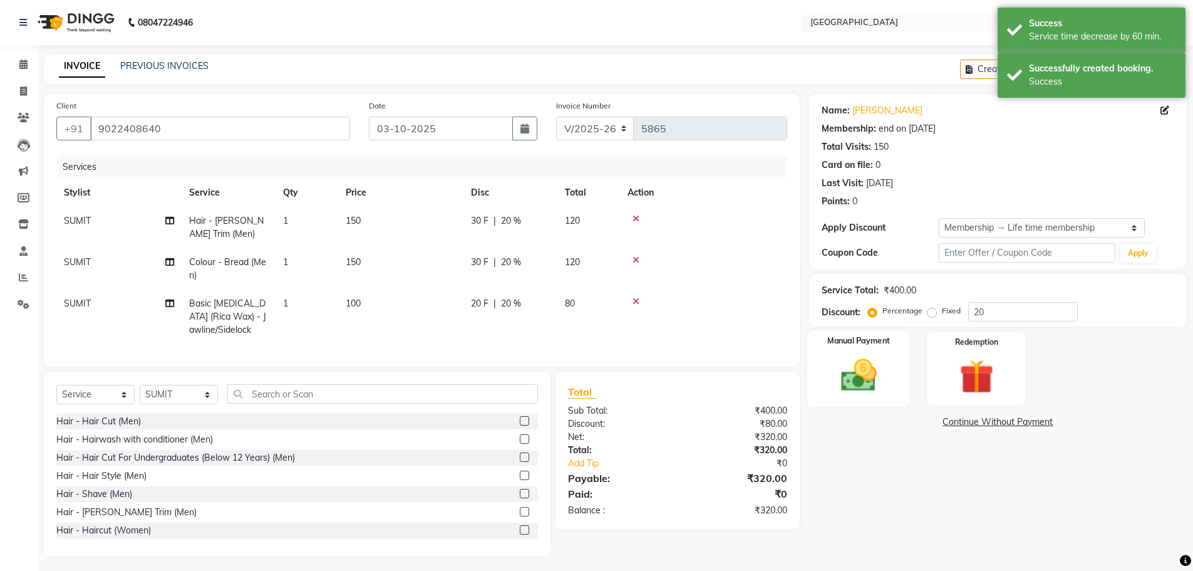
click at [864, 378] on img at bounding box center [859, 375] width 58 height 41
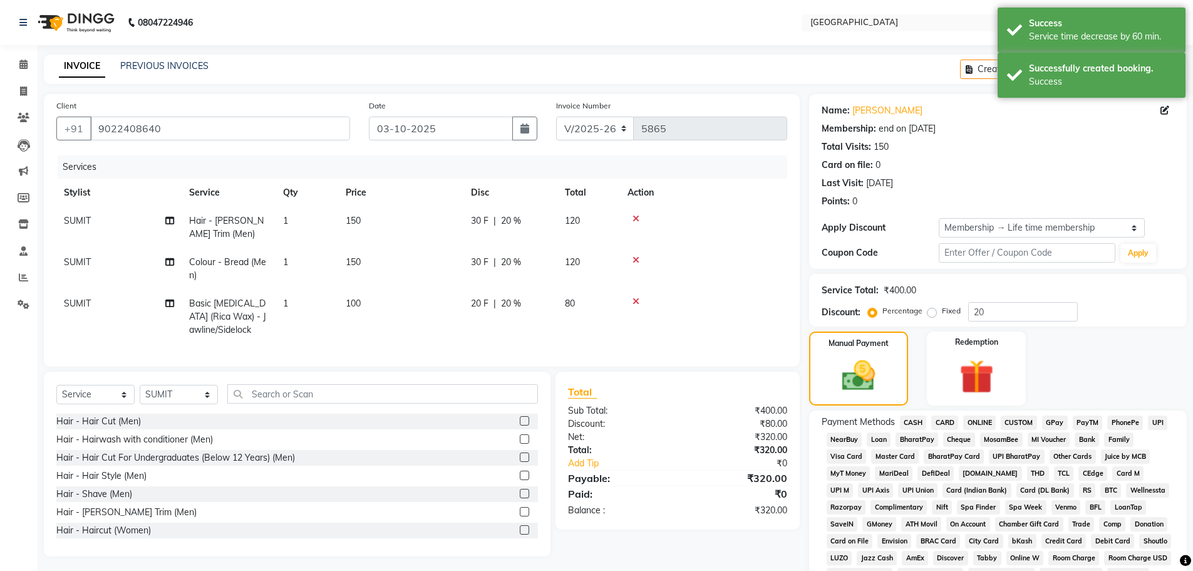
click at [1057, 422] on span "GPay" at bounding box center [1055, 422] width 26 height 14
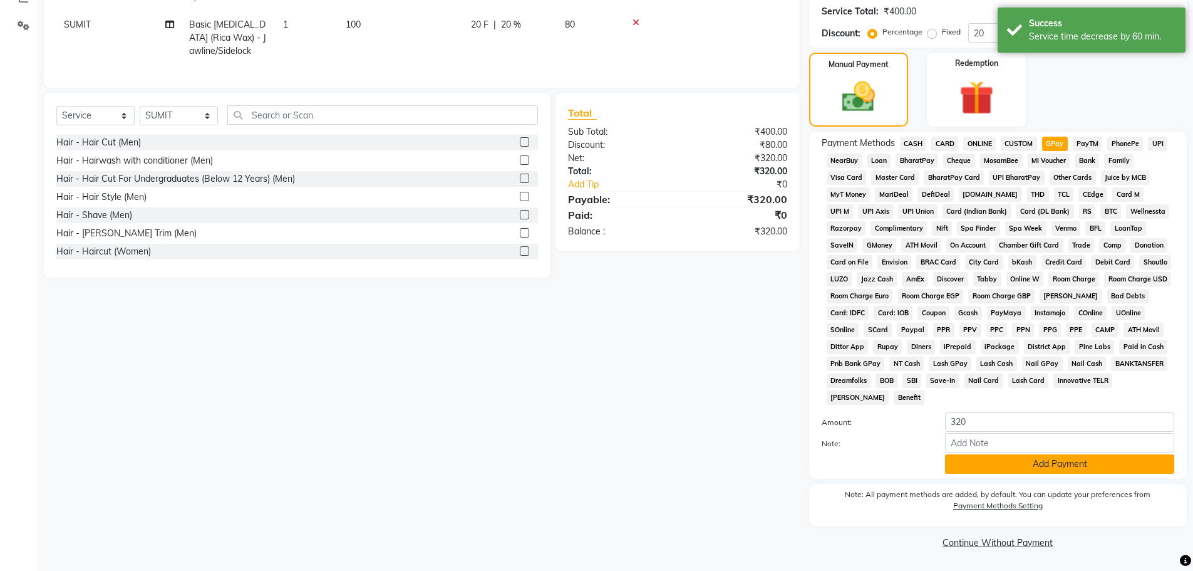
click at [1049, 467] on button "Add Payment" at bounding box center [1059, 463] width 229 height 19
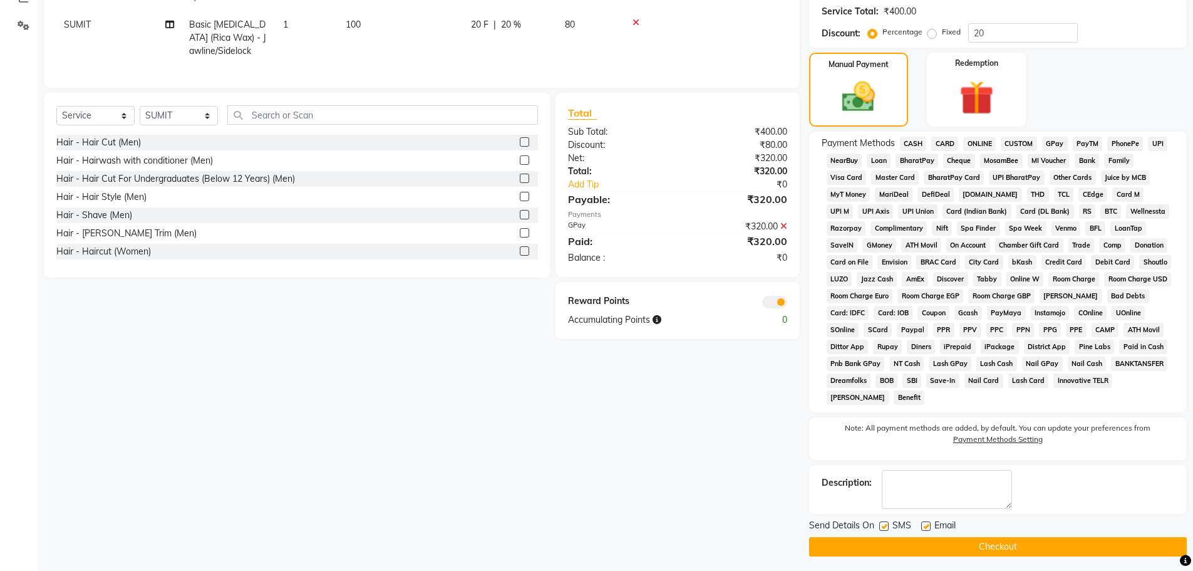
click at [77, 24] on span "SUMIT" at bounding box center [77, 24] width 27 height 11
click at [87, 6] on select "[PERSON_NAME] ASHIYA [PERSON_NAME] [PERSON_NAME] [PERSON_NAME] [PERSON_NAME] [P…" at bounding box center [119, 14] width 110 height 19
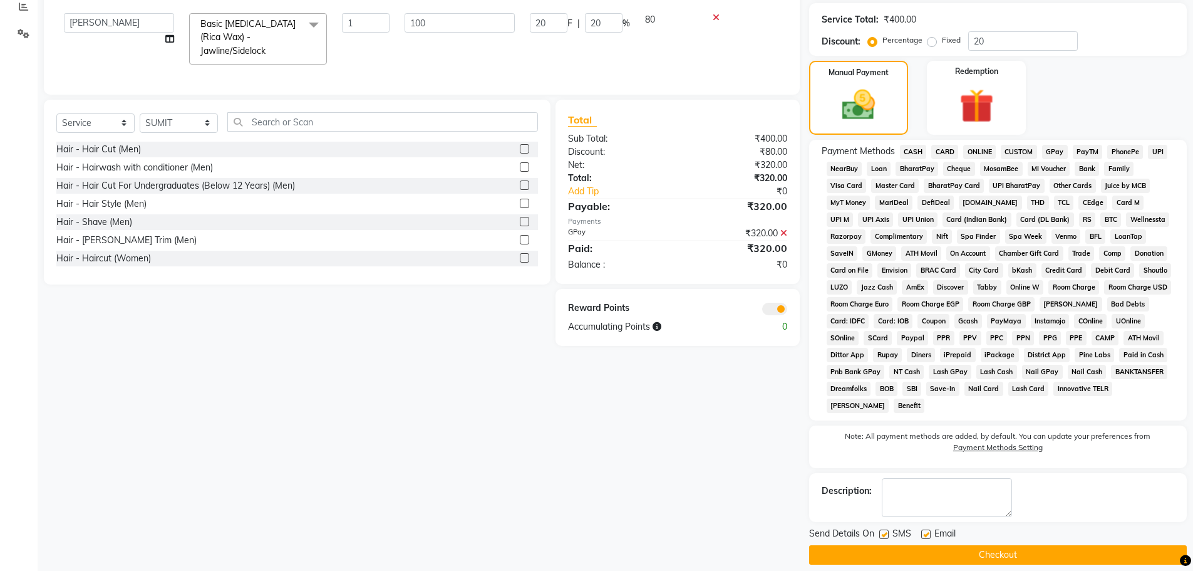
click at [1004, 553] on button "Checkout" at bounding box center [998, 554] width 378 height 19
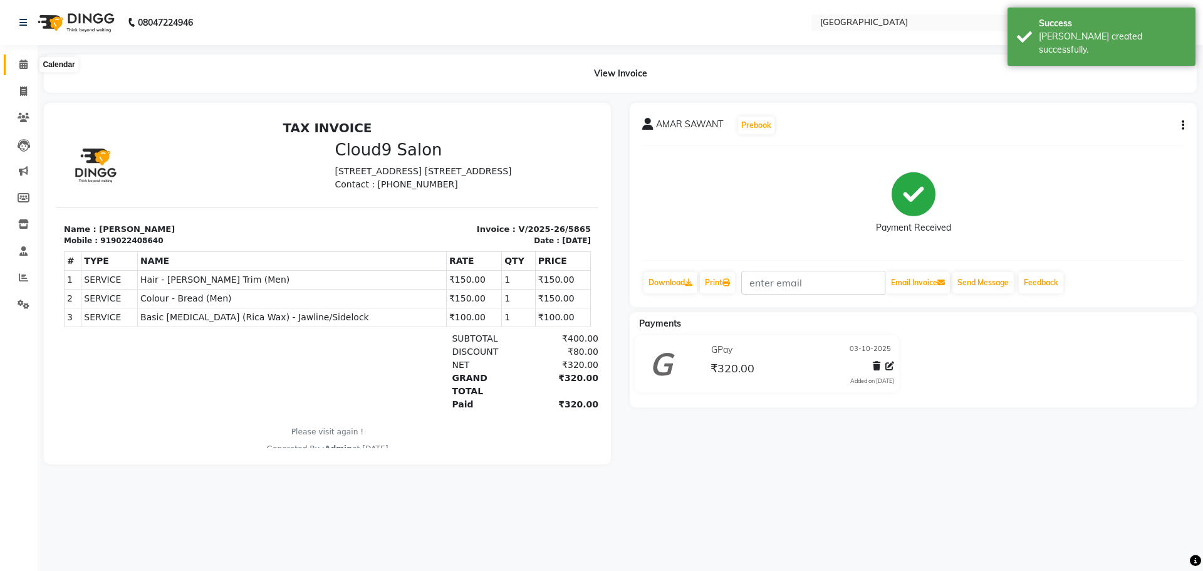
drag, startPoint x: 19, startPoint y: 66, endPoint x: 412, endPoint y: 43, distance: 393.4
click at [19, 66] on icon at bounding box center [23, 64] width 8 height 9
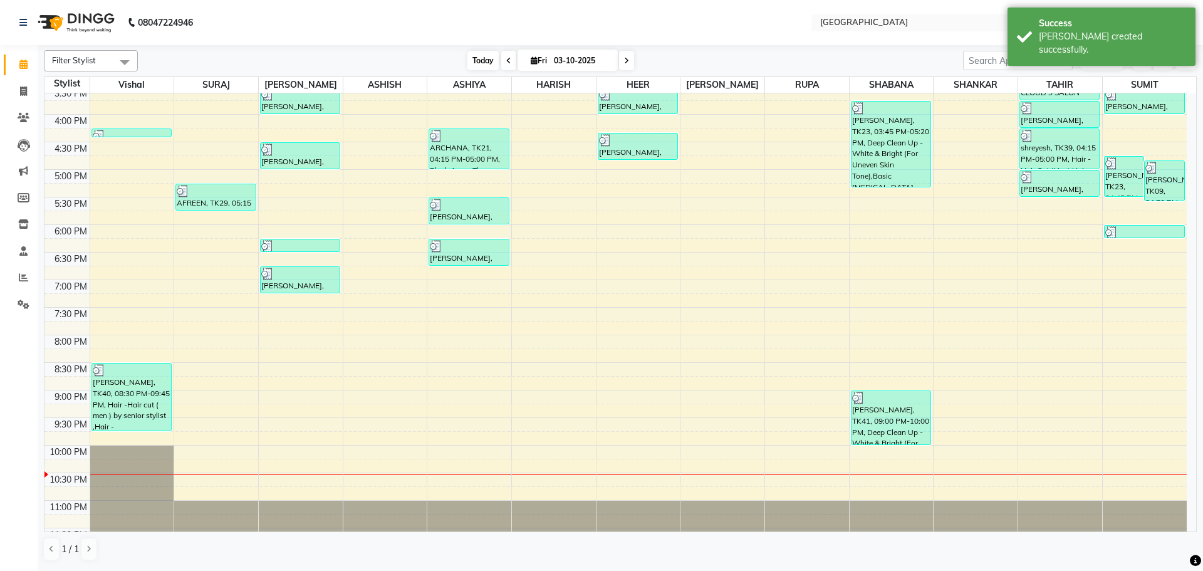
click at [481, 60] on span "Today" at bounding box center [482, 60] width 31 height 19
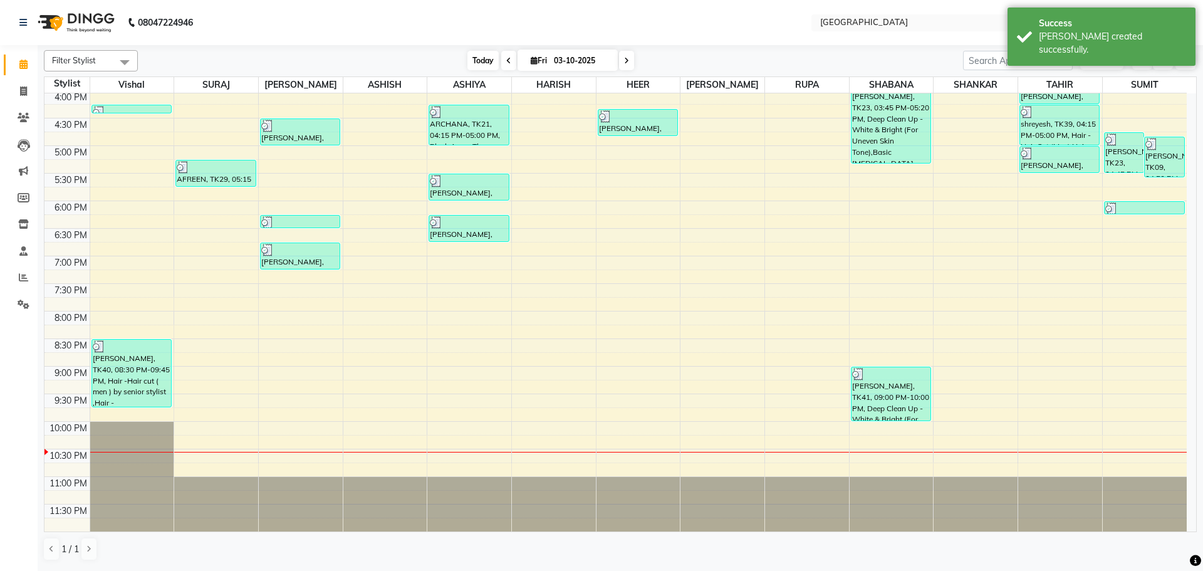
click at [479, 61] on span "Today" at bounding box center [482, 60] width 31 height 19
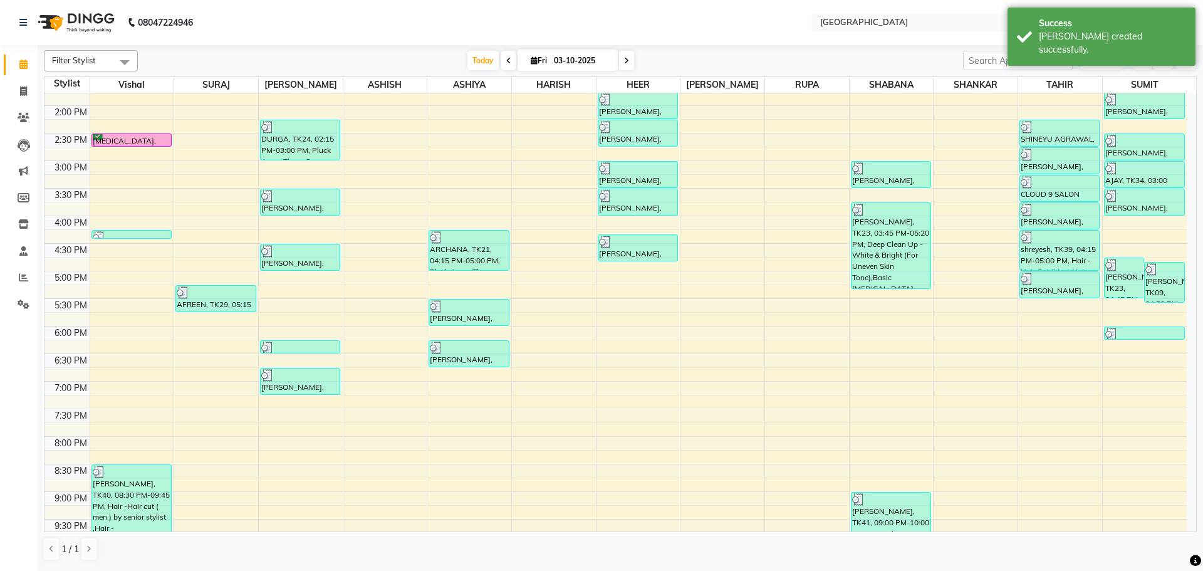
scroll to position [381, 0]
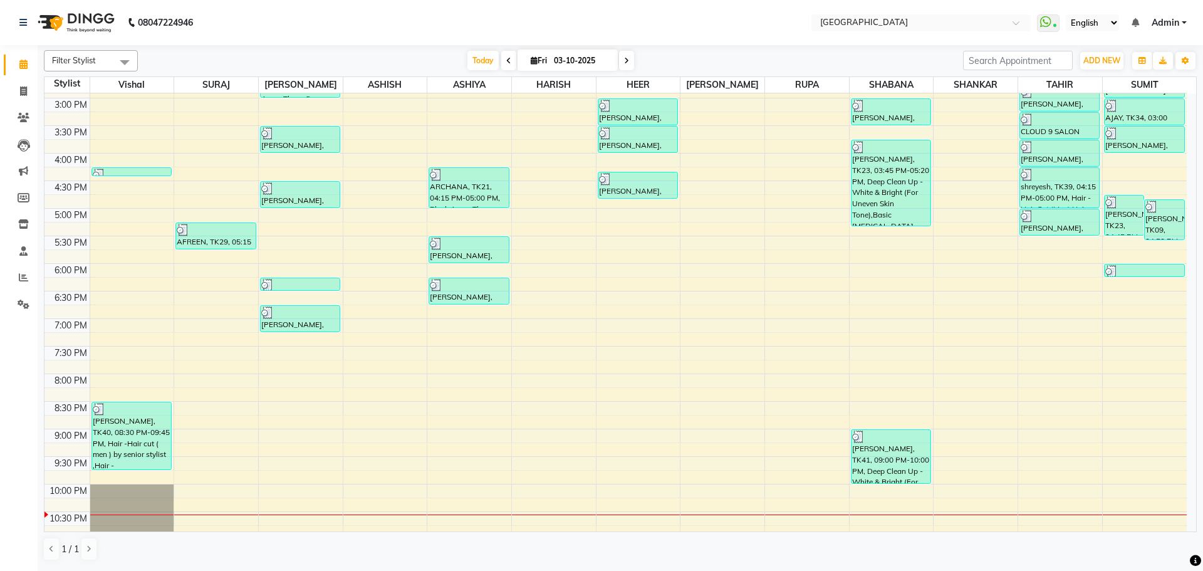
click at [1040, 245] on div "8:00 AM 8:30 AM 9:00 AM 9:30 AM 10:00 AM 10:30 AM 11:00 AM 11:30 AM 12:00 PM 12…" at bounding box center [615, 152] width 1142 height 881
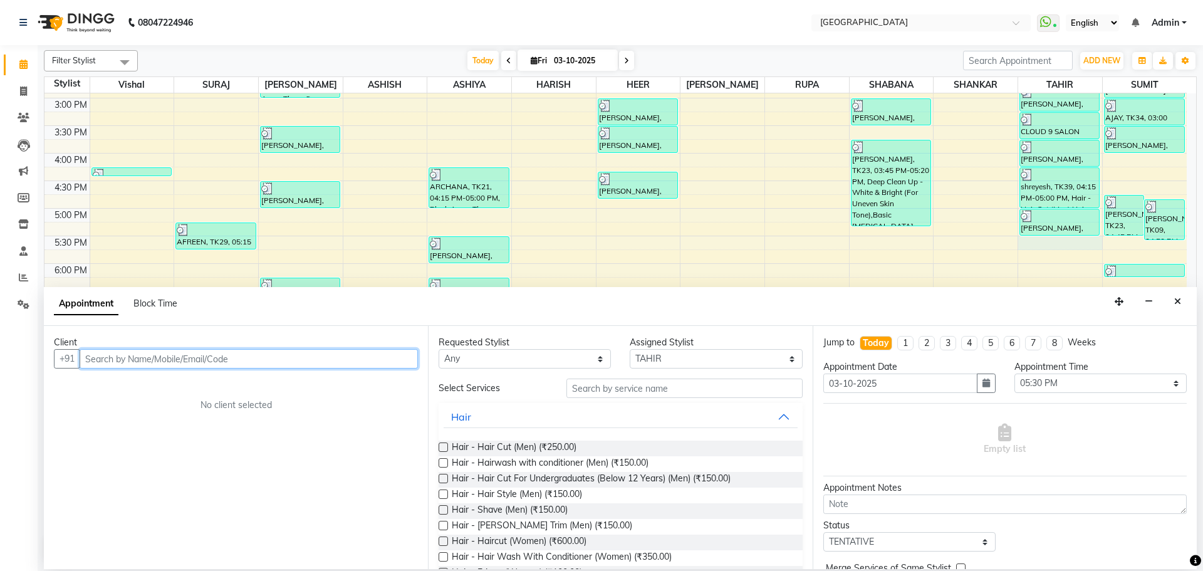
click at [324, 352] on input "text" at bounding box center [249, 358] width 338 height 19
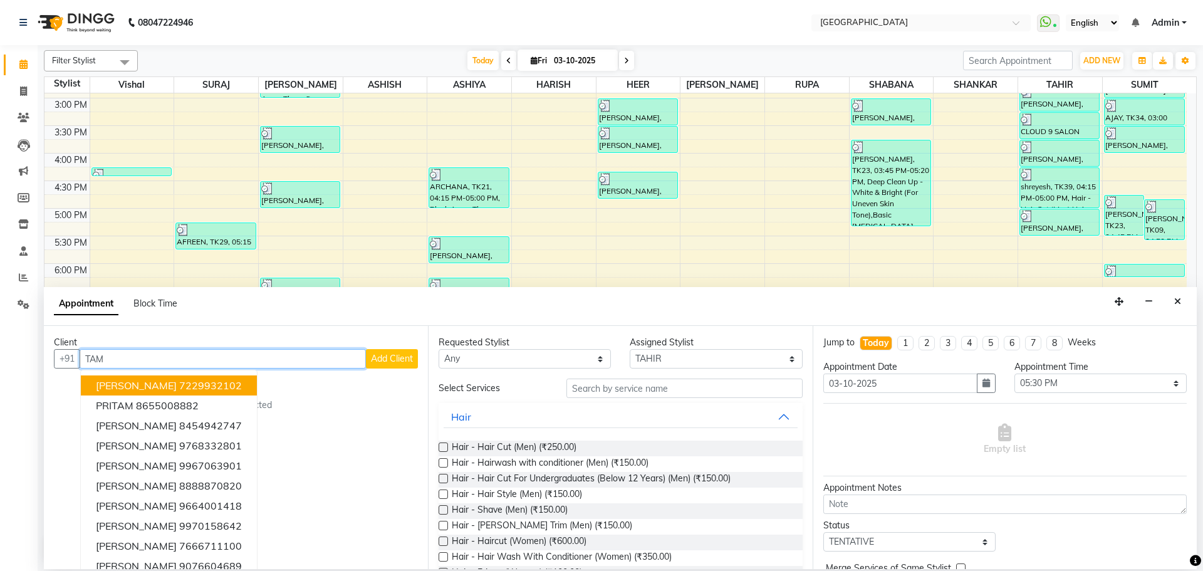
click at [164, 389] on span "[PERSON_NAME]" at bounding box center [136, 385] width 81 height 13
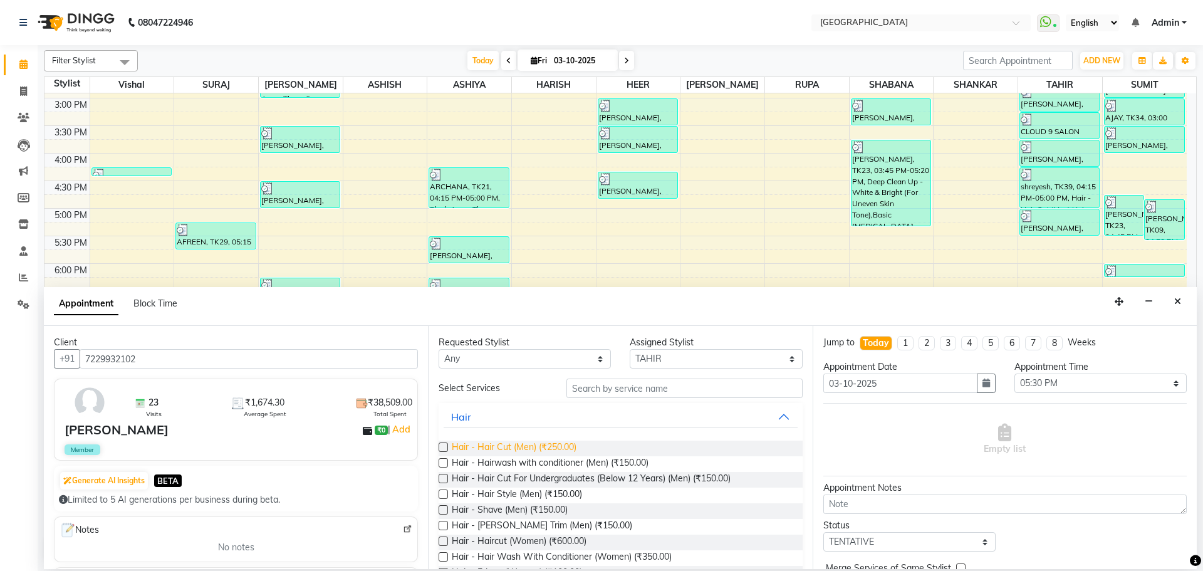
click at [559, 447] on span "Hair - Hair Cut (Men) (₹250.00)" at bounding box center [514, 448] width 125 height 16
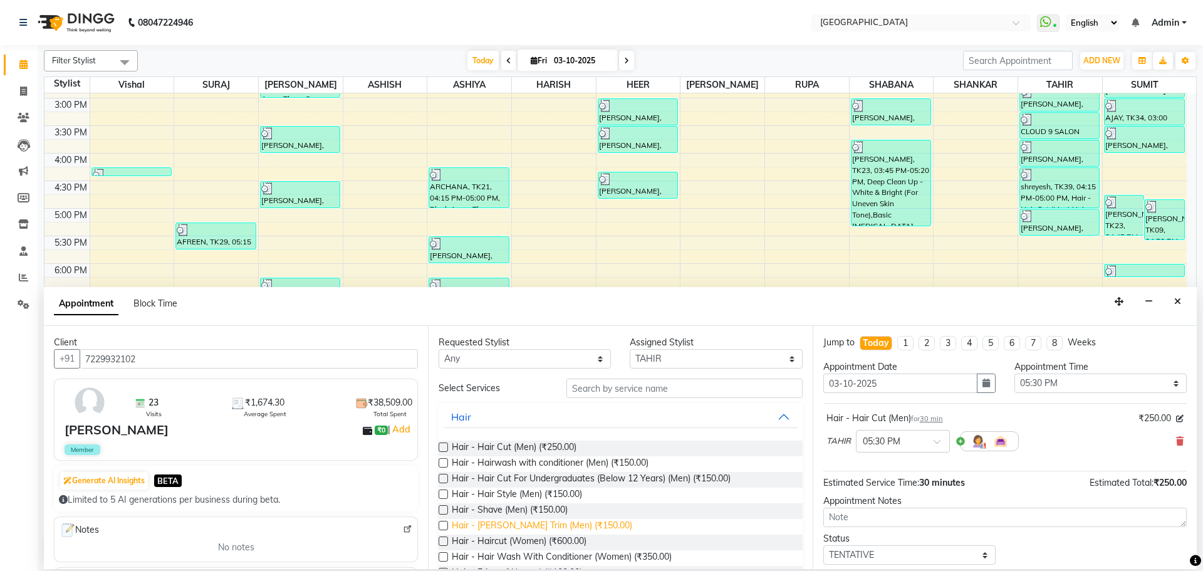
click at [512, 524] on span "Hair - [PERSON_NAME] Trim (Men) (₹150.00)" at bounding box center [542, 527] width 180 height 16
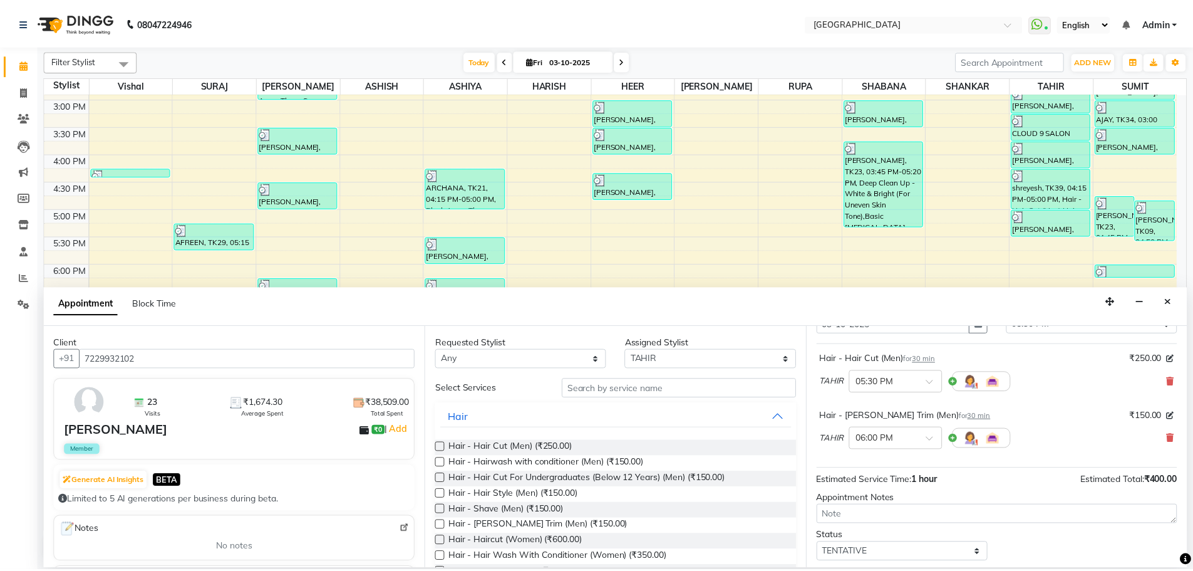
scroll to position [132, 0]
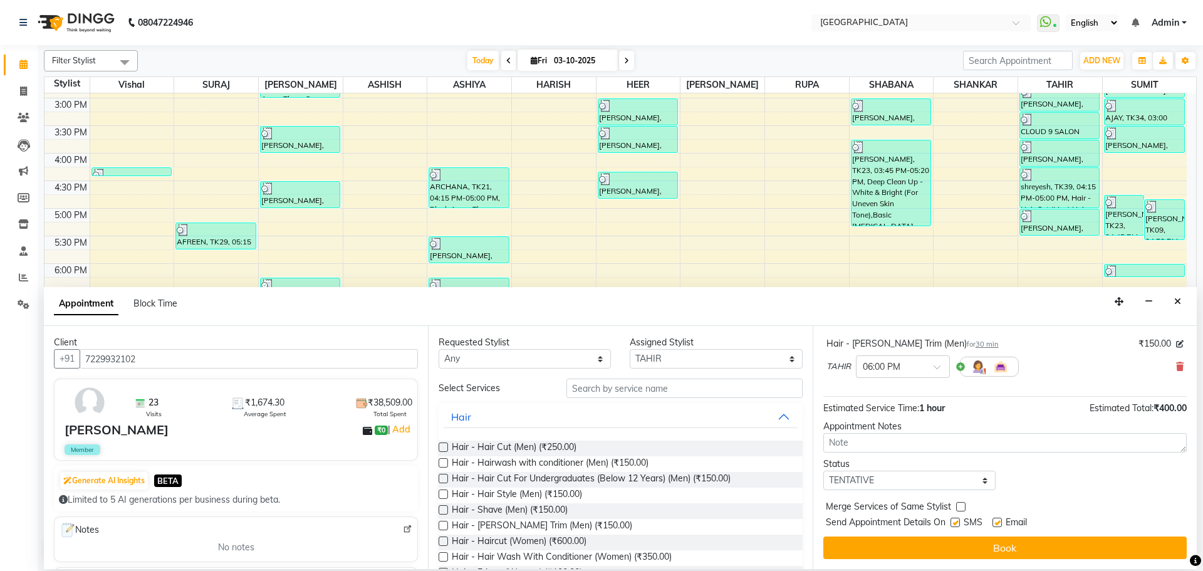
click at [962, 506] on label at bounding box center [960, 506] width 9 height 9
click at [962, 506] on input "checkbox" at bounding box center [960, 508] width 8 height 8
click at [962, 484] on select "Select TENTATIVE CONFIRM CHECK-IN UPCOMING" at bounding box center [909, 479] width 172 height 19
click at [823, 470] on select "Select TENTATIVE CONFIRM CHECK-IN UPCOMING" at bounding box center [909, 479] width 172 height 19
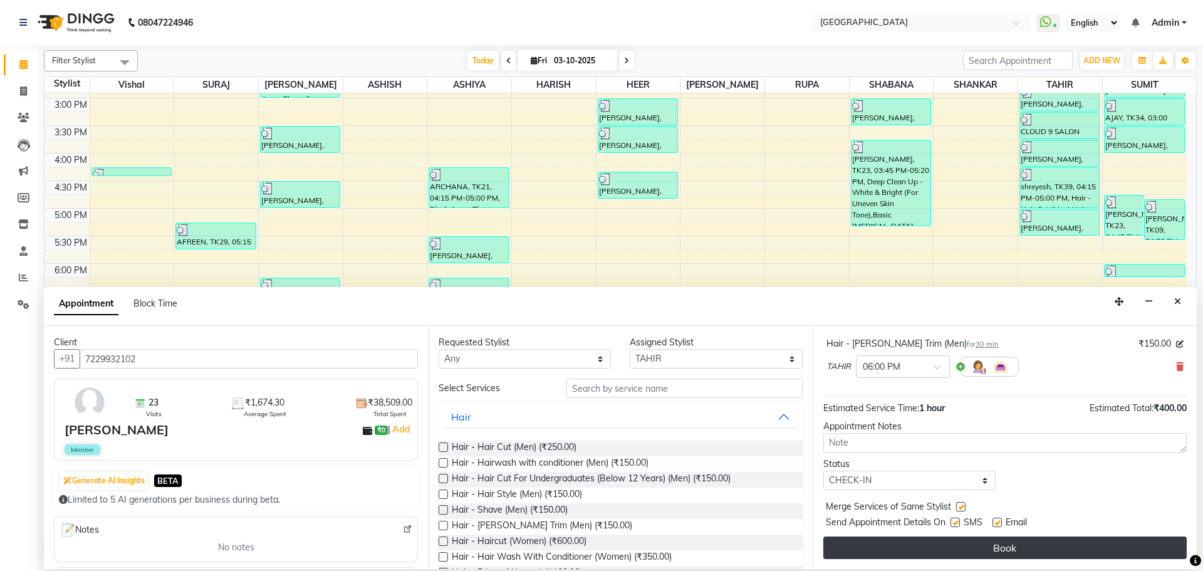
click at [992, 542] on button "Book" at bounding box center [1004, 547] width 363 height 23
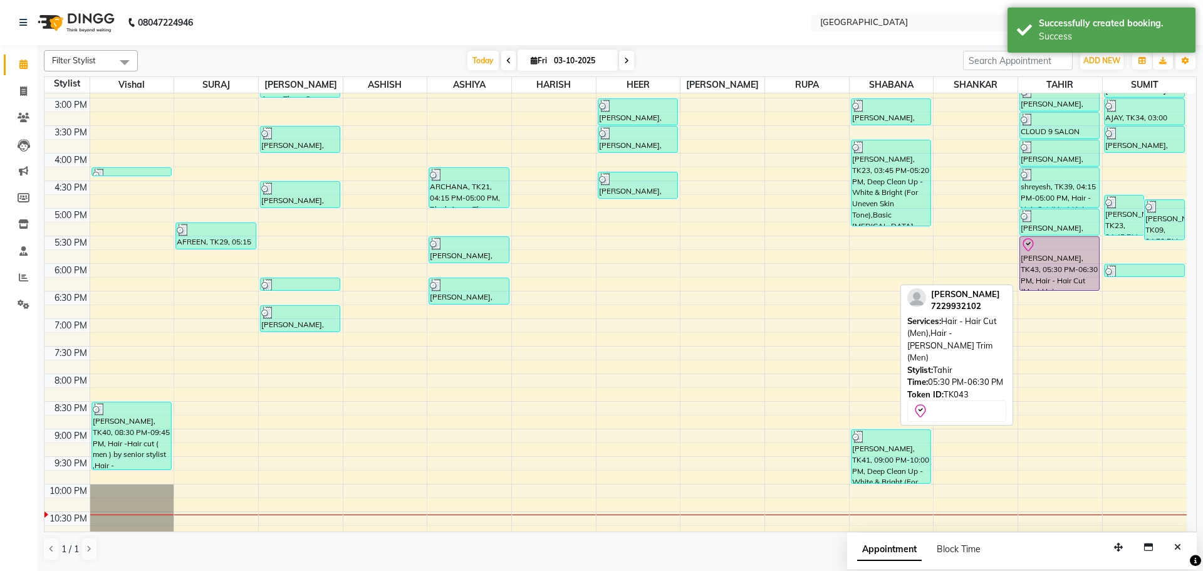
click at [1049, 253] on div "[PERSON_NAME], TK43, 05:30 PM-06:30 PM, Hair - Hair Cut (Men),Hair - [PERSON_NA…" at bounding box center [1059, 263] width 79 height 53
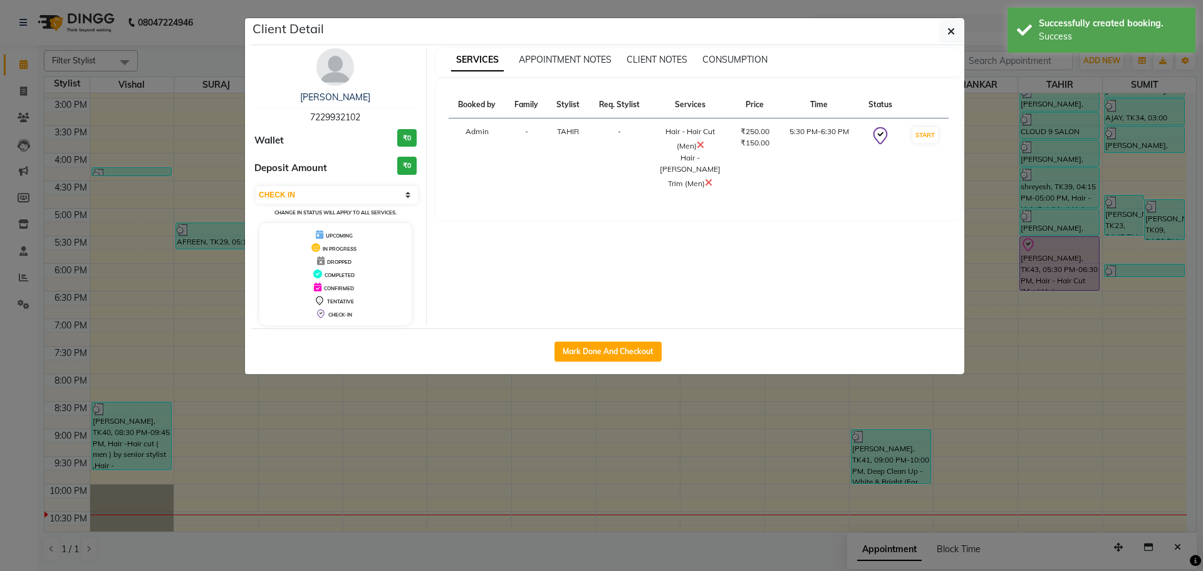
click at [608, 347] on button "Mark Done And Checkout" at bounding box center [607, 351] width 107 height 20
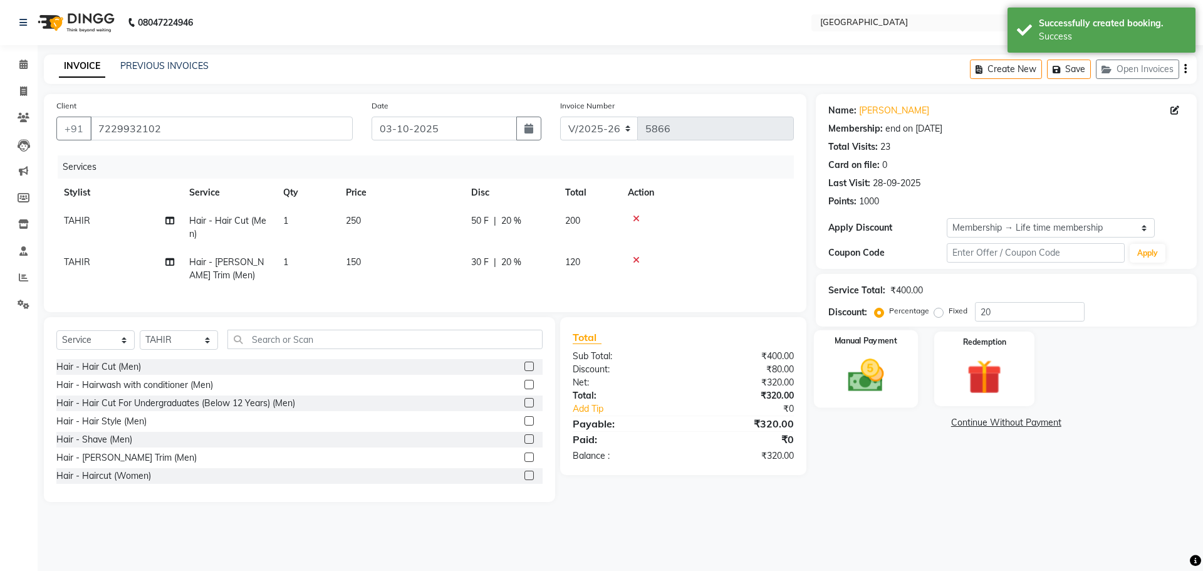
click at [885, 377] on img at bounding box center [865, 375] width 58 height 41
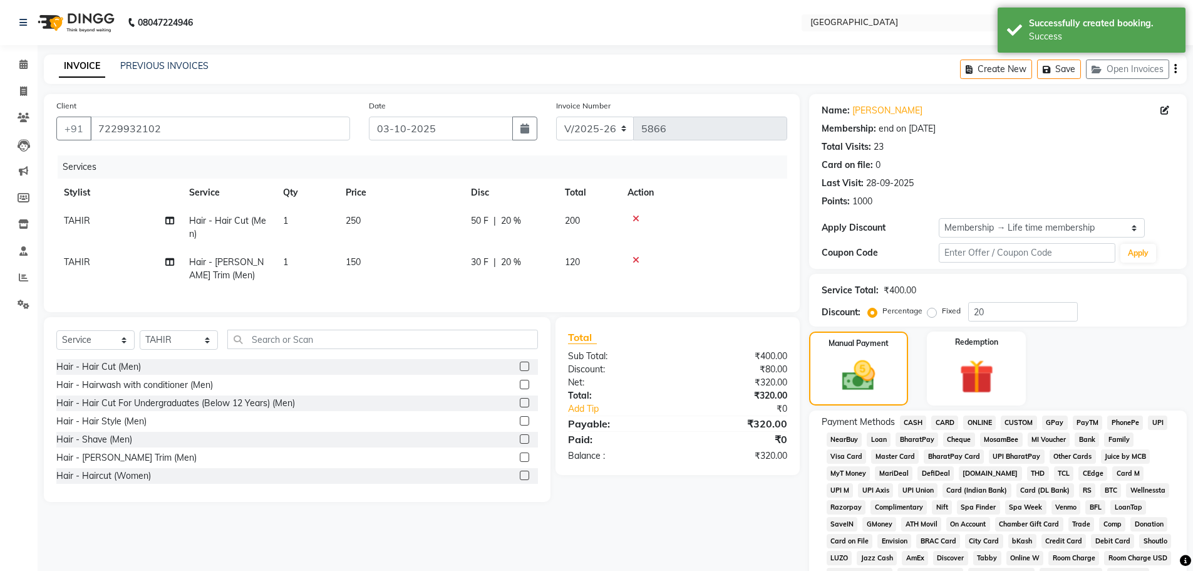
click at [1057, 427] on span "GPay" at bounding box center [1055, 422] width 26 height 14
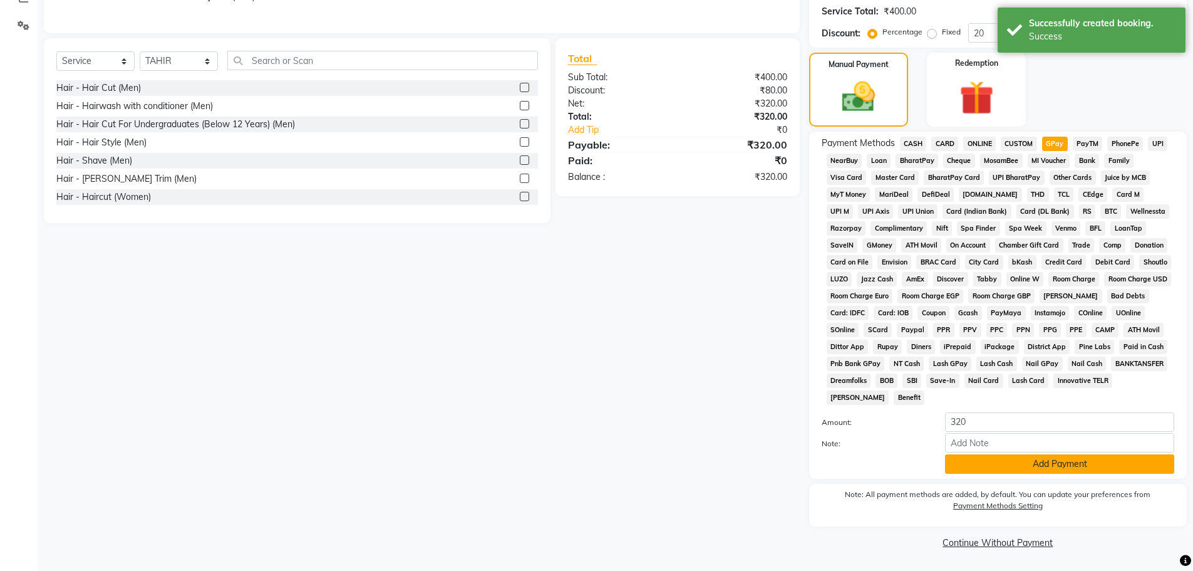
click at [1029, 459] on button "Add Payment" at bounding box center [1059, 463] width 229 height 19
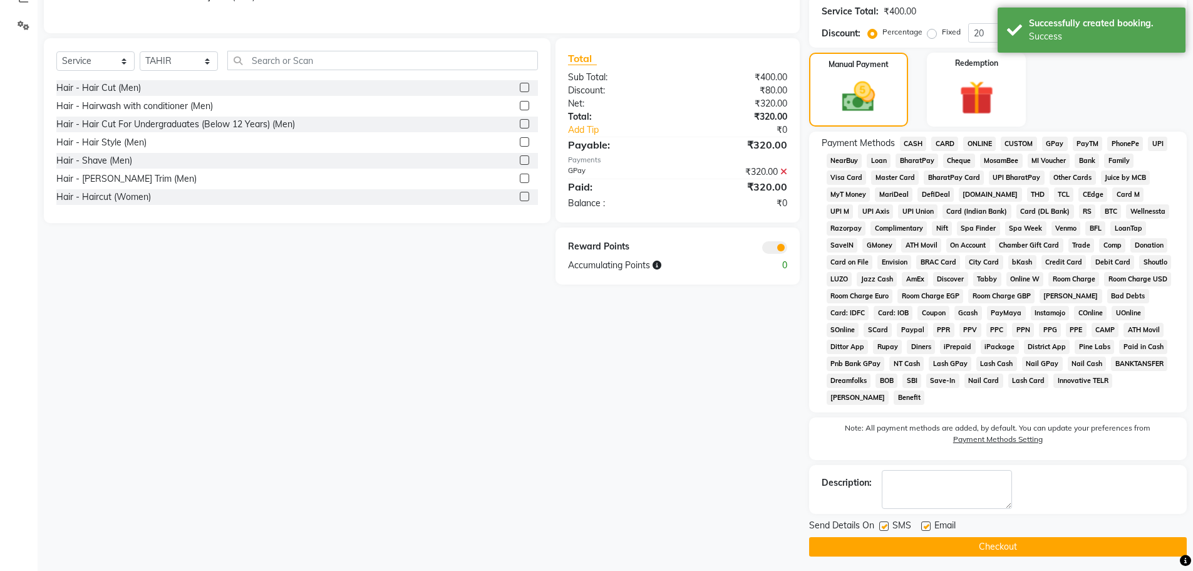
click at [1004, 546] on button "Checkout" at bounding box center [998, 546] width 378 height 19
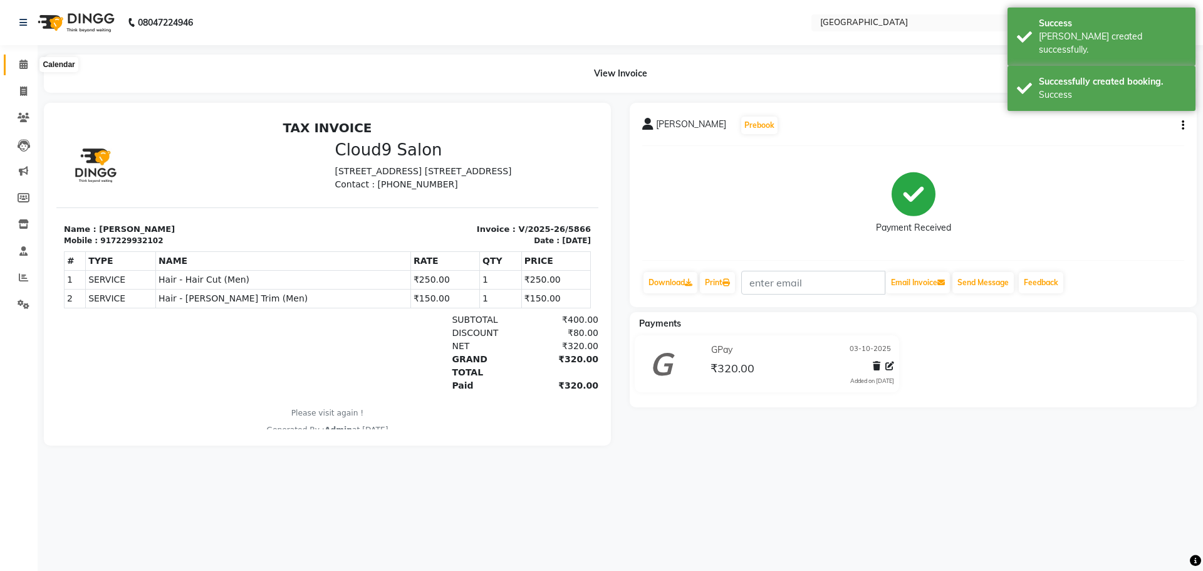
drag, startPoint x: 24, startPoint y: 68, endPoint x: 49, endPoint y: 56, distance: 27.7
click at [24, 68] on icon at bounding box center [23, 64] width 8 height 9
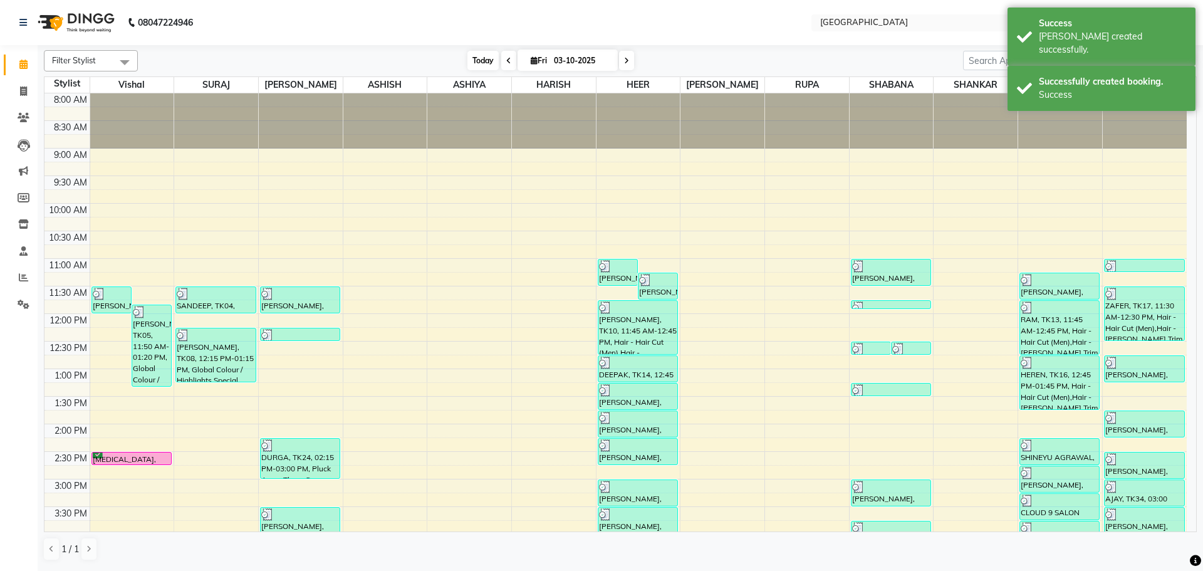
click at [484, 65] on span "Today" at bounding box center [482, 60] width 31 height 19
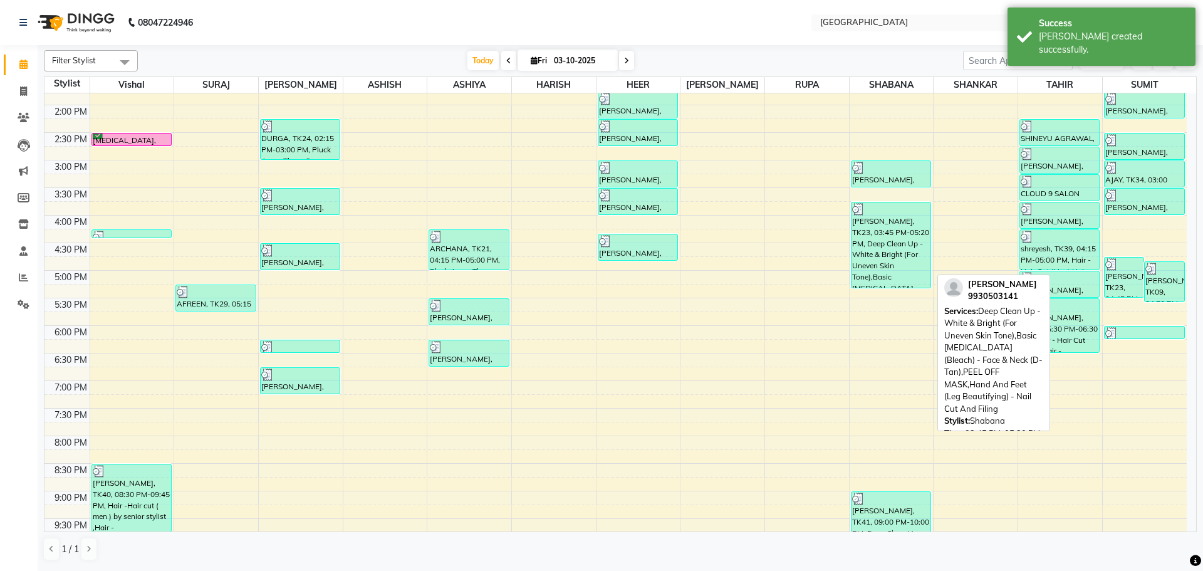
scroll to position [381, 0]
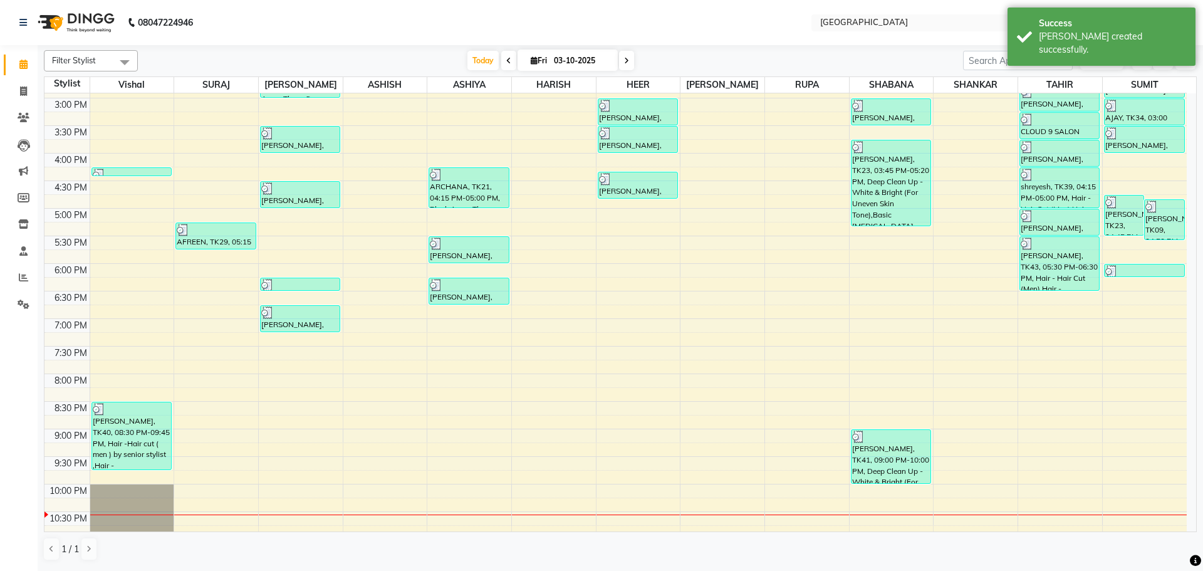
click at [1126, 296] on div "8:00 AM 8:30 AM 9:00 AM 9:30 AM 10:00 AM 10:30 AM 11:00 AM 11:30 AM 12:00 PM 12…" at bounding box center [615, 152] width 1142 height 881
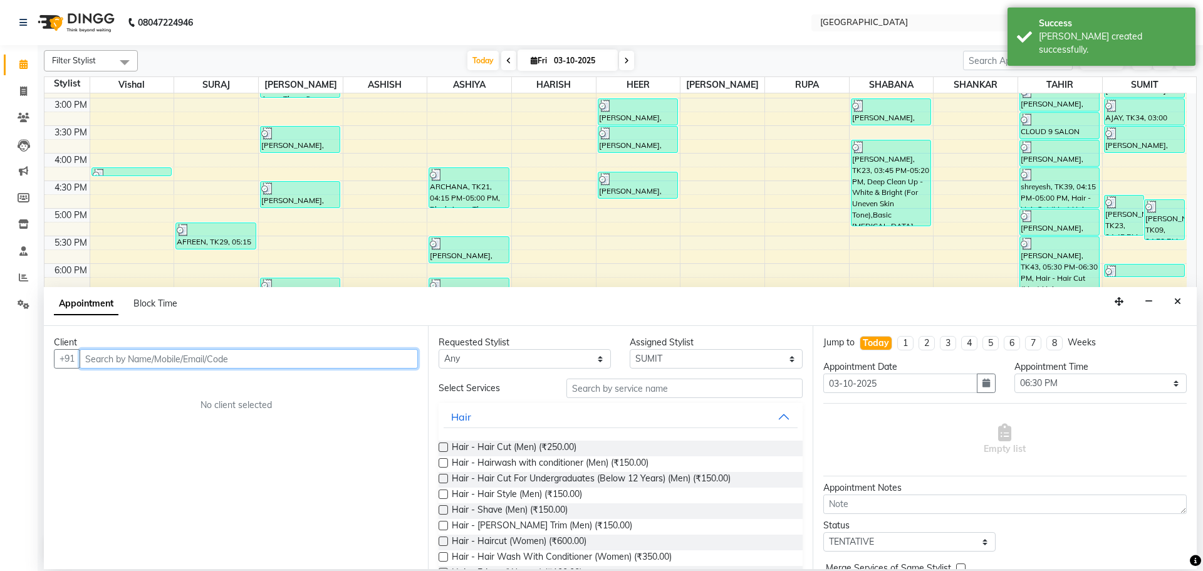
click at [372, 363] on input "text" at bounding box center [249, 358] width 338 height 19
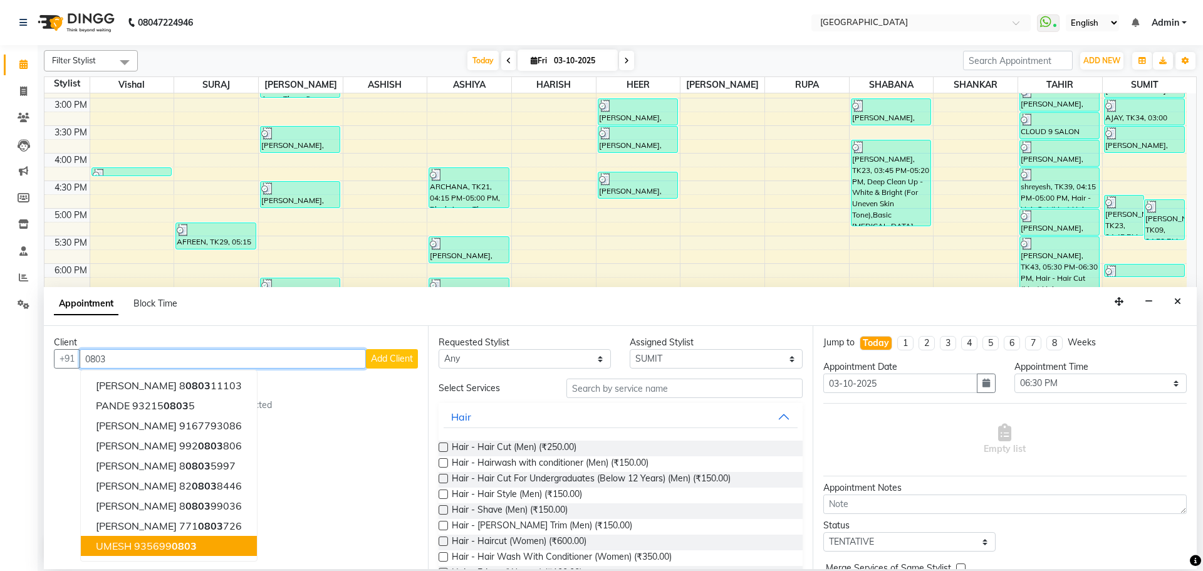
click at [148, 549] on ngb-highlight "935699 0803" at bounding box center [165, 545] width 63 height 13
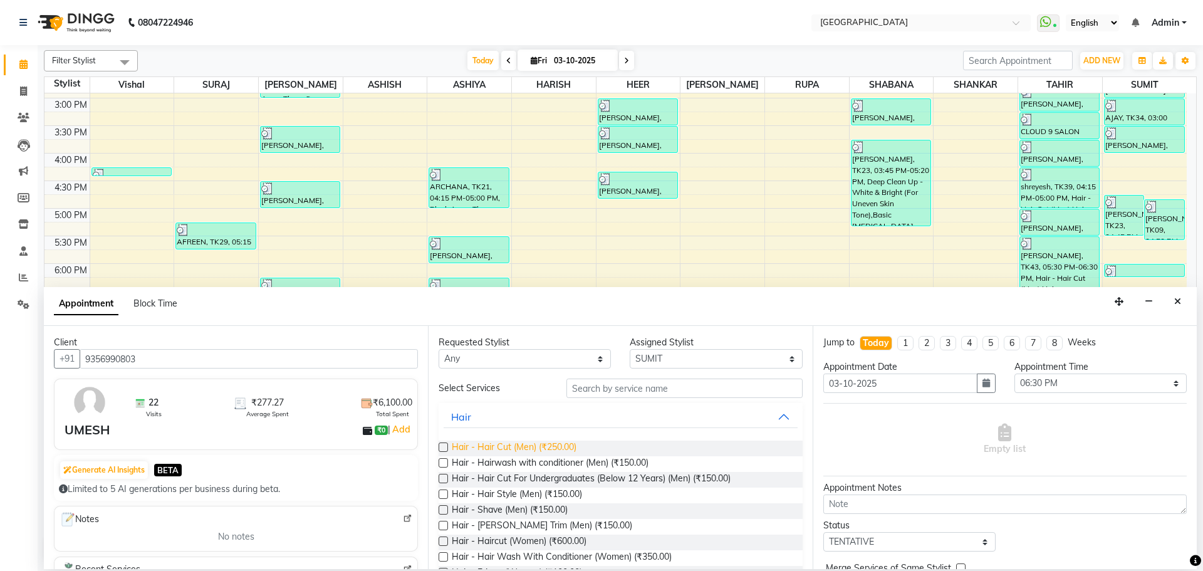
click at [547, 448] on span "Hair - Hair Cut (Men) (₹250.00)" at bounding box center [514, 448] width 125 height 16
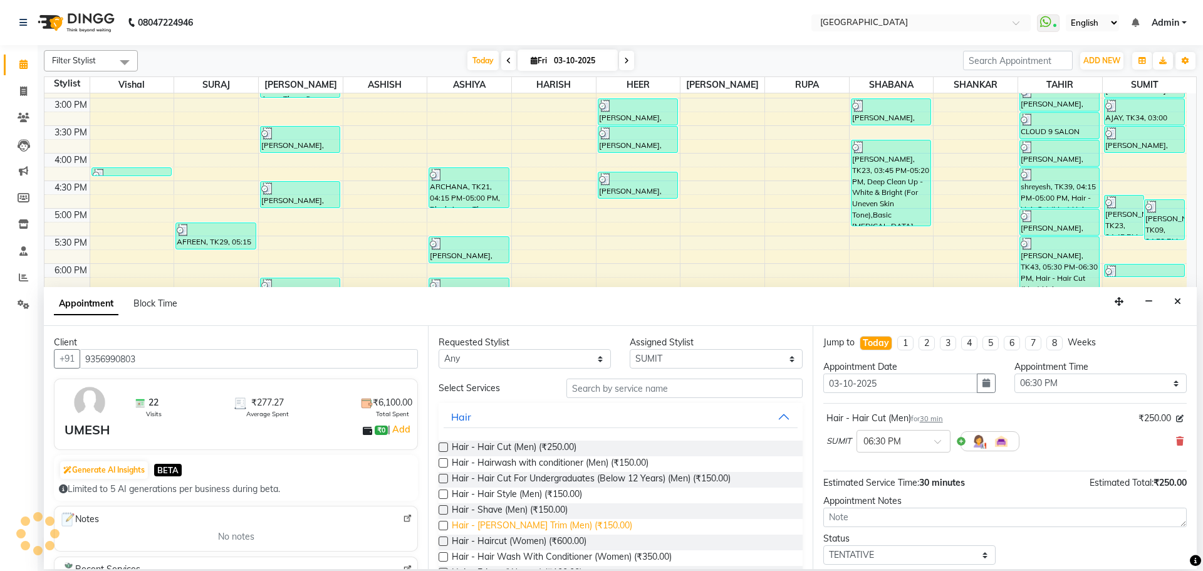
click at [537, 526] on span "Hair - [PERSON_NAME] Trim (Men) (₹150.00)" at bounding box center [542, 527] width 180 height 16
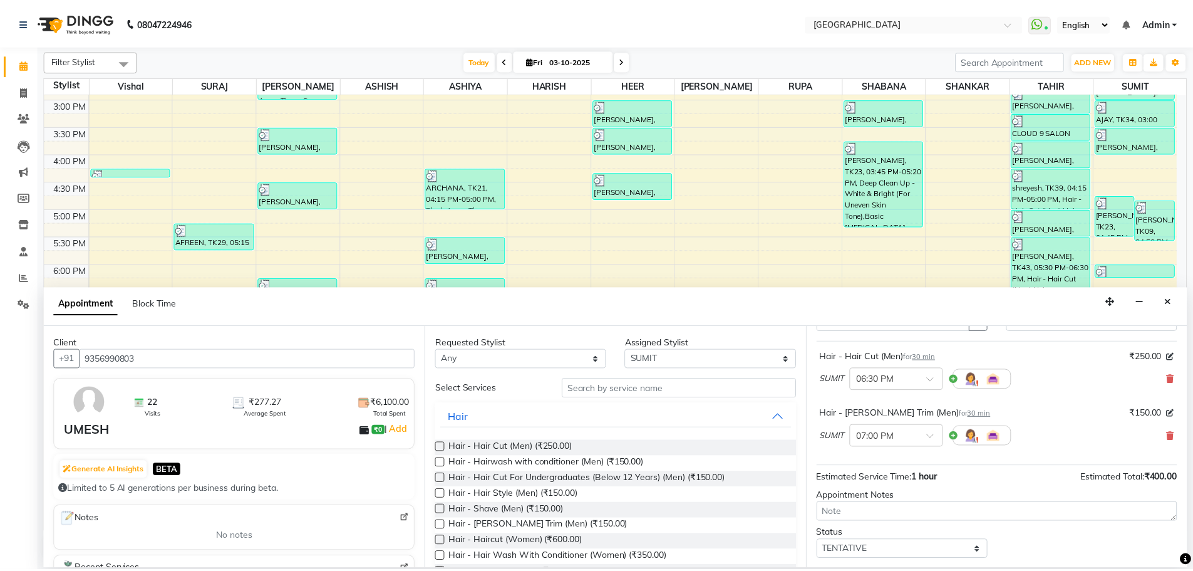
scroll to position [132, 0]
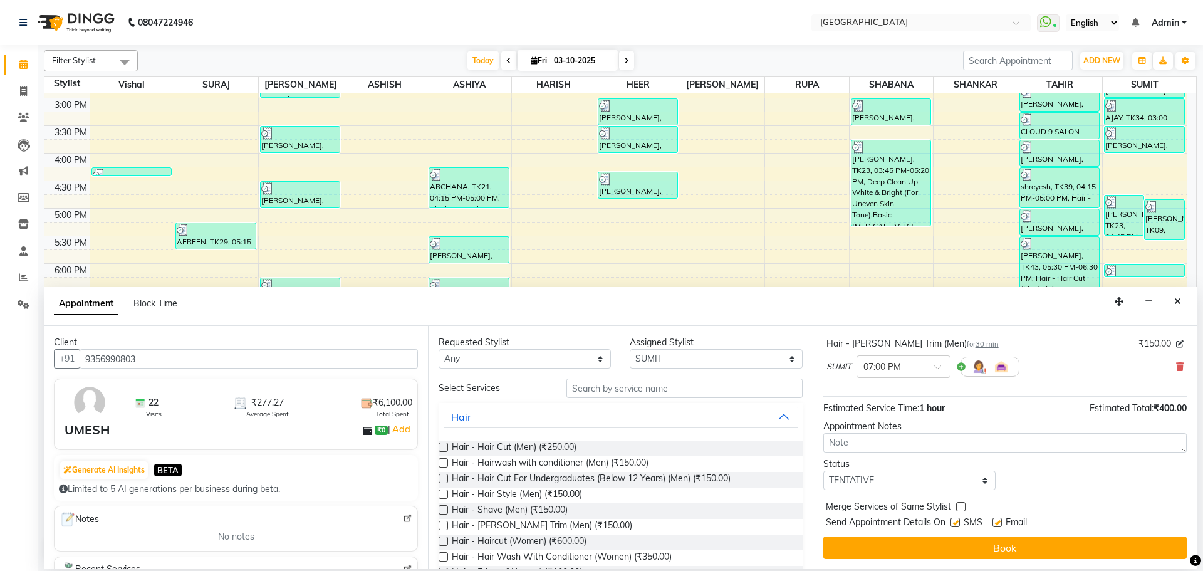
click at [961, 507] on label at bounding box center [960, 506] width 9 height 9
click at [961, 507] on input "checkbox" at bounding box center [960, 508] width 8 height 8
click at [965, 486] on select "Select TENTATIVE CONFIRM CHECK-IN UPCOMING" at bounding box center [909, 479] width 172 height 19
click at [823, 470] on select "Select TENTATIVE CONFIRM CHECK-IN UPCOMING" at bounding box center [909, 479] width 172 height 19
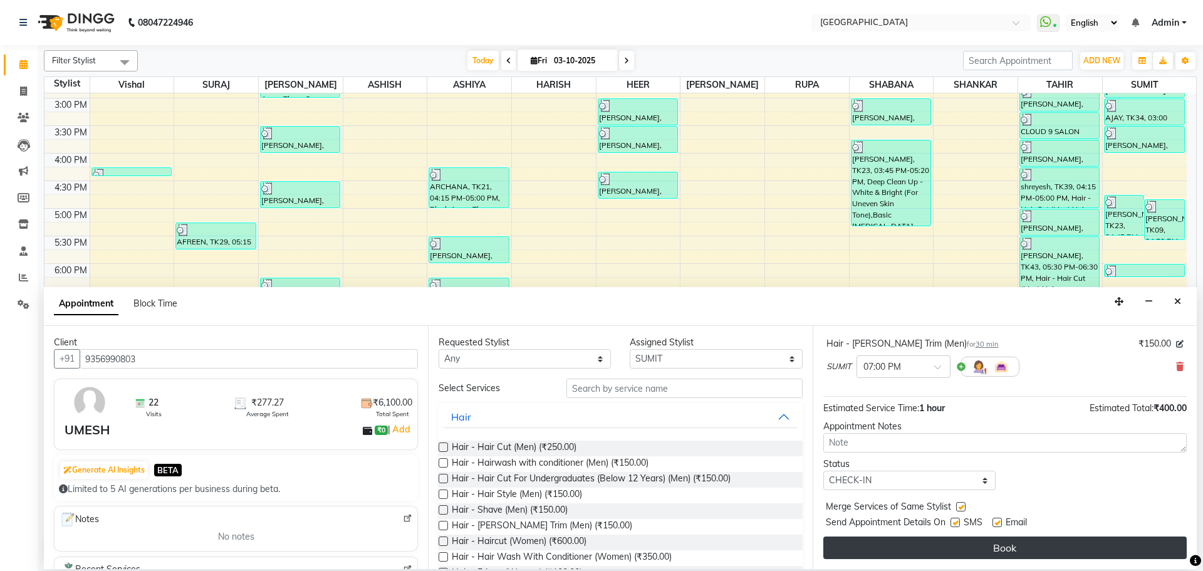
click at [997, 546] on button "Book" at bounding box center [1004, 547] width 363 height 23
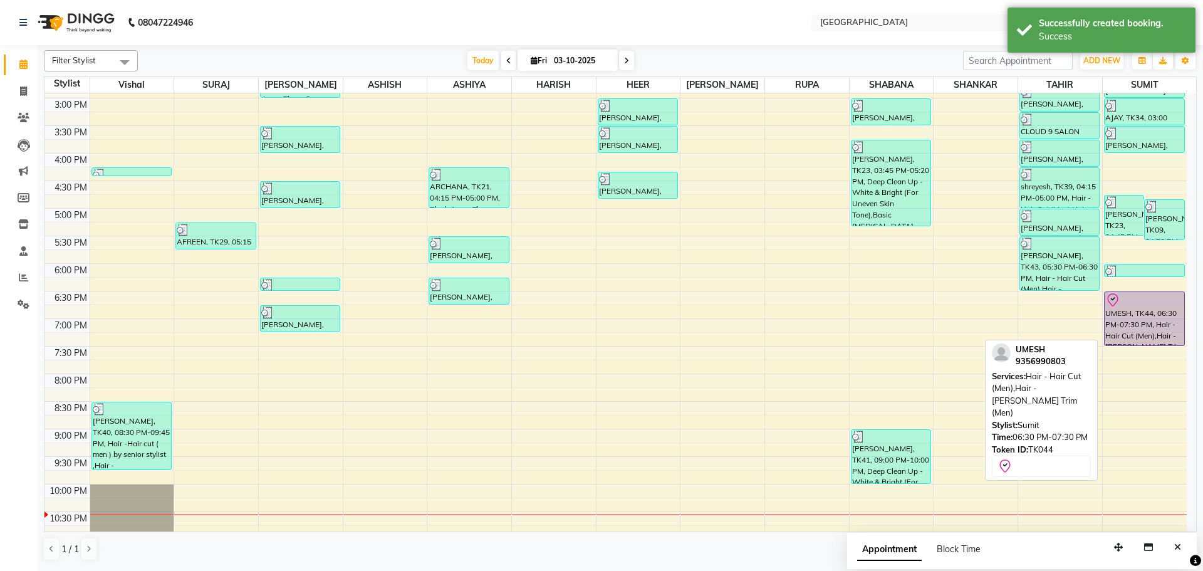
click at [1128, 323] on div "UMESH, TK44, 06:30 PM-07:30 PM, Hair - Hair Cut (Men),Hair - [PERSON_NAME] Trim…" at bounding box center [1144, 318] width 80 height 53
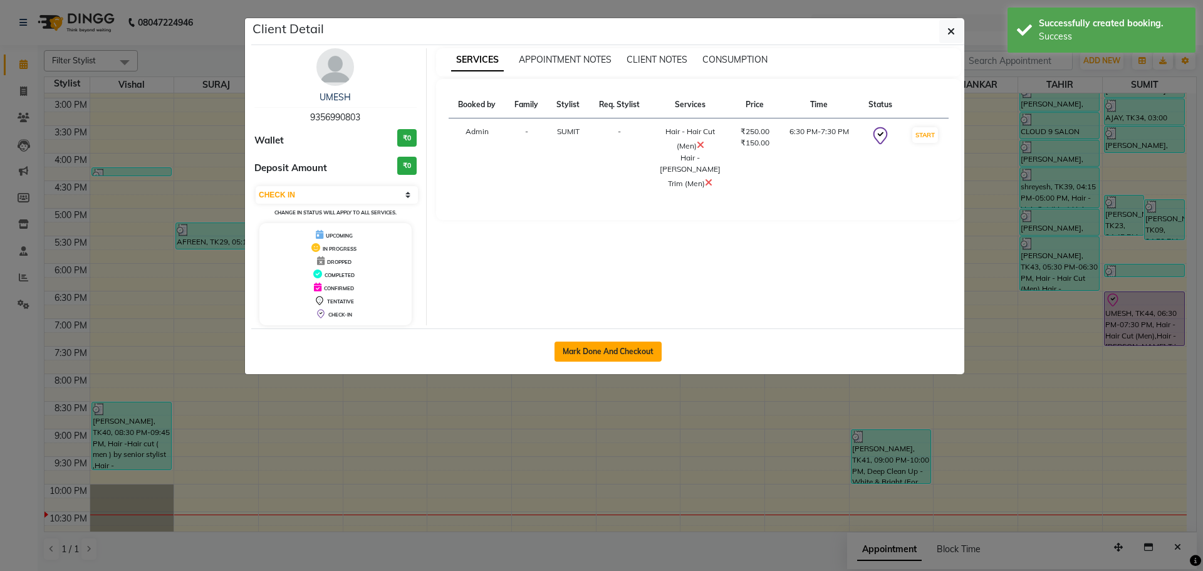
click at [641, 347] on button "Mark Done And Checkout" at bounding box center [607, 351] width 107 height 20
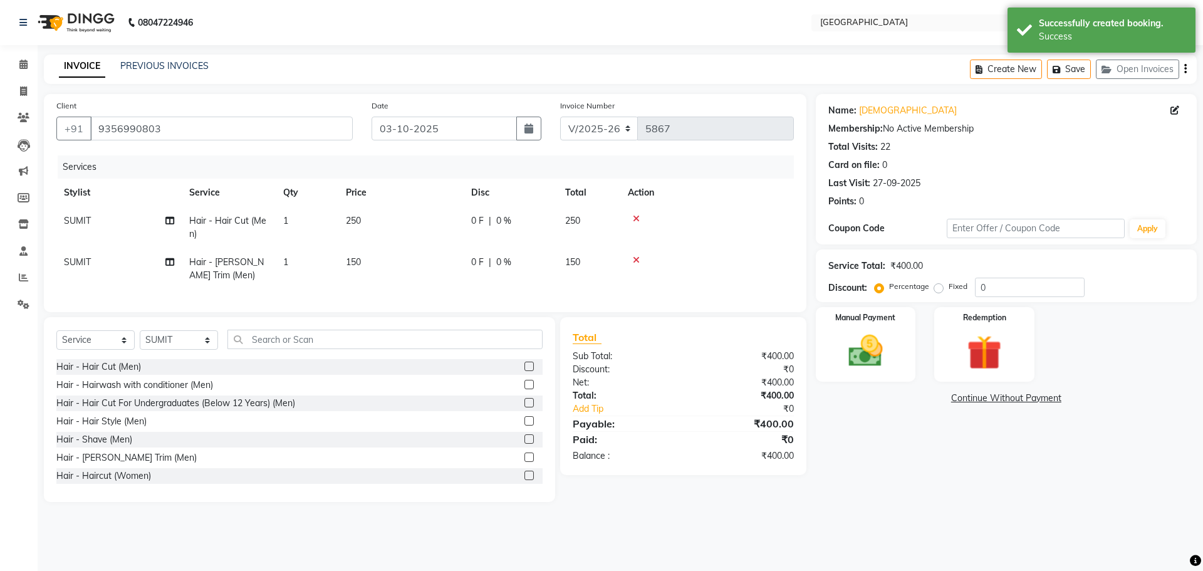
click at [564, 227] on td "250" at bounding box center [589, 227] width 63 height 41
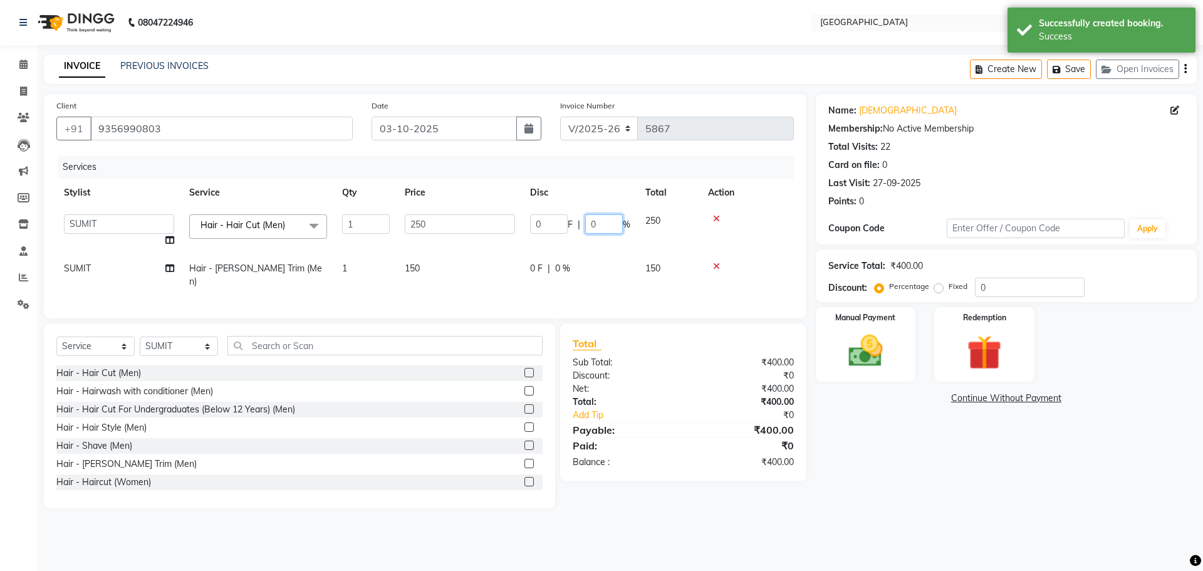
click at [586, 223] on input "0" at bounding box center [604, 223] width 38 height 19
click at [715, 239] on td at bounding box center [746, 231] width 93 height 48
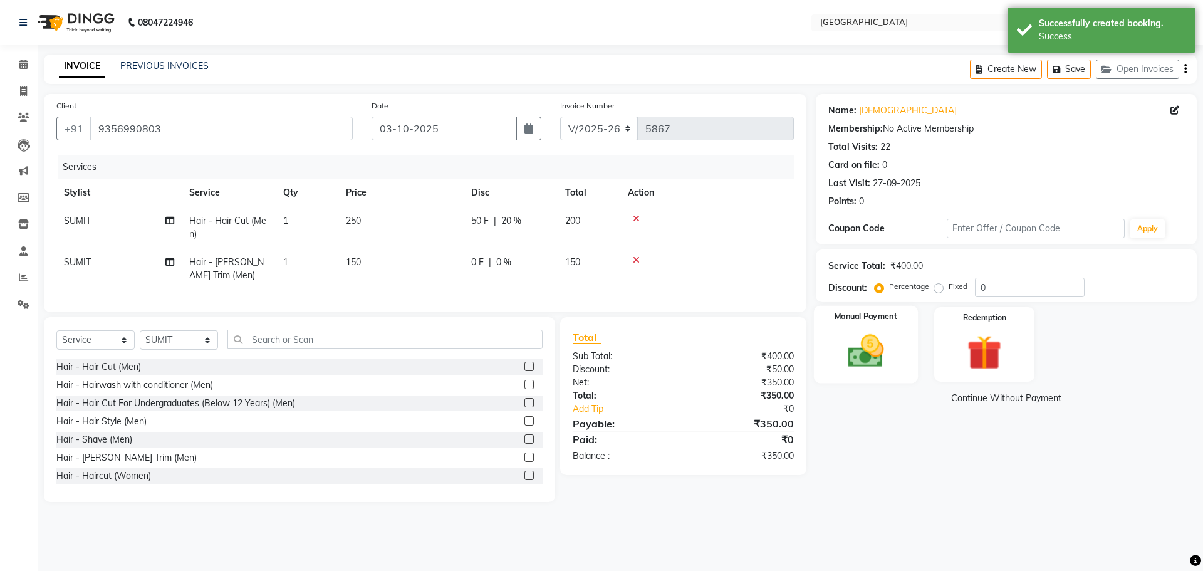
click at [863, 354] on img at bounding box center [865, 350] width 58 height 41
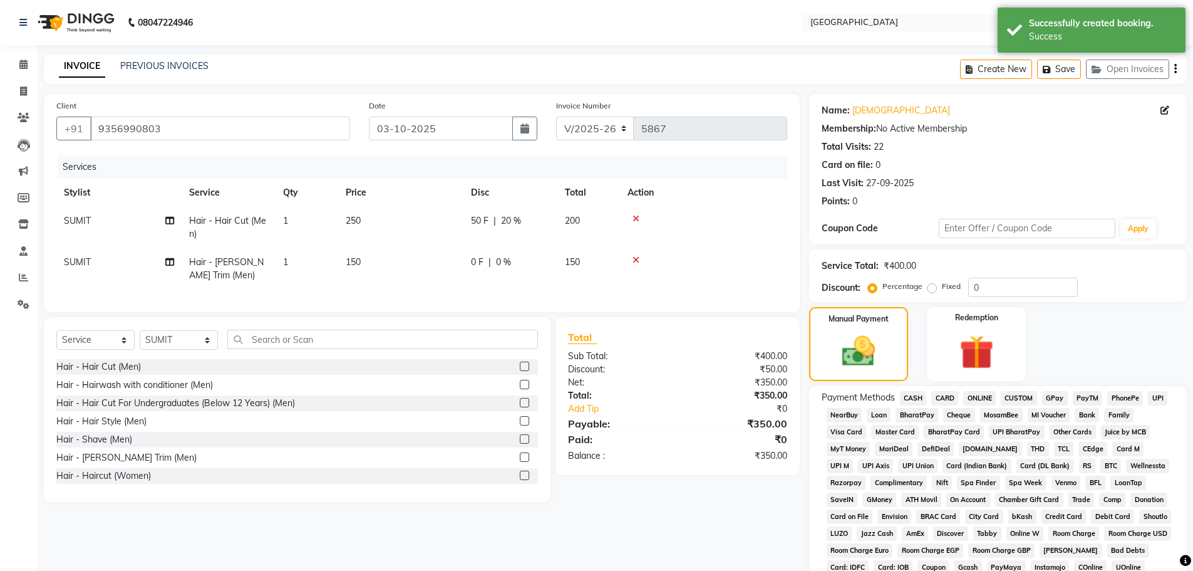
click at [1052, 404] on span "GPay" at bounding box center [1055, 398] width 26 height 14
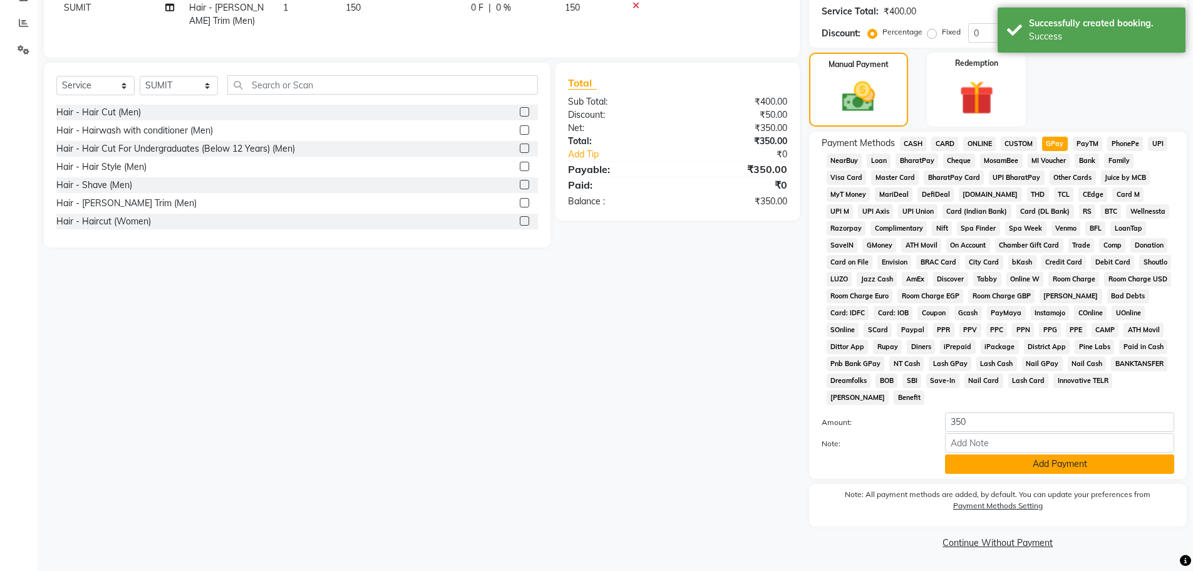
click at [1045, 462] on button "Add Payment" at bounding box center [1059, 463] width 229 height 19
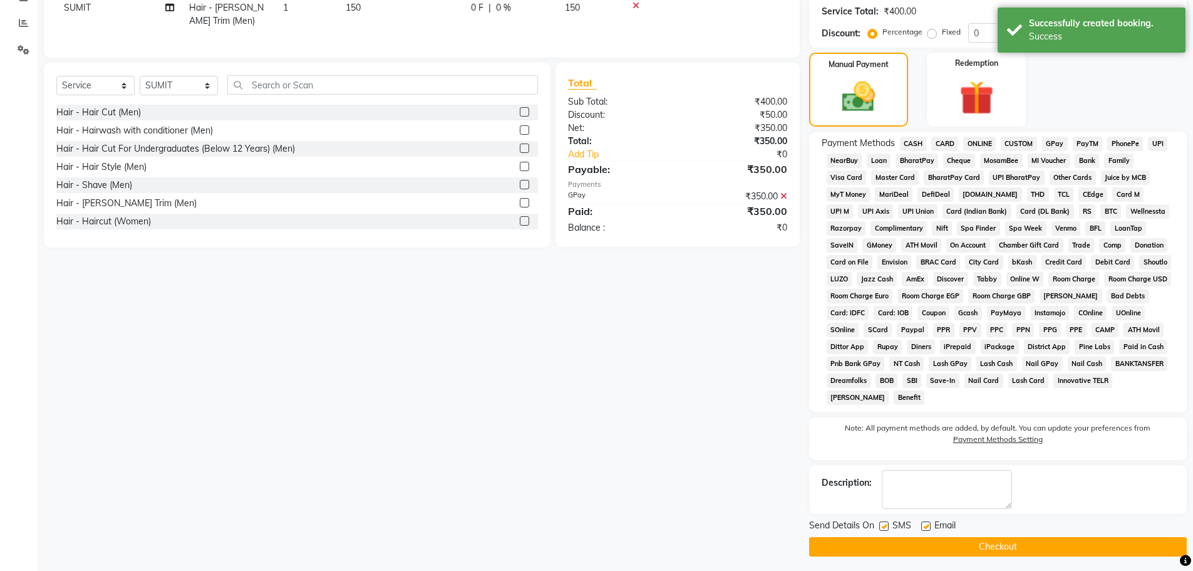
click at [999, 542] on button "Checkout" at bounding box center [998, 546] width 378 height 19
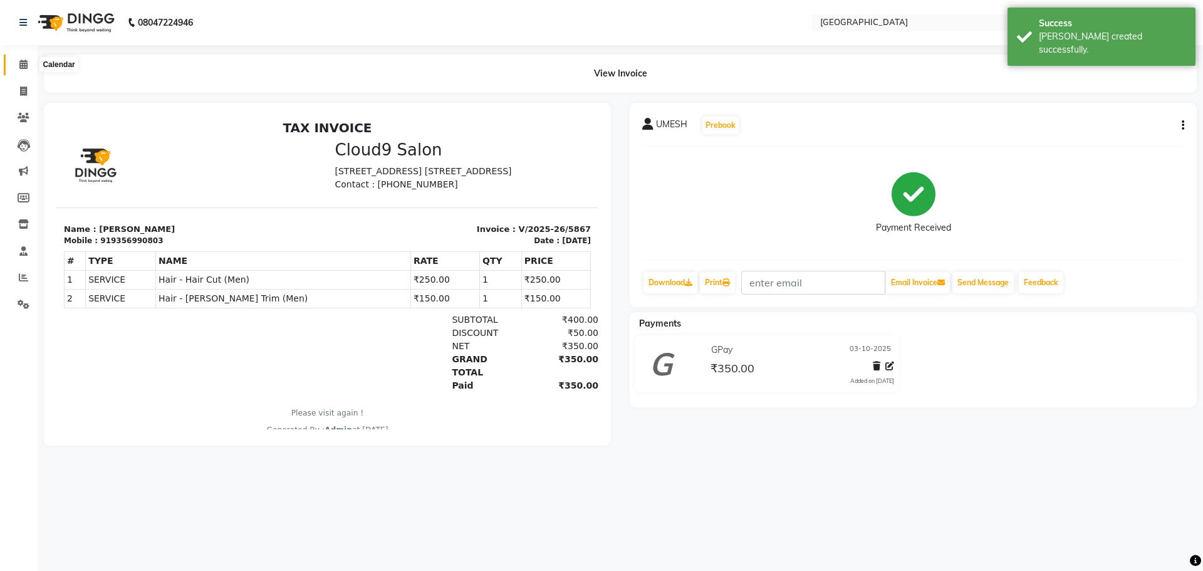
click at [21, 66] on icon at bounding box center [23, 64] width 8 height 9
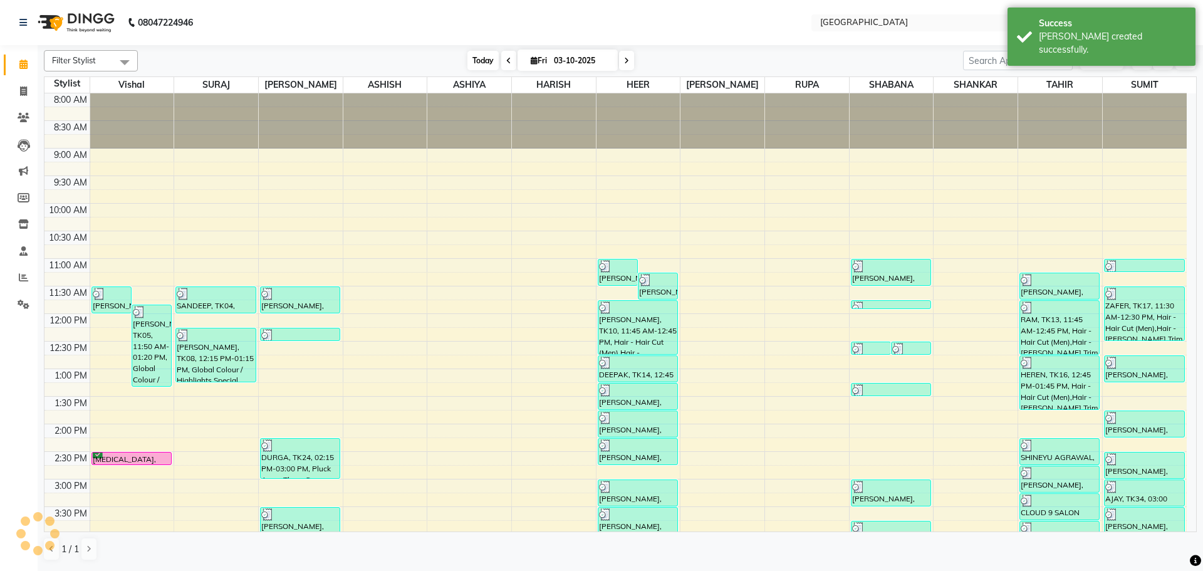
click at [481, 61] on span "Today" at bounding box center [482, 60] width 31 height 19
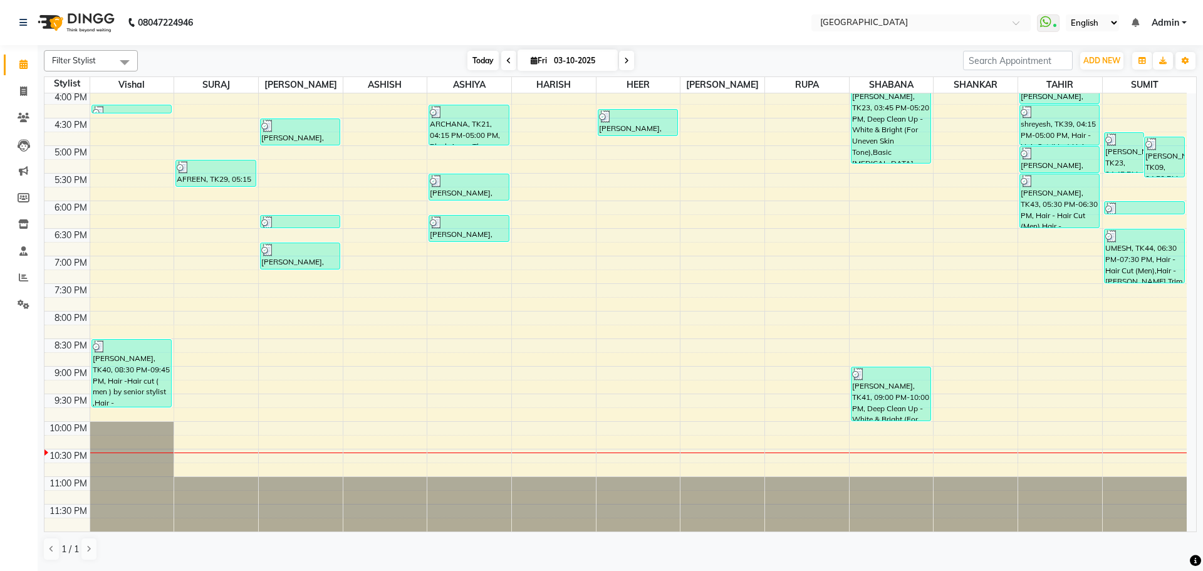
click at [477, 65] on span "Today" at bounding box center [482, 60] width 31 height 19
click at [479, 60] on span "Today" at bounding box center [482, 60] width 31 height 19
click at [480, 60] on span "Today" at bounding box center [482, 60] width 31 height 19
click at [627, 261] on div "8:00 AM 8:30 AM 9:00 AM 9:30 AM 10:00 AM 10:30 AM 11:00 AM 11:30 AM 12:00 PM 12…" at bounding box center [615, 90] width 1142 height 881
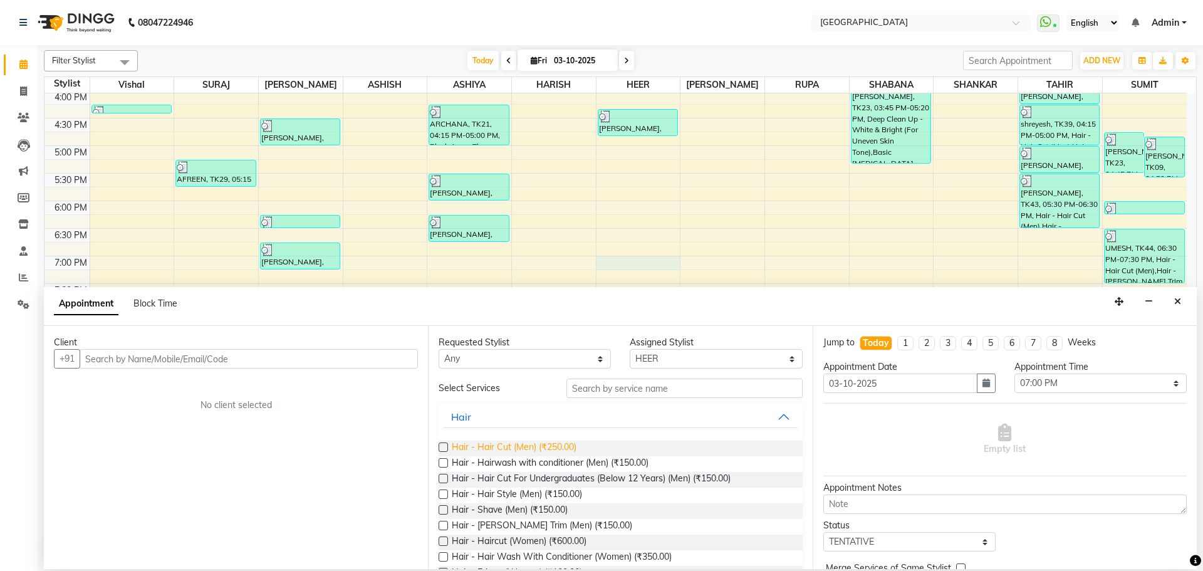
click at [549, 447] on span "Hair - Hair Cut (Men) (₹250.00)" at bounding box center [514, 448] width 125 height 16
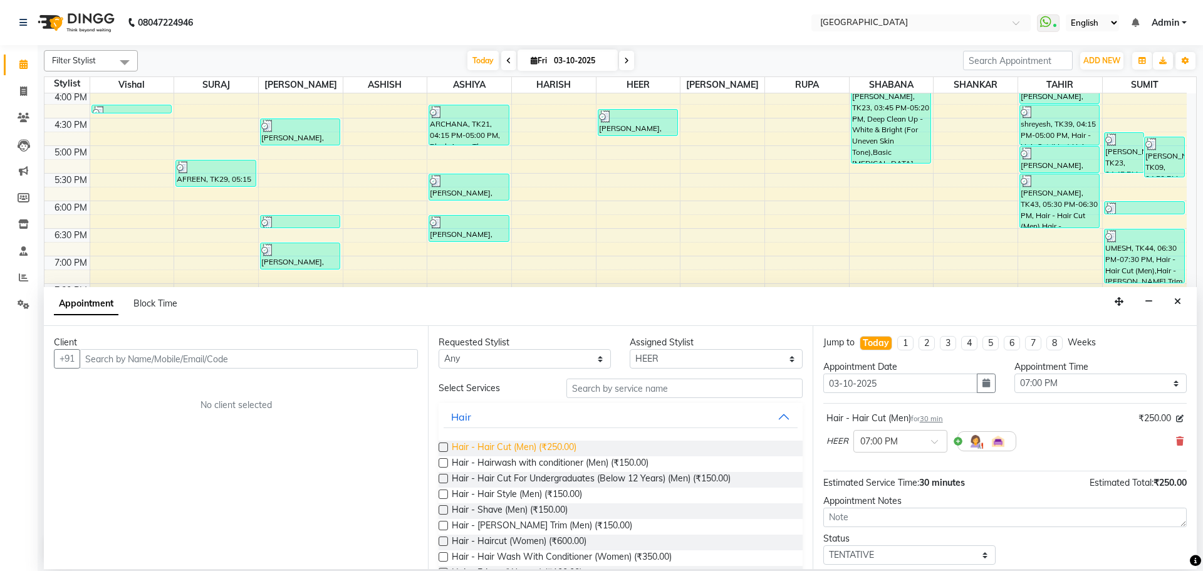
click at [550, 449] on span "Hair - Hair Cut (Men) (₹250.00)" at bounding box center [514, 448] width 125 height 16
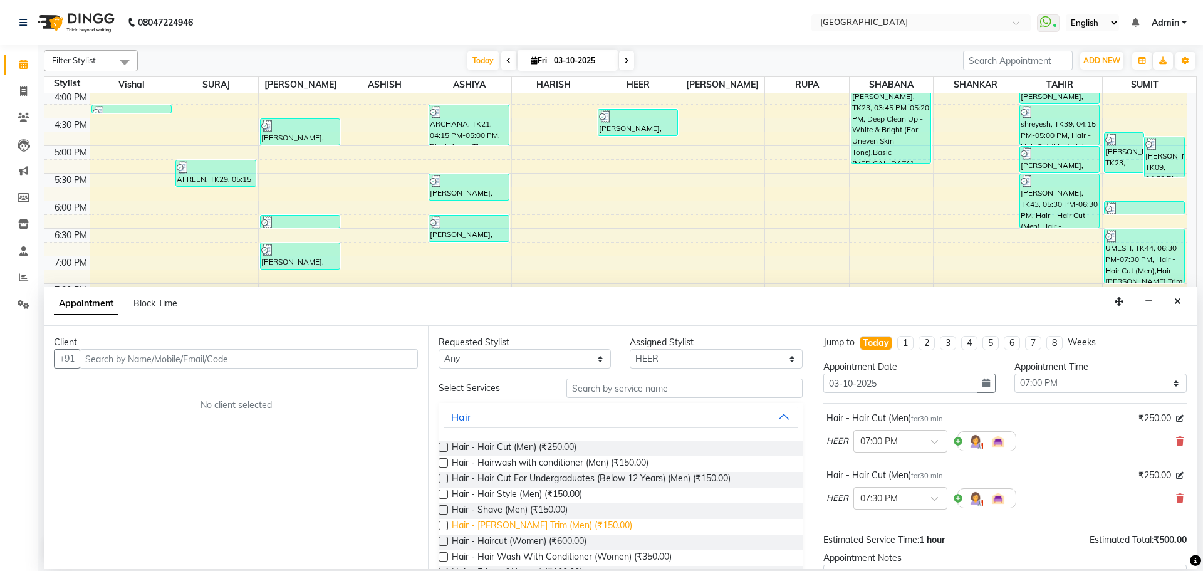
click at [534, 523] on span "Hair - [PERSON_NAME] Trim (Men) (₹150.00)" at bounding box center [542, 527] width 180 height 16
click at [534, 524] on span "Hair - [PERSON_NAME] Trim (Men) (₹150.00)" at bounding box center [542, 527] width 180 height 16
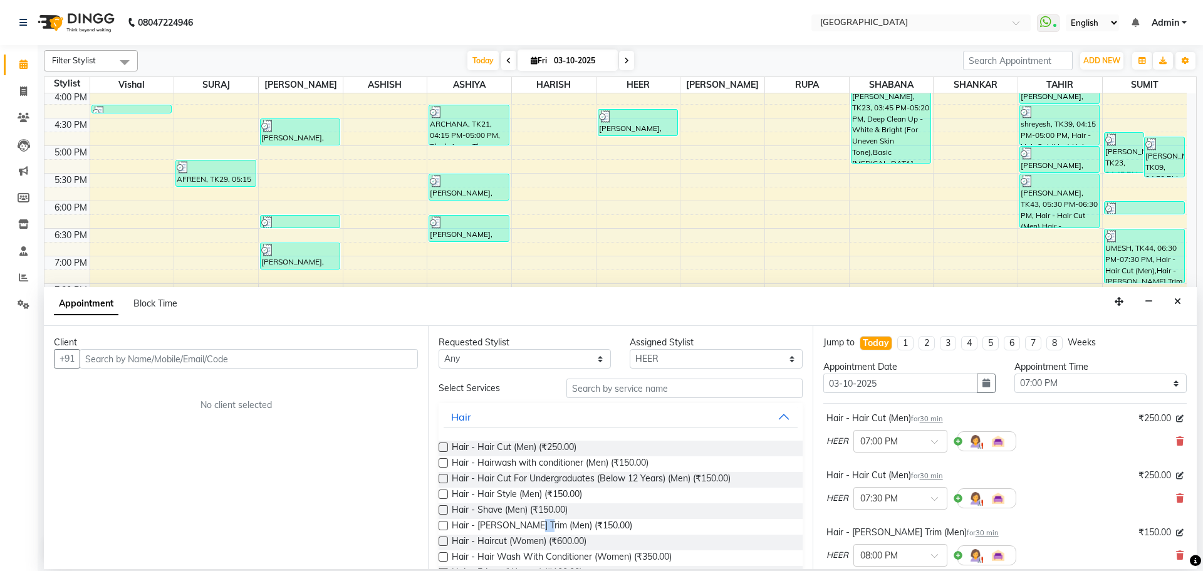
scroll to position [247, 0]
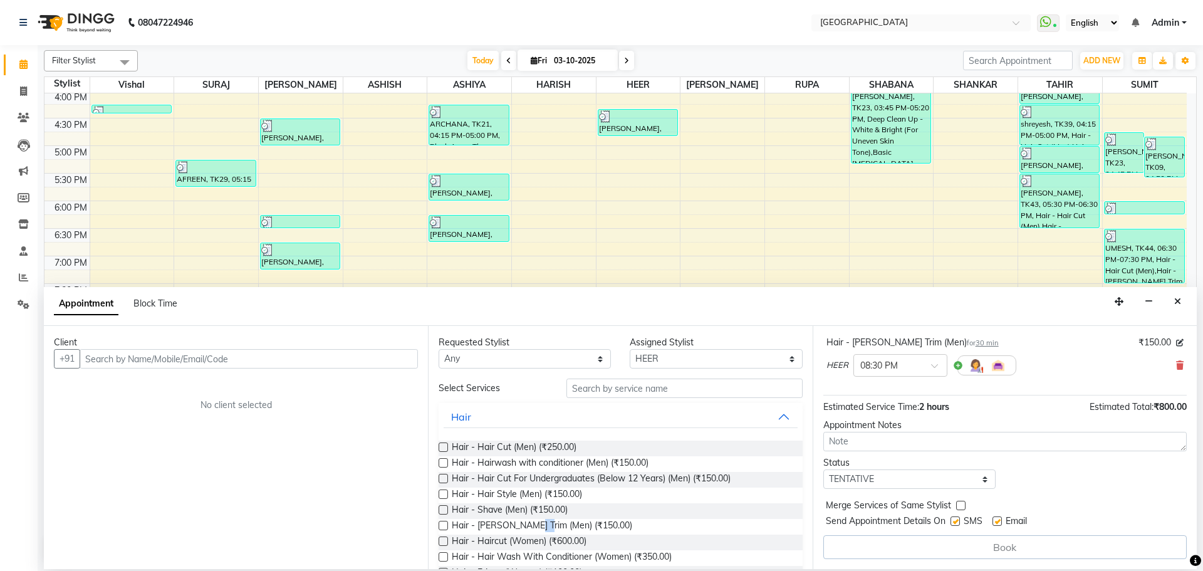
click at [959, 504] on label at bounding box center [960, 505] width 9 height 9
click at [959, 504] on input "checkbox" at bounding box center [960, 506] width 8 height 8
click at [956, 485] on select "Select TENTATIVE CONFIRM CHECK-IN UPCOMING" at bounding box center [909, 478] width 172 height 19
click at [823, 469] on select "Select TENTATIVE CONFIRM CHECK-IN UPCOMING" at bounding box center [909, 478] width 172 height 19
click at [384, 361] on input "text" at bounding box center [249, 358] width 338 height 19
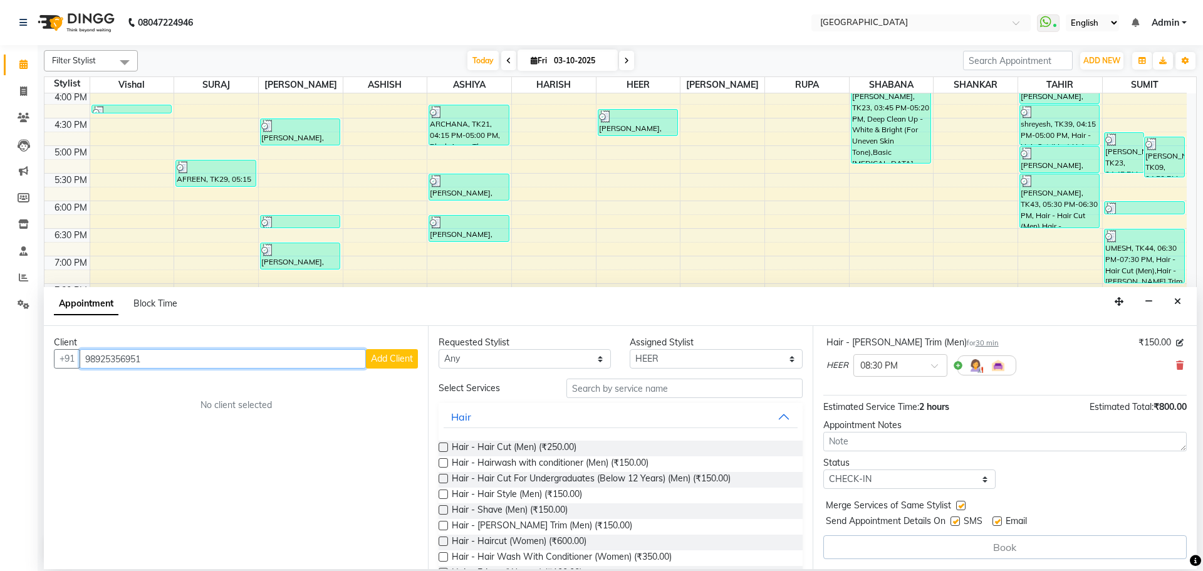
click at [129, 360] on input "98925356951" at bounding box center [223, 358] width 286 height 19
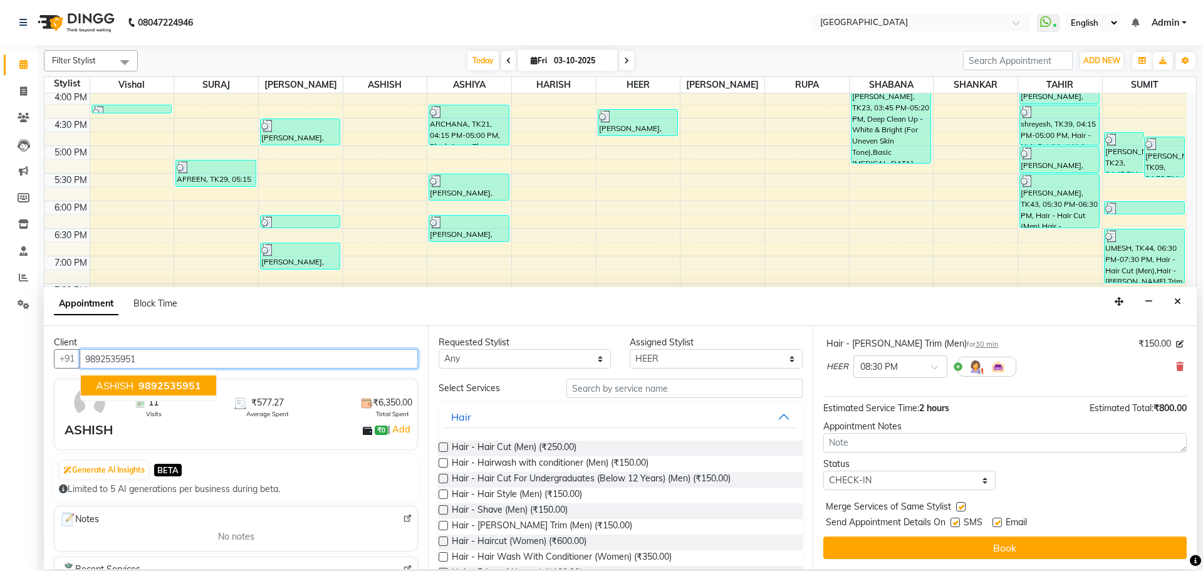
click at [133, 390] on button "ASHISH 9892535951" at bounding box center [148, 385] width 135 height 20
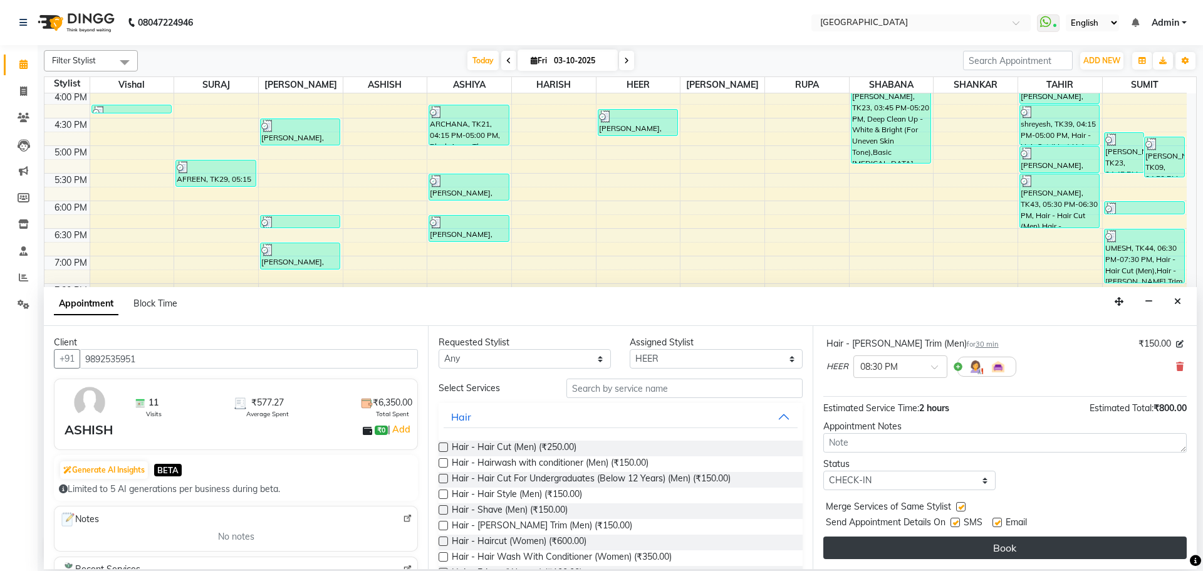
click at [997, 546] on button "Book" at bounding box center [1004, 547] width 363 height 23
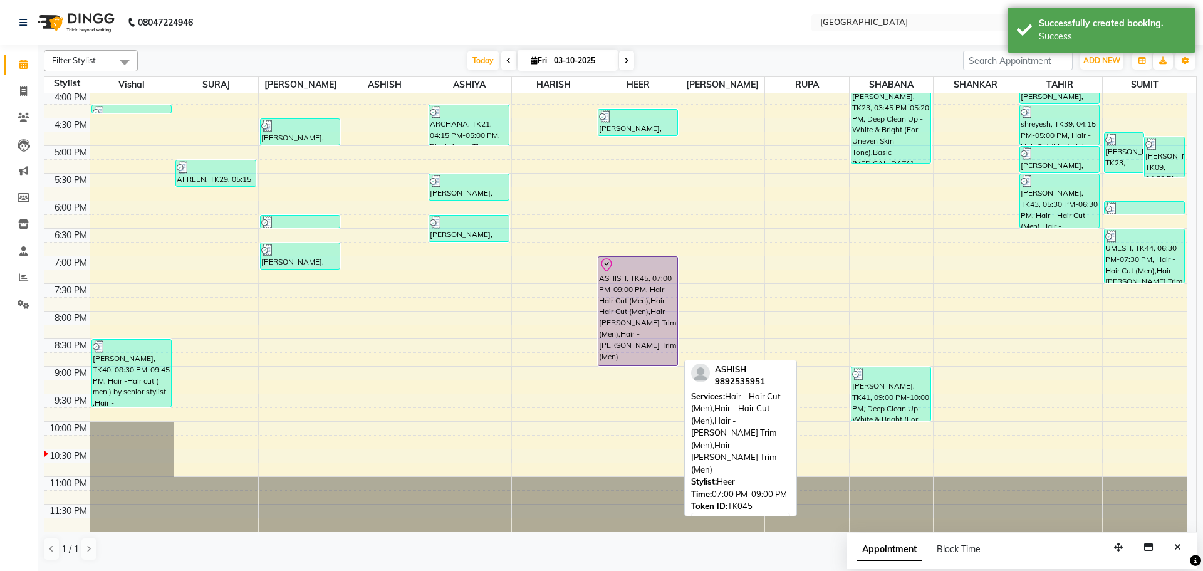
click at [649, 291] on div "ASHISH, TK45, 07:00 PM-09:00 PM, Hair - Hair Cut (Men),Hair - Hair Cut (Men),Ha…" at bounding box center [637, 311] width 79 height 108
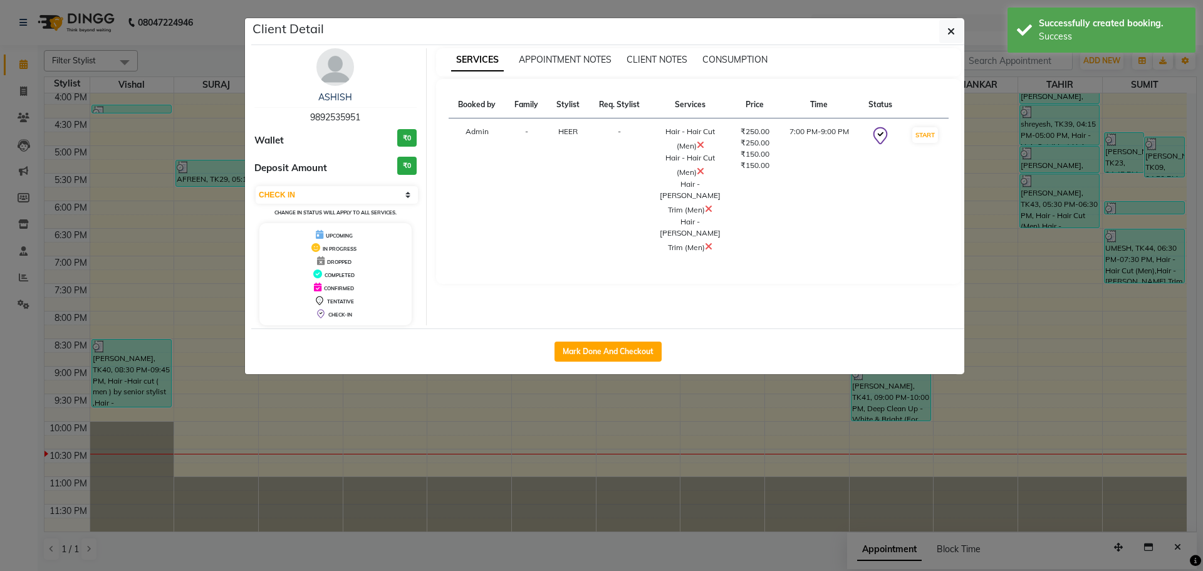
click at [604, 355] on button "Mark Done And Checkout" at bounding box center [607, 351] width 107 height 20
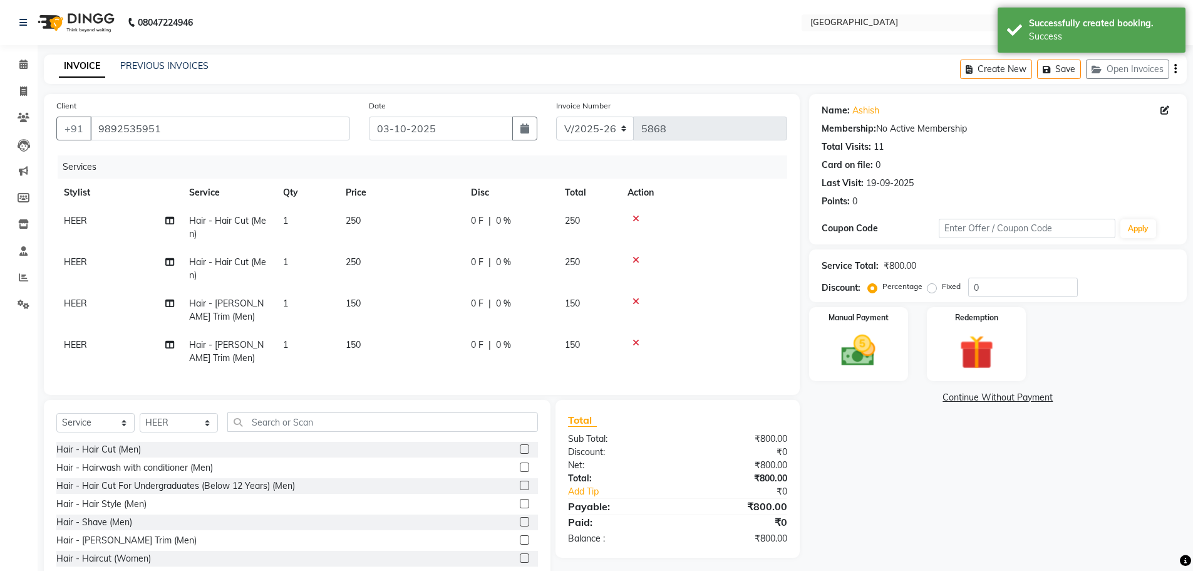
click at [82, 219] on span "HEER" at bounding box center [75, 220] width 23 height 11
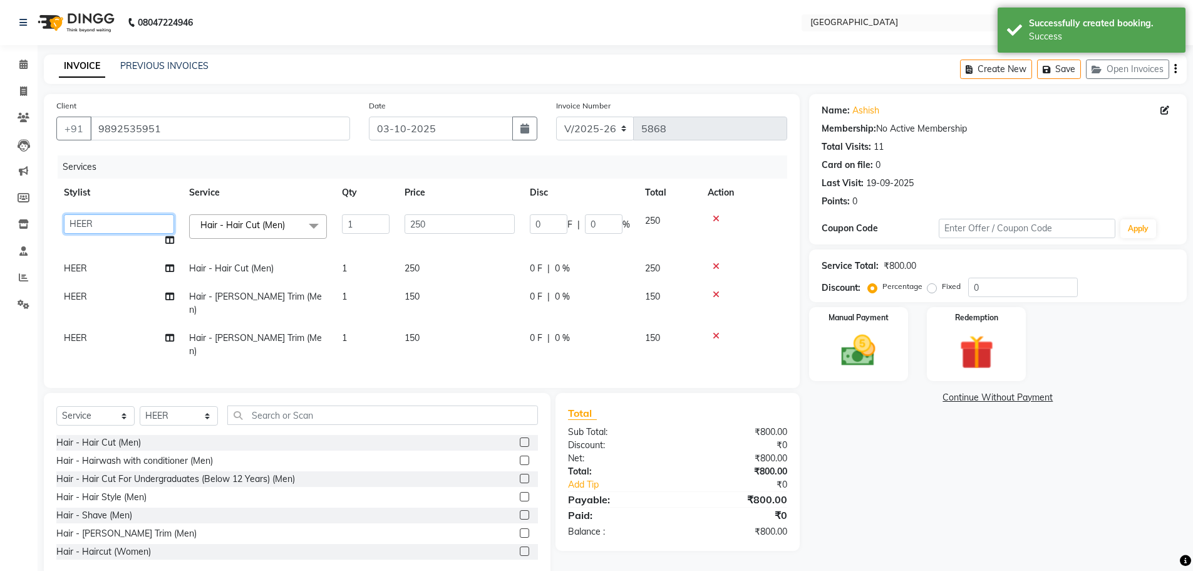
click at [94, 221] on select "[PERSON_NAME] ASHIYA [PERSON_NAME] [PERSON_NAME] [PERSON_NAME] [PERSON_NAME] [P…" at bounding box center [119, 223] width 110 height 19
click at [80, 301] on span "HEER" at bounding box center [75, 296] width 23 height 11
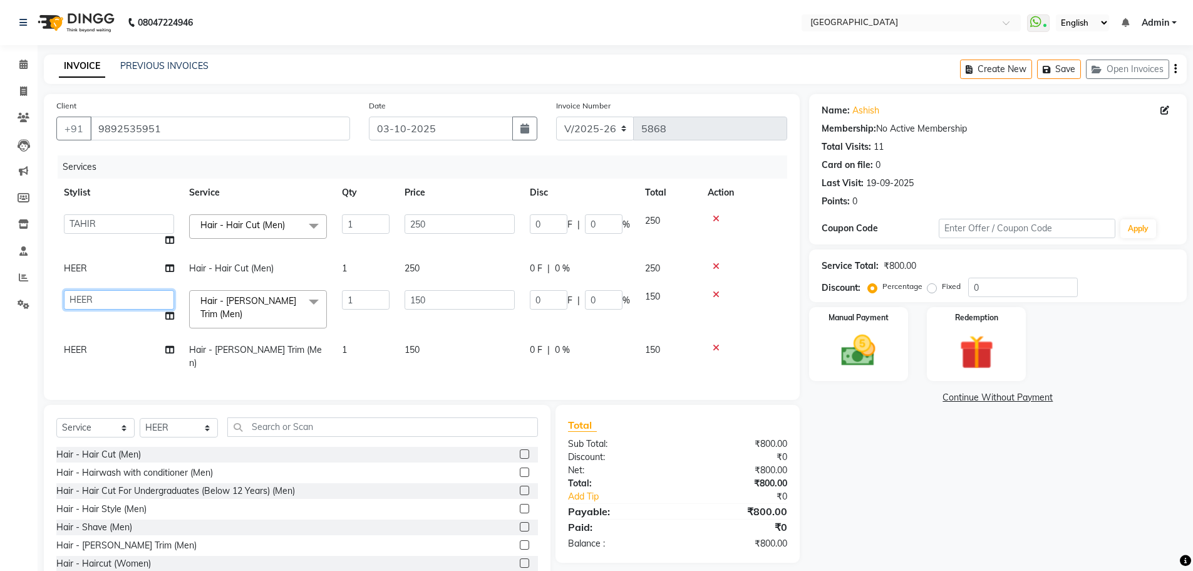
click at [80, 301] on select "[PERSON_NAME] ASHIYA [PERSON_NAME] [PERSON_NAME] [PERSON_NAME] [PERSON_NAME] [P…" at bounding box center [119, 299] width 110 height 19
click at [587, 226] on input "0" at bounding box center [604, 223] width 38 height 19
click at [590, 301] on td "0 F | 0 %" at bounding box center [579, 309] width 115 height 53
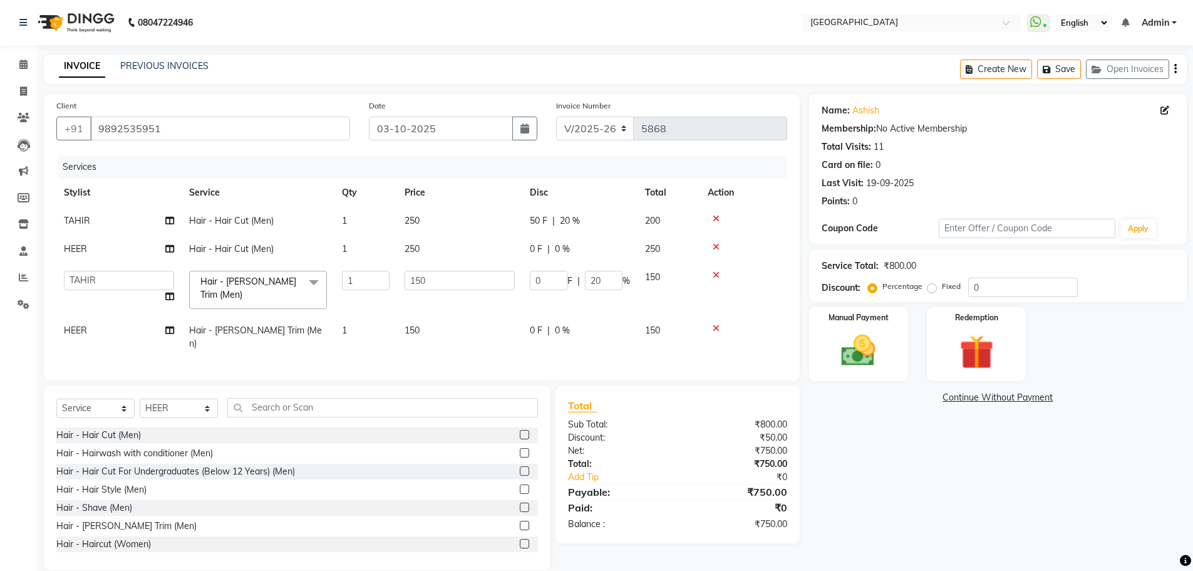
click at [771, 281] on tbody "TAHIR Hair - Hair Cut (Men) 1 250 50 F | 20 % 200 HEER Hair - Hair Cut (Men) 1 …" at bounding box center [421, 282] width 731 height 151
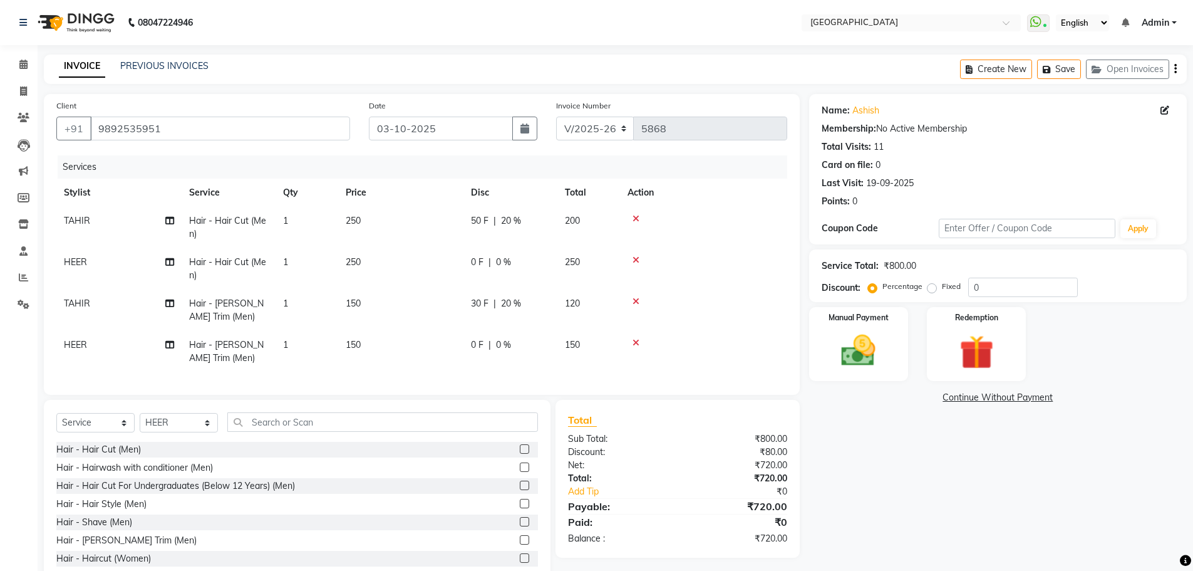
click at [518, 306] on span "20 %" at bounding box center [511, 303] width 20 height 13
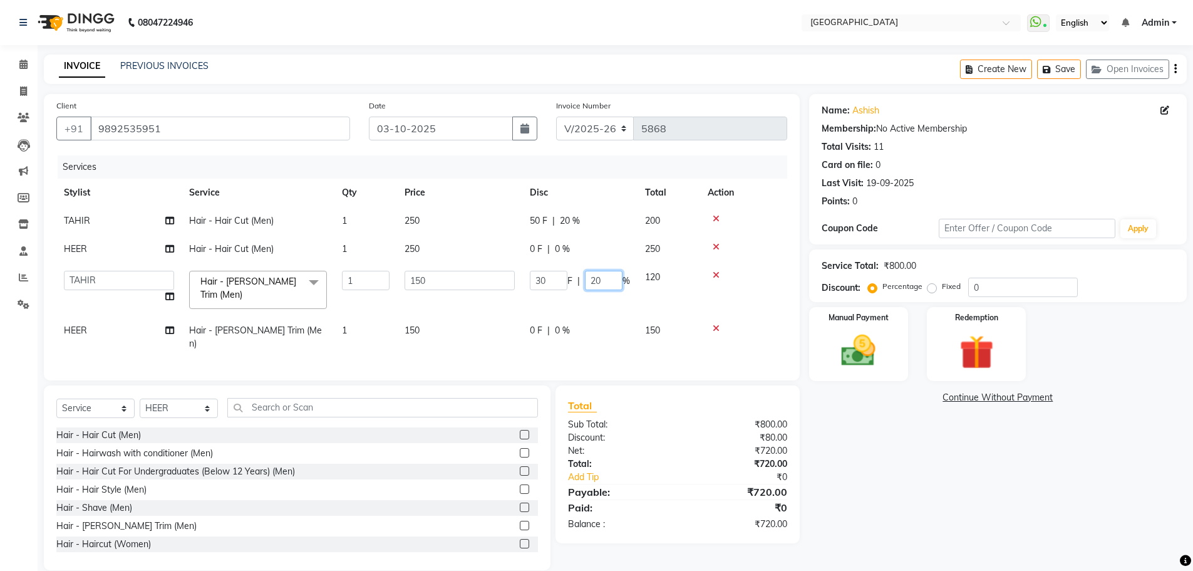
click at [594, 281] on input "20" at bounding box center [604, 280] width 38 height 19
click at [578, 252] on tr "HEER Hair - Hair Cut (Men) 1 250 0 F | 0 % 250" at bounding box center [421, 249] width 731 height 28
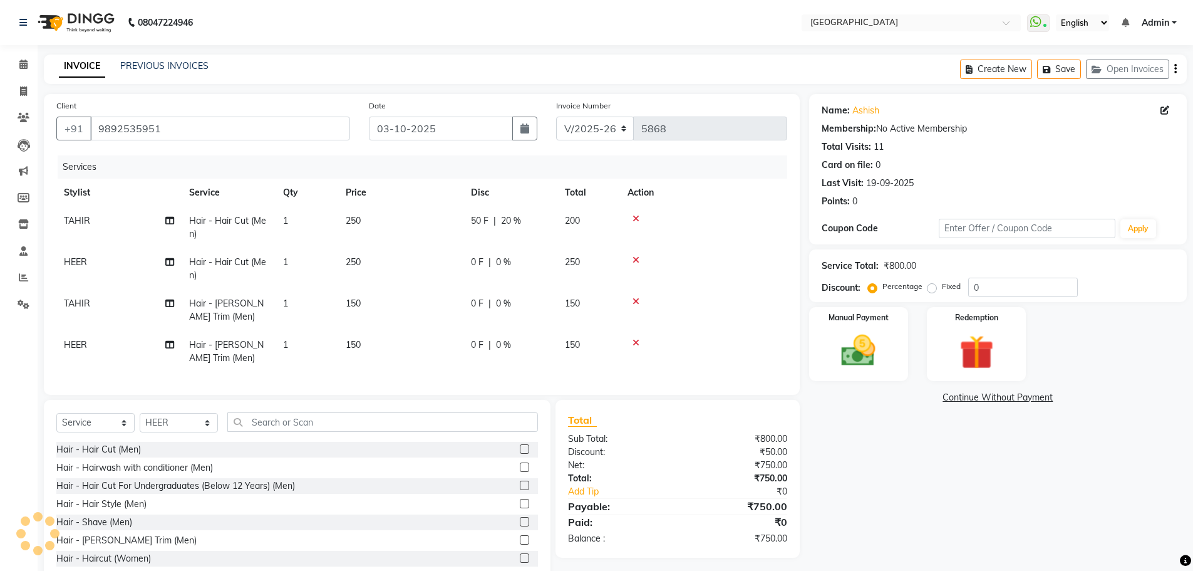
click at [538, 261] on div "0 F | 0 %" at bounding box center [510, 262] width 79 height 13
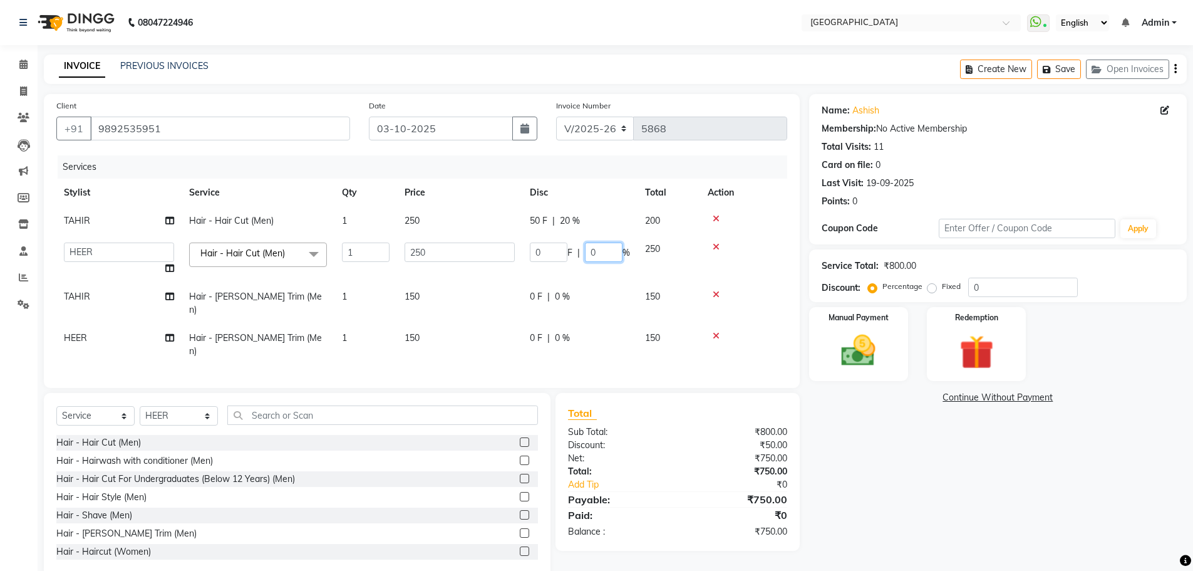
click at [593, 254] on input "0" at bounding box center [604, 251] width 38 height 19
click at [591, 252] on input "0" at bounding box center [604, 251] width 38 height 19
click at [776, 264] on td at bounding box center [743, 259] width 87 height 48
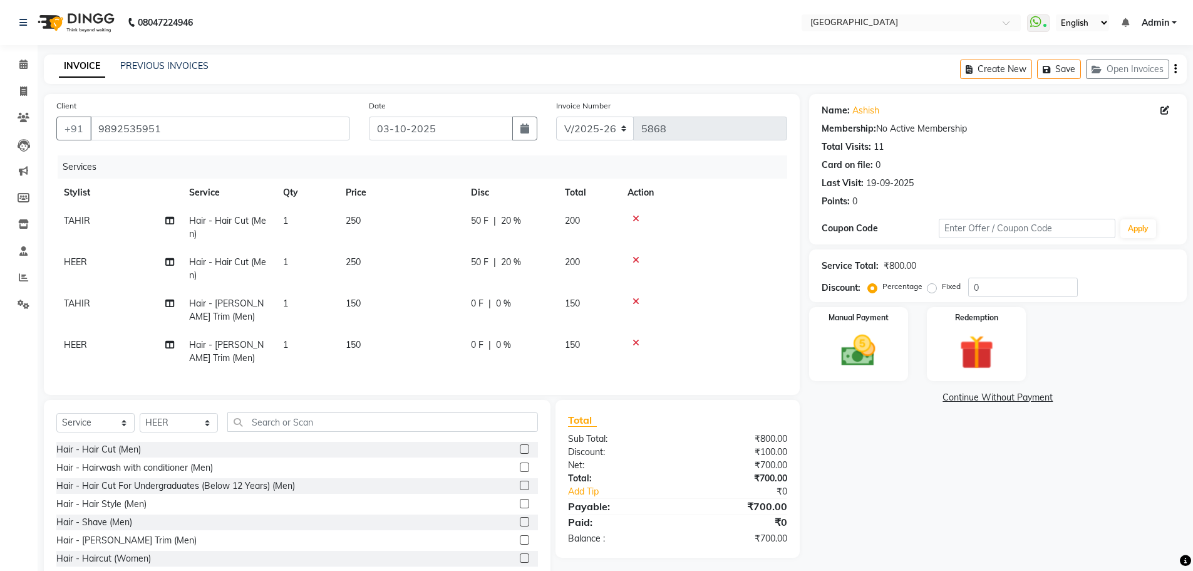
scroll to position [42, 0]
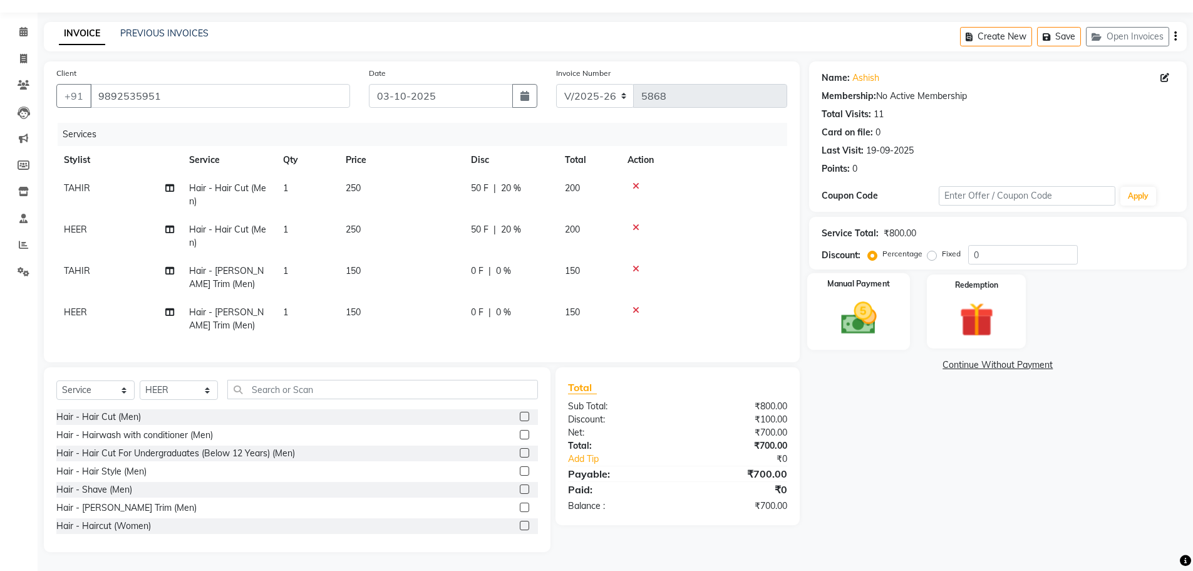
click at [856, 313] on img at bounding box center [859, 318] width 58 height 41
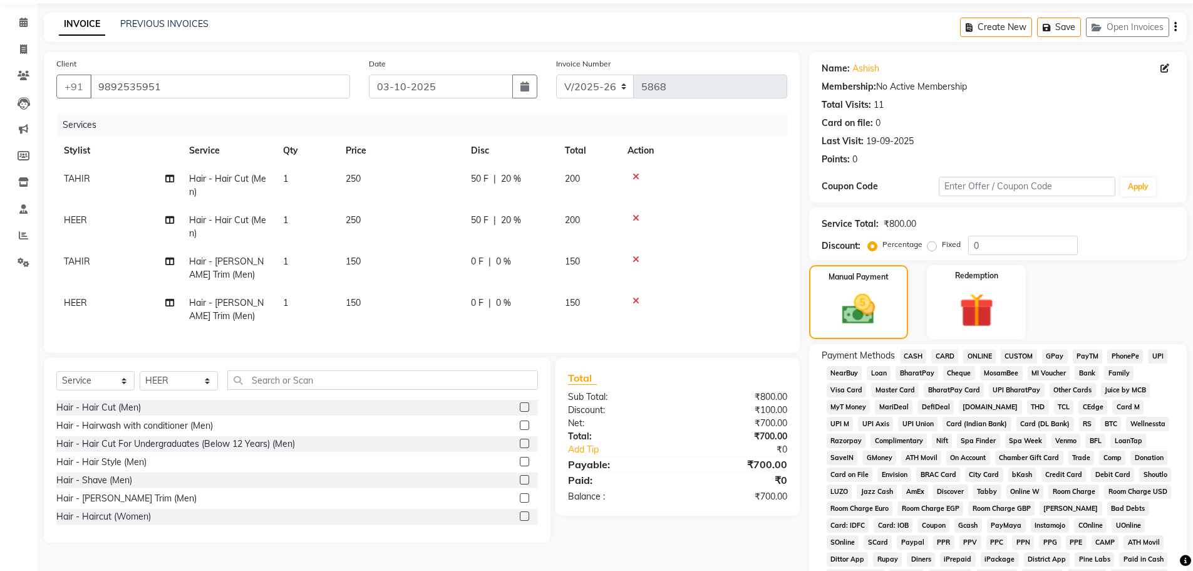
click at [1057, 358] on span "GPay" at bounding box center [1055, 356] width 26 height 14
click at [921, 351] on span "CASH" at bounding box center [913, 356] width 27 height 14
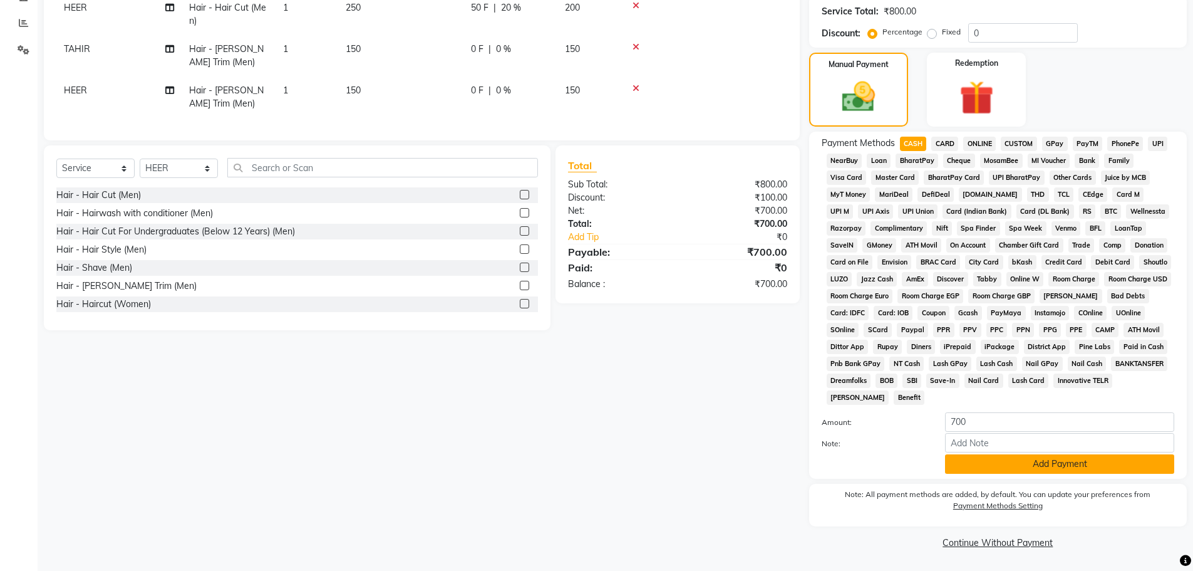
click at [1044, 466] on button "Add Payment" at bounding box center [1059, 463] width 229 height 19
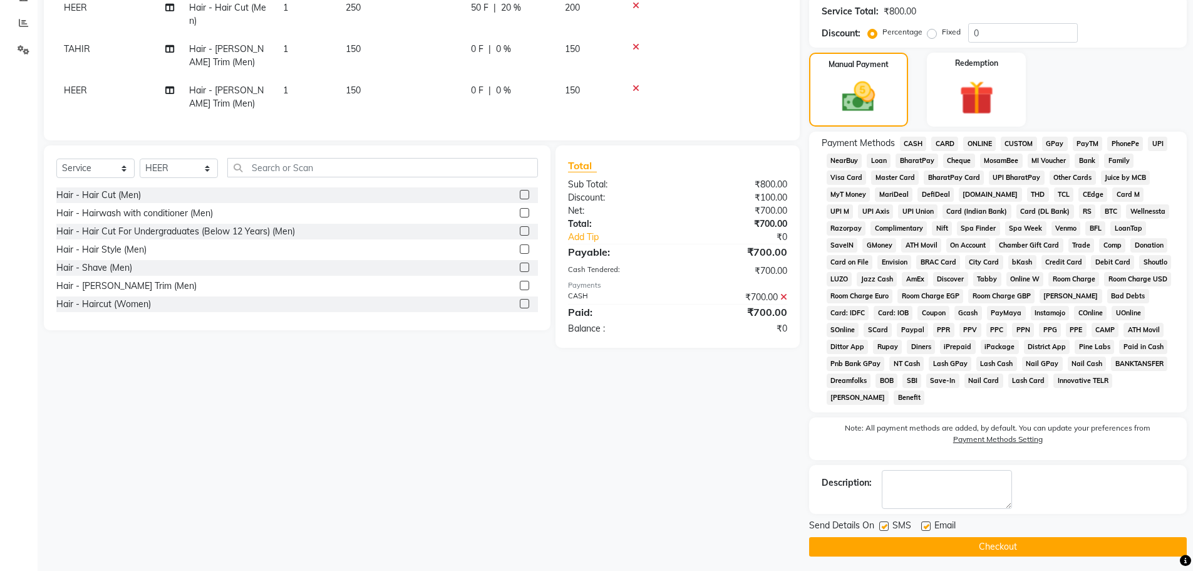
click at [1000, 540] on button "Checkout" at bounding box center [998, 546] width 378 height 19
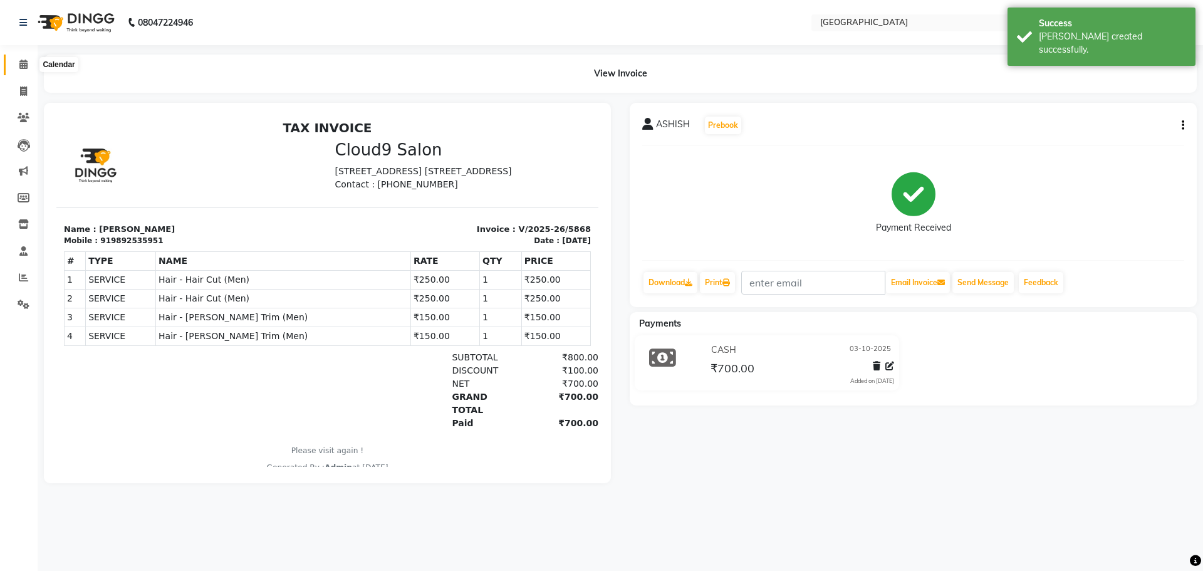
drag, startPoint x: 21, startPoint y: 66, endPoint x: 309, endPoint y: 35, distance: 290.4
click at [21, 65] on icon at bounding box center [23, 64] width 8 height 9
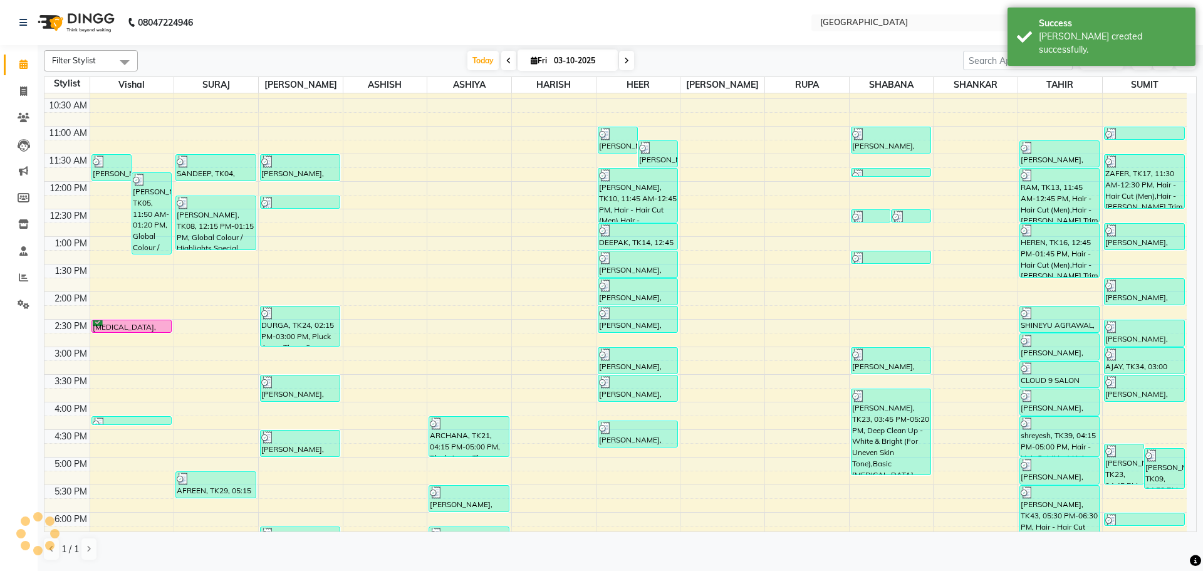
scroll to position [444, 0]
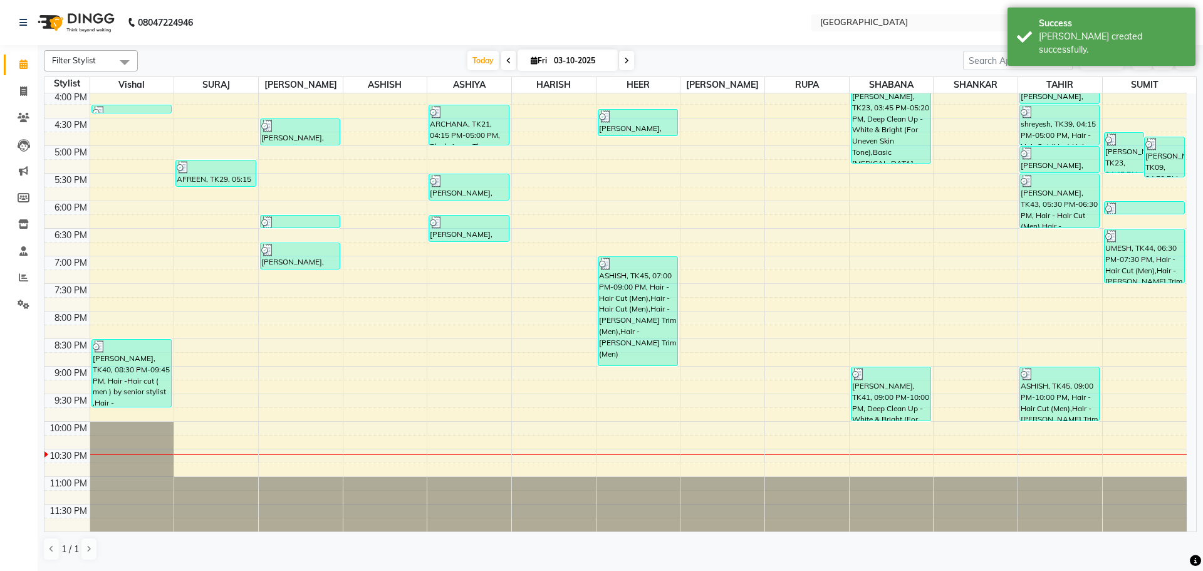
click at [628, 380] on div "8:00 AM 8:30 AM 9:00 AM 9:30 AM 10:00 AM 10:30 AM 11:00 AM 11:30 AM 12:00 PM 12…" at bounding box center [615, 90] width 1142 height 881
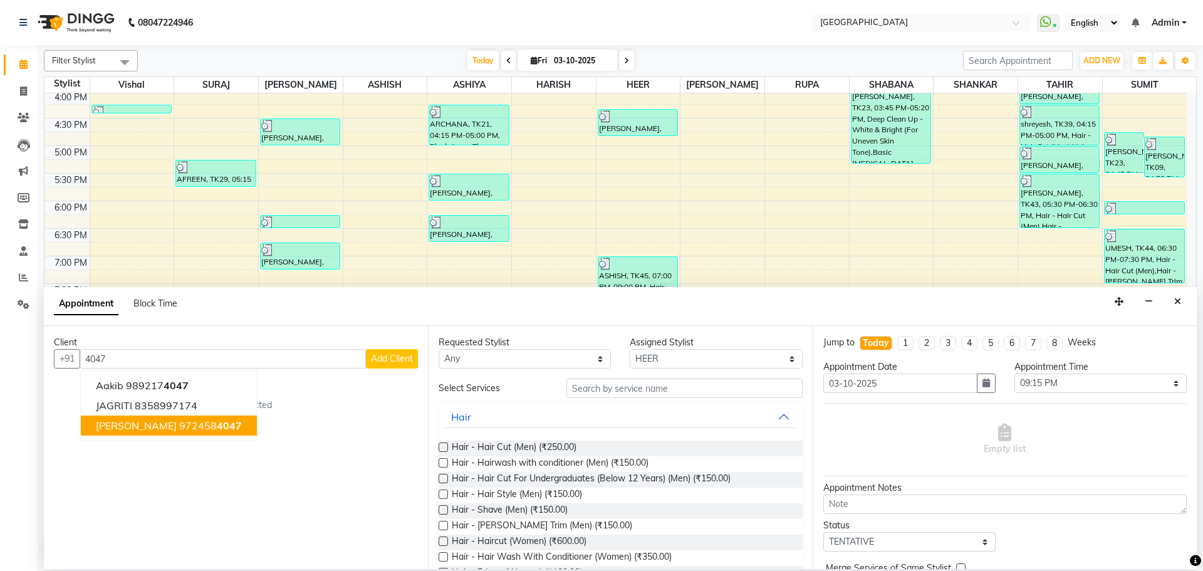
click at [179, 427] on ngb-highlight "972458 4047" at bounding box center [210, 425] width 63 height 13
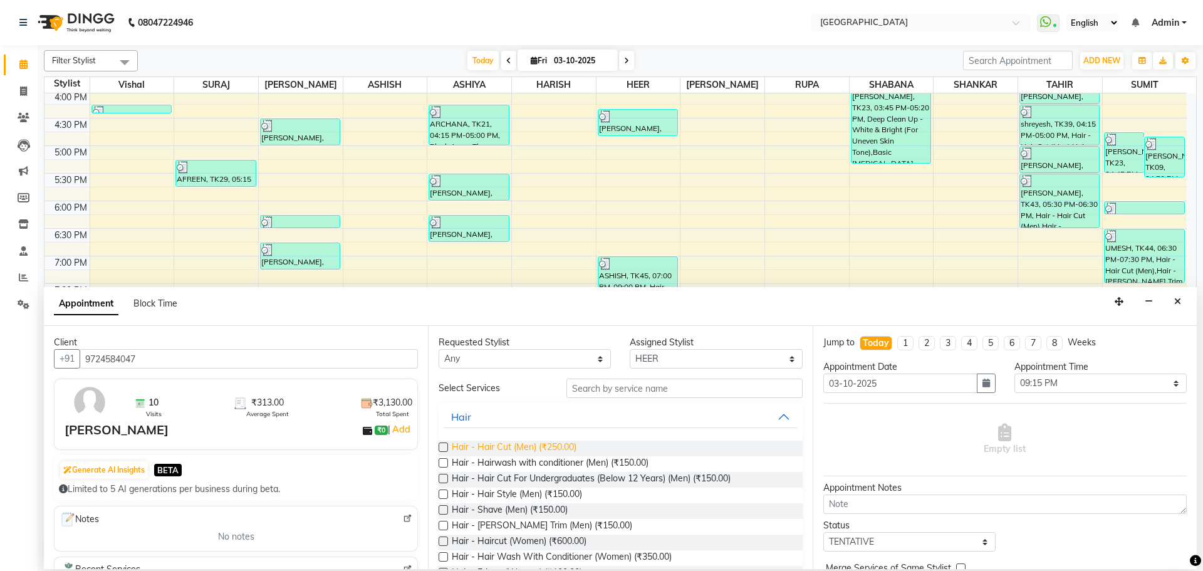
click at [546, 443] on span "Hair - Hair Cut (Men) (₹250.00)" at bounding box center [514, 448] width 125 height 16
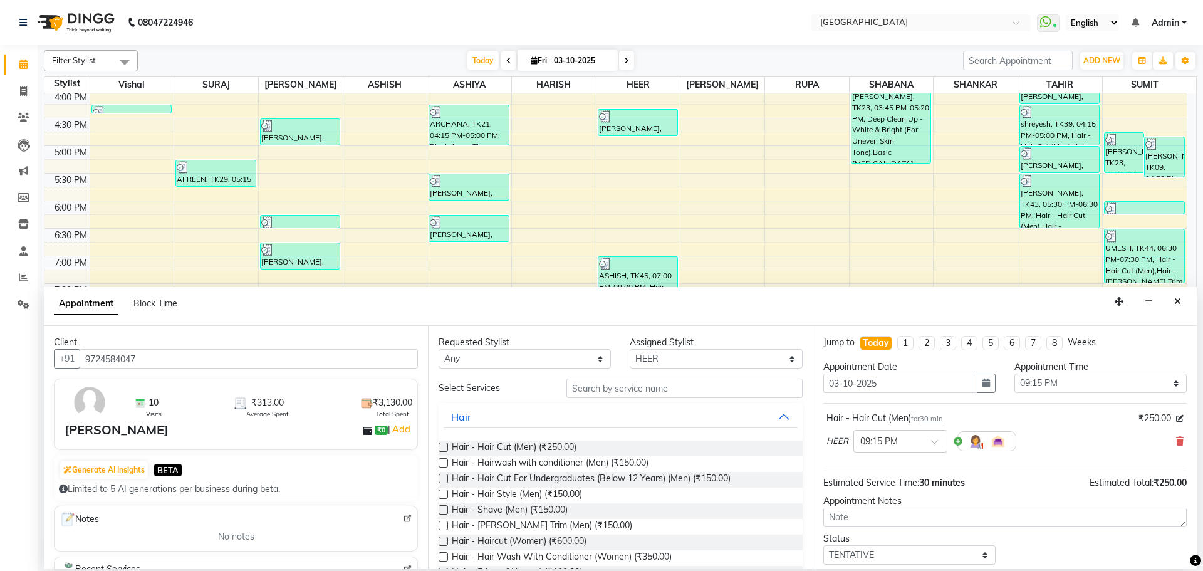
drag, startPoint x: 563, startPoint y: 524, endPoint x: 679, endPoint y: 522, distance: 115.9
click at [564, 523] on span "Hair - [PERSON_NAME] Trim (Men) (₹150.00)" at bounding box center [542, 527] width 180 height 16
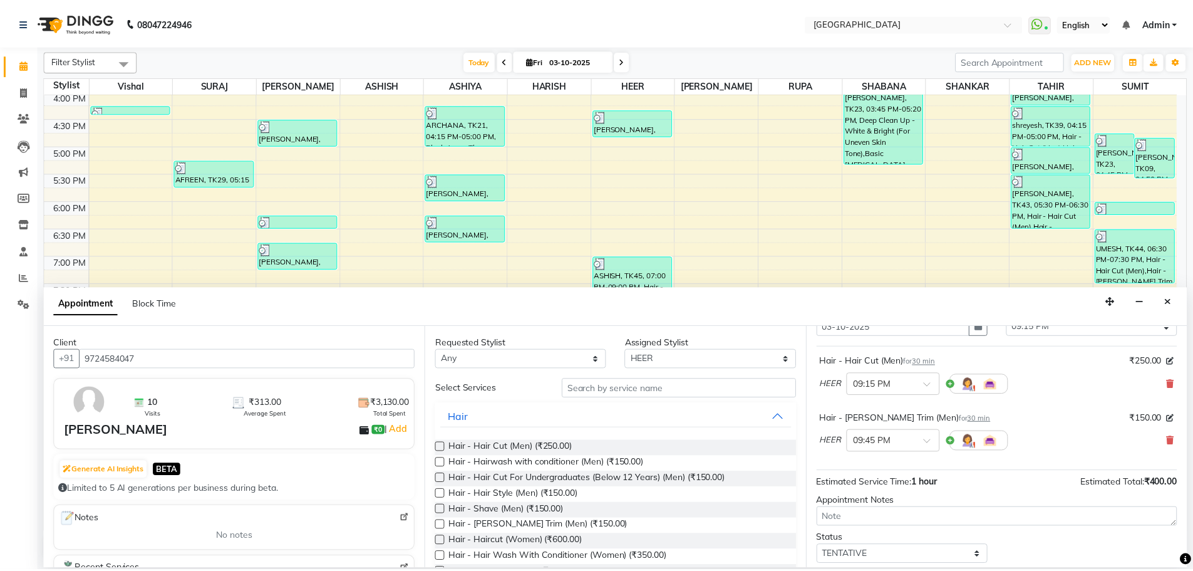
scroll to position [132, 0]
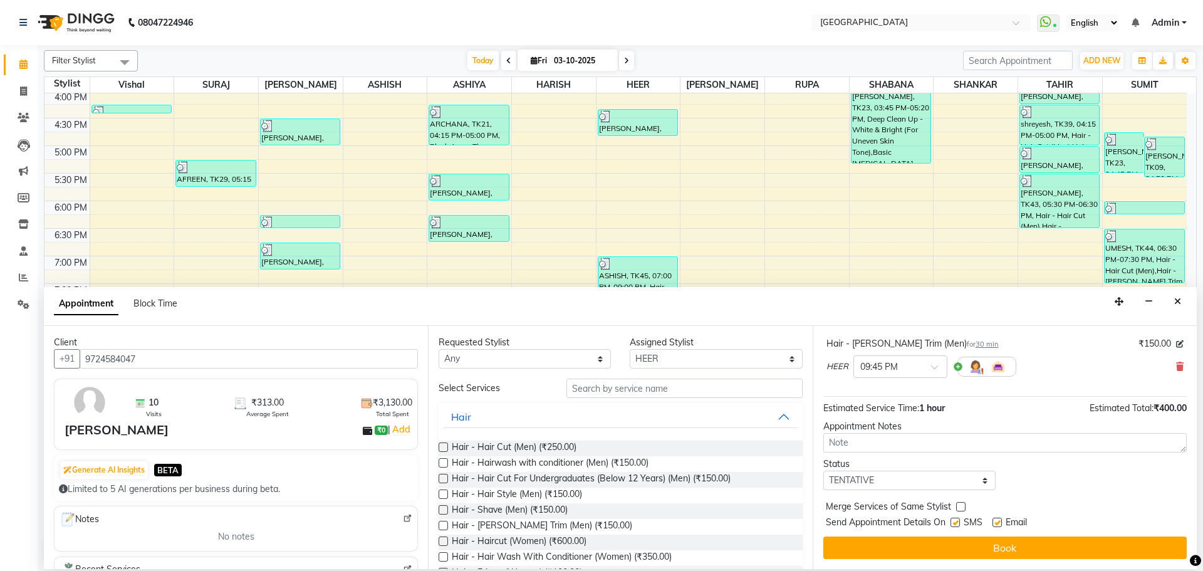
click at [962, 507] on label at bounding box center [960, 506] width 9 height 9
click at [962, 507] on input "checkbox" at bounding box center [960, 508] width 8 height 8
click at [955, 479] on select "Select TENTATIVE CONFIRM CHECK-IN UPCOMING" at bounding box center [909, 479] width 172 height 19
click at [823, 470] on select "Select TENTATIVE CONFIRM CHECK-IN UPCOMING" at bounding box center [909, 479] width 172 height 19
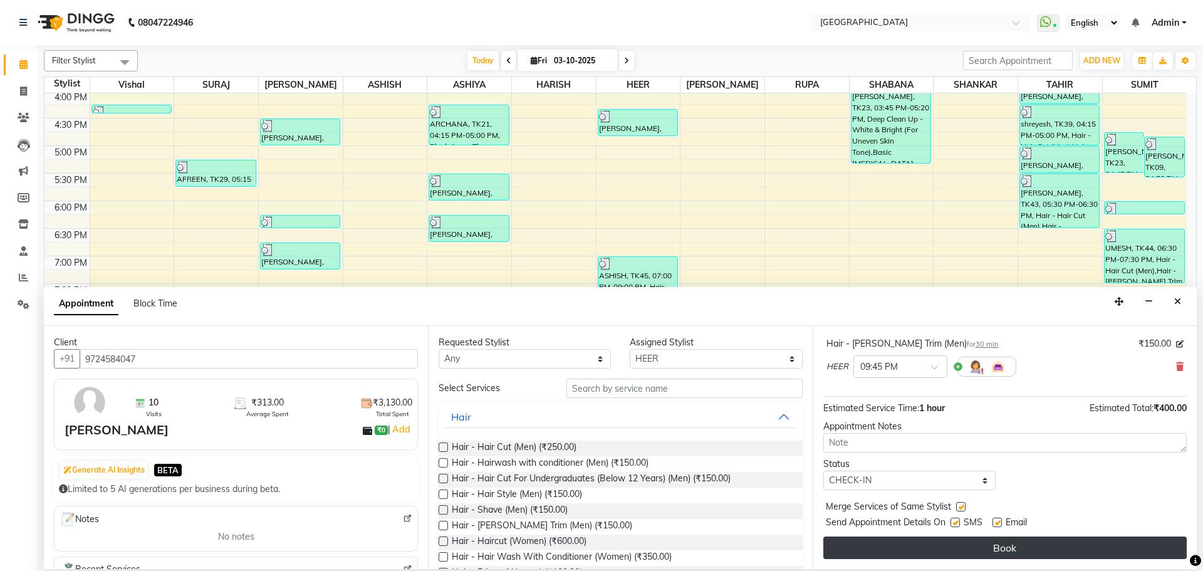
click at [995, 540] on button "Book" at bounding box center [1004, 547] width 363 height 23
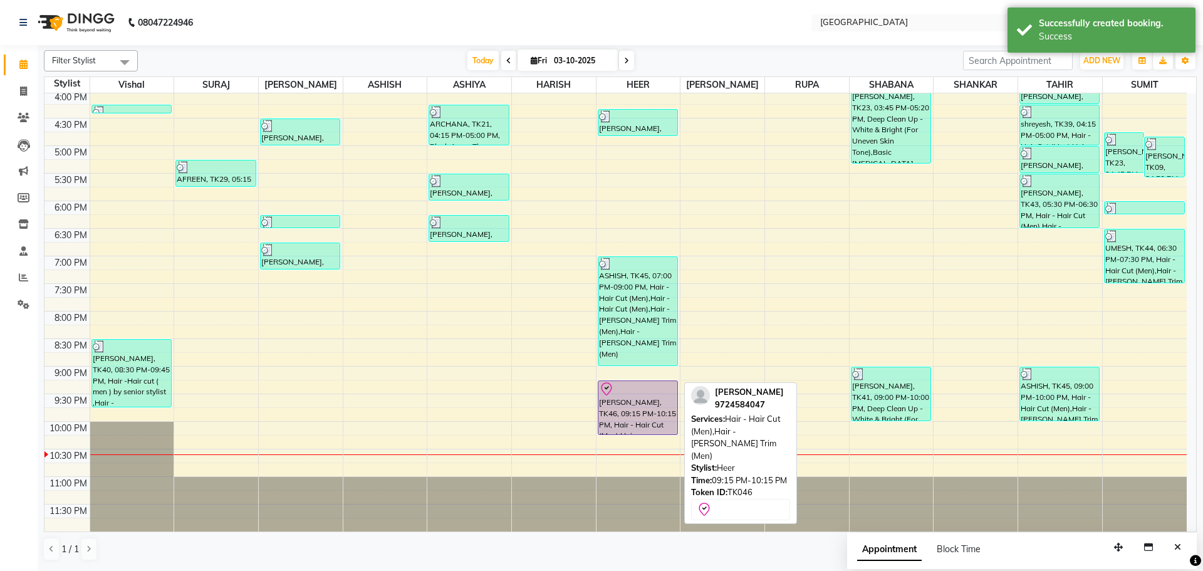
click at [633, 413] on div "[PERSON_NAME], TK46, 09:15 PM-10:15 PM, Hair - Hair Cut (Men),Hair - [PERSON_NA…" at bounding box center [637, 407] width 79 height 53
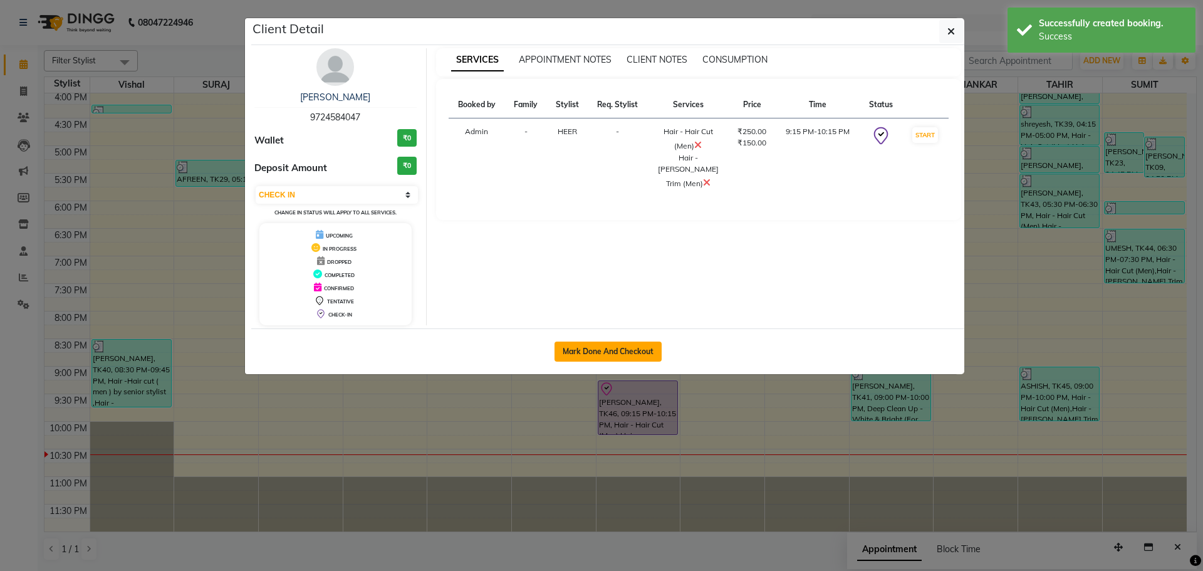
click at [612, 356] on button "Mark Done And Checkout" at bounding box center [607, 351] width 107 height 20
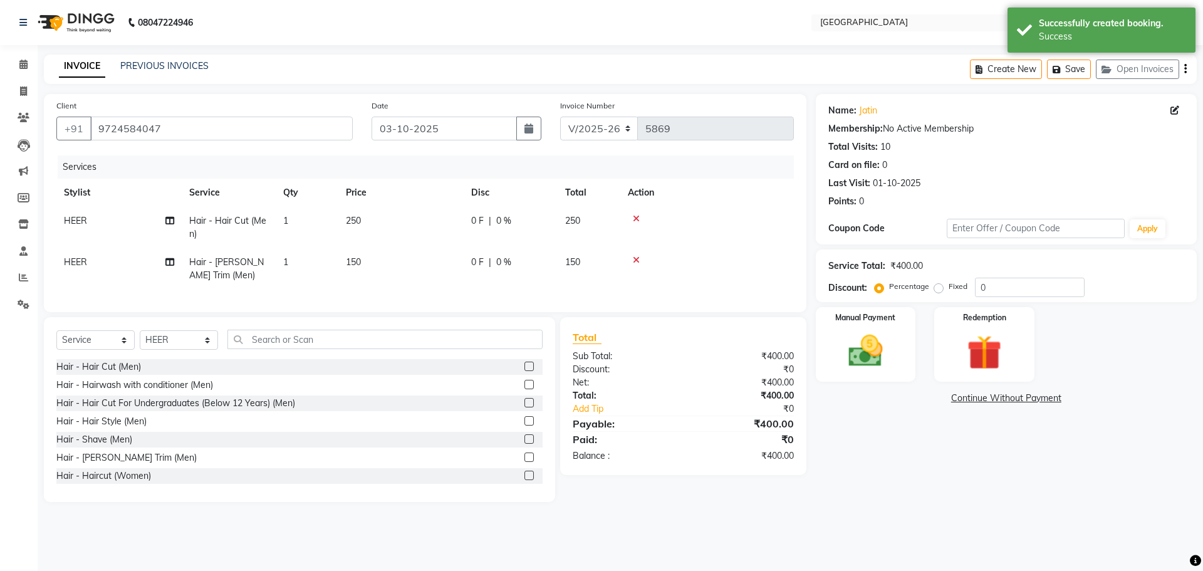
click at [561, 224] on td "250" at bounding box center [589, 227] width 63 height 41
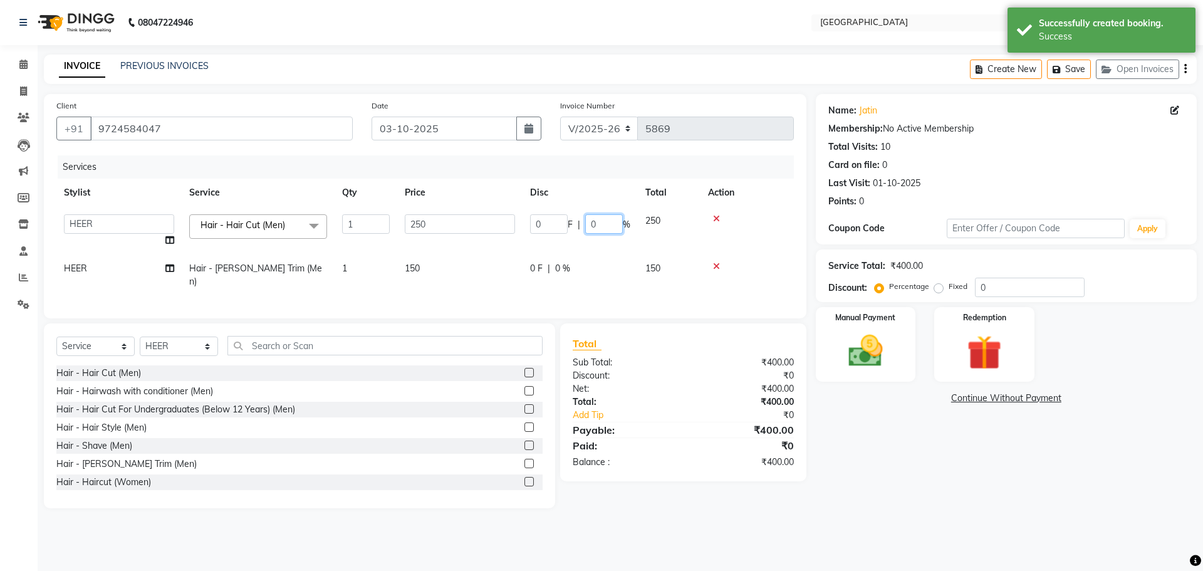
click at [593, 225] on input "0" at bounding box center [604, 223] width 38 height 19
click at [586, 222] on input "0" at bounding box center [604, 223] width 38 height 19
click at [735, 239] on td at bounding box center [746, 231] width 93 height 48
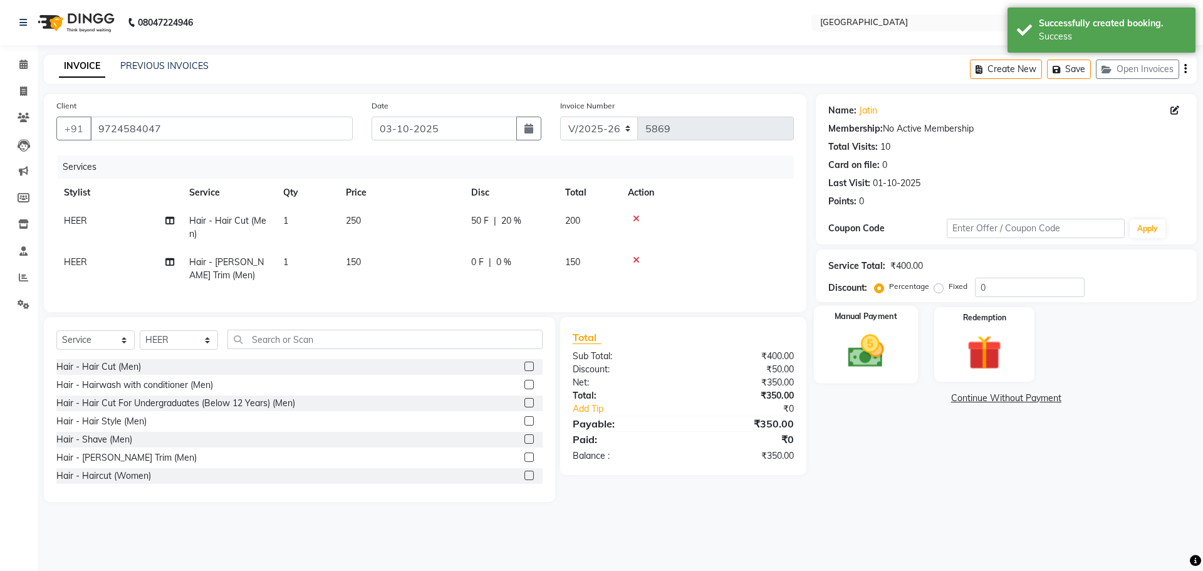
click at [853, 339] on img at bounding box center [865, 350] width 58 height 41
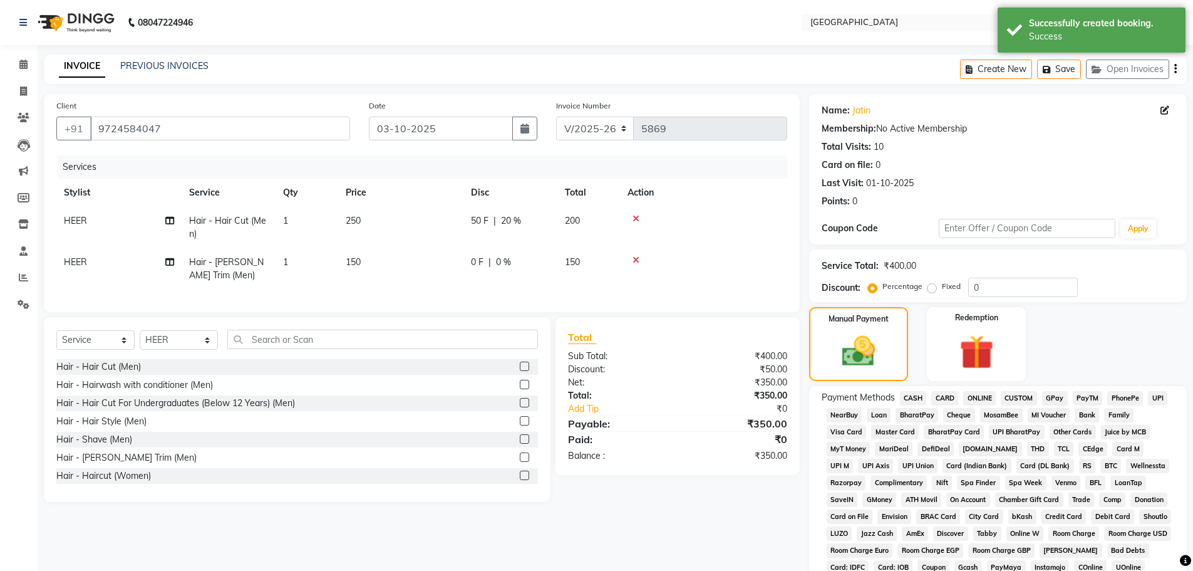
click at [1051, 399] on span "GPay" at bounding box center [1055, 398] width 26 height 14
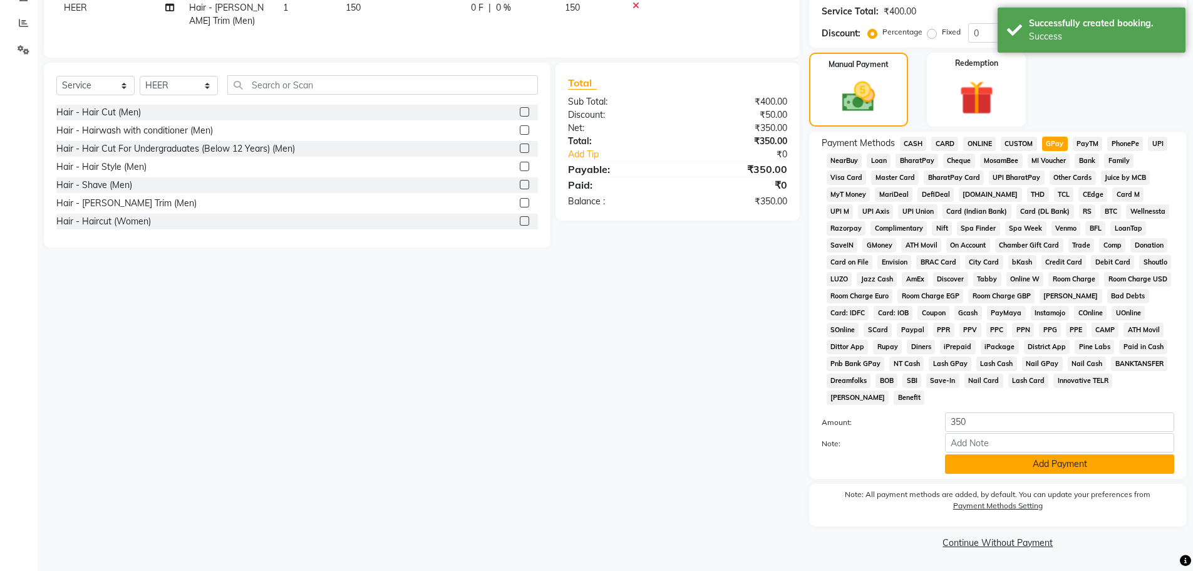
click at [1042, 469] on button "Add Payment" at bounding box center [1059, 463] width 229 height 19
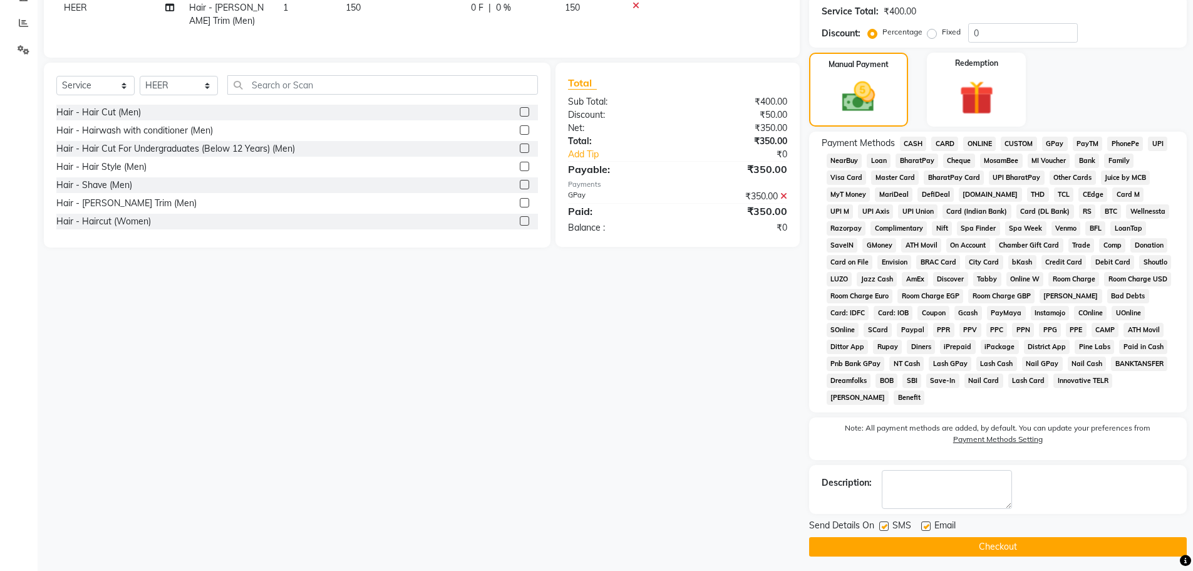
click at [983, 547] on button "Checkout" at bounding box center [998, 546] width 378 height 19
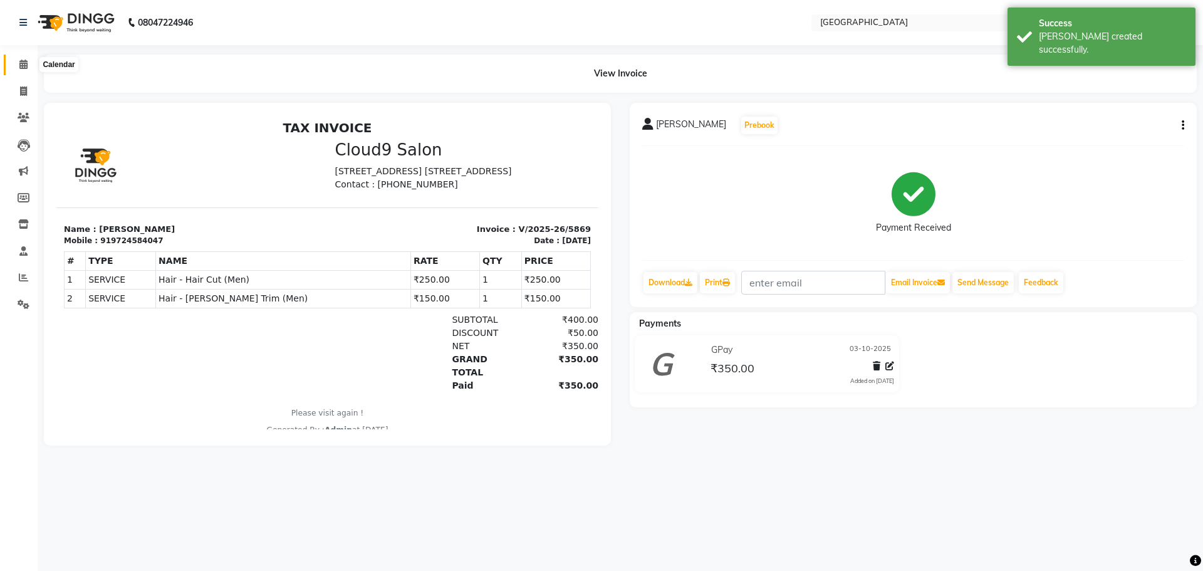
drag, startPoint x: 24, startPoint y: 63, endPoint x: 31, endPoint y: 56, distance: 9.3
click at [24, 63] on icon at bounding box center [23, 64] width 8 height 9
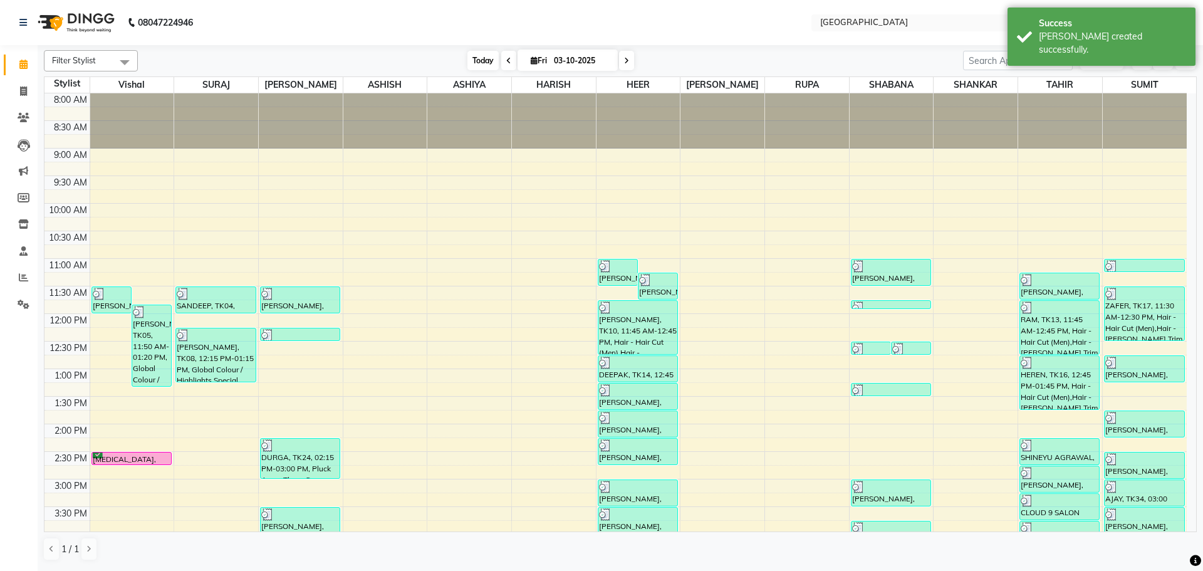
click at [477, 61] on span "Today" at bounding box center [482, 60] width 31 height 19
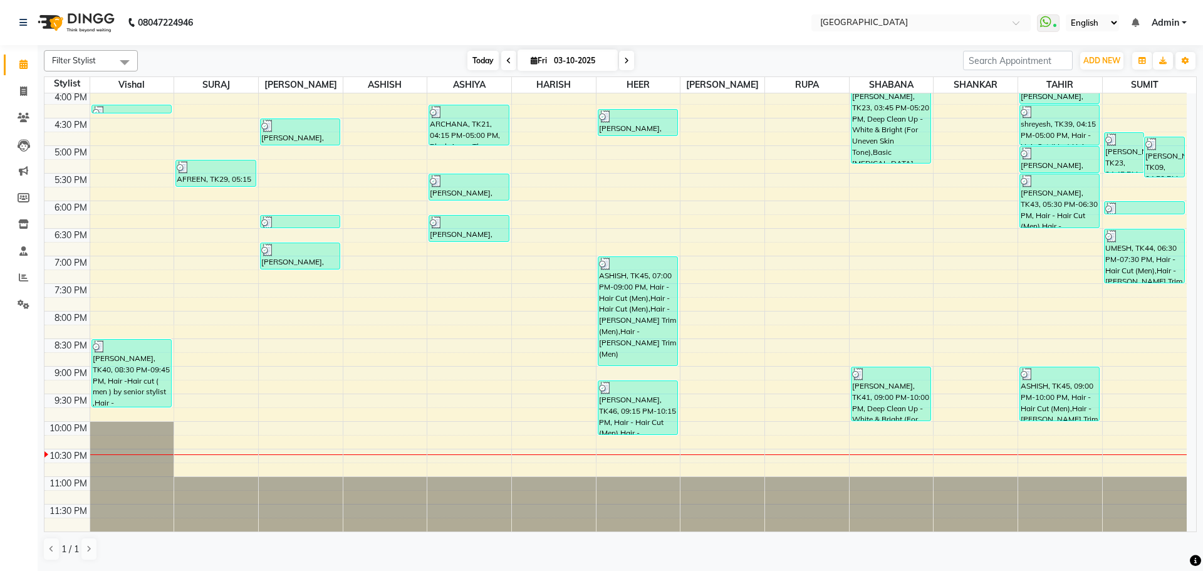
click at [480, 59] on span "Today" at bounding box center [482, 60] width 31 height 19
click at [482, 60] on span "Today" at bounding box center [482, 60] width 31 height 19
drag, startPoint x: 20, startPoint y: 65, endPoint x: 61, endPoint y: 61, distance: 41.5
click at [20, 65] on icon at bounding box center [23, 64] width 8 height 9
click at [479, 64] on span "Today" at bounding box center [482, 60] width 31 height 19
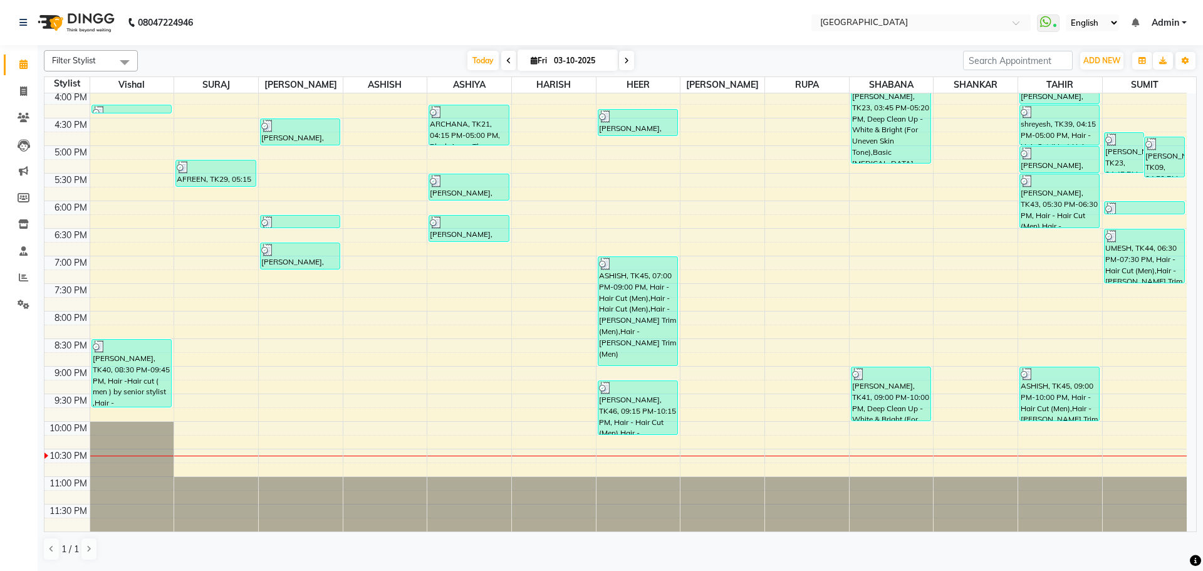
click at [1043, 323] on div "8:00 AM 8:30 AM 9:00 AM 9:30 AM 10:00 AM 10:30 AM 11:00 AM 11:30 AM 12:00 PM 12…" at bounding box center [615, 90] width 1142 height 881
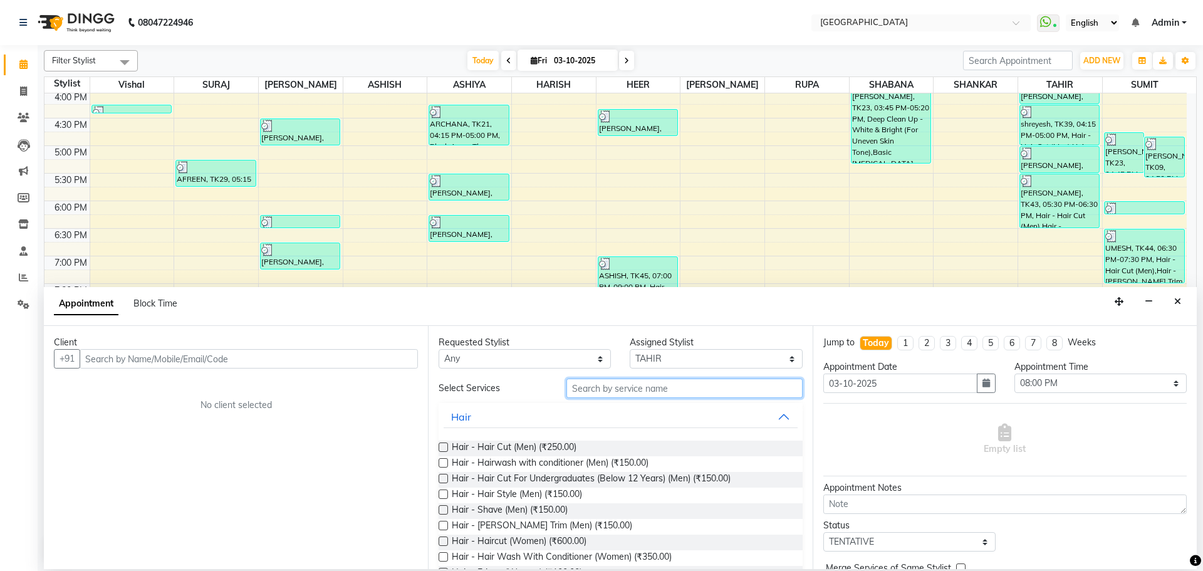
click at [606, 390] on input "text" at bounding box center [684, 387] width 236 height 19
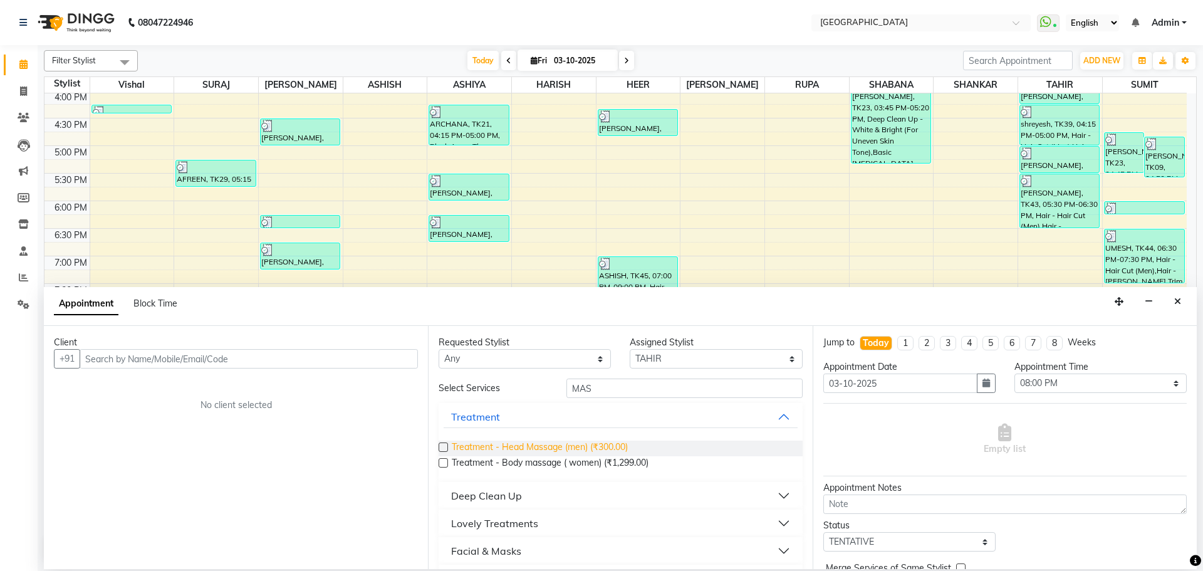
click at [580, 445] on span "Treatment - Head Massage (men) (₹300.00)" at bounding box center [540, 448] width 176 height 16
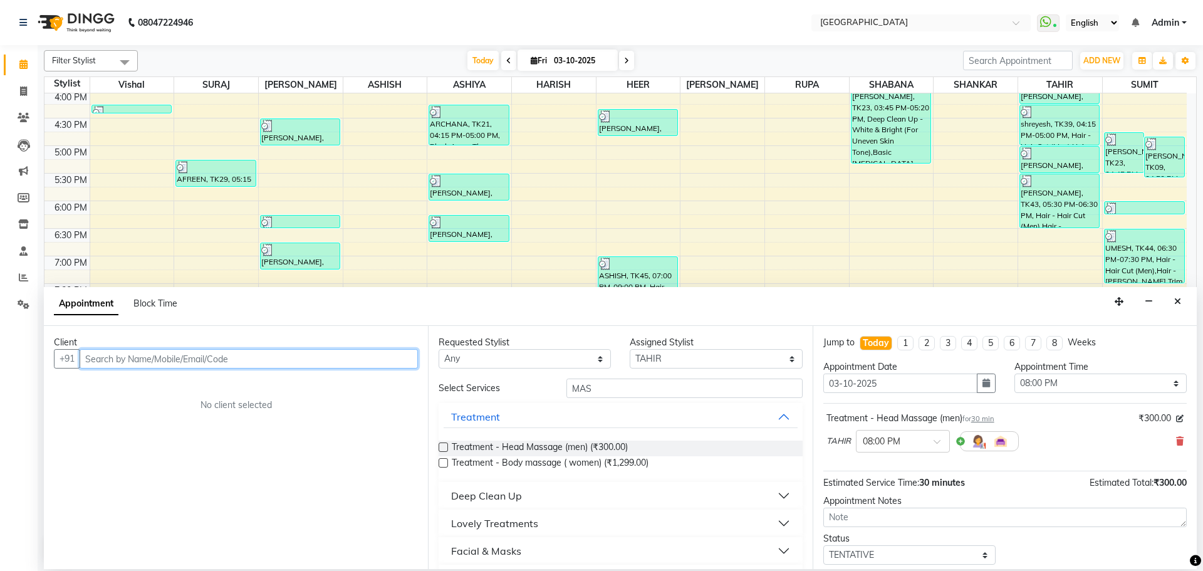
click at [393, 365] on input "text" at bounding box center [249, 358] width 338 height 19
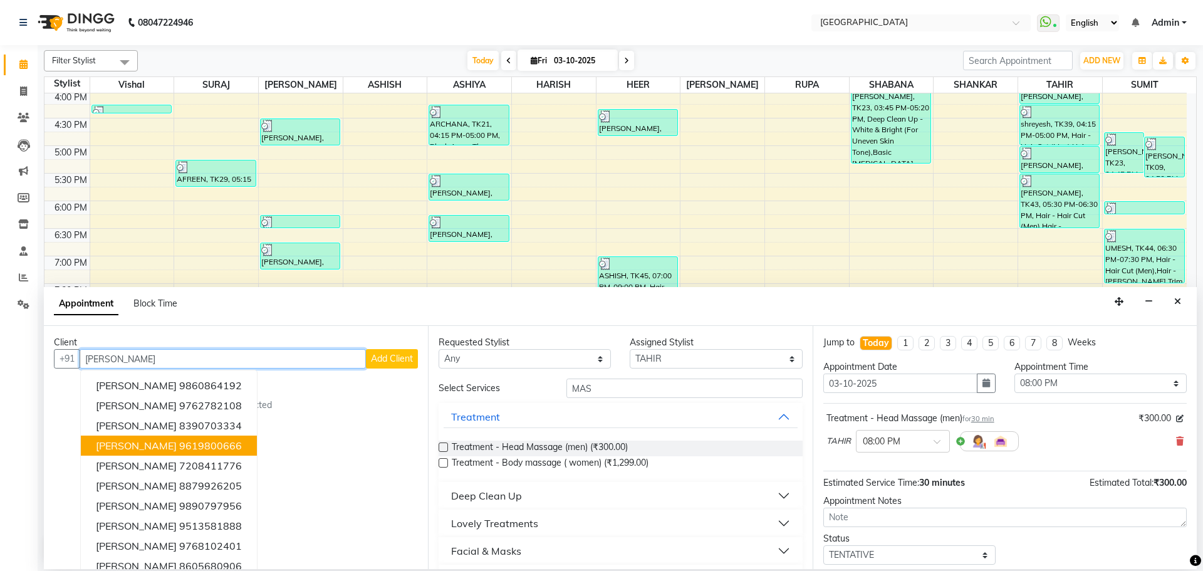
click at [165, 446] on span "[PERSON_NAME]" at bounding box center [136, 445] width 81 height 13
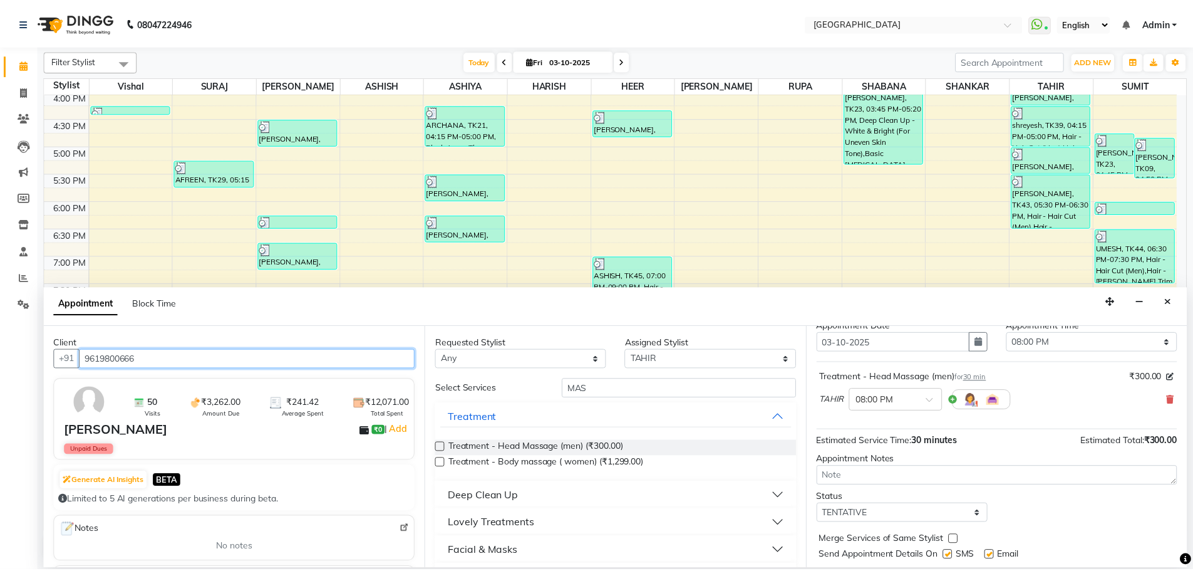
scroll to position [75, 0]
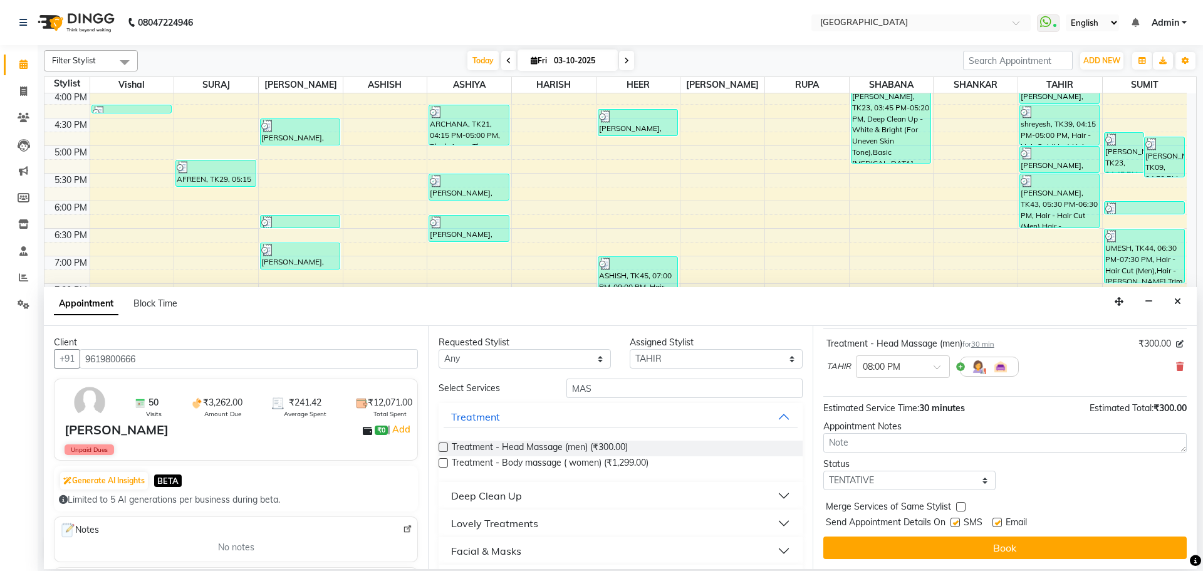
click at [960, 506] on label at bounding box center [960, 506] width 9 height 9
click at [960, 506] on input "checkbox" at bounding box center [960, 508] width 8 height 8
click at [963, 477] on select "Select TENTATIVE CONFIRM CHECK-IN UPCOMING" at bounding box center [909, 479] width 172 height 19
click at [823, 470] on select "Select TENTATIVE CONFIRM CHECK-IN UPCOMING" at bounding box center [909, 479] width 172 height 19
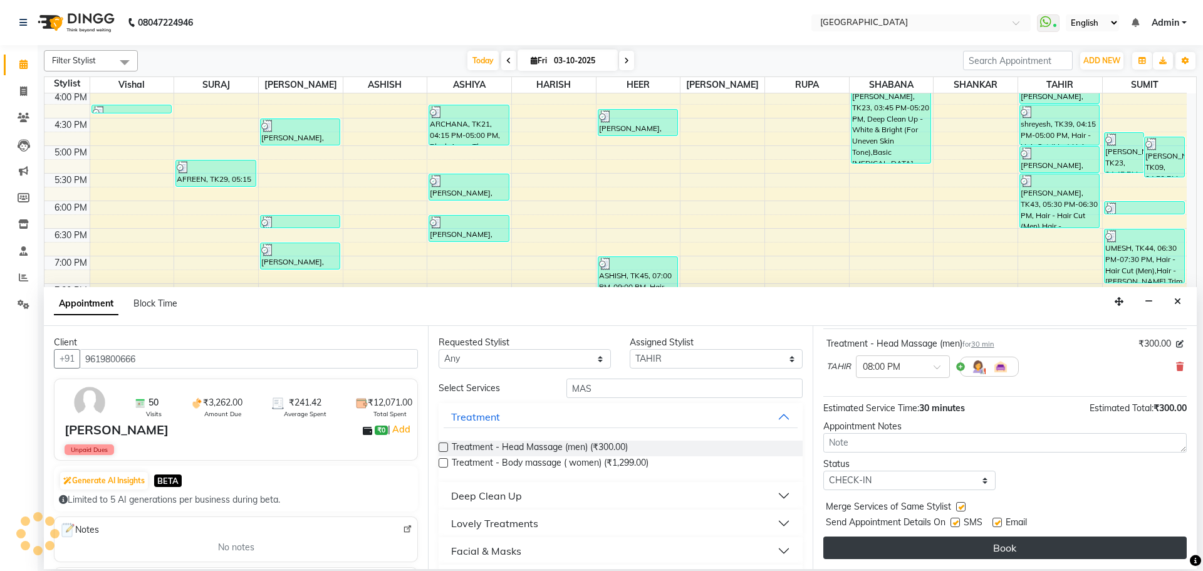
click at [1012, 547] on button "Book" at bounding box center [1004, 547] width 363 height 23
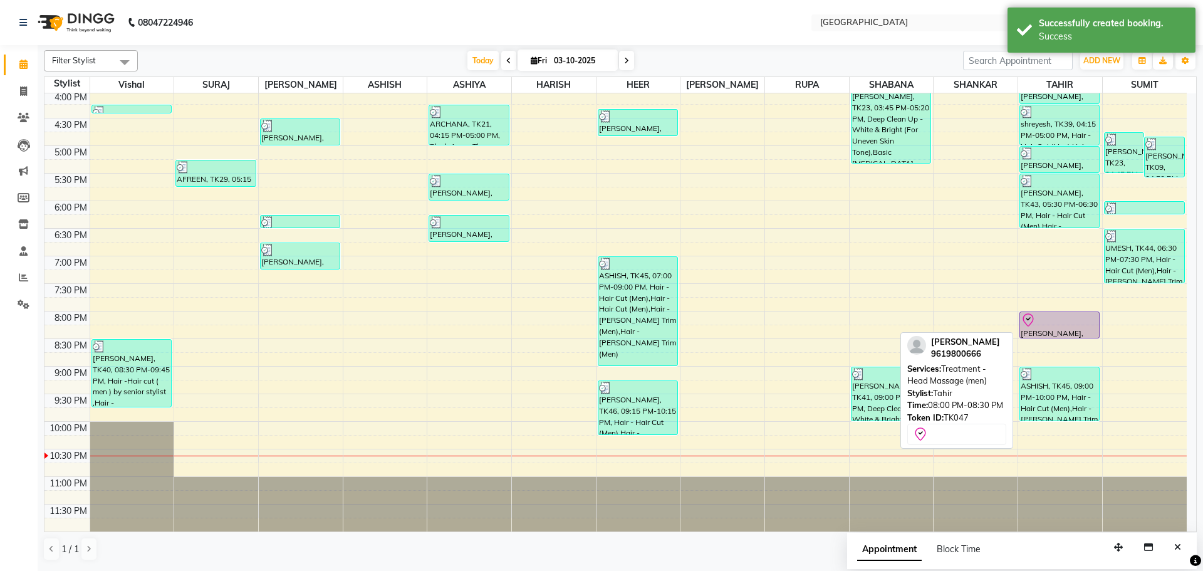
click at [1039, 318] on div at bounding box center [1059, 320] width 78 height 15
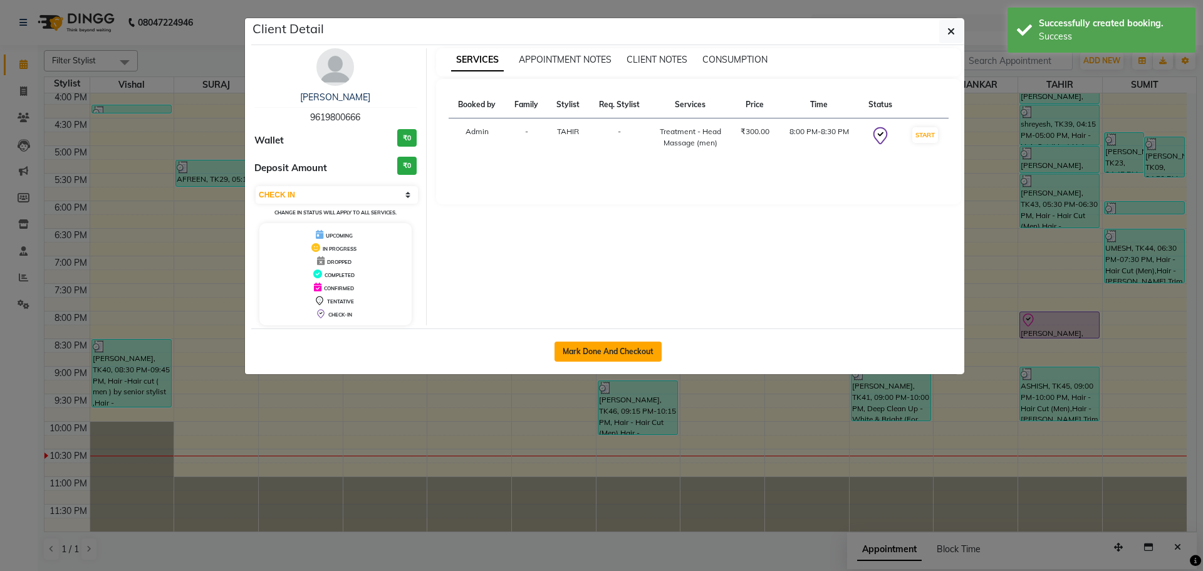
click at [591, 343] on button "Mark Done And Checkout" at bounding box center [607, 351] width 107 height 20
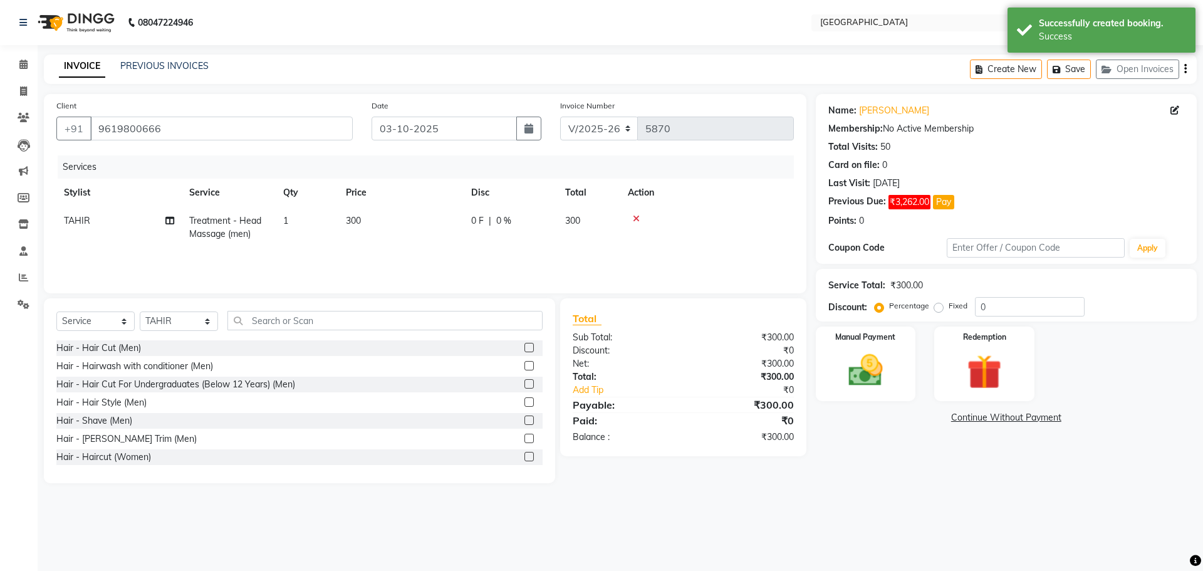
click at [487, 236] on td "0 F | 0 %" at bounding box center [511, 227] width 94 height 41
click at [533, 226] on input "0" at bounding box center [549, 223] width 38 height 19
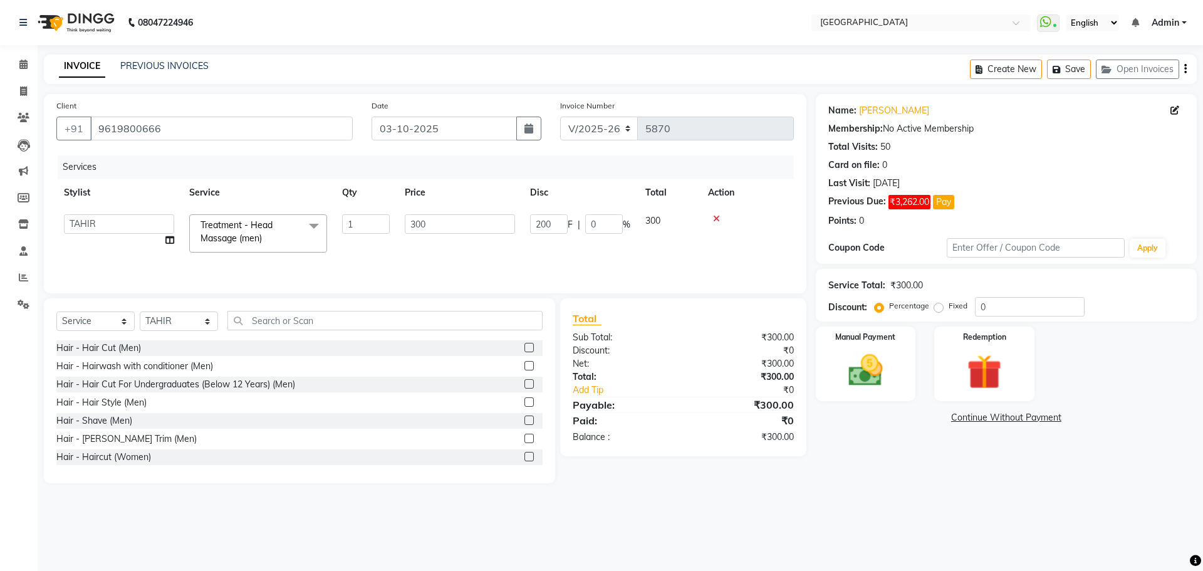
click at [669, 242] on tr "ASHISH [PERSON_NAME] [PERSON_NAME] [PERSON_NAME] [PERSON_NAME] [PERSON_NAME] SU…" at bounding box center [424, 233] width 737 height 53
click at [866, 370] on img at bounding box center [865, 370] width 58 height 41
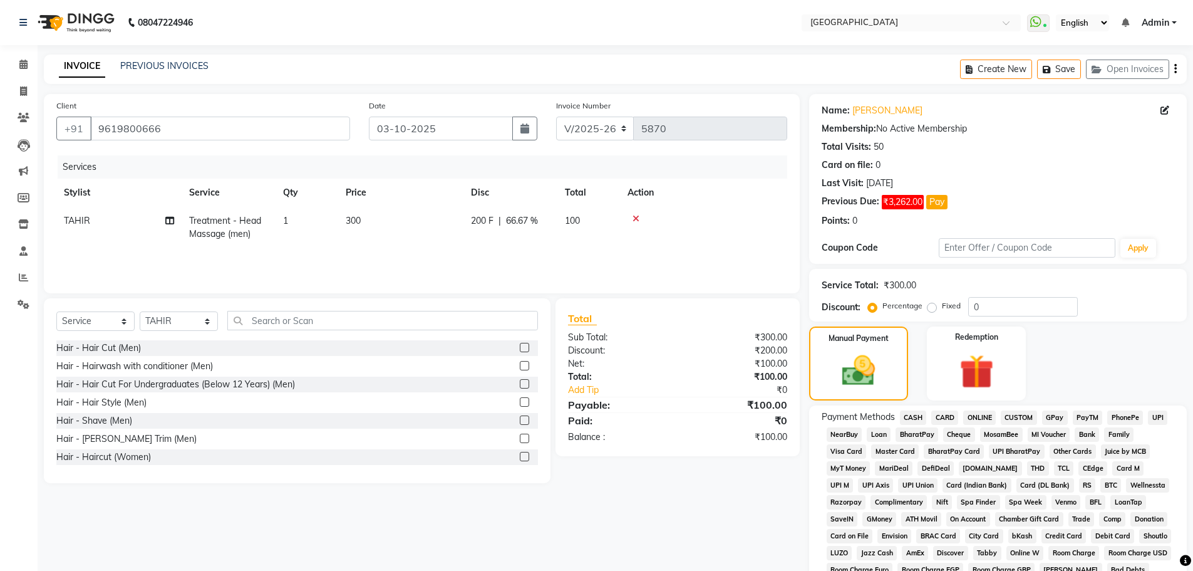
click at [1049, 417] on span "GPay" at bounding box center [1055, 417] width 26 height 14
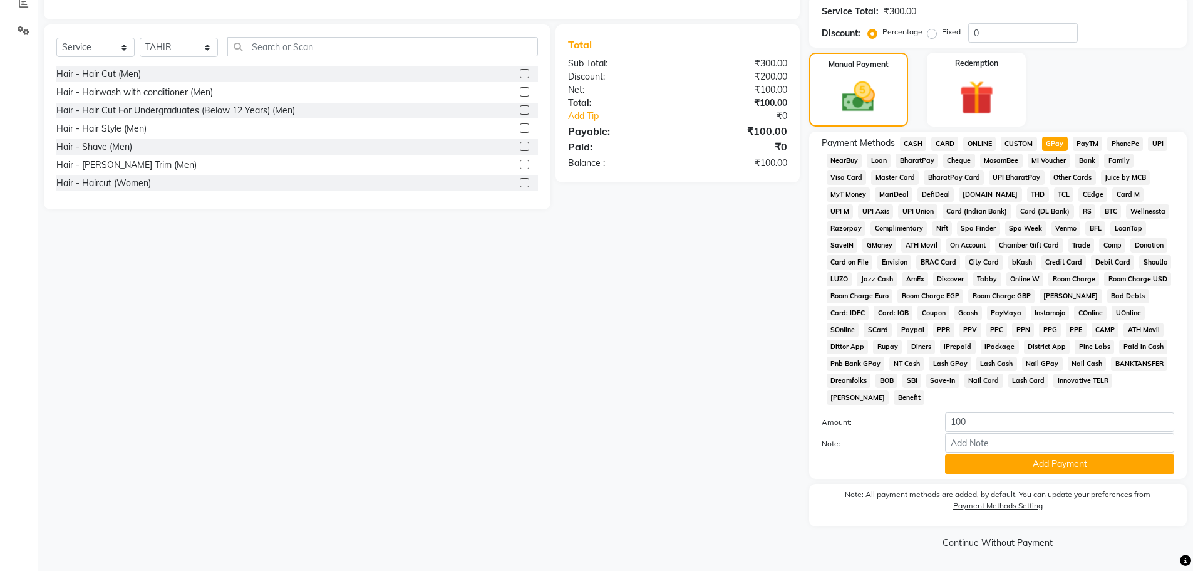
click at [1054, 140] on span "GPay" at bounding box center [1055, 144] width 26 height 14
click at [1051, 143] on span "GPay" at bounding box center [1055, 144] width 26 height 14
click at [1056, 467] on button "Add Payment" at bounding box center [1059, 463] width 229 height 19
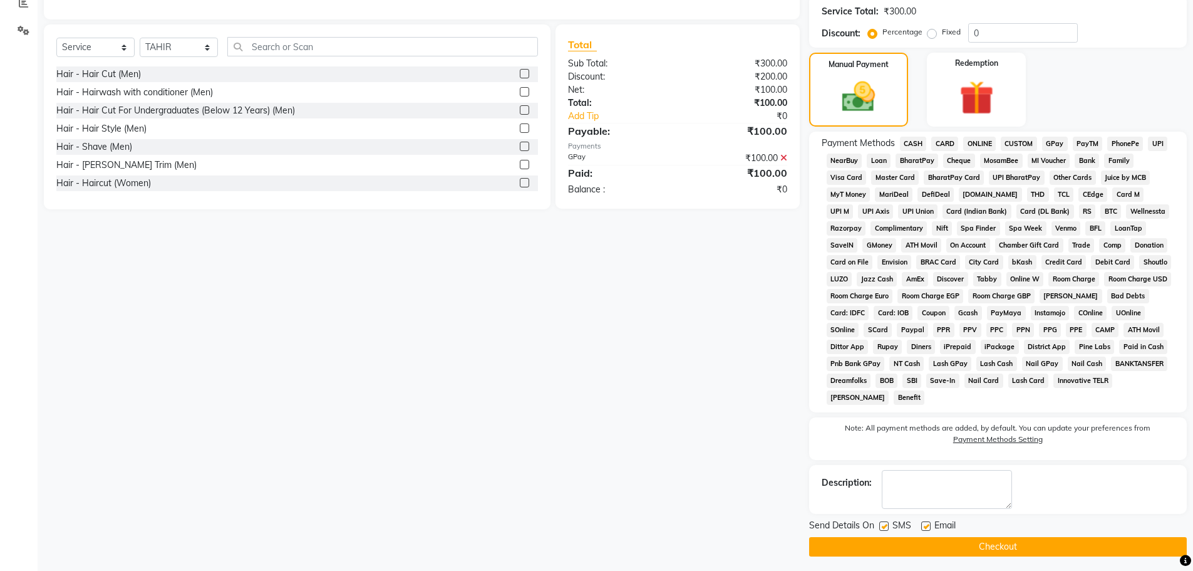
click at [1015, 547] on button "Checkout" at bounding box center [998, 546] width 378 height 19
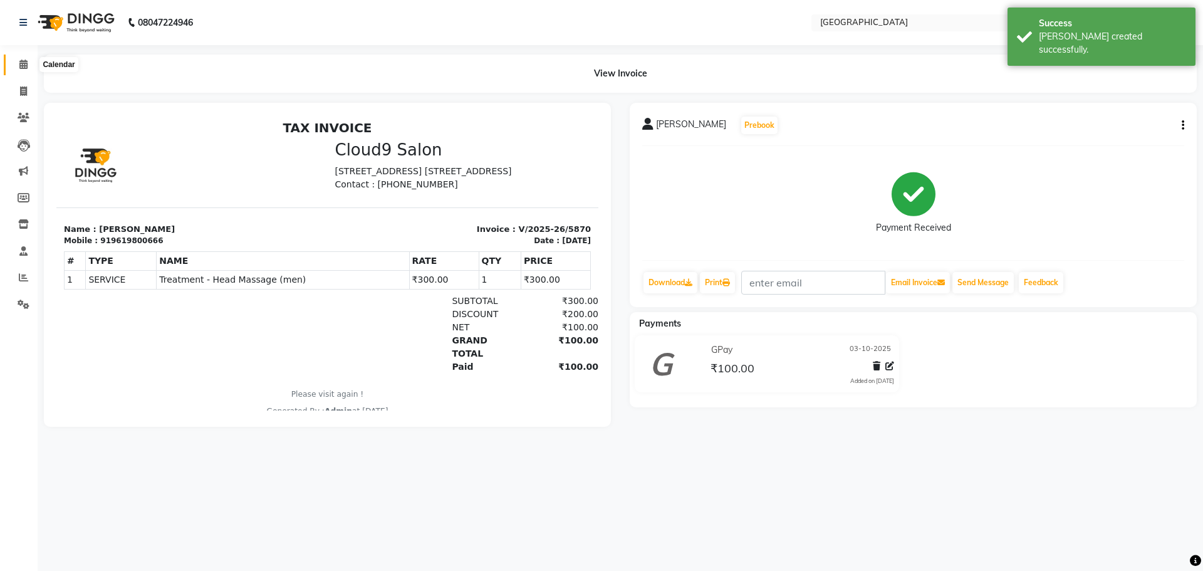
click at [24, 61] on icon at bounding box center [23, 64] width 8 height 9
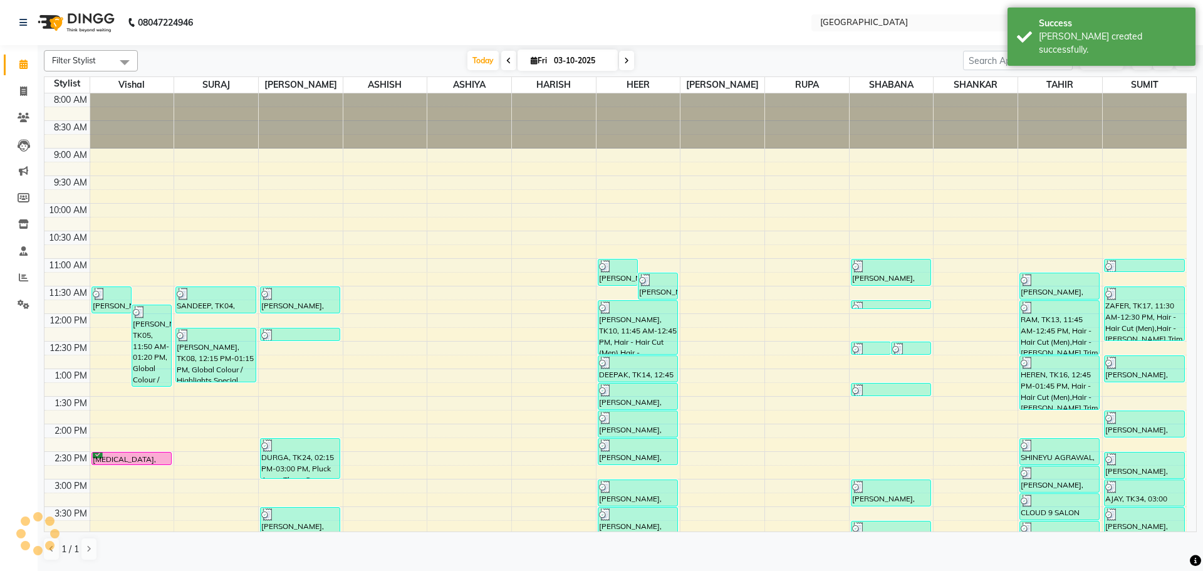
drag, startPoint x: 480, startPoint y: 56, endPoint x: 767, endPoint y: 226, distance: 333.6
click at [480, 56] on span "Today" at bounding box center [482, 60] width 31 height 19
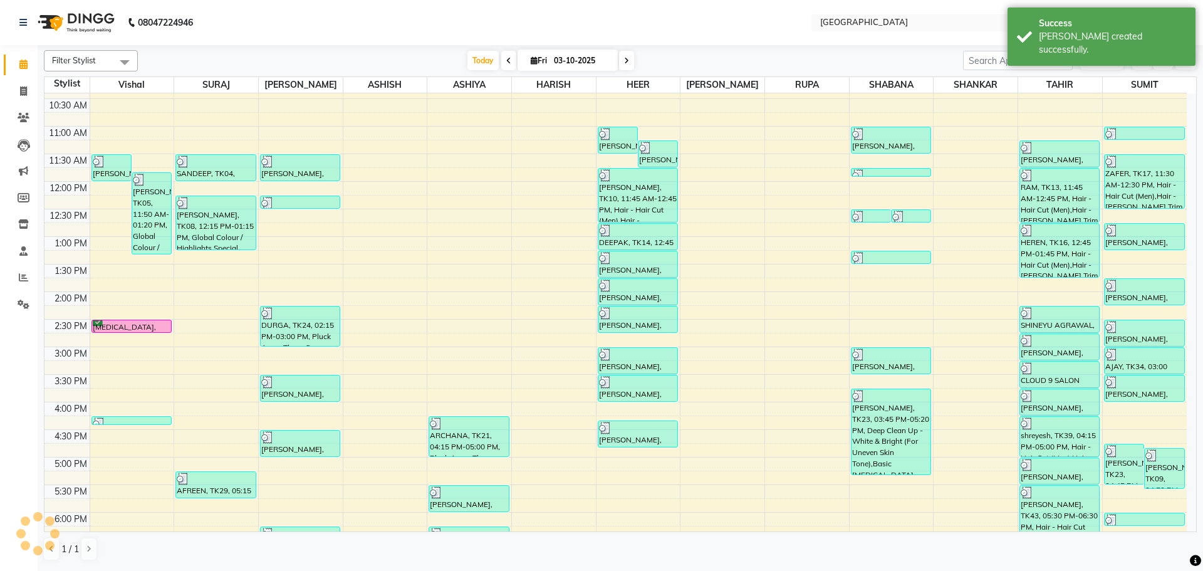
scroll to position [130, 0]
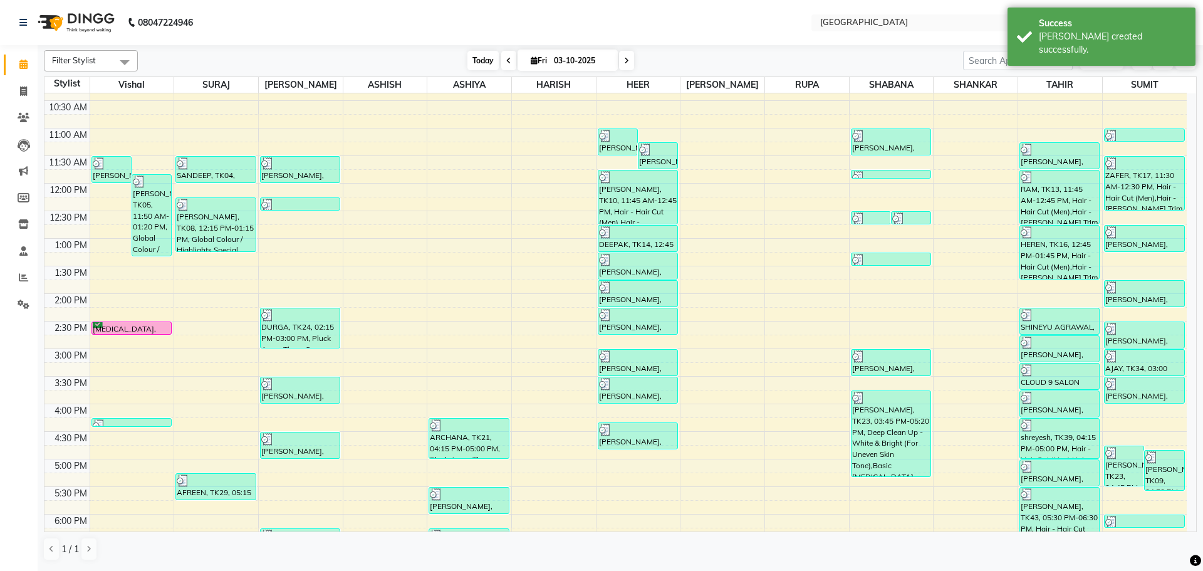
click at [480, 58] on span "Today" at bounding box center [482, 60] width 31 height 19
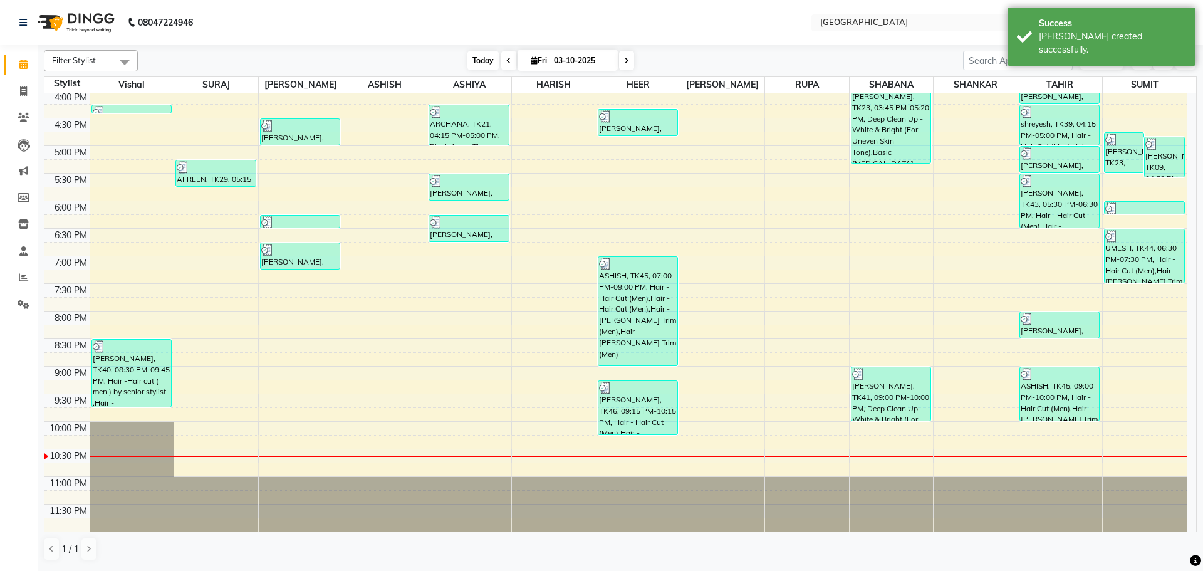
click at [482, 61] on span "Today" at bounding box center [482, 60] width 31 height 19
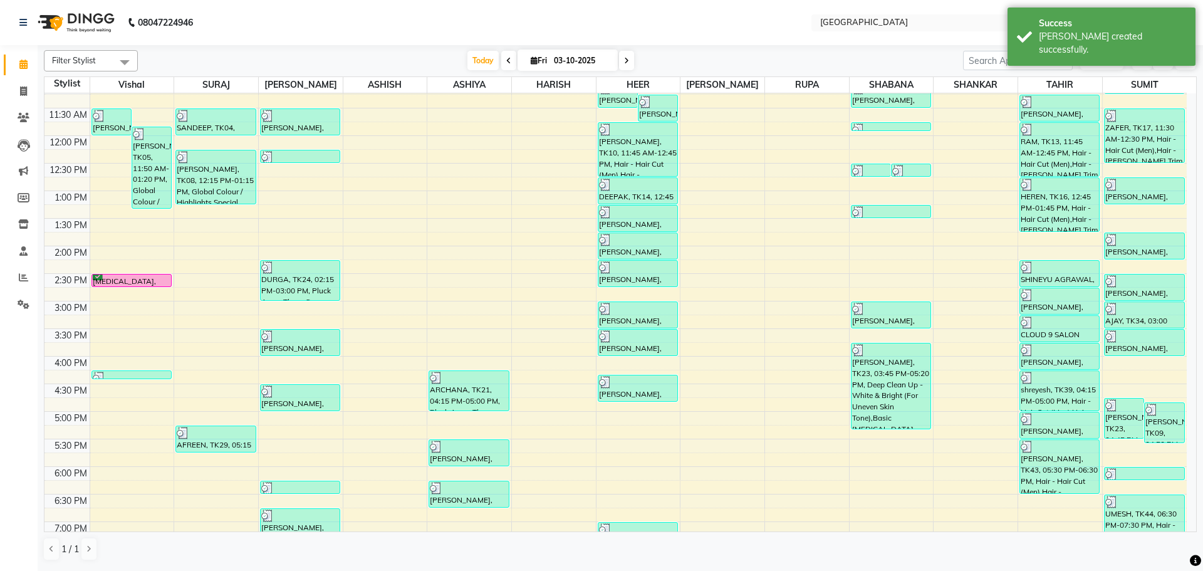
scroll to position [130, 0]
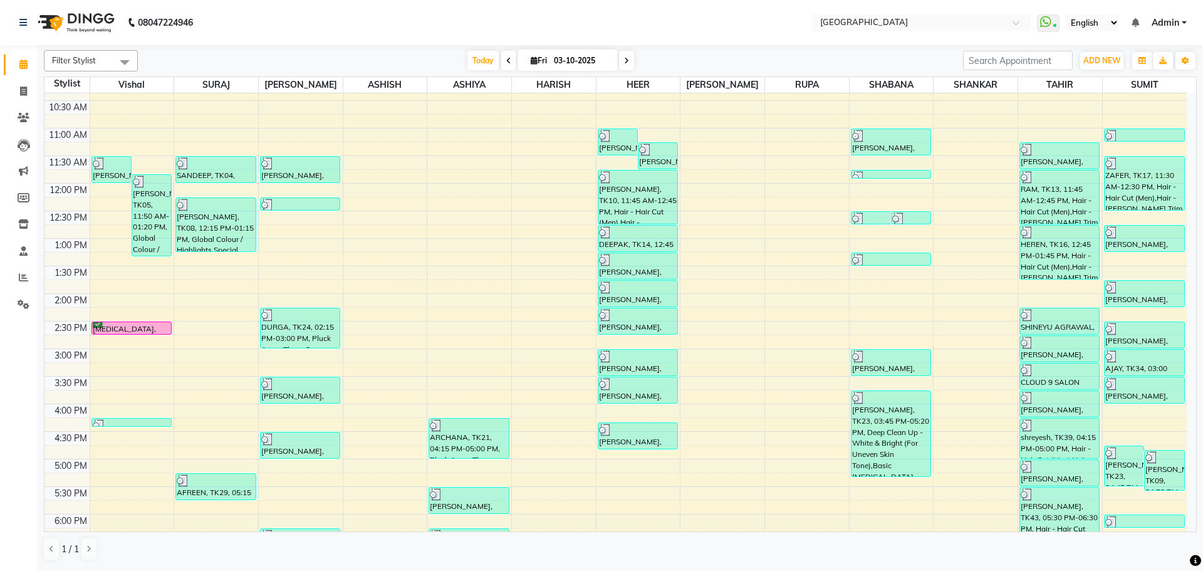
drag, startPoint x: 480, startPoint y: 60, endPoint x: 835, endPoint y: 288, distance: 422.4
click at [480, 59] on span "Today" at bounding box center [482, 60] width 31 height 19
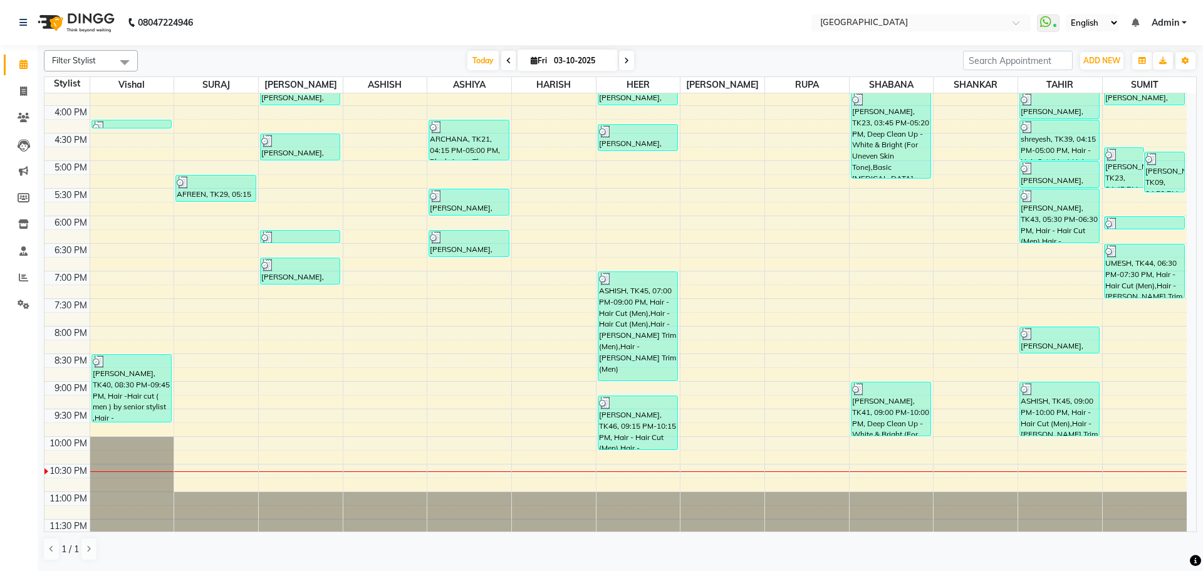
scroll to position [444, 0]
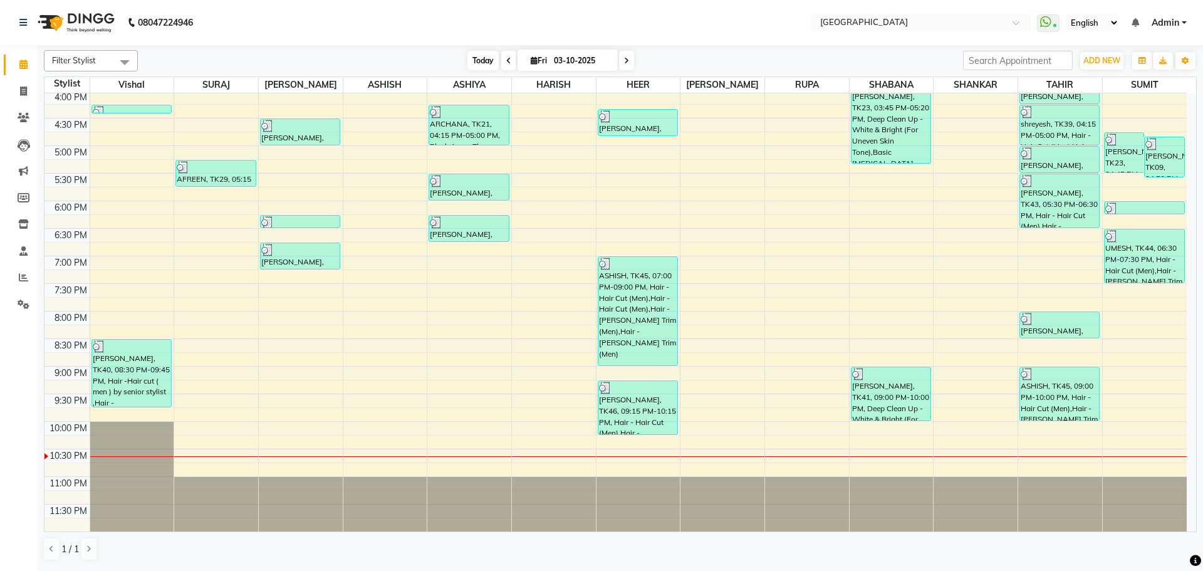
click at [480, 63] on span "Today" at bounding box center [482, 60] width 31 height 19
click at [21, 64] on icon at bounding box center [23, 64] width 8 height 9
click at [23, 301] on icon at bounding box center [24, 303] width 12 height 9
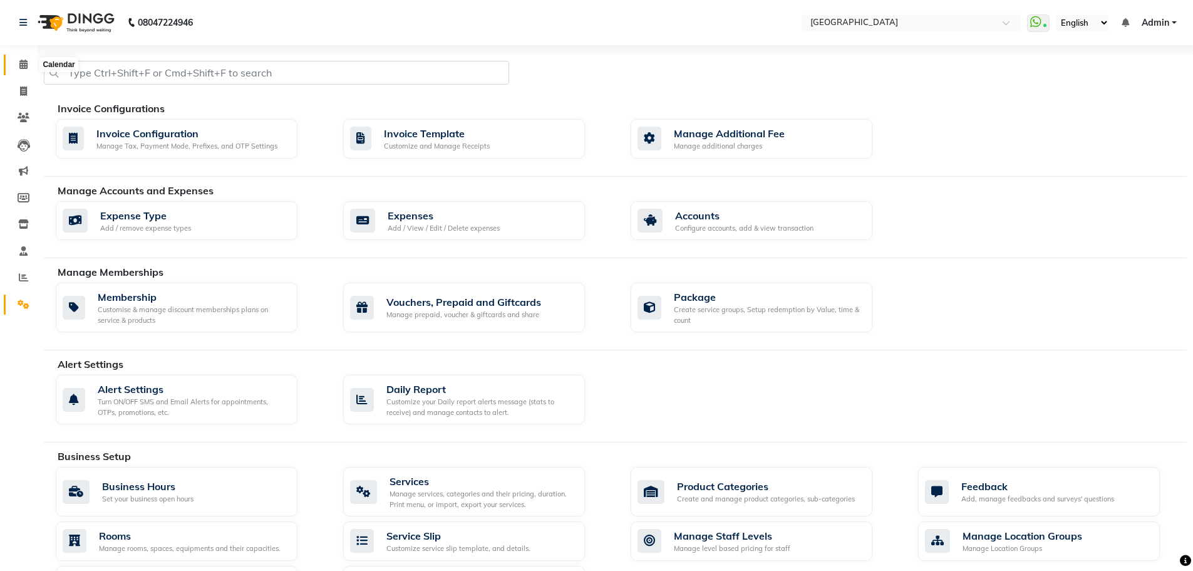
click at [23, 63] on icon at bounding box center [23, 64] width 8 height 9
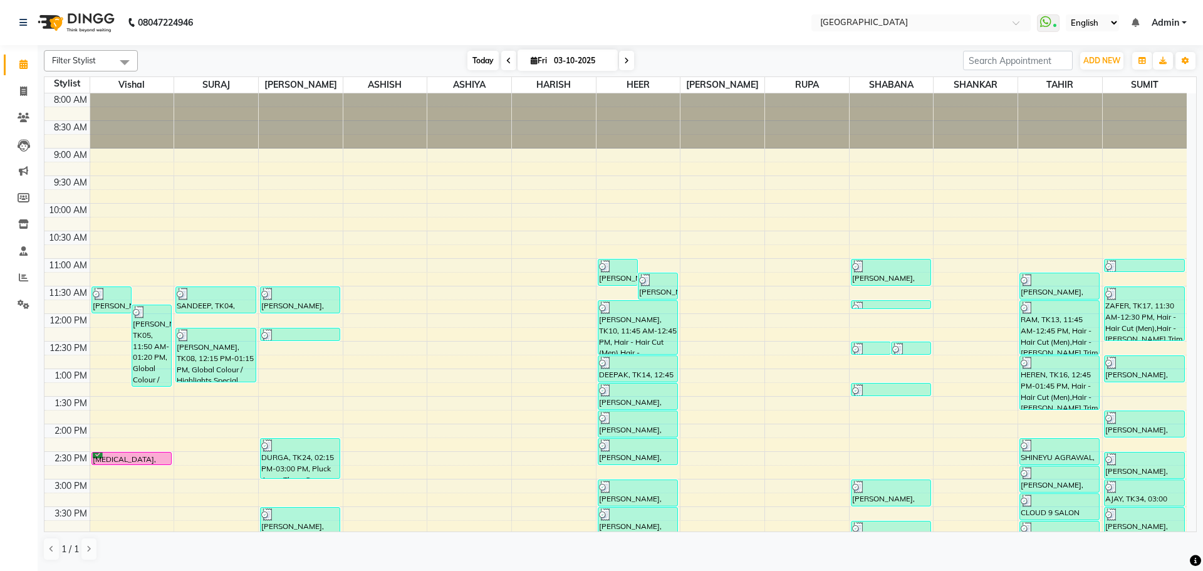
click at [482, 61] on span "Today" at bounding box center [482, 60] width 31 height 19
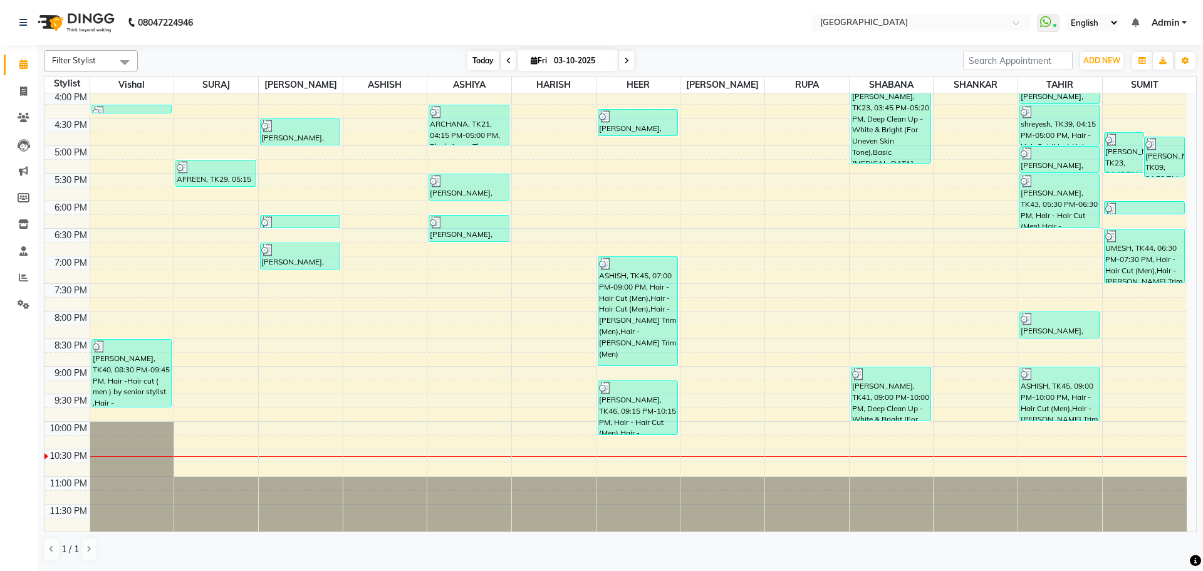
click at [477, 58] on span "Today" at bounding box center [482, 60] width 31 height 19
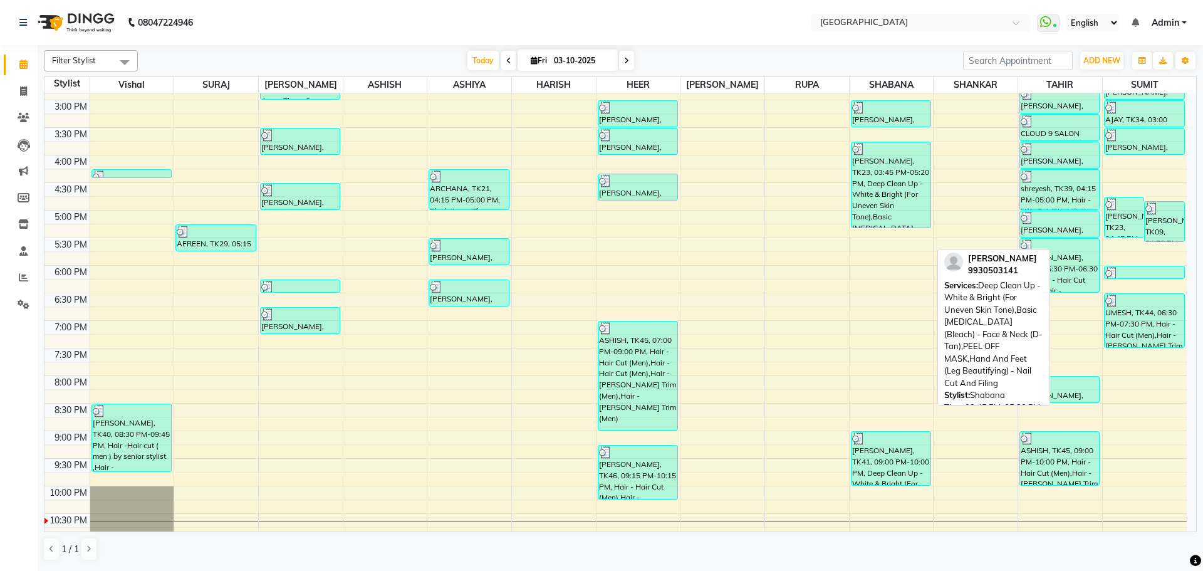
scroll to position [381, 0]
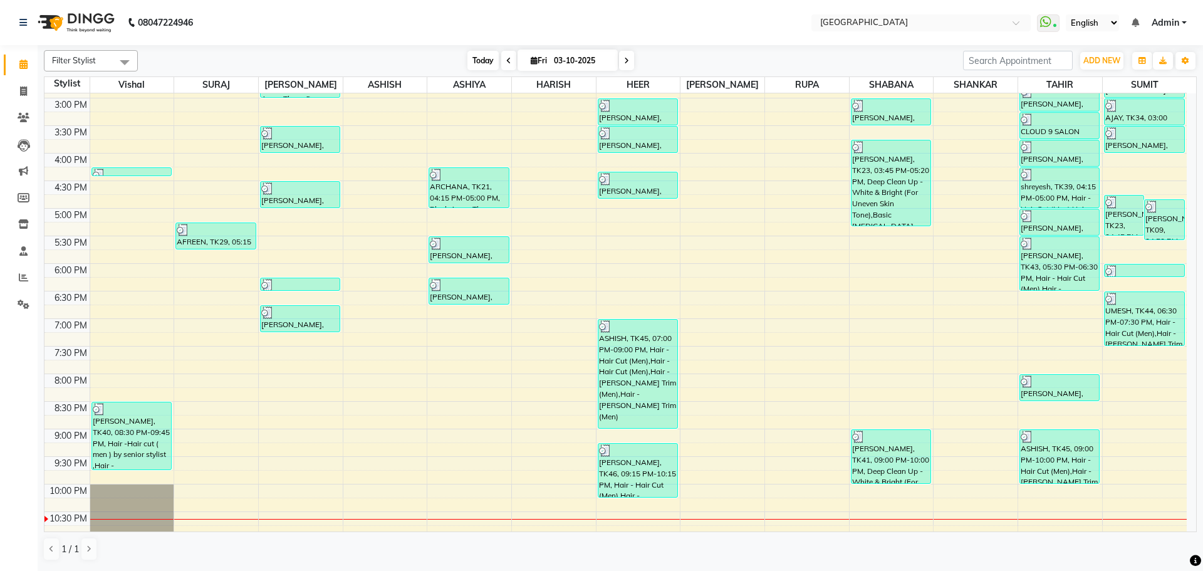
click at [475, 58] on span "Today" at bounding box center [482, 60] width 31 height 19
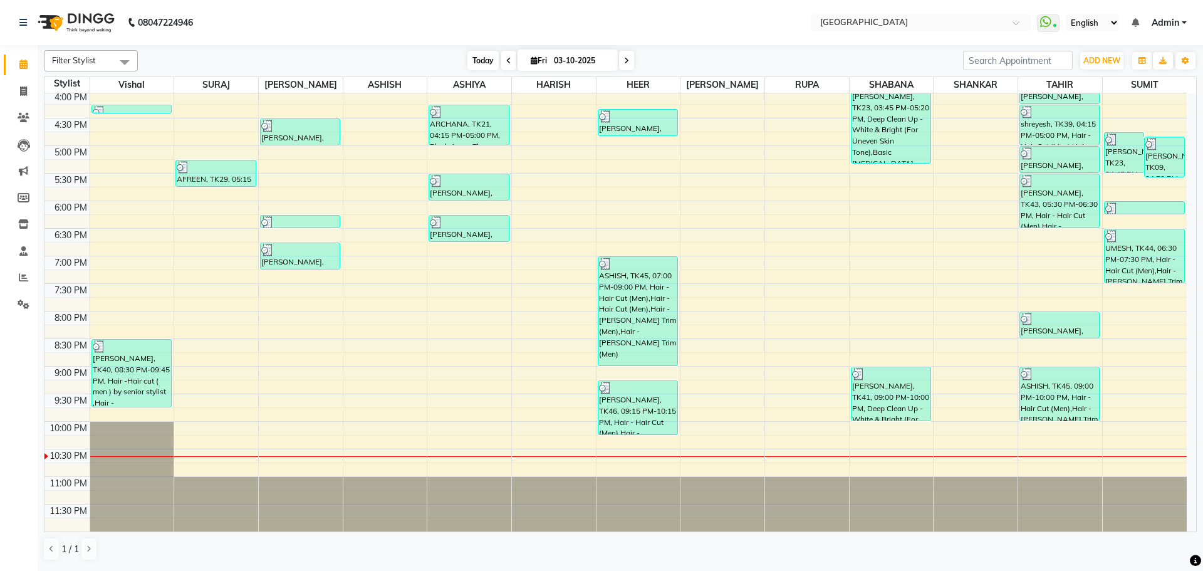
click at [482, 56] on span "Today" at bounding box center [482, 60] width 31 height 19
click at [22, 64] on icon at bounding box center [23, 64] width 8 height 9
drag, startPoint x: 480, startPoint y: 61, endPoint x: 633, endPoint y: 106, distance: 159.8
click at [480, 61] on span "Today" at bounding box center [482, 60] width 31 height 19
click at [481, 61] on span "Today" at bounding box center [482, 60] width 31 height 19
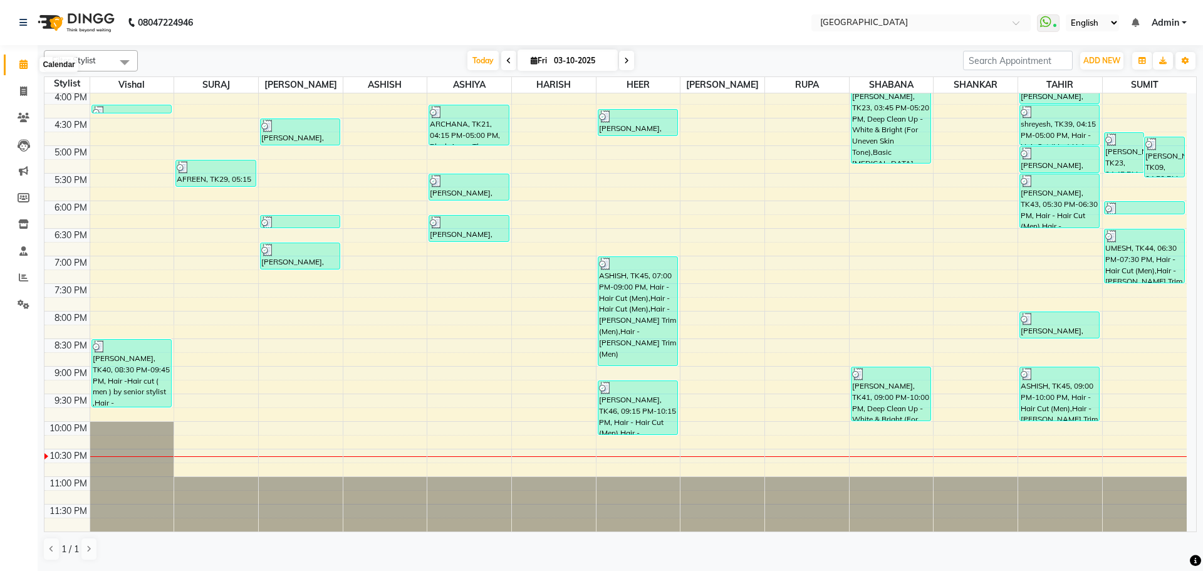
click at [21, 65] on icon at bounding box center [23, 64] width 8 height 9
click at [477, 59] on span "Today" at bounding box center [482, 60] width 31 height 19
click at [23, 65] on icon at bounding box center [23, 64] width 8 height 9
click at [477, 56] on span "Today" at bounding box center [482, 60] width 31 height 19
click at [475, 60] on span "Today" at bounding box center [482, 60] width 31 height 19
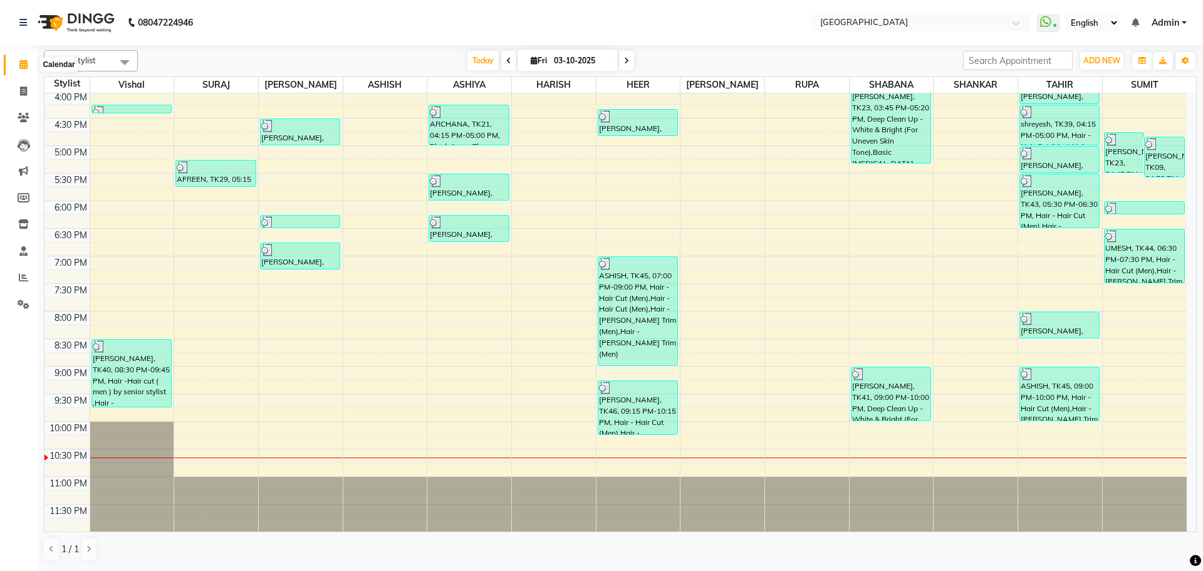
click at [21, 66] on icon at bounding box center [23, 64] width 8 height 9
click at [479, 61] on span "Today" at bounding box center [482, 60] width 31 height 19
click at [26, 65] on icon at bounding box center [23, 64] width 8 height 9
click at [484, 63] on span "Today" at bounding box center [482, 60] width 31 height 19
click at [479, 60] on span "Today" at bounding box center [482, 60] width 31 height 19
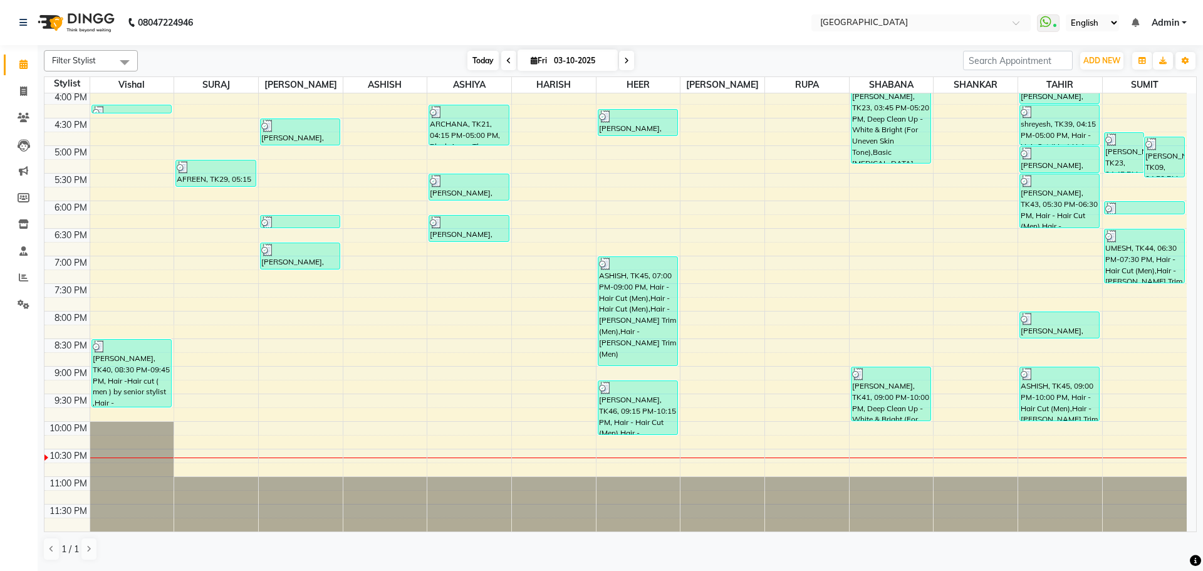
click at [476, 61] on span "Today" at bounding box center [482, 60] width 31 height 19
click at [1185, 60] on icon "button" at bounding box center [1185, 61] width 8 height 8
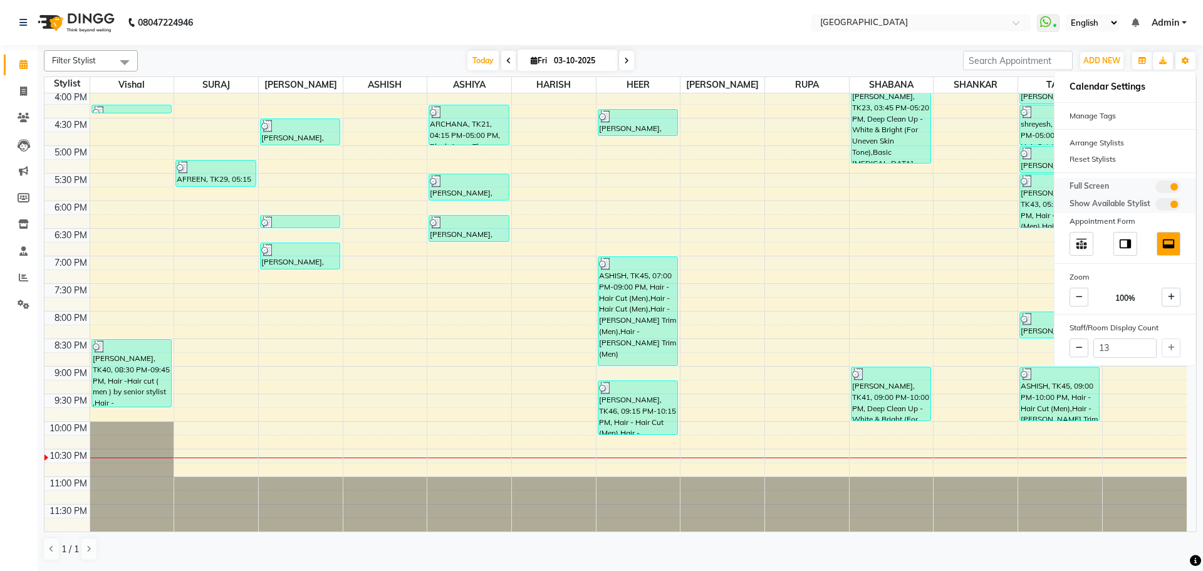
click at [1172, 188] on span at bounding box center [1167, 186] width 25 height 13
click at [1155, 189] on input "checkbox" at bounding box center [1155, 189] width 0 height 0
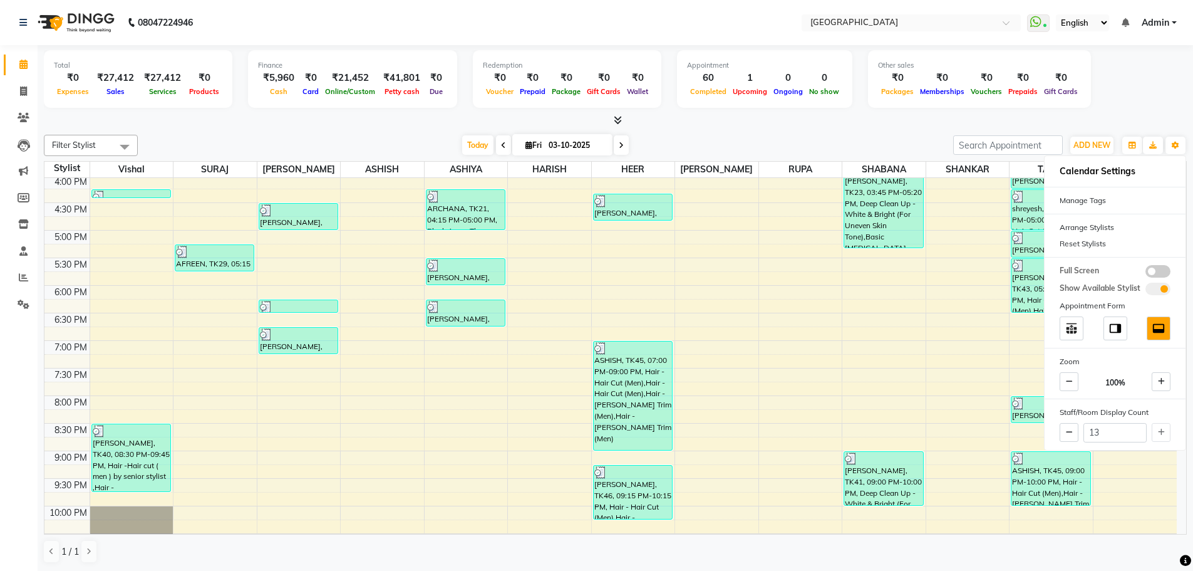
click at [471, 150] on span "Today" at bounding box center [477, 144] width 31 height 19
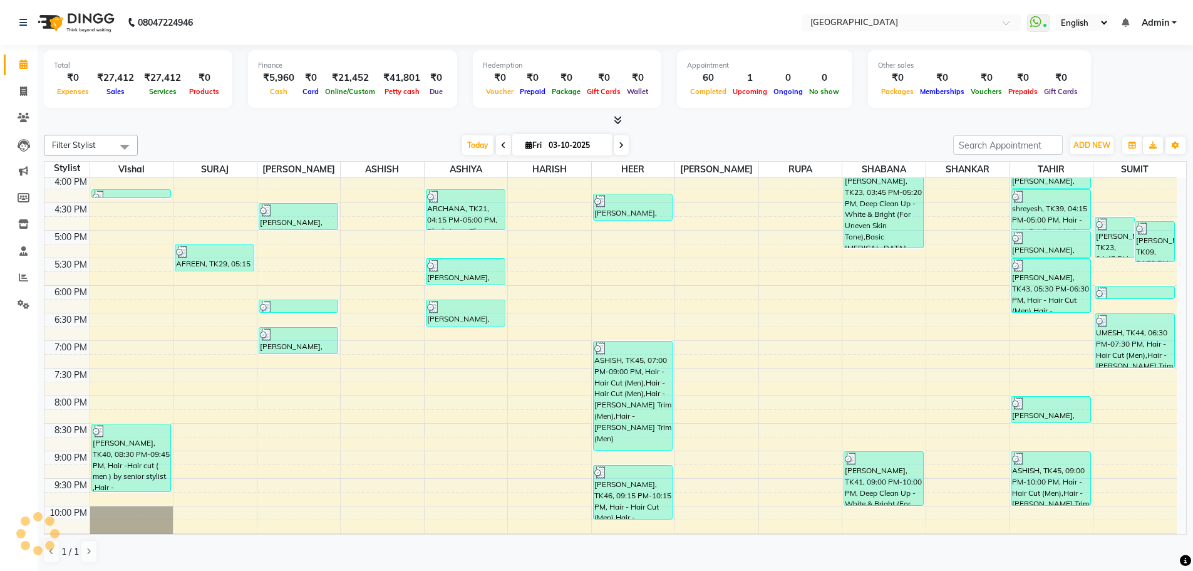
scroll to position [526, 0]
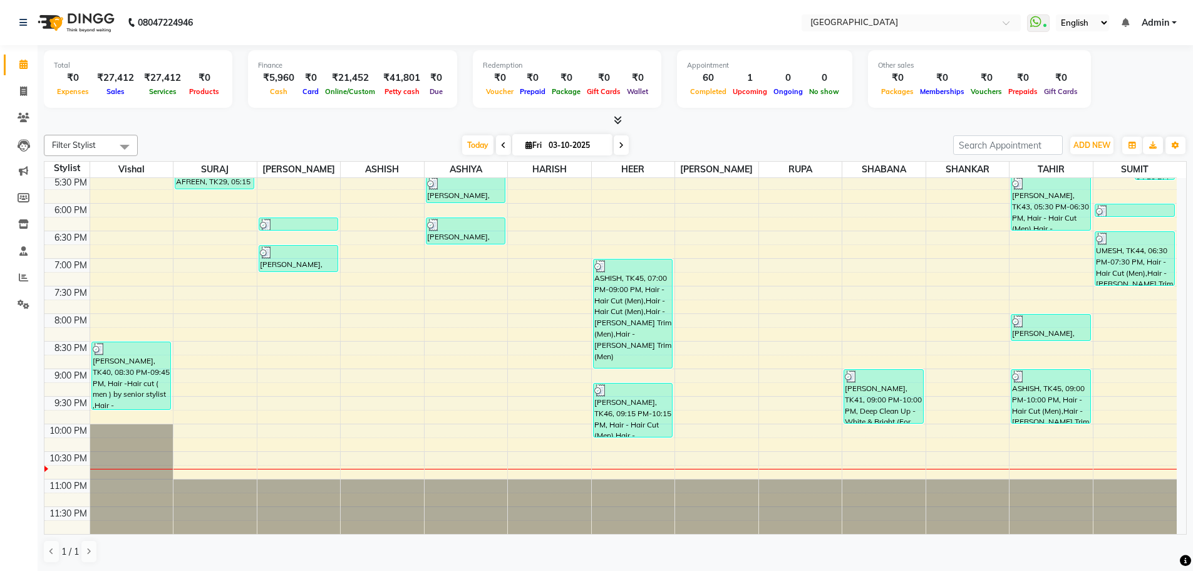
click at [553, 156] on div "Filter Stylist Select All Vishal SURAJ [PERSON_NAME] [PERSON_NAME] [PERSON_NAME…" at bounding box center [615, 349] width 1143 height 438
click at [426, 149] on div "[DATE] [DATE]" at bounding box center [545, 145] width 803 height 19
click at [472, 145] on span "Today" at bounding box center [477, 144] width 31 height 19
click at [475, 145] on span "Today" at bounding box center [477, 144] width 31 height 19
drag, startPoint x: 474, startPoint y: 145, endPoint x: 990, endPoint y: 143, distance: 515.5
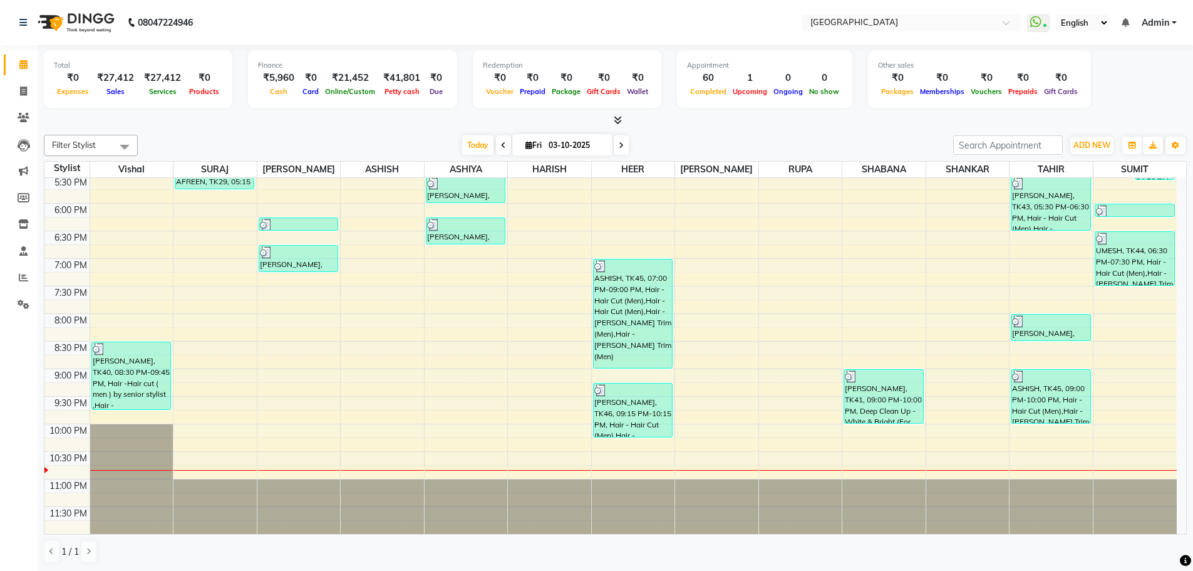
click at [474, 144] on span "Today" at bounding box center [477, 144] width 31 height 19
click at [1091, 145] on span "ADD NEW" at bounding box center [1092, 144] width 37 height 9
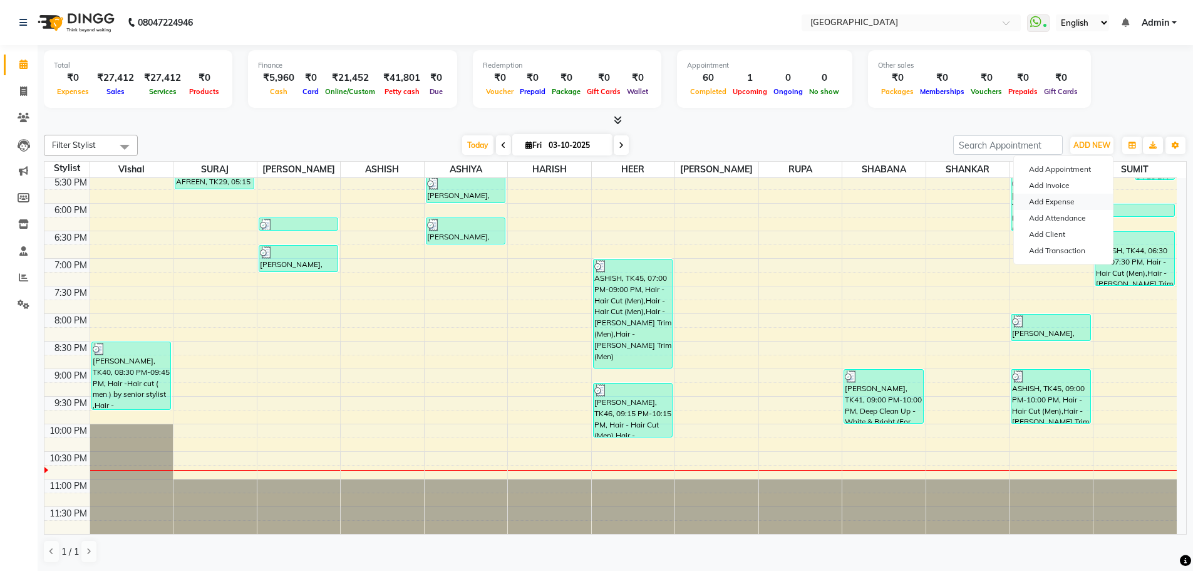
click at [1057, 207] on link "Add Expense" at bounding box center [1063, 202] width 99 height 16
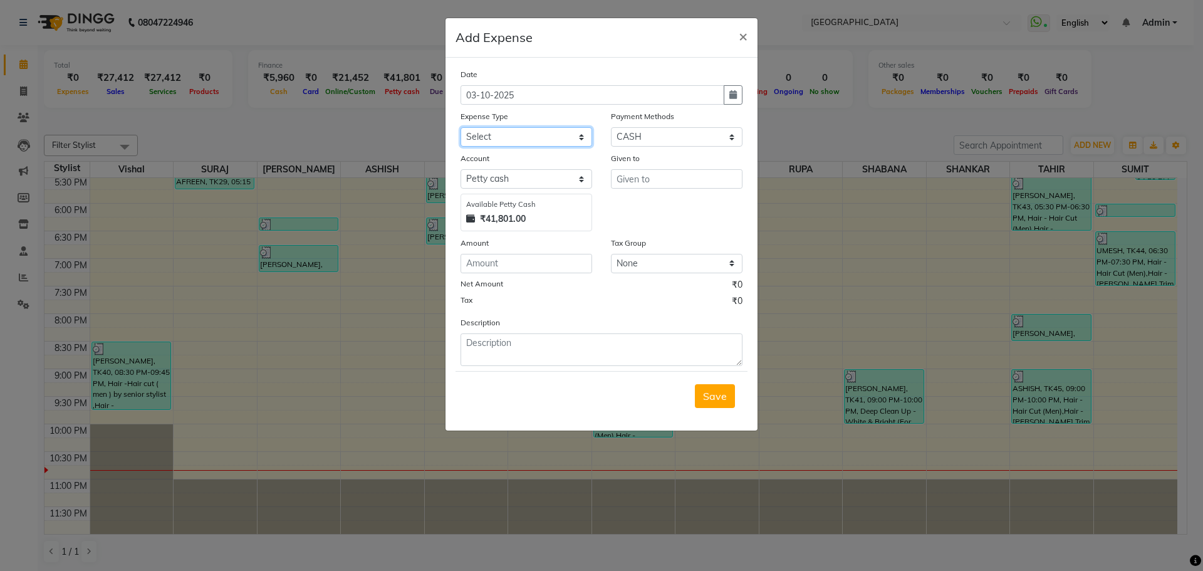
click at [542, 134] on select "Select Advance Salary Bank charges Car maintenance Cash transfer to bank Cash t…" at bounding box center [526, 136] width 132 height 19
click at [460, 127] on select "Select Advance Salary Bank charges Car maintenance Cash transfer to bank Cash t…" at bounding box center [526, 136] width 132 height 19
click at [648, 183] on input "text" at bounding box center [677, 178] width 132 height 19
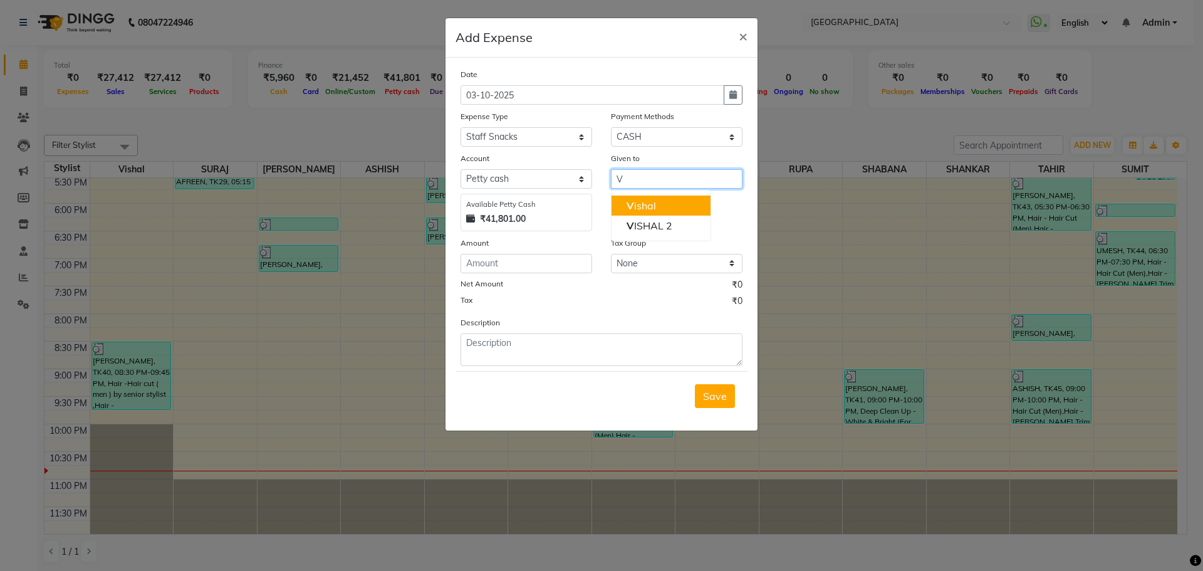
click at [655, 202] on ngb-highlight "V ishal" at bounding box center [640, 205] width 29 height 13
click at [540, 267] on input "number" at bounding box center [526, 263] width 132 height 19
click at [709, 396] on span "Save" at bounding box center [715, 396] width 24 height 13
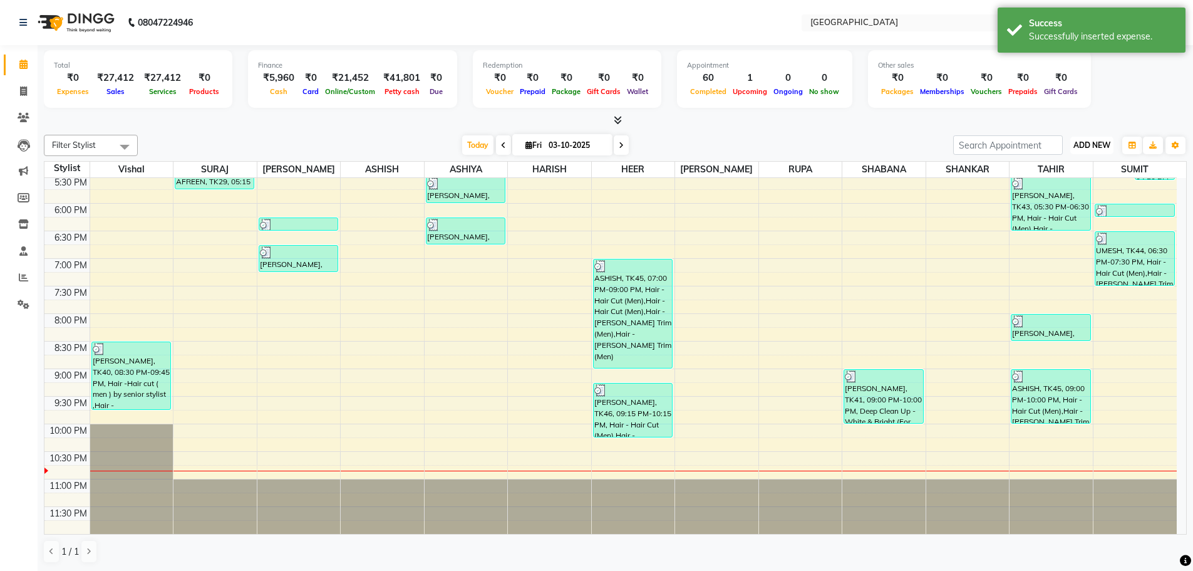
click at [1098, 140] on span "ADD NEW" at bounding box center [1092, 144] width 37 height 9
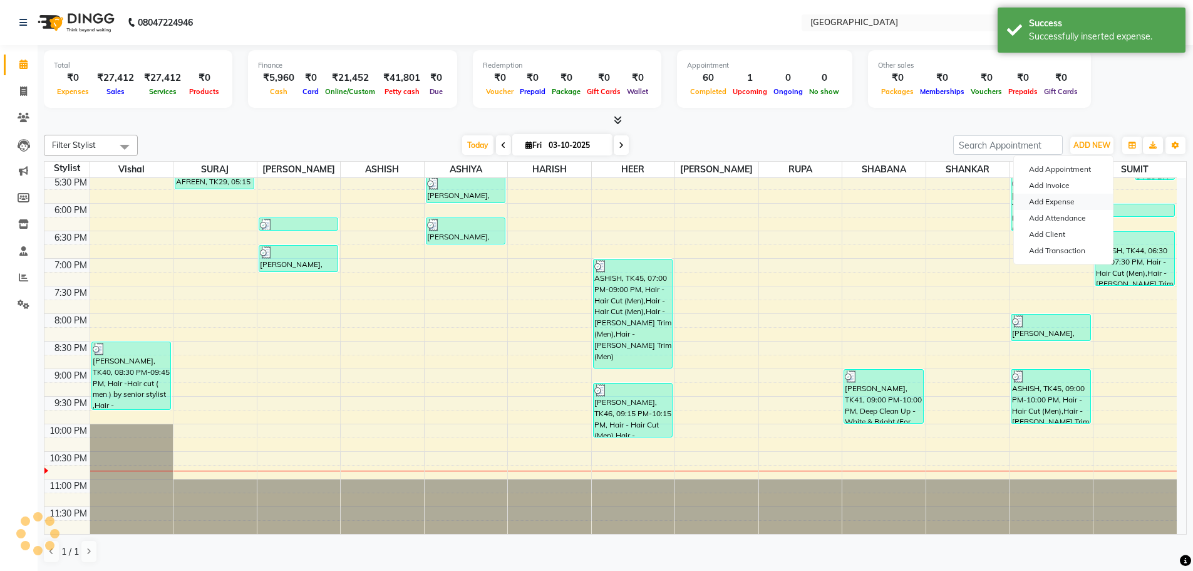
click at [1056, 205] on link "Add Expense" at bounding box center [1063, 202] width 99 height 16
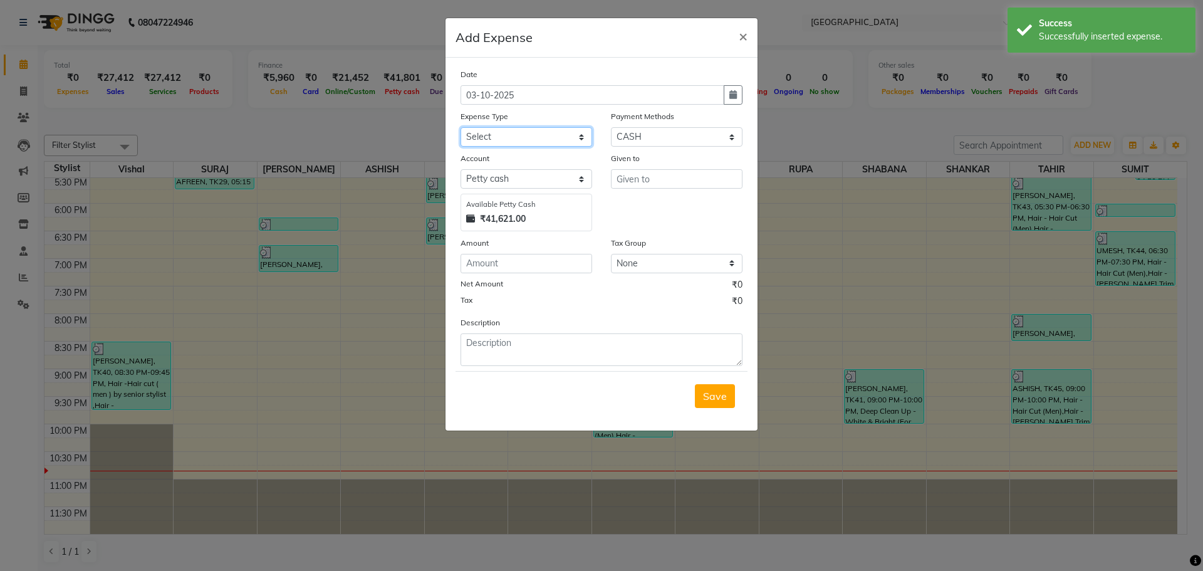
click at [552, 137] on select "Select Advance Salary Bank charges Car maintenance Cash transfer to bank Cash t…" at bounding box center [526, 136] width 132 height 19
click at [460, 127] on select "Select Advance Salary Bank charges Car maintenance Cash transfer to bank Cash t…" at bounding box center [526, 136] width 132 height 19
click at [637, 182] on input "text" at bounding box center [677, 178] width 132 height 19
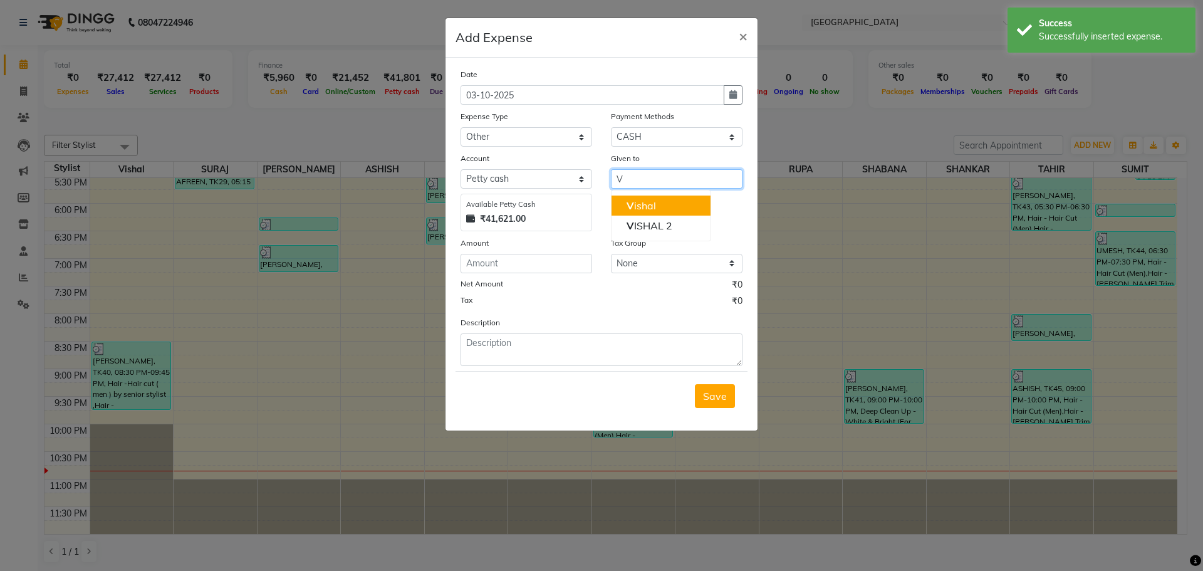
click at [655, 209] on ngb-highlight "V ishal" at bounding box center [640, 205] width 29 height 13
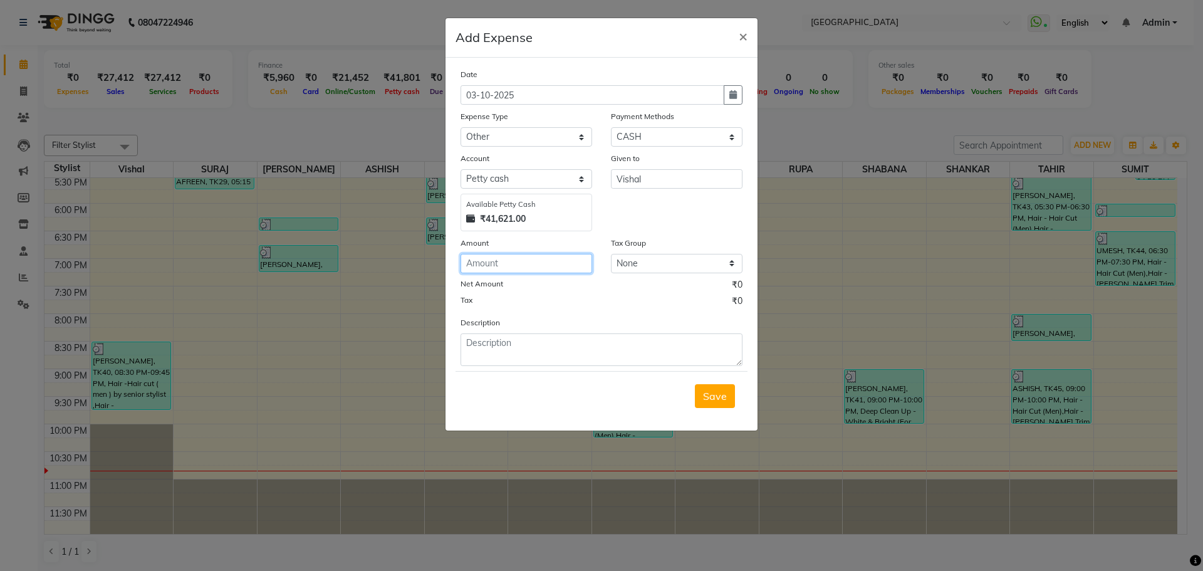
click at [523, 261] on input "number" at bounding box center [526, 263] width 132 height 19
click at [720, 398] on span "Save" at bounding box center [715, 396] width 24 height 13
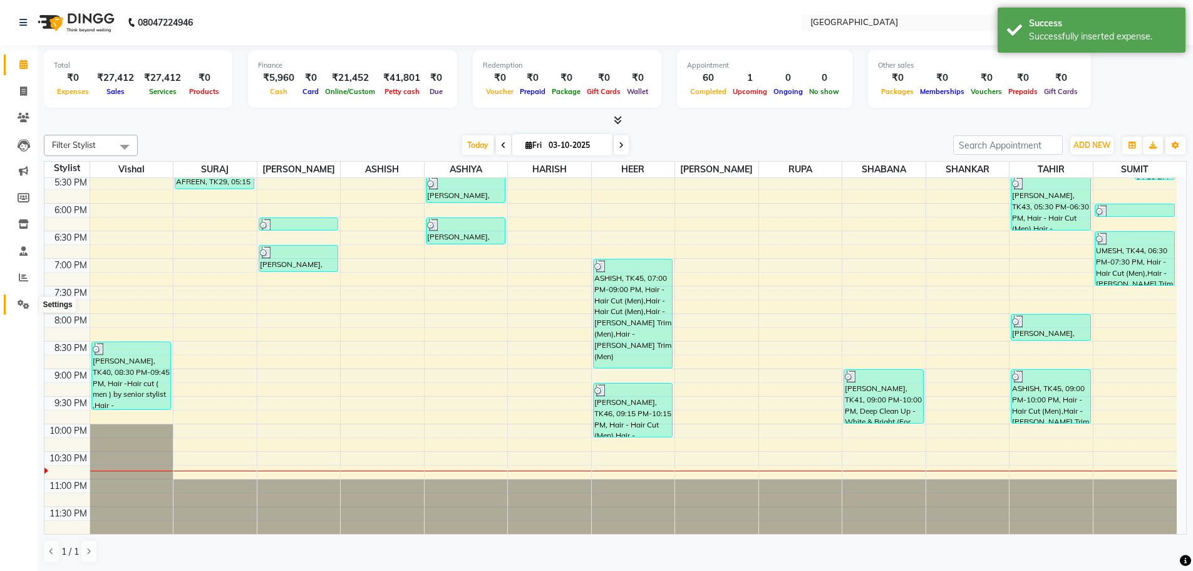
click at [19, 303] on icon at bounding box center [24, 303] width 12 height 9
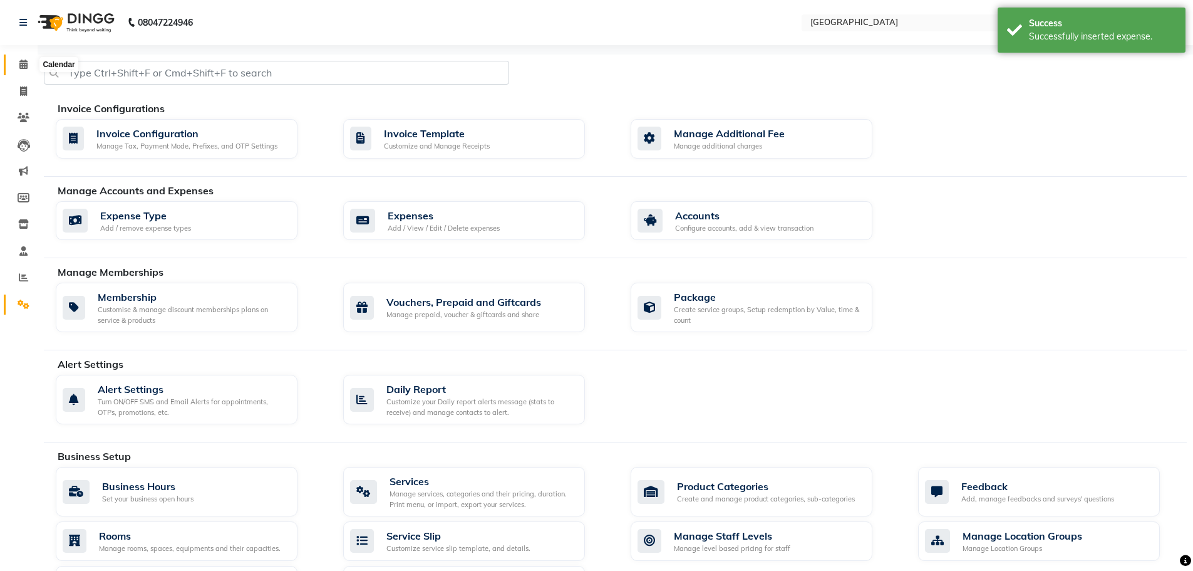
click at [22, 64] on icon at bounding box center [23, 64] width 8 height 9
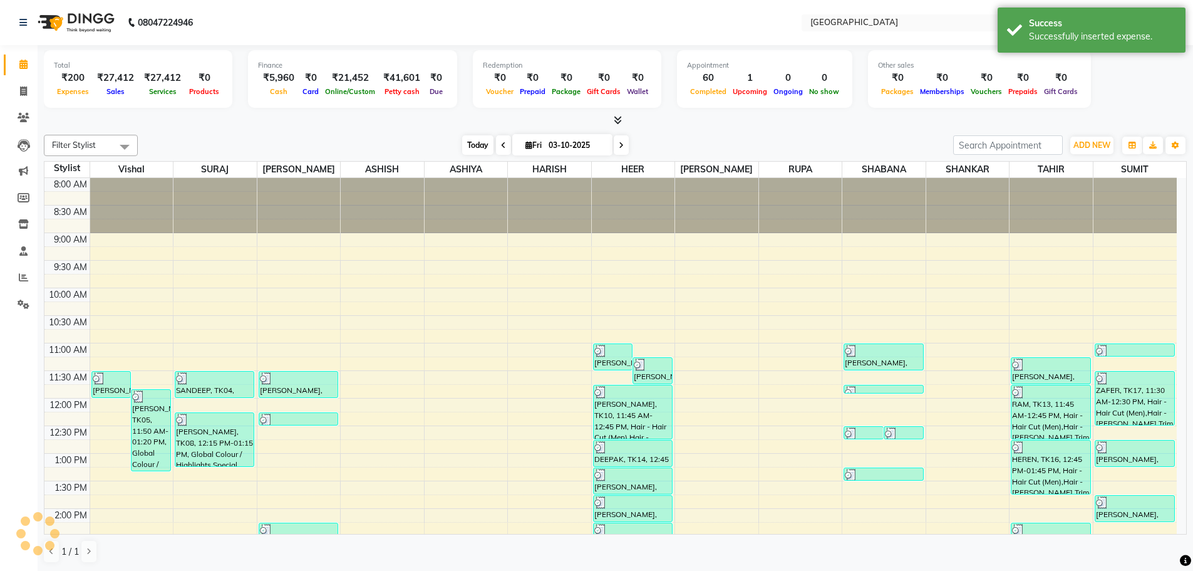
click at [481, 143] on span "Today" at bounding box center [477, 144] width 31 height 19
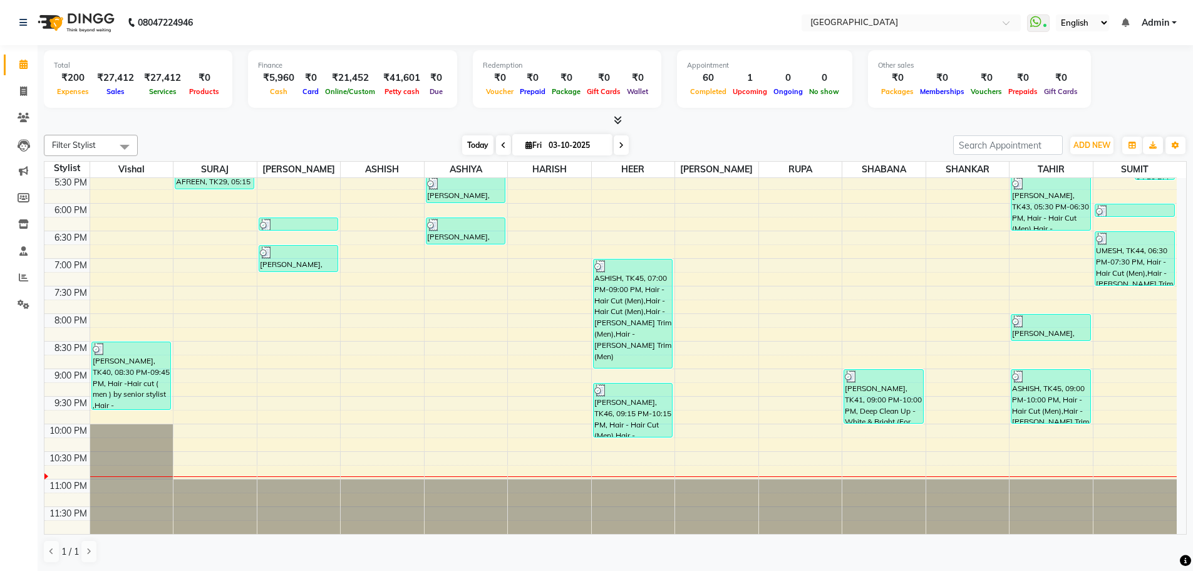
click at [470, 145] on span "Today" at bounding box center [477, 144] width 31 height 19
click at [475, 145] on span "Today" at bounding box center [477, 144] width 31 height 19
click at [477, 141] on span "Today" at bounding box center [477, 144] width 31 height 19
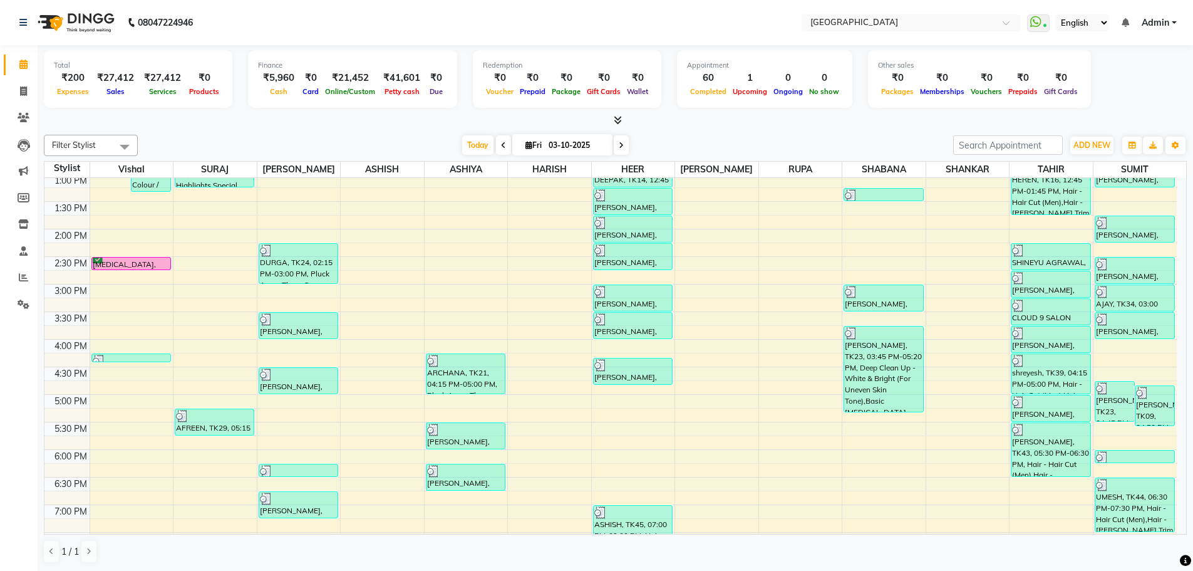
scroll to position [275, 0]
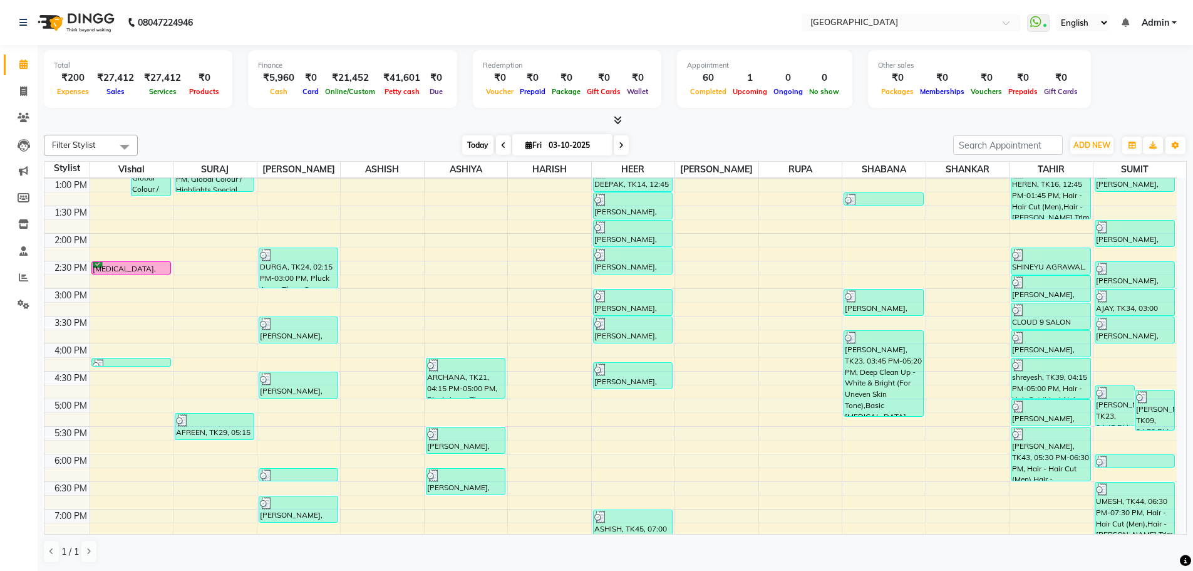
click at [478, 150] on span "Today" at bounding box center [477, 144] width 31 height 19
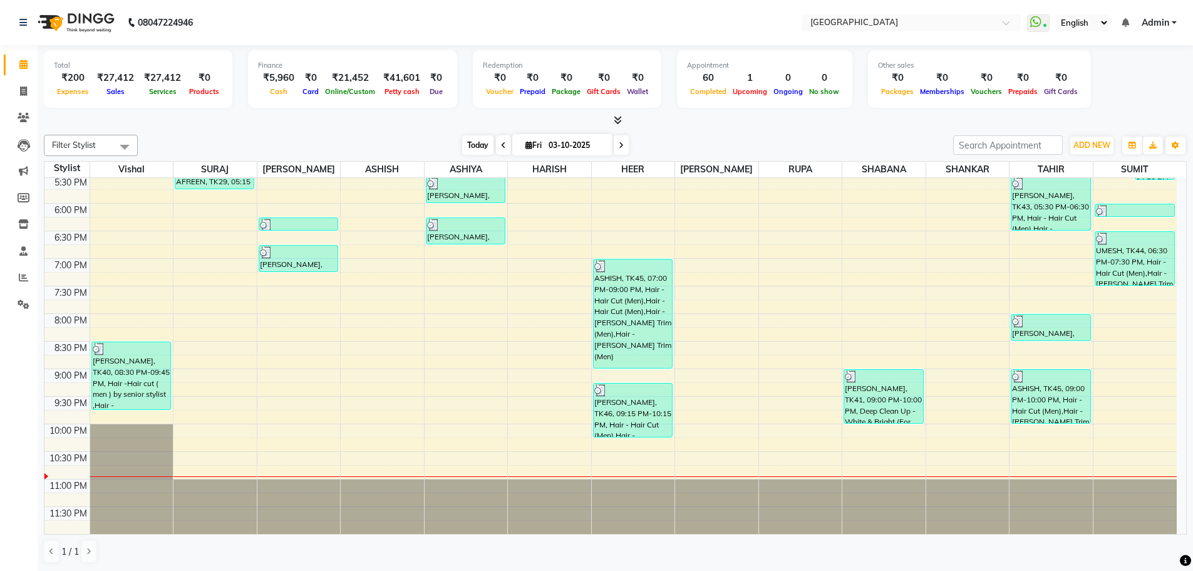
click at [477, 145] on span "Today" at bounding box center [477, 144] width 31 height 19
click at [618, 118] on icon at bounding box center [618, 119] width 8 height 9
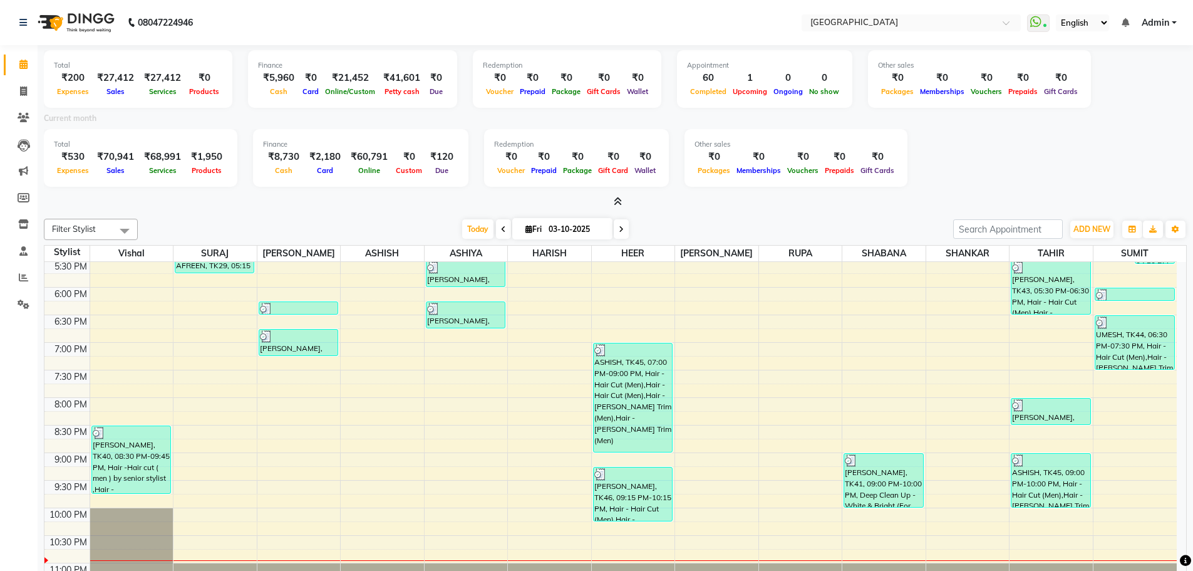
click at [618, 202] on icon at bounding box center [618, 201] width 8 height 9
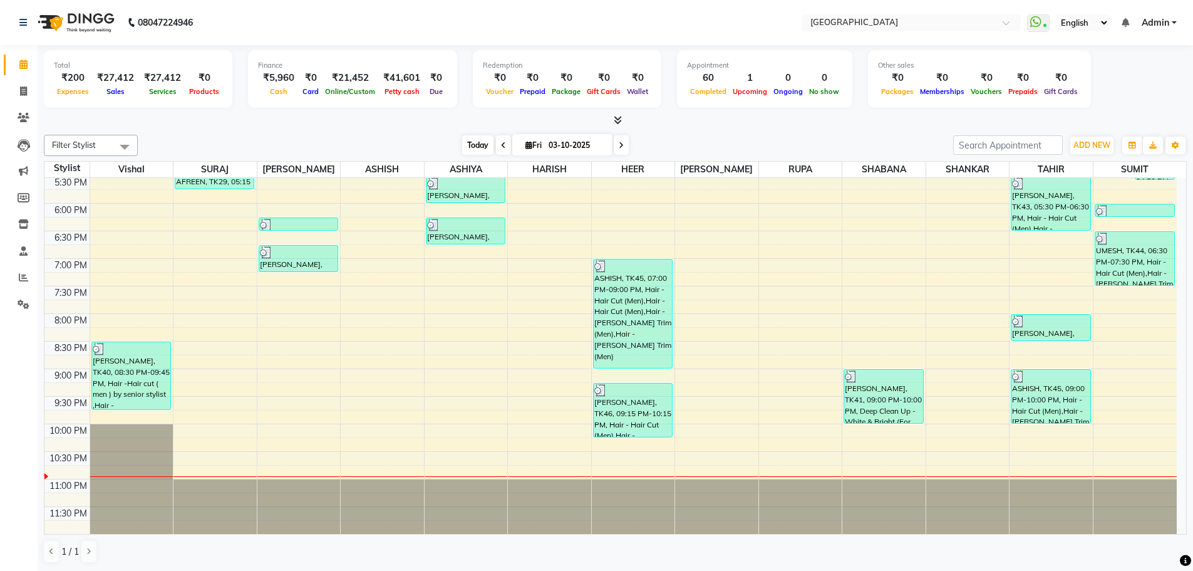
click at [483, 142] on span "Today" at bounding box center [477, 144] width 31 height 19
click at [1173, 142] on icon "button" at bounding box center [1176, 146] width 8 height 8
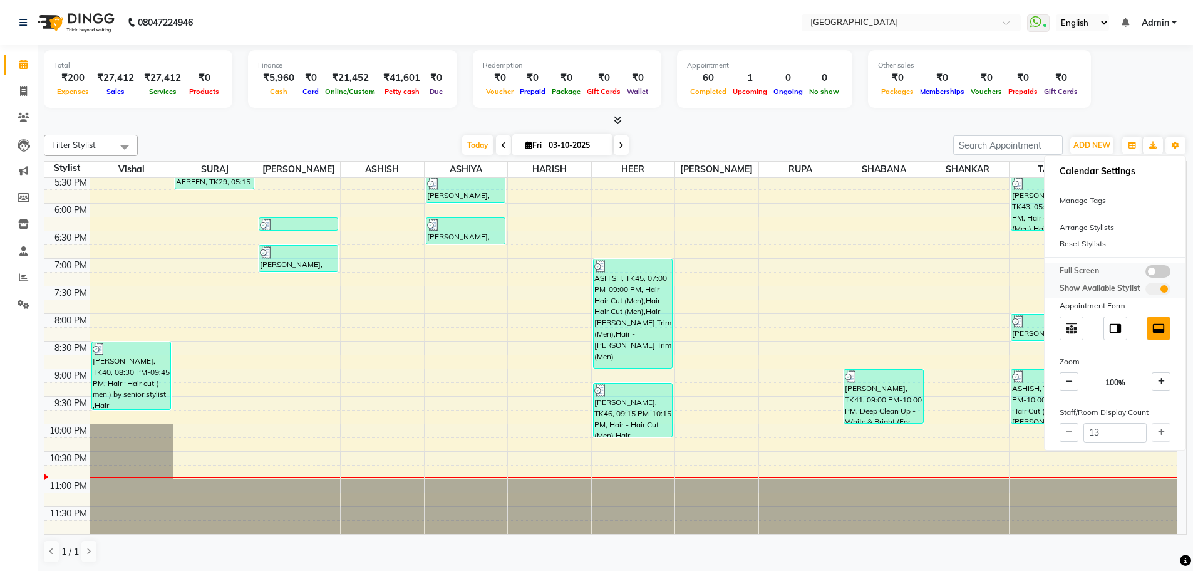
click at [1149, 271] on span at bounding box center [1158, 271] width 25 height 13
click at [1146, 273] on input "checkbox" at bounding box center [1146, 273] width 0 height 0
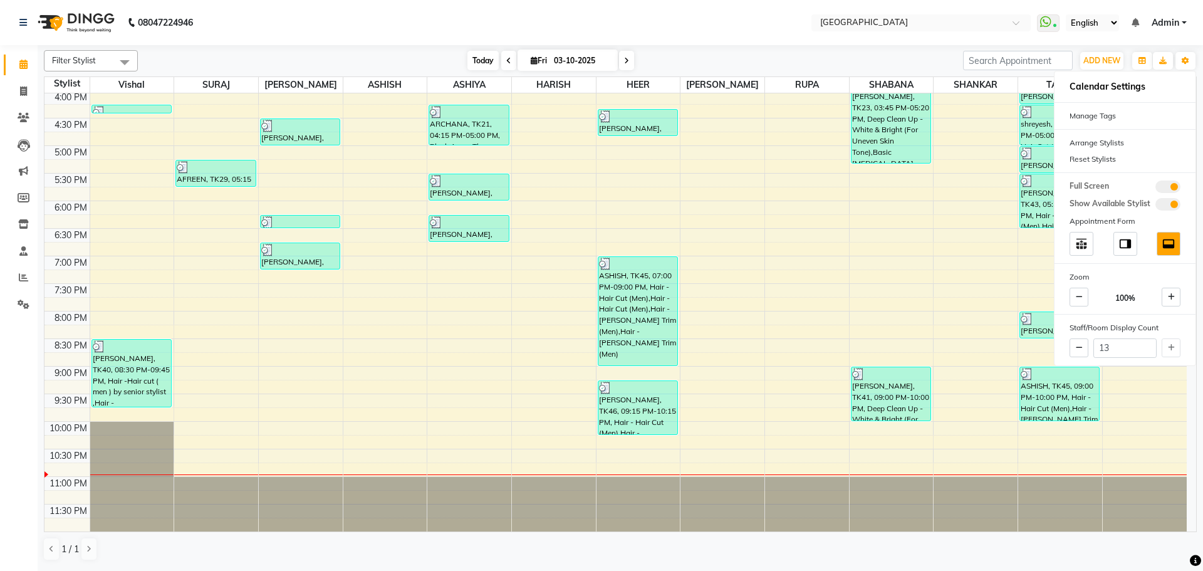
click at [485, 60] on span "Today" at bounding box center [482, 60] width 31 height 19
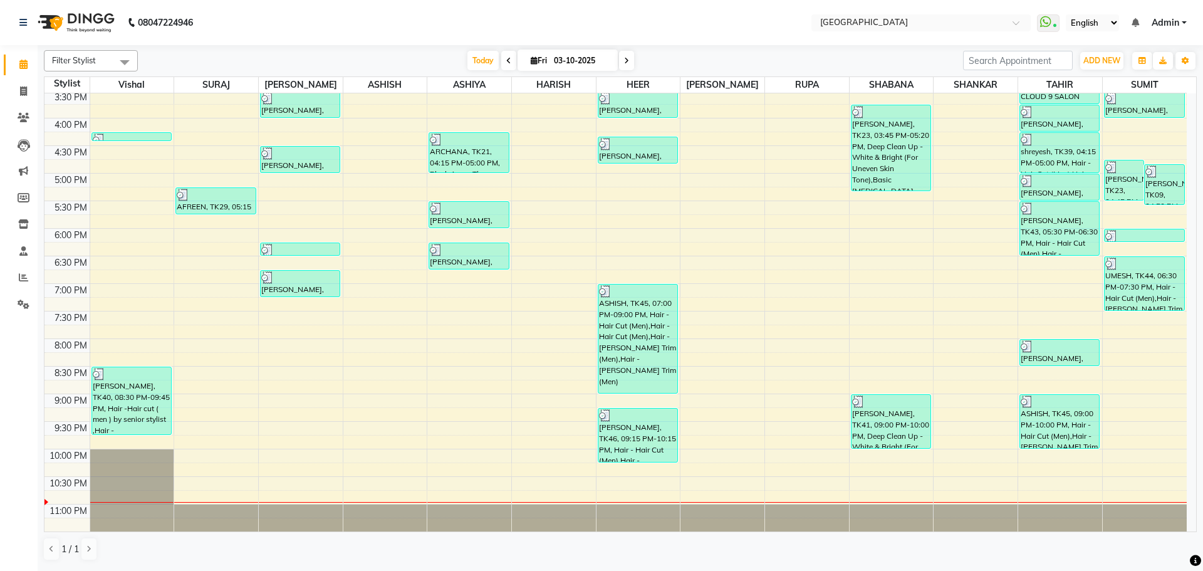
scroll to position [444, 0]
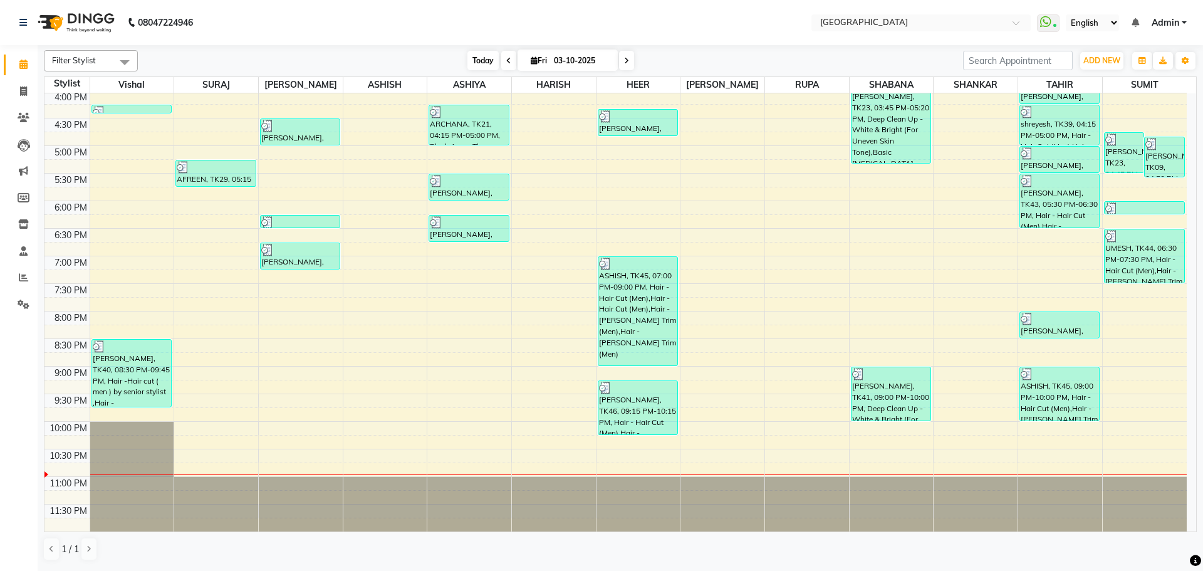
click at [482, 62] on span "Today" at bounding box center [482, 60] width 31 height 19
click at [24, 64] on icon at bounding box center [23, 64] width 8 height 9
click at [480, 60] on span "Today" at bounding box center [482, 60] width 31 height 19
click at [22, 65] on icon at bounding box center [23, 64] width 8 height 9
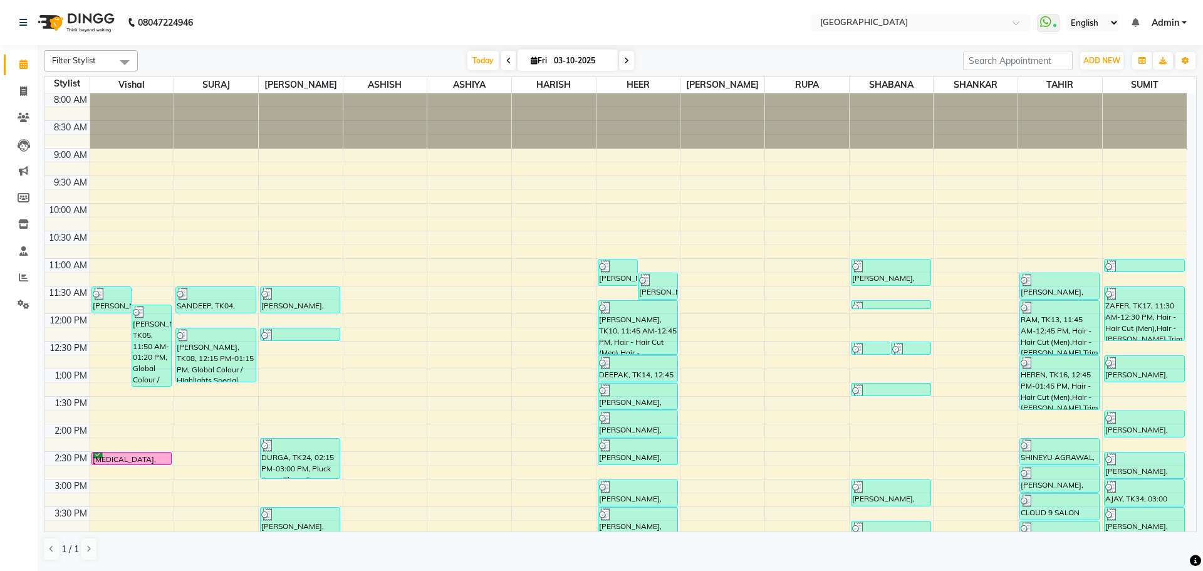
scroll to position [444, 0]
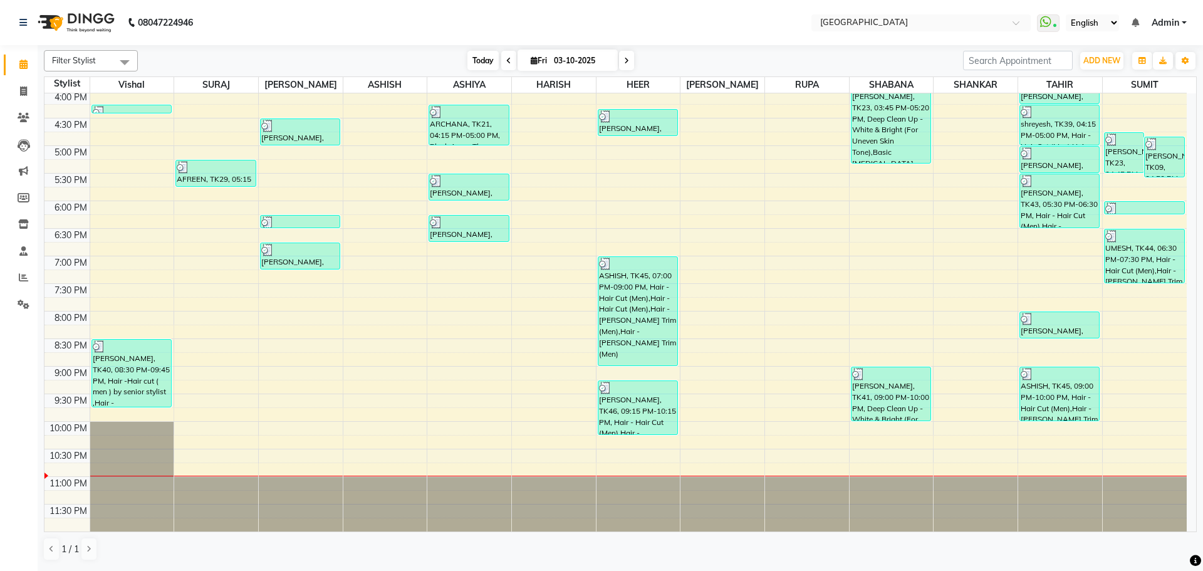
click at [477, 57] on span "Today" at bounding box center [482, 60] width 31 height 19
click at [480, 60] on span "Today" at bounding box center [482, 60] width 31 height 19
